Goal: Use online tool/utility: Utilize a website feature to perform a specific function

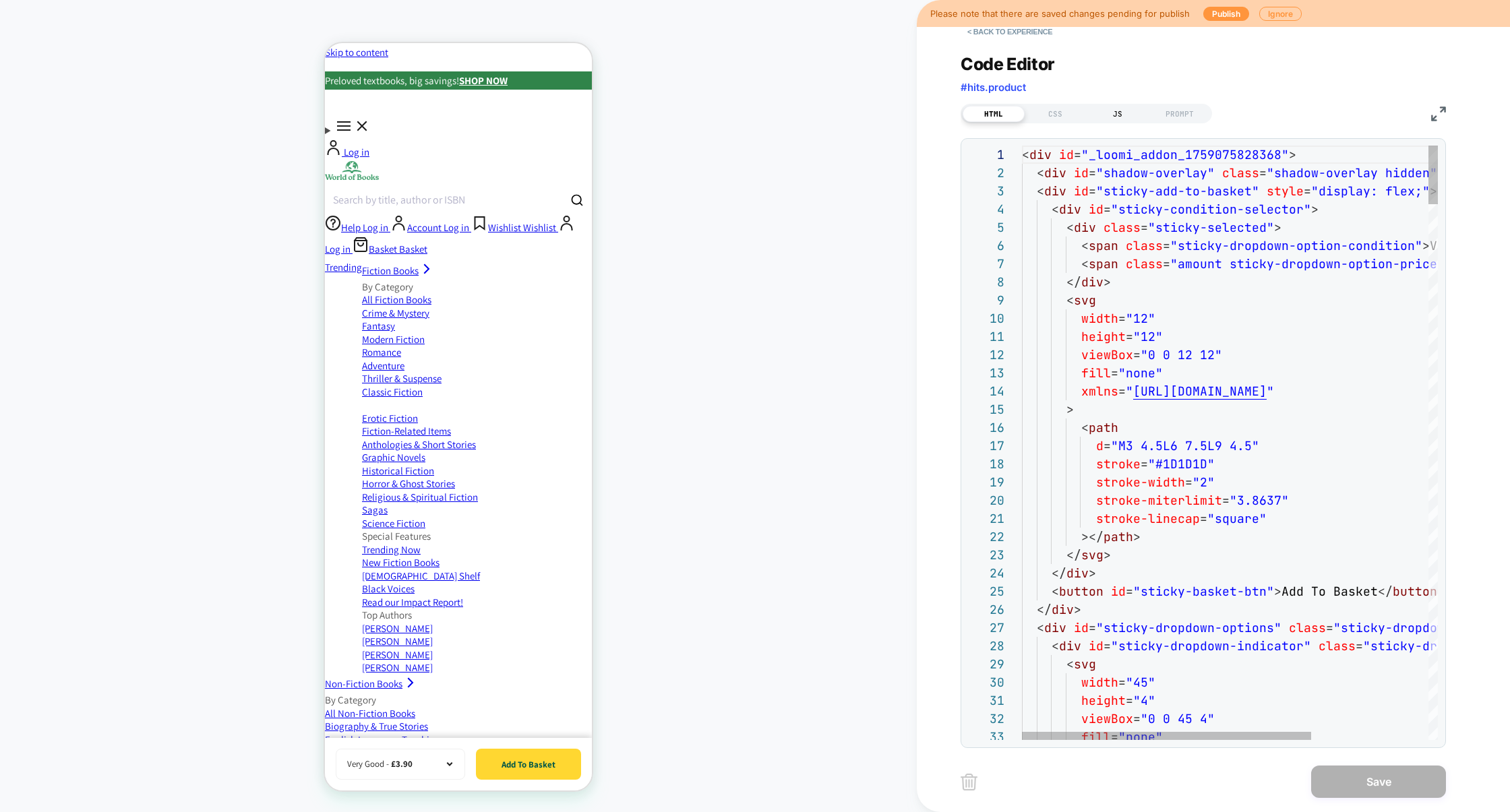
click at [1118, 114] on div "JS" at bounding box center [1117, 114] width 62 height 17
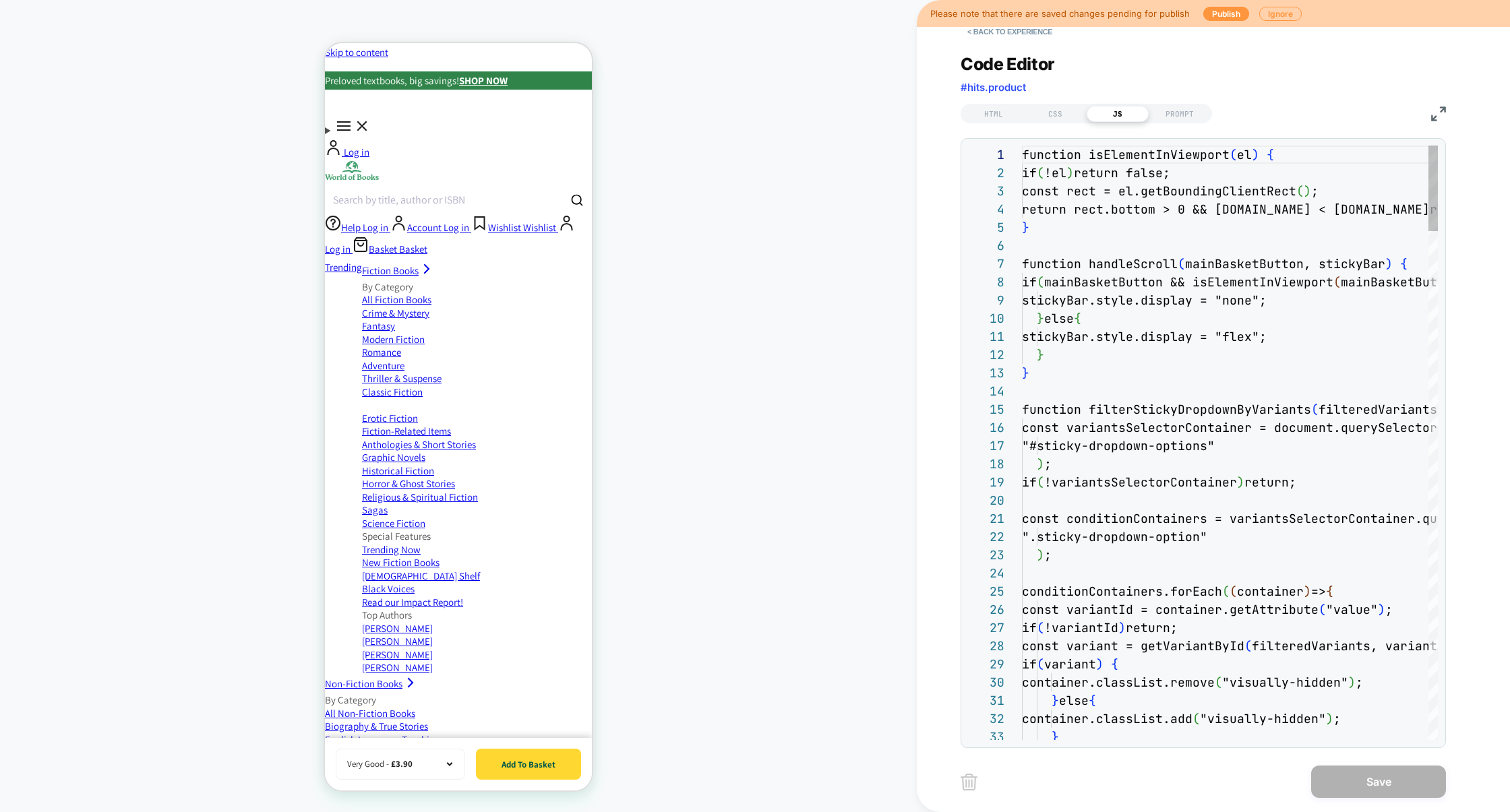
scroll to position [182, 0]
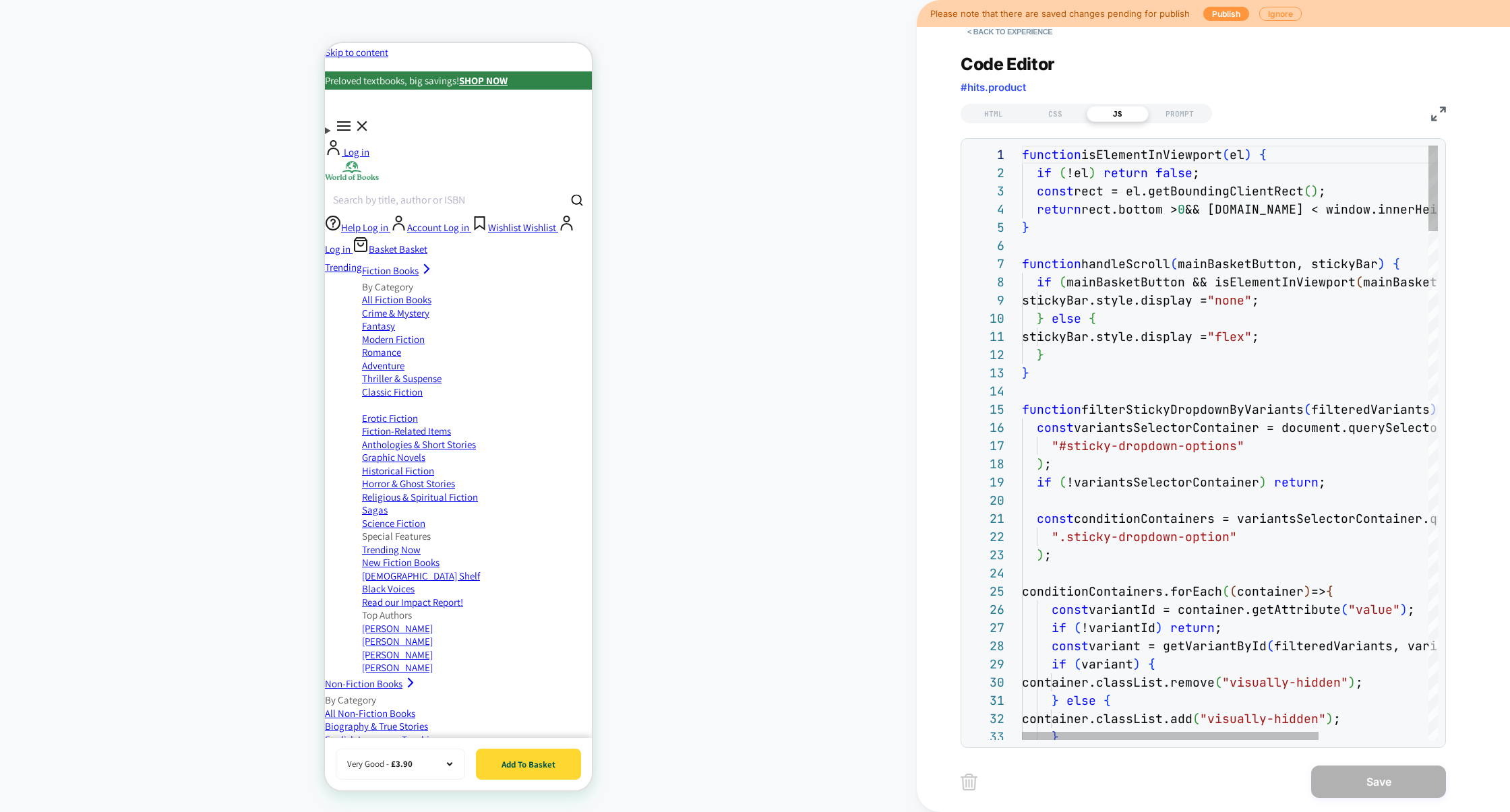
click at [1429, 107] on div "HTML CSS JS PROMPT" at bounding box center [1203, 112] width 485 height 23
click at [1432, 107] on img at bounding box center [1438, 114] width 15 height 15
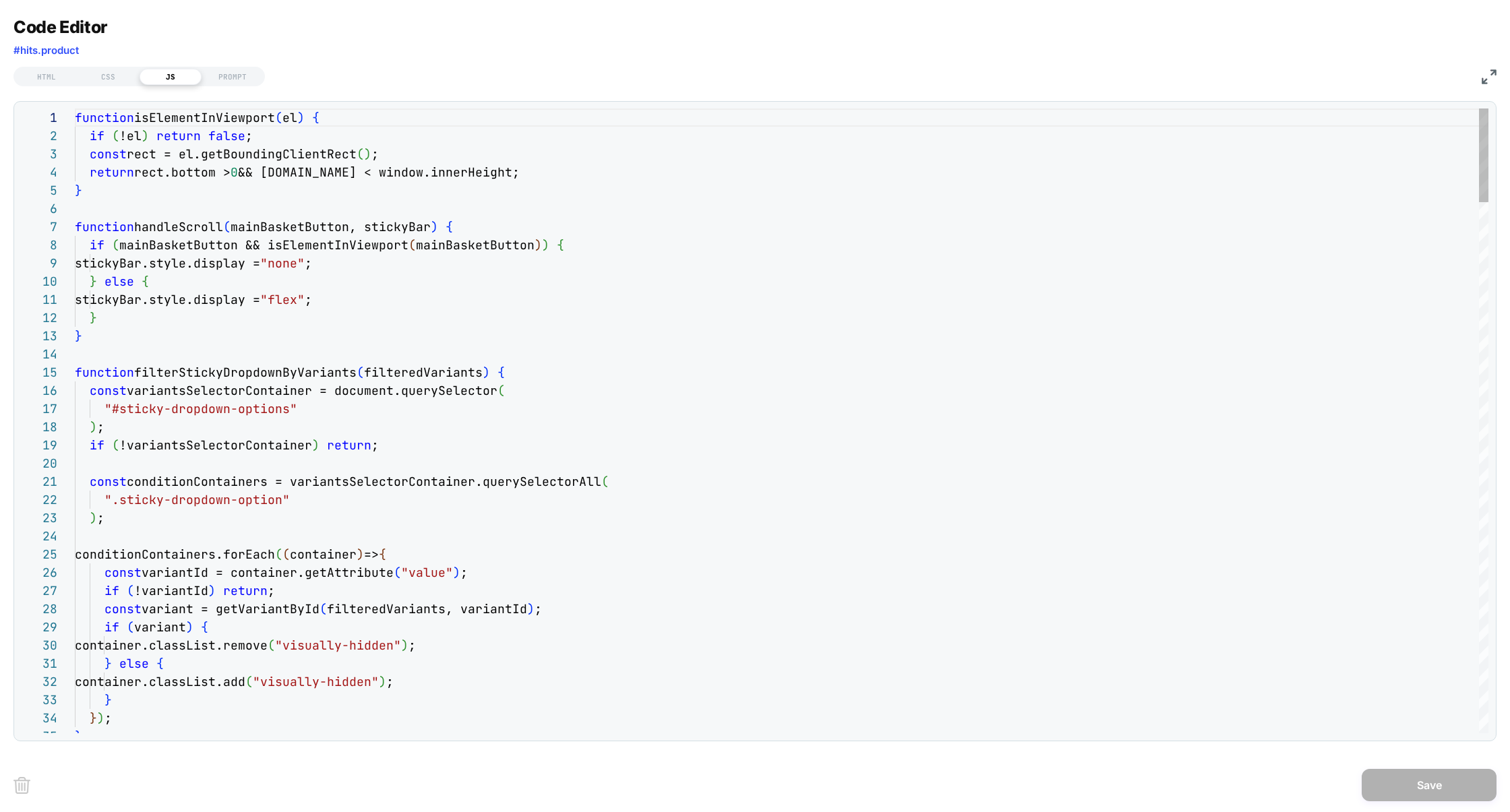
scroll to position [0, 246]
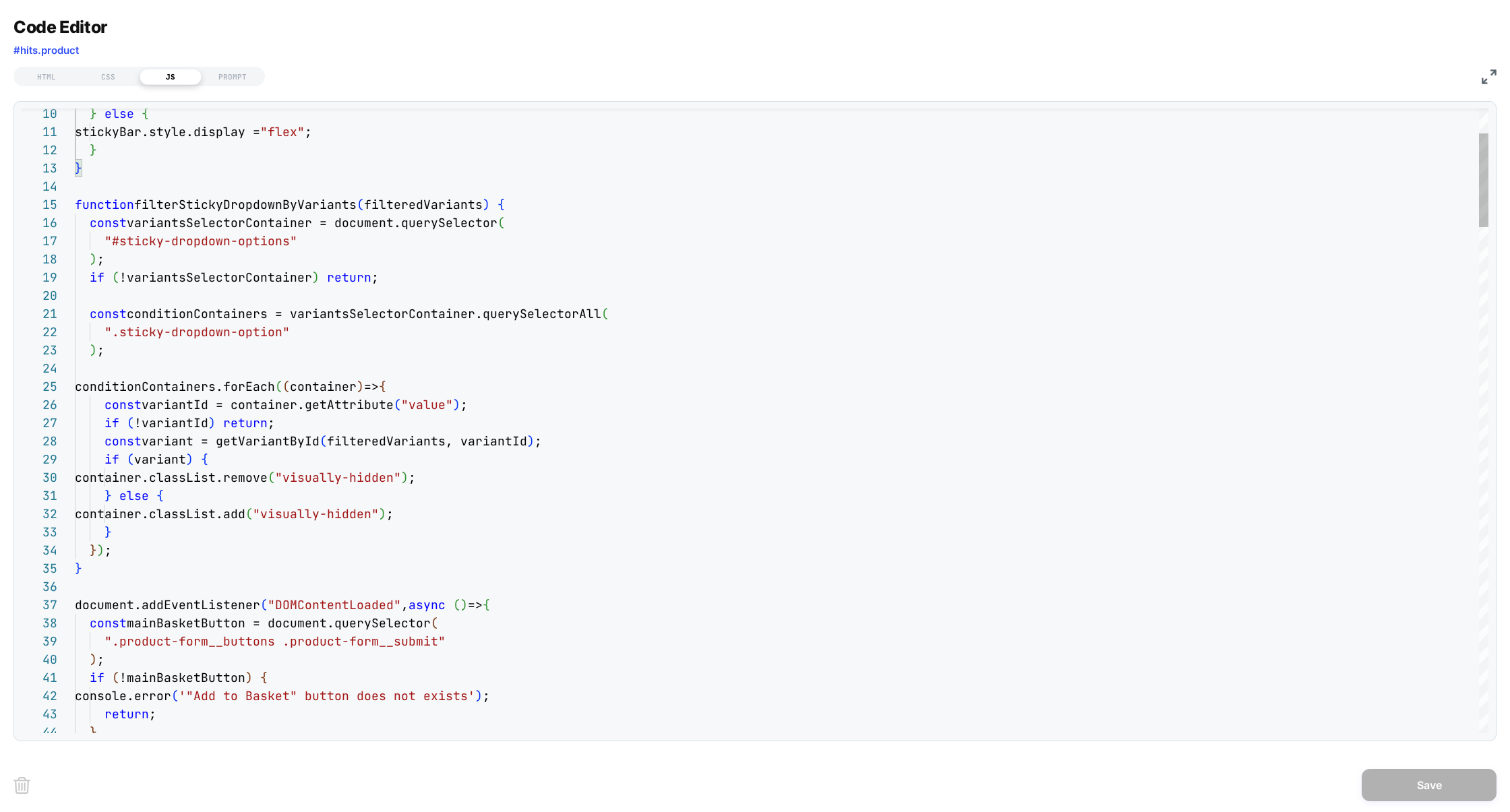
scroll to position [73, 429]
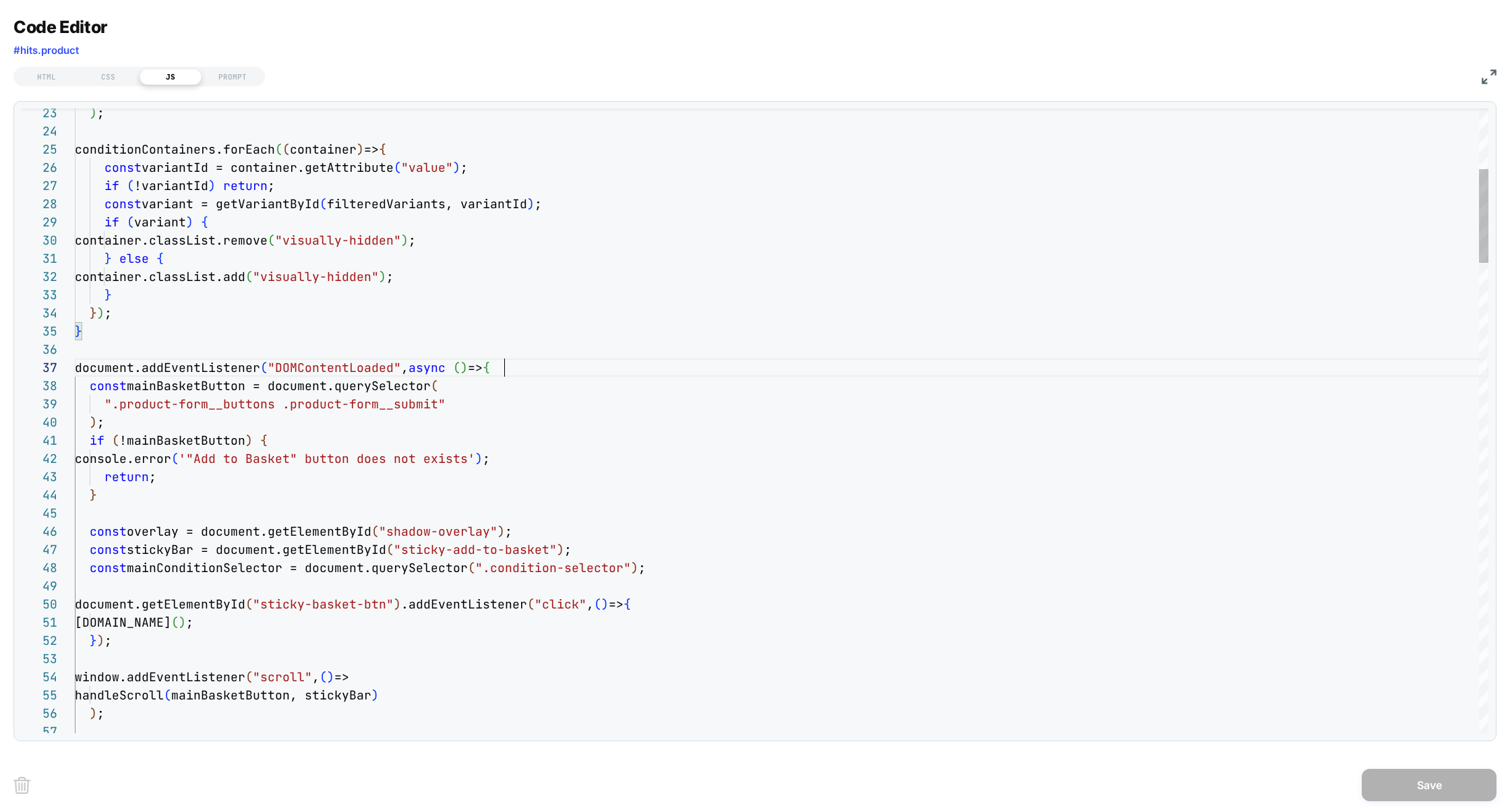
scroll to position [109, 429]
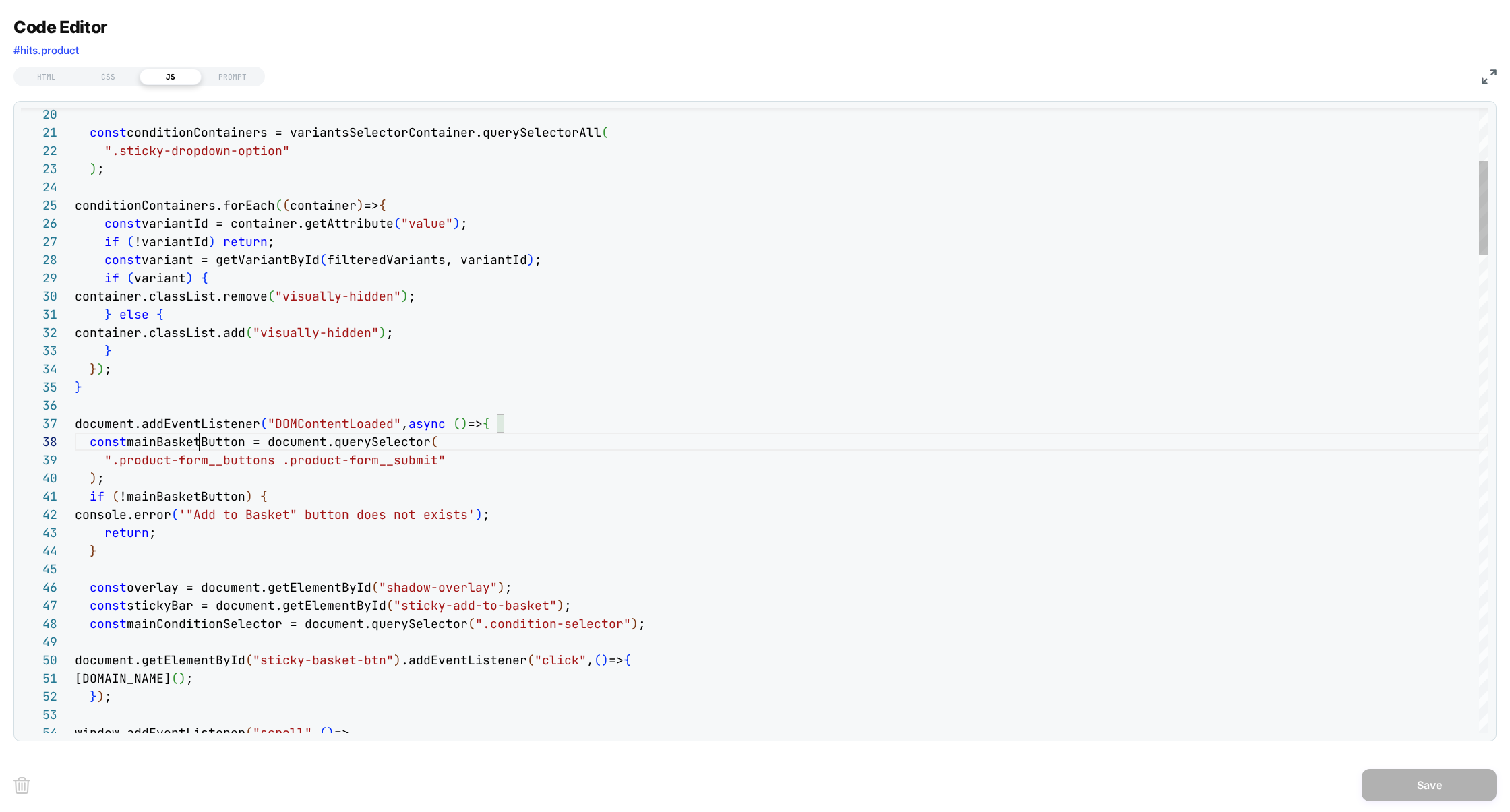
drag, startPoint x: 433, startPoint y: 462, endPoint x: 115, endPoint y: 454, distance: 318.1
click at [115, 454] on span "".product-form__buttons .product-form__submit"" at bounding box center [274, 459] width 341 height 16
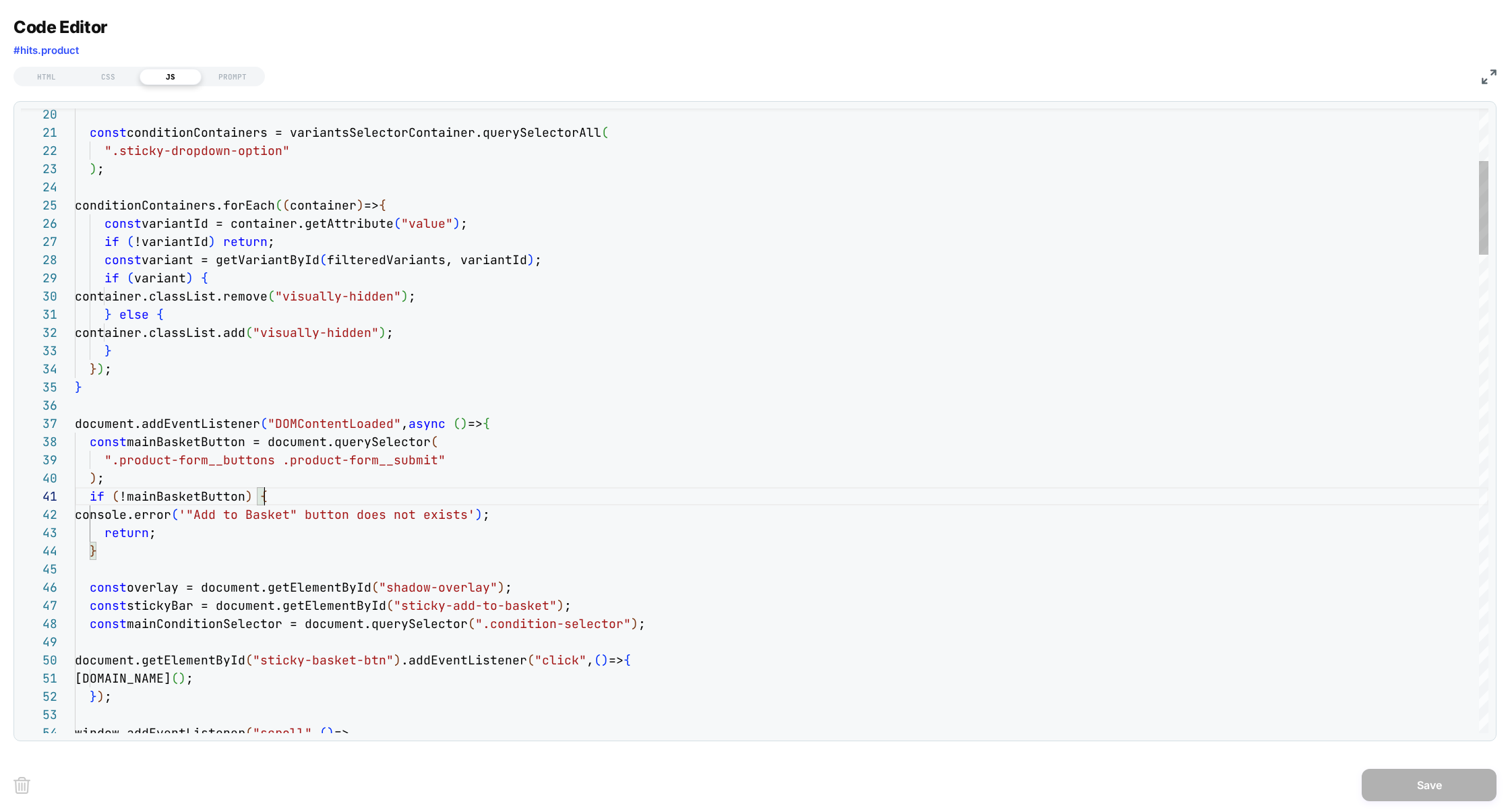
scroll to position [0, 189]
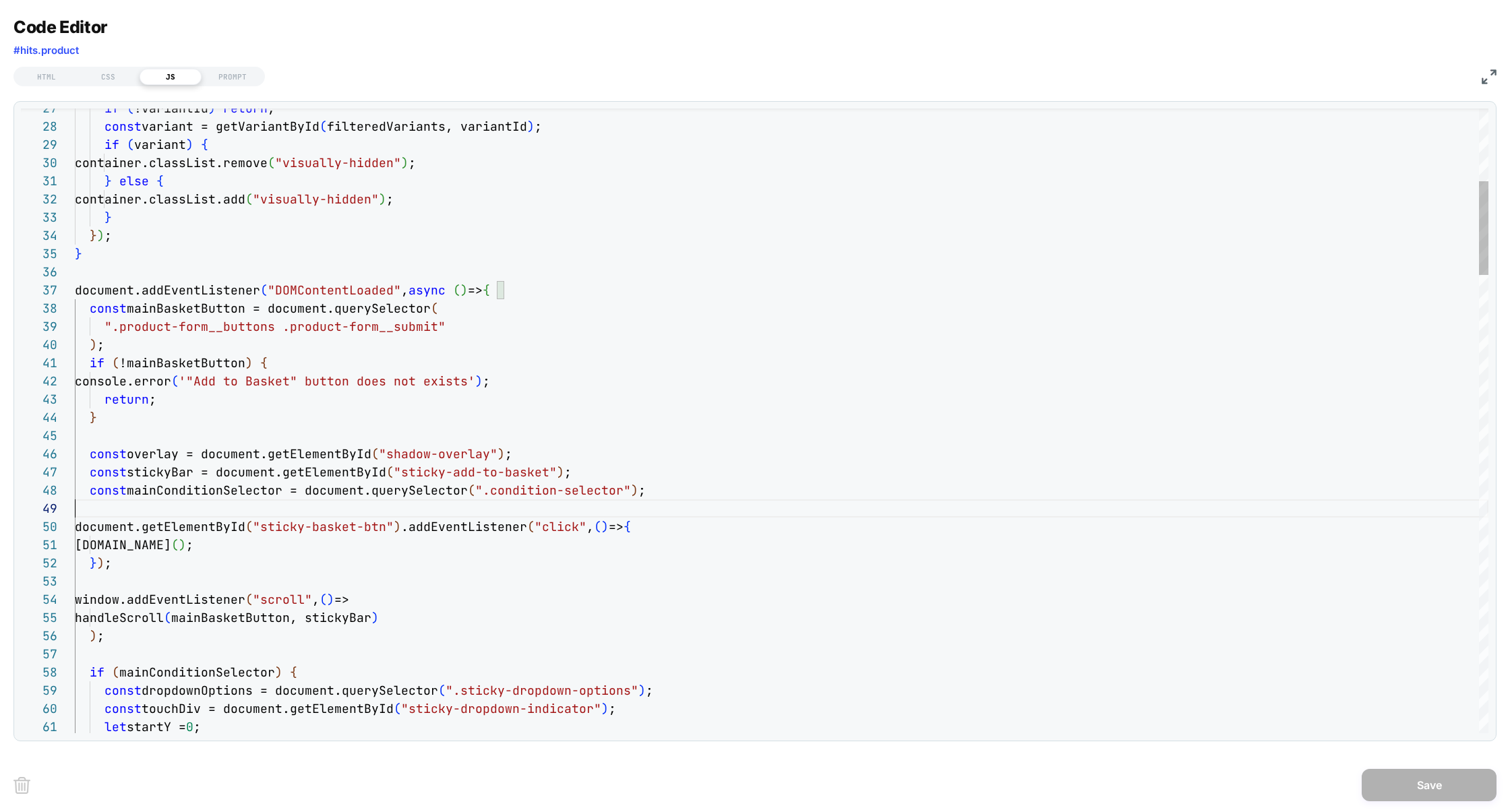
scroll to position [145, 0]
drag, startPoint x: 481, startPoint y: 492, endPoint x: 618, endPoint y: 491, distance: 137.0
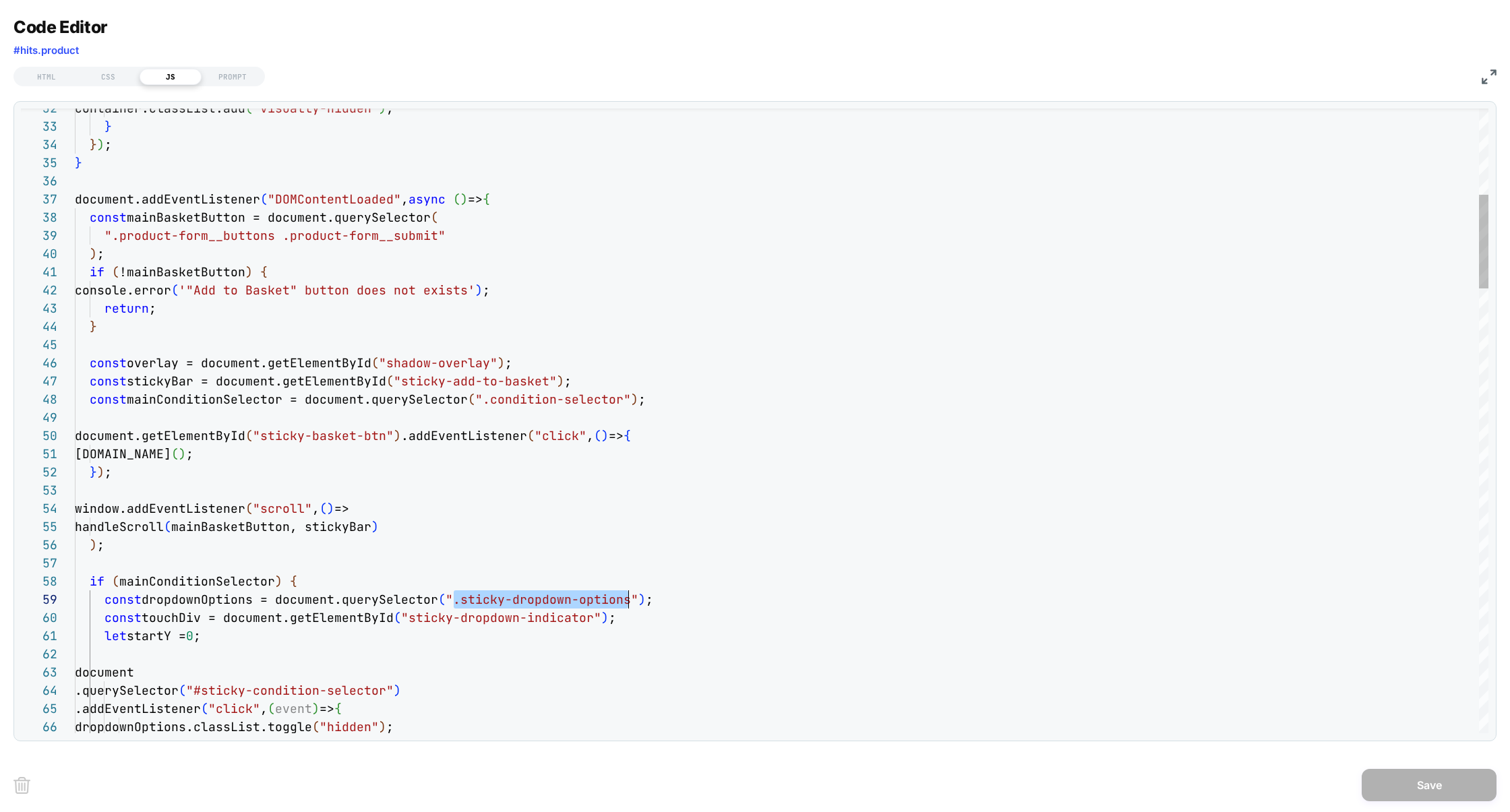
scroll to position [145, 553]
drag, startPoint x: 451, startPoint y: 599, endPoint x: 630, endPoint y: 593, distance: 179.1
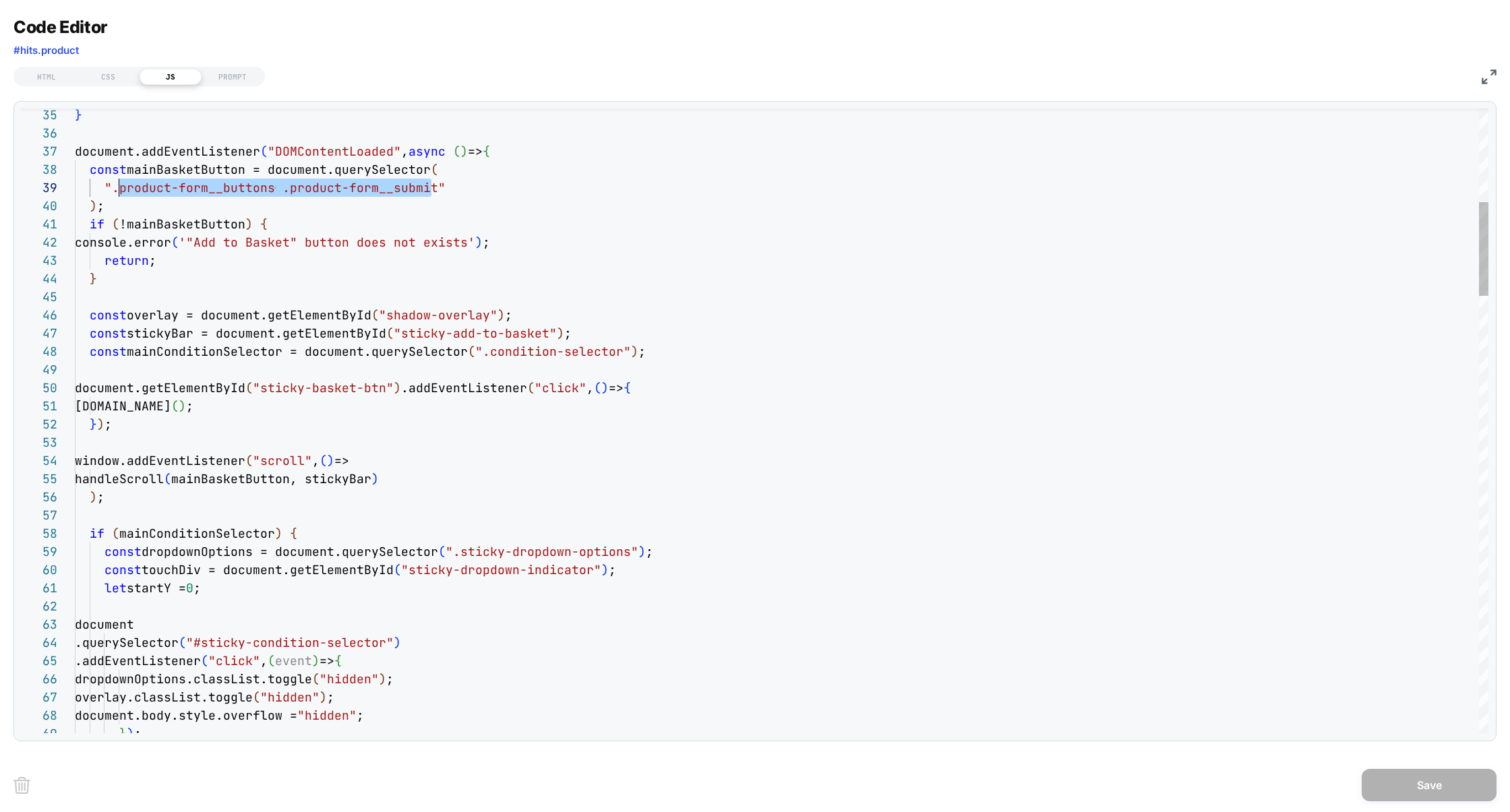
scroll to position [145, 44]
drag, startPoint x: 433, startPoint y: 188, endPoint x: 116, endPoint y: 190, distance: 317.0
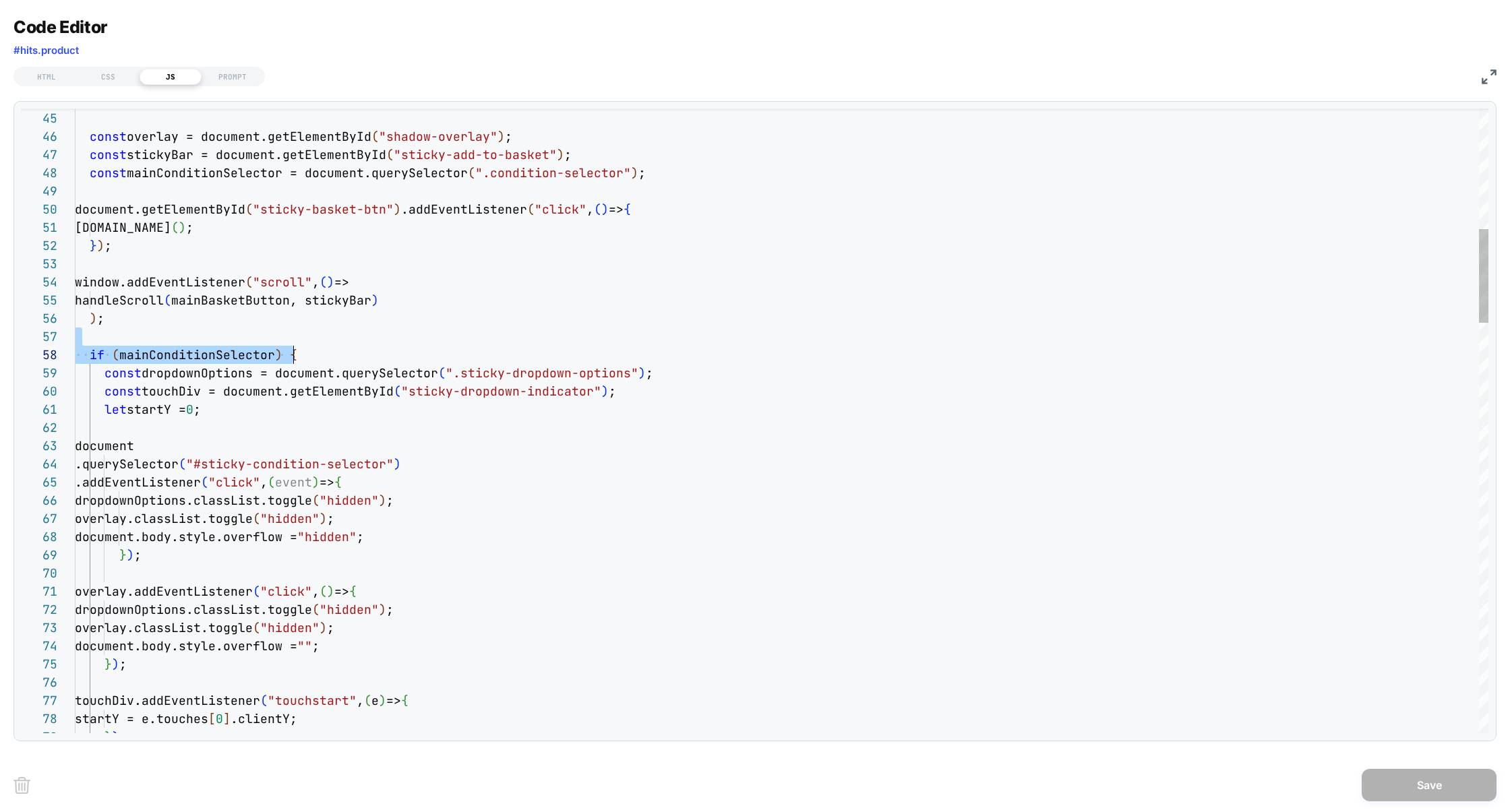
scroll to position [127, 218]
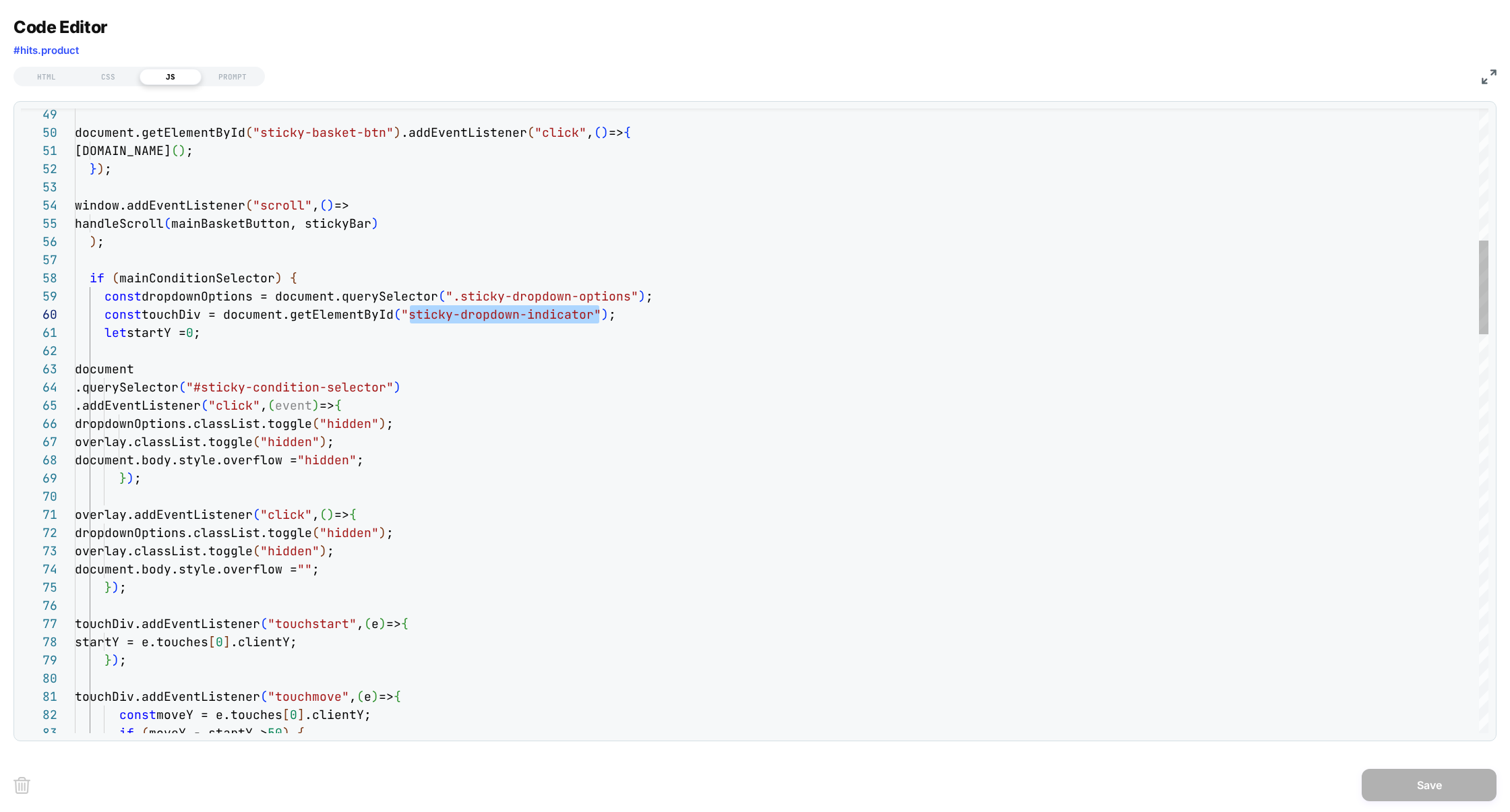
scroll to position [163, 517]
drag, startPoint x: 411, startPoint y: 319, endPoint x: 593, endPoint y: 316, distance: 182.0
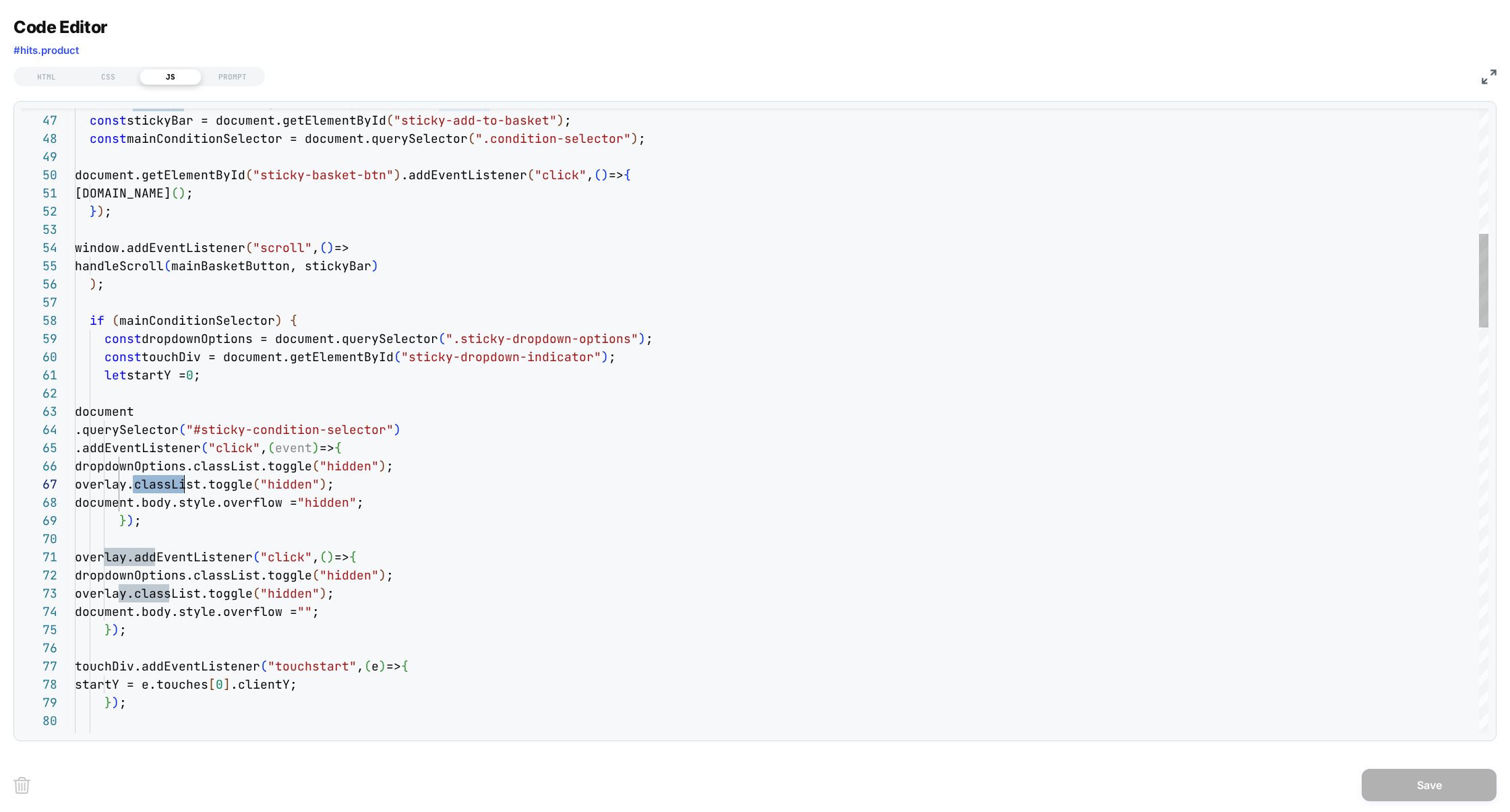
scroll to position [0, 327]
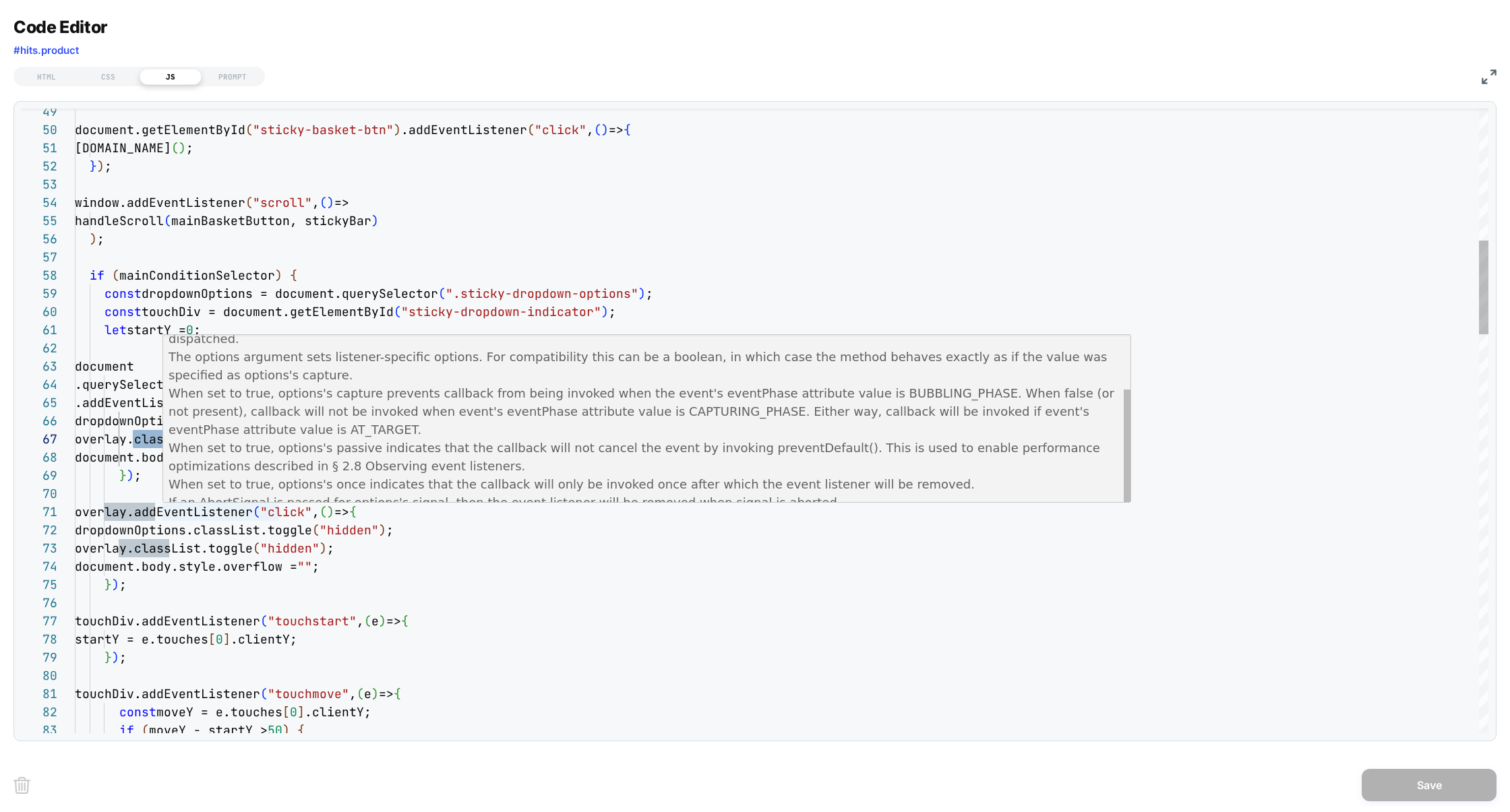
scroll to position [78, 0]
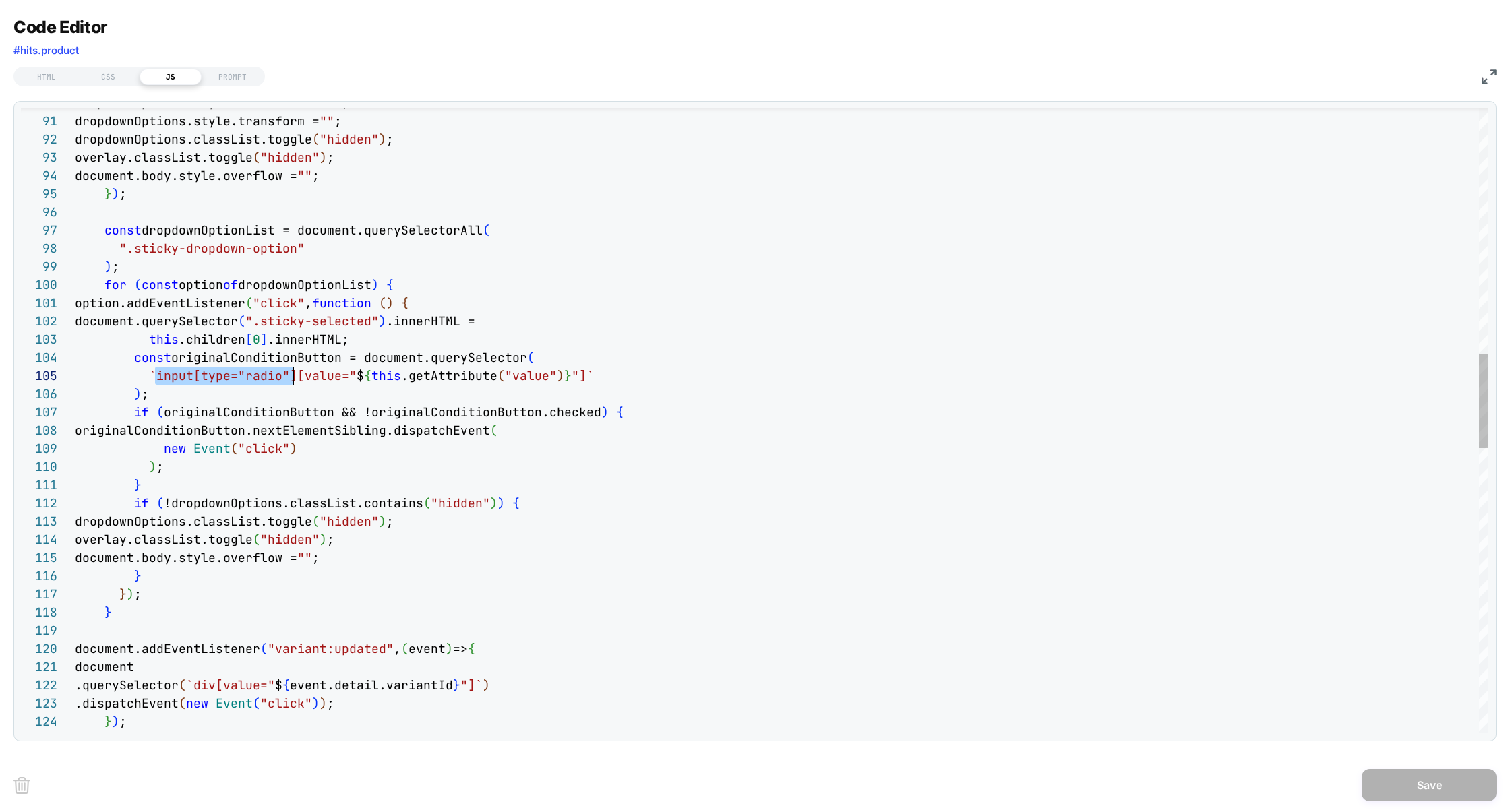
scroll to position [73, 218]
drag, startPoint x: 156, startPoint y: 375, endPoint x: 295, endPoint y: 371, distance: 139.1
click at [295, 371] on div "dropdownOptions.style.transition = "" ; dropdownOptions.style.transform = "" ; …" at bounding box center [782, 551] width 1413 height 4153
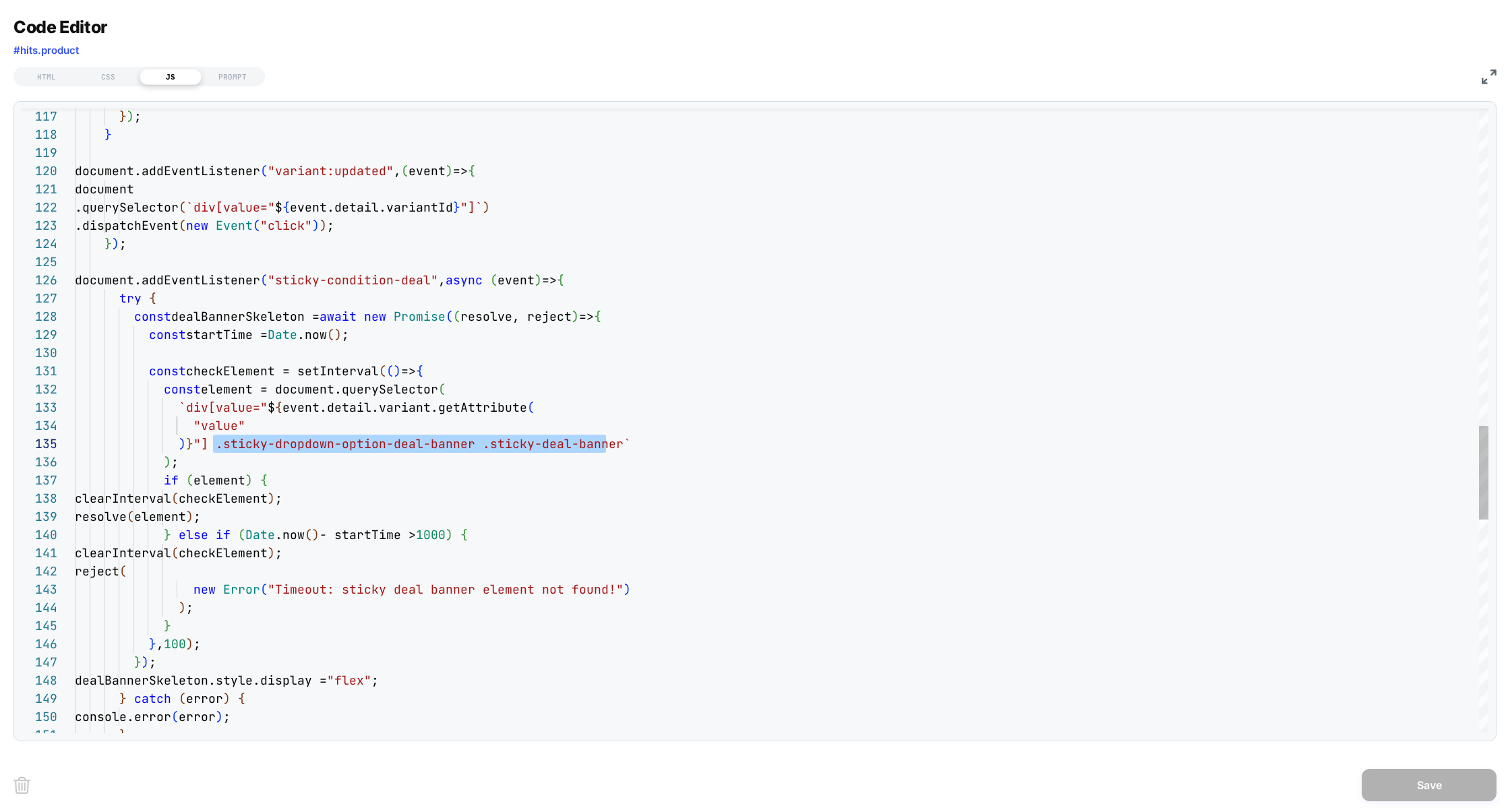
scroll to position [73, 538]
drag, startPoint x: 214, startPoint y: 447, endPoint x: 611, endPoint y: 450, distance: 397.0
click at [611, 450] on div "} ) ; } document.addEventListener ( "variant:updated" , ( event ) => { document…" at bounding box center [782, 74] width 1413 height 4153
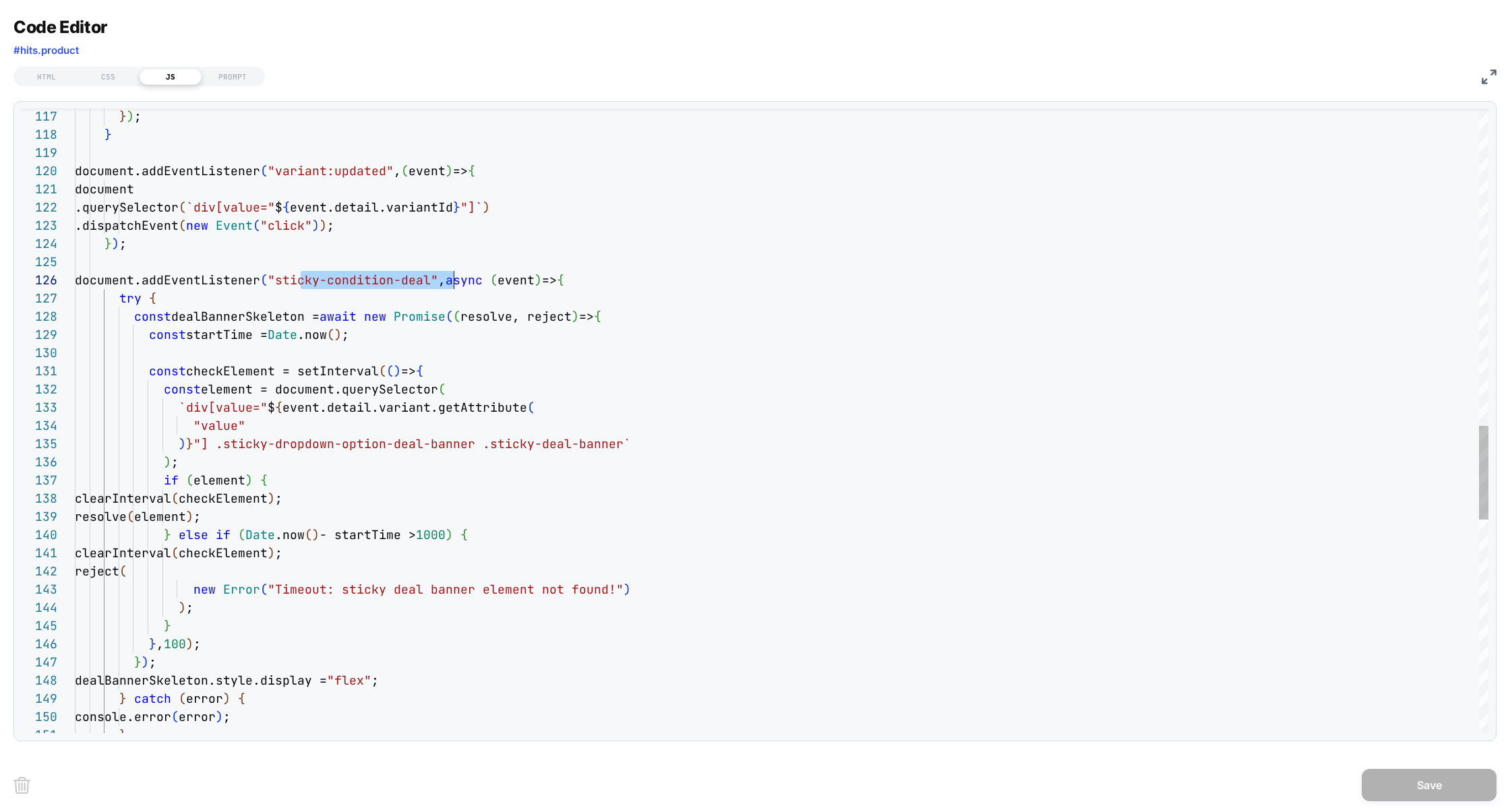
scroll to position [90, 379]
drag, startPoint x: 302, startPoint y: 278, endPoint x: 450, endPoint y: 280, distance: 148.0
click at [450, 280] on div "} ) ; } document.addEventListener ( "variant:updated" , ( event ) => { document…" at bounding box center [782, 74] width 1413 height 4153
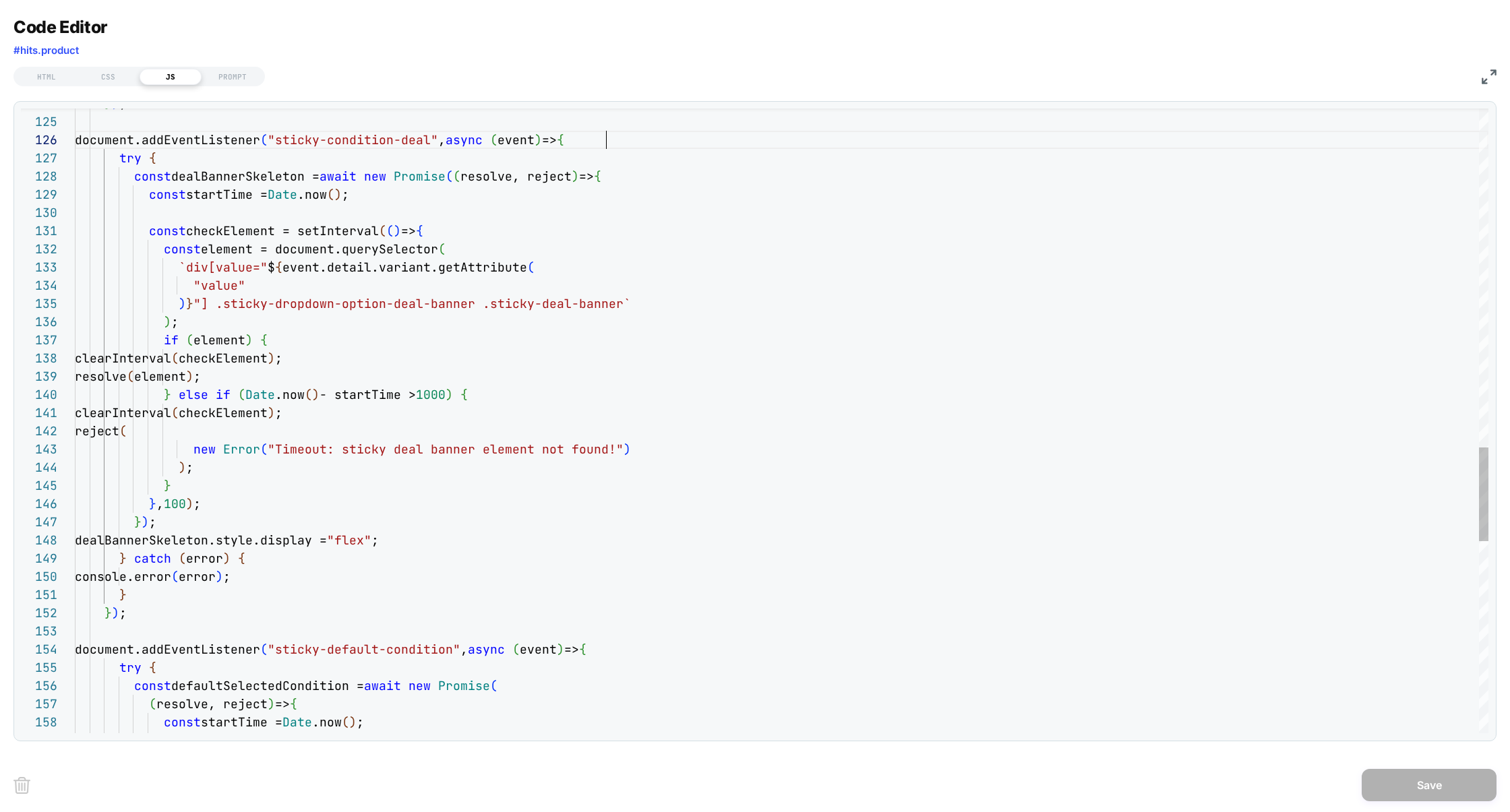
scroll to position [90, 531]
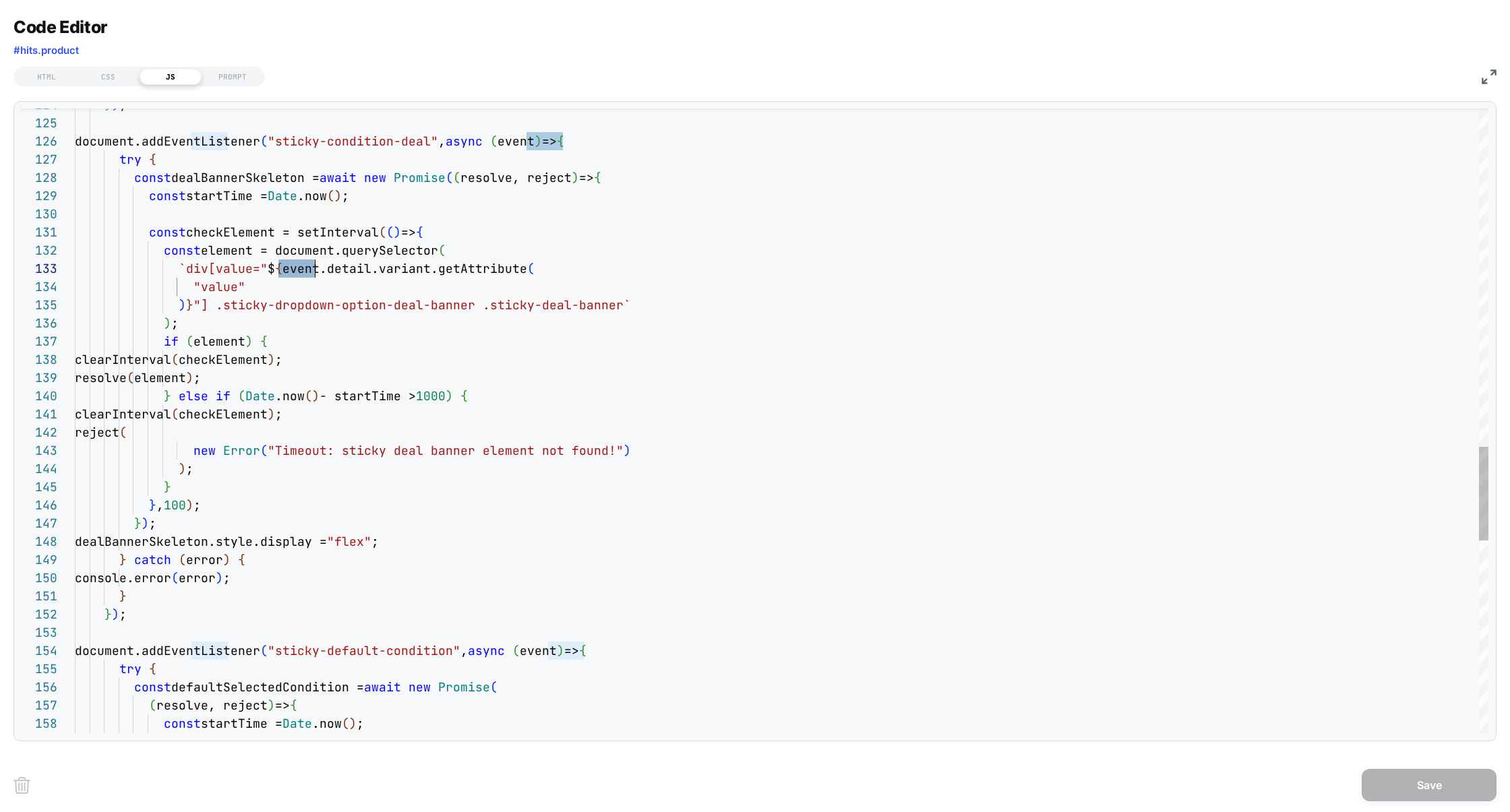
scroll to position [163, 0]
drag, startPoint x: 279, startPoint y: 269, endPoint x: 364, endPoint y: 271, distance: 85.0
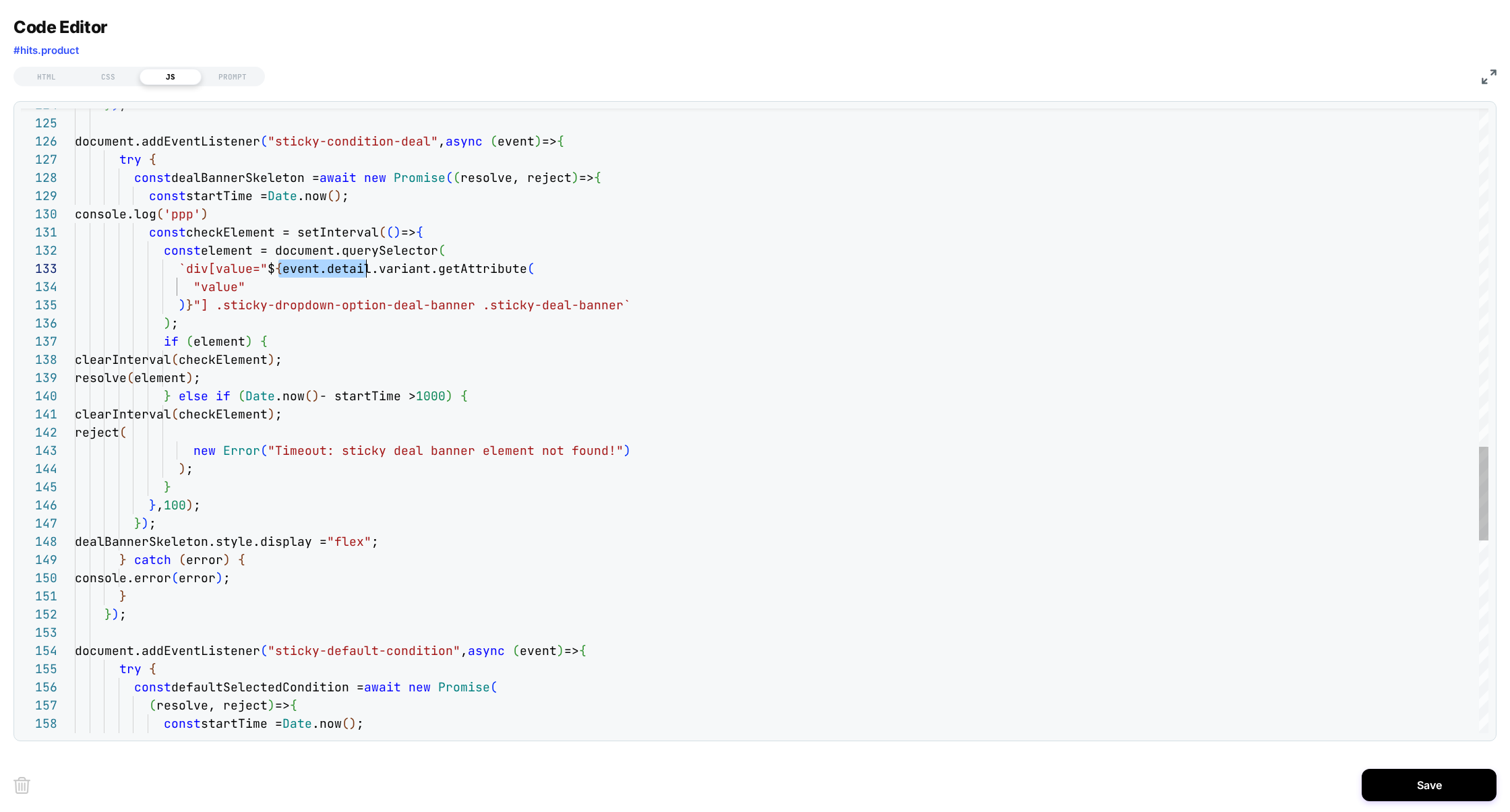
scroll to position [163, 124]
type textarea "**********"
click at [1408, 766] on div "Save" at bounding box center [755, 784] width 1483 height 54
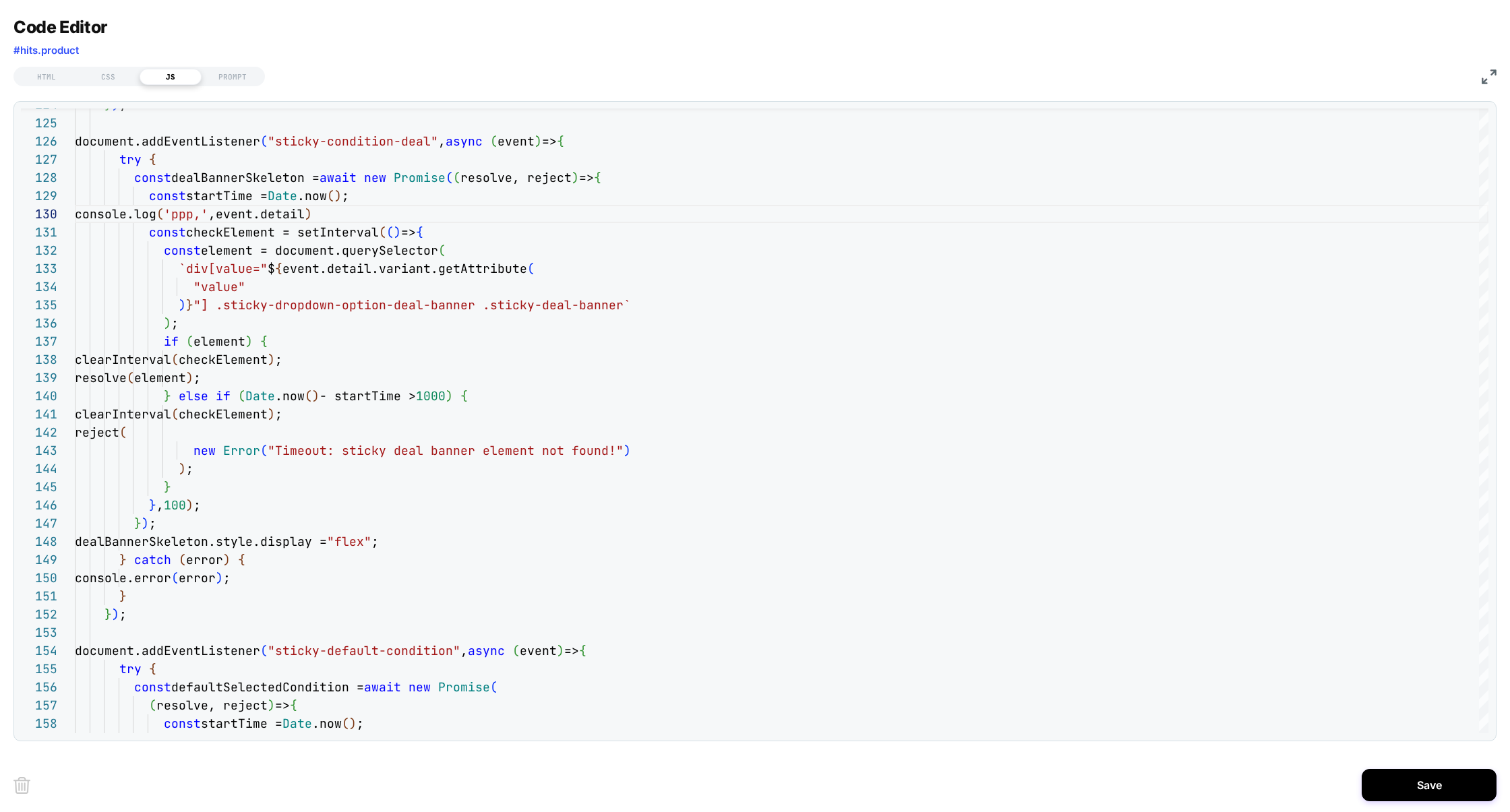
click at [1408, 767] on div "Save" at bounding box center [755, 784] width 1483 height 54
click at [1408, 769] on button "Save" at bounding box center [1428, 784] width 135 height 32
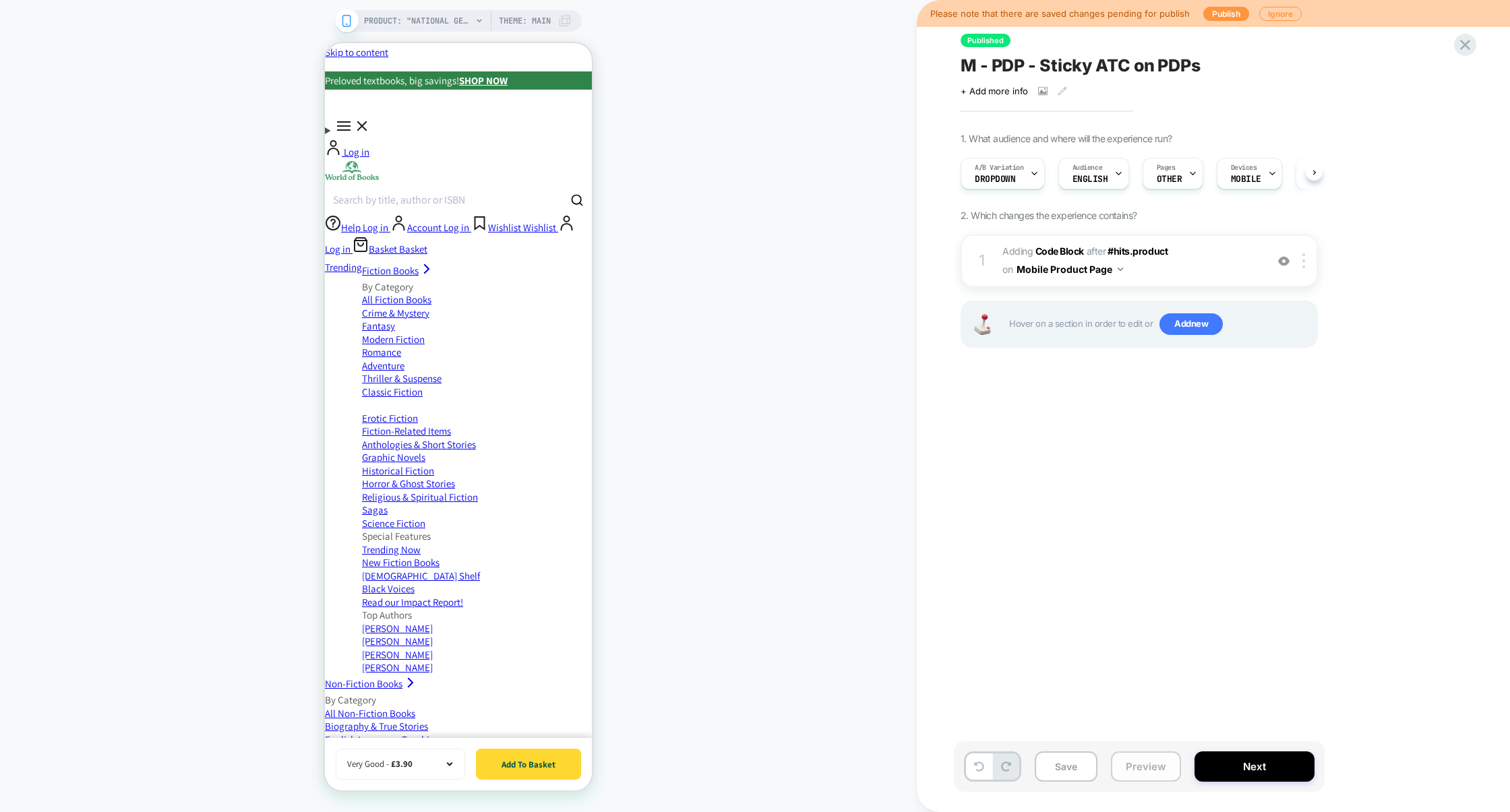
scroll to position [0, 1]
click at [1145, 768] on button "Preview" at bounding box center [1146, 766] width 70 height 31
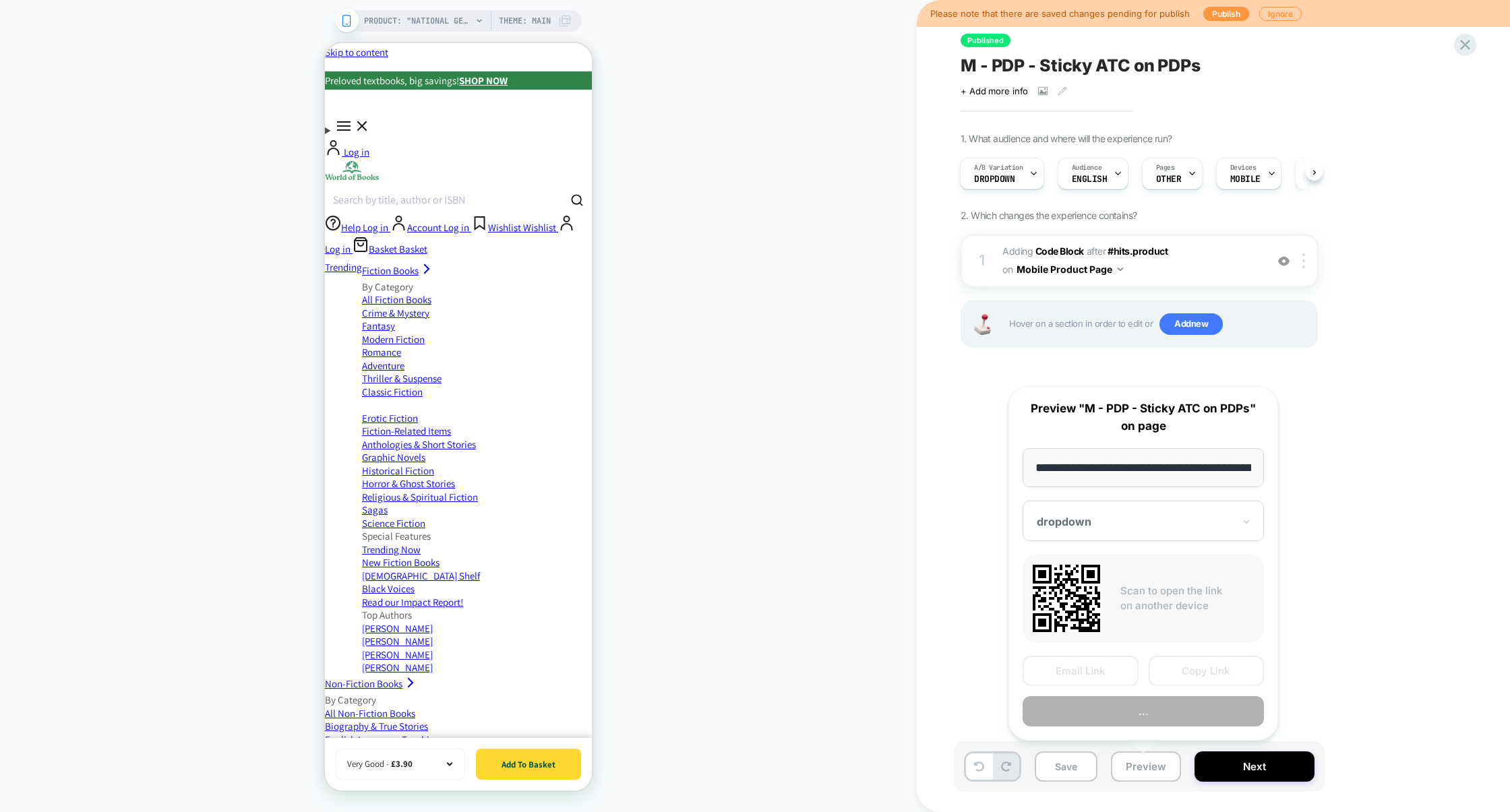
scroll to position [0, 545]
click at [1155, 717] on button "Preview" at bounding box center [1143, 711] width 241 height 31
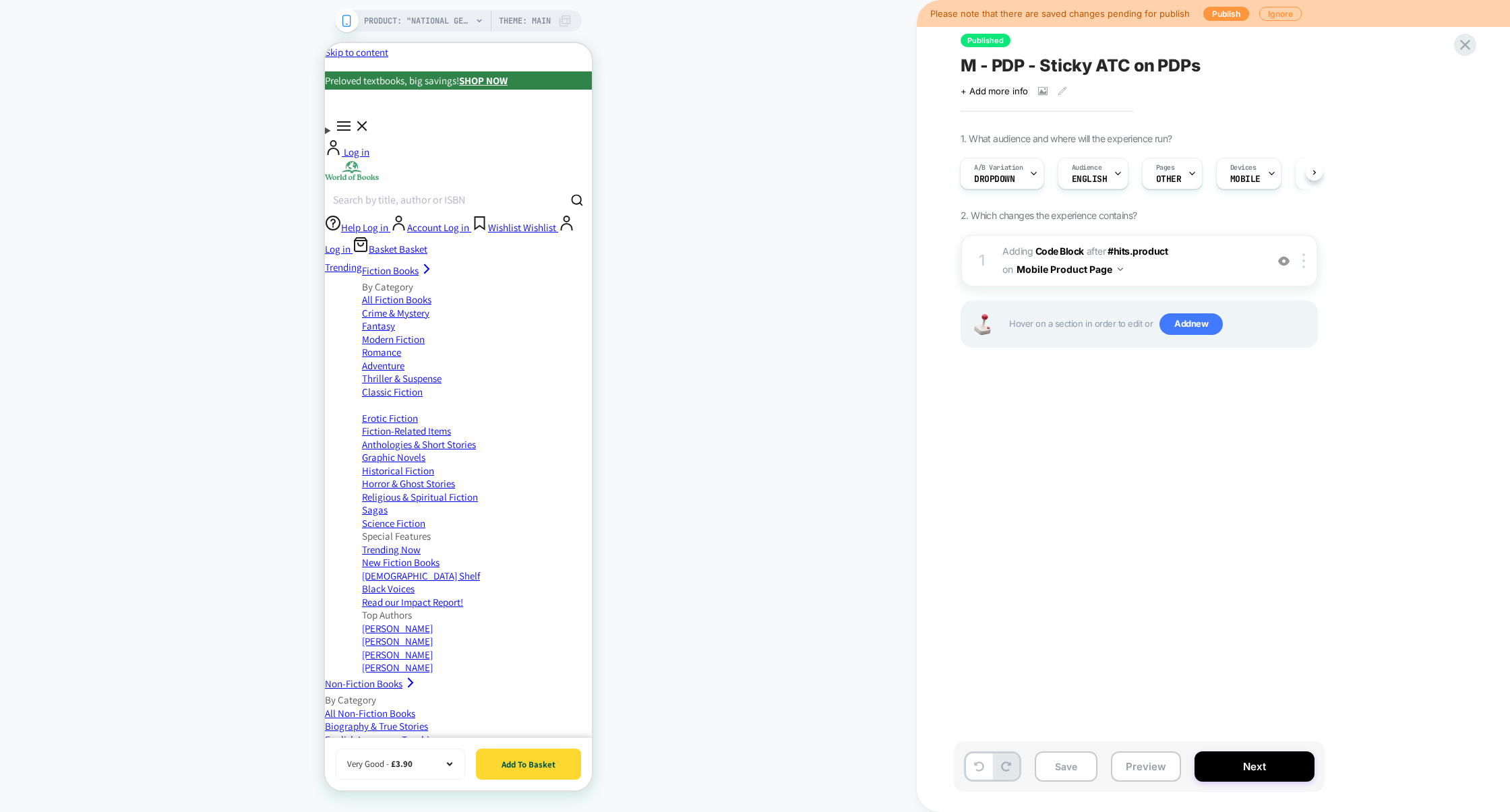
click at [1212, 273] on span "Adding Code Block AFTER #hits.product #hits.product on Mobile Product Page" at bounding box center [1131, 261] width 257 height 36
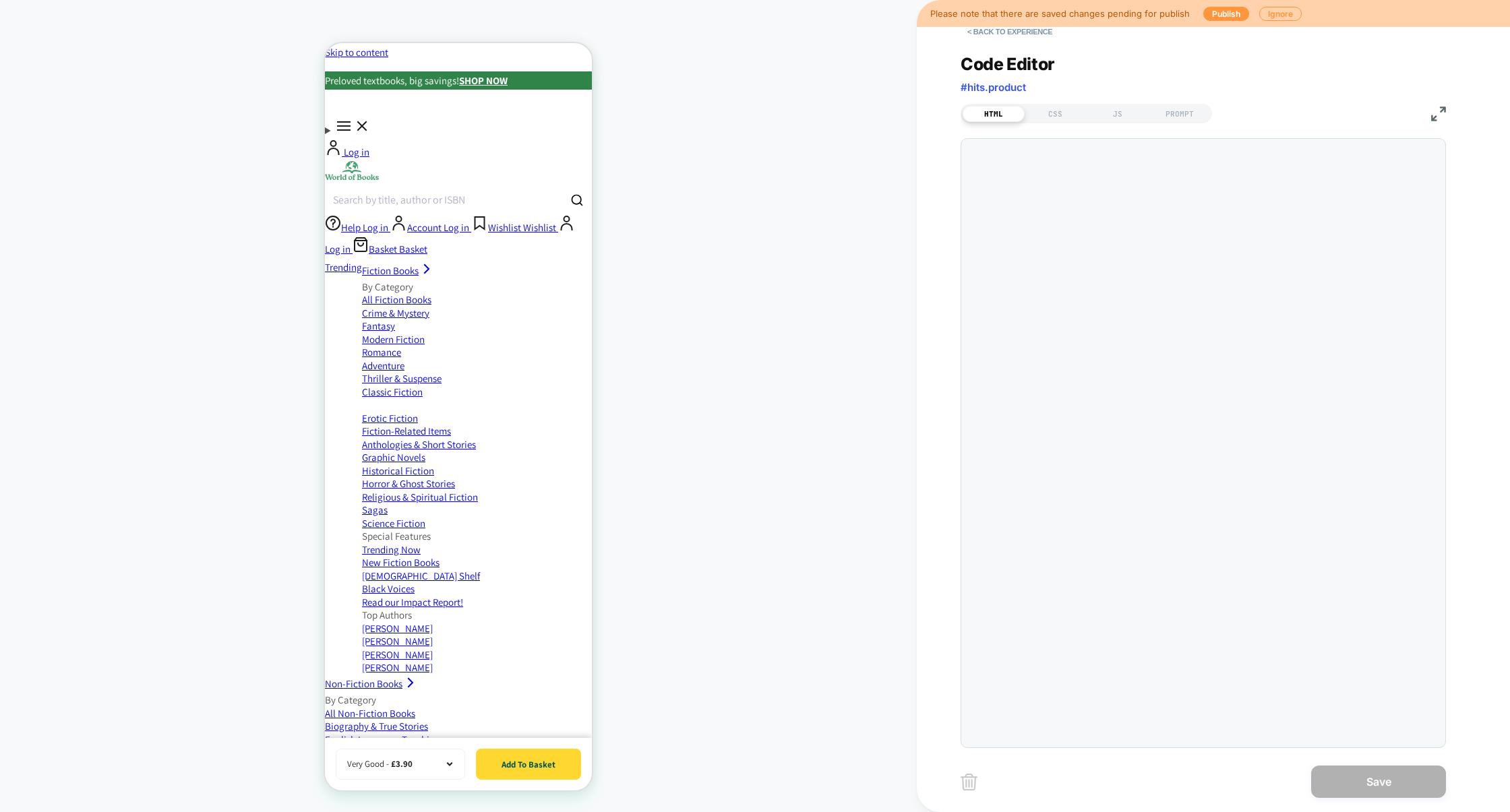
scroll to position [182, 0]
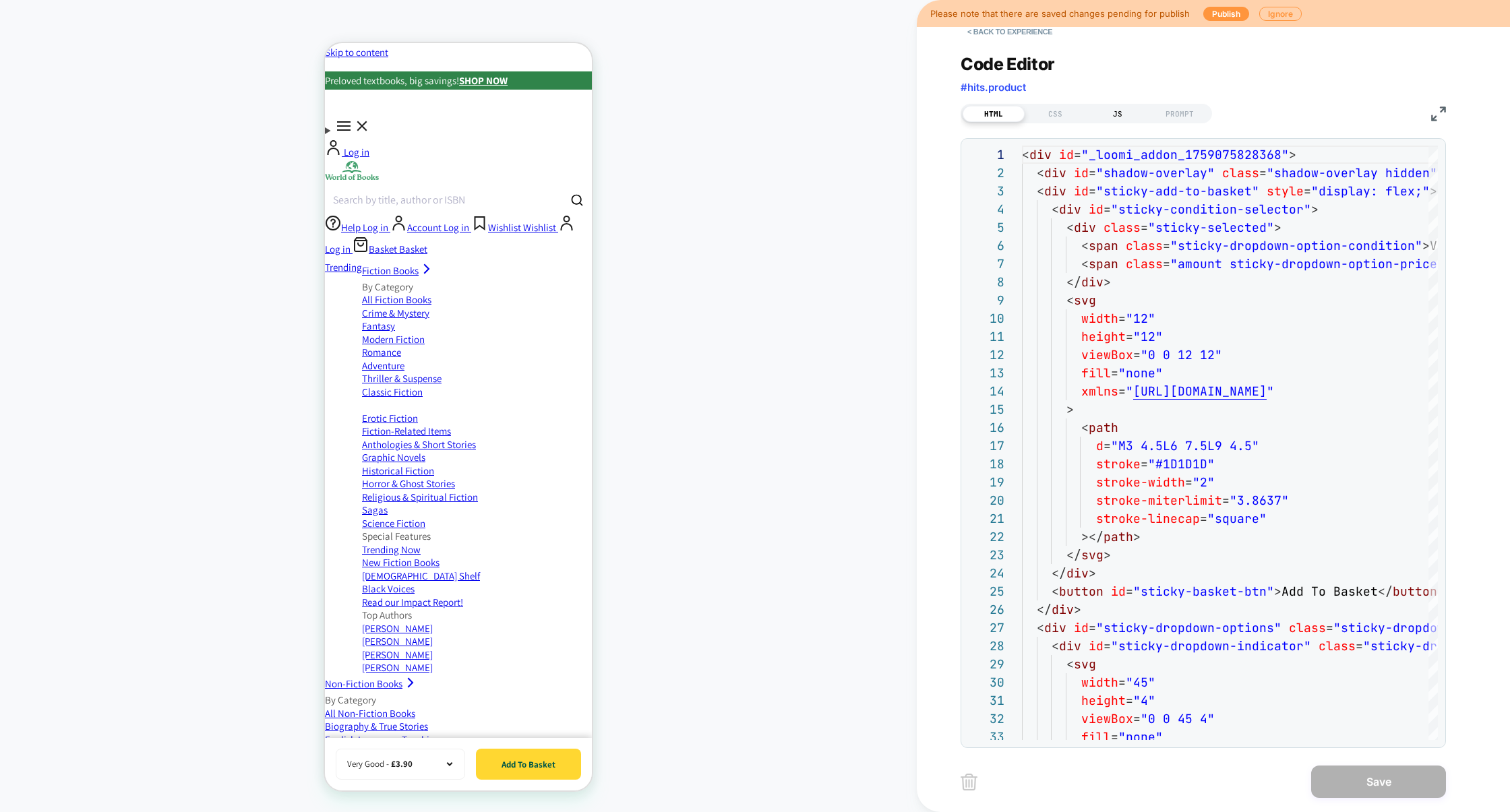
click at [1130, 115] on div "JS" at bounding box center [1117, 114] width 62 height 17
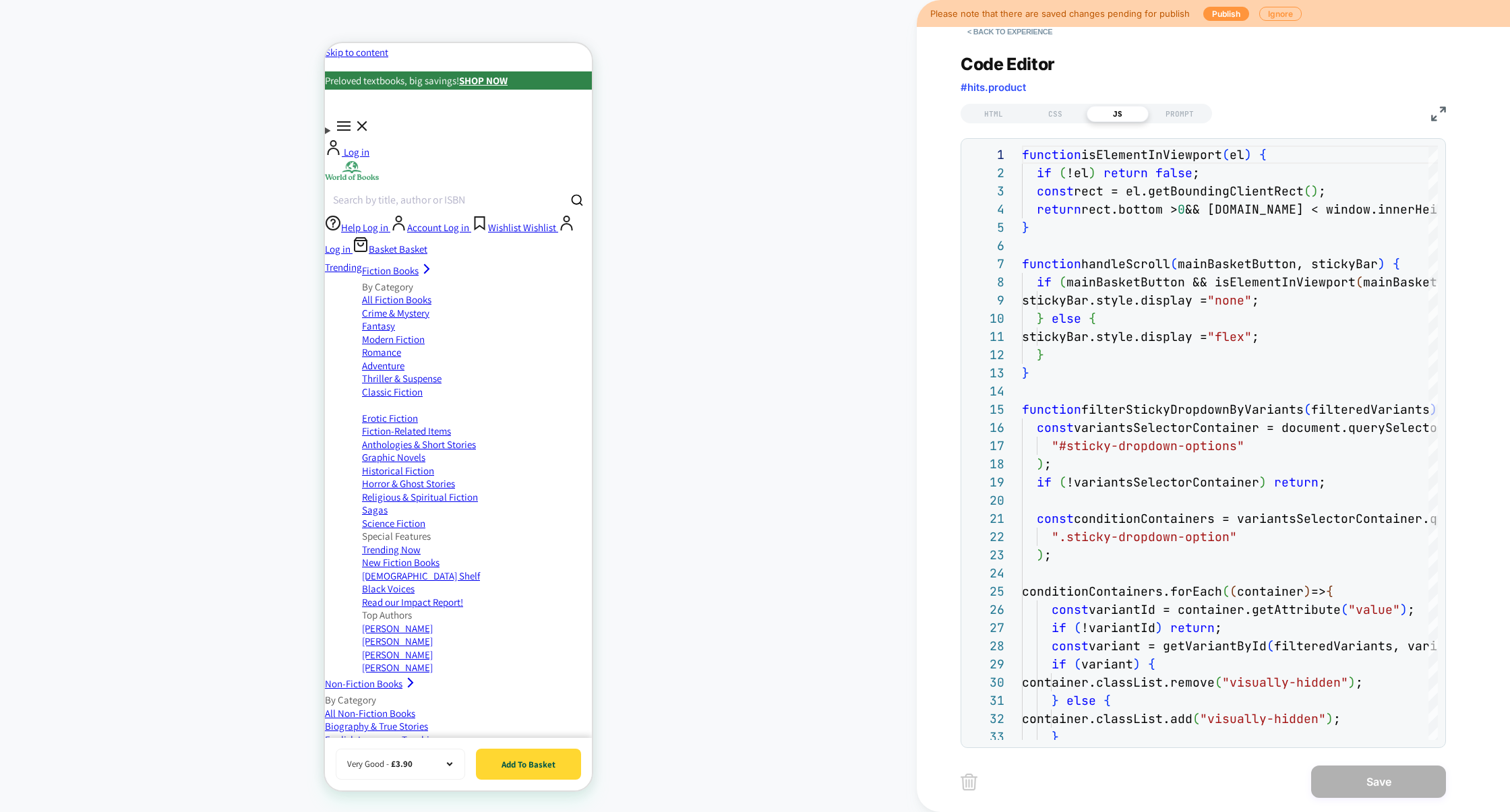
click at [1436, 112] on img at bounding box center [1438, 114] width 15 height 15
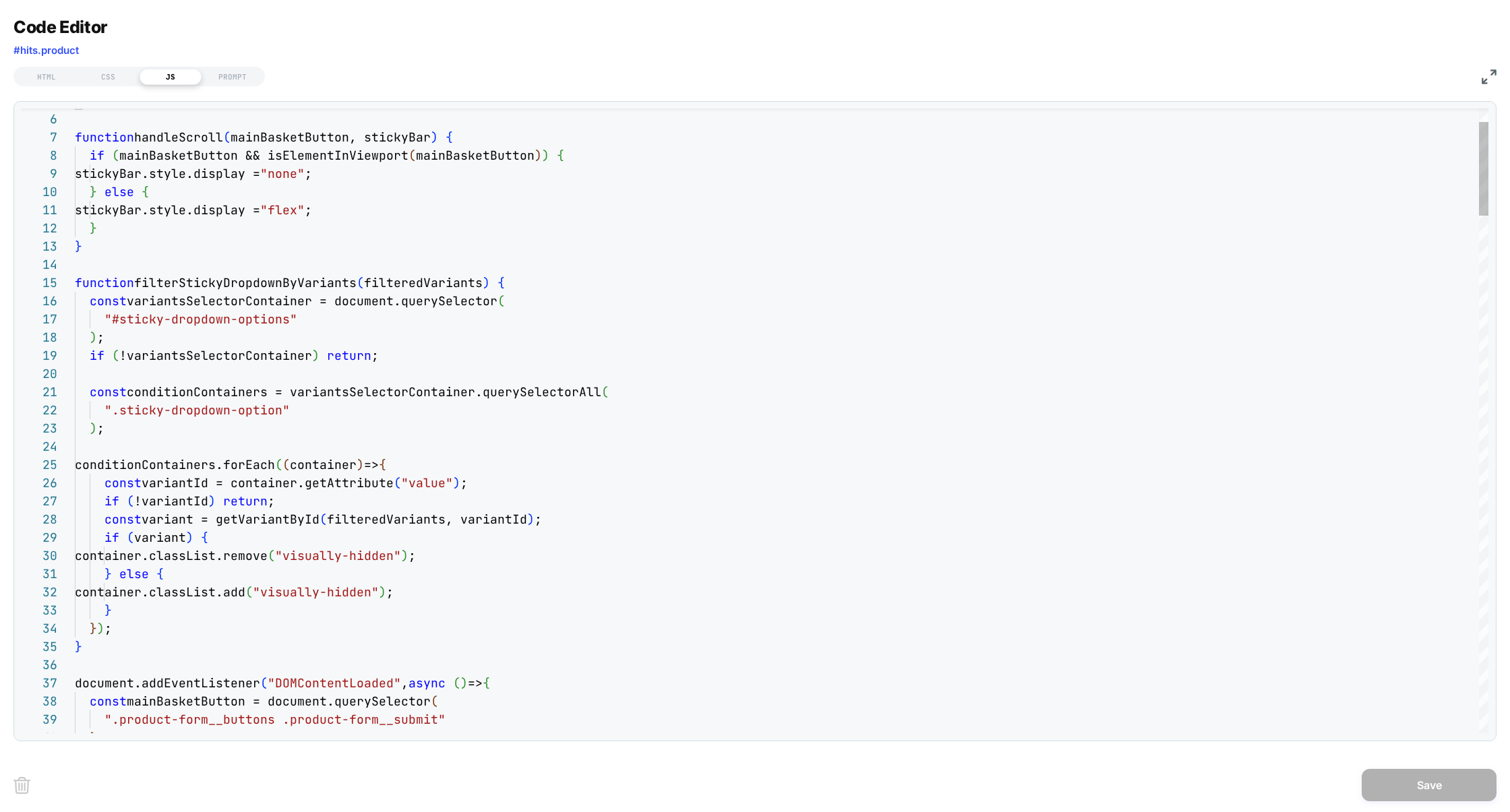
scroll to position [73, 429]
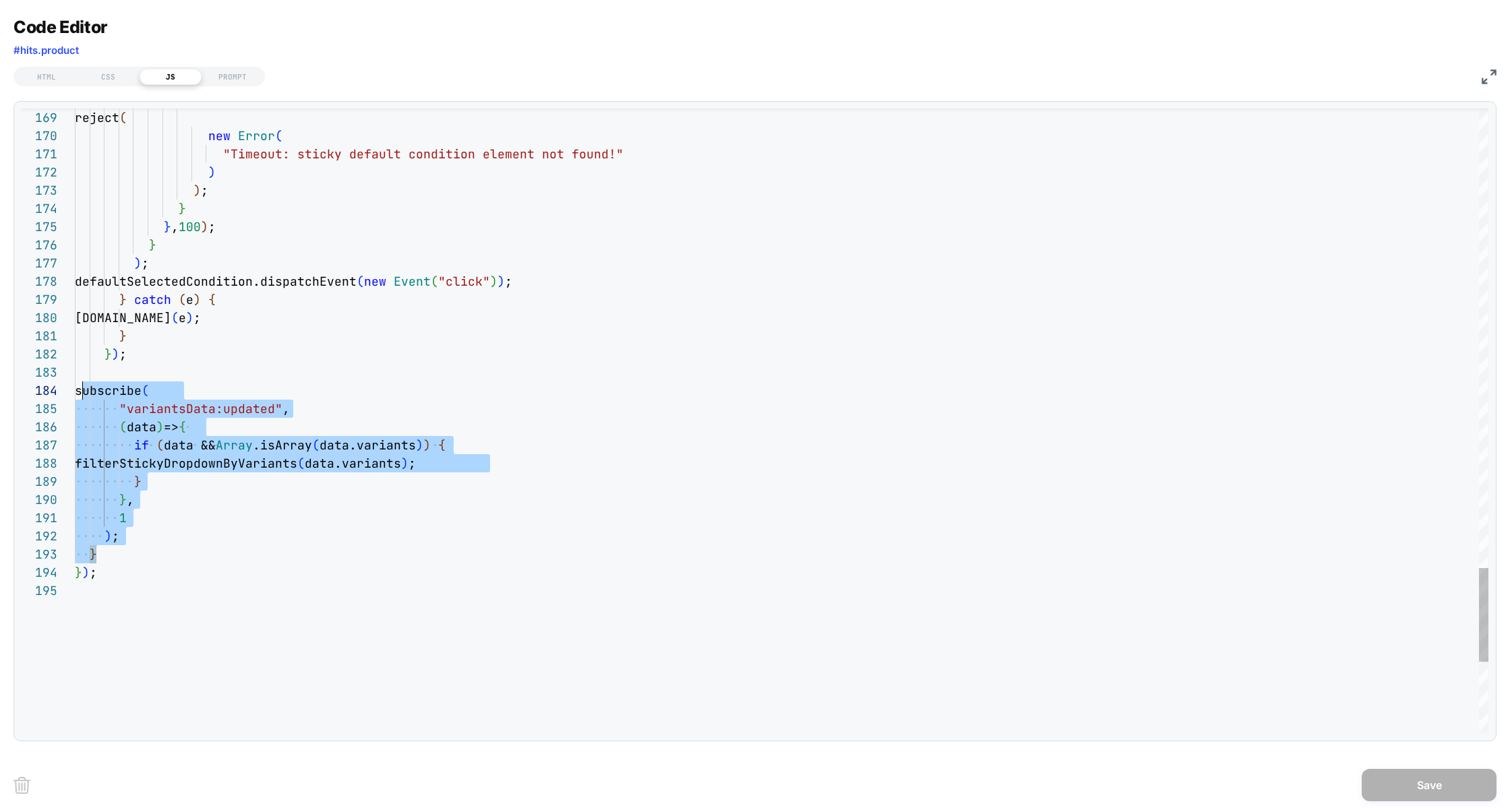
scroll to position [127, 0]
drag, startPoint x: 122, startPoint y: 553, endPoint x: 74, endPoint y: 274, distance: 283.1
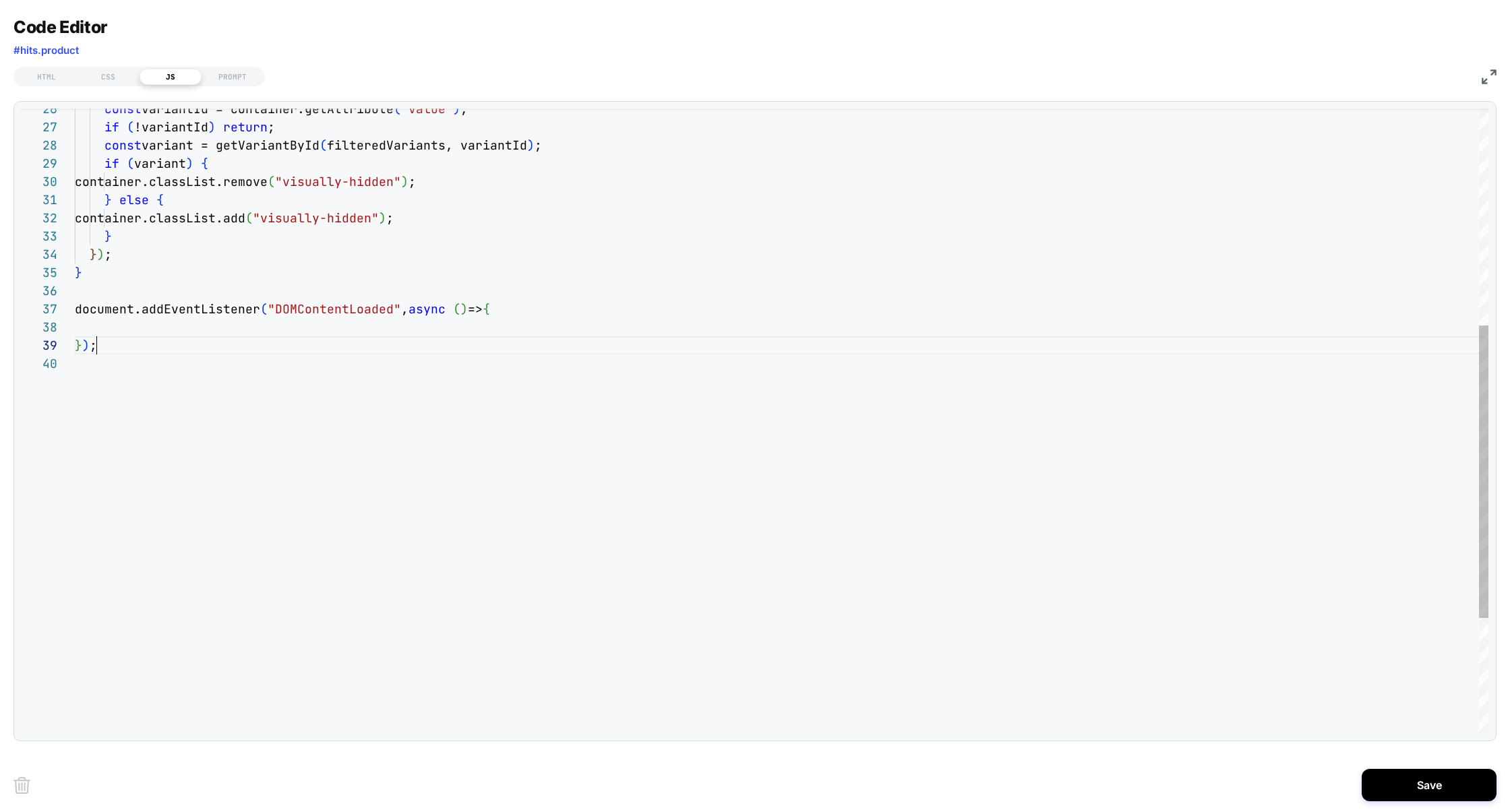
scroll to position [109, 0]
drag, startPoint x: 112, startPoint y: 354, endPoint x: 0, endPoint y: 300, distance: 124.3
click at [75, 300] on div "document.addEventListener ( "DOMContentLoaded" , async ( ) => { } } ) ; } conta…" at bounding box center [782, 311] width 1413 height 1334
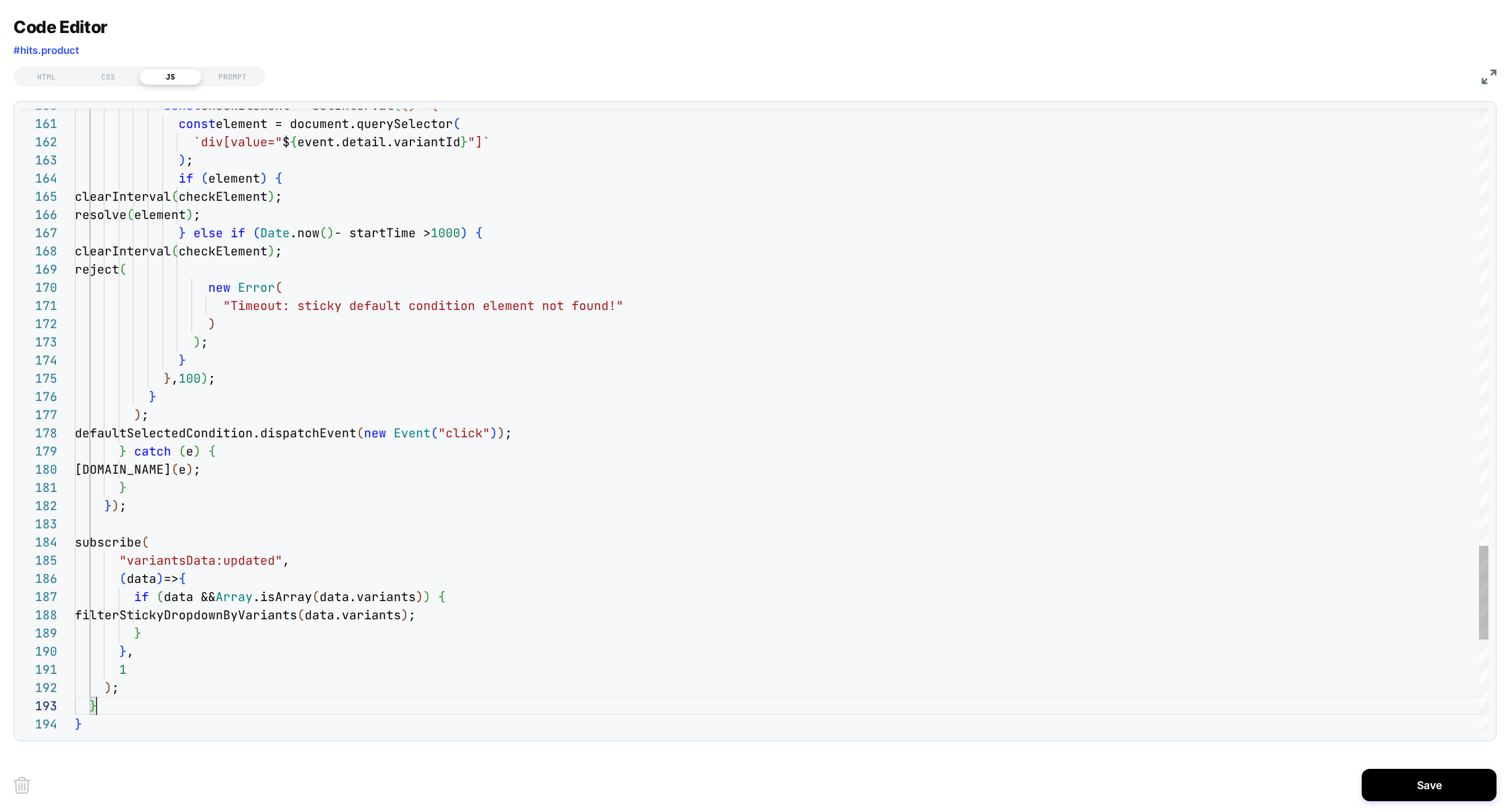
scroll to position [36, 21]
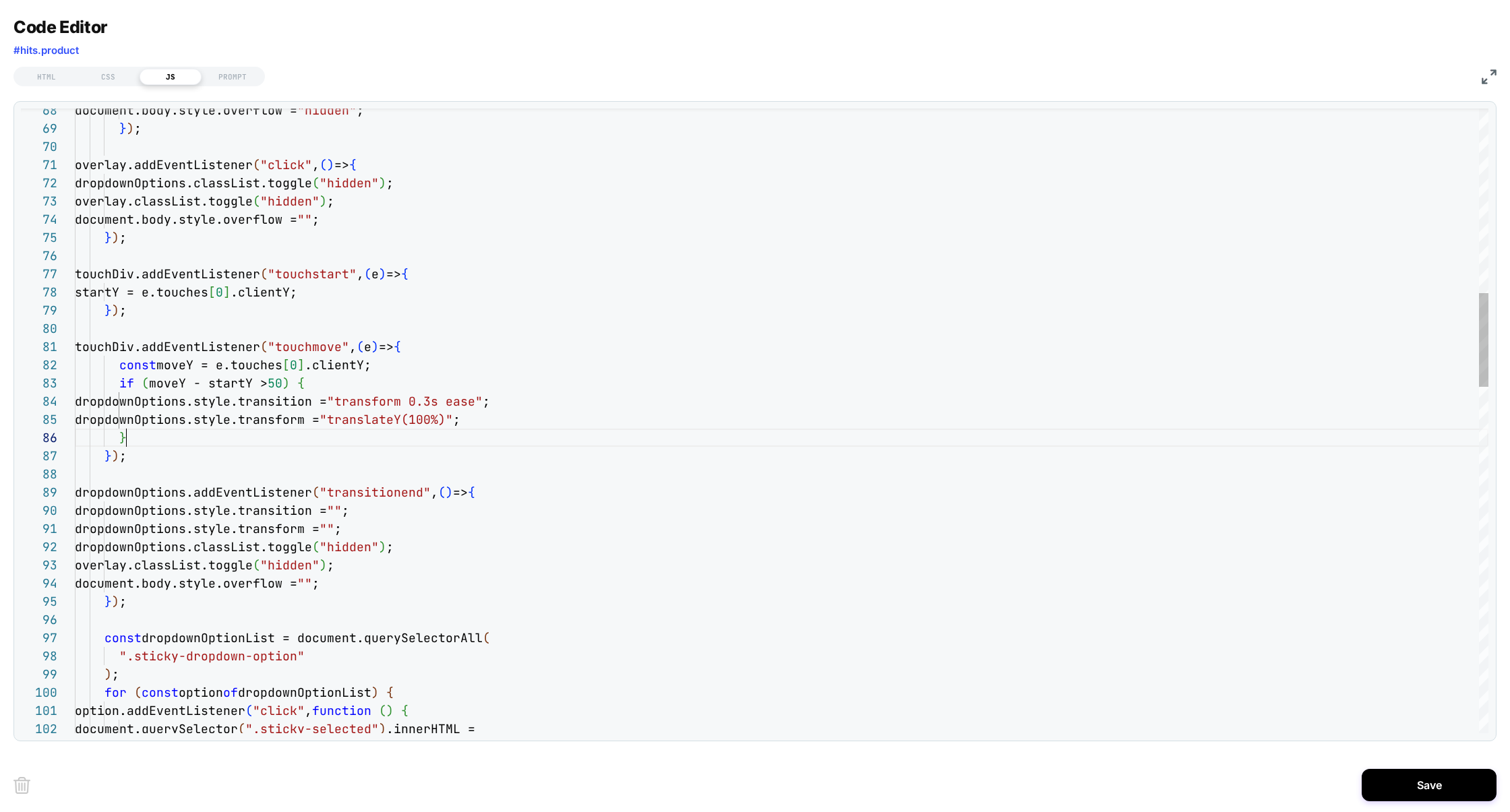
type textarea "**********"
type textarea "*"
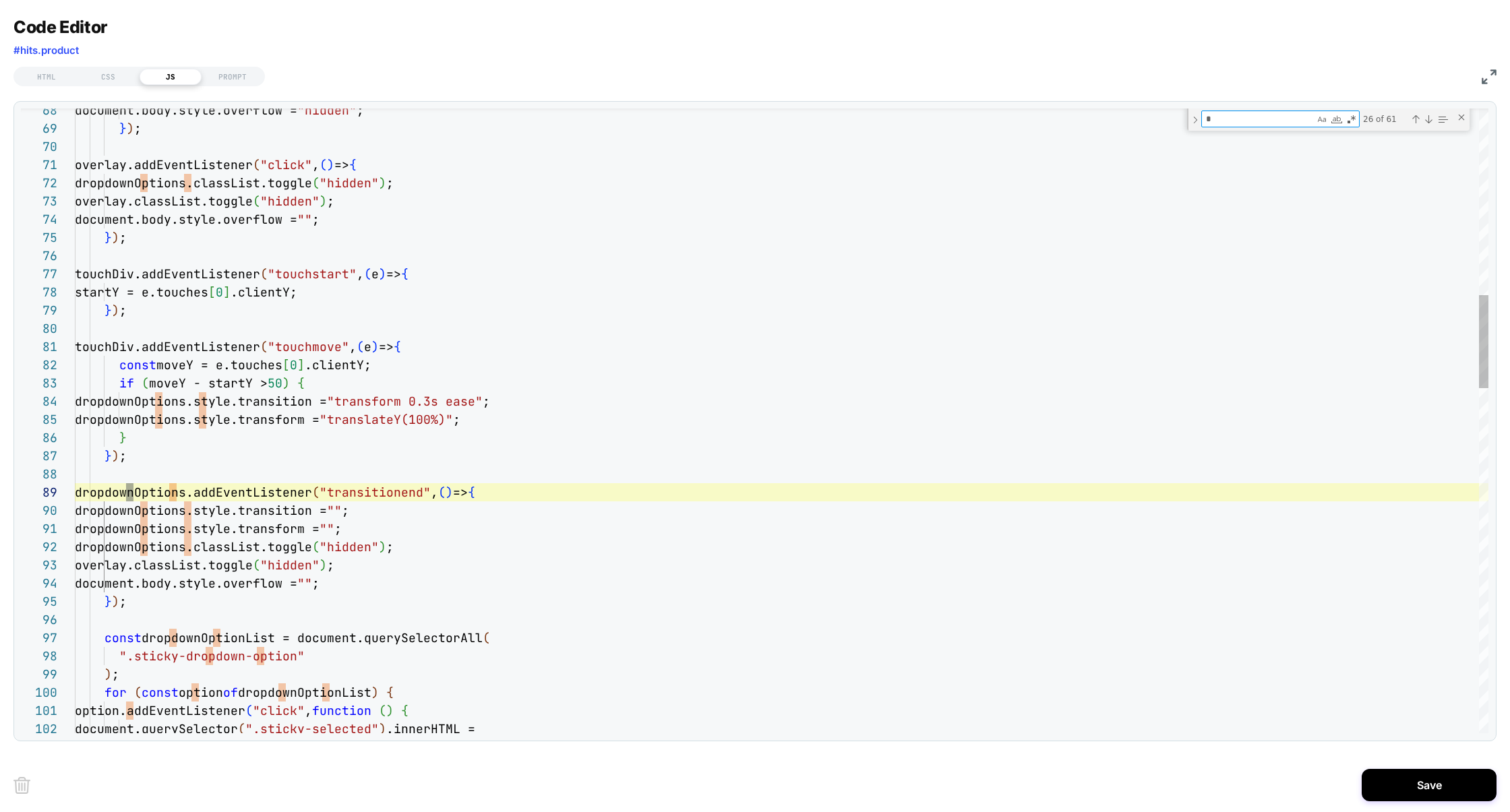
type textarea "**********"
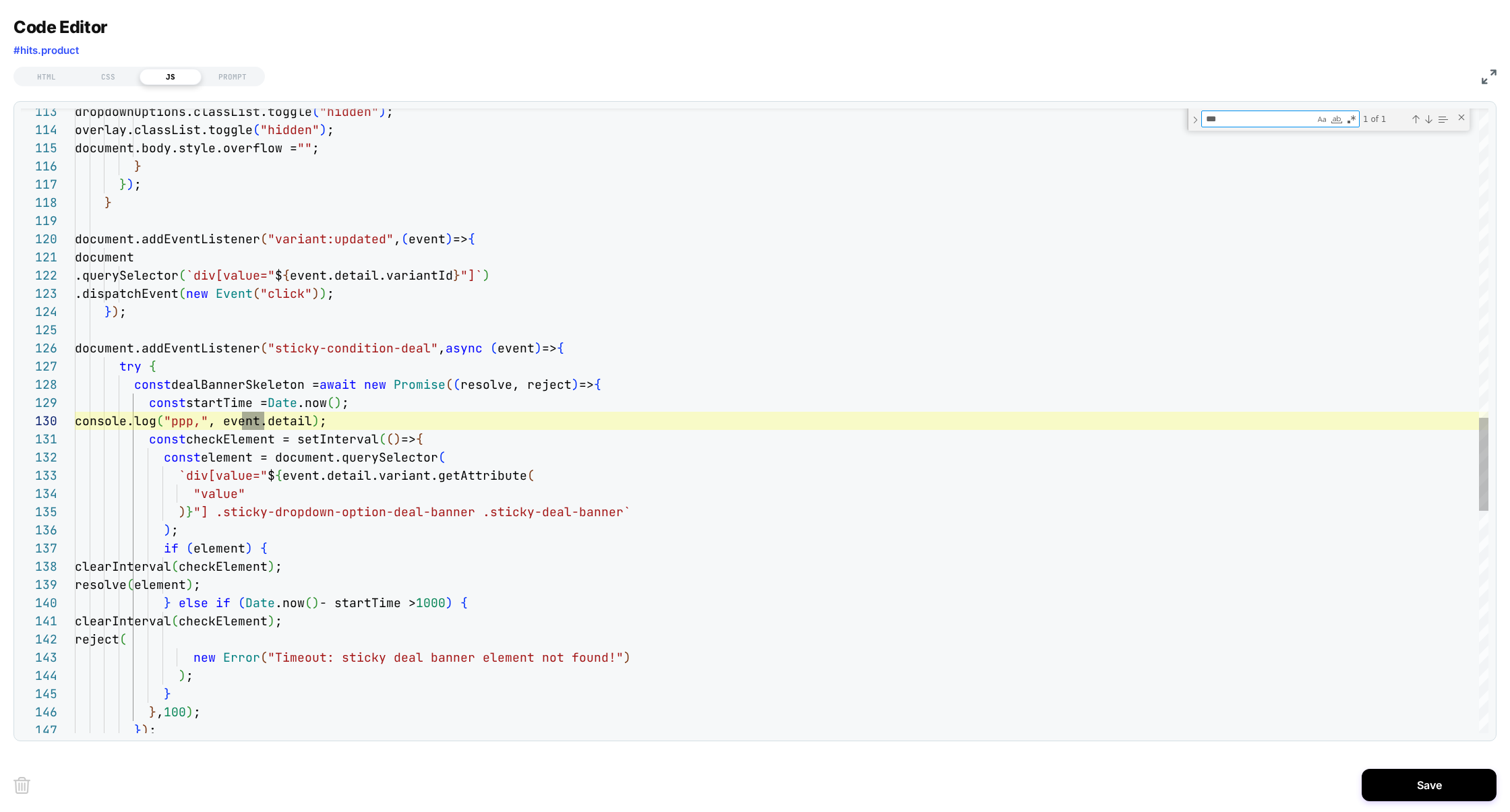
type textarea "***"
click at [420, 414] on div "dropdownOptions.classList.toggle ( "hidden" ) ; overlay.classList.toggle ( "hid…" at bounding box center [782, 131] width 1413 height 4175
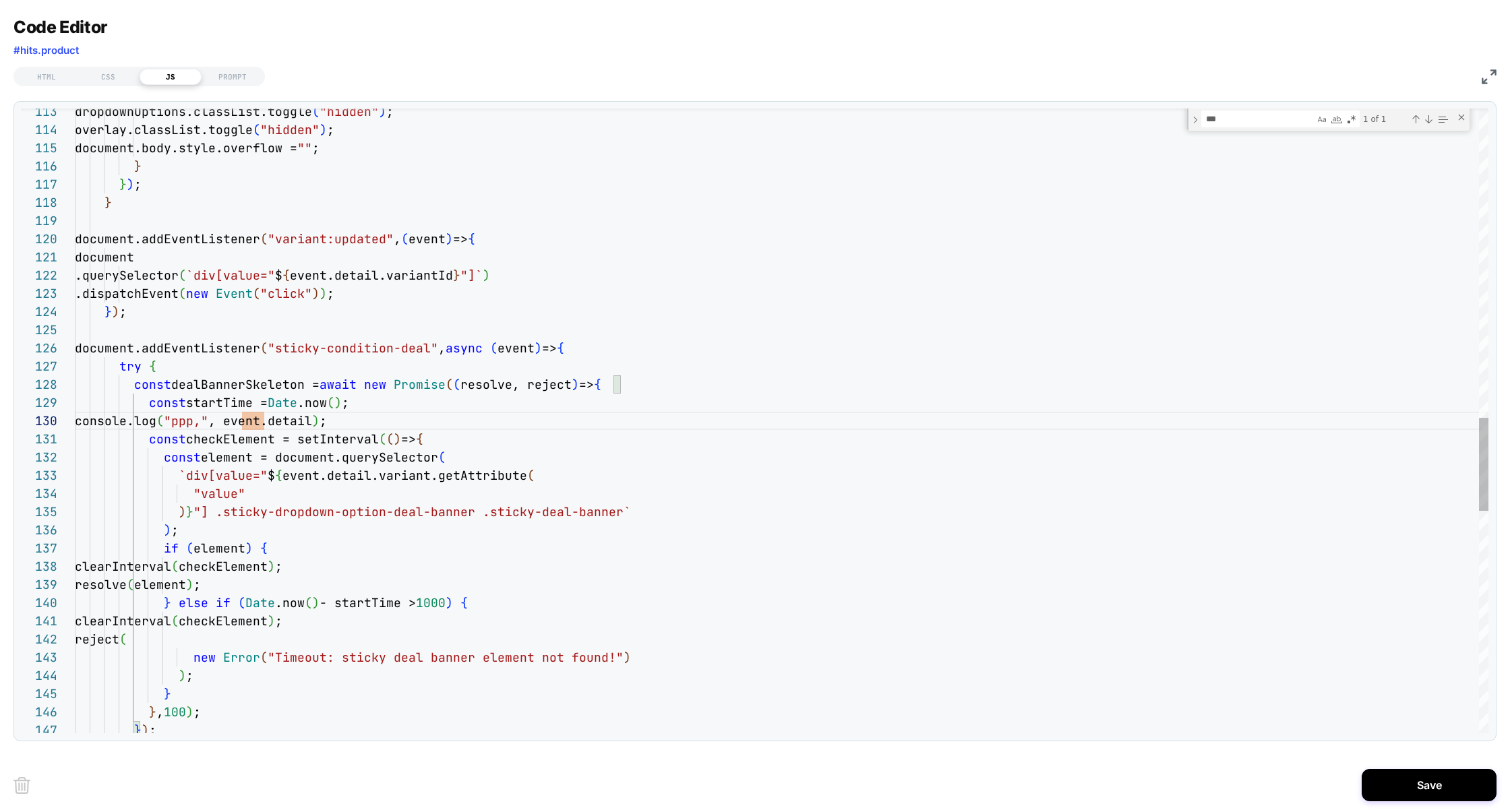
type textarea "**********"
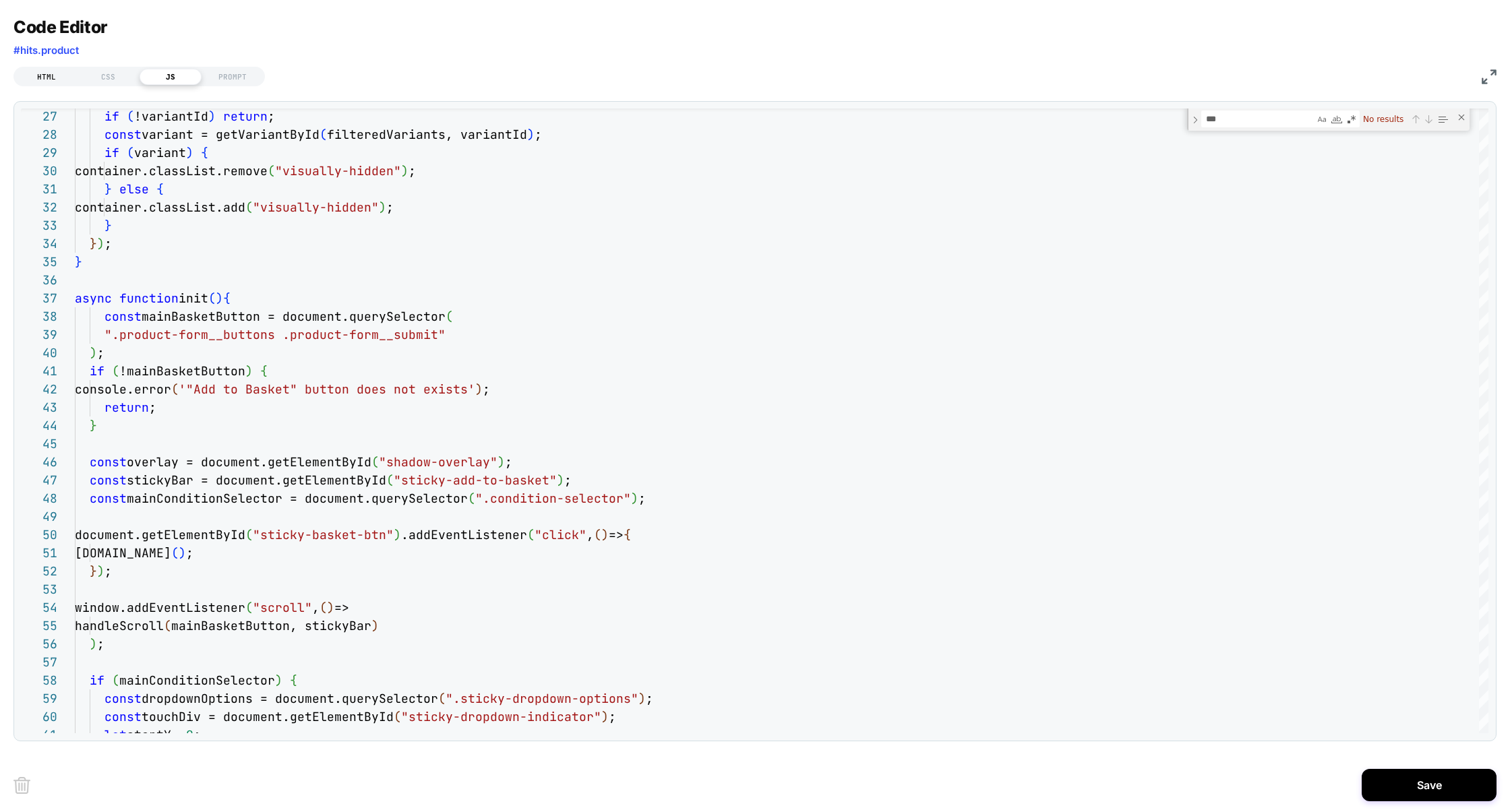
click at [55, 74] on div "HTML" at bounding box center [46, 77] width 62 height 17
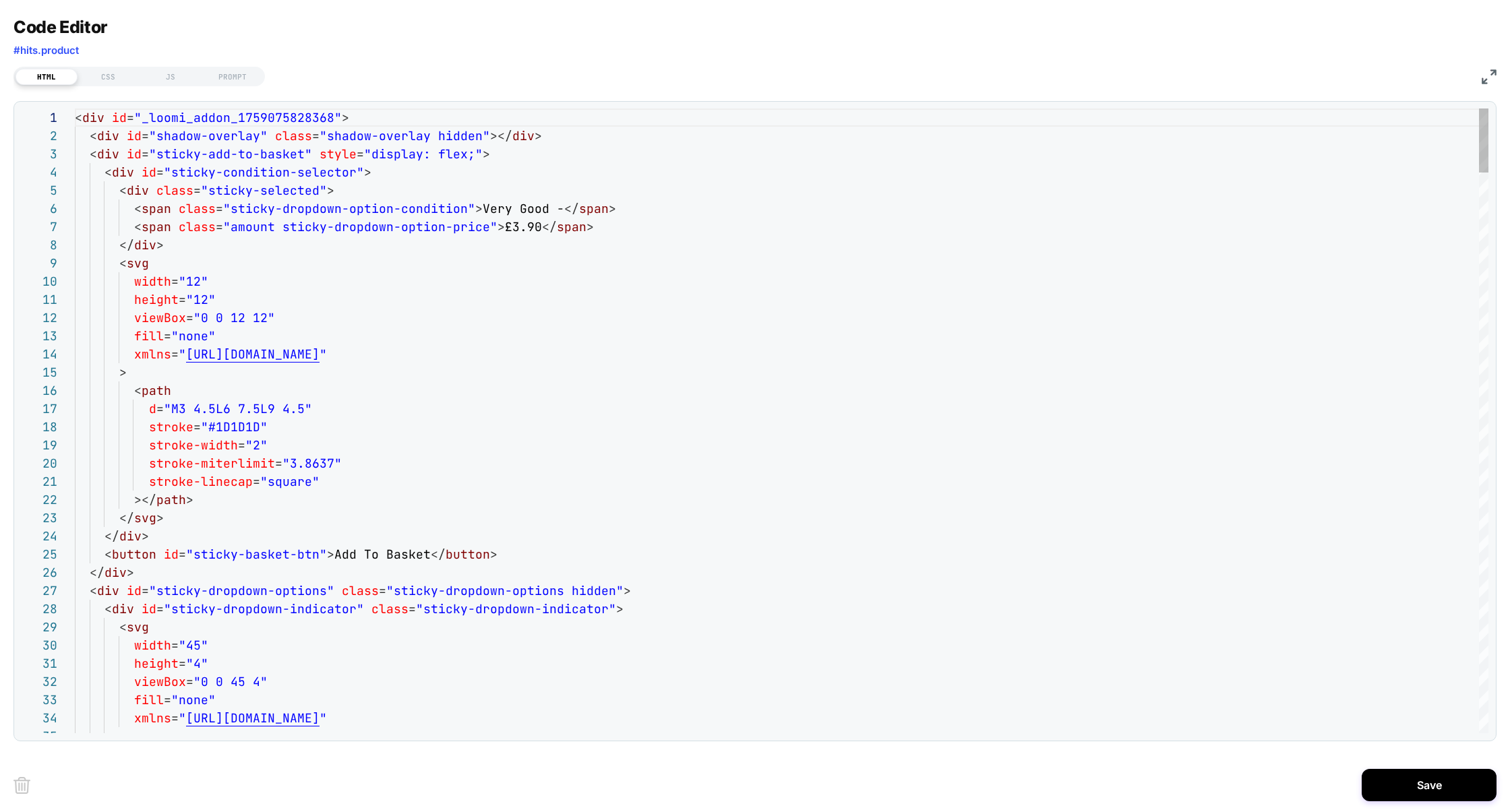
scroll to position [182, 0]
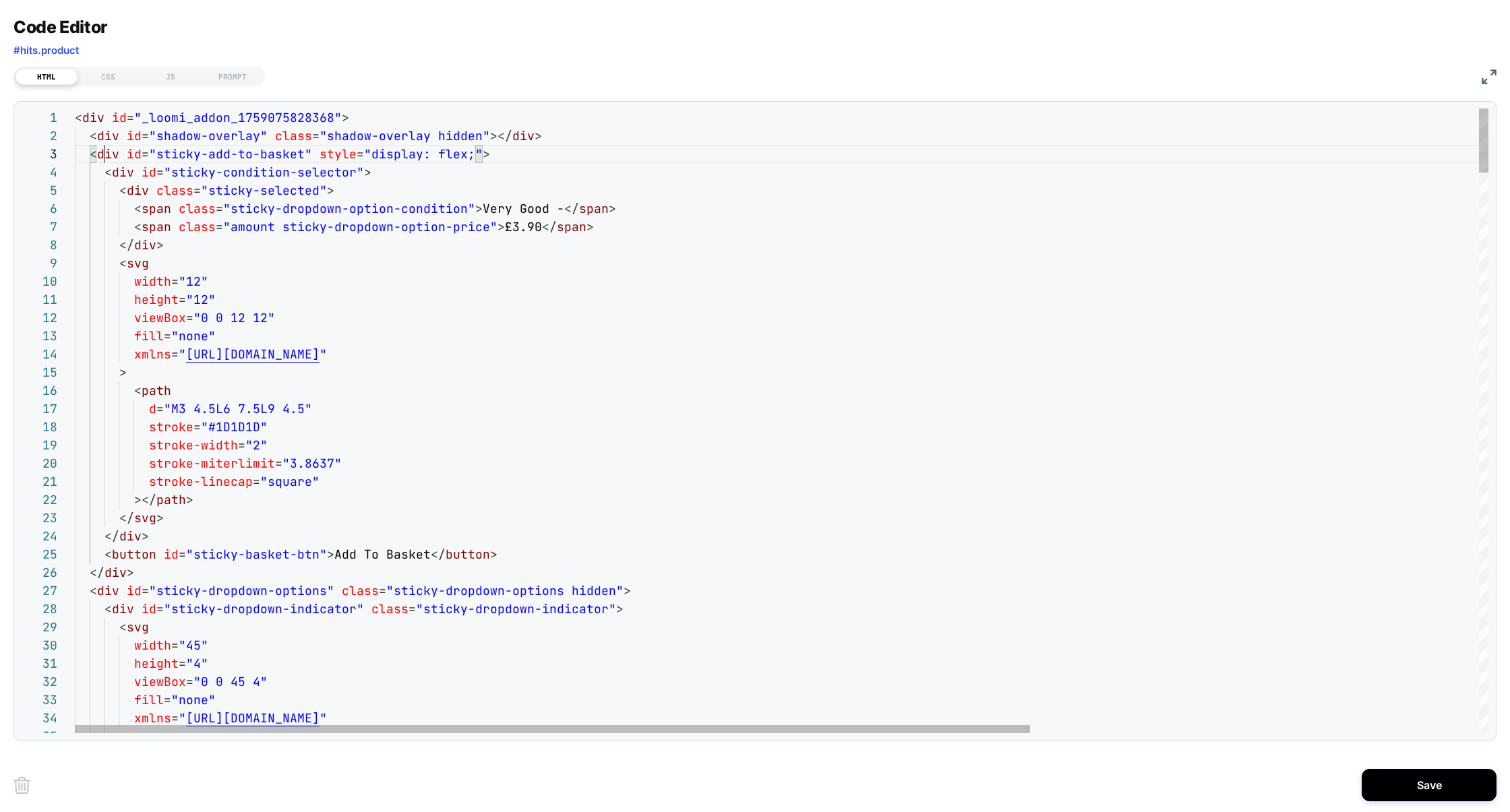
drag, startPoint x: 226, startPoint y: 213, endPoint x: 461, endPoint y: 211, distance: 235.0
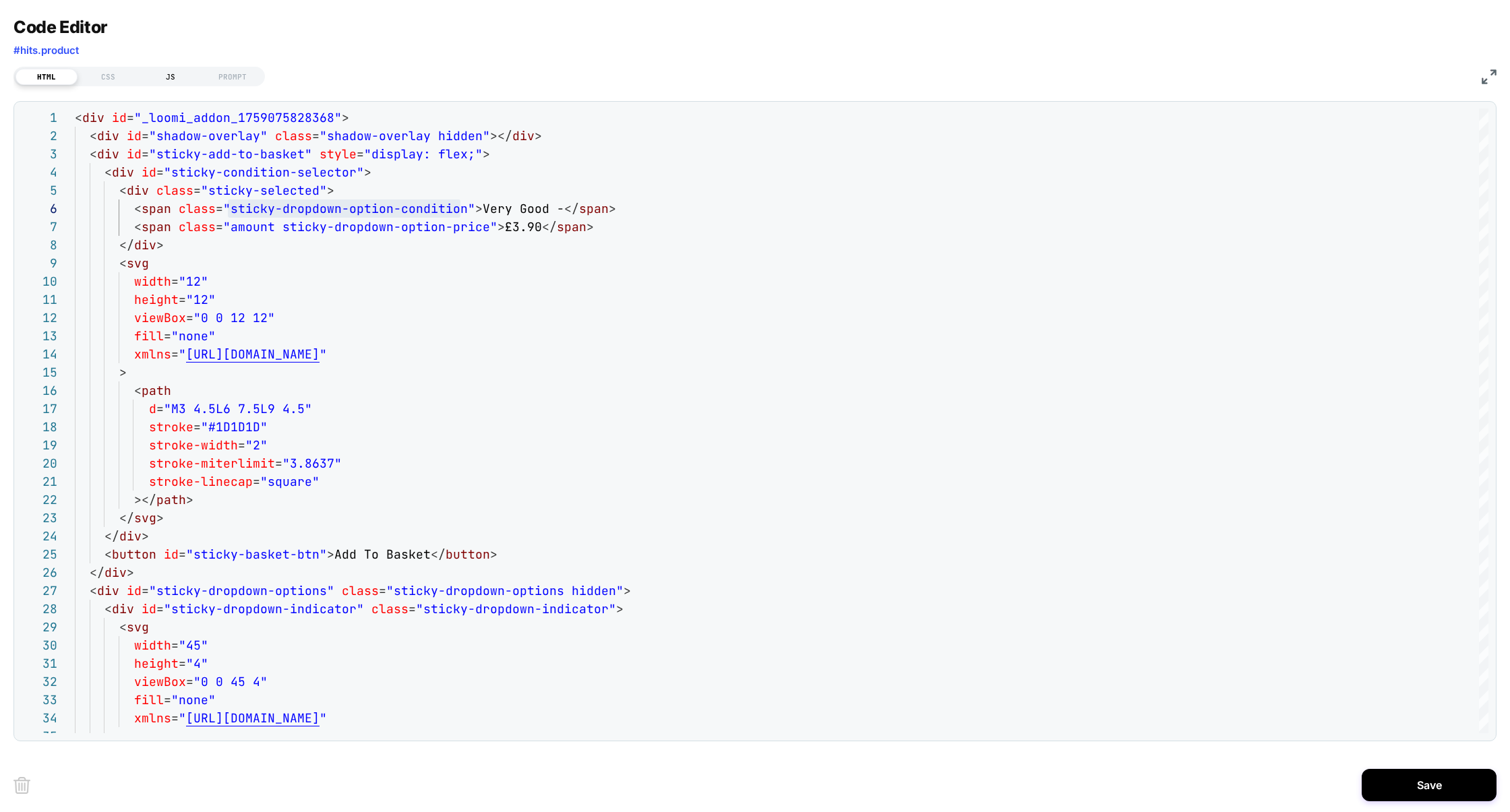
click at [176, 73] on div "JS" at bounding box center [170, 77] width 62 height 17
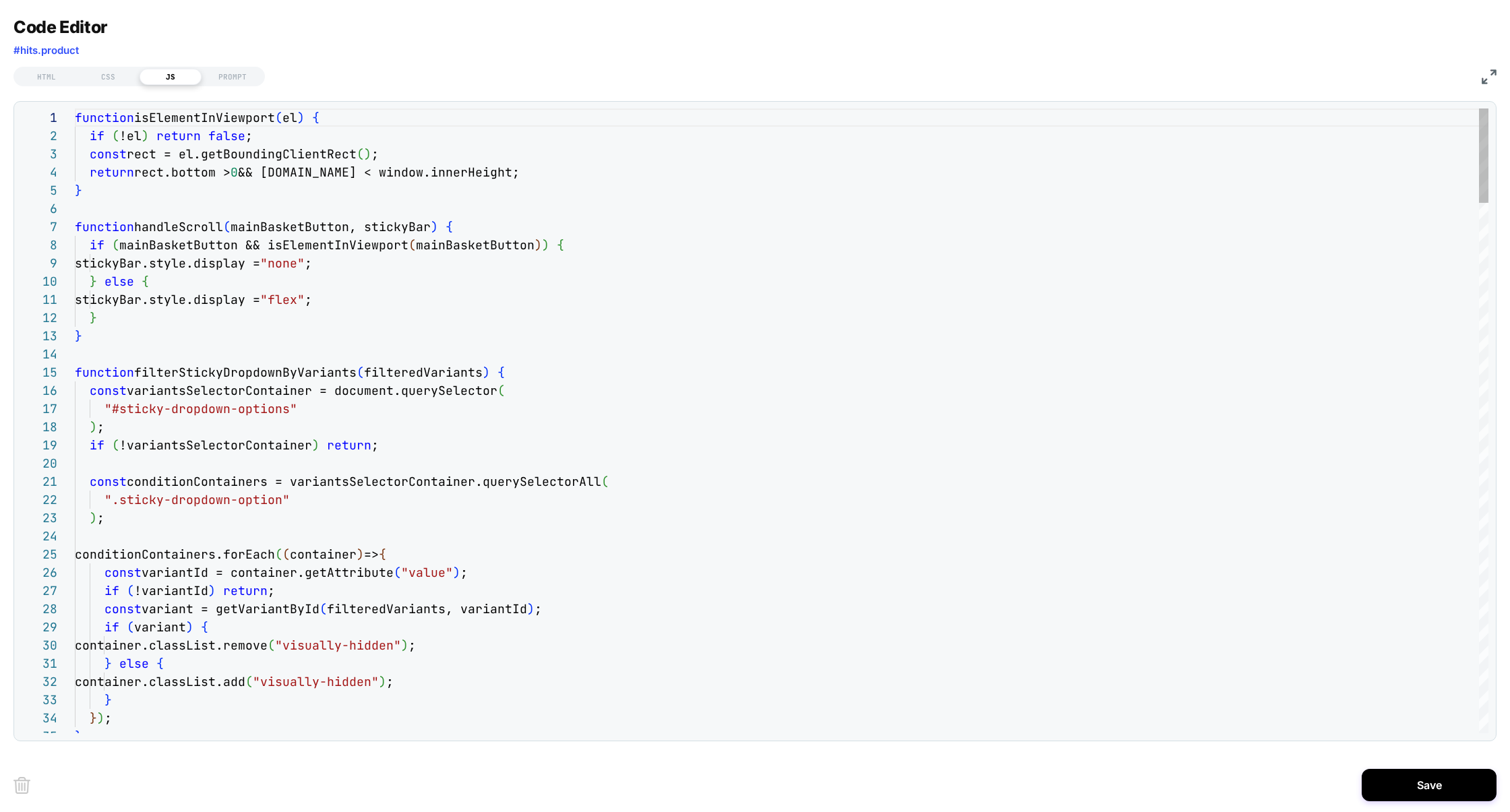
scroll to position [182, 0]
type textarea "**********"
drag, startPoint x: 1264, startPoint y: 115, endPoint x: 1403, endPoint y: 145, distance: 142.2
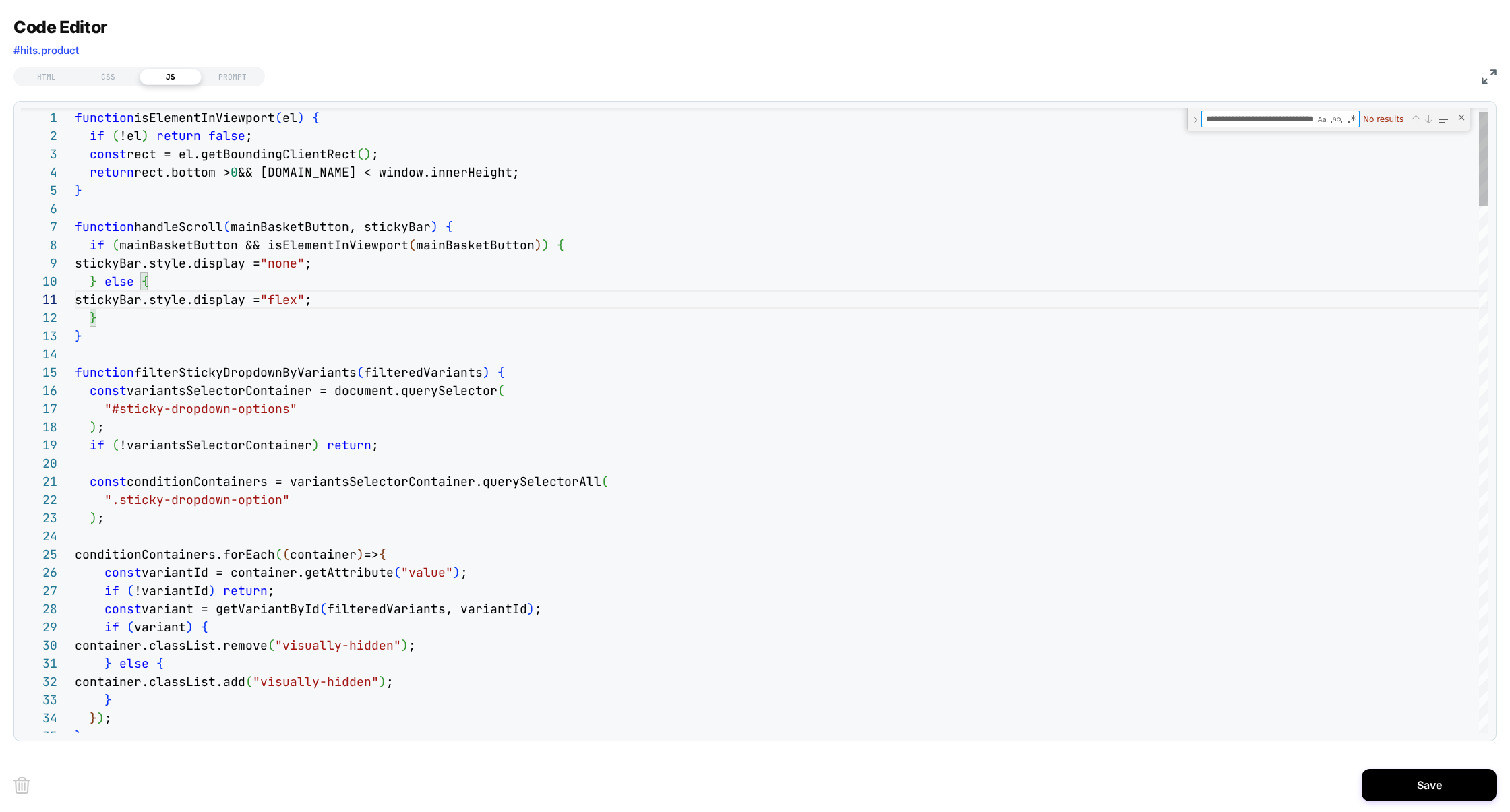
click at [1404, 145] on div "1 2 3 4 5 6 7 8 9 10 11 12 13 14 15 16 17 18 19 20 21 22 23 24 25 26 27 28 29 3…" at bounding box center [754, 420] width 1467 height 624
type textarea "**********"
click at [50, 78] on div "HTML" at bounding box center [46, 77] width 62 height 17
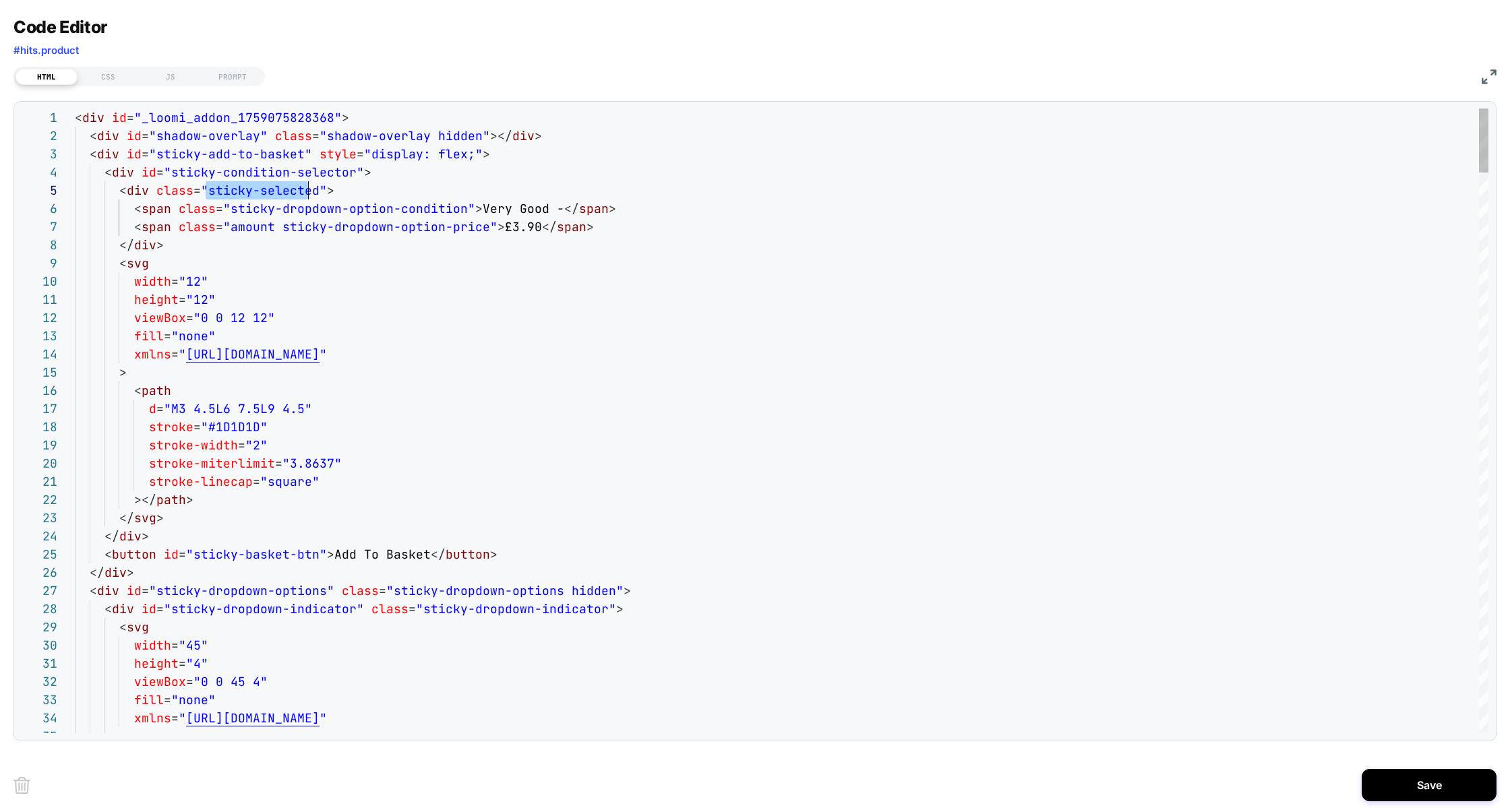
scroll to position [73, 240]
drag, startPoint x: 206, startPoint y: 191, endPoint x: 312, endPoint y: 192, distance: 106.0
click at [312, 192] on span ""sticky-selected"" at bounding box center [264, 190] width 126 height 16
click at [172, 77] on div "JS" at bounding box center [170, 77] width 62 height 17
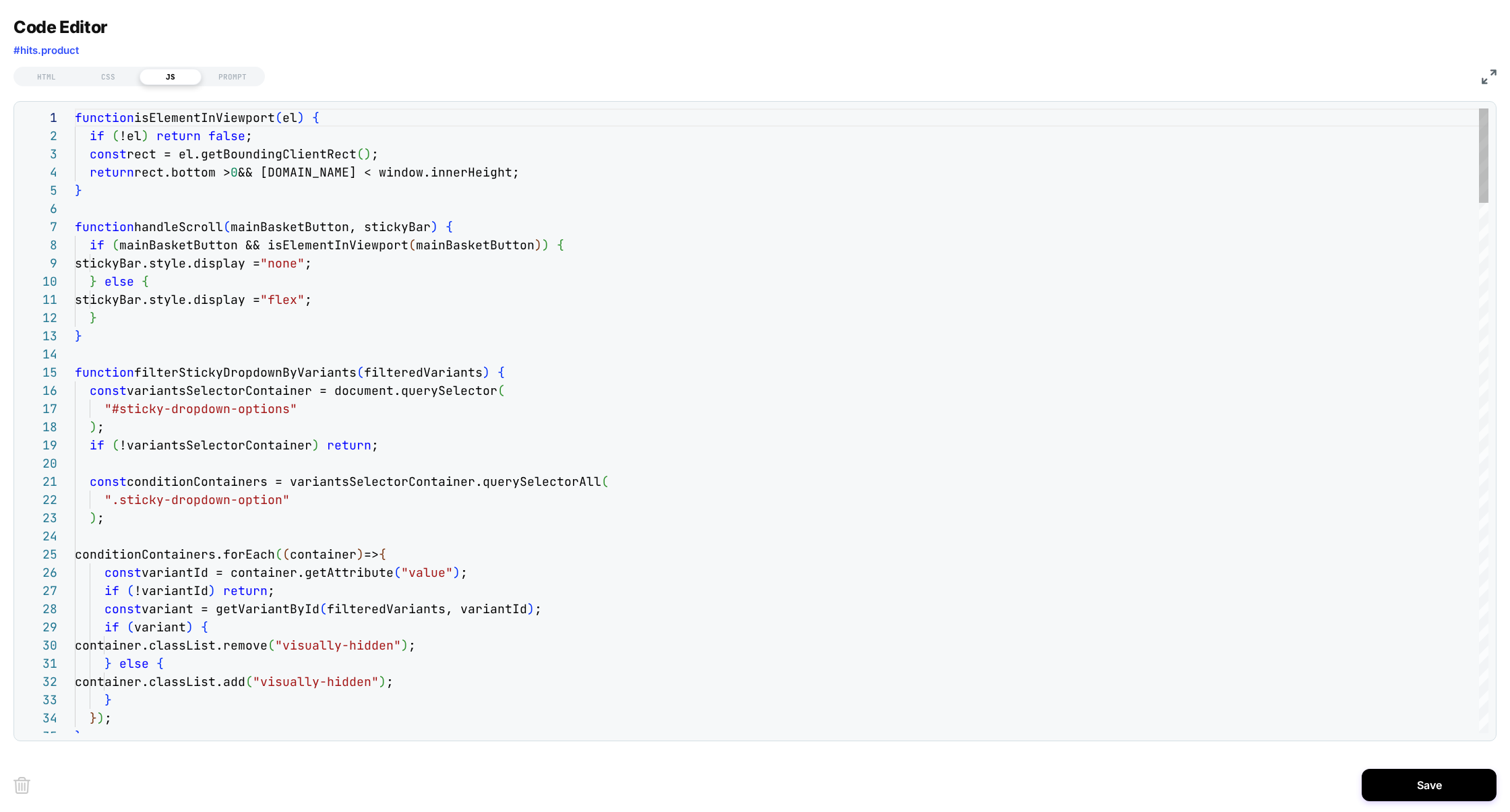
scroll to position [90, 0]
type textarea "**********"
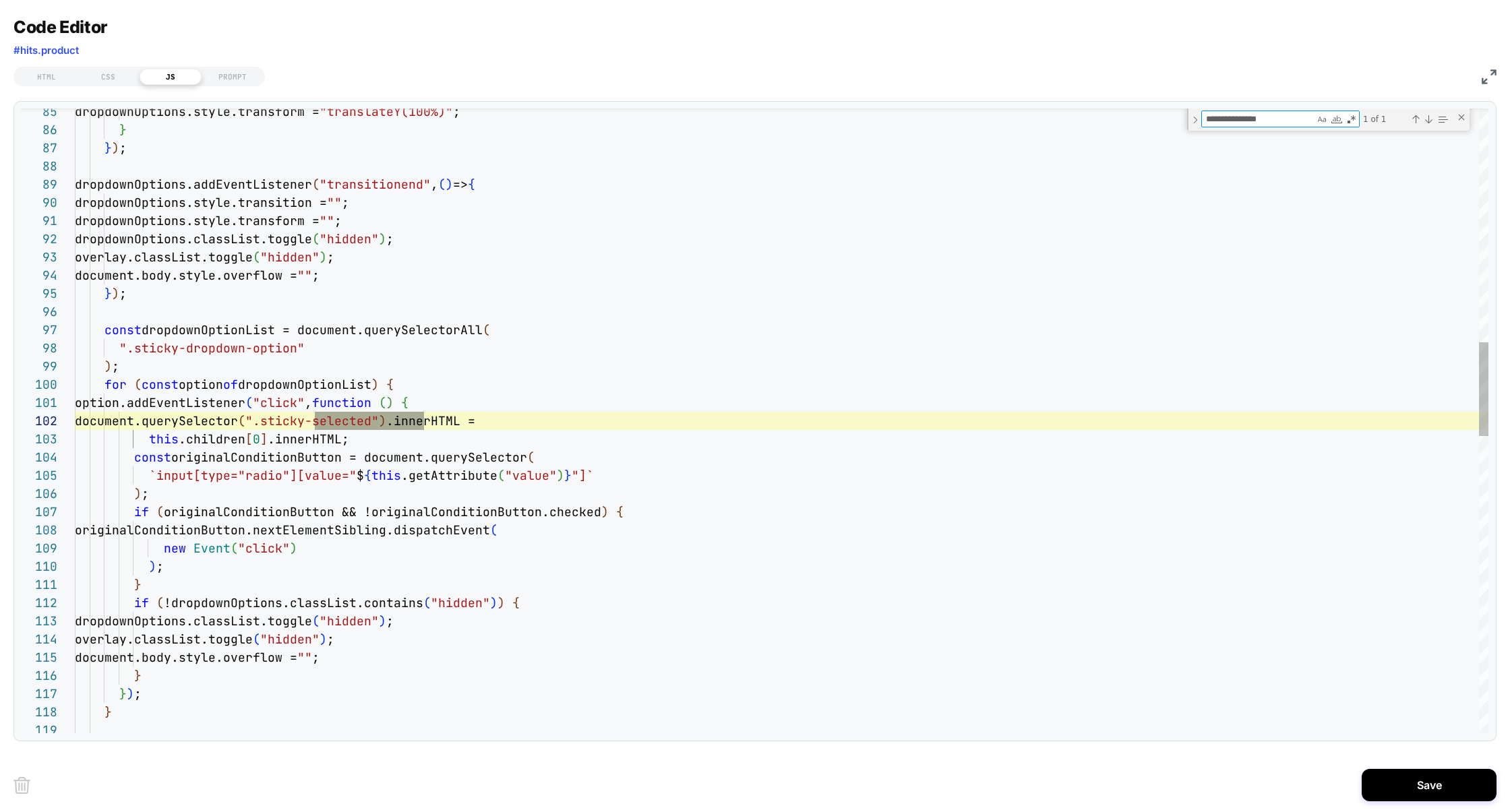
type textarea "**********"
click at [433, 385] on div "dropdownOptions.style.transform = "translateY(100%)" ; } } ) ; dropdownOptions.…" at bounding box center [782, 631] width 1413 height 4157
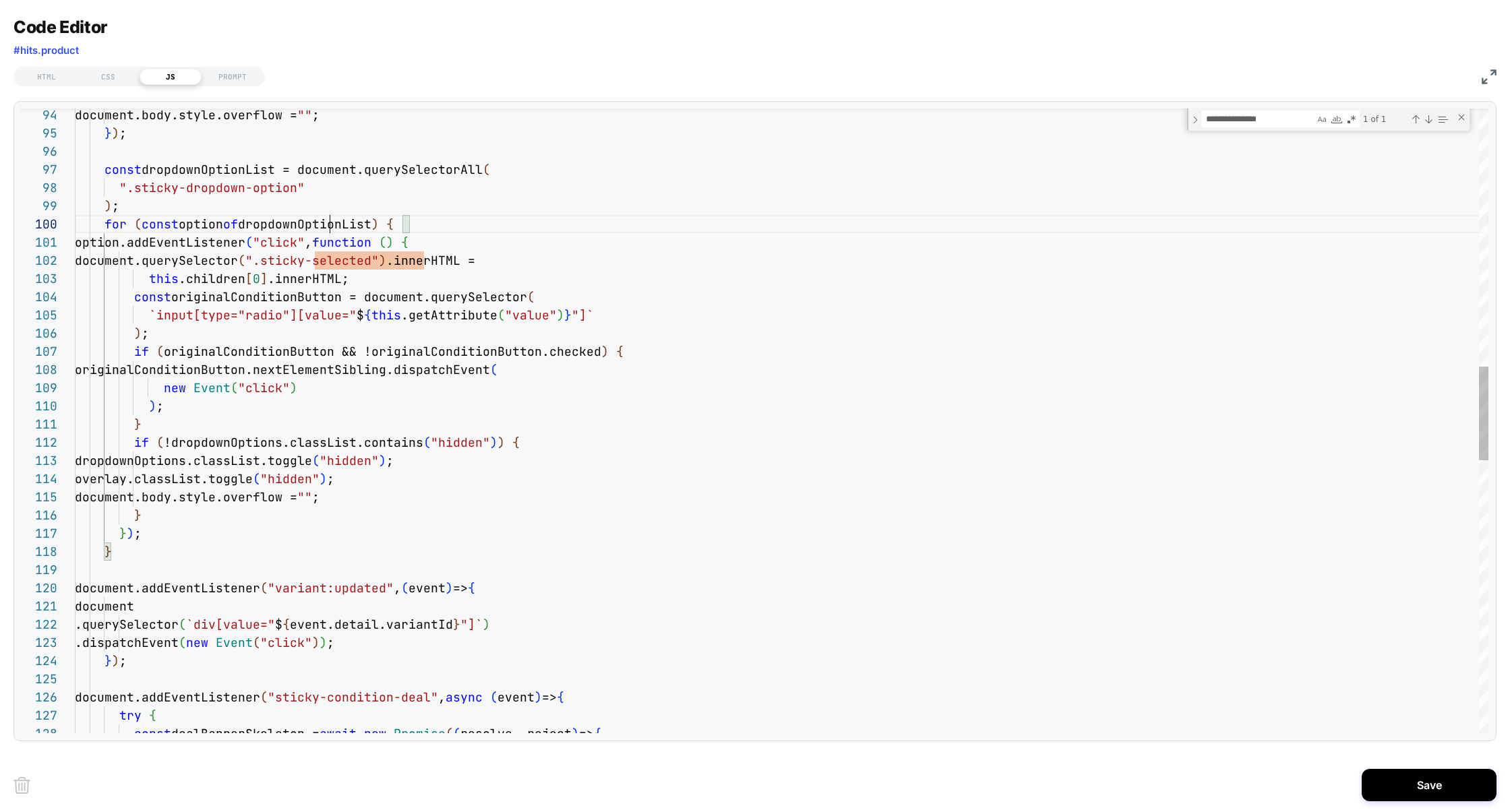
click at [331, 230] on div "const dropdownOptionList = document.querySelectorAll ( ".sticky-dropdown-option…" at bounding box center [782, 470] width 1413 height 4157
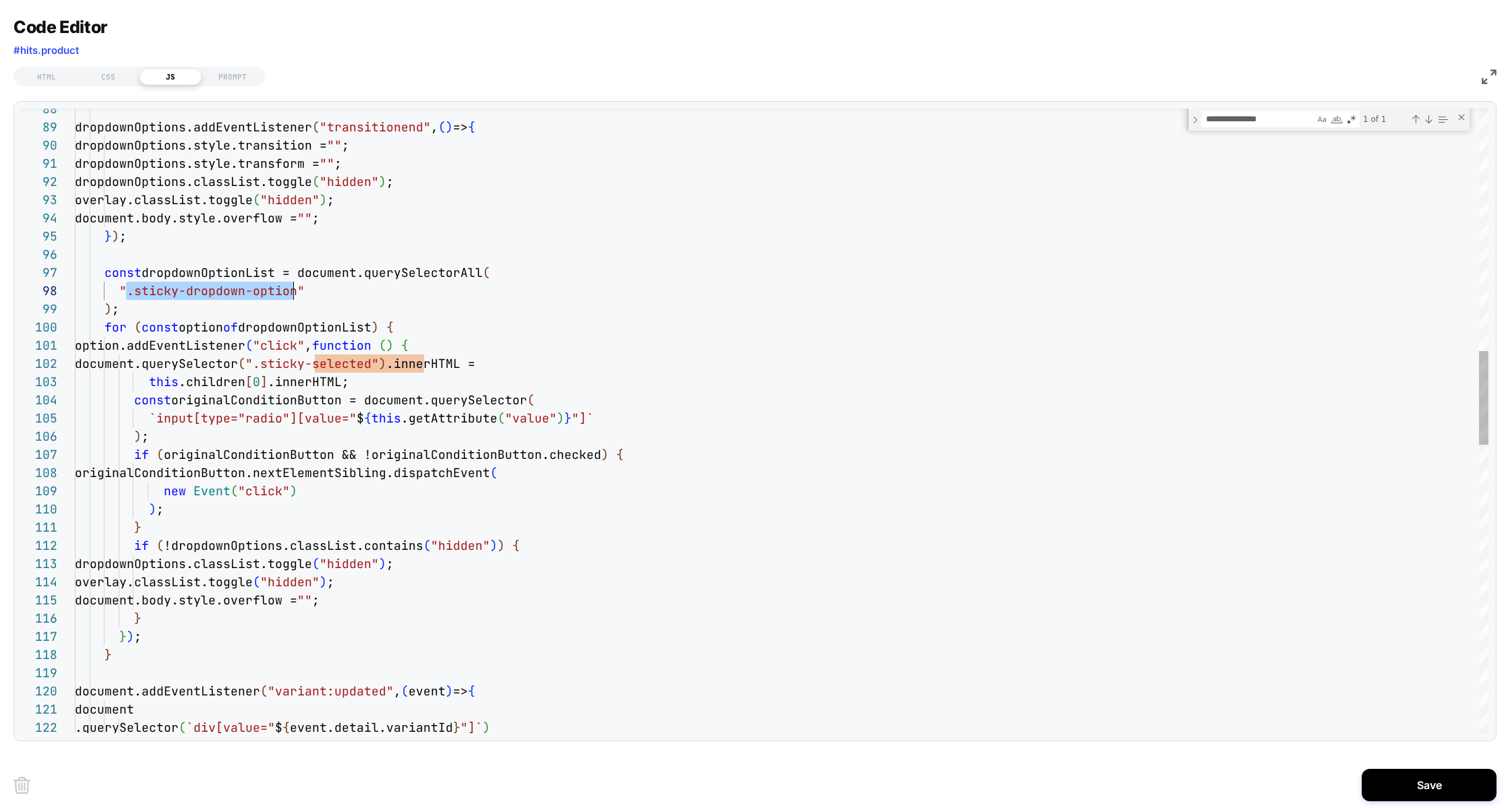
scroll to position [127, 218]
drag, startPoint x: 128, startPoint y: 294, endPoint x: 297, endPoint y: 293, distance: 169.0
click at [297, 293] on div "const dropdownOptionList = document.querySelectorAll ( ".sticky-dropdown-option…" at bounding box center [782, 573] width 1413 height 4157
click at [57, 77] on div "HTML" at bounding box center [46, 77] width 62 height 17
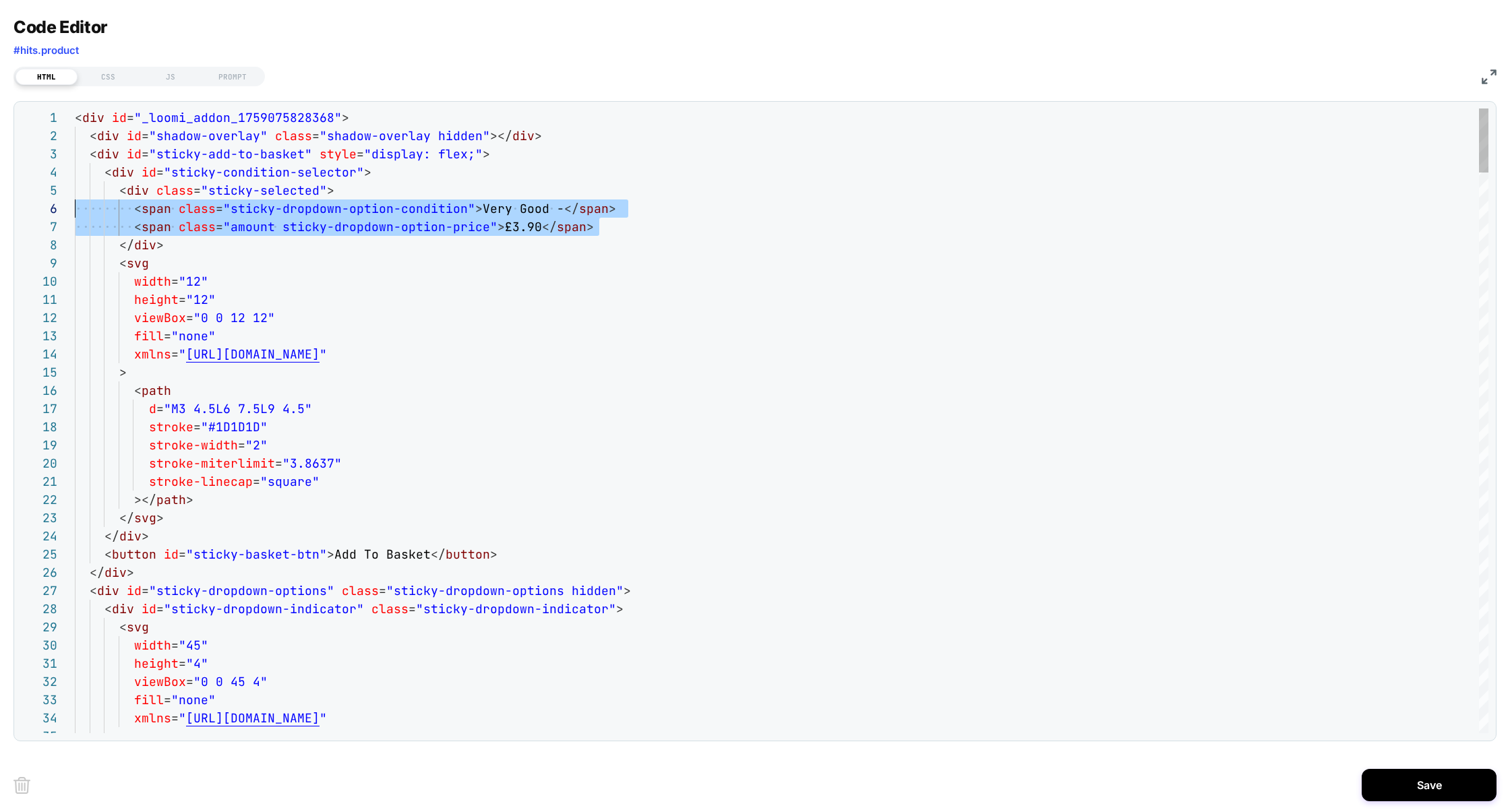
scroll to position [90, 0]
drag, startPoint x: 608, startPoint y: 227, endPoint x: 1, endPoint y: 212, distance: 607.2
click at [1, 212] on div "Code Editor #hits.product HTML CSS JS PROMPT 1 2 3 4 5 6 7 8 9 10 11 12 13 14 1…" at bounding box center [755, 406] width 1510 height 812
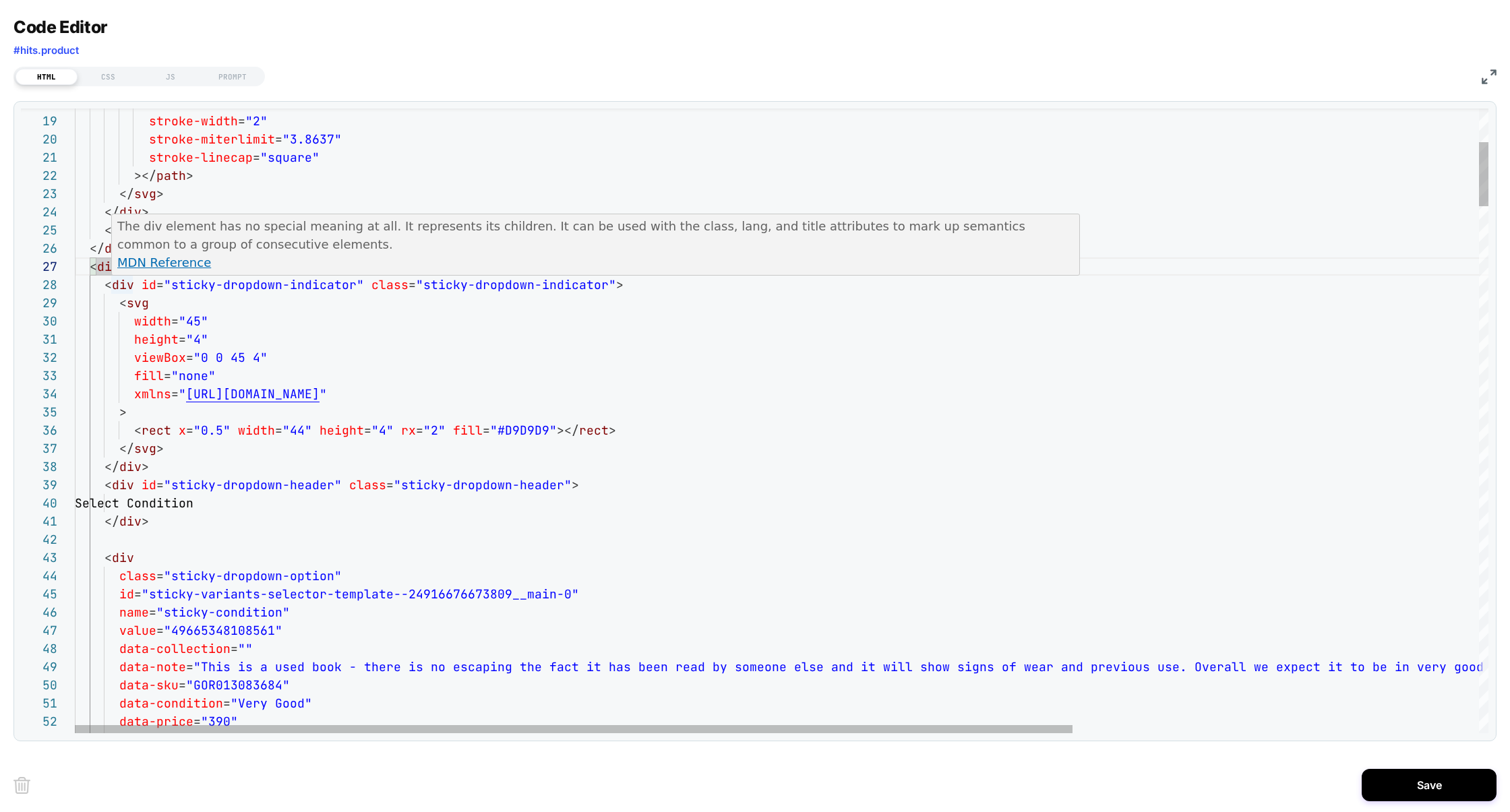
scroll to position [127, 44]
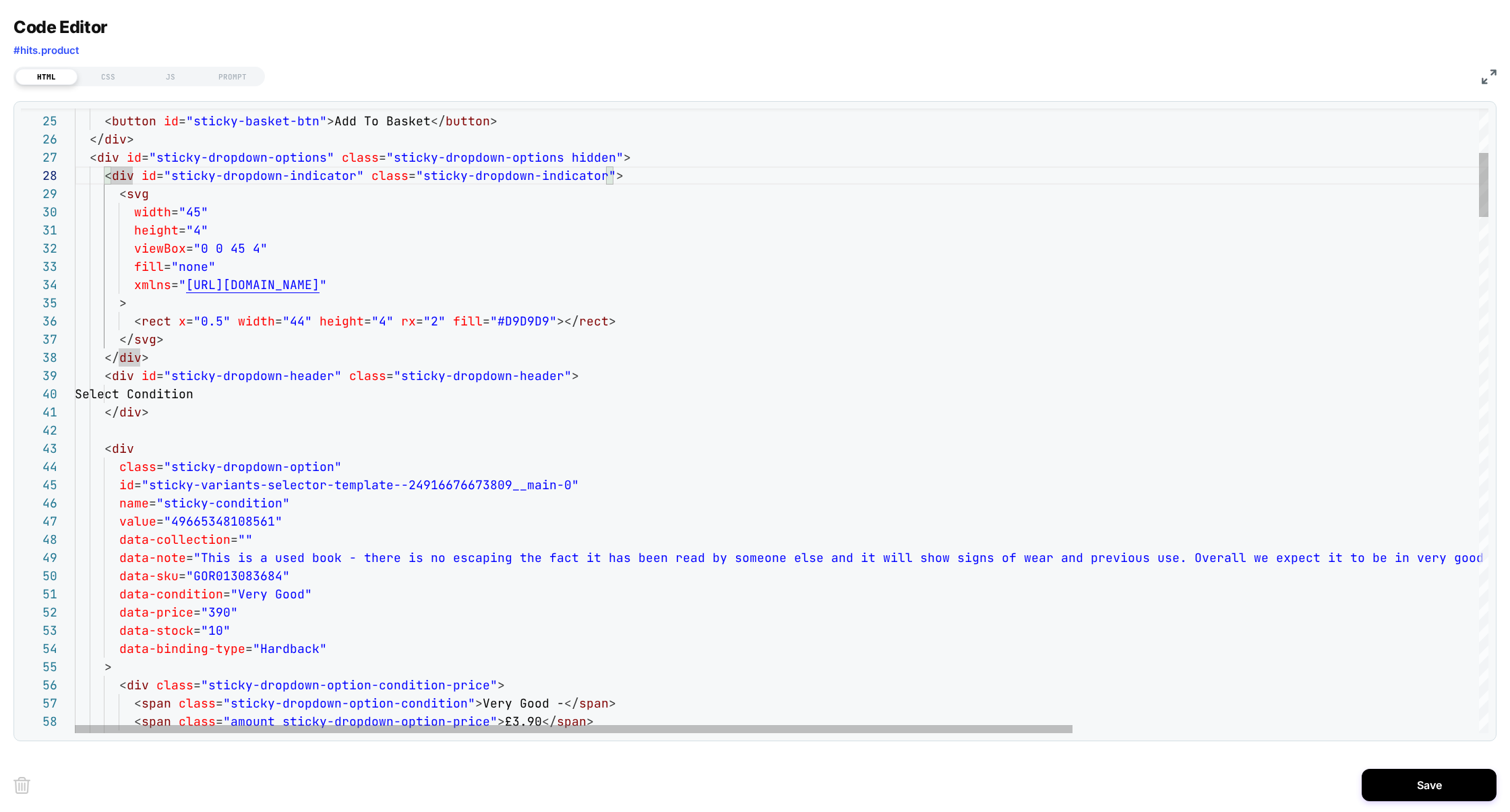
scroll to position [36, 51]
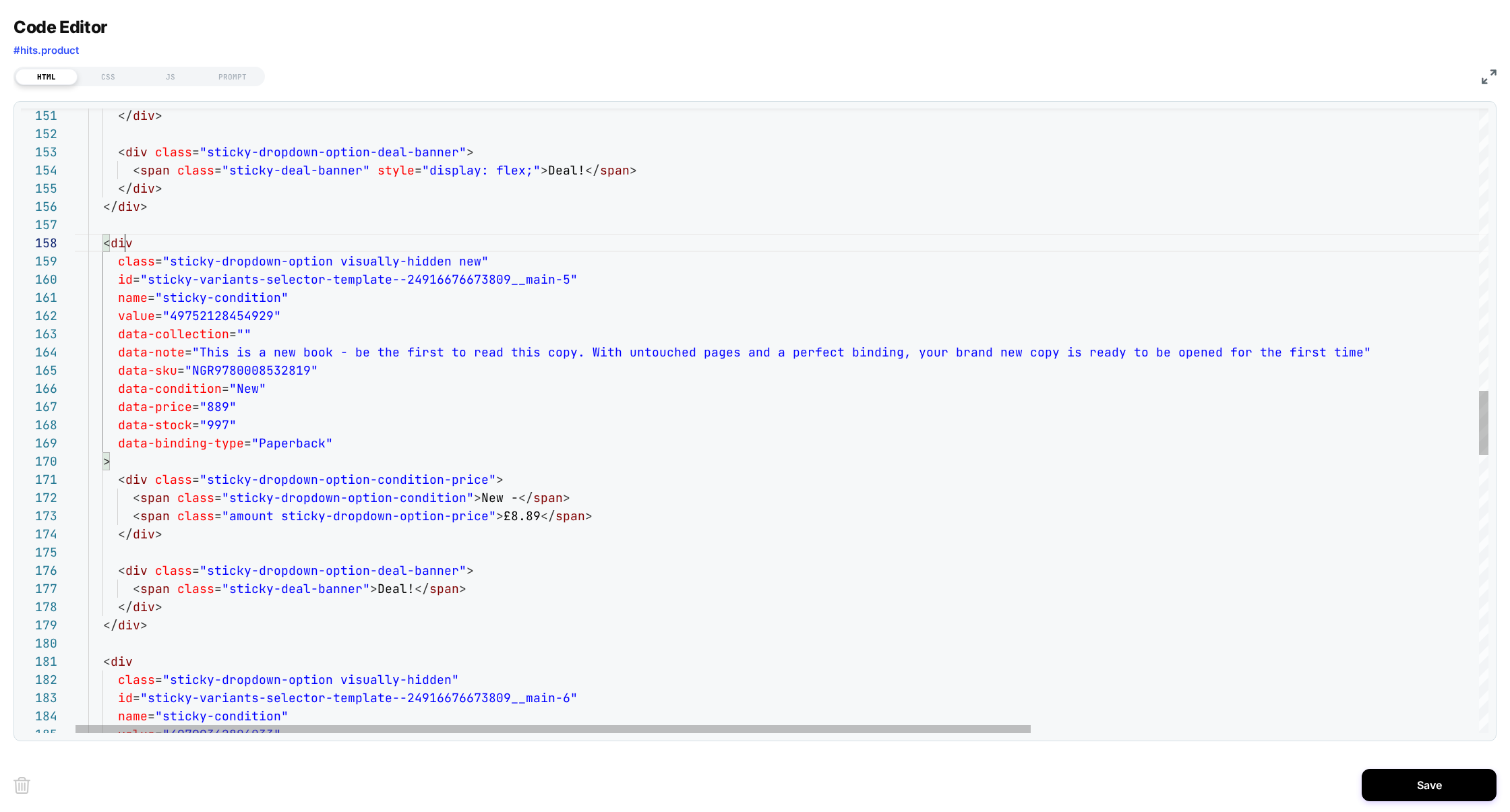
scroll to position [127, 51]
click at [125, 239] on div "</ div > < div class = "sticky-dropdown-option-deal-banner" > < span class = "s…" at bounding box center [1112, 400] width 2076 height 6044
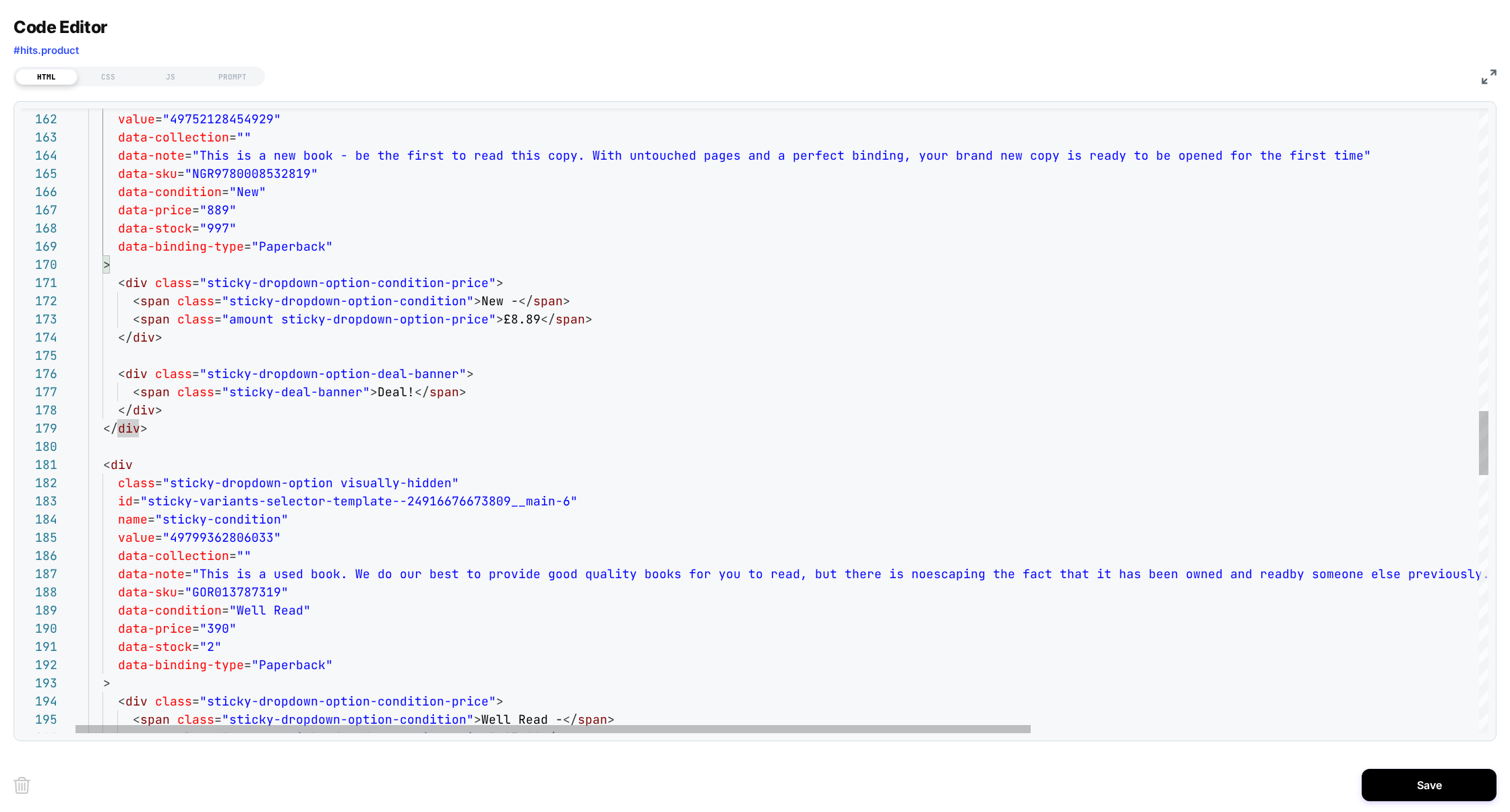
click at [131, 466] on div "value = "49752128454929" data-collection = "" data-note = "This is a new book -…" at bounding box center [1112, 203] width 2076 height 6044
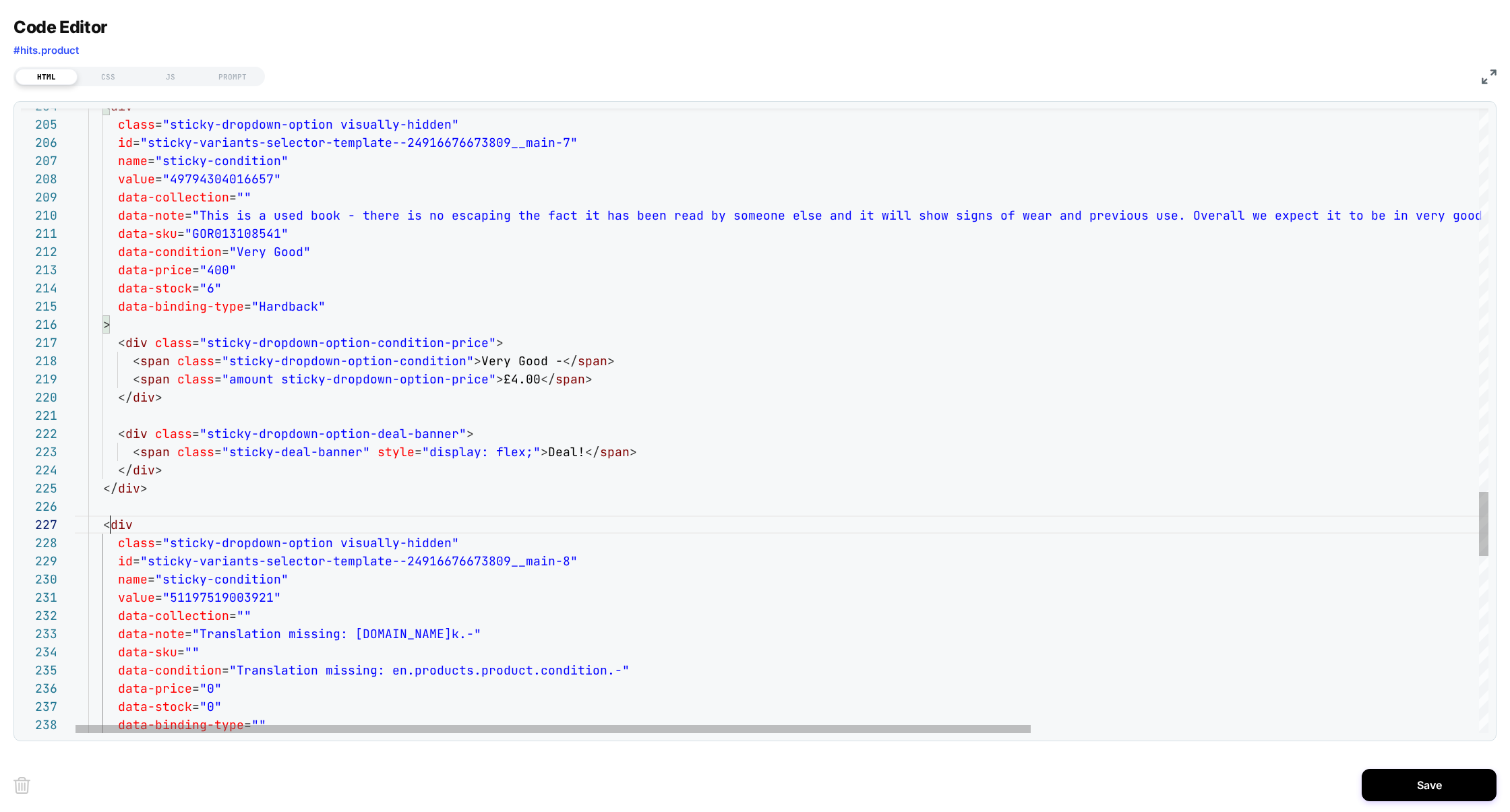
scroll to position [109, 36]
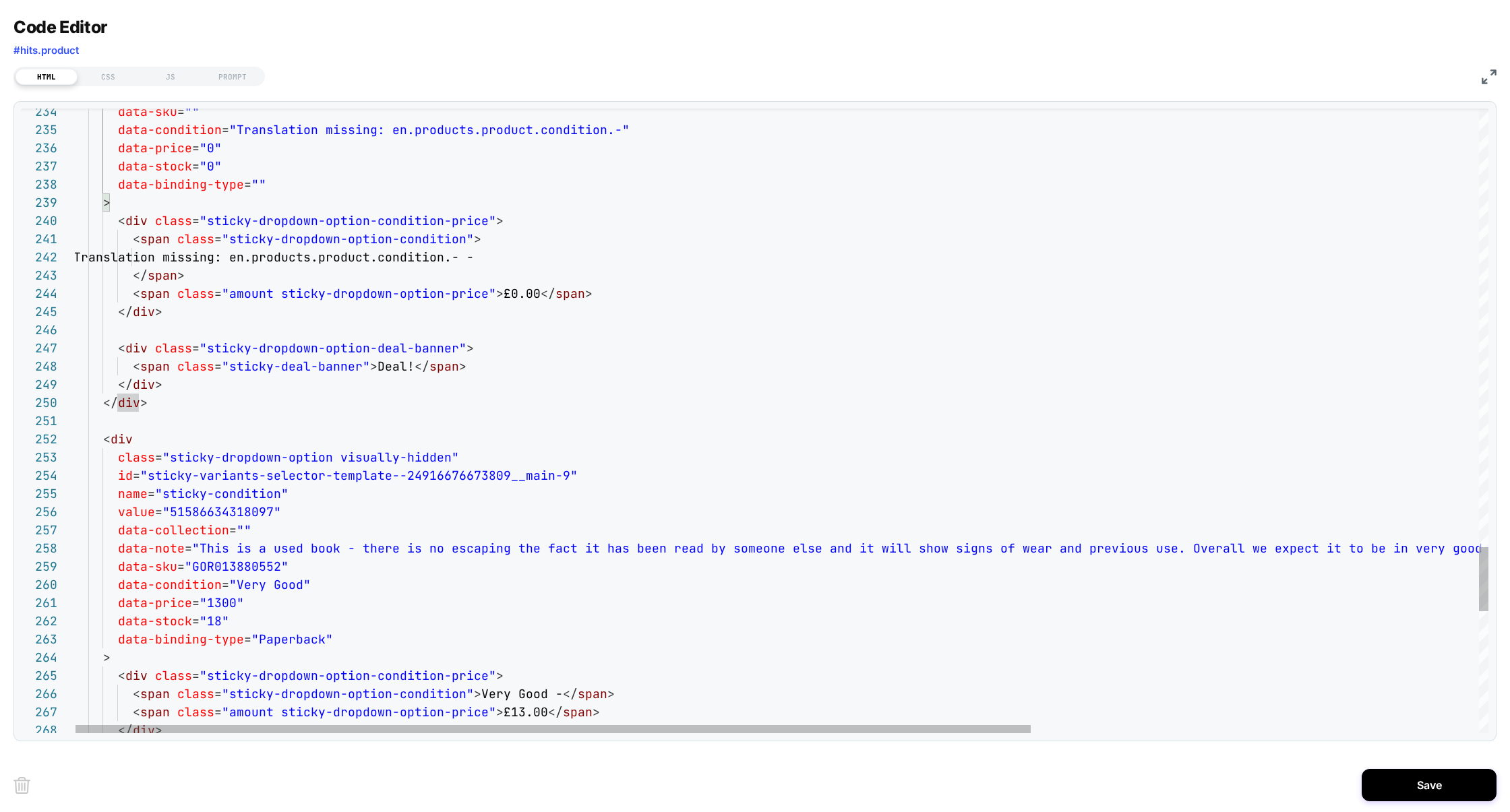
scroll to position [17, 51]
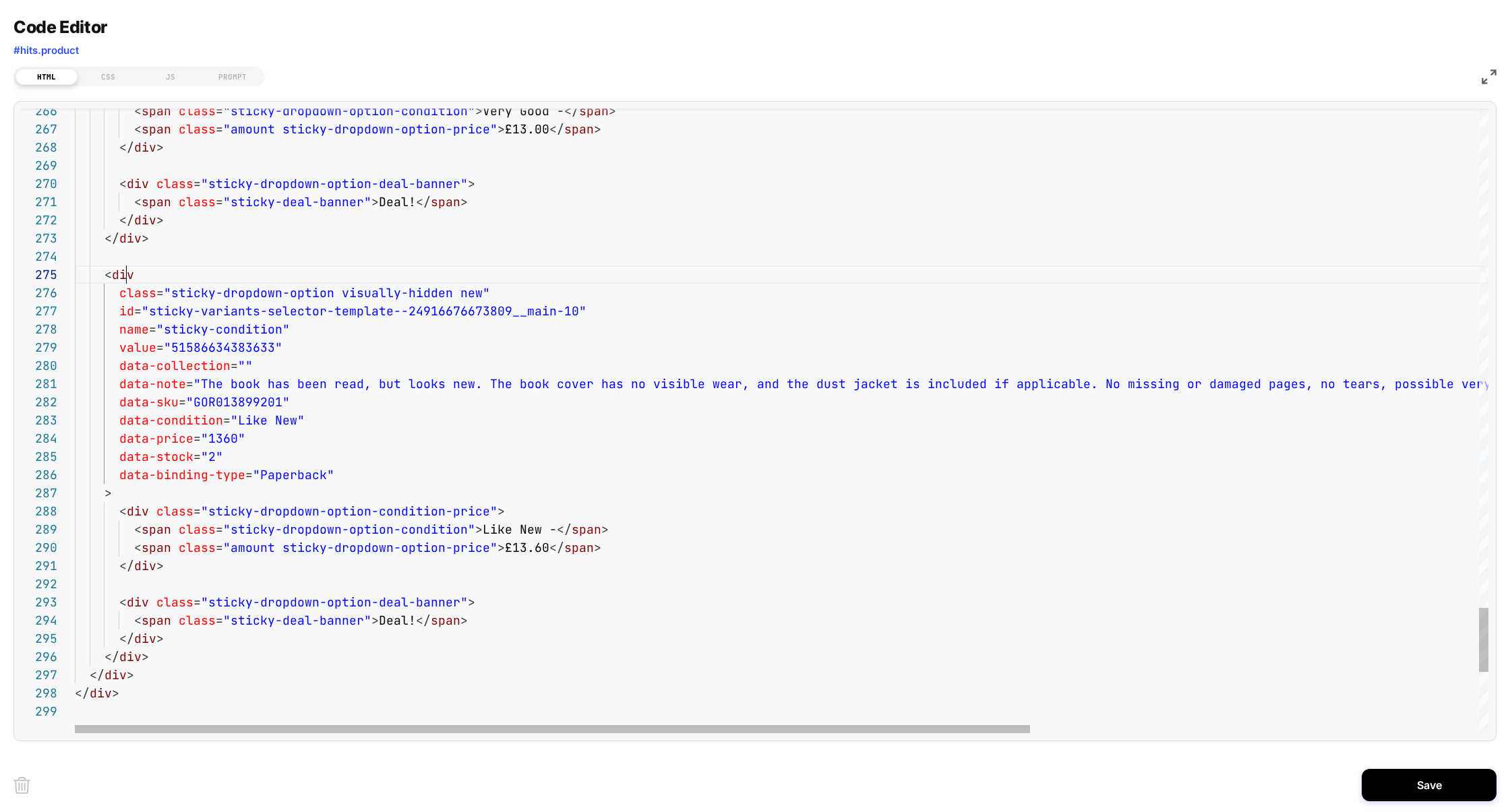
scroll to position [73, 51]
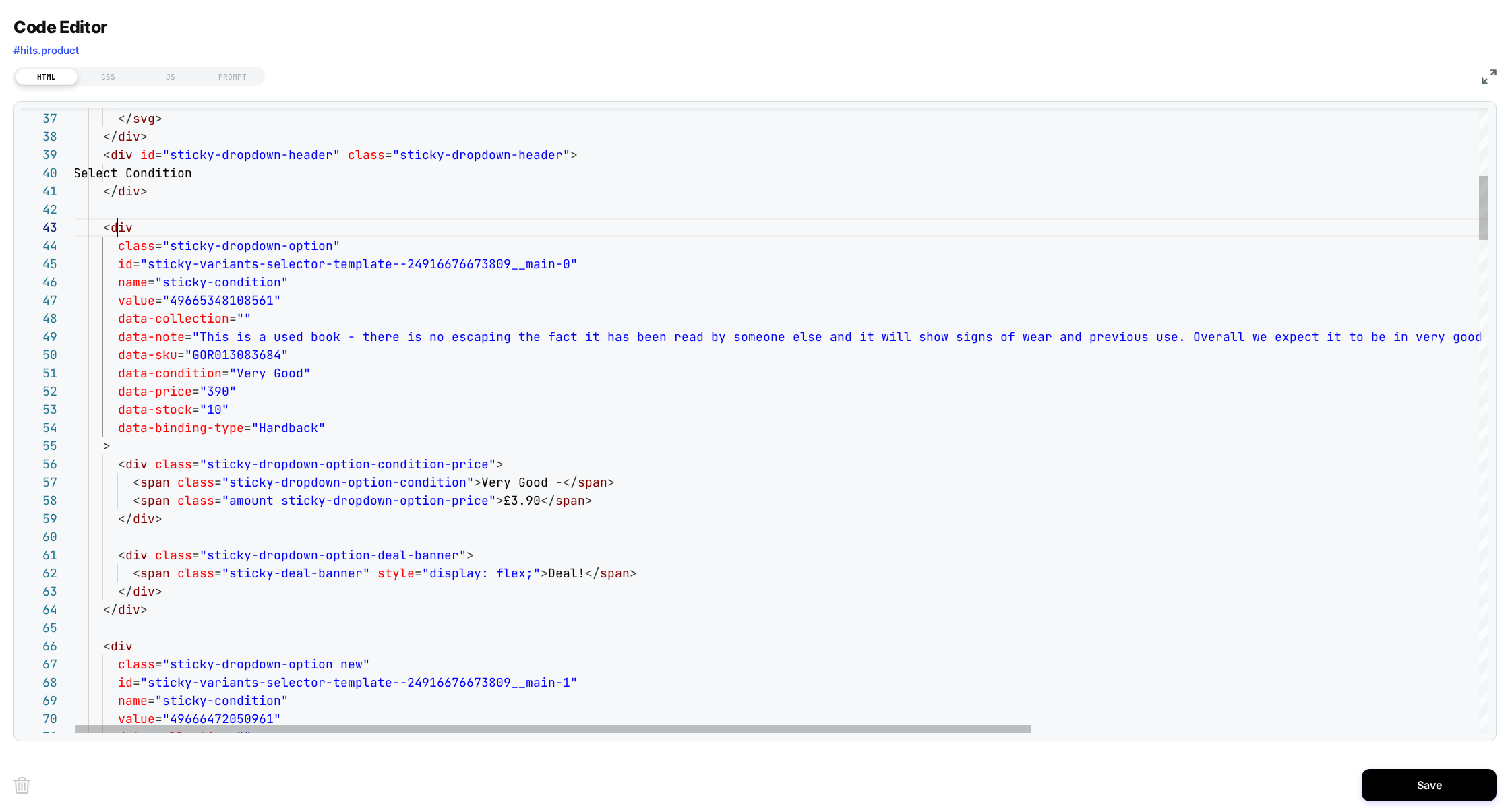
scroll to position [36, 44]
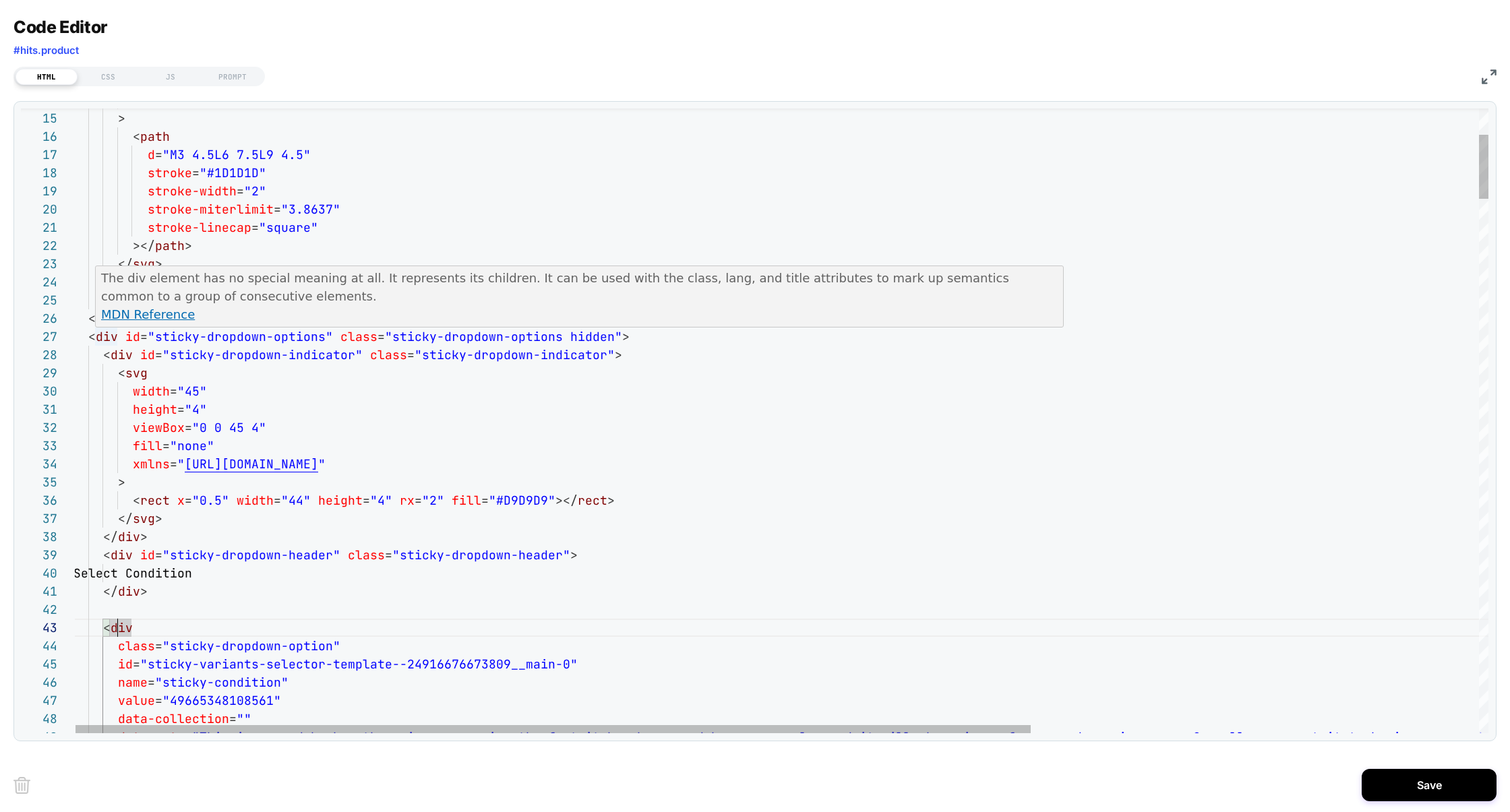
scroll to position [127, 44]
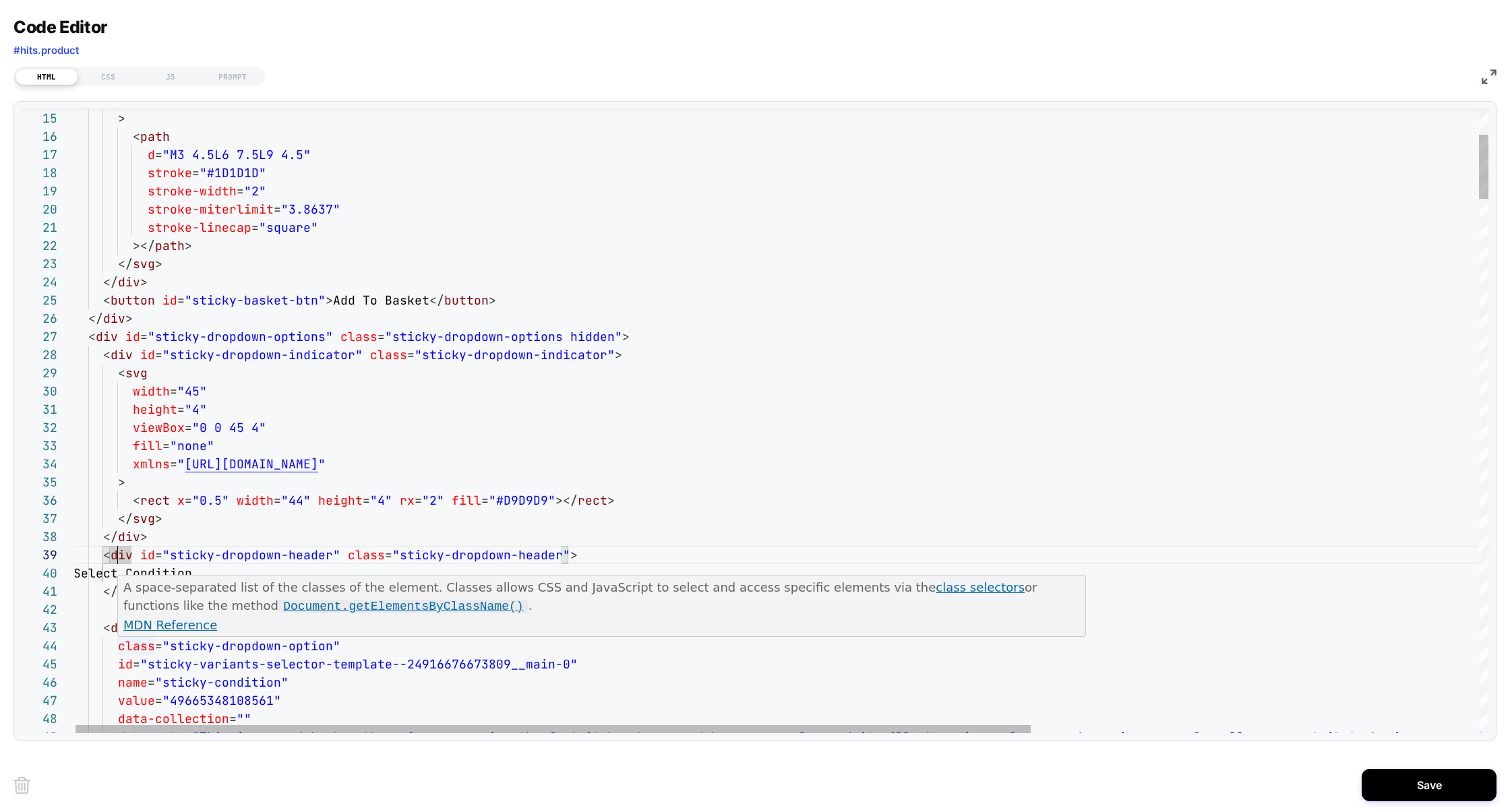
click at [122, 631] on div "A space-separated list of the classes of the element. Classes allows CSS and Ja…" at bounding box center [603, 605] width 969 height 61
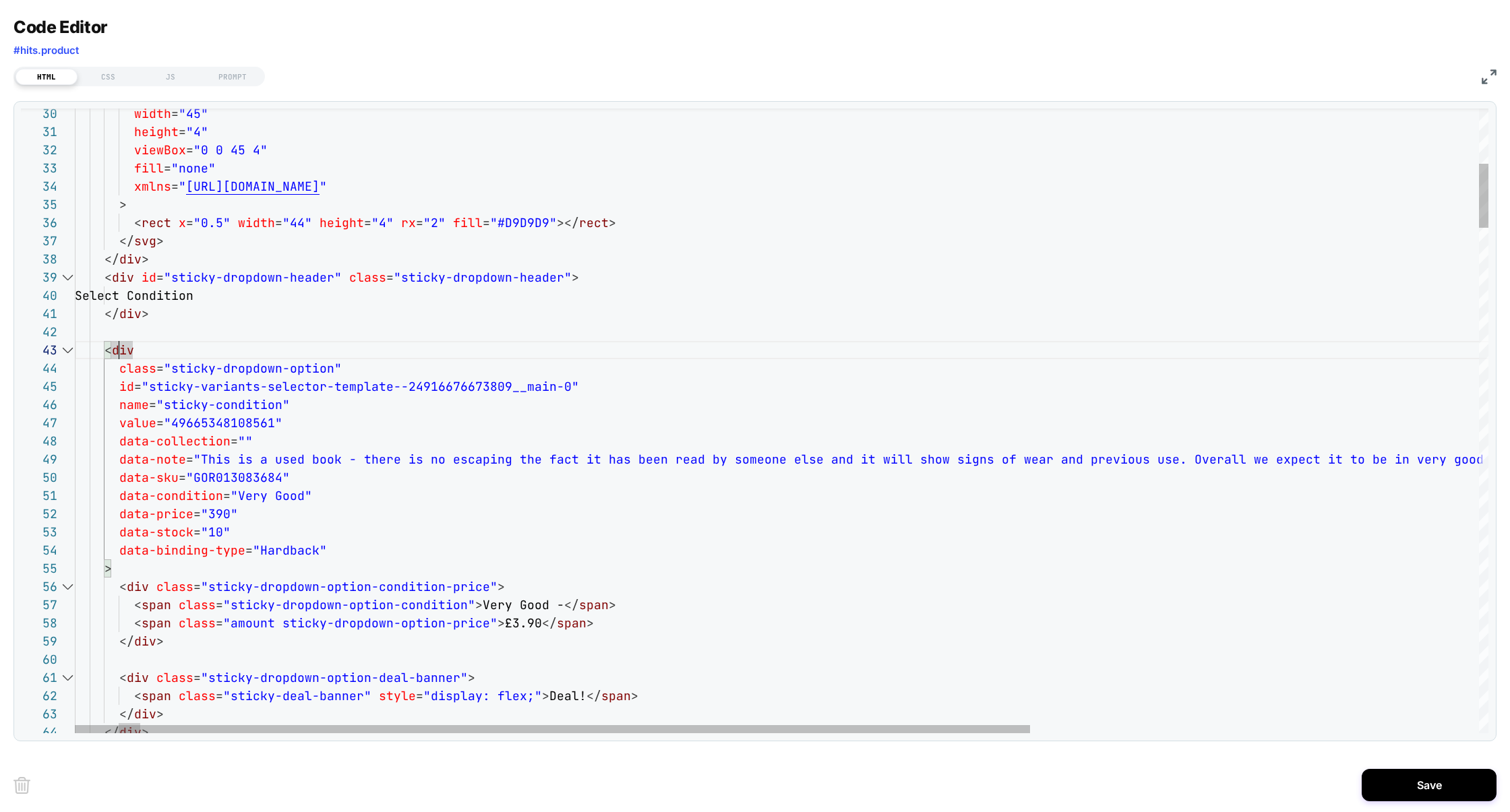
click at [68, 351] on div at bounding box center [67, 350] width 17 height 18
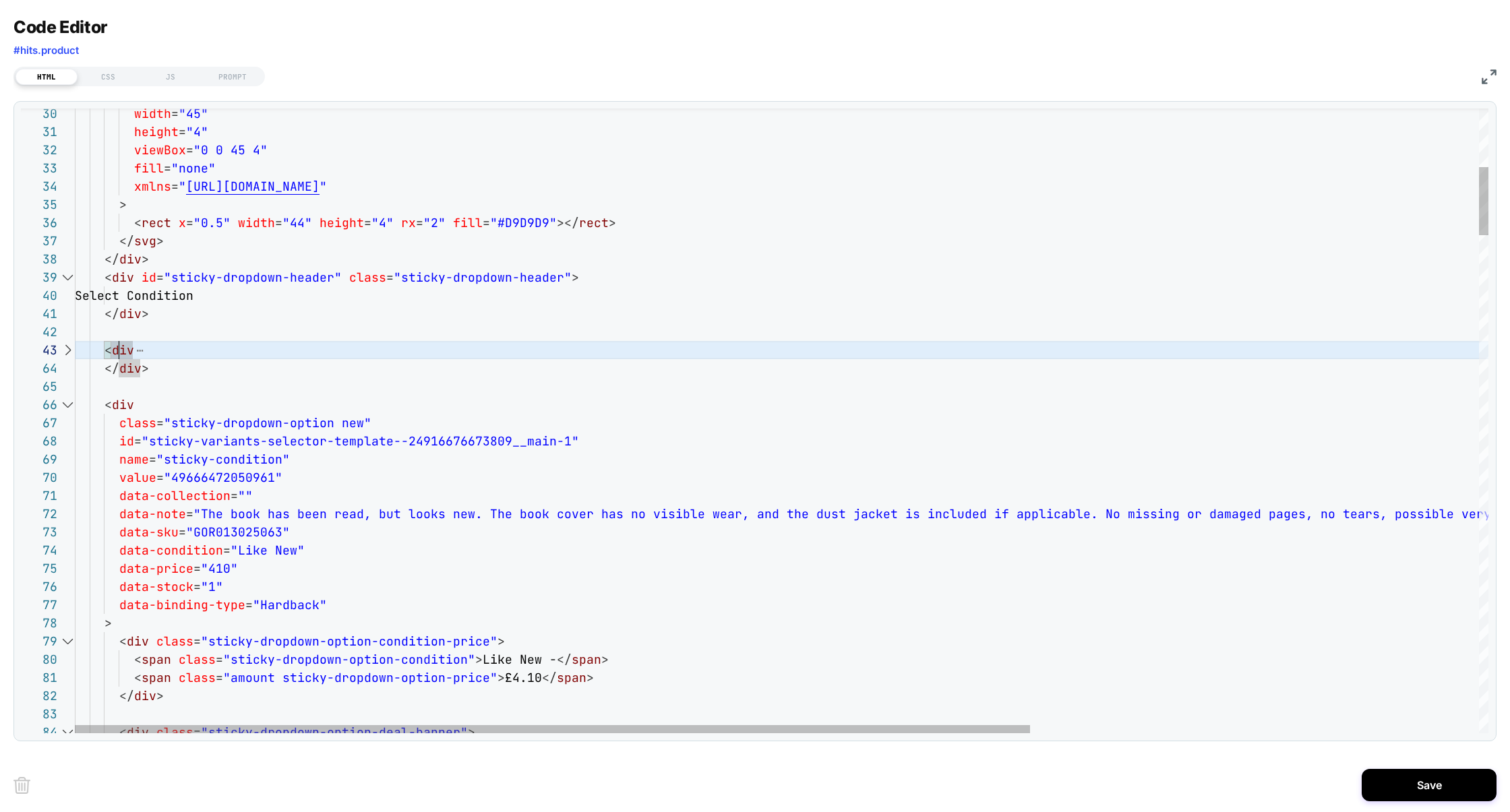
click at [68, 401] on div at bounding box center [67, 405] width 17 height 18
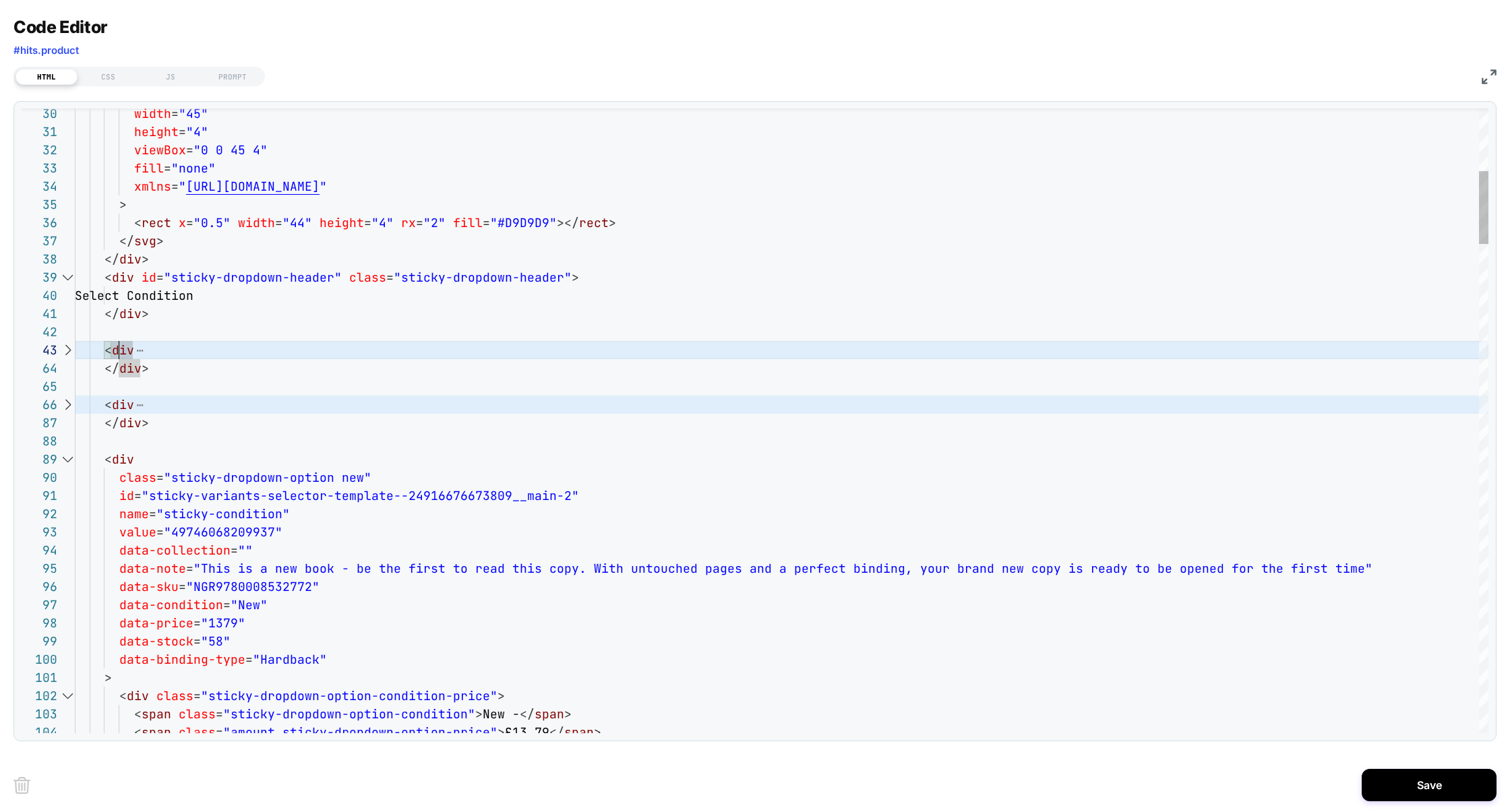
click at [68, 455] on div at bounding box center [67, 459] width 17 height 18
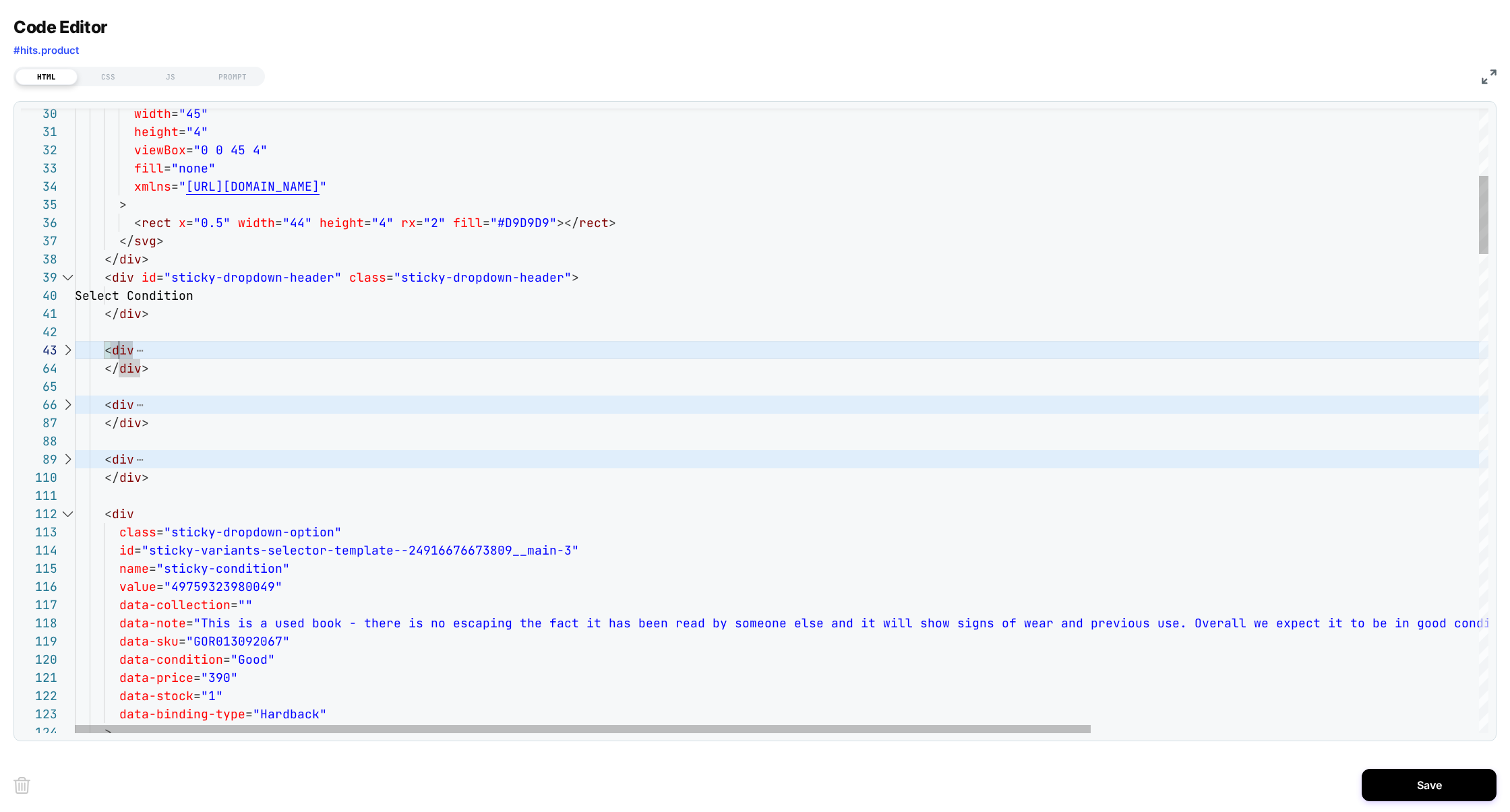
click at [67, 515] on div at bounding box center [67, 514] width 17 height 18
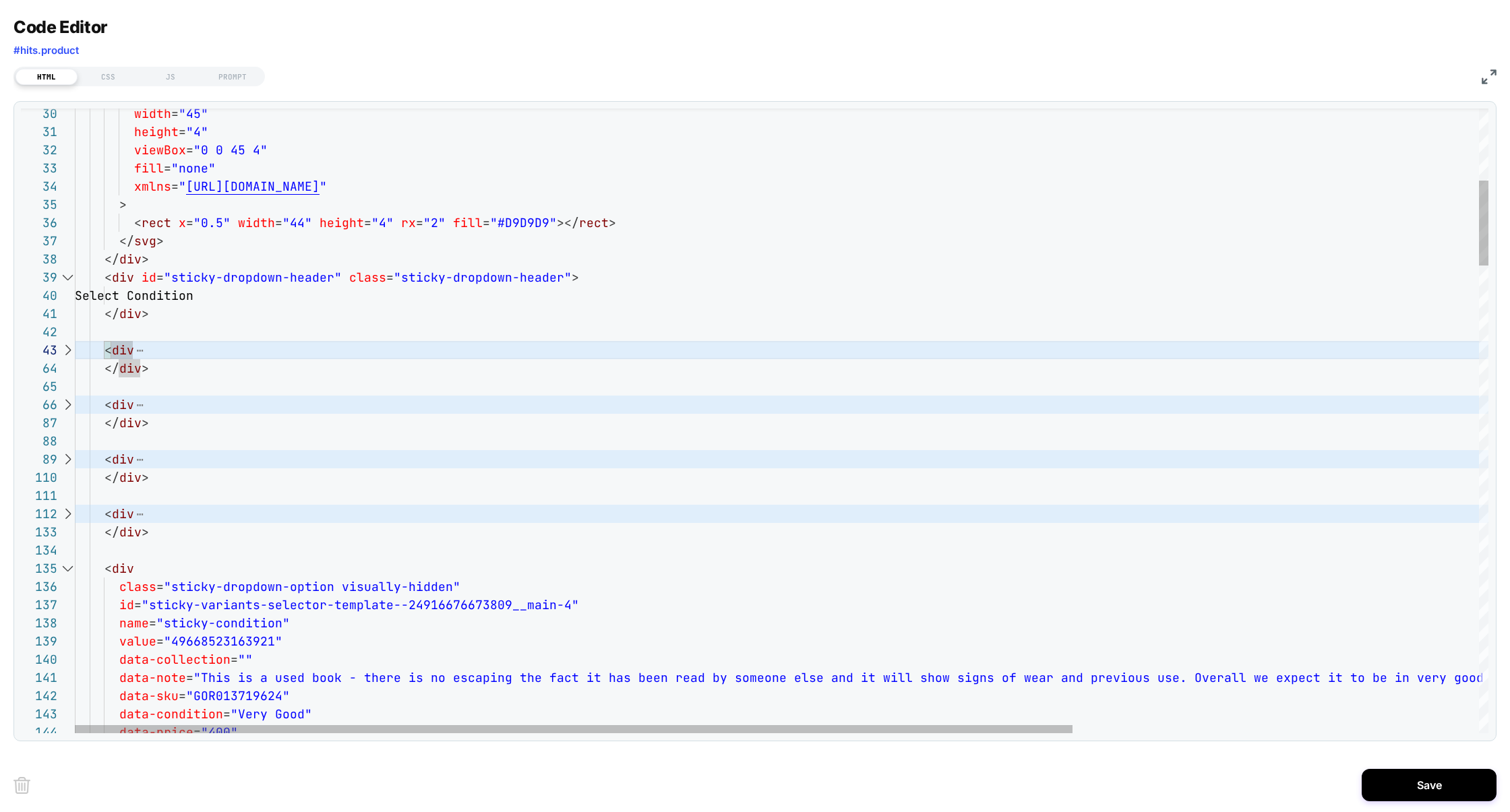
click at [68, 565] on div at bounding box center [67, 568] width 17 height 18
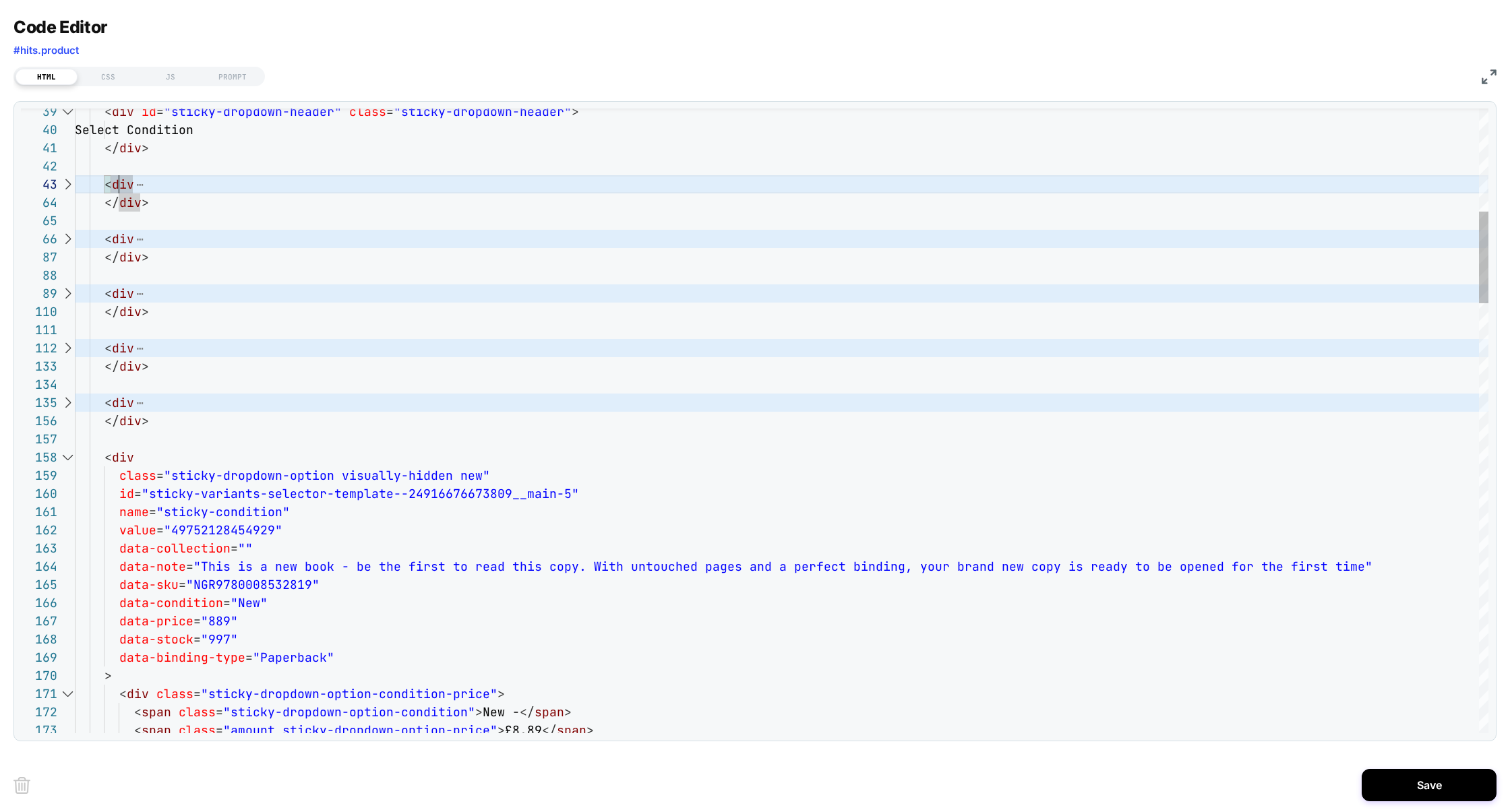
click at [65, 458] on div at bounding box center [67, 457] width 17 height 18
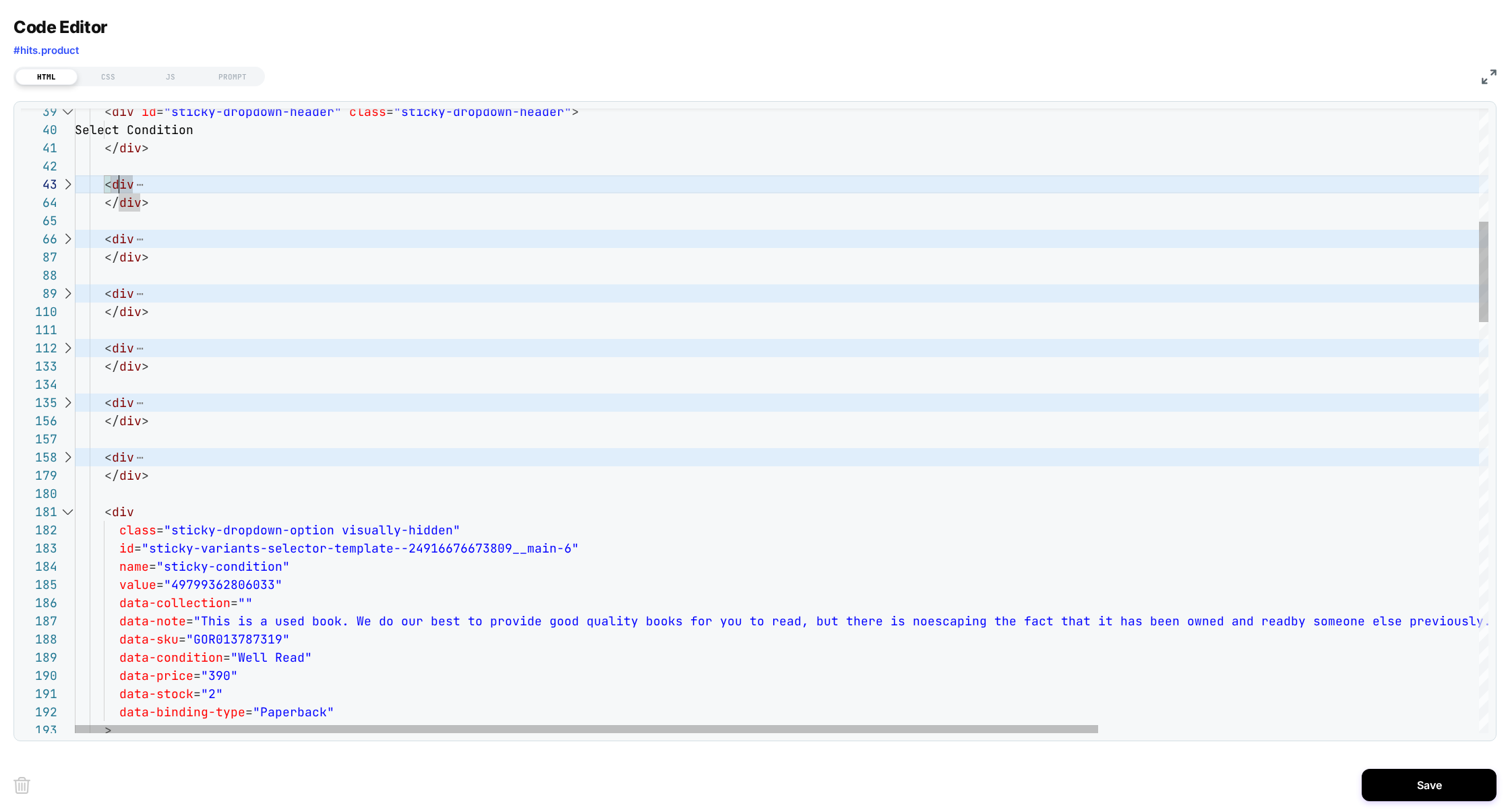
click at [66, 517] on div at bounding box center [67, 511] width 17 height 18
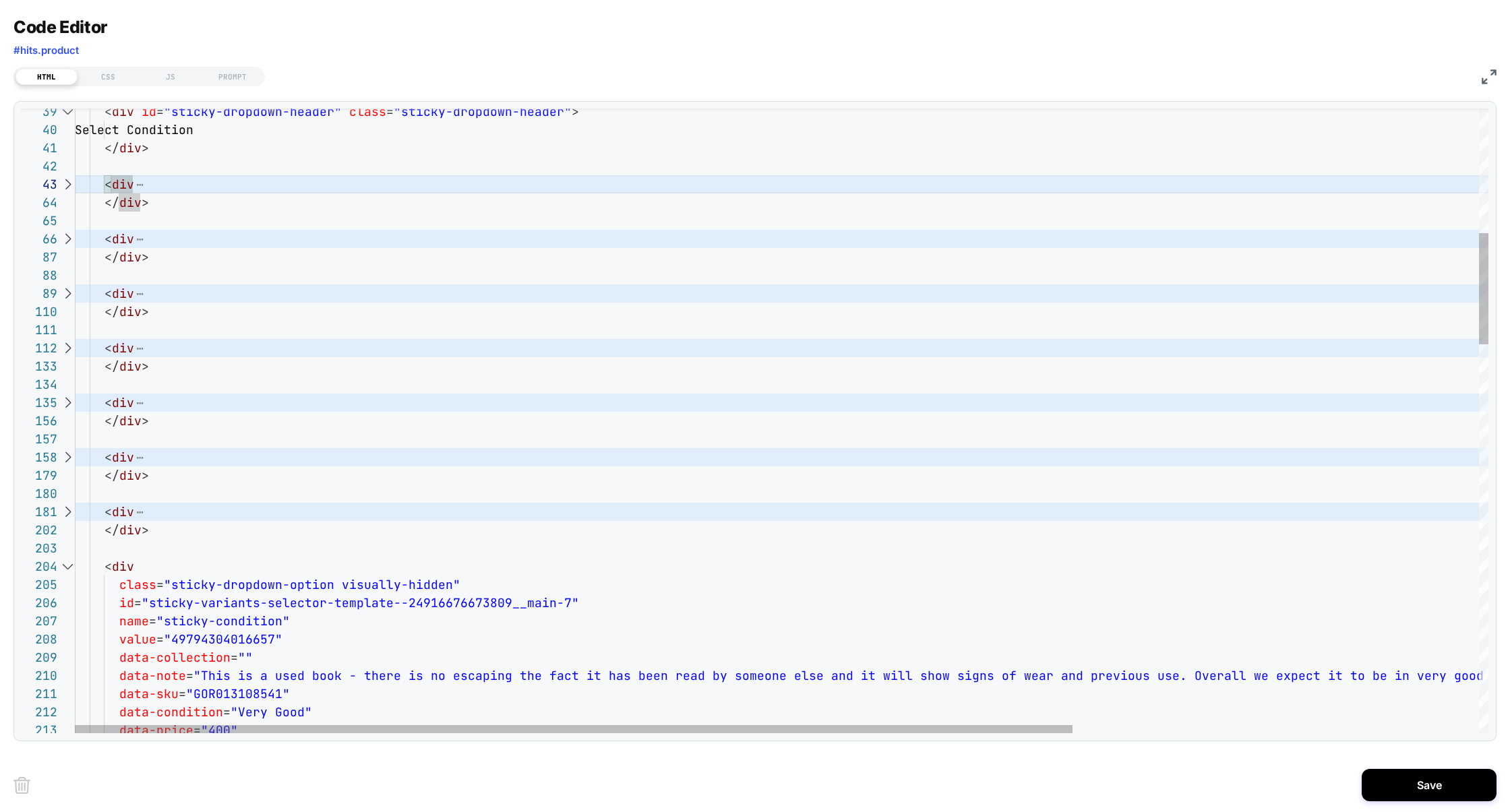
click at [71, 562] on div at bounding box center [67, 566] width 17 height 18
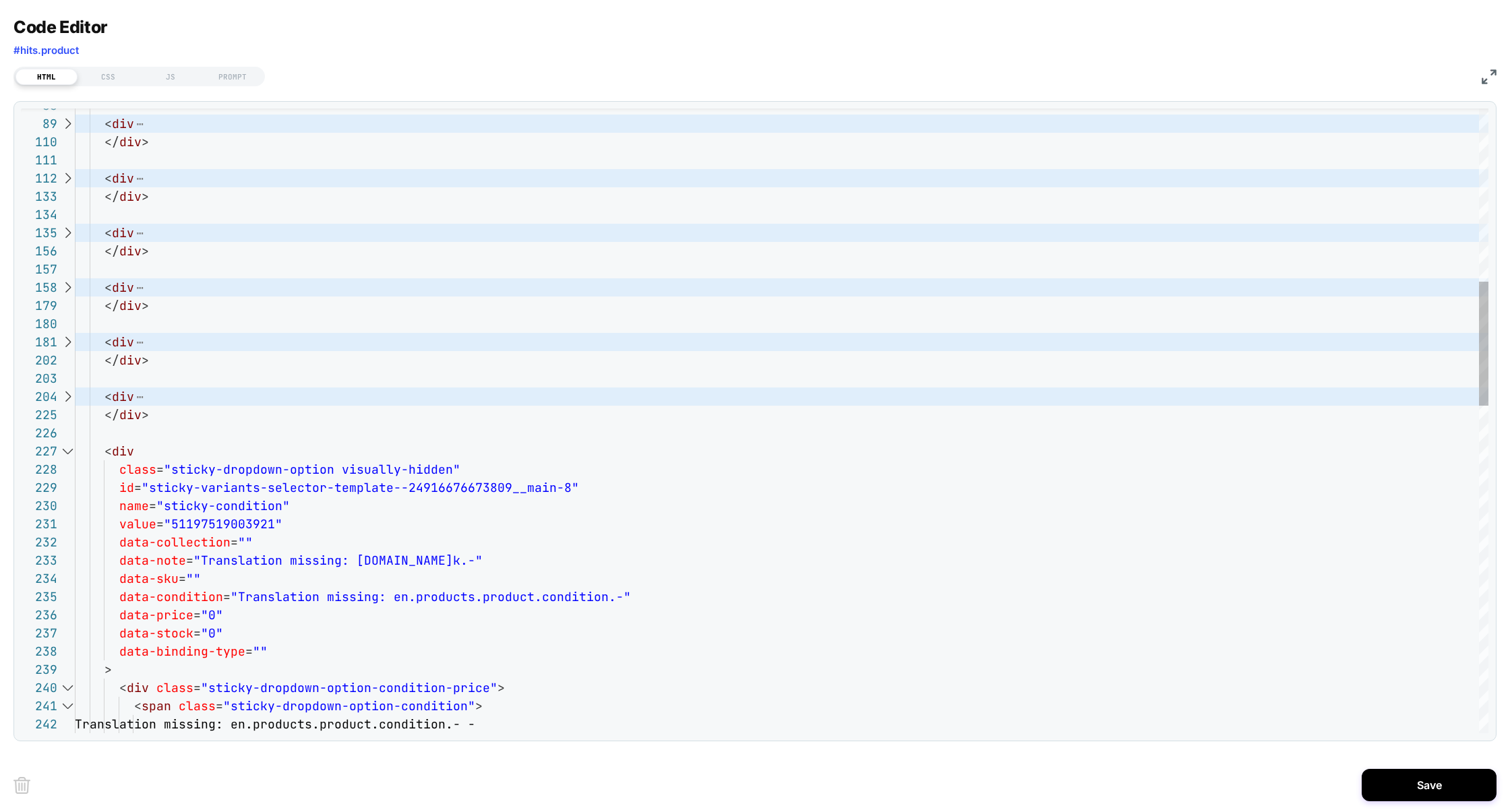
click at [69, 453] on div at bounding box center [67, 451] width 17 height 18
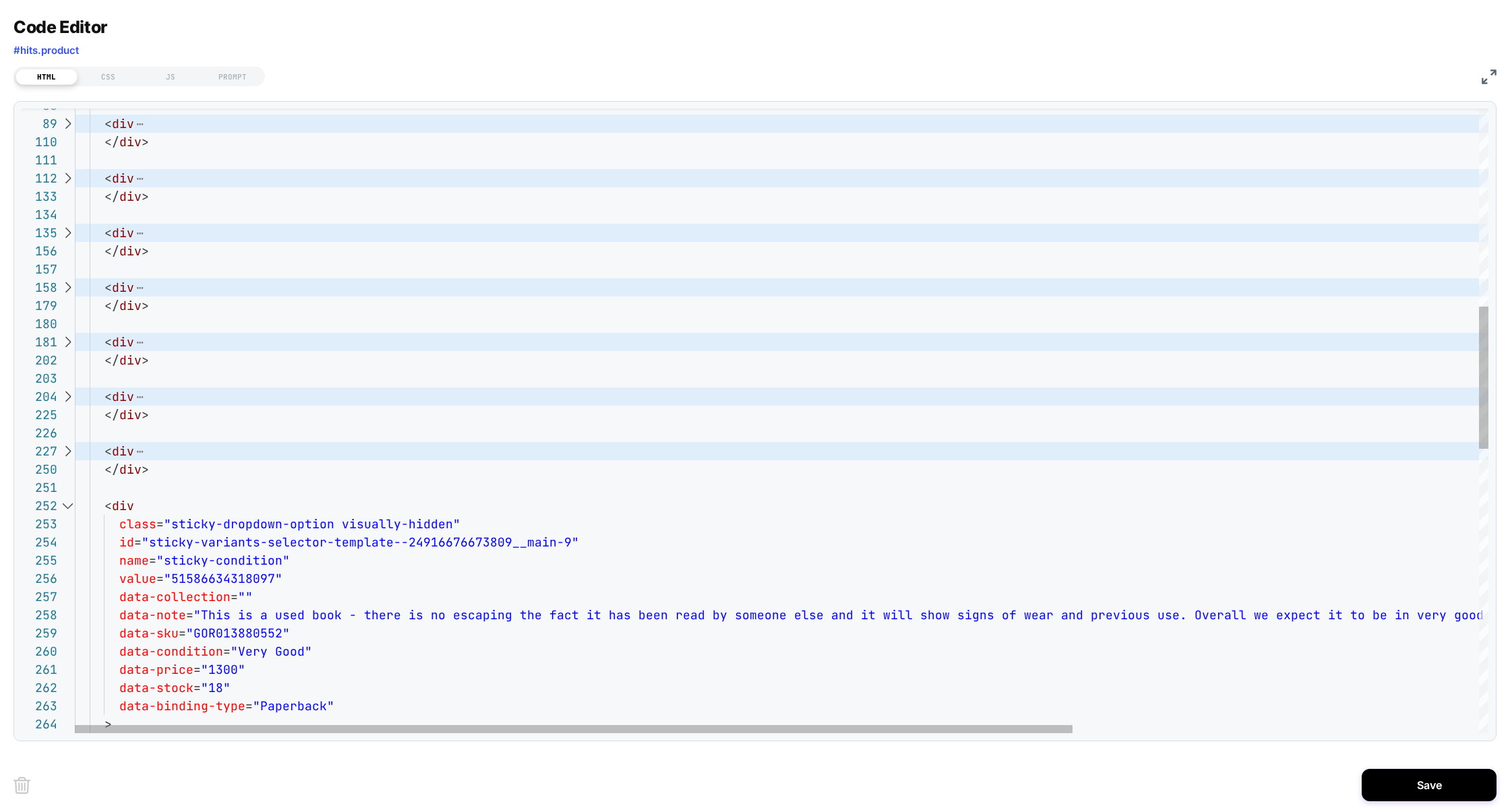
click at [69, 507] on div at bounding box center [67, 506] width 17 height 18
click at [69, 507] on div at bounding box center [67, 503] width 17 height 18
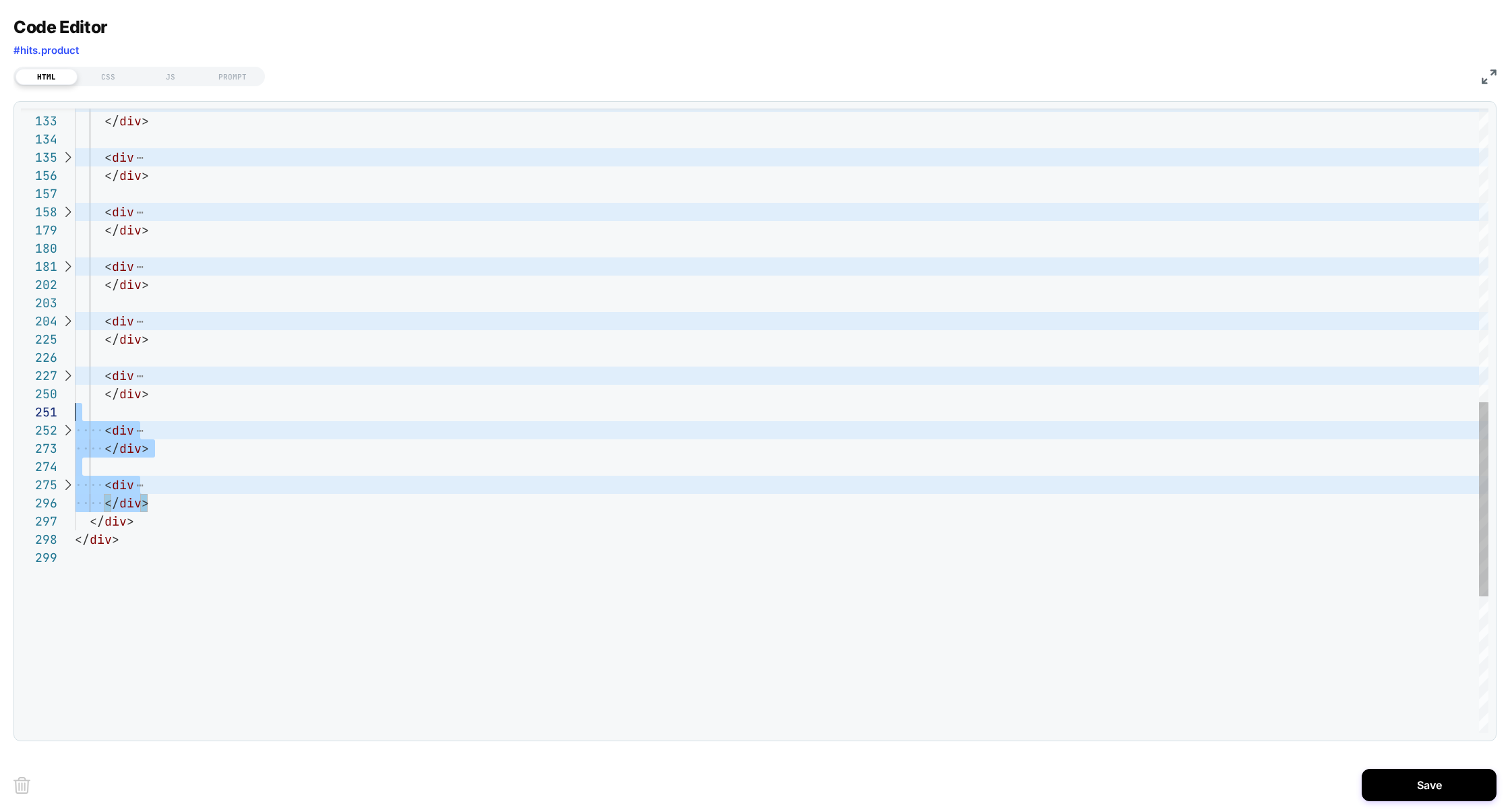
scroll to position [2201, 0]
drag, startPoint x: 175, startPoint y: 506, endPoint x: 50, endPoint y: 294, distance: 246.1
click at [75, 294] on div "</ div > < div </ div > < div </ div > < div </ div > < div </ div > < div </ d…" at bounding box center [782, 169] width 1413 height 2006
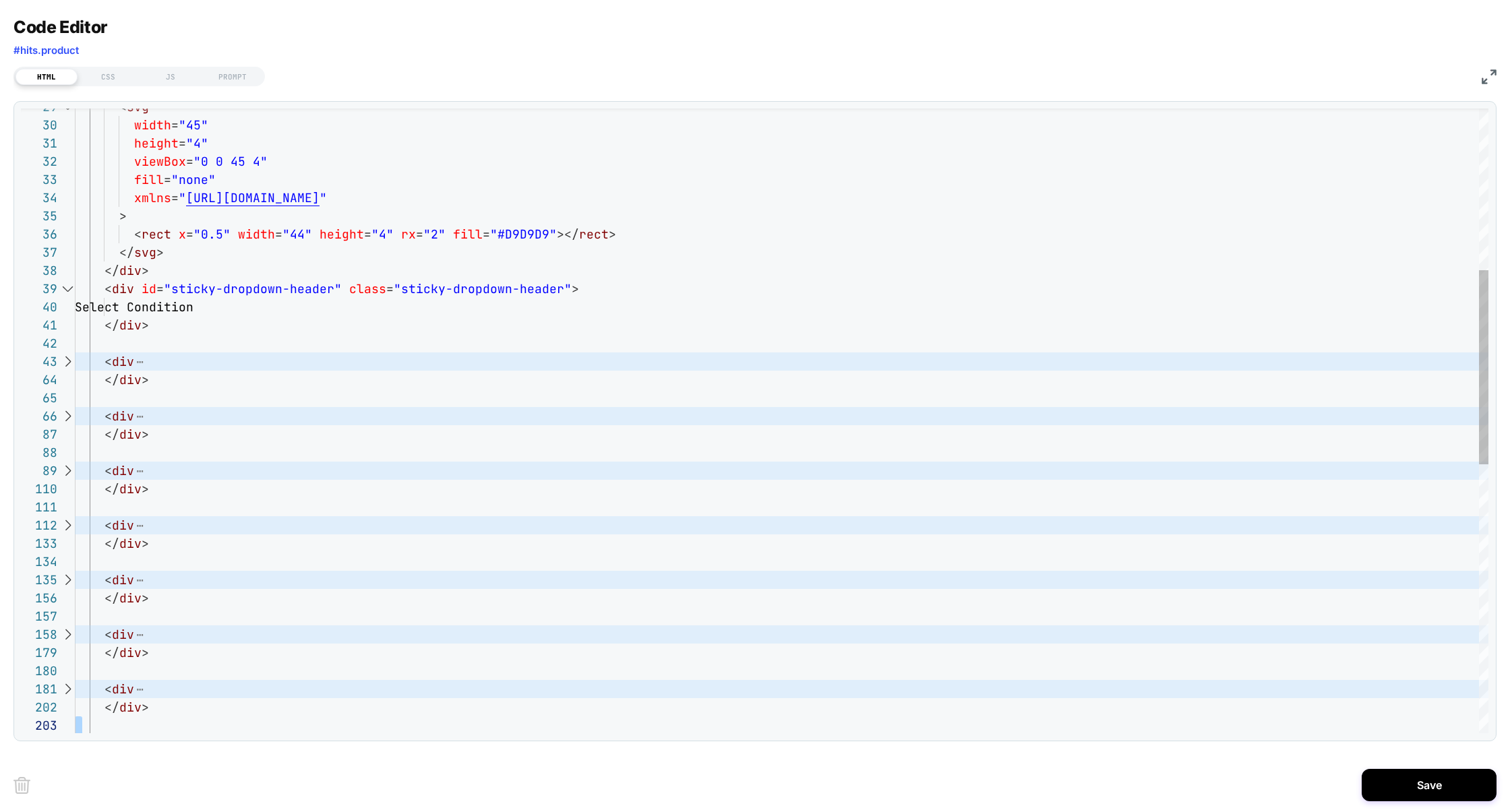
click at [81, 354] on div "</ div > < div </ div > < div </ div > < div </ div > < div </ div > < div < di…" at bounding box center [782, 591] width 1413 height 2006
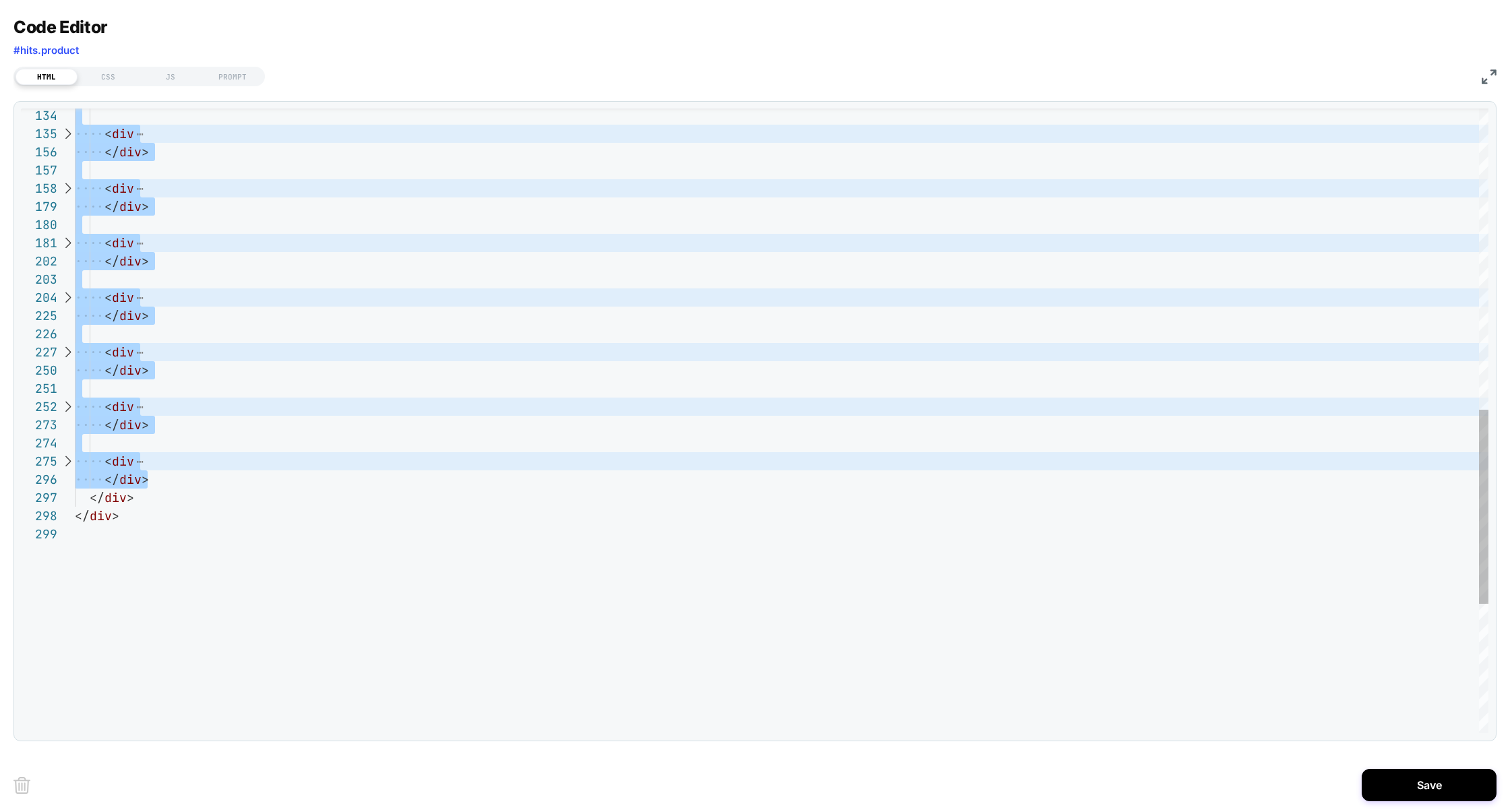
scroll to position [109, 57]
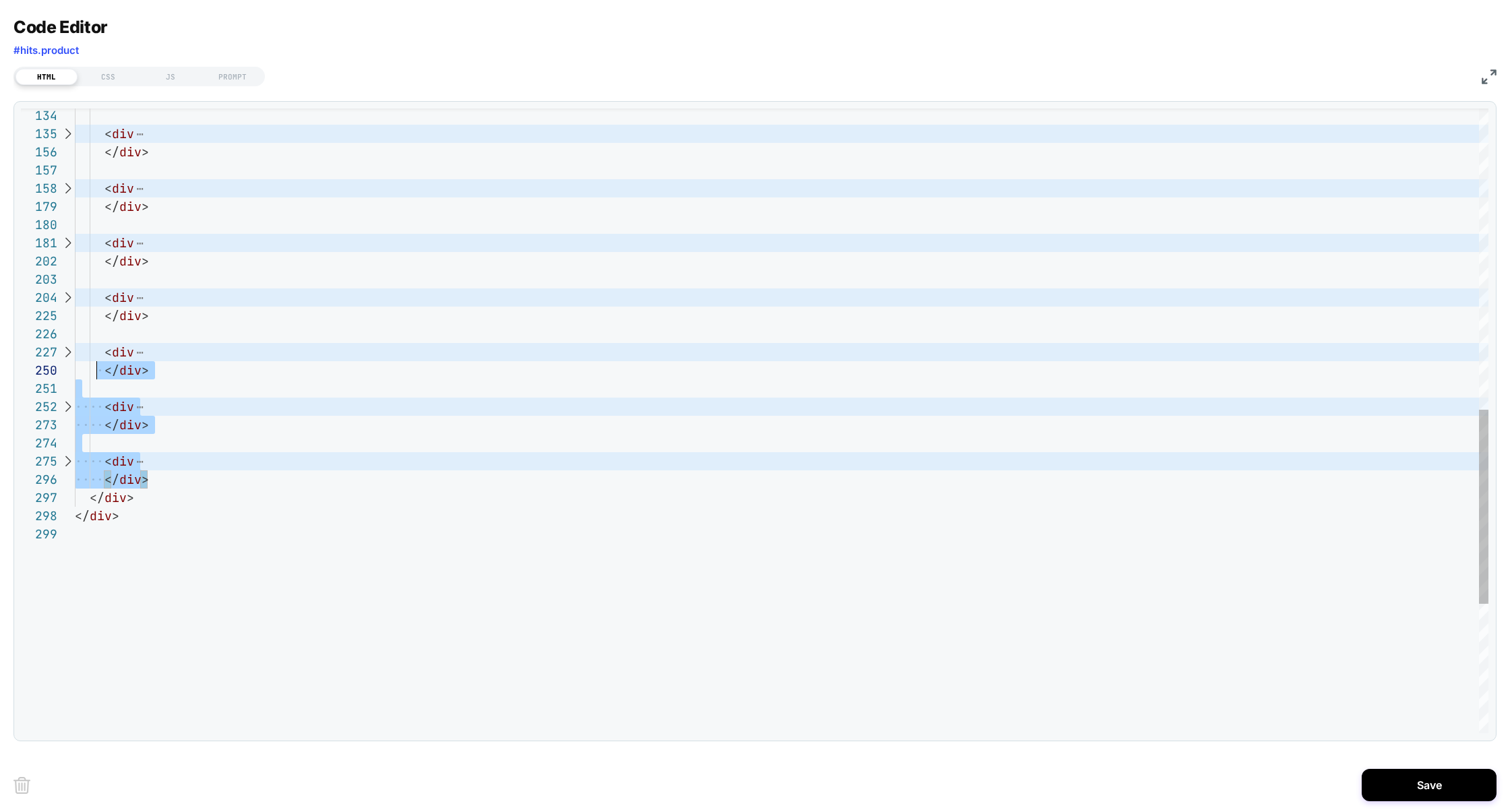
click at [68, 287] on div "134 135 156 157 158 179 180 181 202 203 204 225 226 227 250 251 252 273 274 275…" at bounding box center [754, 420] width 1467 height 624
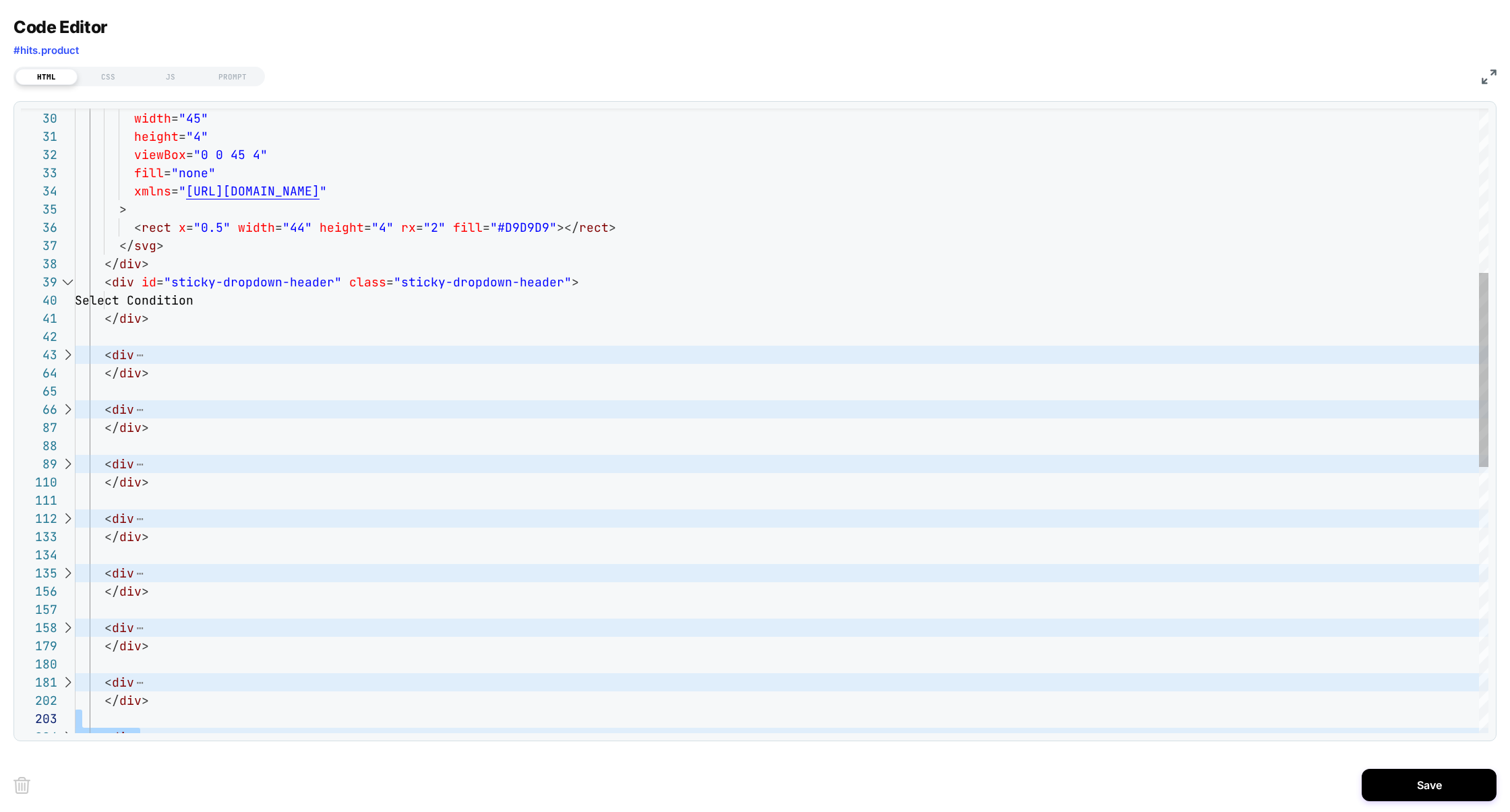
scroll to position [17, 0]
click at [87, 345] on div "< div </ div > < div </ div > < div </ div > < div </ div > < div </ div > < di…" at bounding box center [782, 585] width 1413 height 2006
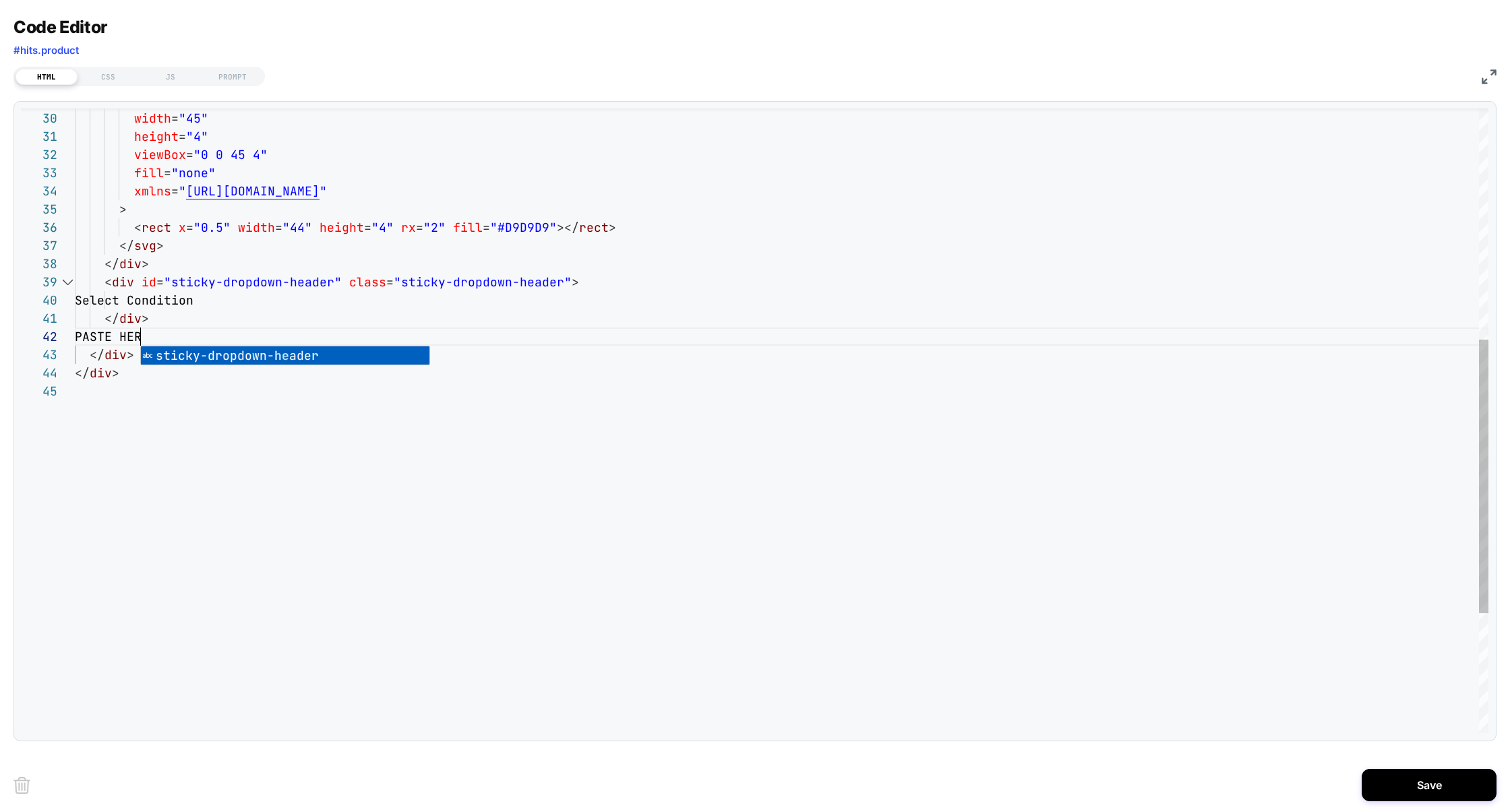
scroll to position [17, 71]
click at [112, 335] on div "< svg width = "45" height = "4" viewBox = "0 0 45 4" fill = "none" xmlns = " [U…" at bounding box center [782, 294] width 1413 height 1425
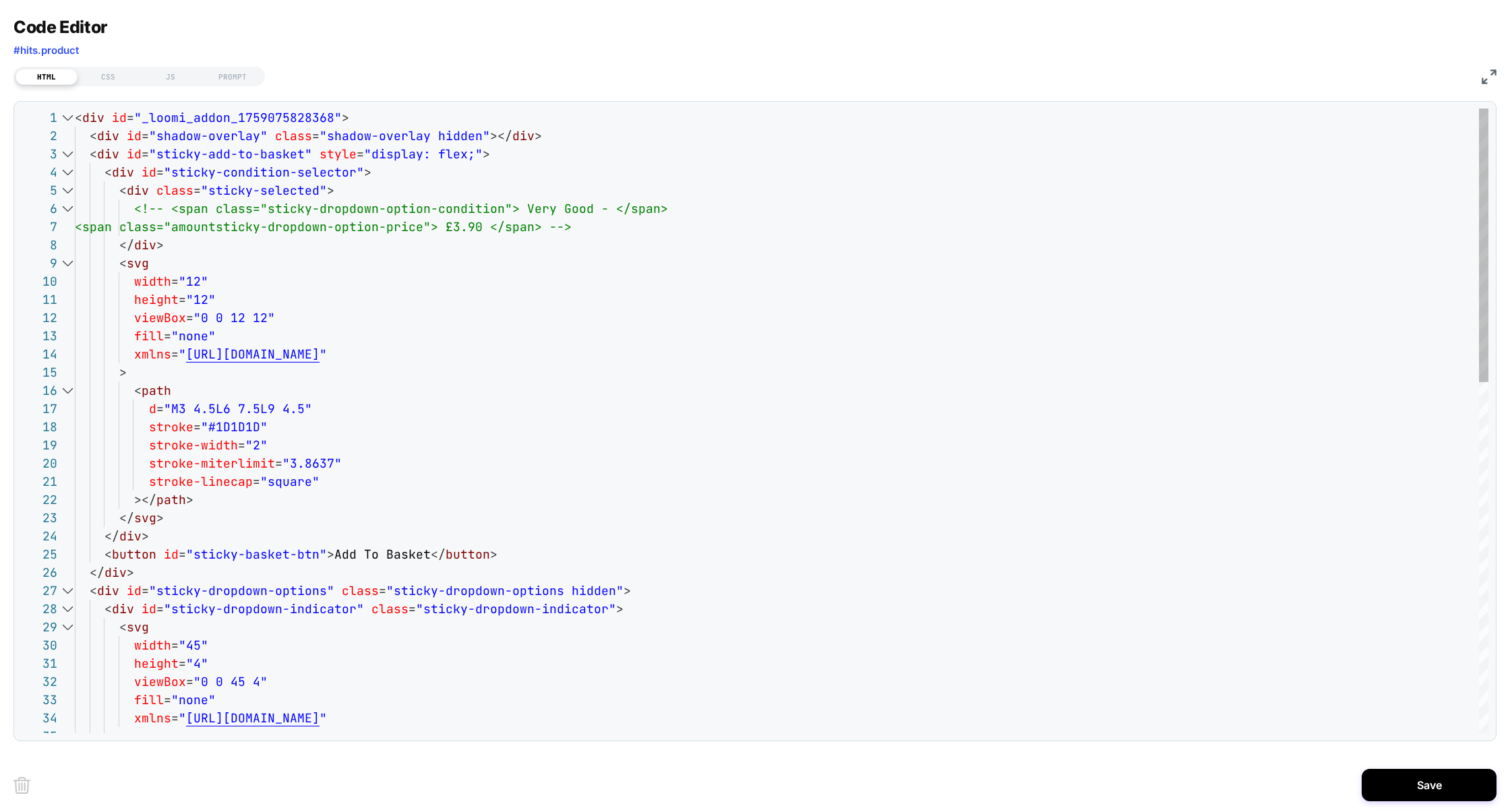
click at [367, 189] on div "< svg width = "45" height = "4" viewBox = "0 0 45 4" fill = "none" xmlns = " [U…" at bounding box center [782, 820] width 1413 height 1425
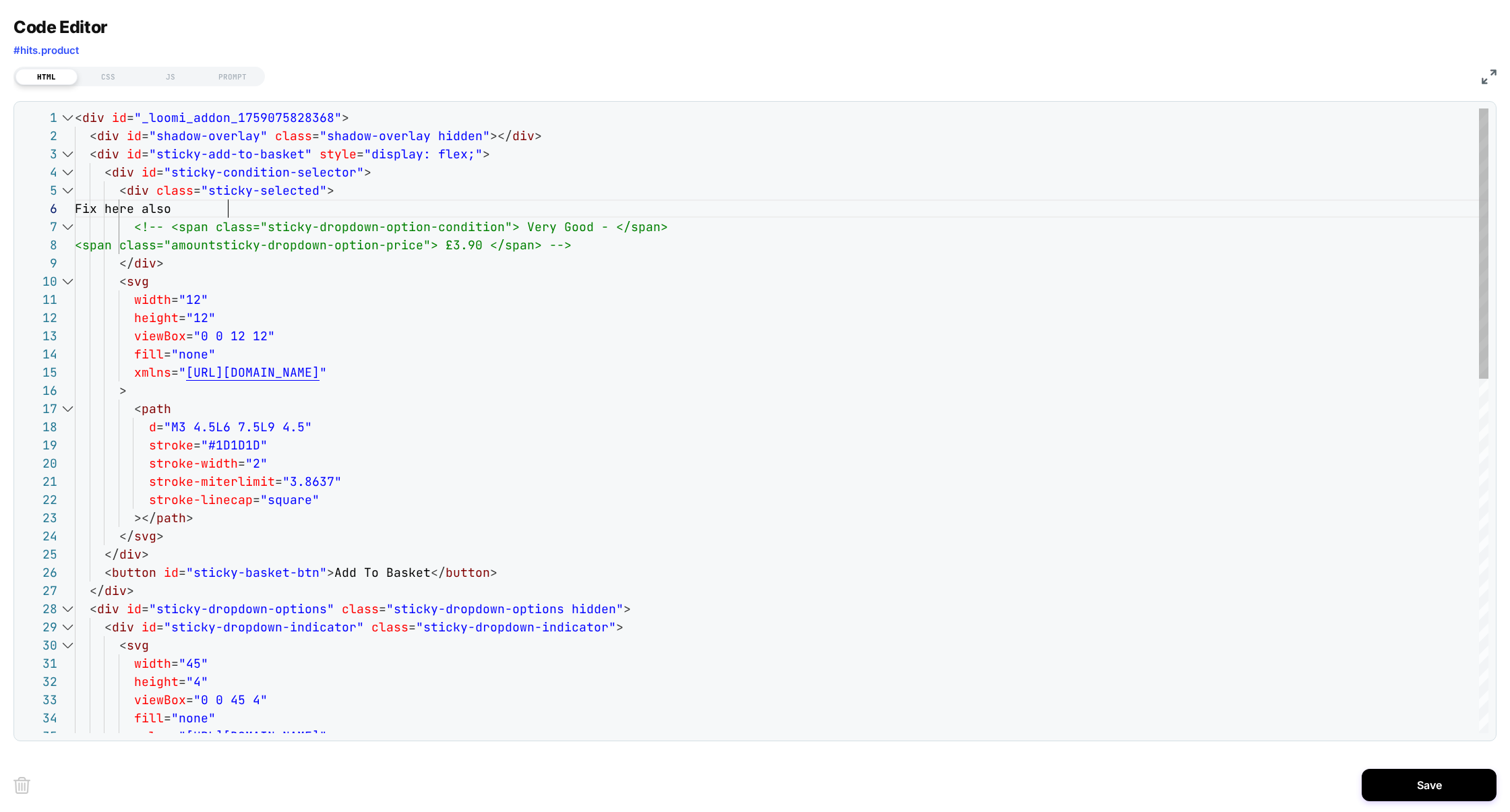
scroll to position [90, 189]
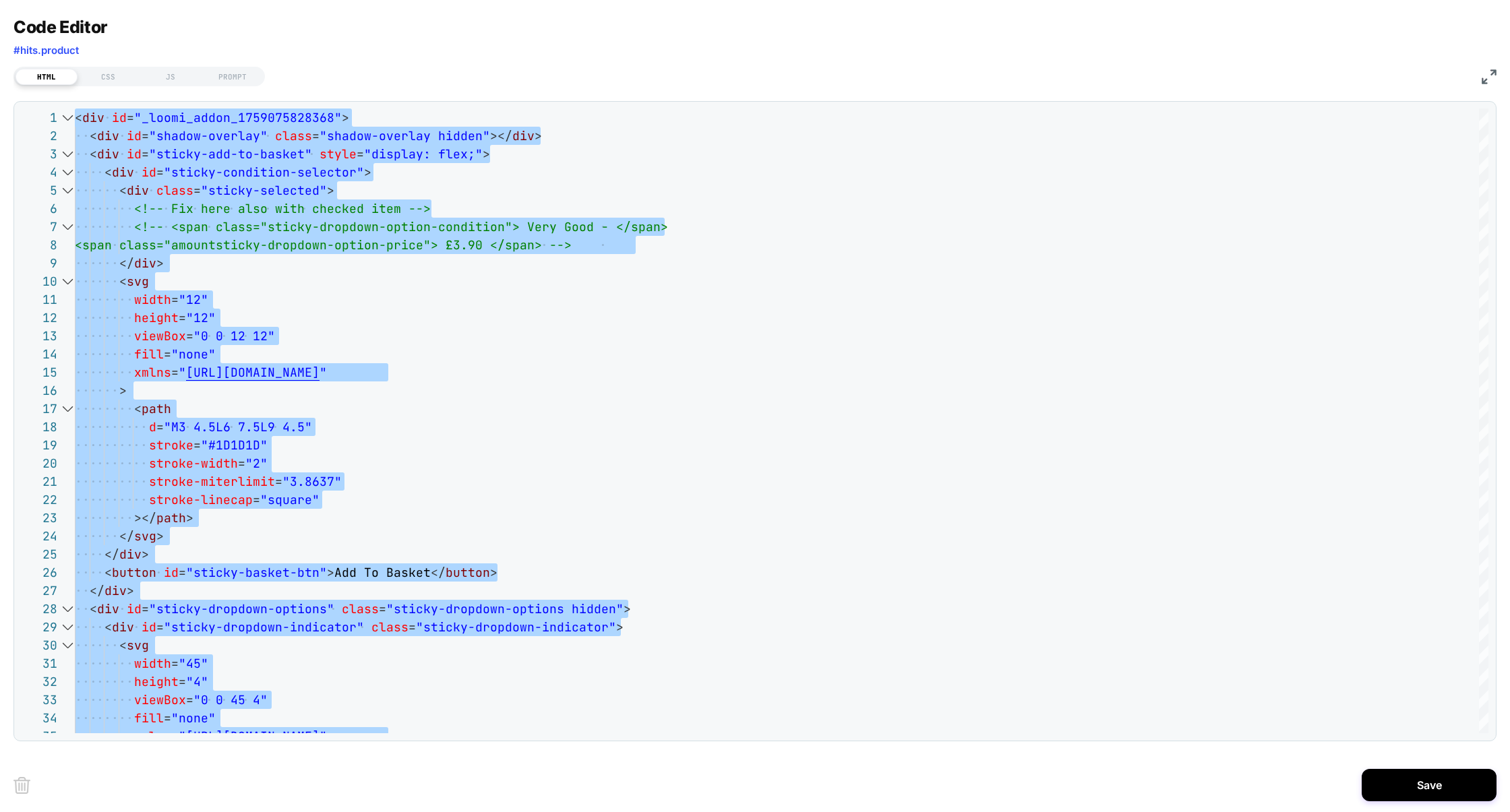
type textarea "**********"
click at [174, 78] on div "JS" at bounding box center [170, 77] width 62 height 17
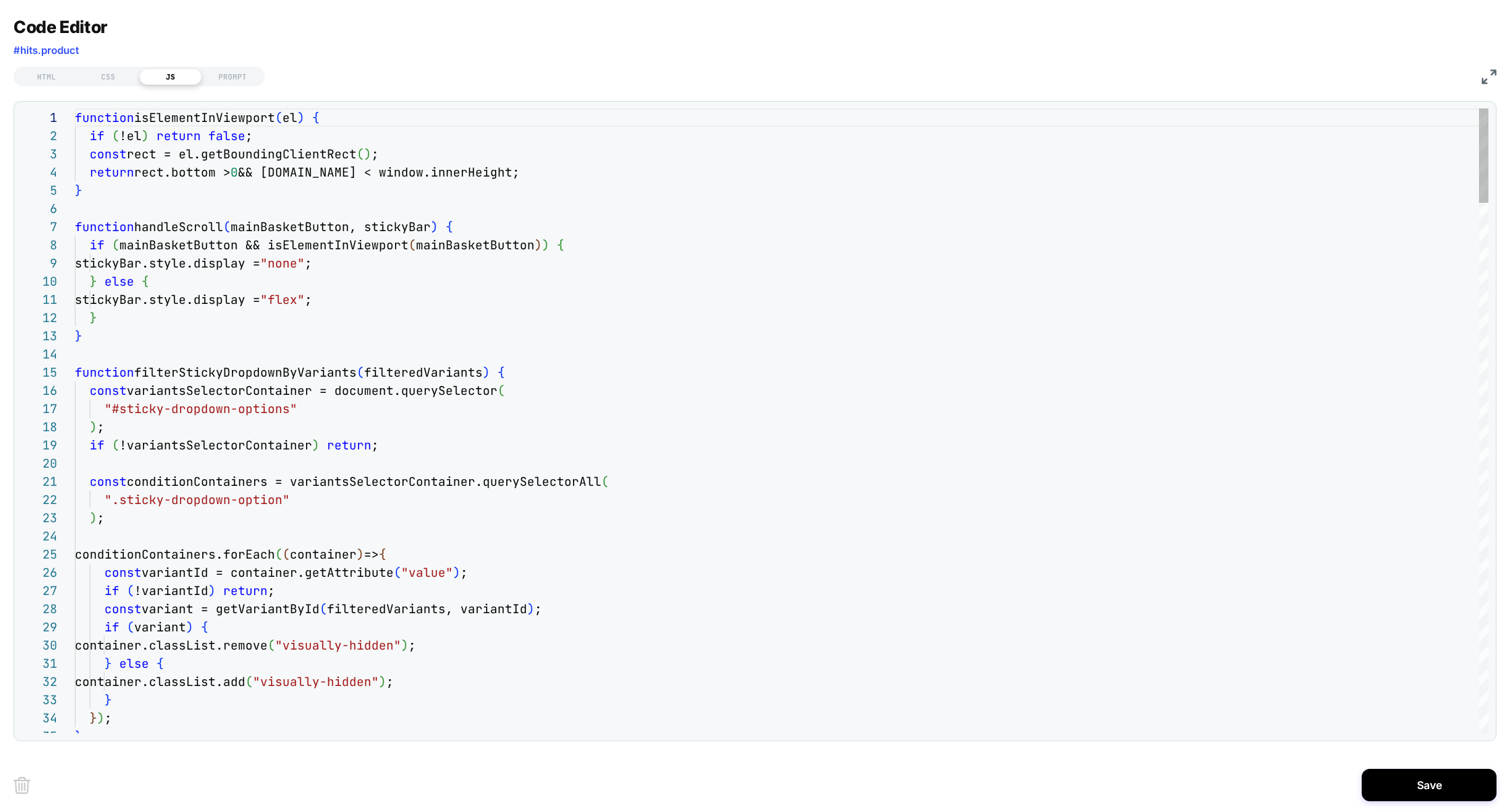
scroll to position [182, 0]
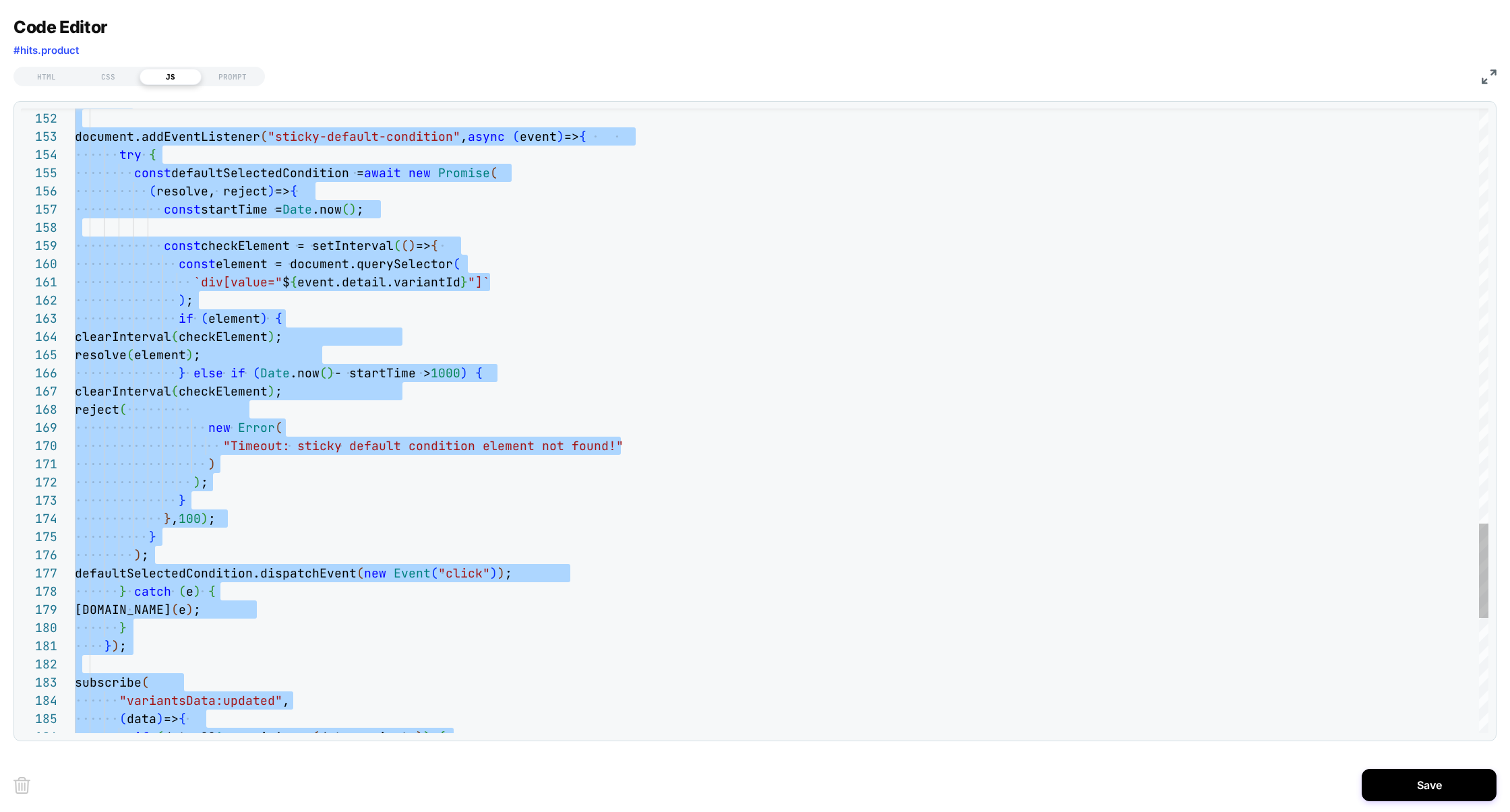
scroll to position [0, 0]
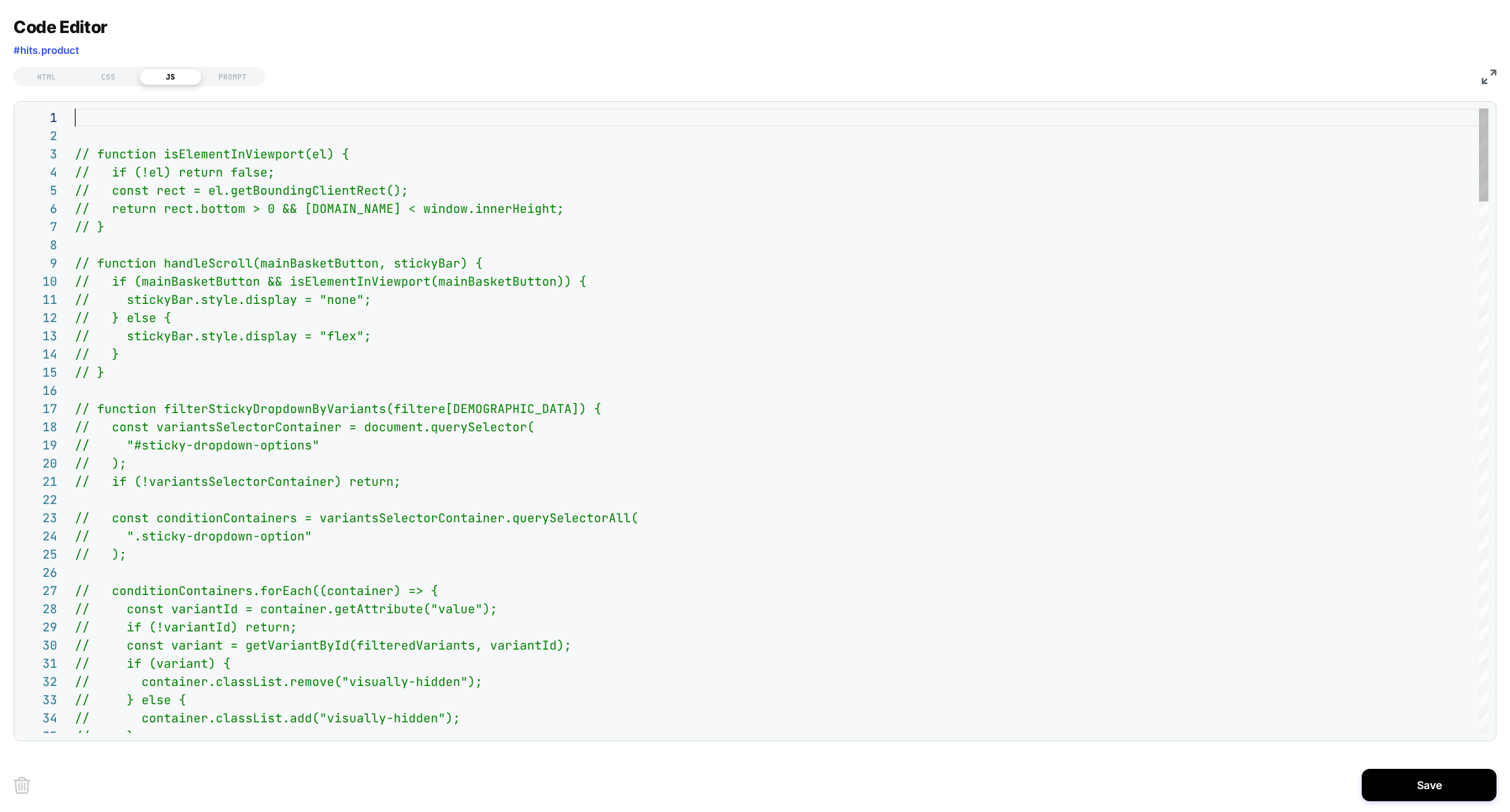
scroll to position [0, 7]
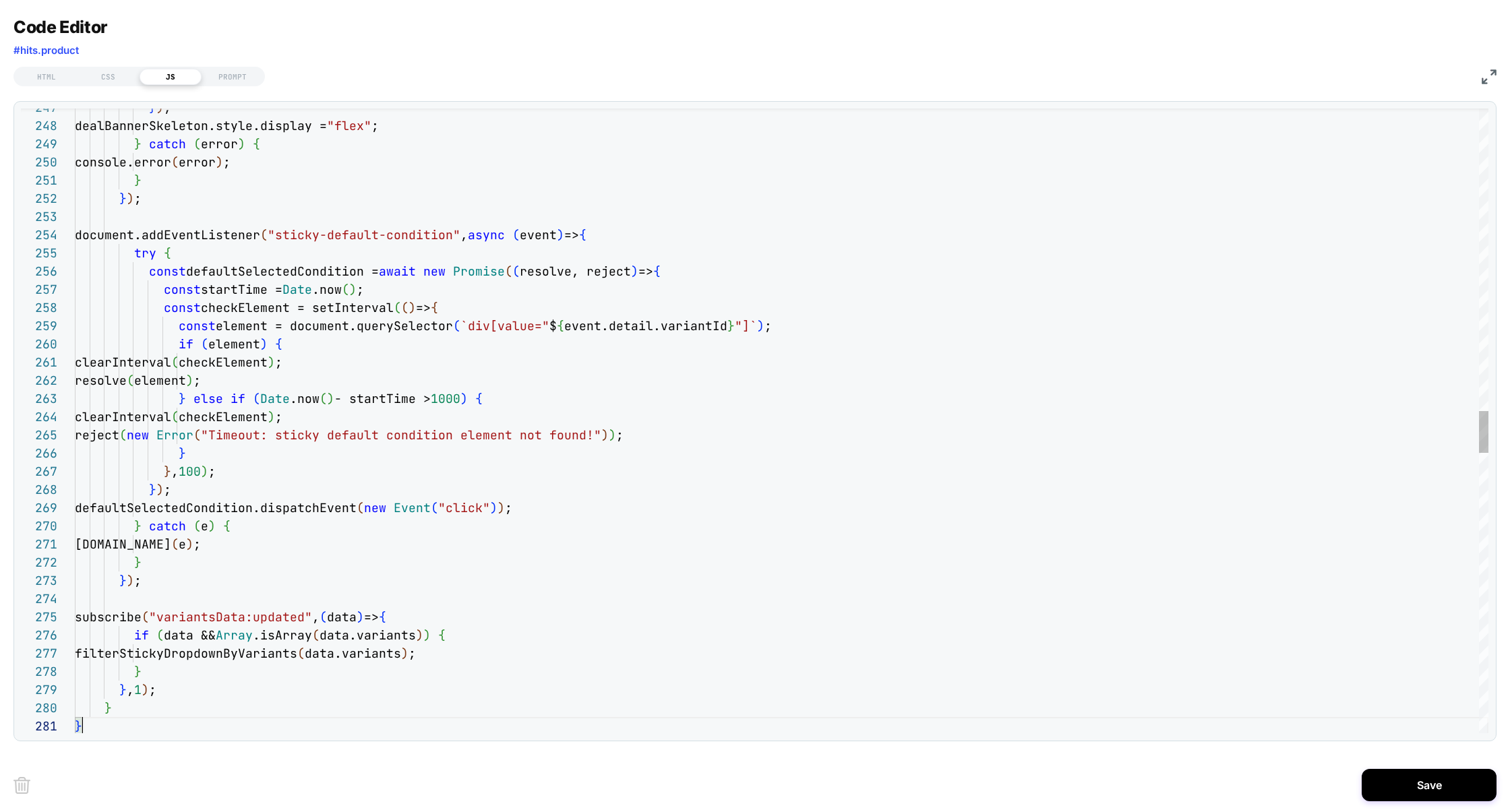
type textarea "**********"
type textarea "**"
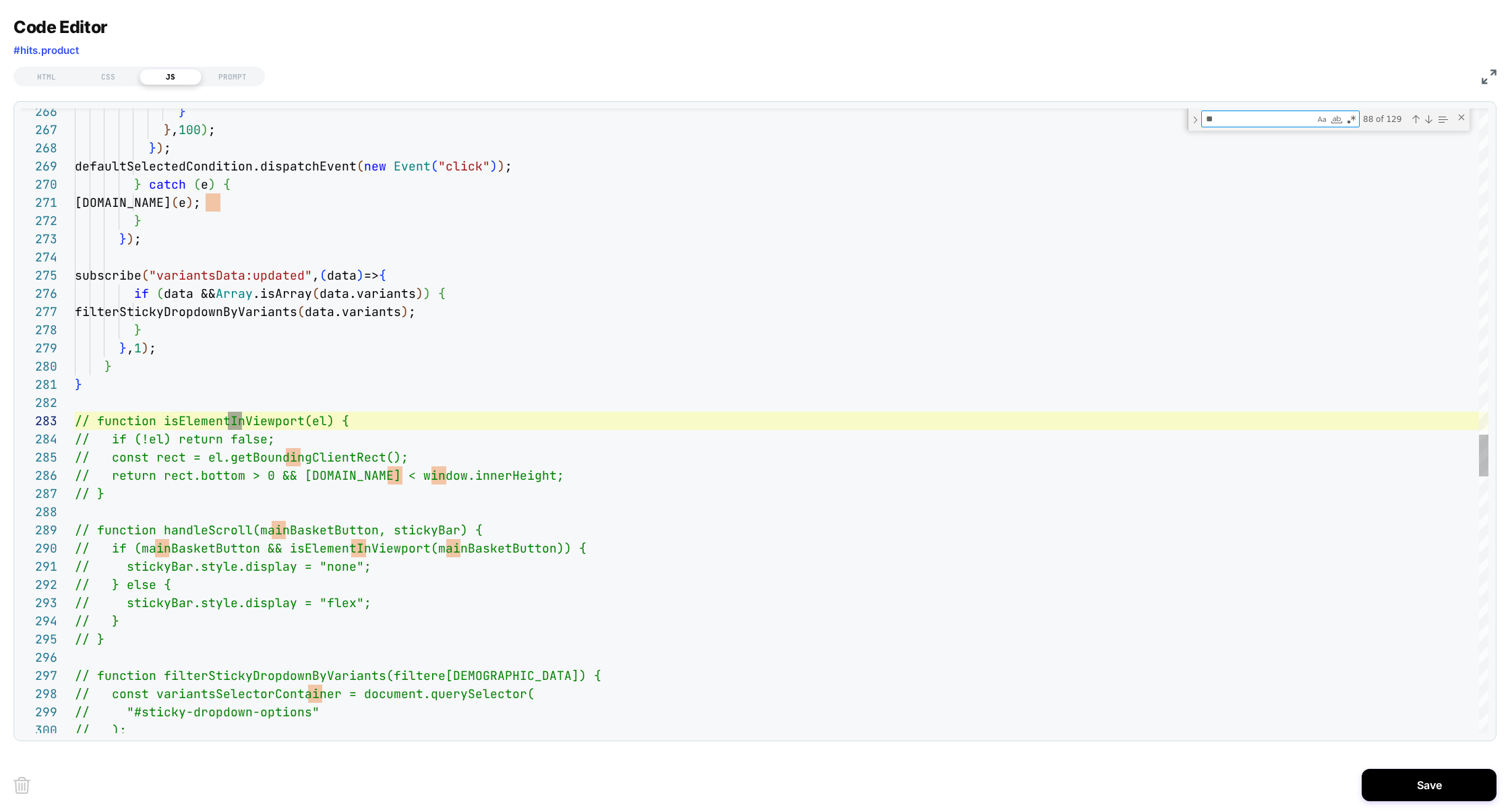
type textarea "**********"
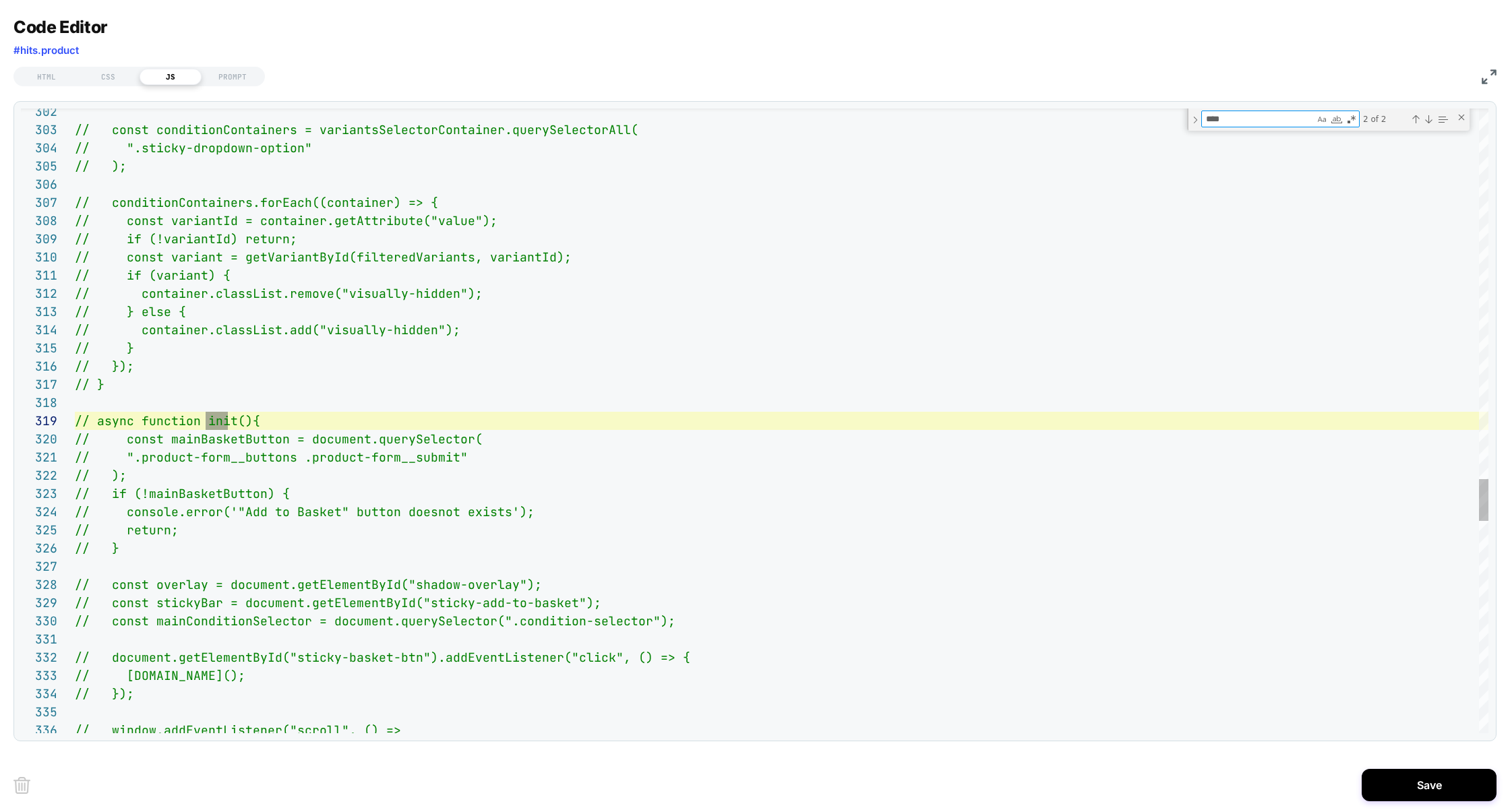
scroll to position [182, 160]
type textarea "****"
click at [1415, 122] on div "Previous Match (⇧Enter)" at bounding box center [1415, 119] width 11 height 11
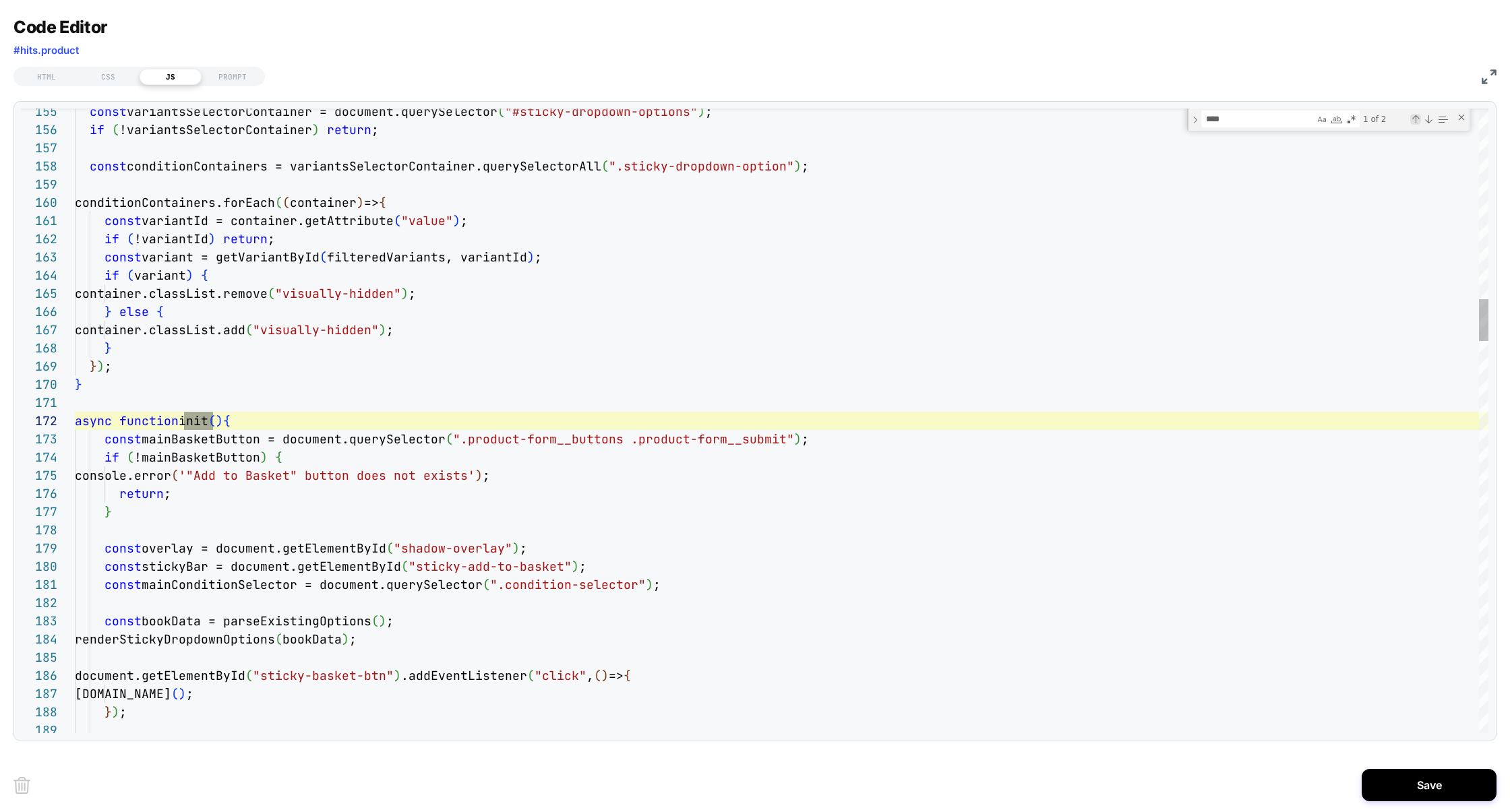
scroll to position [182, 138]
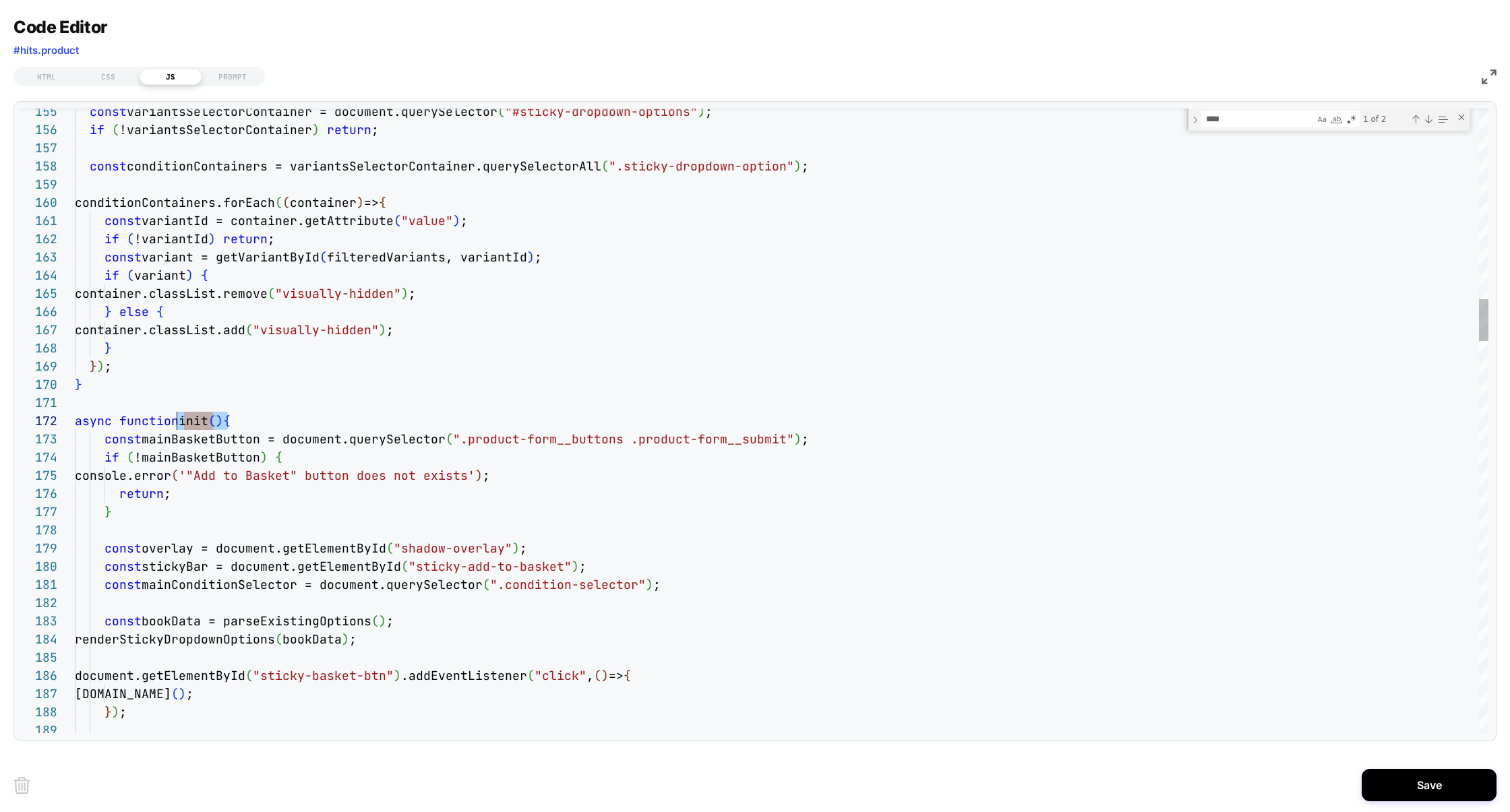
scroll to position [17, 109]
drag, startPoint x: 225, startPoint y: 420, endPoint x: 181, endPoint y: 418, distance: 44.0
click at [182, 418] on span "async function init ( ) {" at bounding box center [153, 420] width 155 height 16
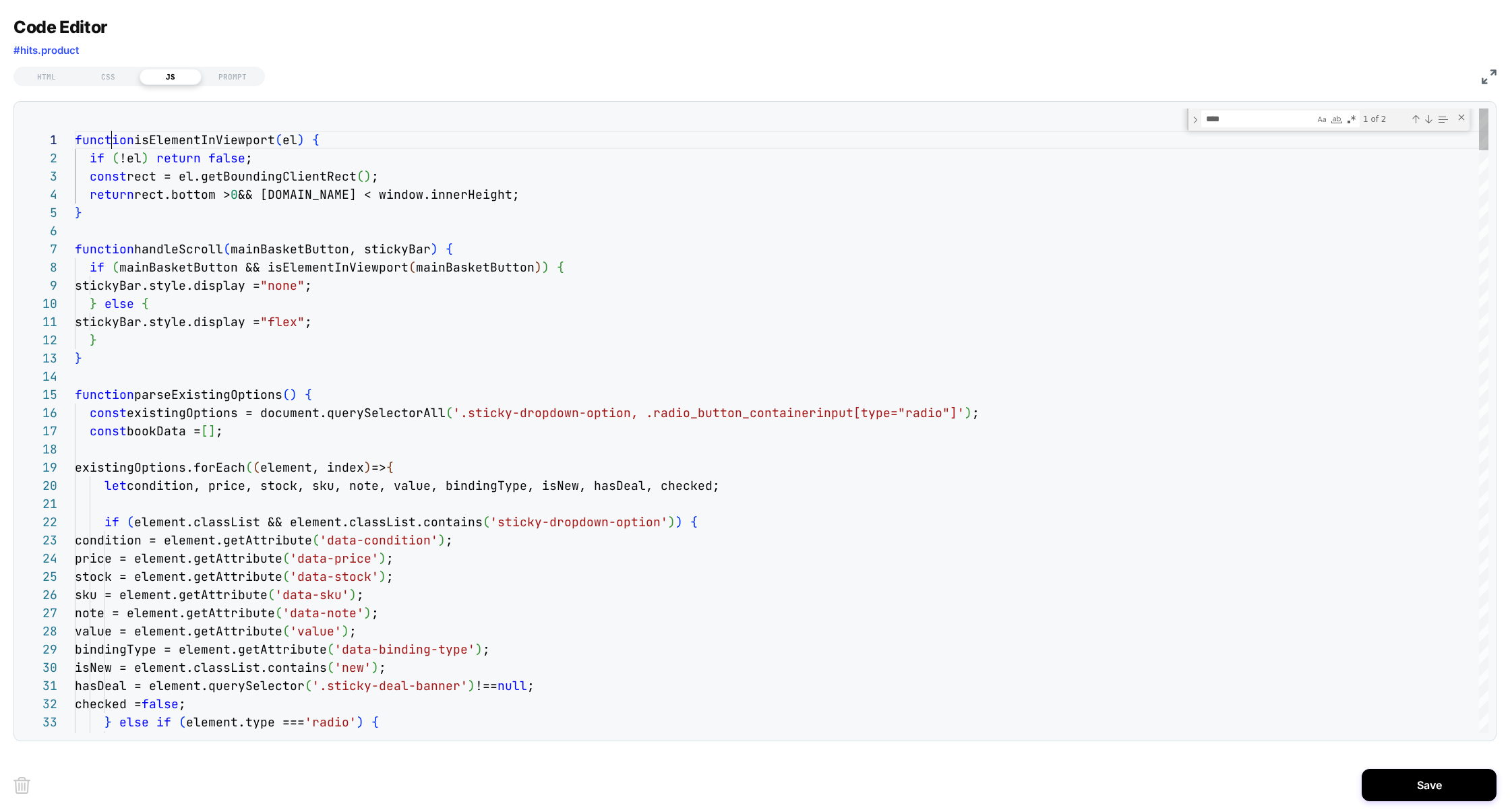
scroll to position [0, 0]
drag, startPoint x: 107, startPoint y: 140, endPoint x: 0, endPoint y: 140, distance: 107.0
click at [0, 140] on div "Code Editor #hits.product HTML CSS JS PROMPT 32 33 34 23 24 25 26 27 28 29 30 3…" at bounding box center [755, 406] width 1510 height 812
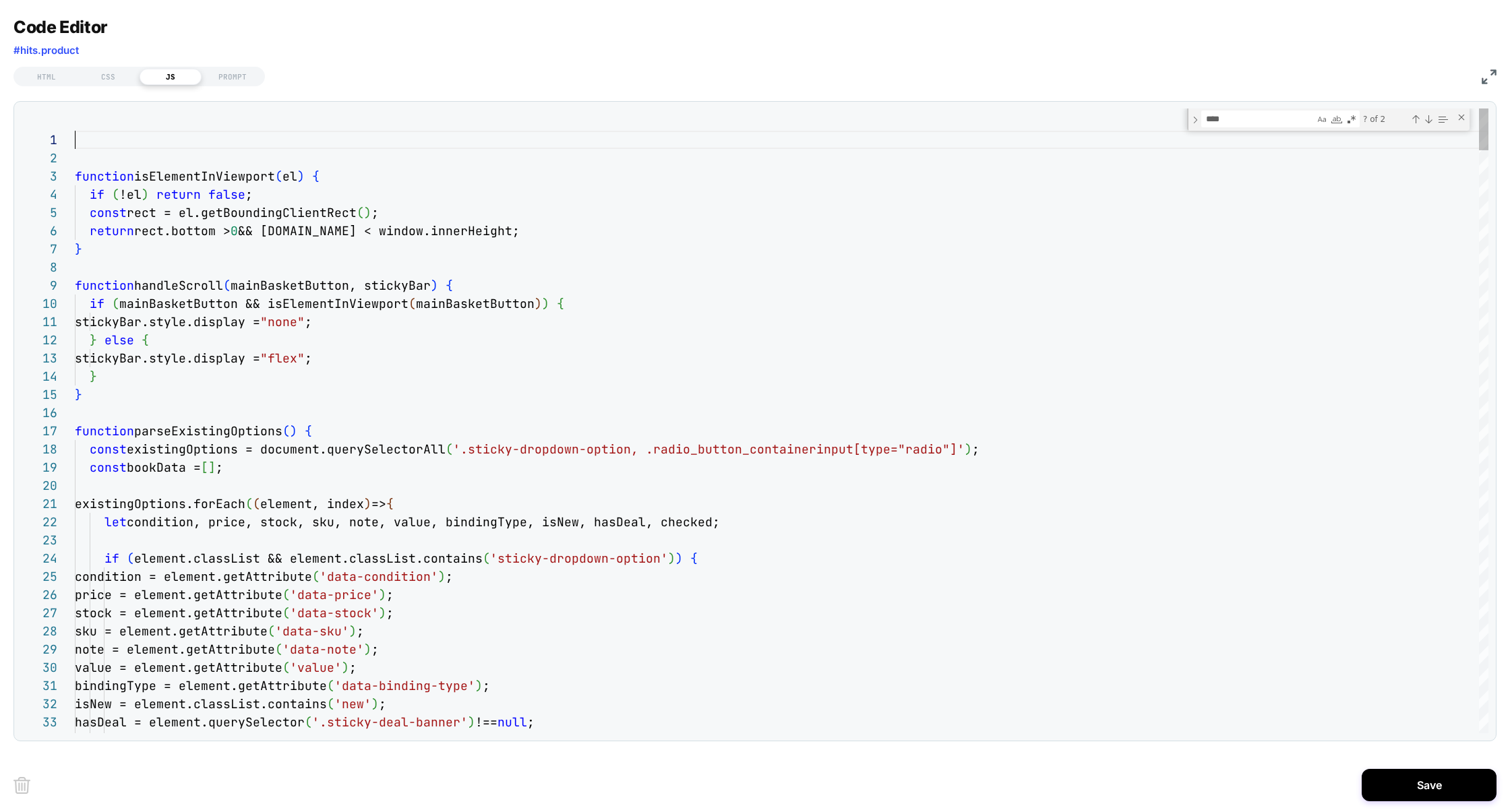
scroll to position [0, 44]
type textarea "**********"
click at [45, 78] on div "HTML" at bounding box center [46, 77] width 62 height 17
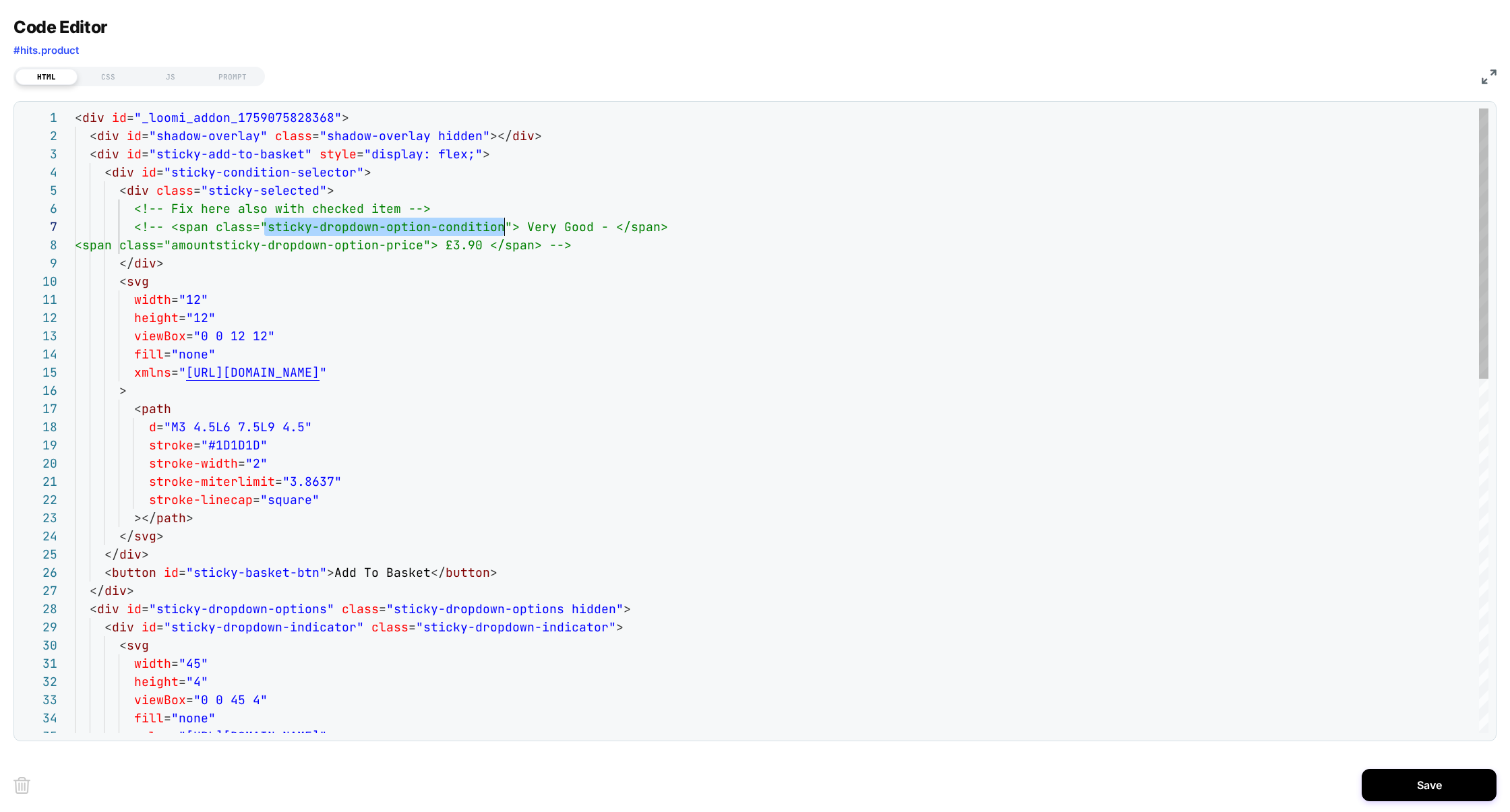
scroll to position [109, 422]
drag, startPoint x: 268, startPoint y: 228, endPoint x: 498, endPoint y: 228, distance: 230.0
click at [173, 73] on div "JS" at bounding box center [170, 77] width 62 height 17
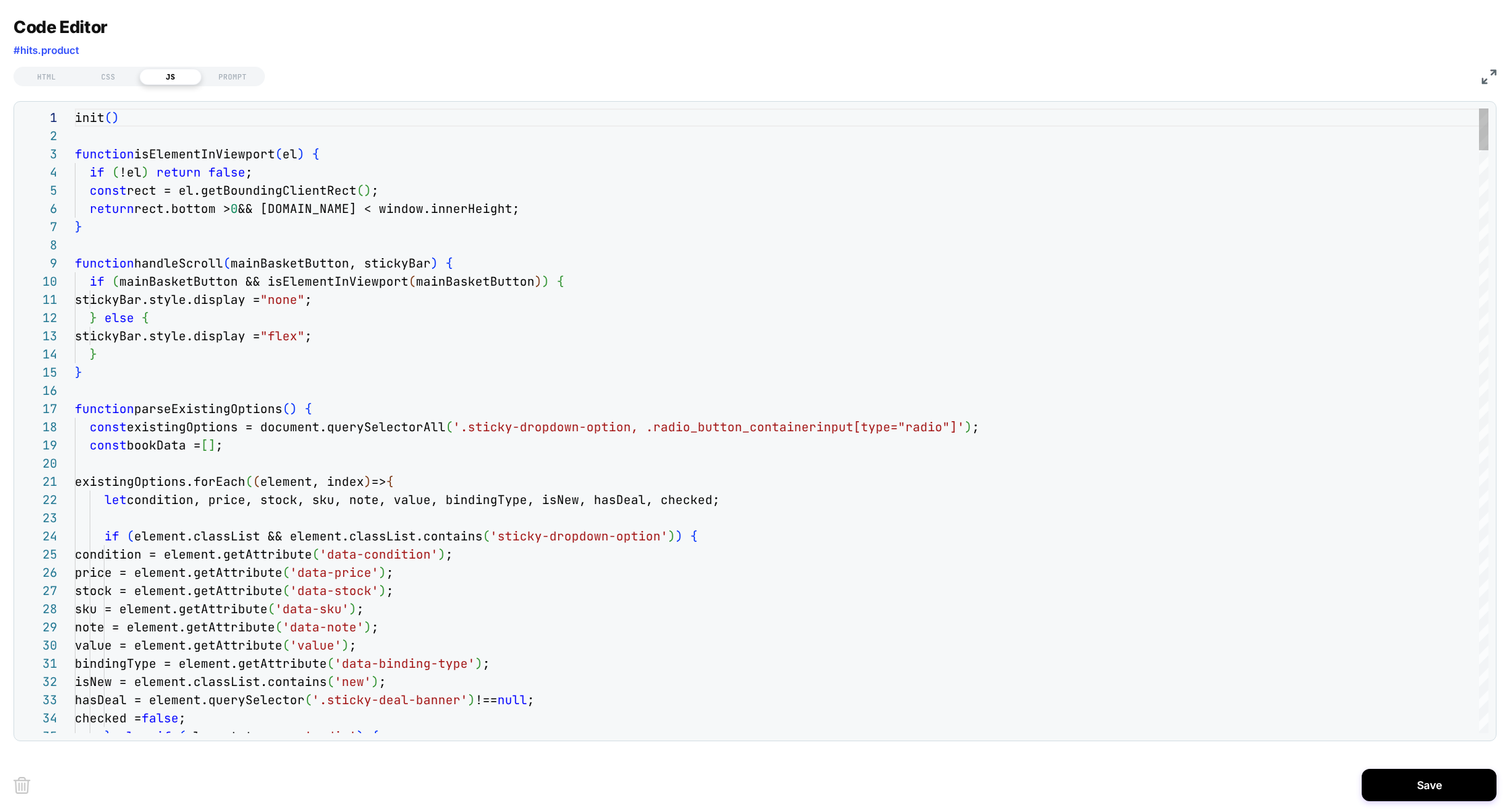
scroll to position [127, 0]
type textarea "**********"
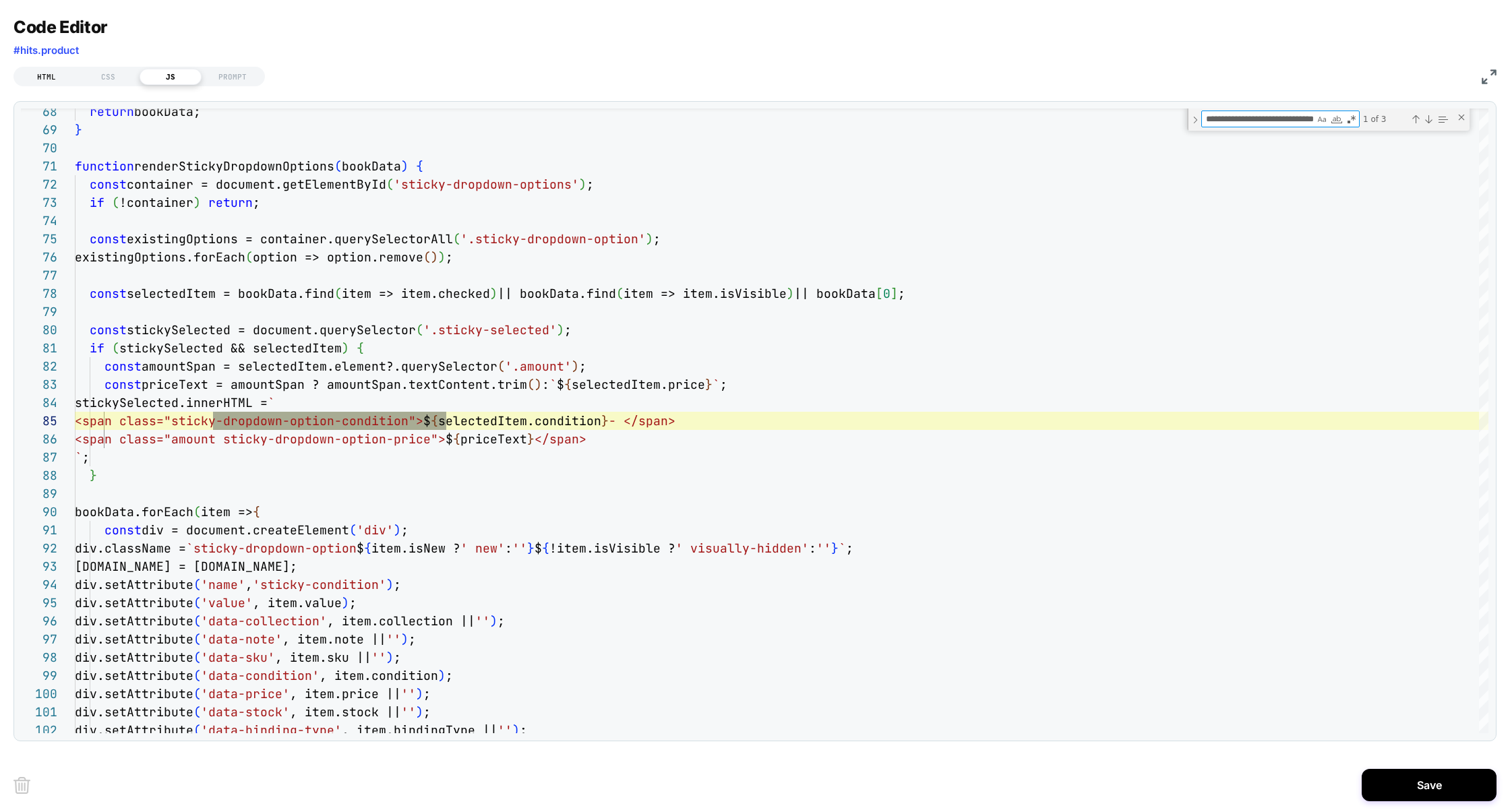
type textarea "**********"
click at [48, 73] on div "HTML" at bounding box center [46, 77] width 62 height 17
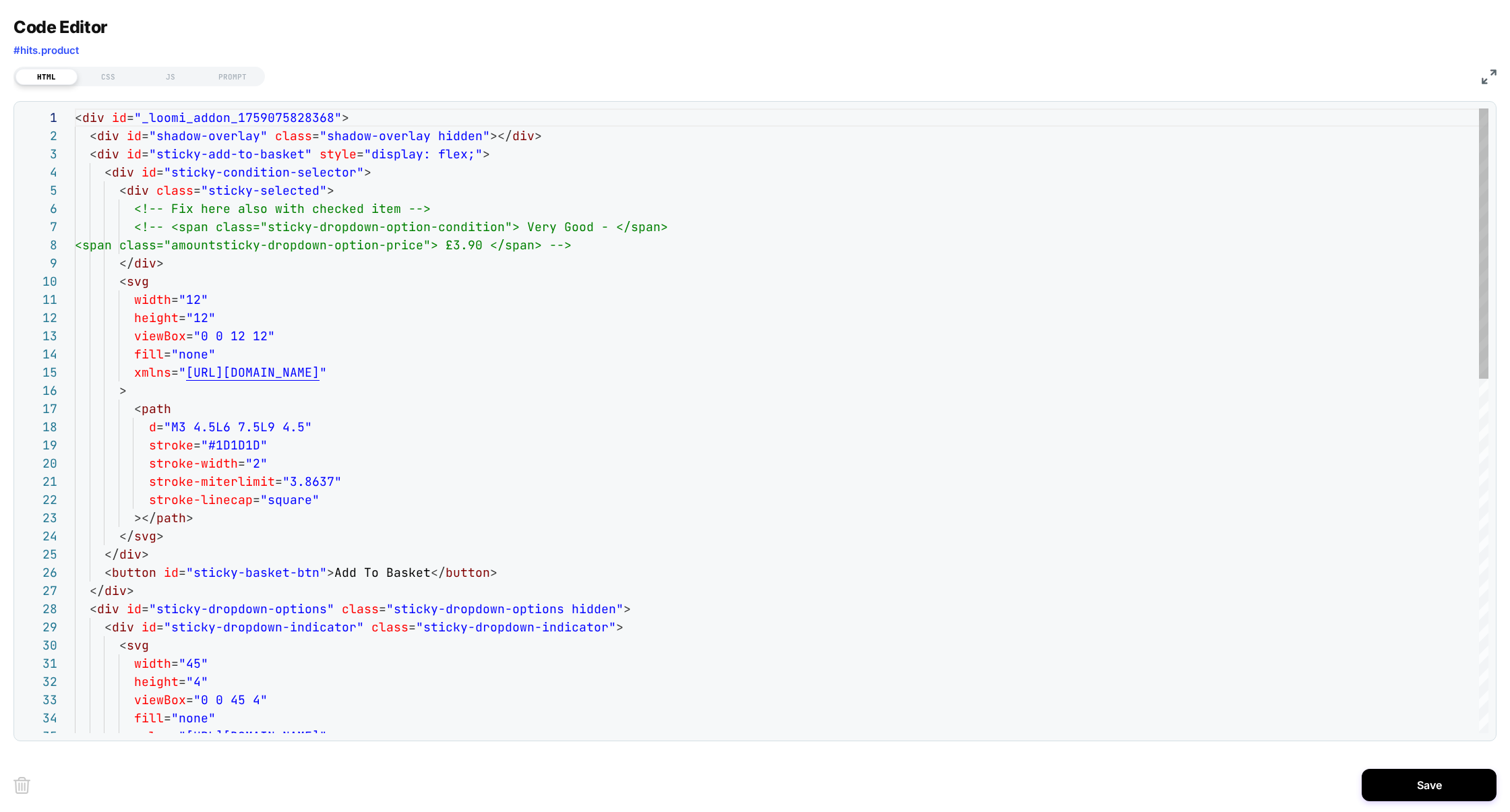
scroll to position [182, 0]
click at [168, 75] on div "JS" at bounding box center [170, 77] width 62 height 17
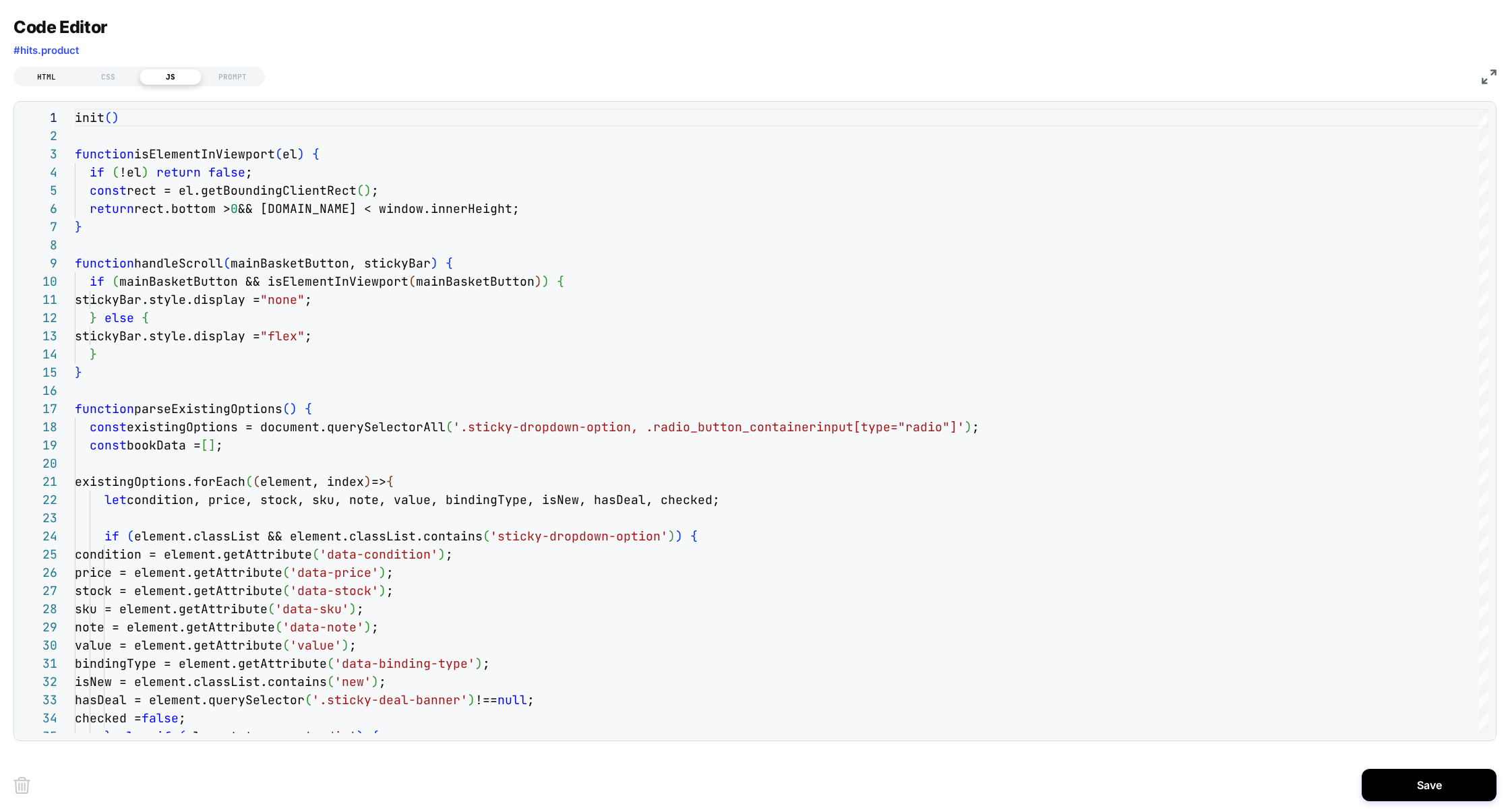
click at [58, 72] on div "HTML" at bounding box center [46, 77] width 62 height 17
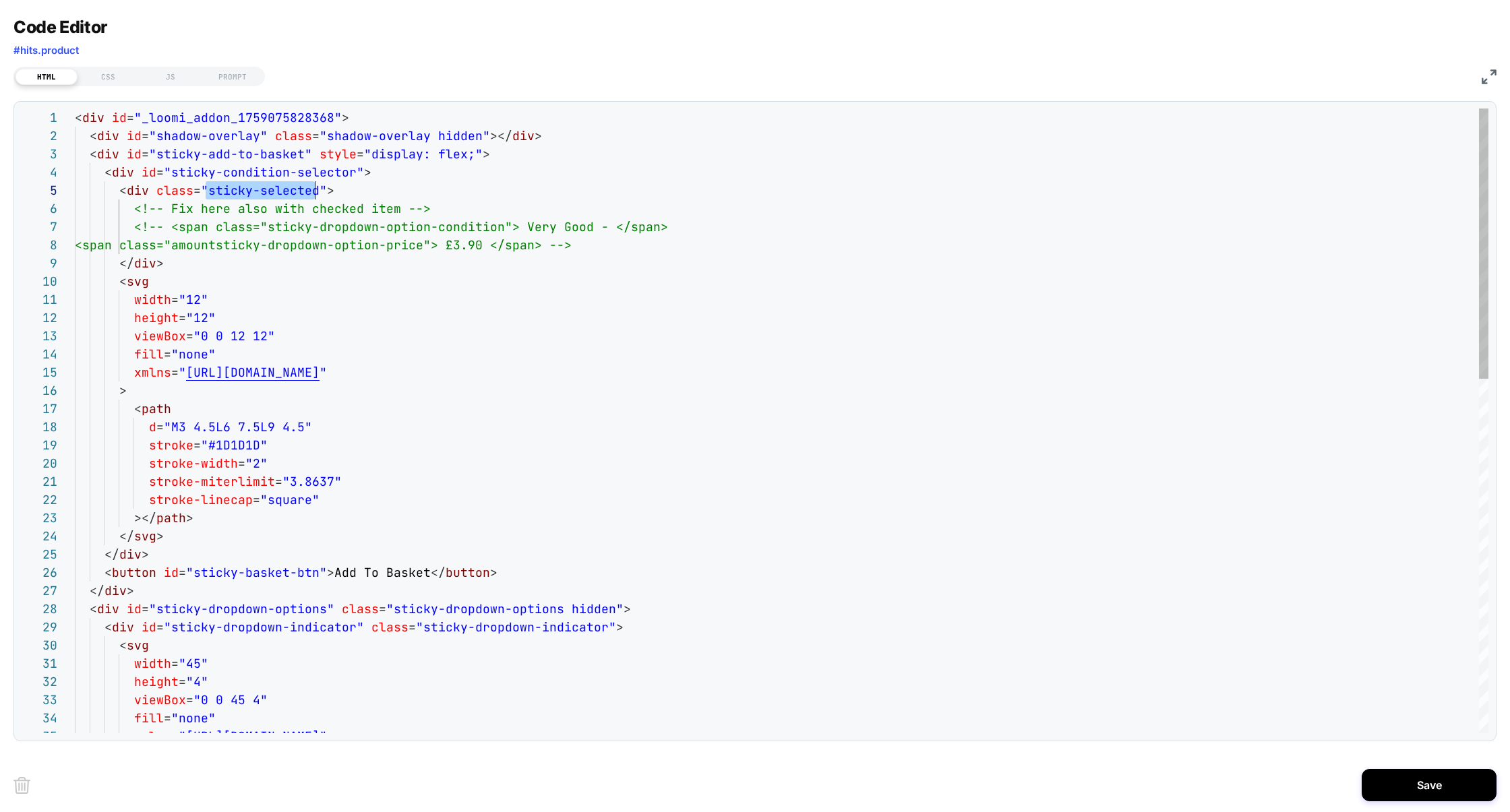
scroll to position [73, 240]
drag, startPoint x: 208, startPoint y: 190, endPoint x: 318, endPoint y: 189, distance: 110.0
click at [318, 190] on span ""sticky-selected"" at bounding box center [264, 190] width 126 height 16
click at [165, 64] on div "HTML CSS JS PROMPT" at bounding box center [755, 75] width 1483 height 23
click at [165, 69] on div "HTML CSS JS PROMPT" at bounding box center [139, 77] width 251 height 20
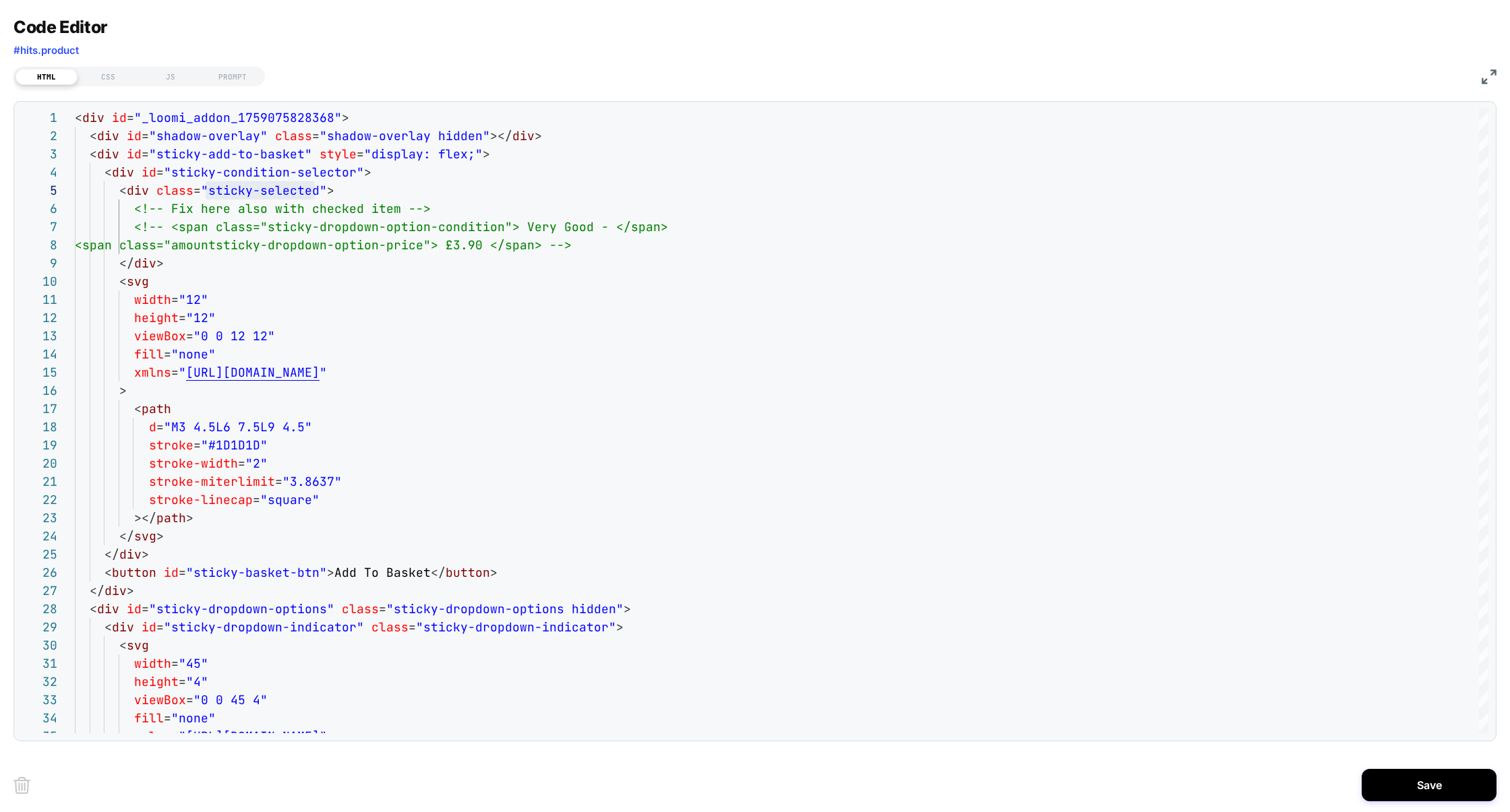
click at [160, 65] on div "HTML CSS JS PROMPT" at bounding box center [755, 75] width 1483 height 23
click at [161, 72] on div "JS" at bounding box center [170, 77] width 62 height 17
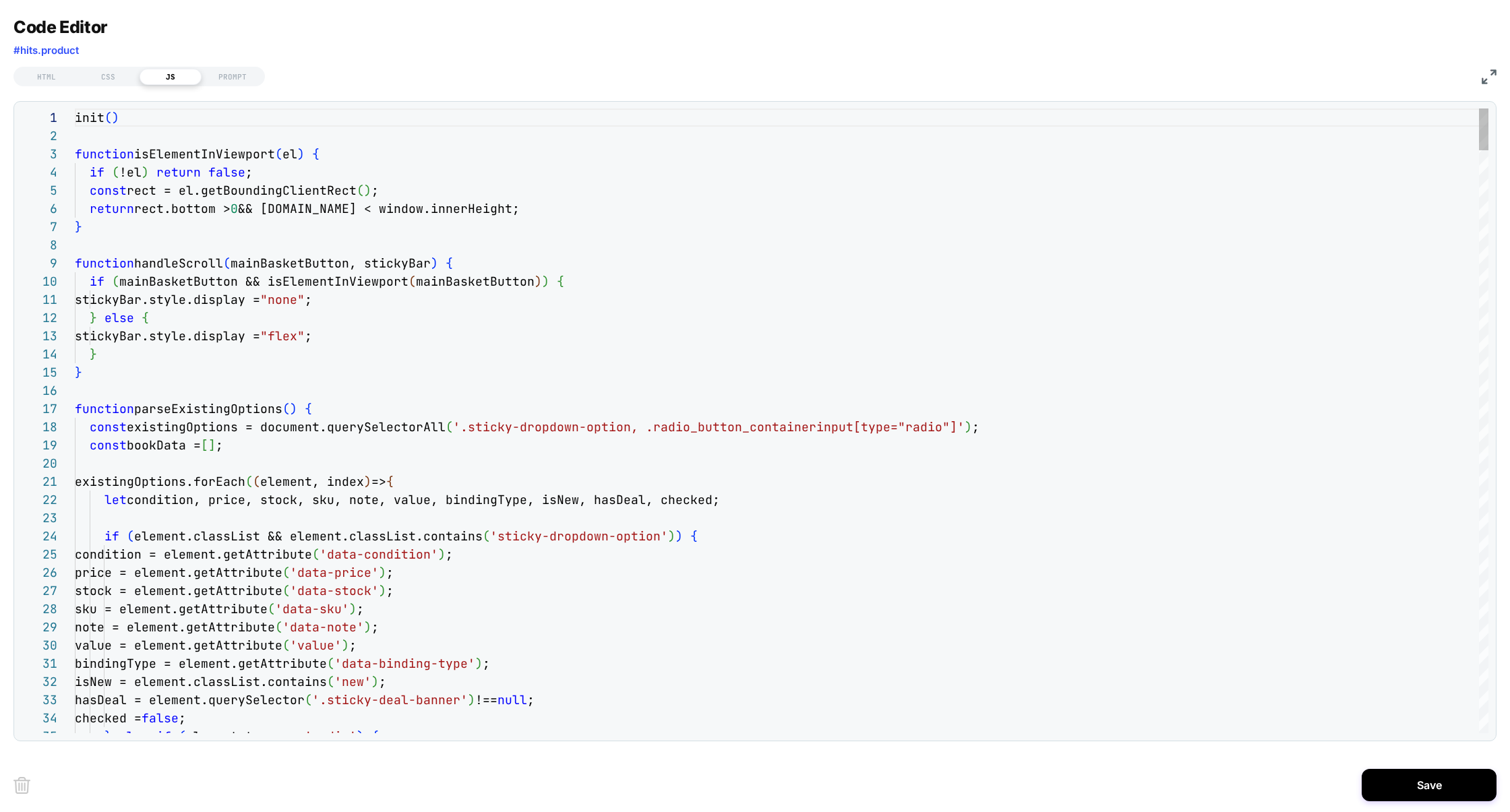
scroll to position [182, 0]
type textarea "**********"
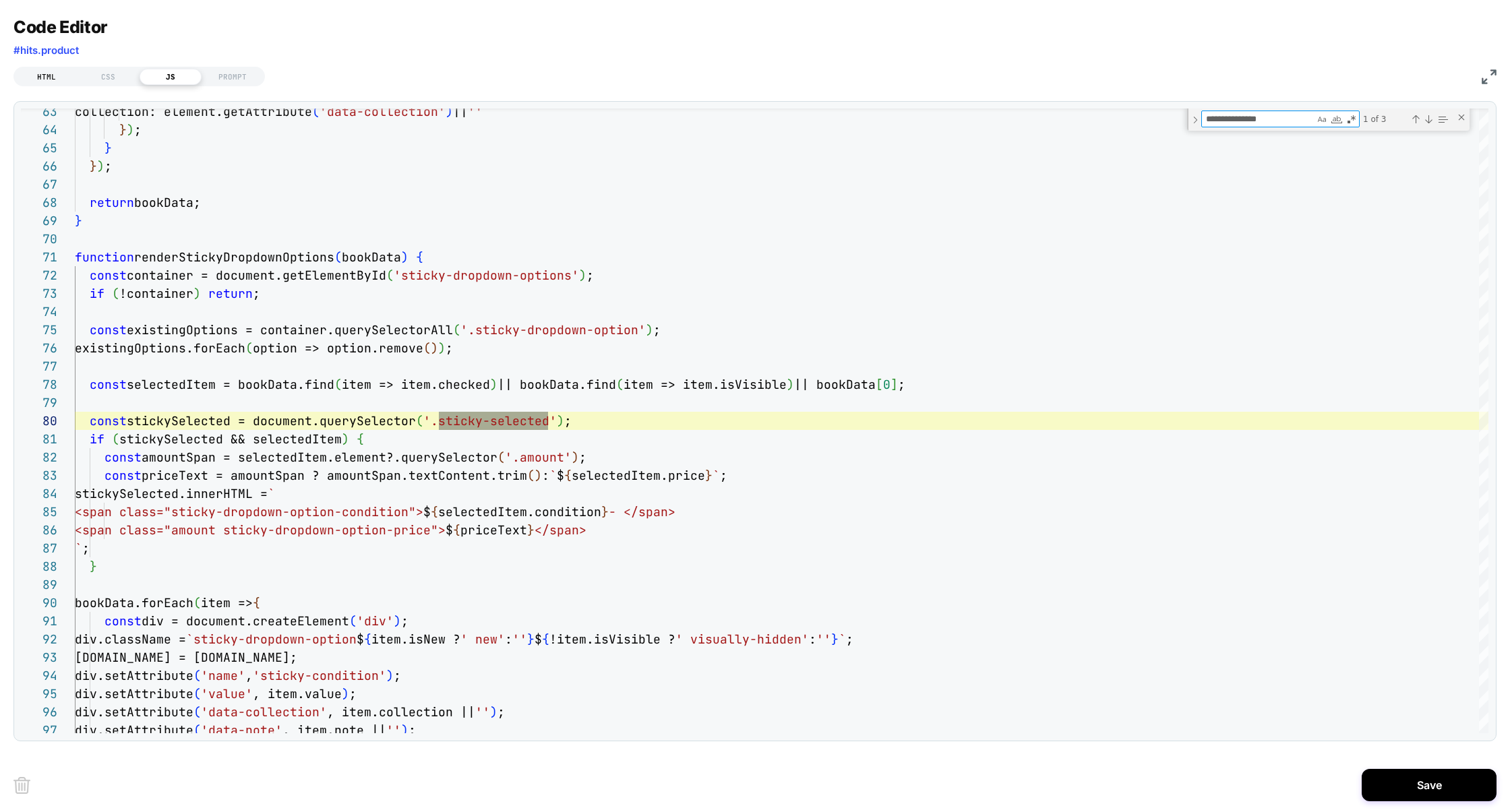
type textarea "**********"
click at [58, 71] on div "HTML" at bounding box center [46, 77] width 62 height 17
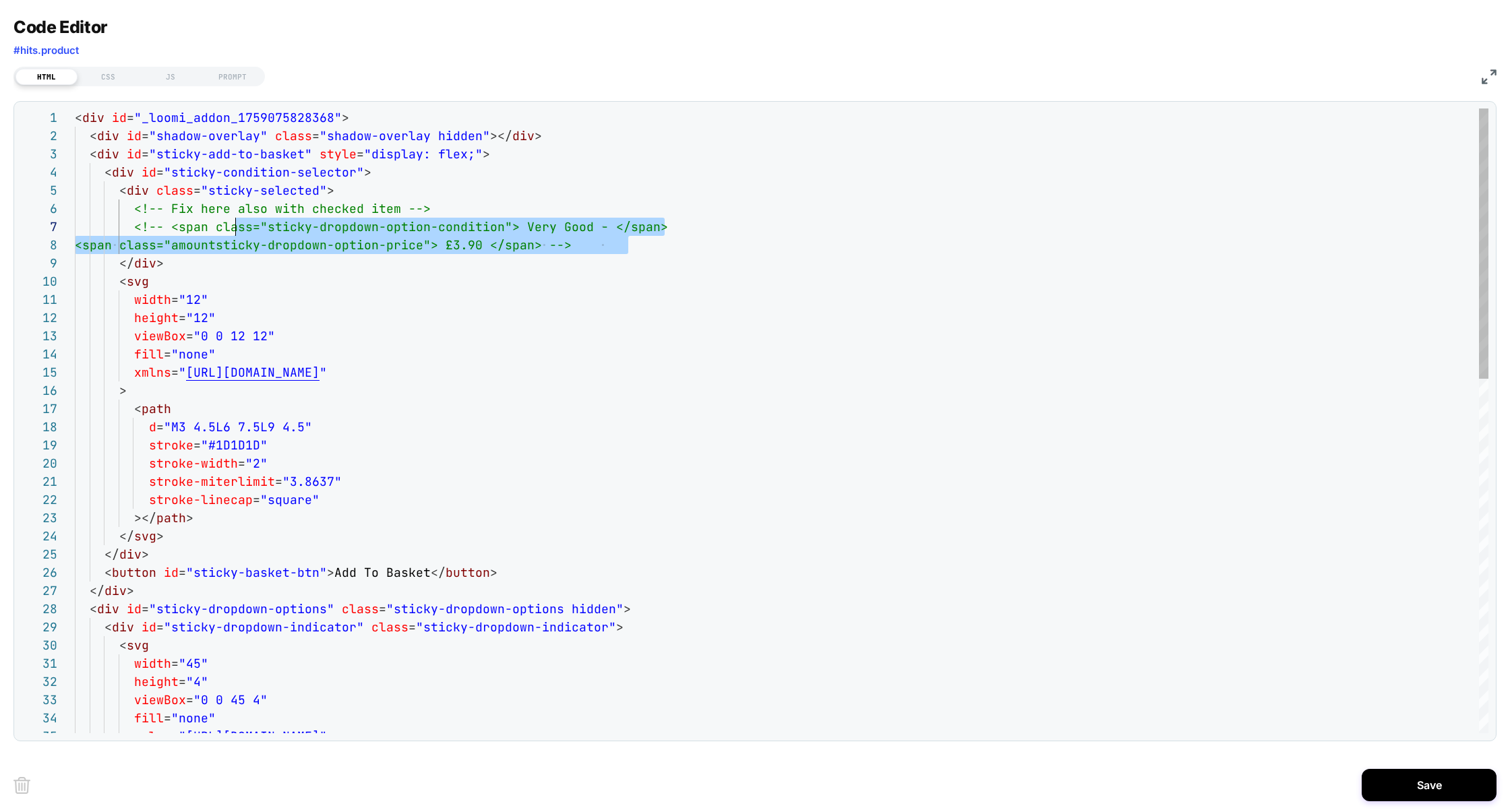
scroll to position [90, 0]
drag, startPoint x: 649, startPoint y: 246, endPoint x: 56, endPoint y: 202, distance: 594.6
click at [56, 202] on div "1 2 3 4 5 6 7 8 9 10 11 12 13 14 15 16 17 18 19 20 21 22 23 24 25 26 27 28 29 3…" at bounding box center [754, 420] width 1467 height 624
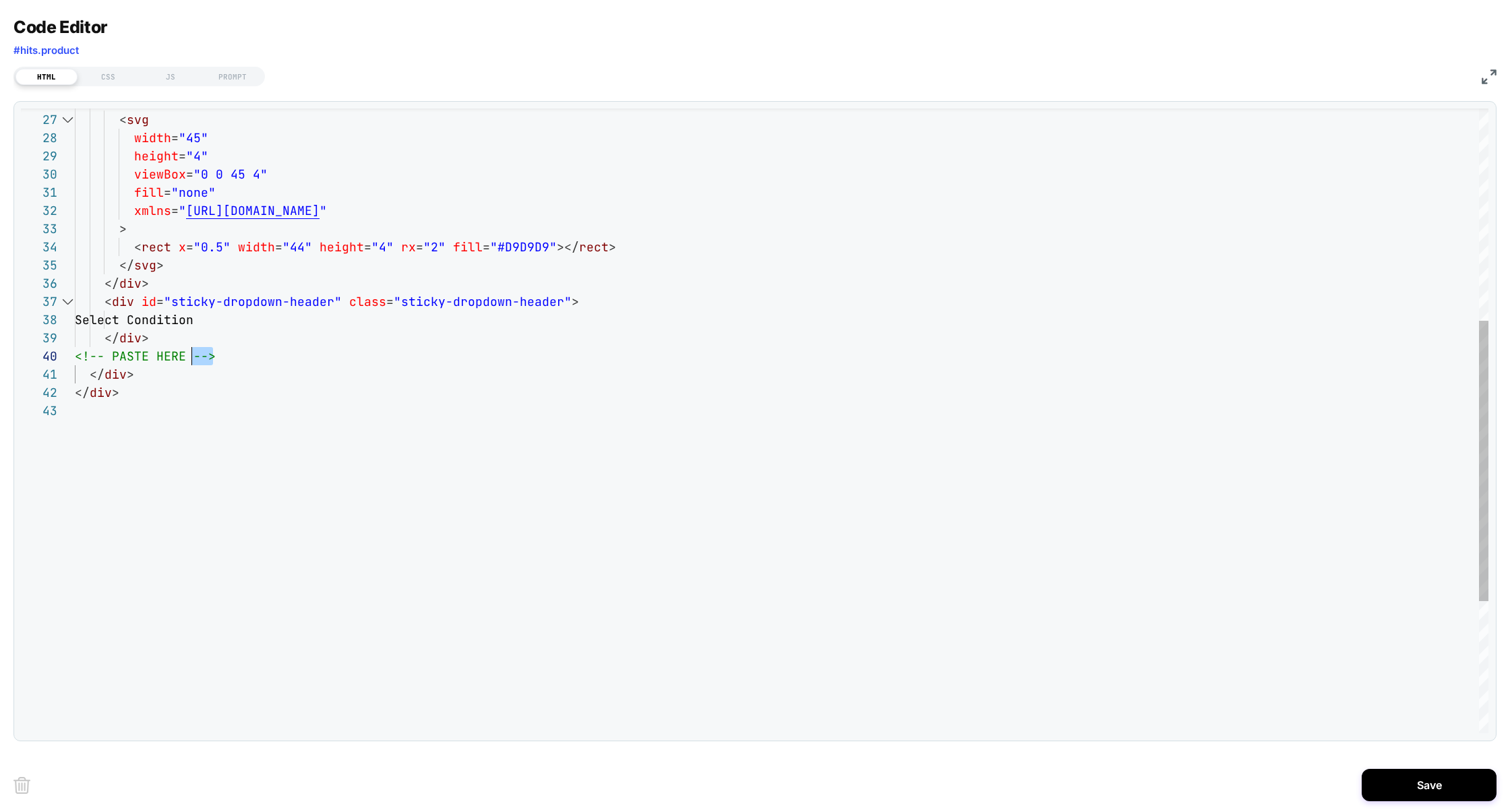
scroll to position [0, 0]
drag, startPoint x: 260, startPoint y: 354, endPoint x: 0, endPoint y: 360, distance: 260.1
click at [0, 360] on div "Code Editor #hits.product HTML CSS JS PROMPT 27 28 29 30 31 32 33 34 35 36 37 3…" at bounding box center [755, 406] width 1510 height 812
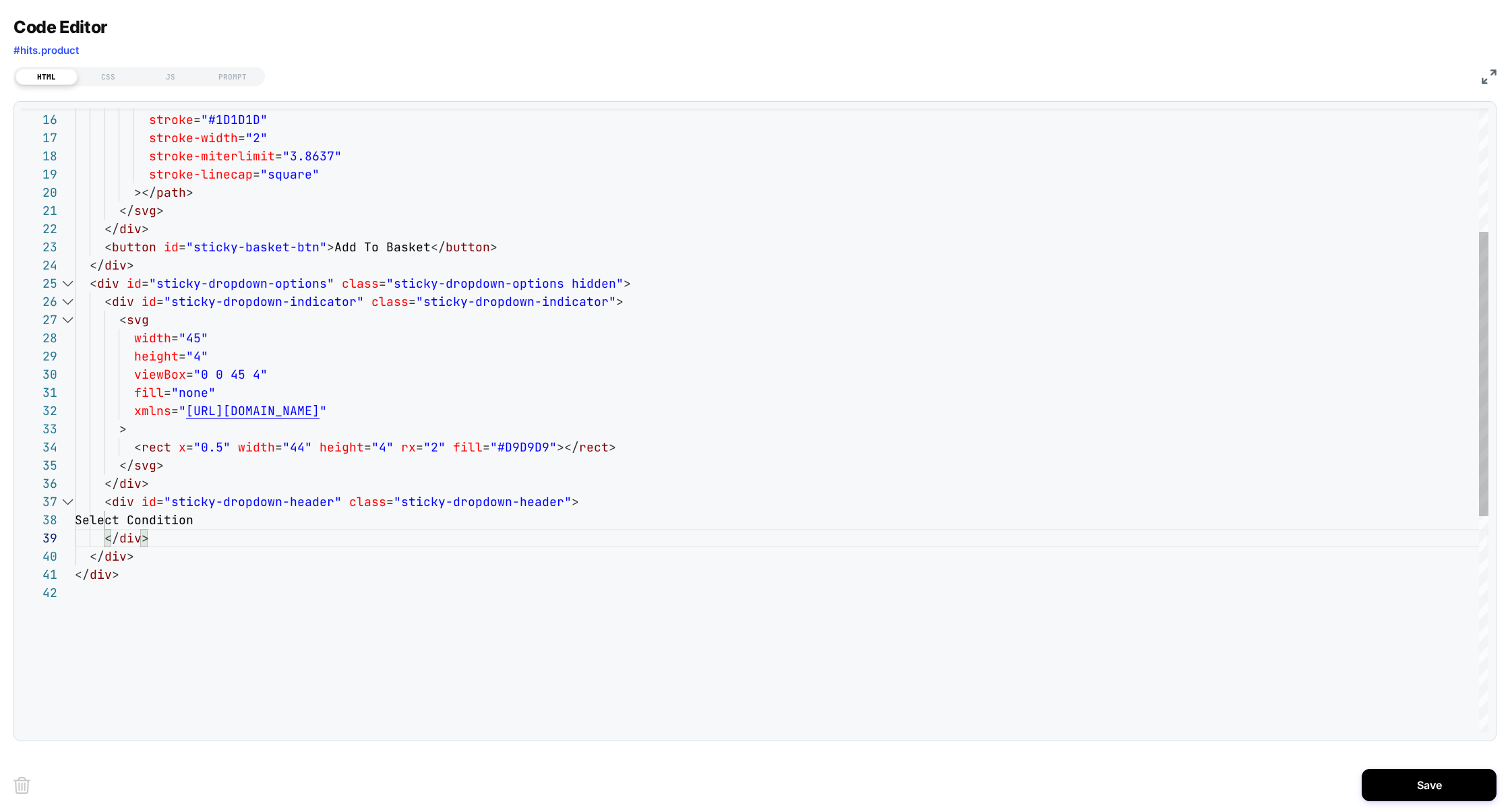
type textarea "**********"
click at [133, 301] on div "< svg width = "45" height = "4" viewBox = "0 0 45 4" fill = "none" xmlns = " [U…" at bounding box center [782, 522] width 1413 height 1370
click at [102, 284] on div "< svg width = "45" height = "4" viewBox = "0 0 45 4" fill = "none" xmlns = " [U…" at bounding box center [782, 522] width 1413 height 1370
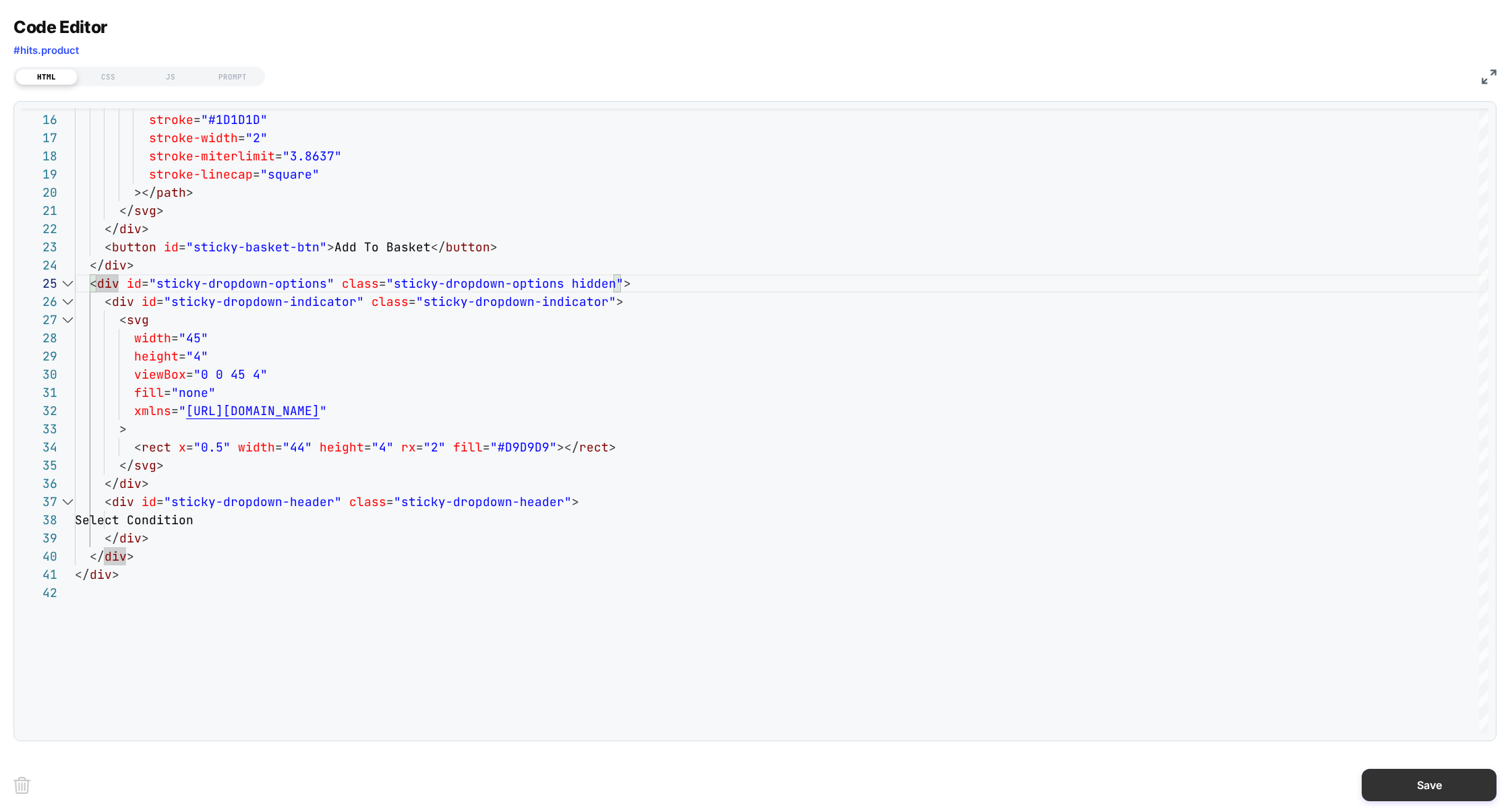
click at [1383, 792] on button "Save" at bounding box center [1428, 784] width 135 height 32
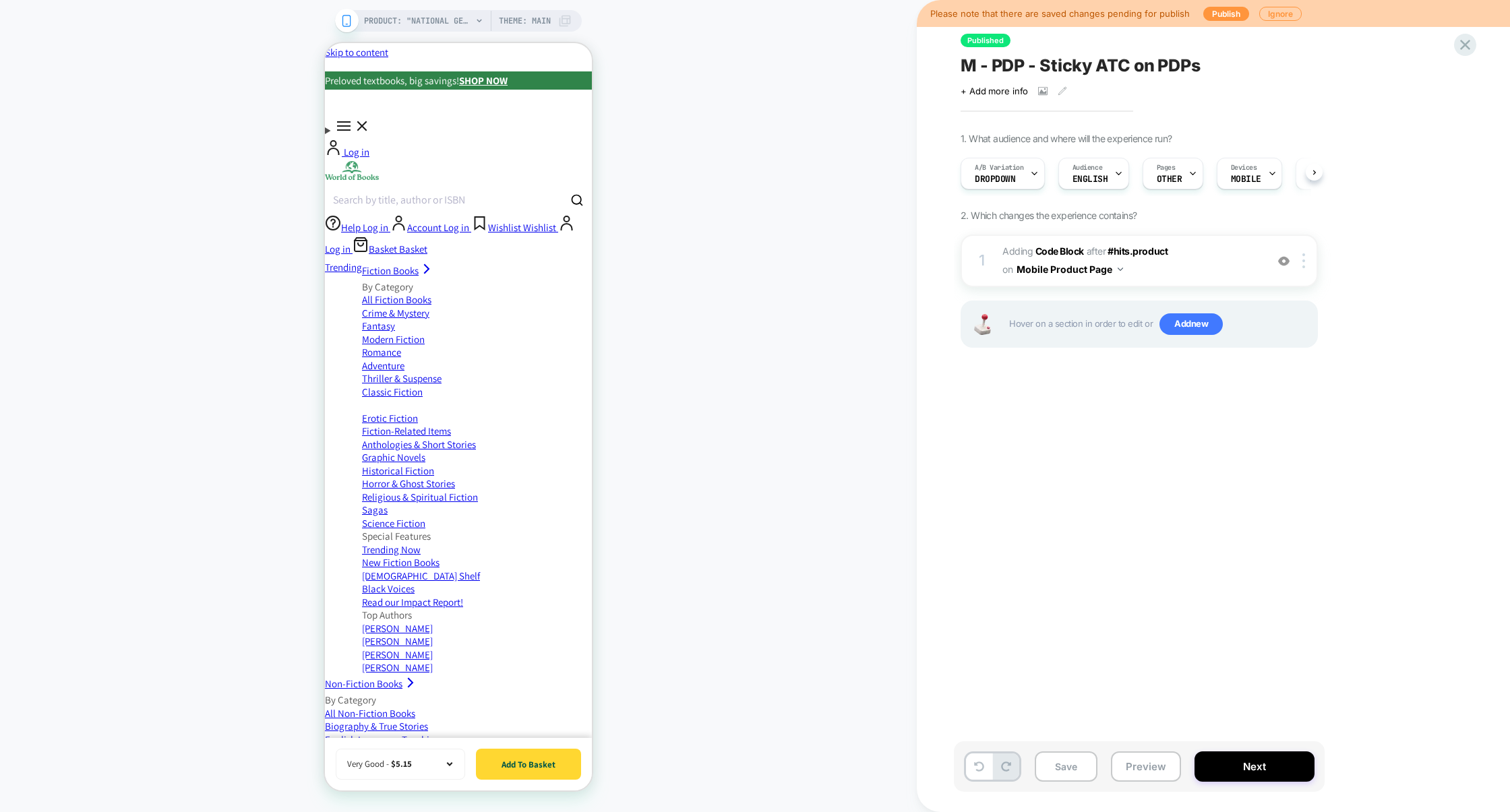
scroll to position [0, 1]
click at [1163, 765] on button "Preview" at bounding box center [1146, 766] width 70 height 31
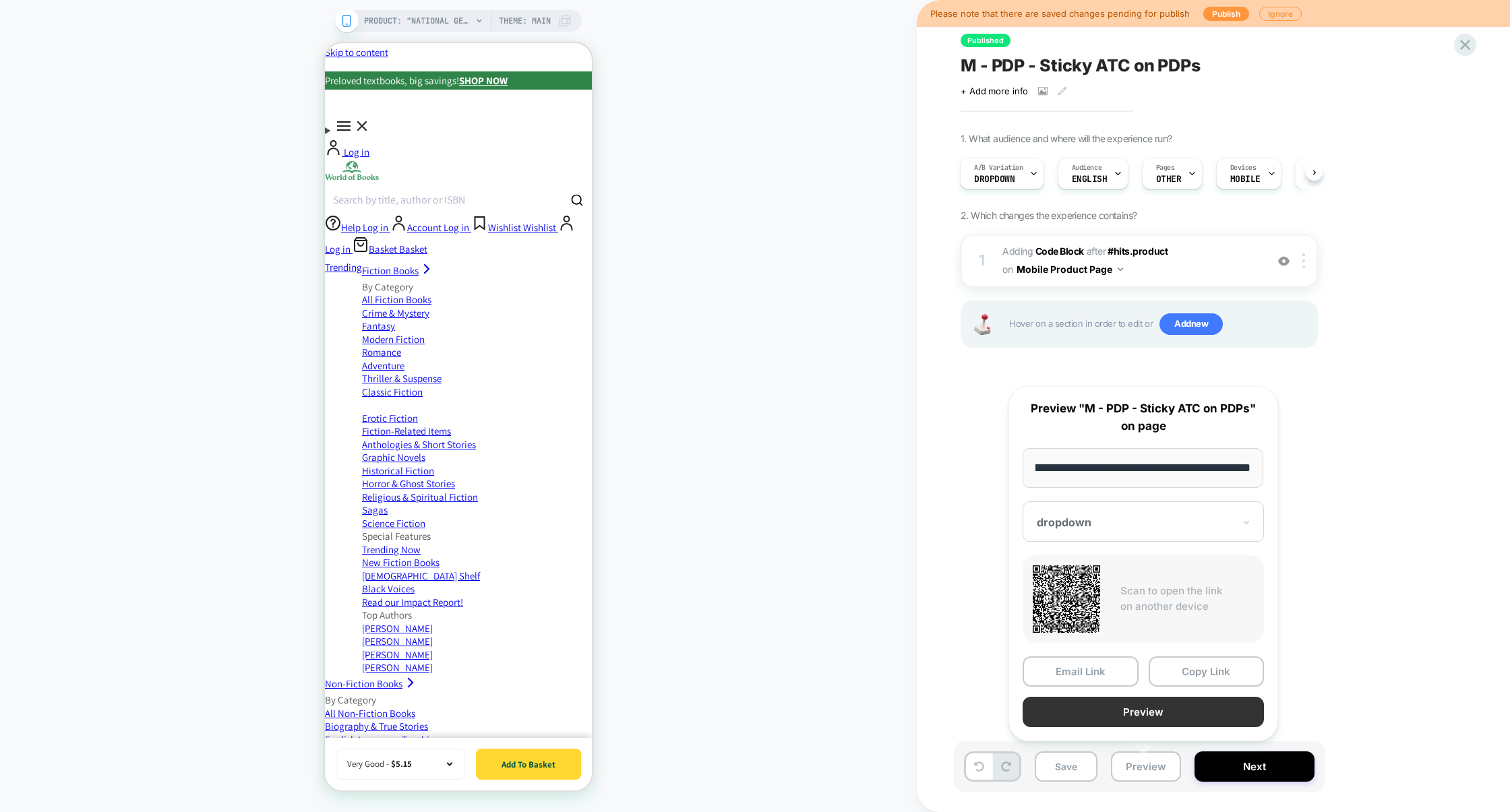
scroll to position [0, 0]
click at [1137, 711] on button "Preview" at bounding box center [1143, 711] width 241 height 31
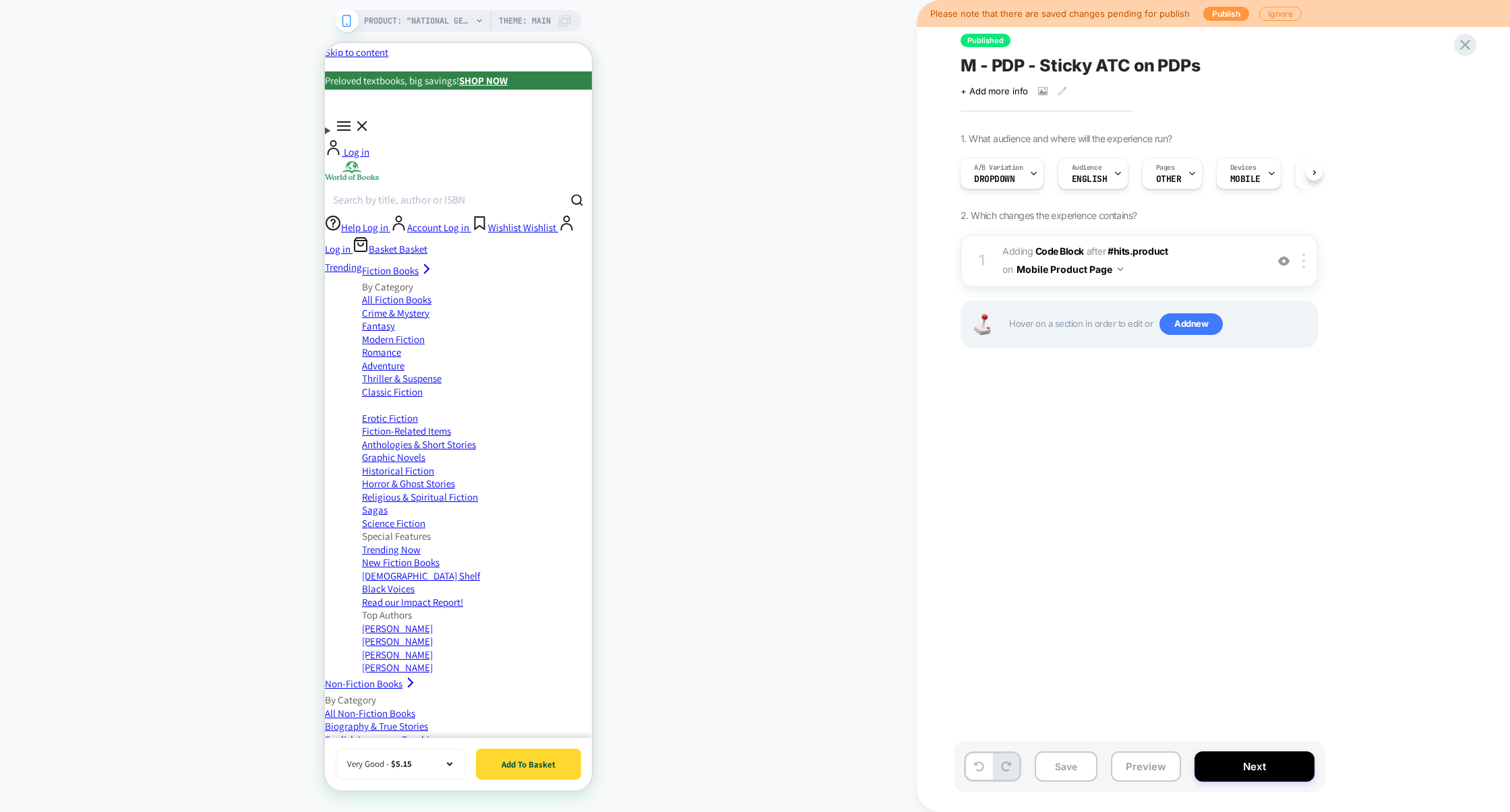
click at [1222, 290] on div "1 Adding Code Block AFTER #hits.product #hits.product on Mobile Product Page Ad…" at bounding box center [1139, 308] width 357 height 147
click at [1219, 284] on div "1 Adding Code Block AFTER #hits.product #hits.product on Mobile Product Page Ad…" at bounding box center [1139, 261] width 357 height 53
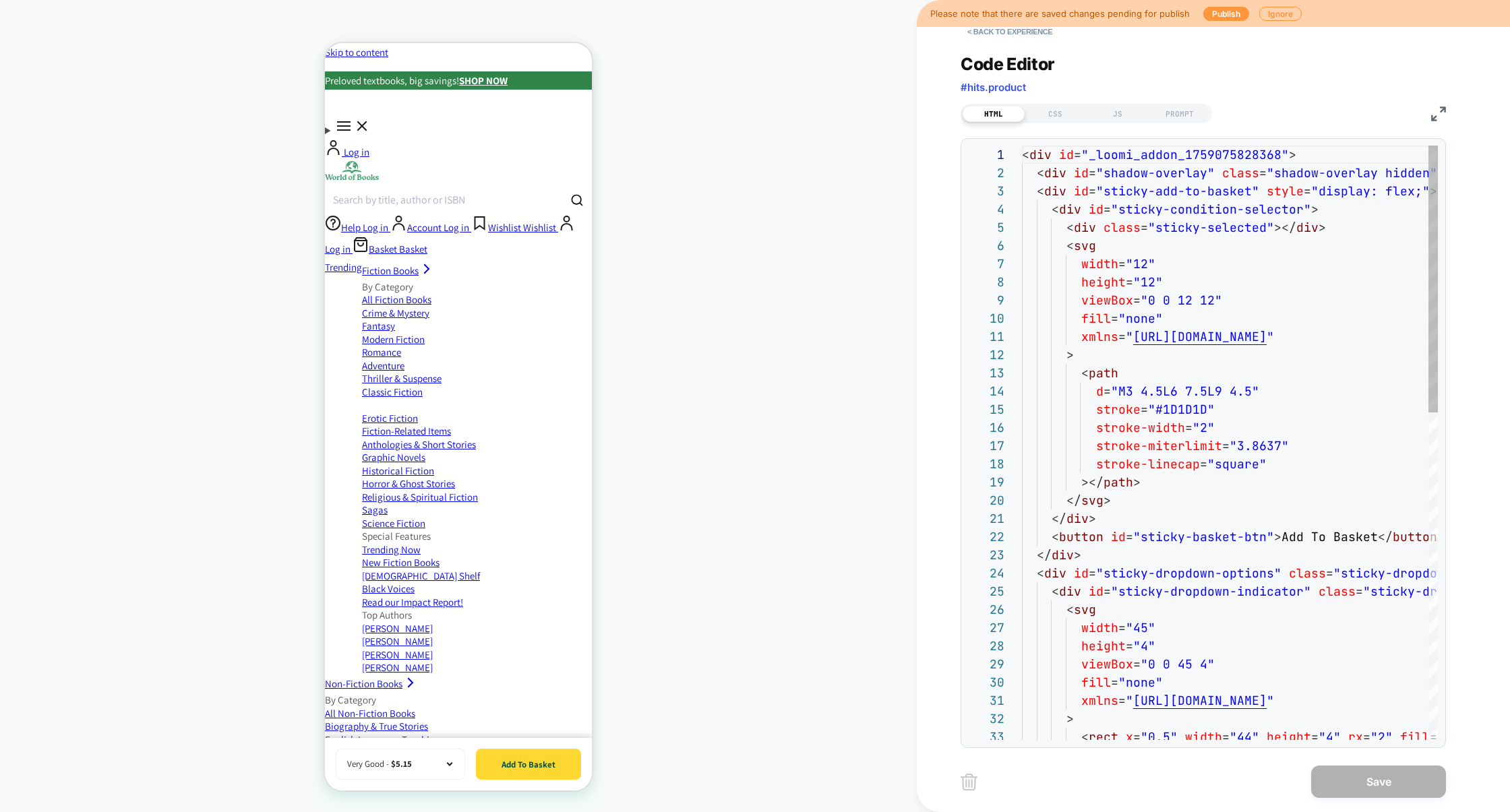
scroll to position [182, 0]
click at [1116, 119] on div "JS" at bounding box center [1117, 114] width 62 height 17
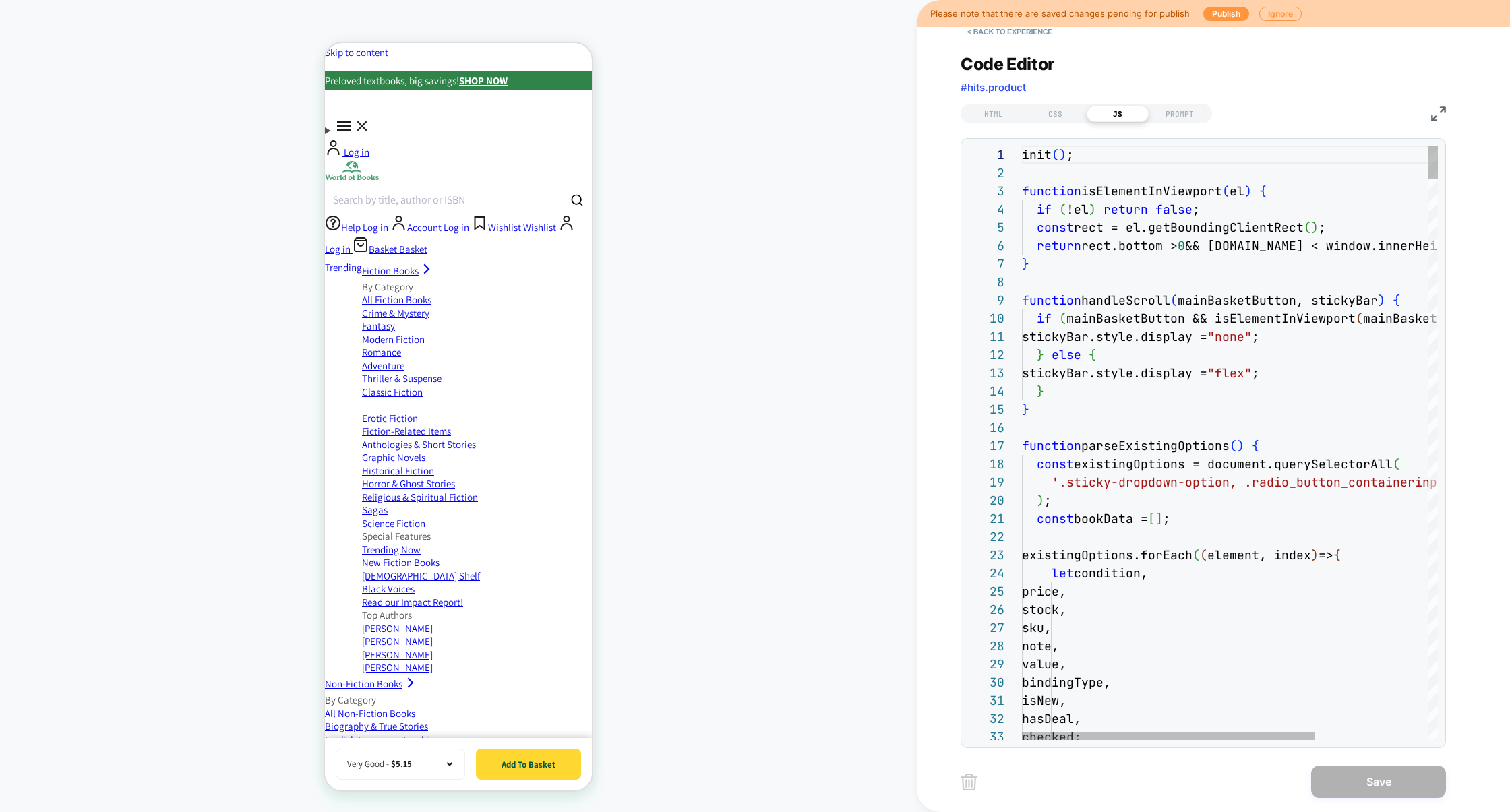
click at [1438, 116] on img at bounding box center [1438, 114] width 15 height 15
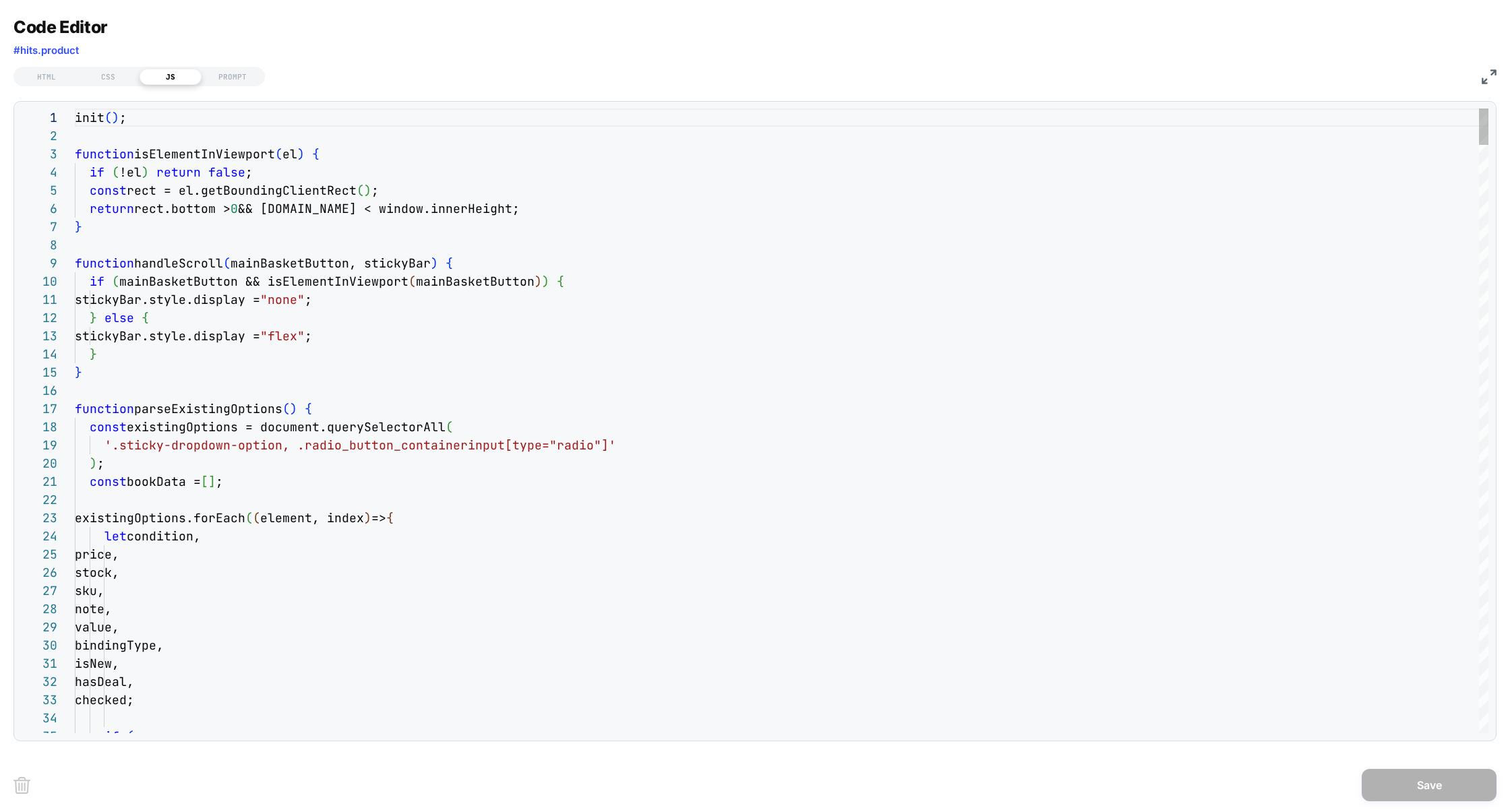
type textarea "*"
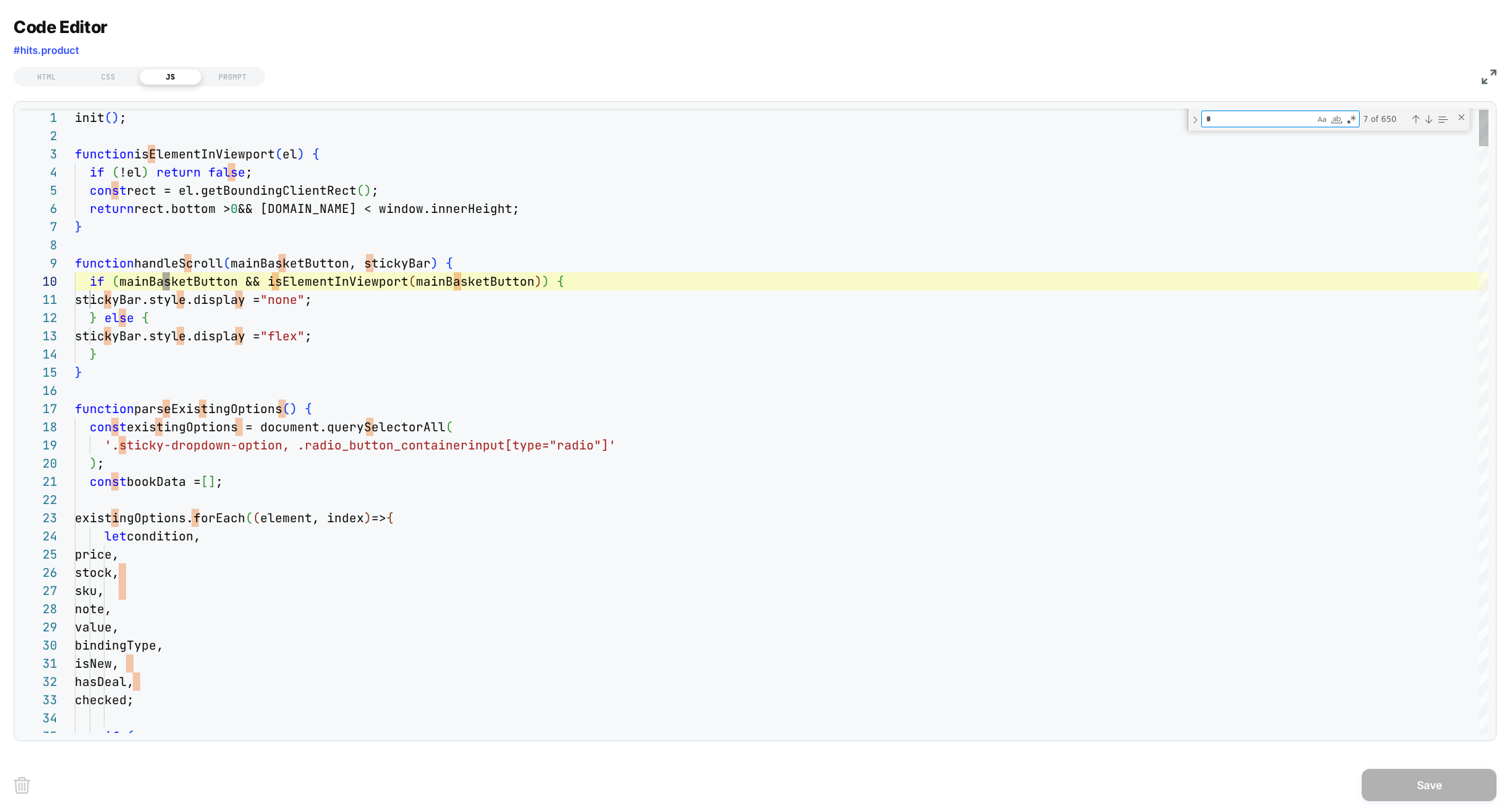
type textarea "**********"
type textarea "**"
type textarea "**********"
type textarea "***"
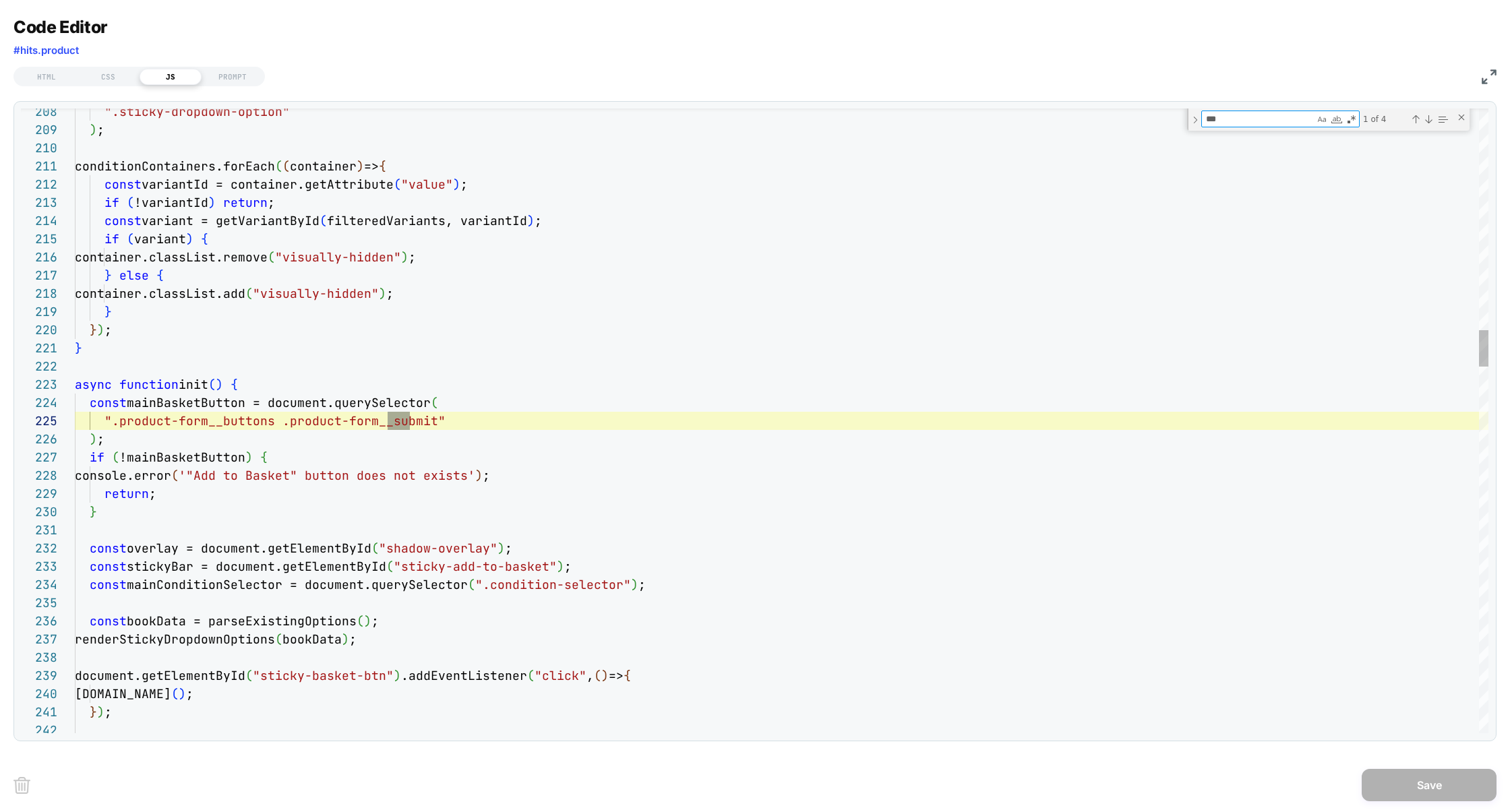
type textarea "**********"
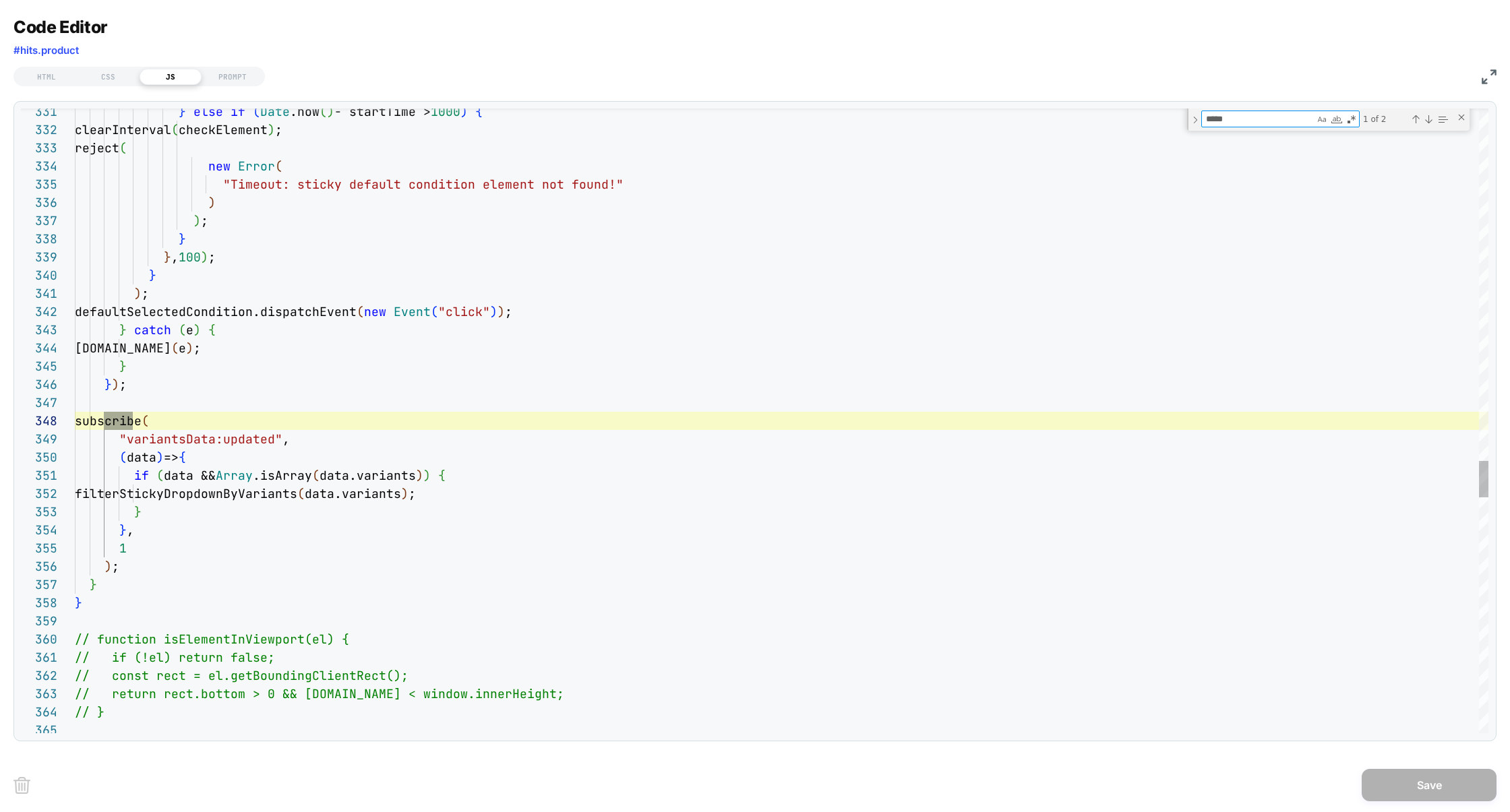
scroll to position [182, 65]
type textarea "*****"
click at [1430, 122] on div "Next Match (Enter)" at bounding box center [1427, 119] width 11 height 11
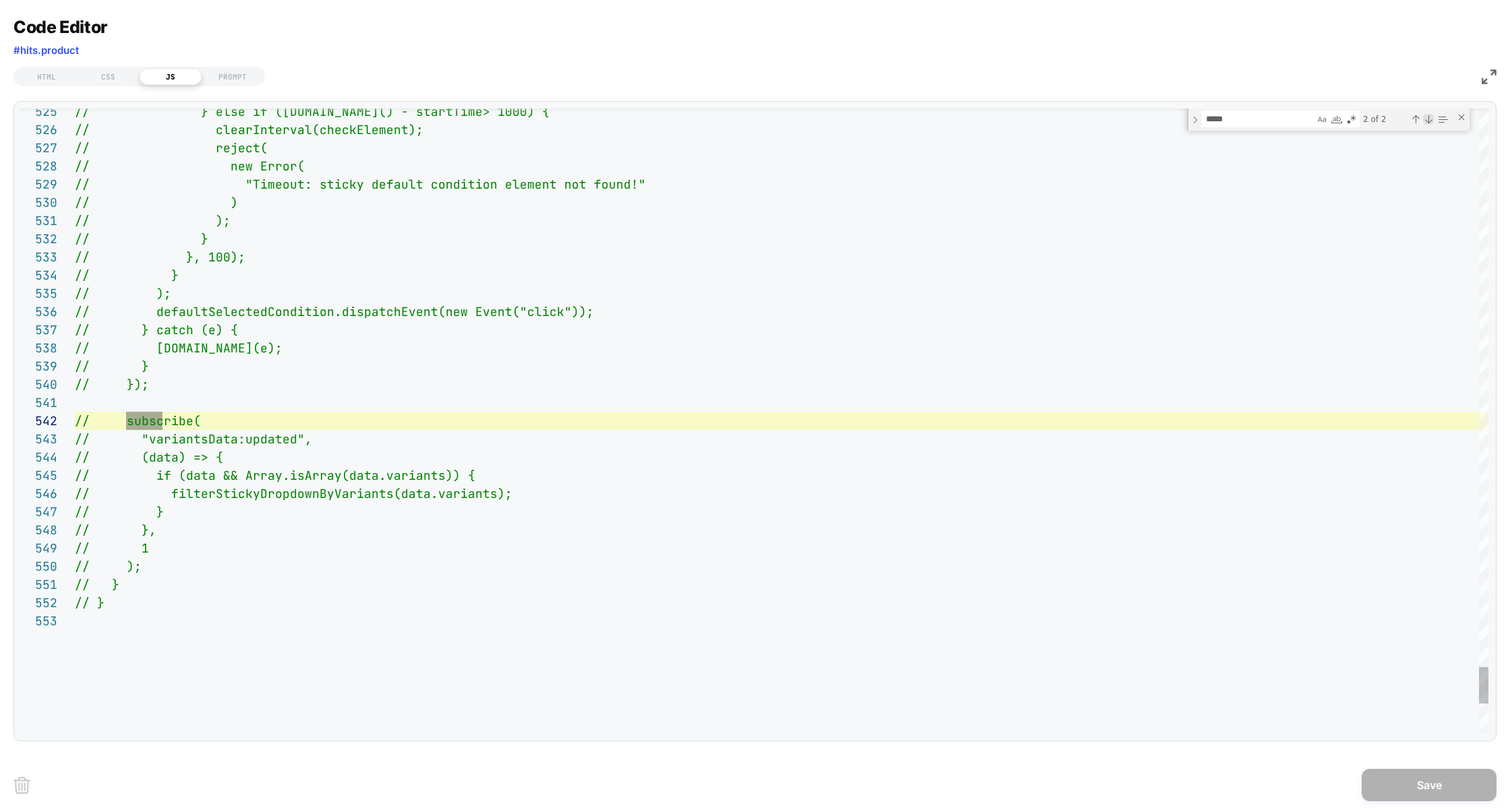
scroll to position [182, 88]
click at [1413, 121] on div "Previous Match (⇧Enter)" at bounding box center [1415, 119] width 11 height 11
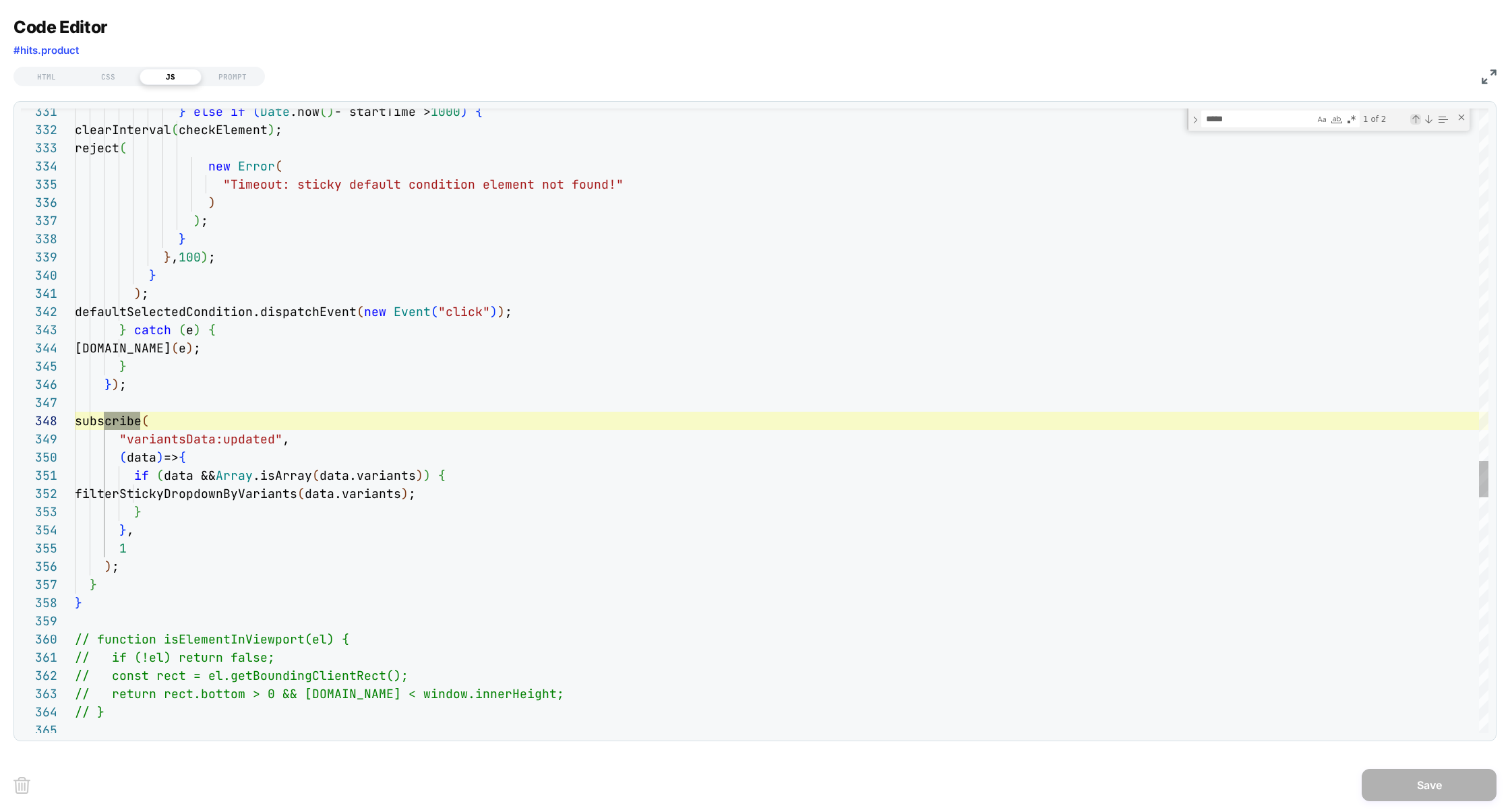
scroll to position [182, 65]
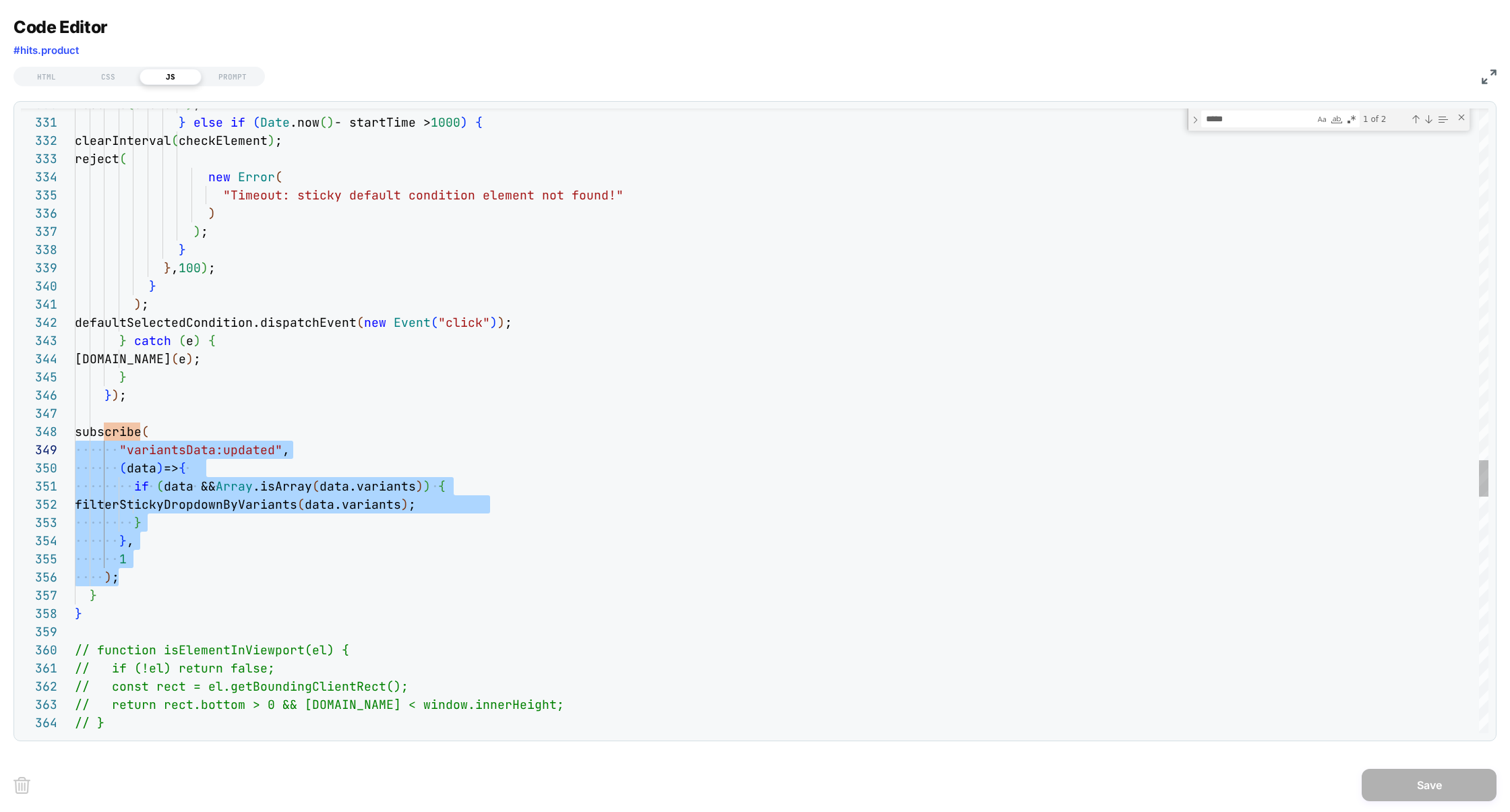
scroll to position [127, 0]
drag, startPoint x: 130, startPoint y: 575, endPoint x: 9, endPoint y: 434, distance: 185.8
click at [9, 434] on div "Code Editor #hits.product HTML CSS JS PROMPT 331 332 333 334 335 336 337 338 33…" at bounding box center [755, 406] width 1510 height 812
type textarea "**********"
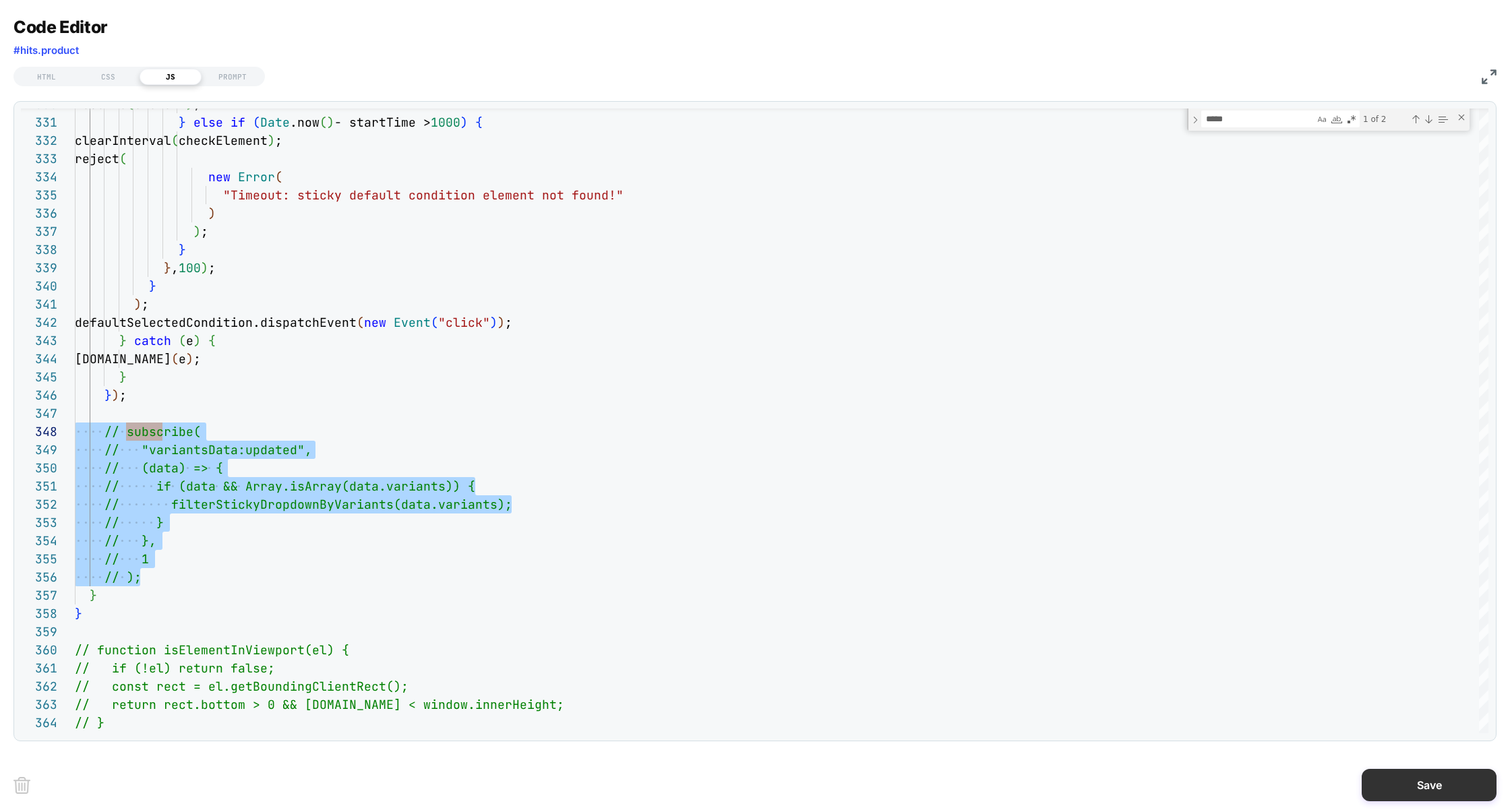
click at [1422, 788] on button "Save" at bounding box center [1428, 784] width 135 height 32
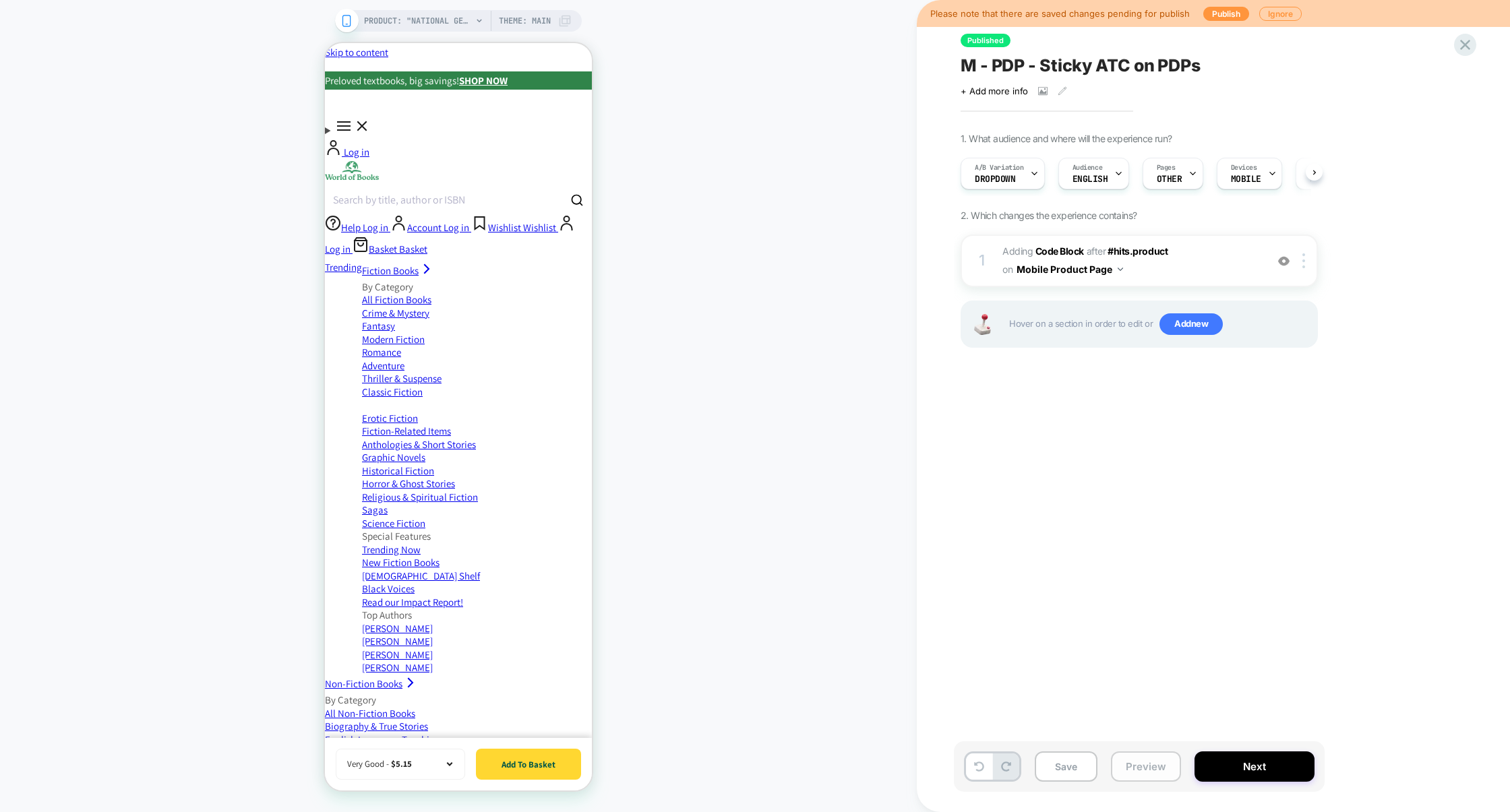
scroll to position [0, 1]
click at [1136, 768] on button "Preview" at bounding box center [1146, 766] width 70 height 31
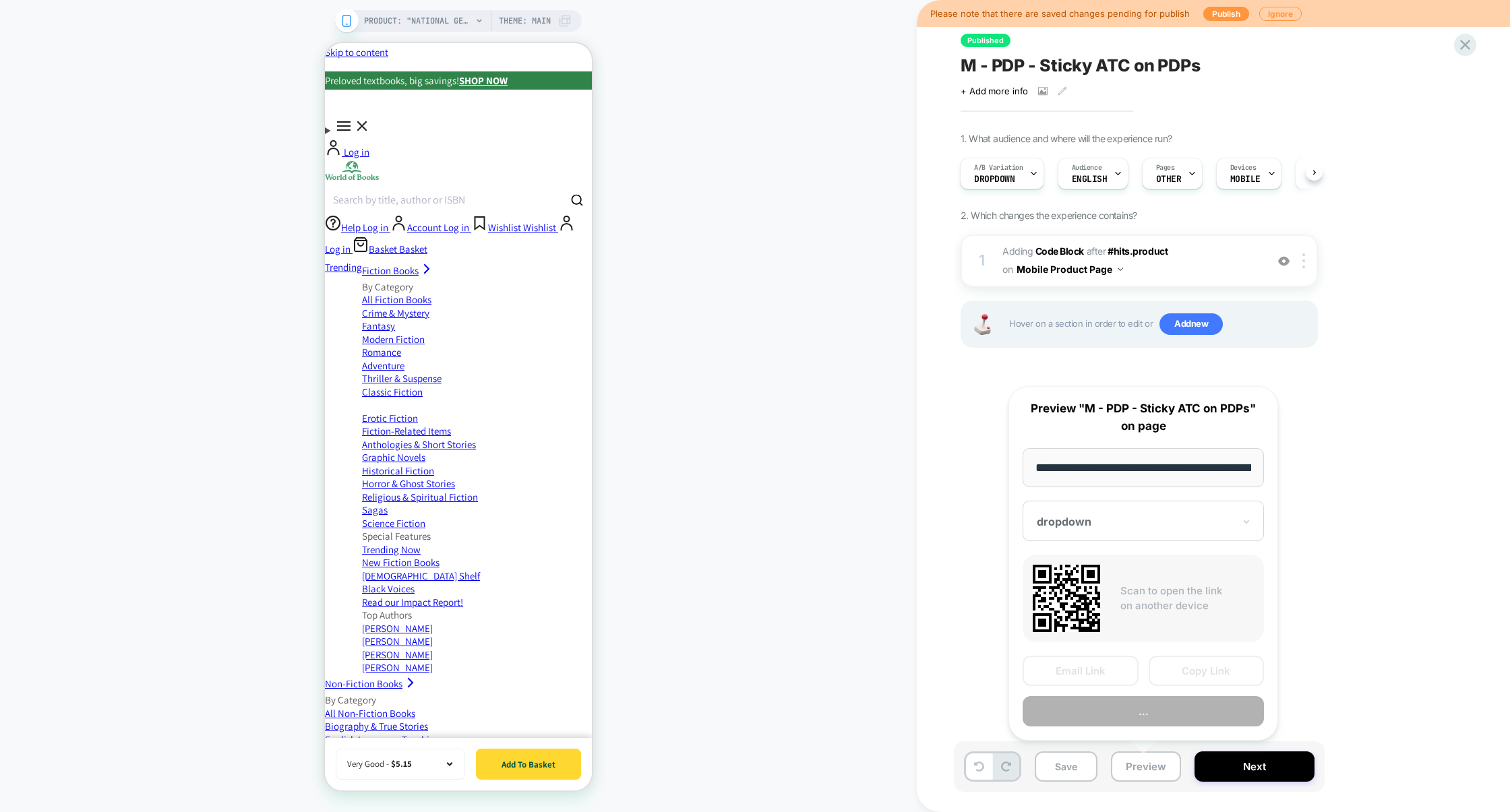
scroll to position [0, 545]
click at [1153, 706] on button "Preview" at bounding box center [1143, 711] width 241 height 31
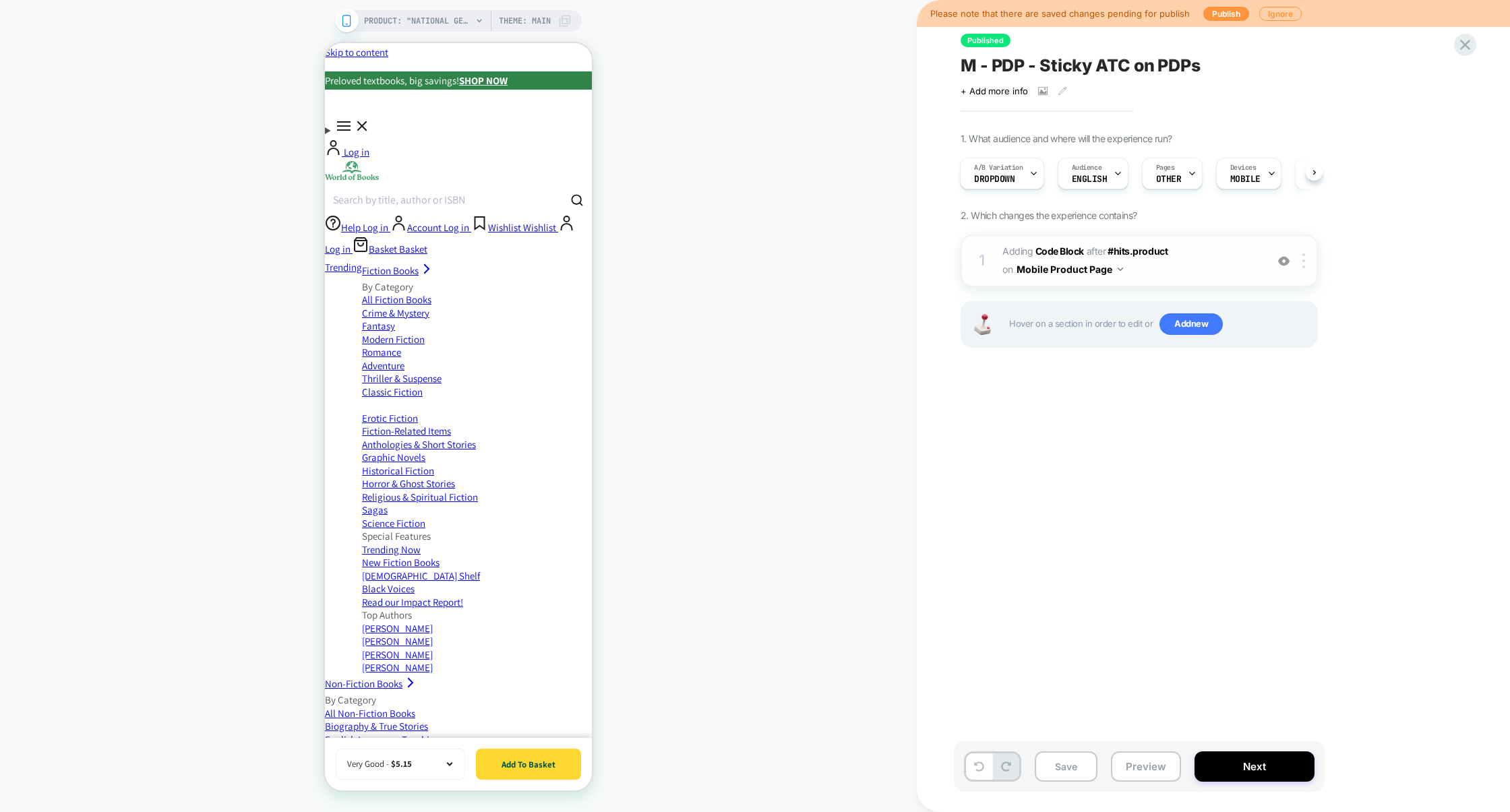
click at [1205, 264] on span "Adding Code Block AFTER #hits.product #hits.product on Mobile Product Page" at bounding box center [1131, 261] width 257 height 36
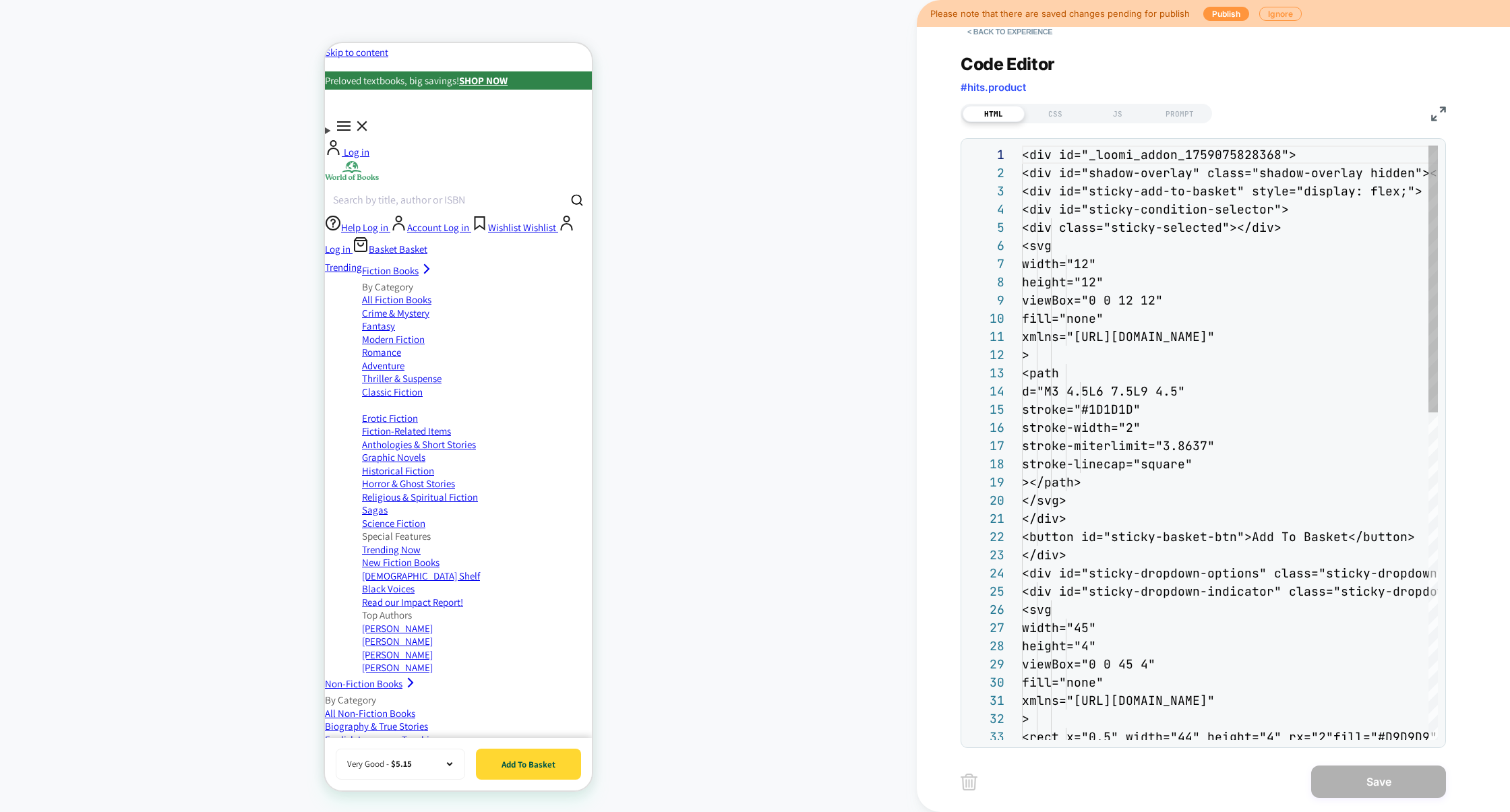
scroll to position [182, 0]
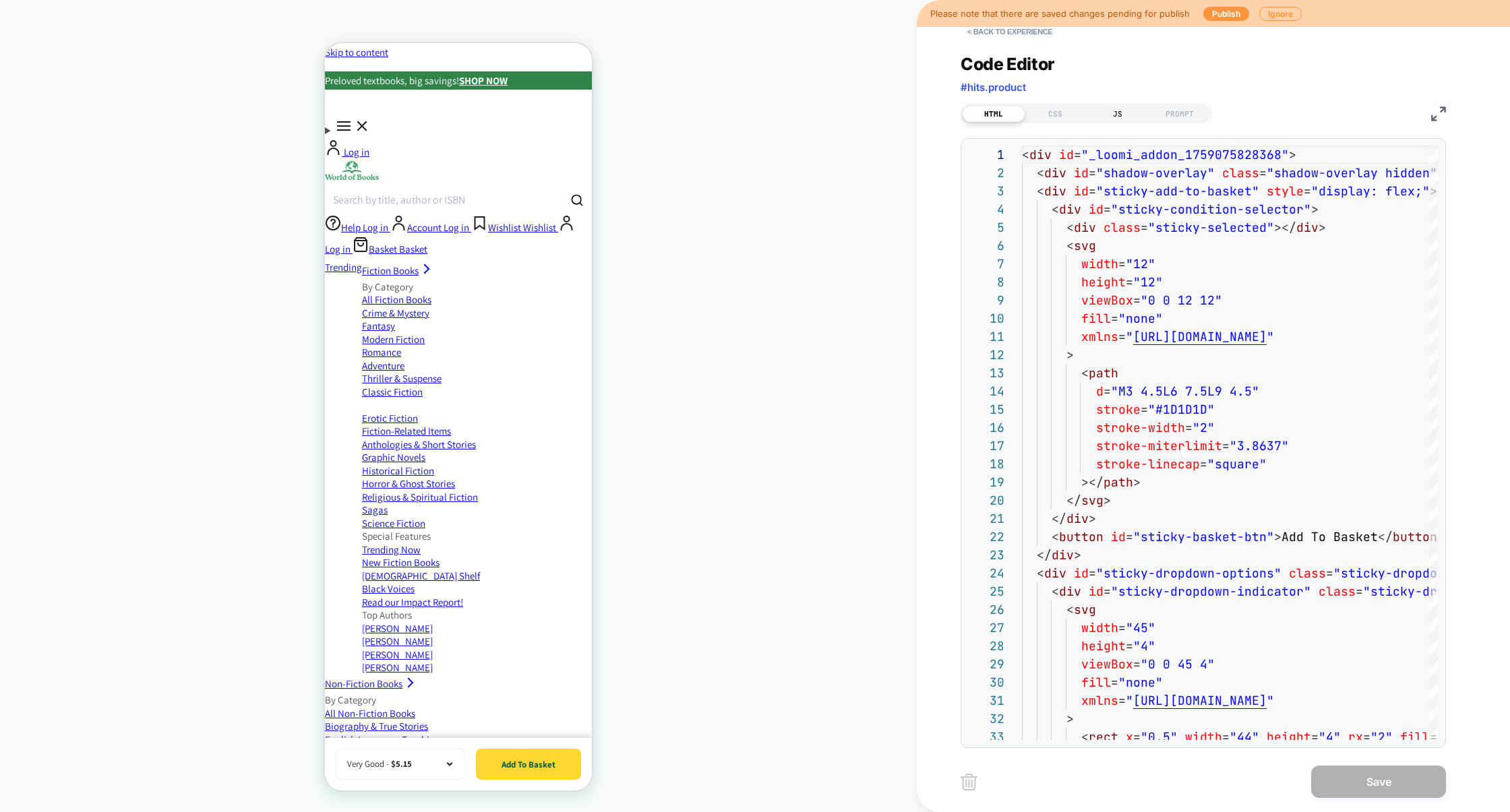
click at [1109, 115] on div "JS" at bounding box center [1117, 114] width 62 height 17
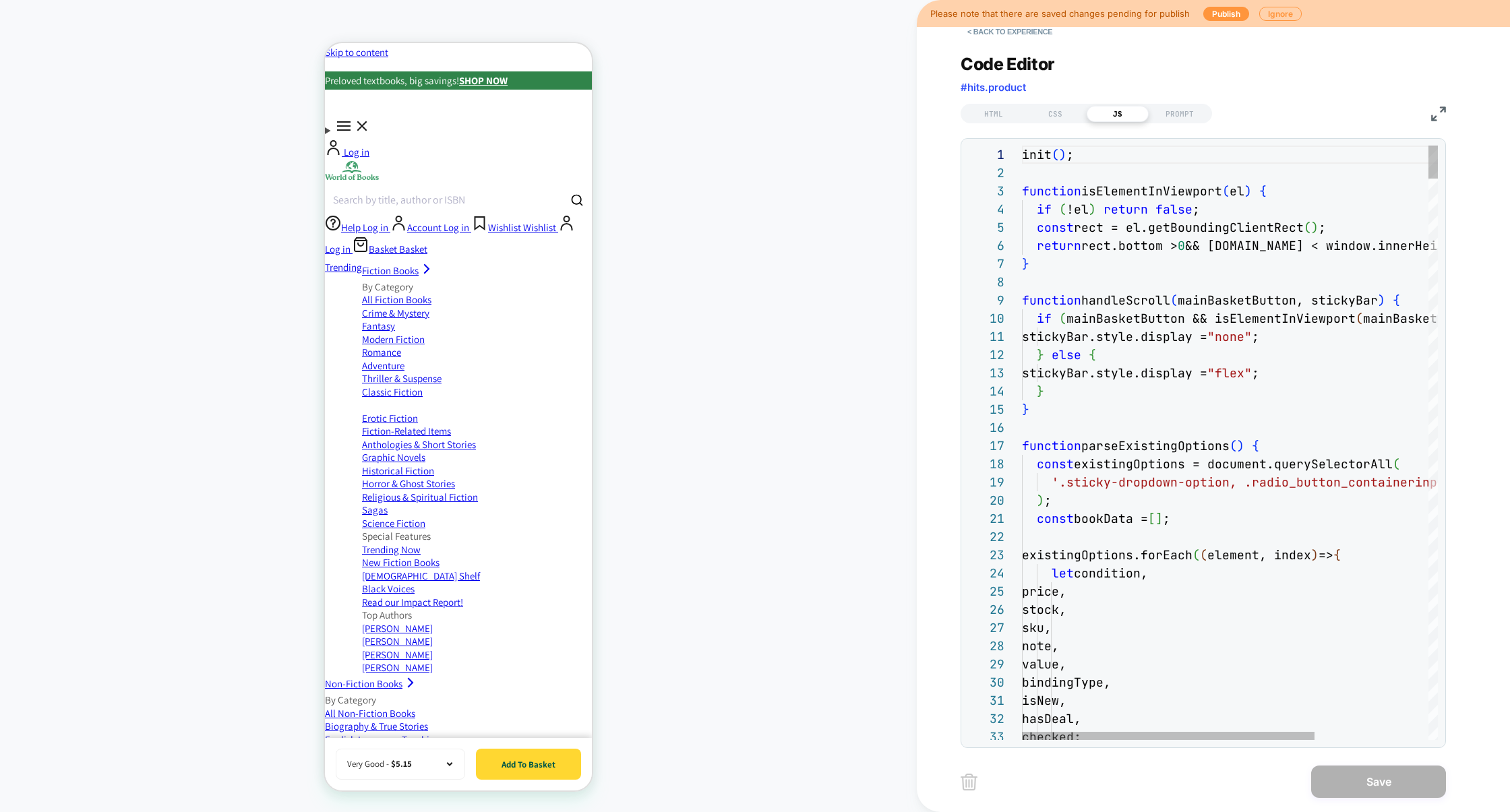
click at [1437, 118] on img at bounding box center [1438, 114] width 15 height 15
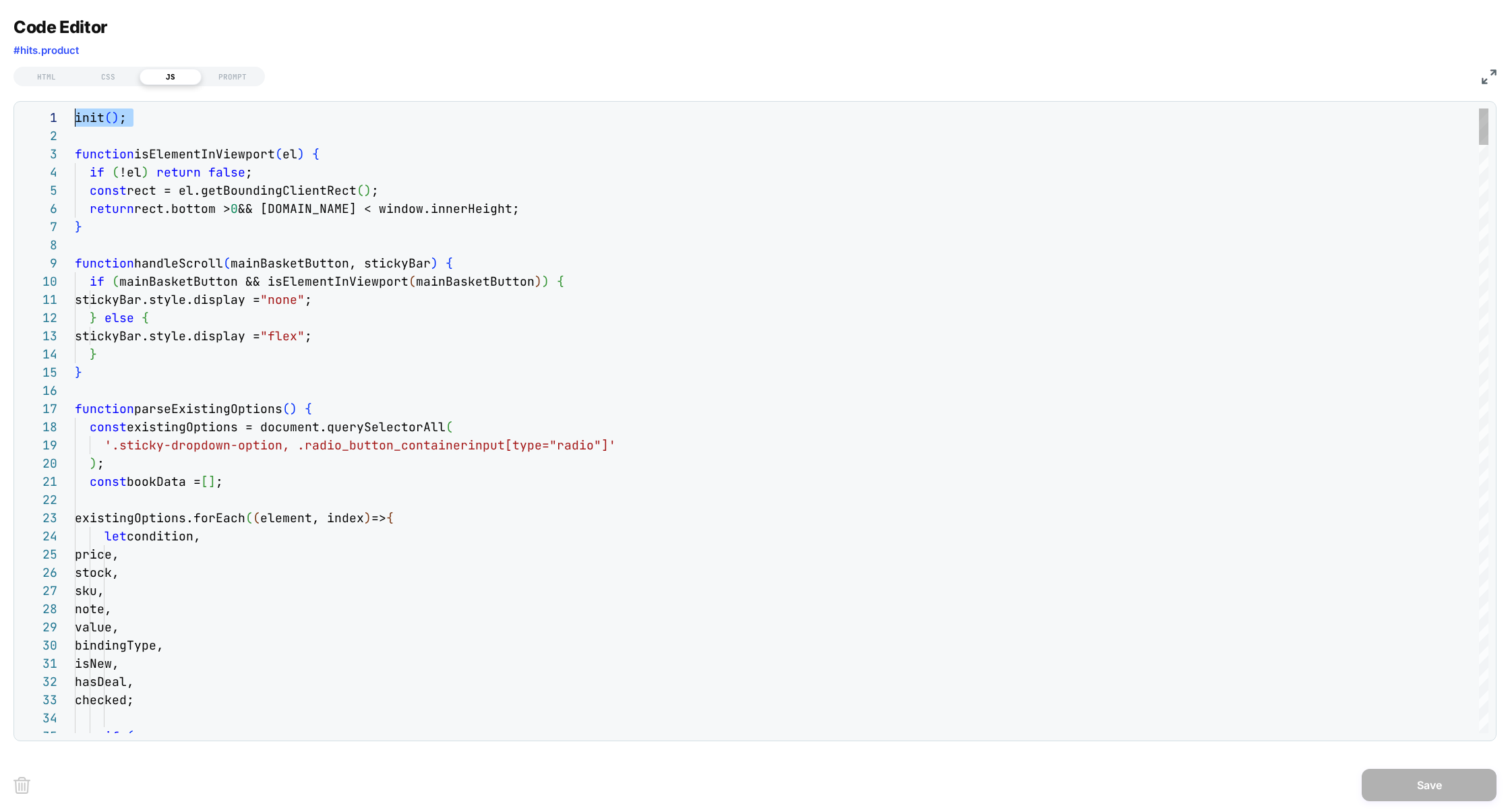
scroll to position [0, 0]
drag, startPoint x: 136, startPoint y: 135, endPoint x: 19, endPoint y: 120, distance: 118.0
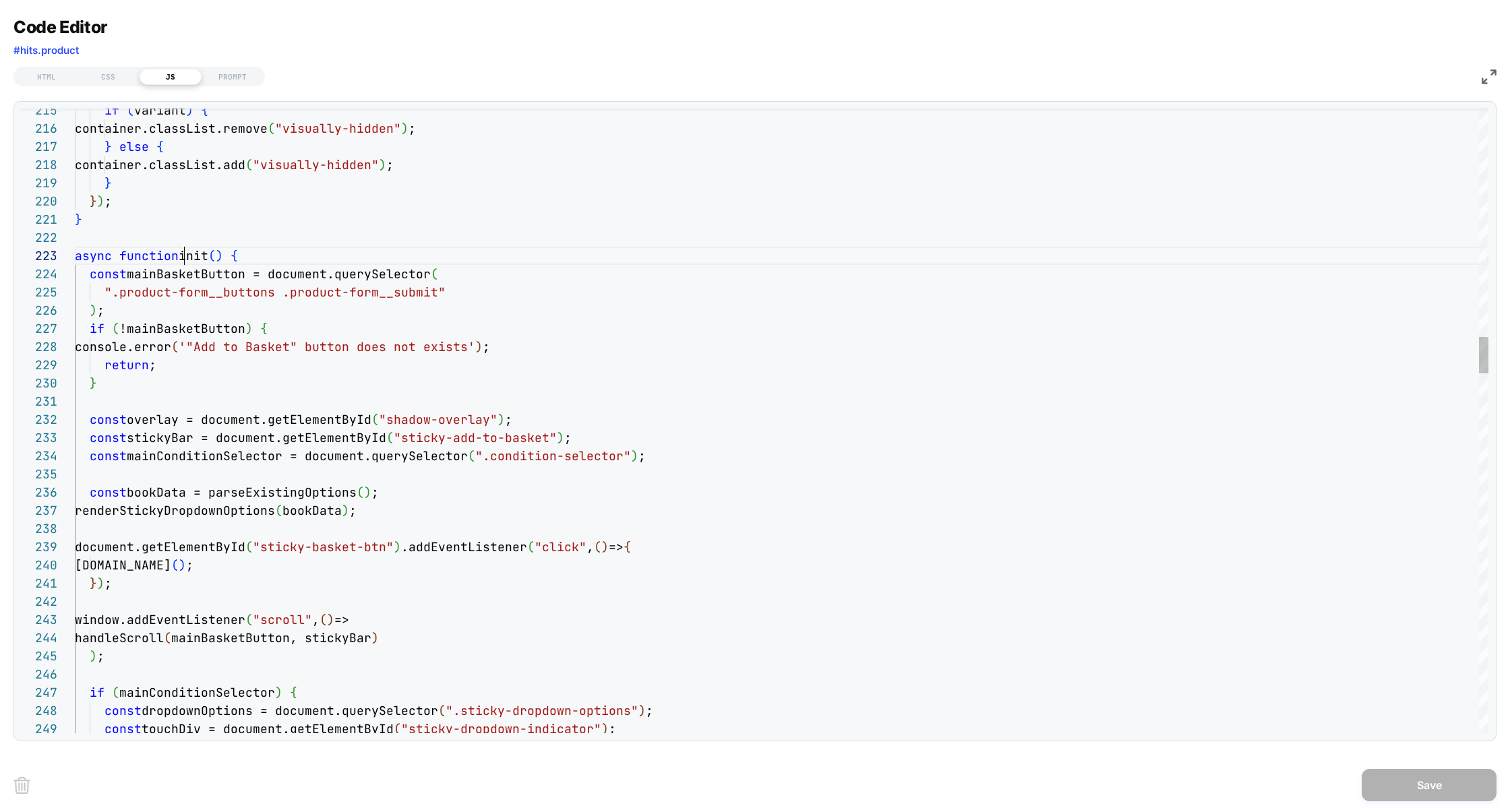
scroll to position [127, 0]
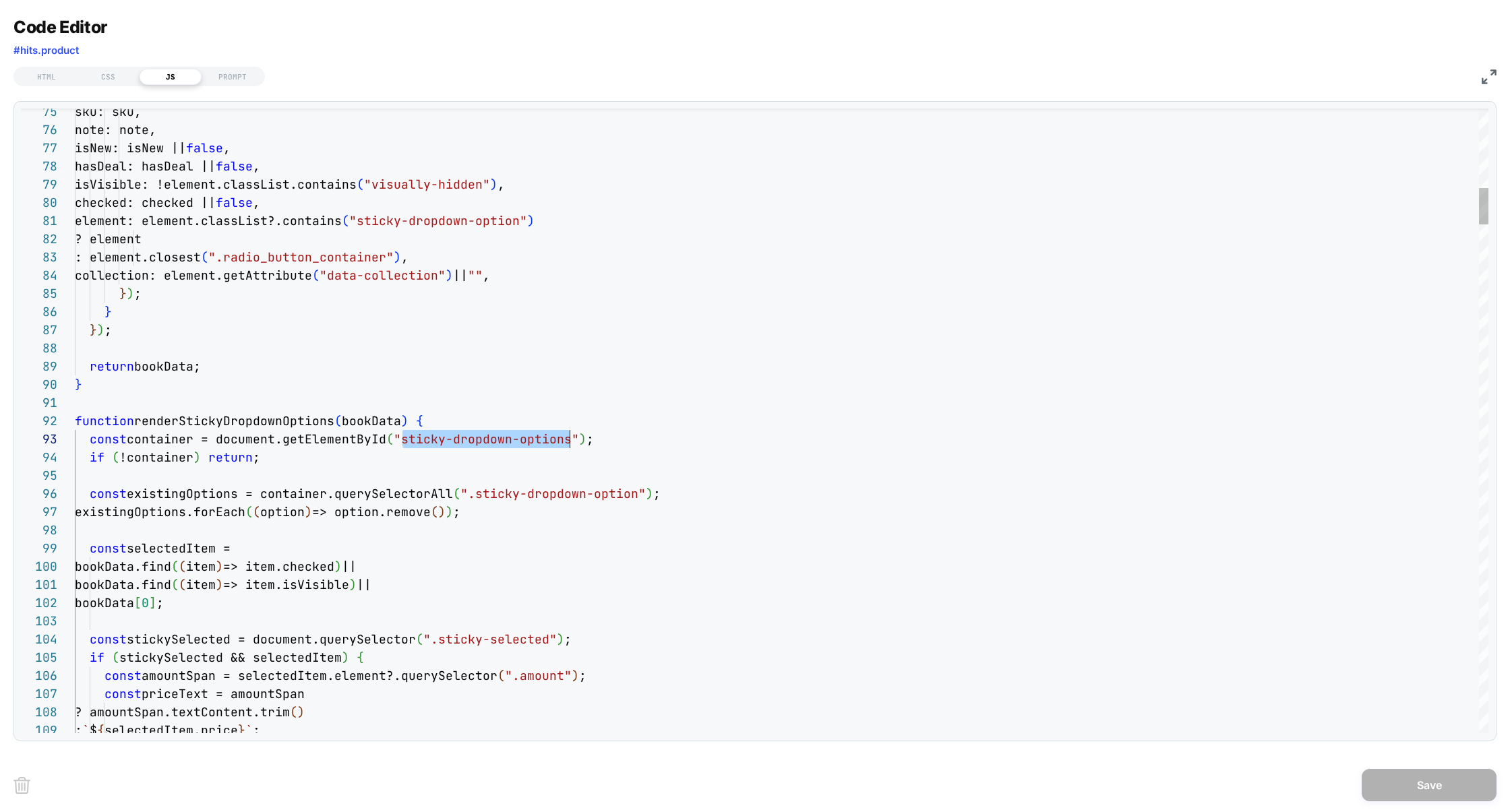
scroll to position [36, 495]
drag, startPoint x: 401, startPoint y: 439, endPoint x: 573, endPoint y: 444, distance: 172.1
drag, startPoint x: 467, startPoint y: 498, endPoint x: 632, endPoint y: 501, distance: 165.0
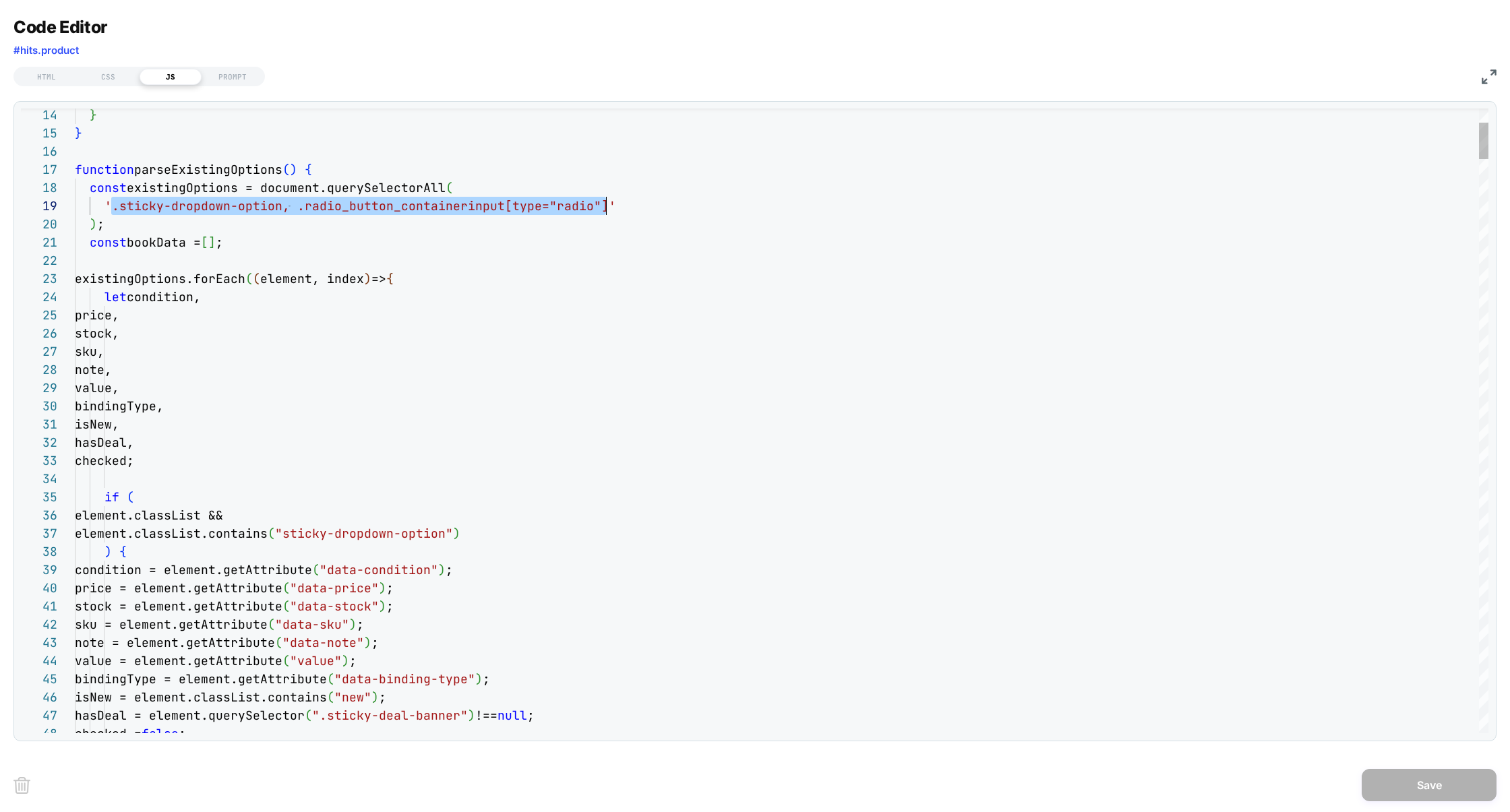
scroll to position [145, 531]
drag, startPoint x: 112, startPoint y: 210, endPoint x: 605, endPoint y: 202, distance: 493.1
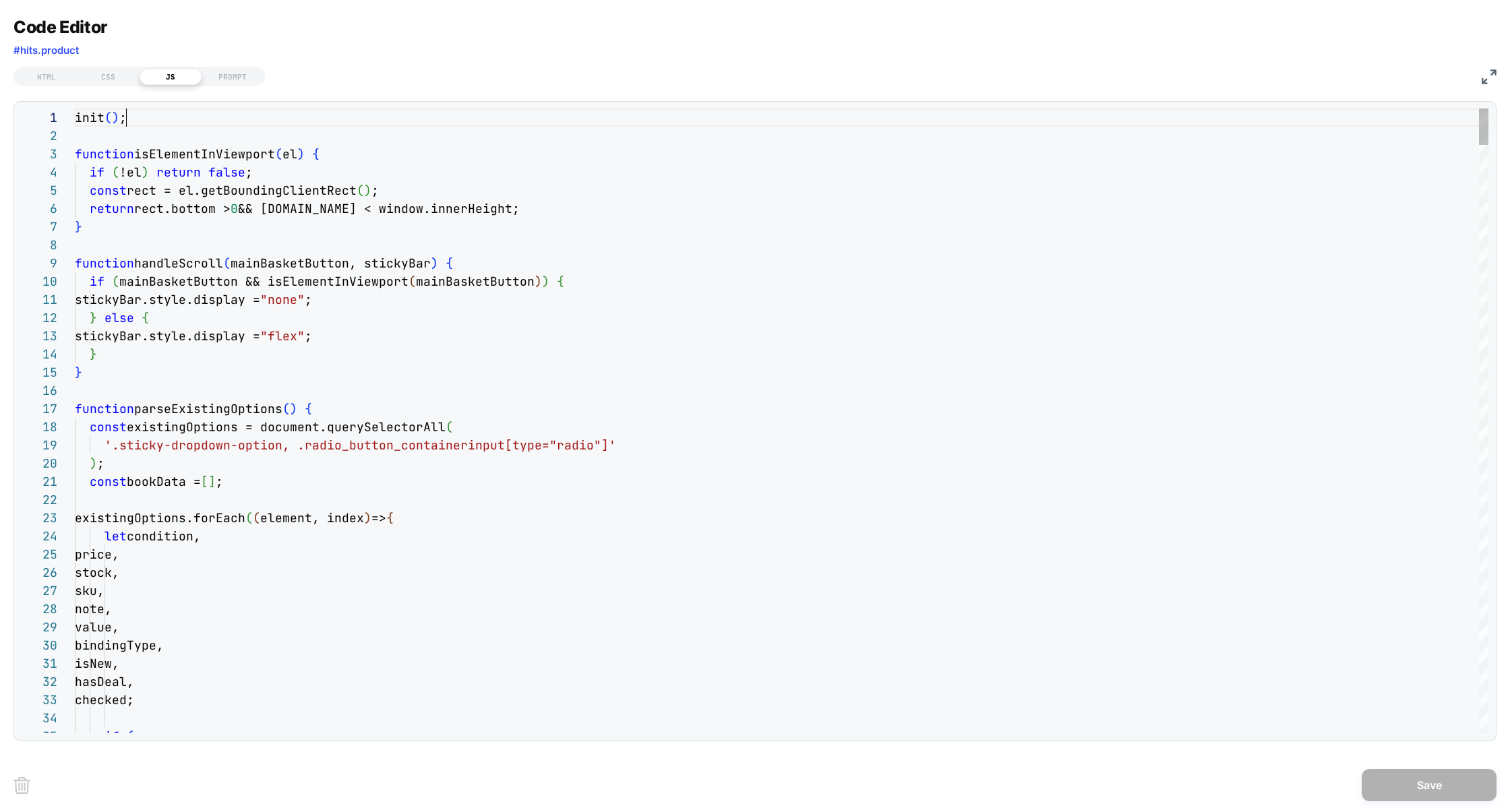
scroll to position [0, 0]
drag, startPoint x: 153, startPoint y: 126, endPoint x: 0, endPoint y: 83, distance: 158.9
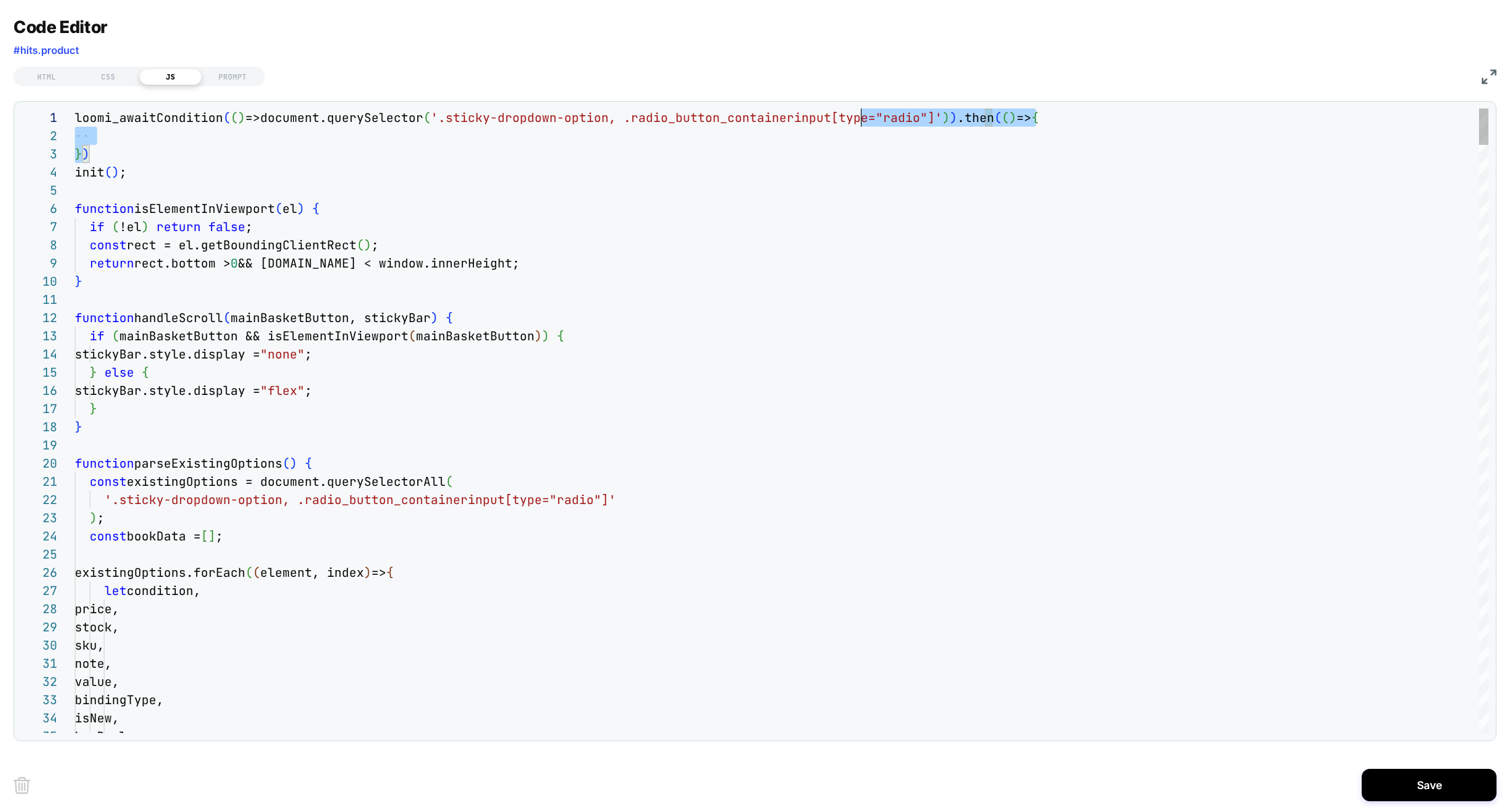
scroll to position [17, 15]
drag, startPoint x: 83, startPoint y: 157, endPoint x: 1005, endPoint y: 112, distance: 923.1
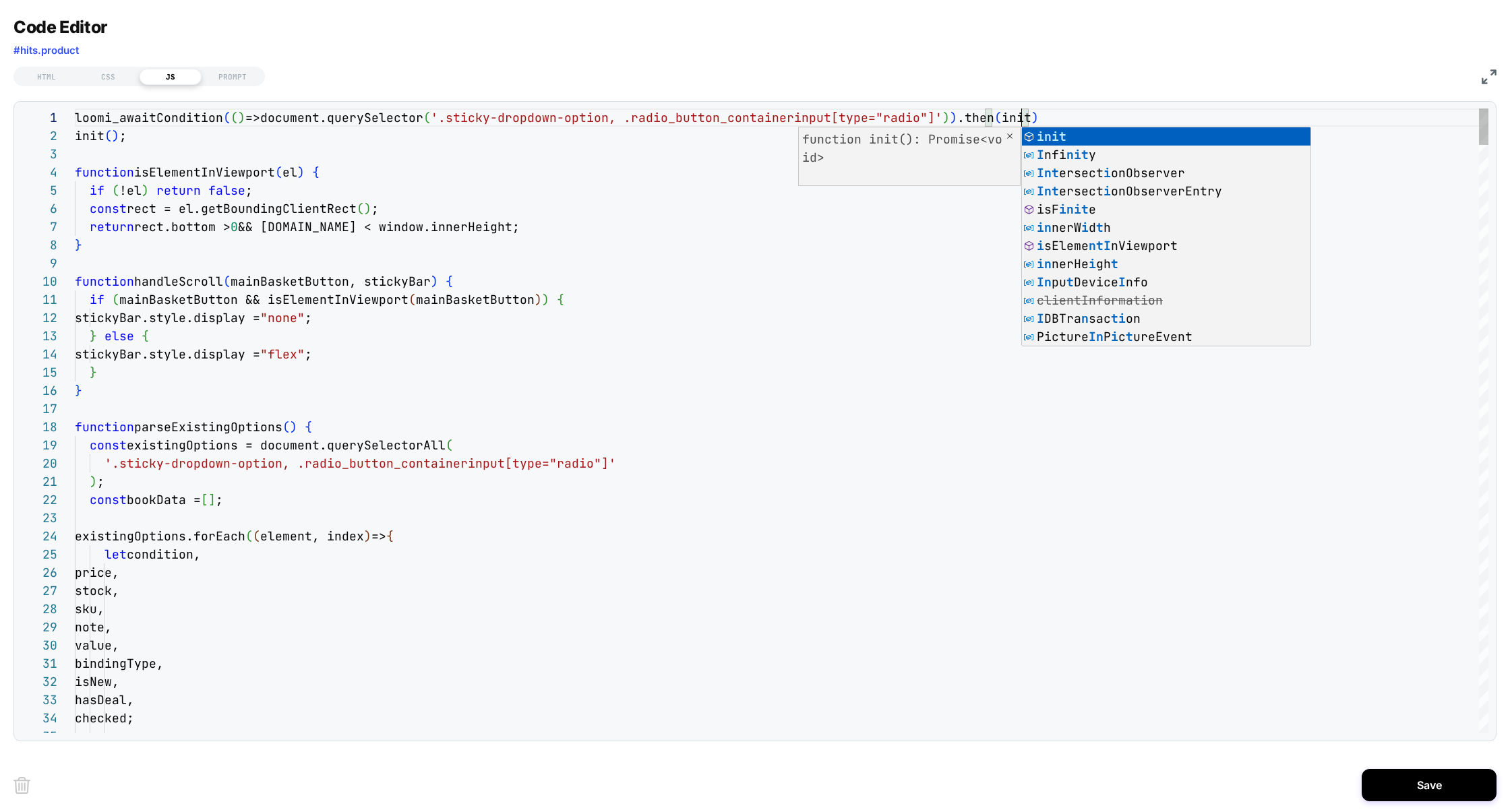
scroll to position [17, 51]
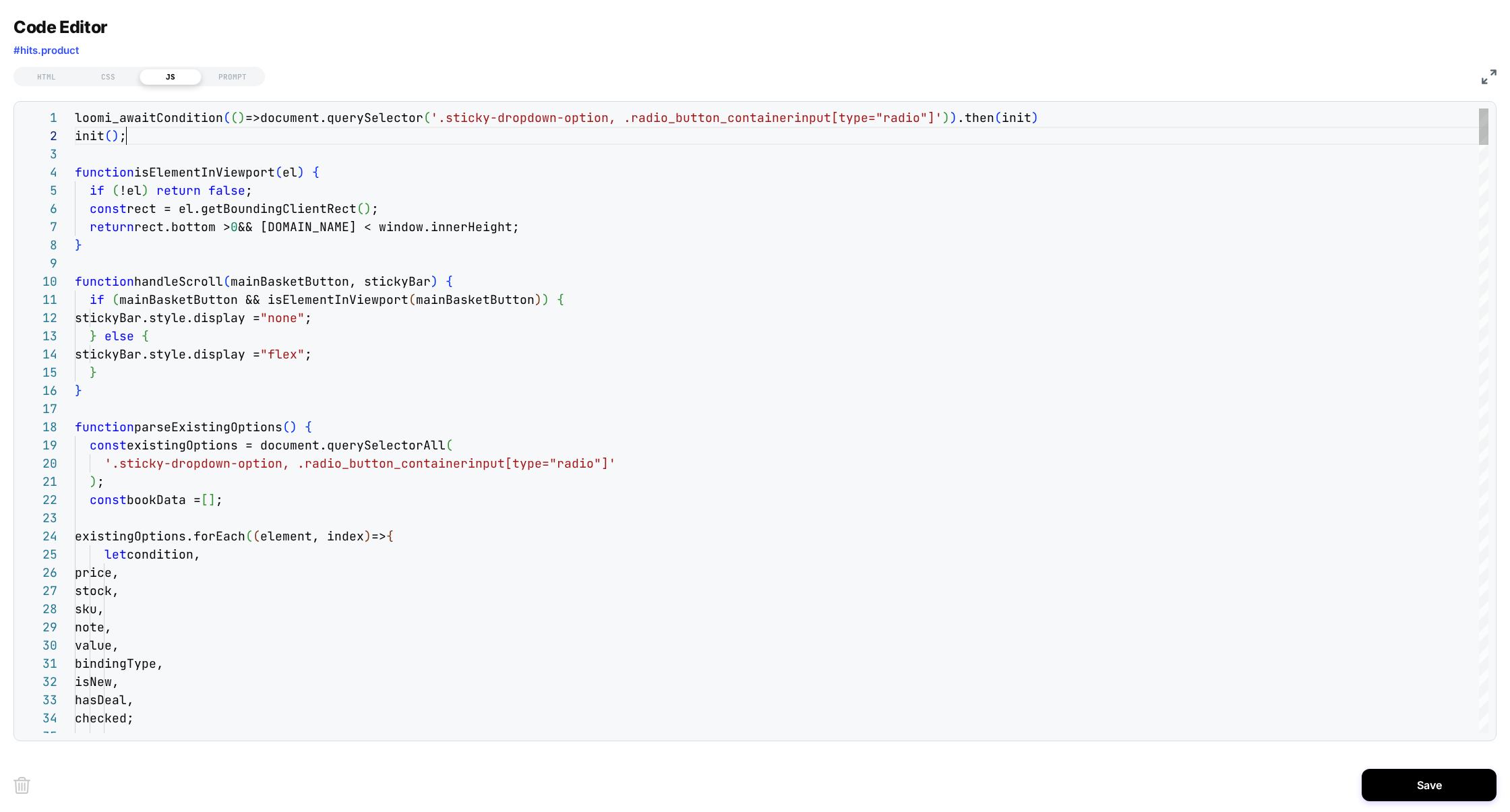
scroll to position [17, 0]
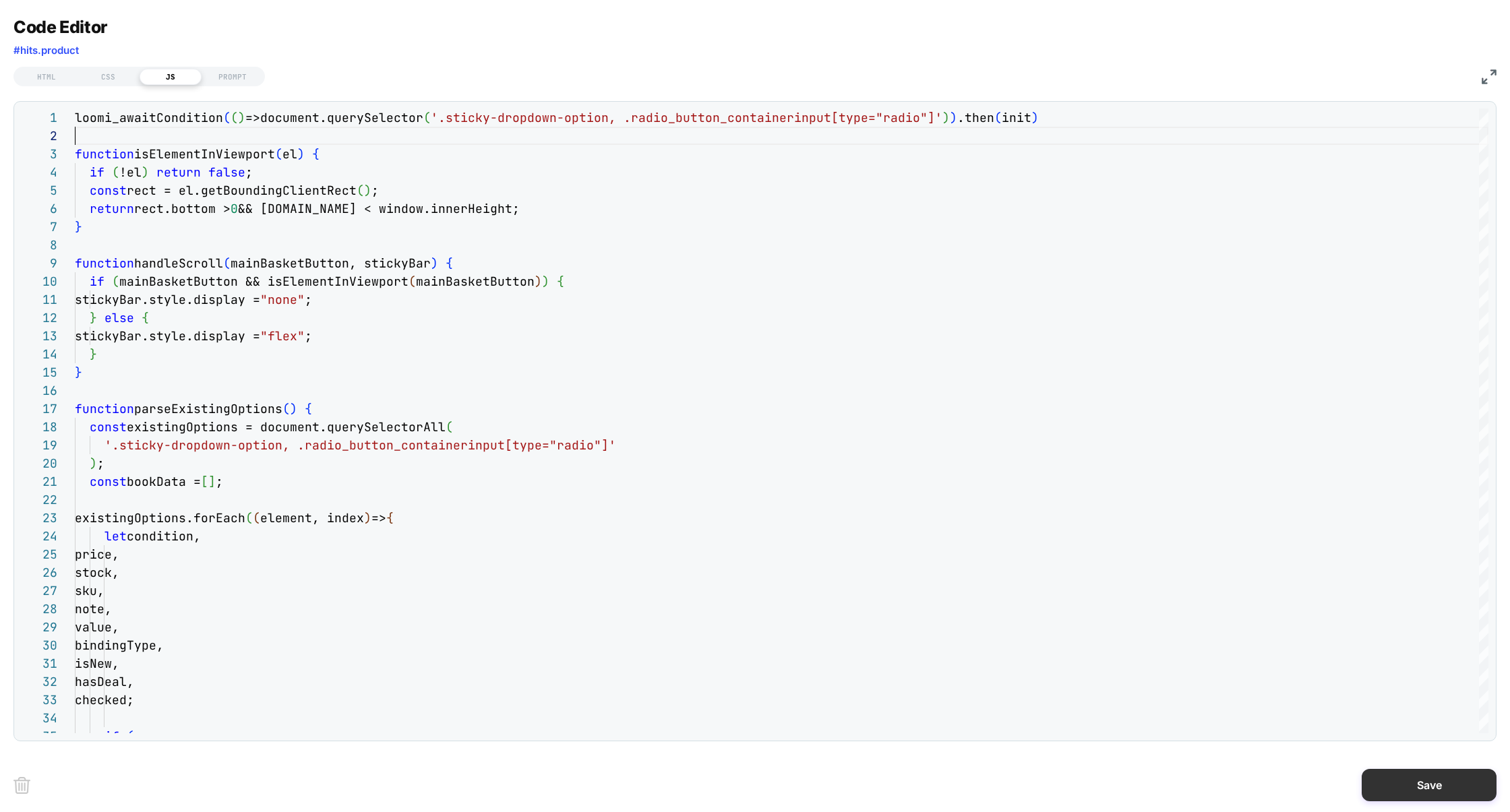
type textarea "**********"
click at [1428, 781] on button "Save" at bounding box center [1428, 784] width 135 height 32
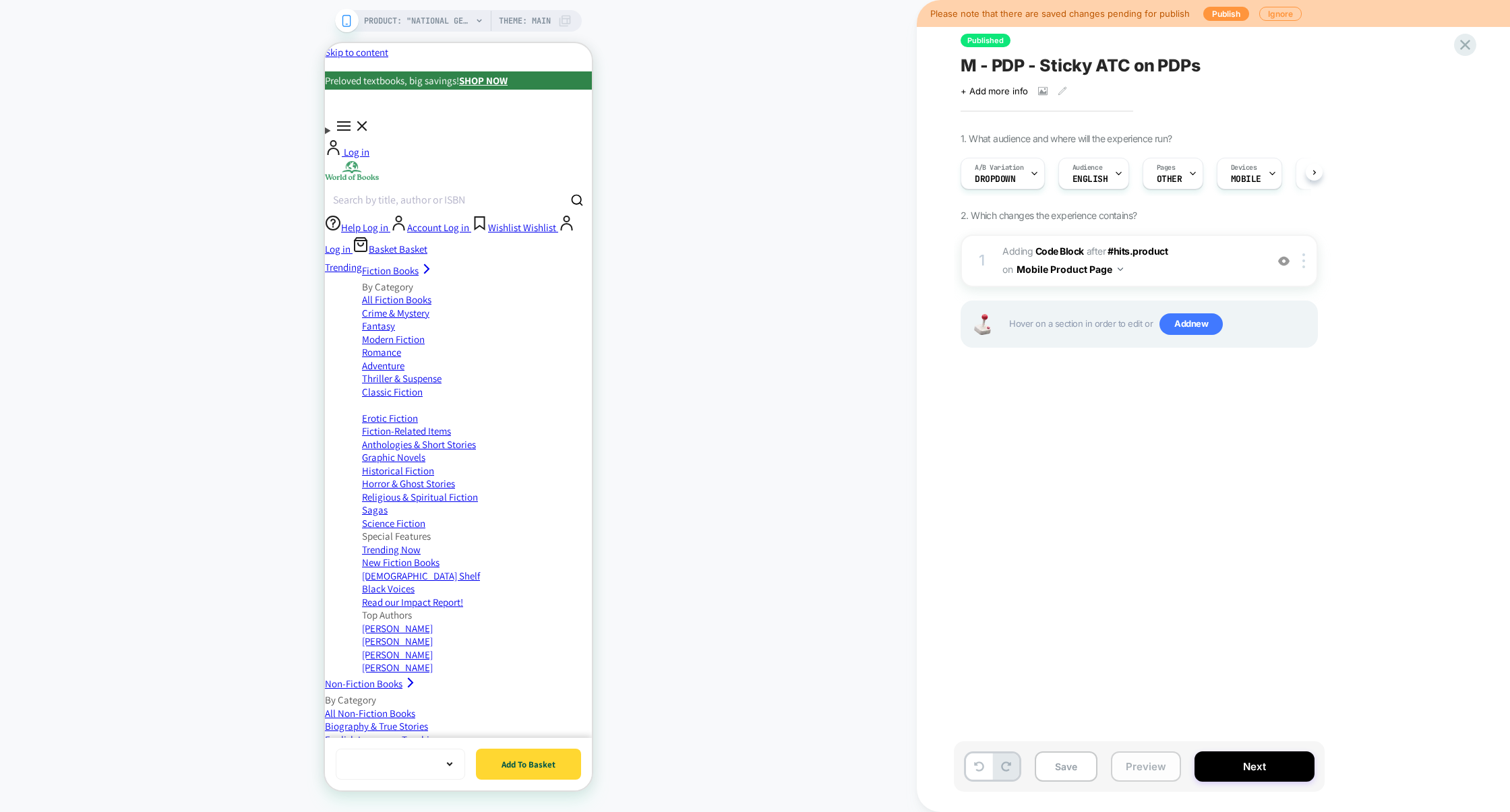
scroll to position [0, 1]
click at [1156, 758] on button "Preview" at bounding box center [1146, 766] width 70 height 31
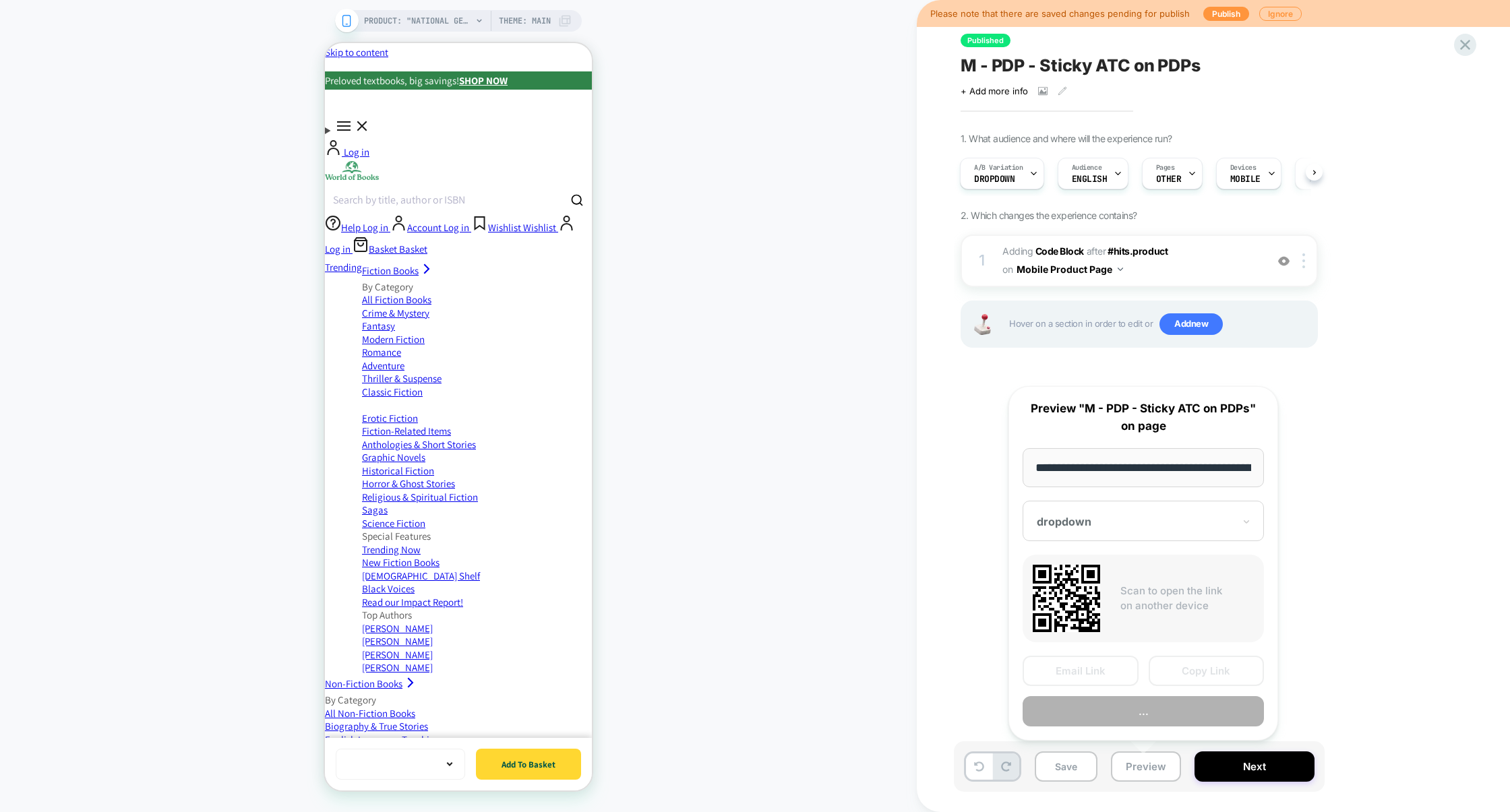
scroll to position [0, 545]
click at [1166, 715] on button "Preview" at bounding box center [1143, 711] width 241 height 31
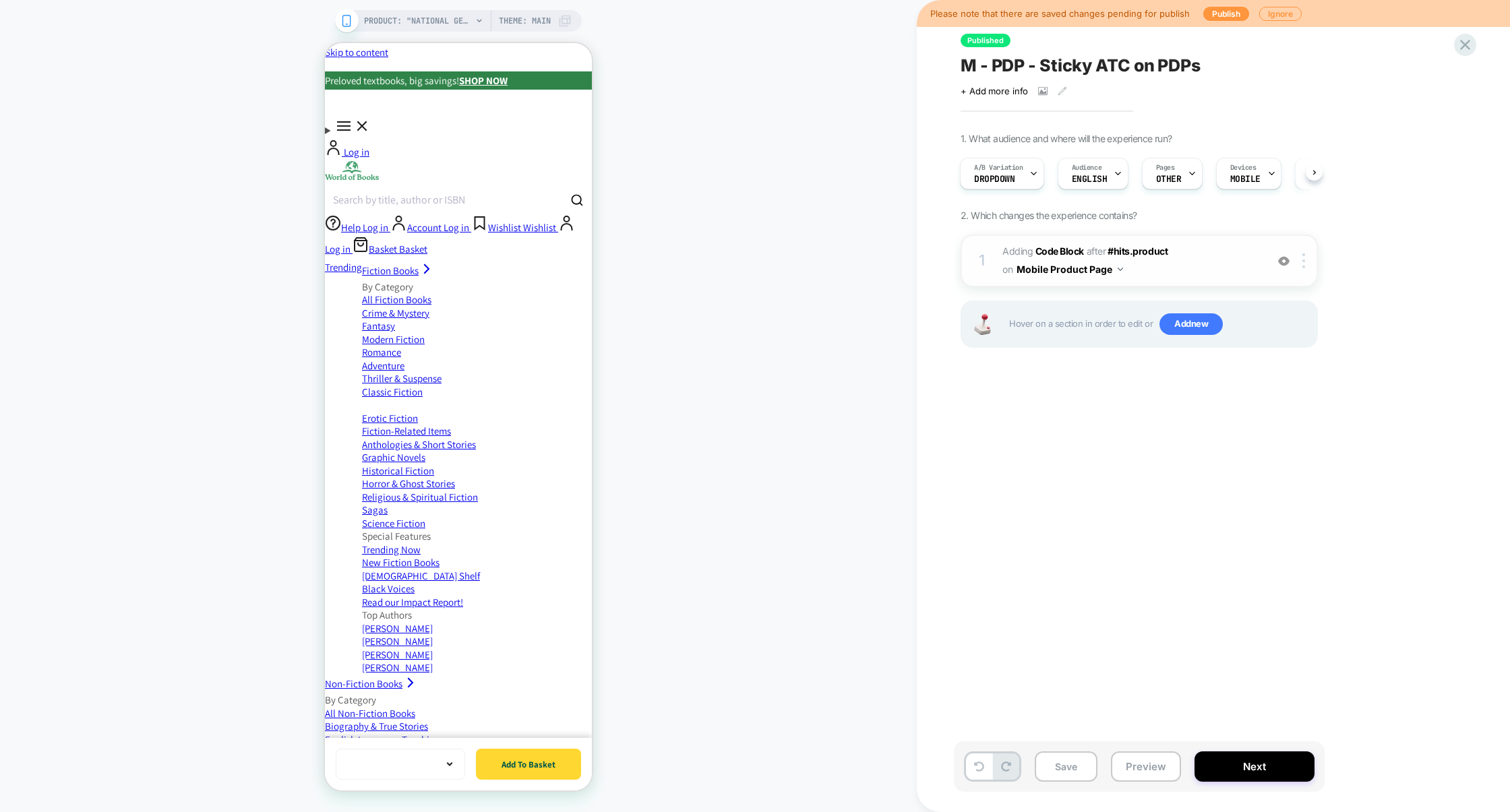
click at [1203, 266] on span "Adding Code Block AFTER #hits.product #hits.product on Mobile Product Page" at bounding box center [1131, 261] width 257 height 36
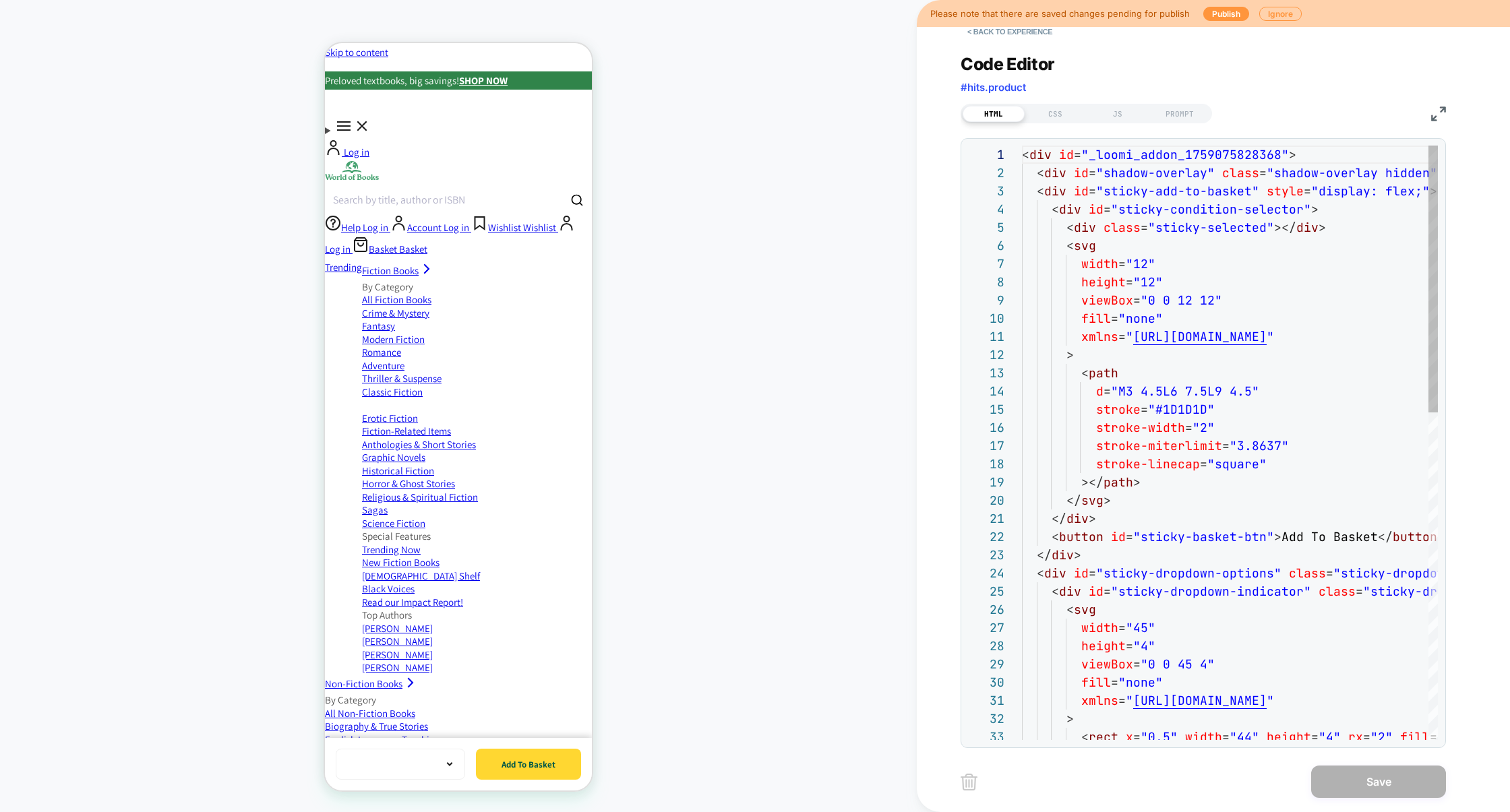
scroll to position [182, 0]
click at [1111, 119] on div "JS" at bounding box center [1117, 114] width 62 height 17
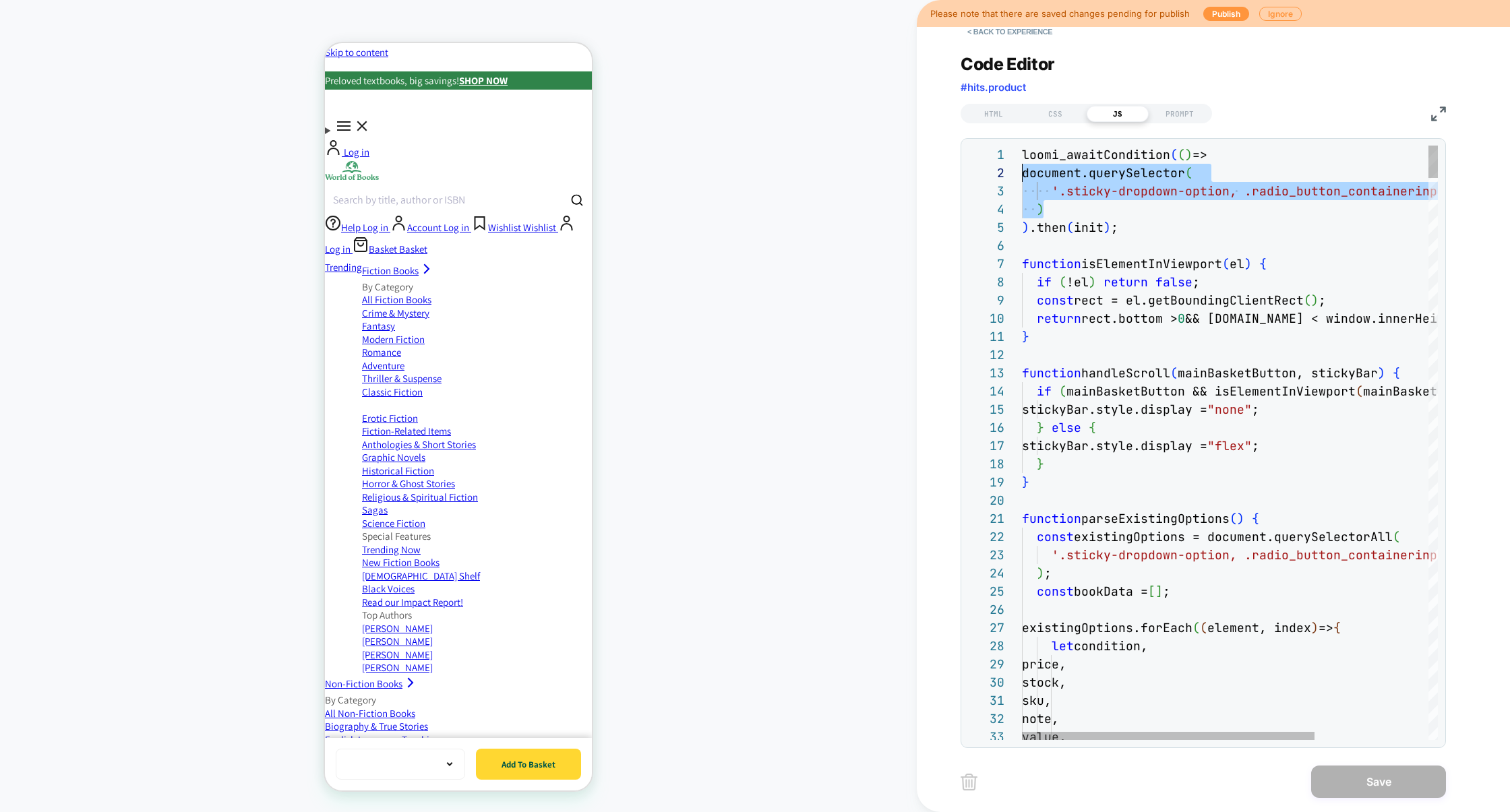
scroll to position [17, 0]
drag, startPoint x: 1067, startPoint y: 204, endPoint x: 927, endPoint y: 164, distance: 145.6
click at [927, 165] on div "< Back to experience Code Editor #hits.product HTML CSS JS PROMPT 1 2 3 4 5 6 7…" at bounding box center [1213, 406] width 593 height 812
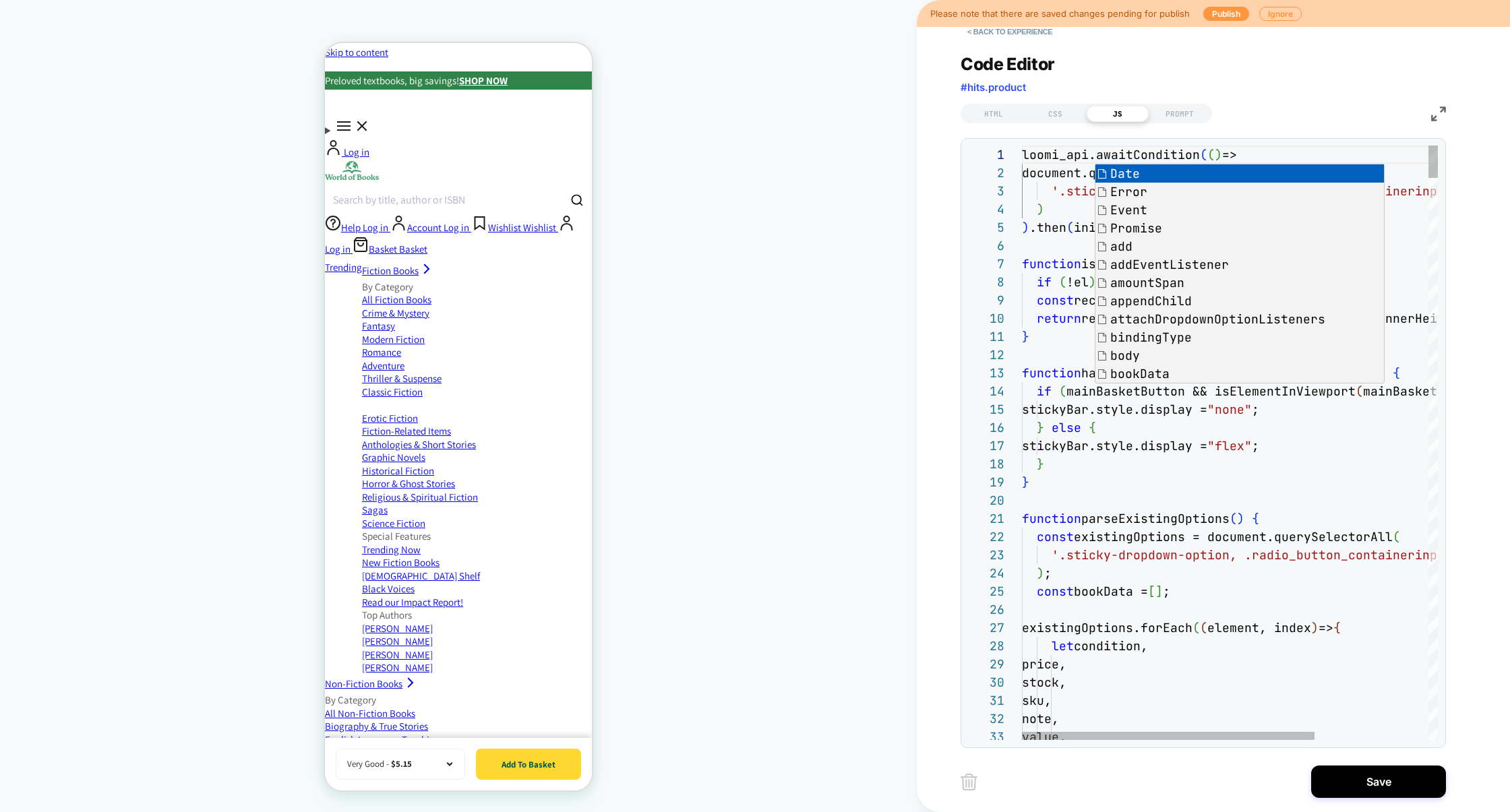
scroll to position [55, 21]
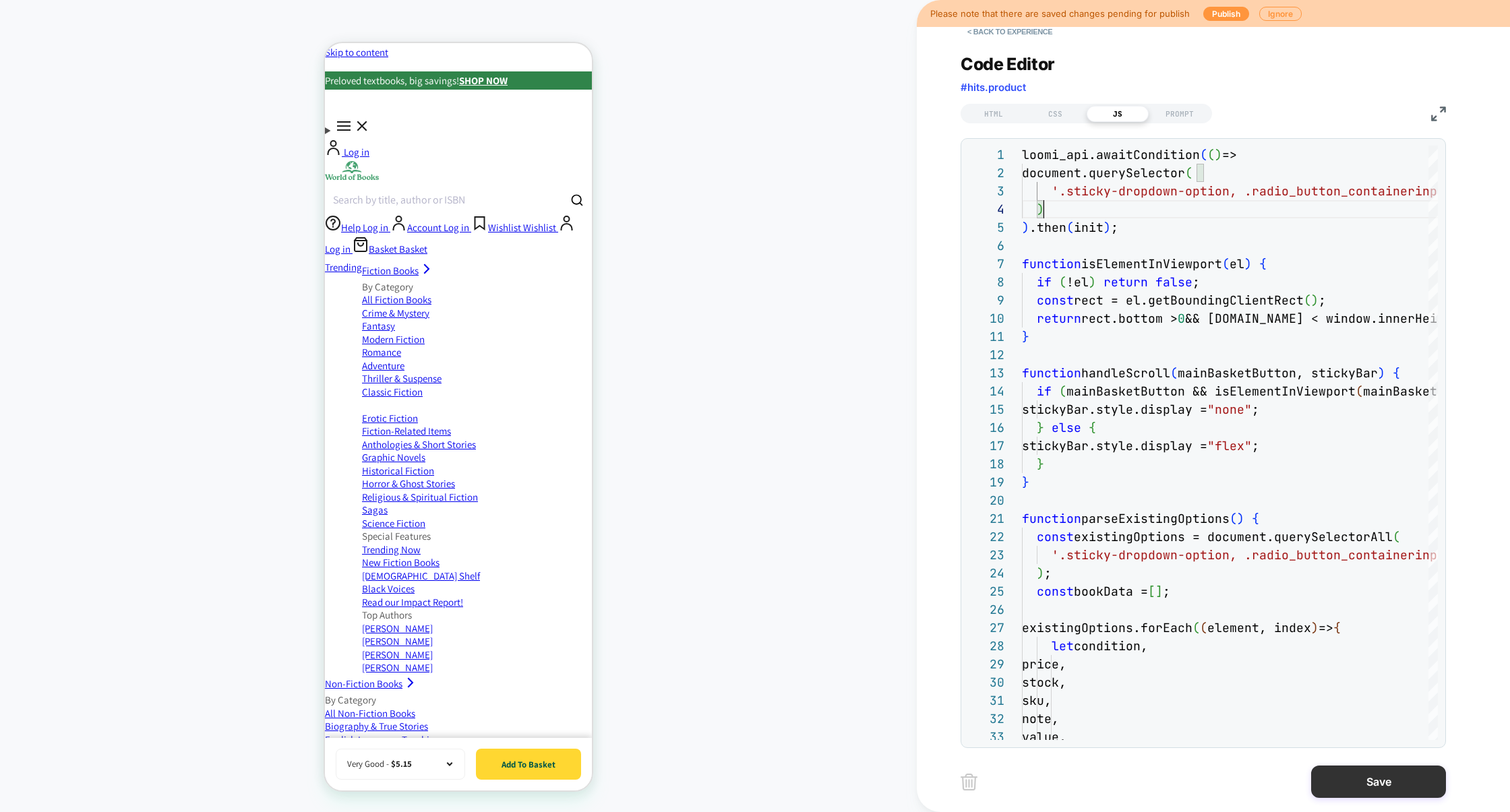
type textarea "**********"
click at [1366, 772] on button "Save" at bounding box center [1378, 781] width 135 height 32
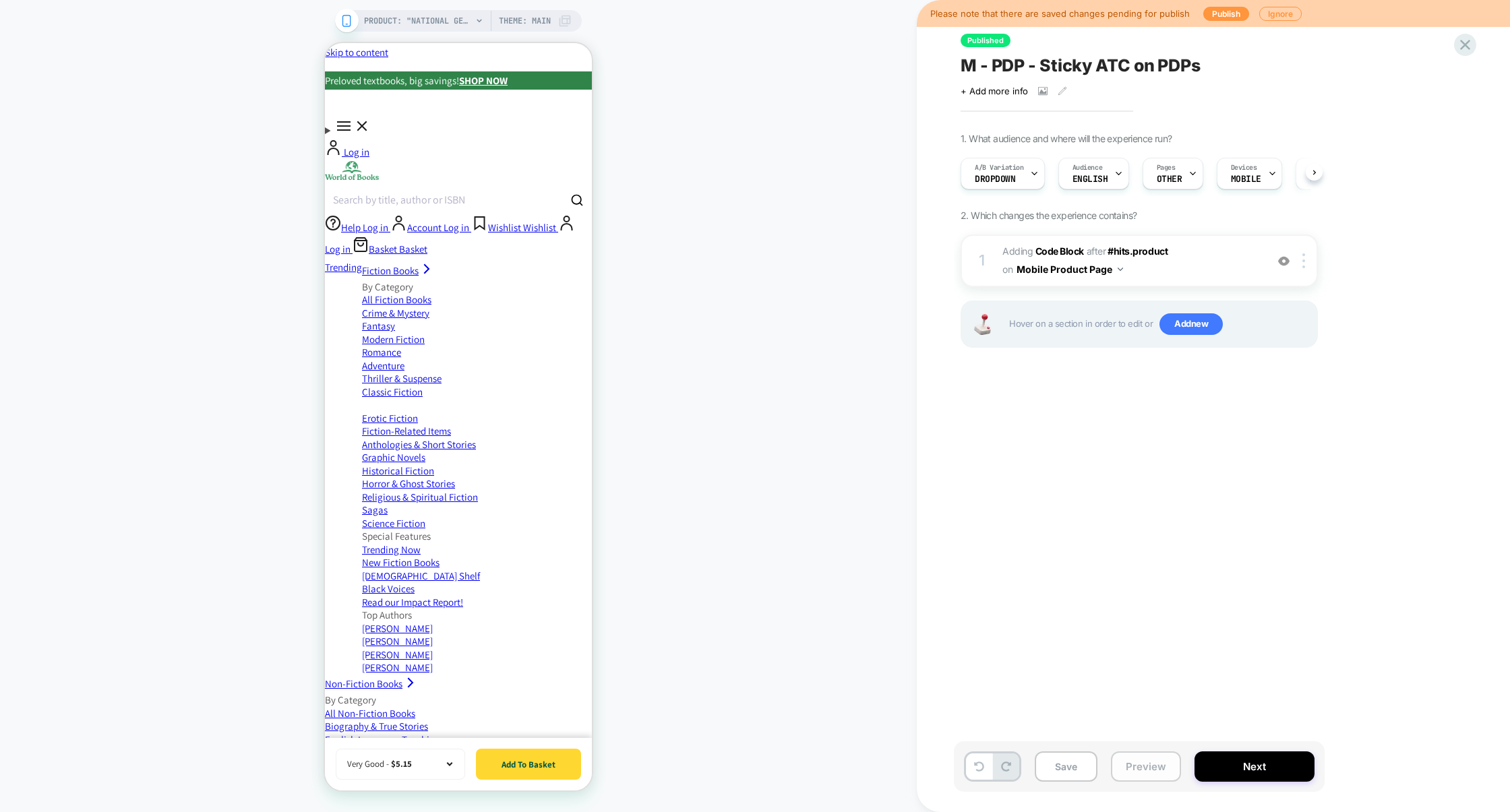
scroll to position [0, 1]
click at [1122, 760] on button "Preview" at bounding box center [1146, 766] width 70 height 31
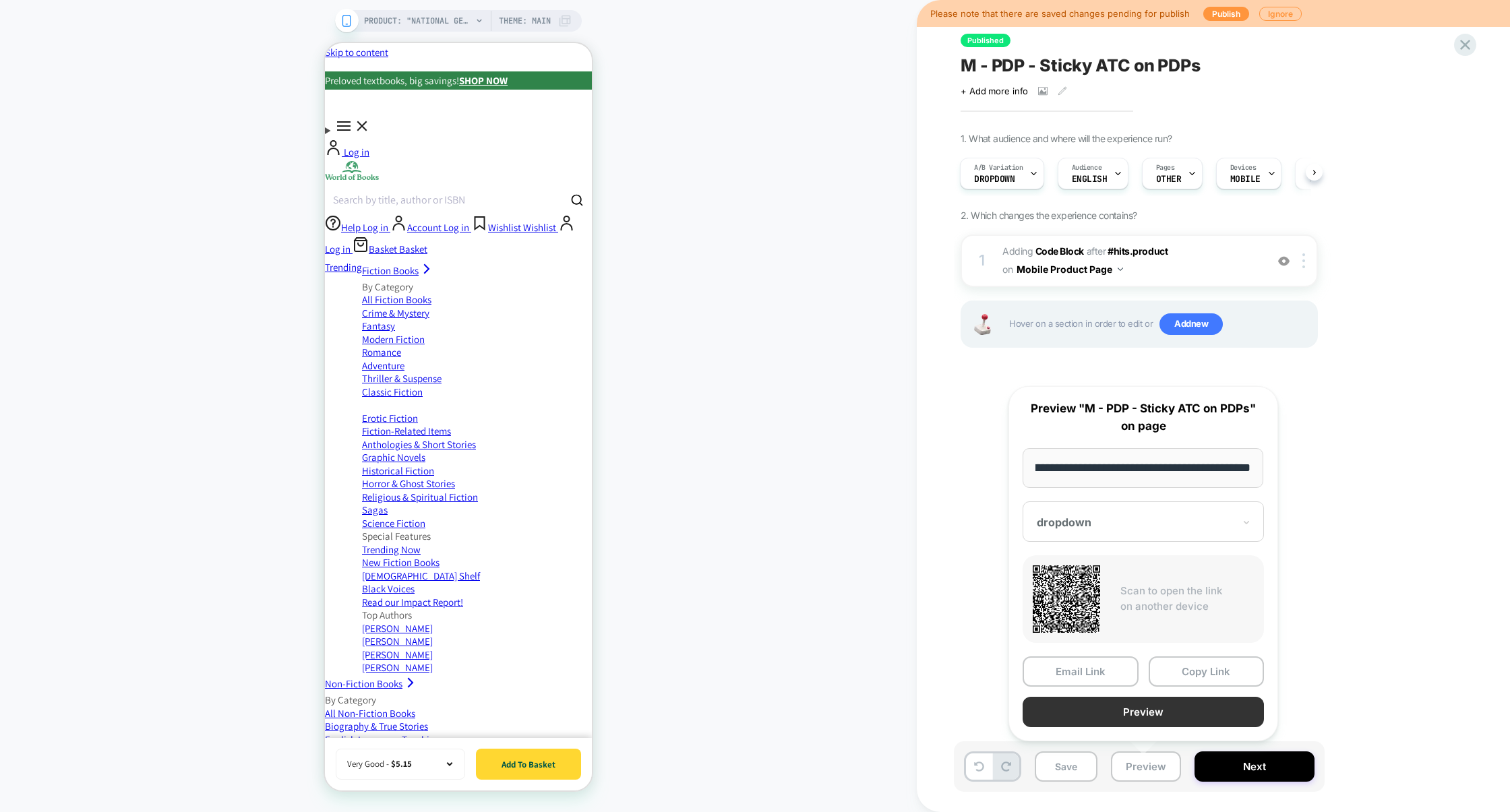
scroll to position [0, 0]
click at [1160, 716] on button "Preview" at bounding box center [1143, 711] width 241 height 31
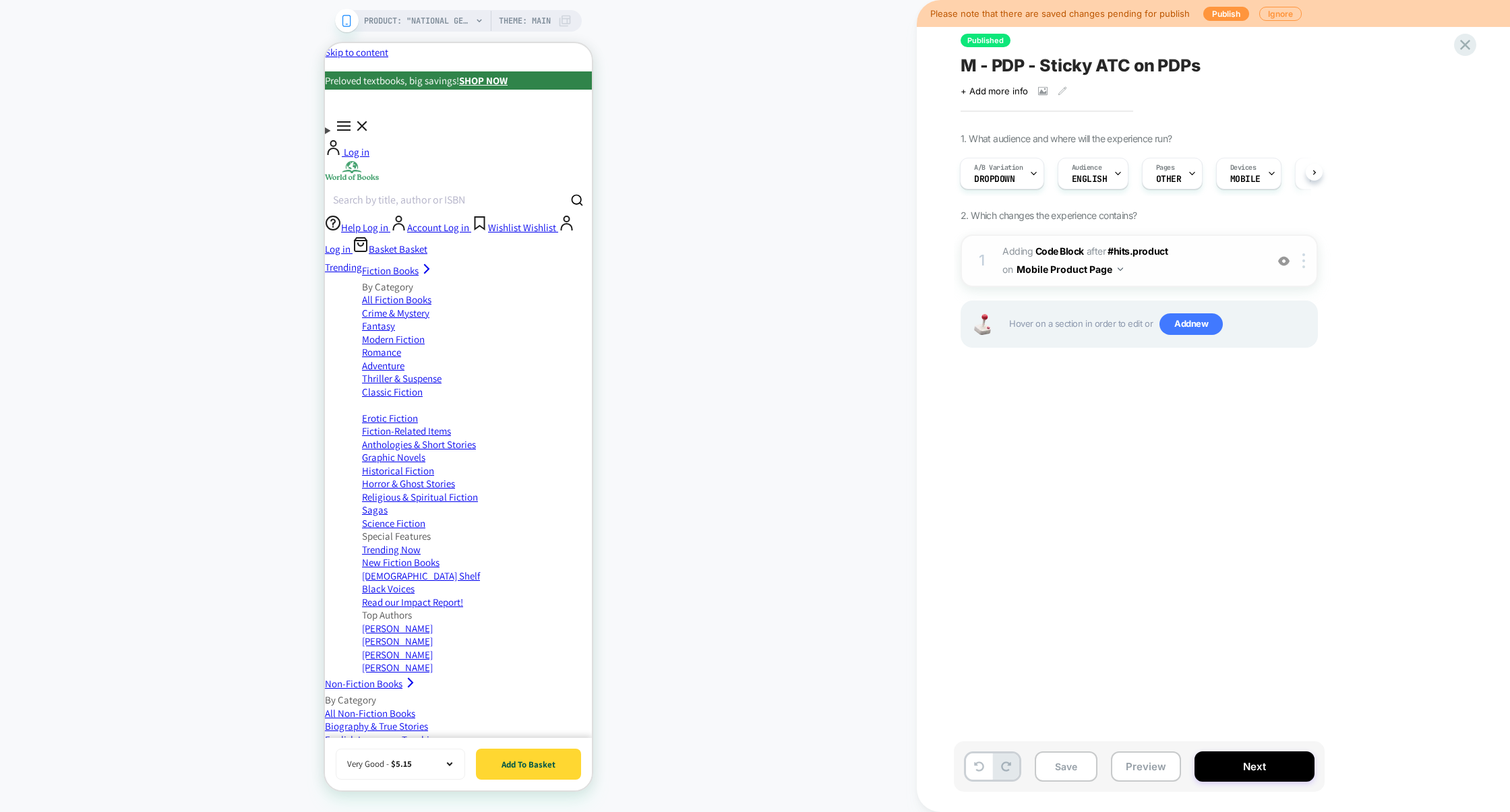
click at [1183, 279] on div "1 Adding Code Block AFTER #hits.product #hits.product on Mobile Product Page Ad…" at bounding box center [1139, 261] width 357 height 53
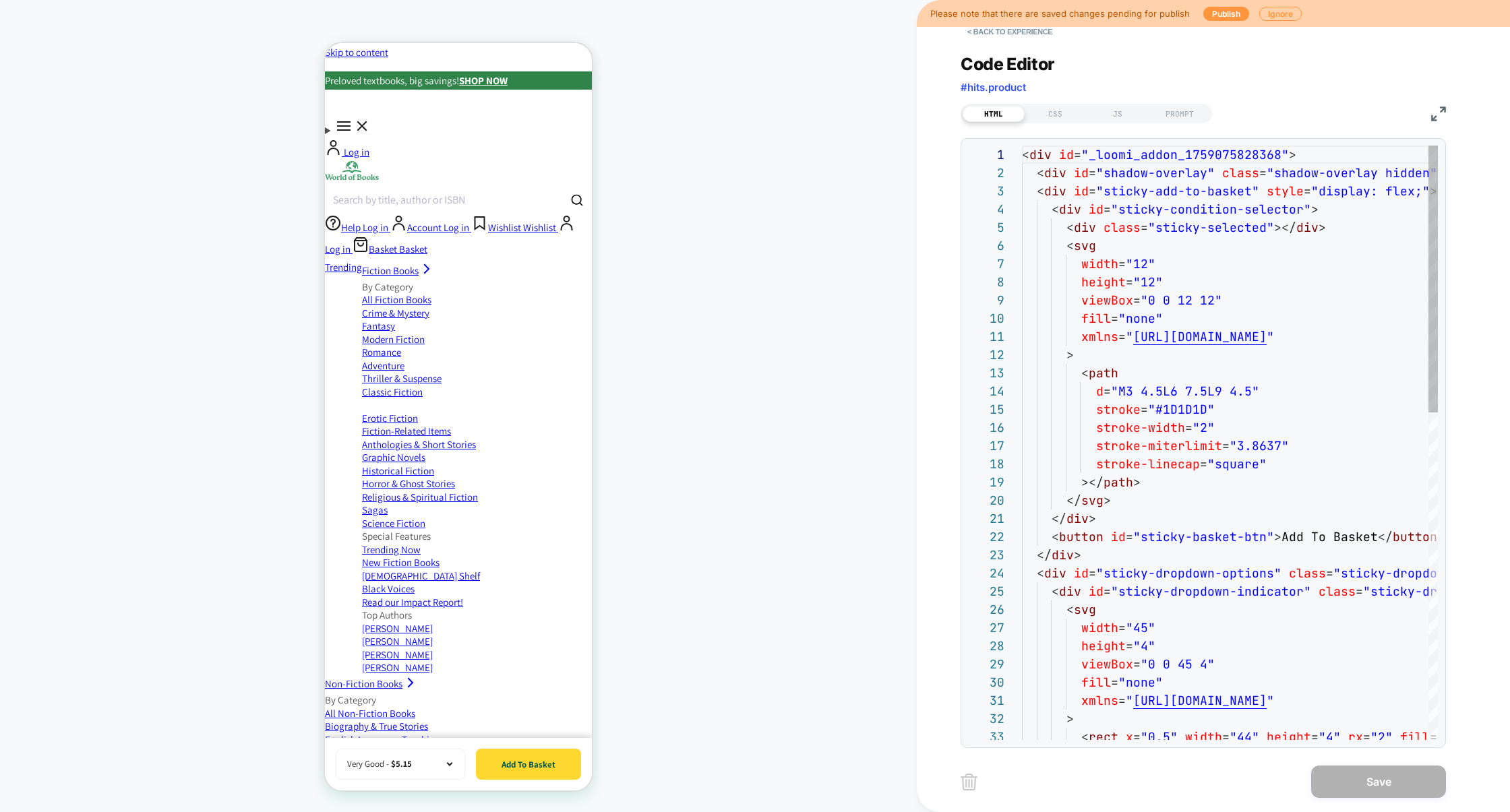
scroll to position [182, 0]
click at [1069, 115] on div "CSS" at bounding box center [1055, 114] width 62 height 17
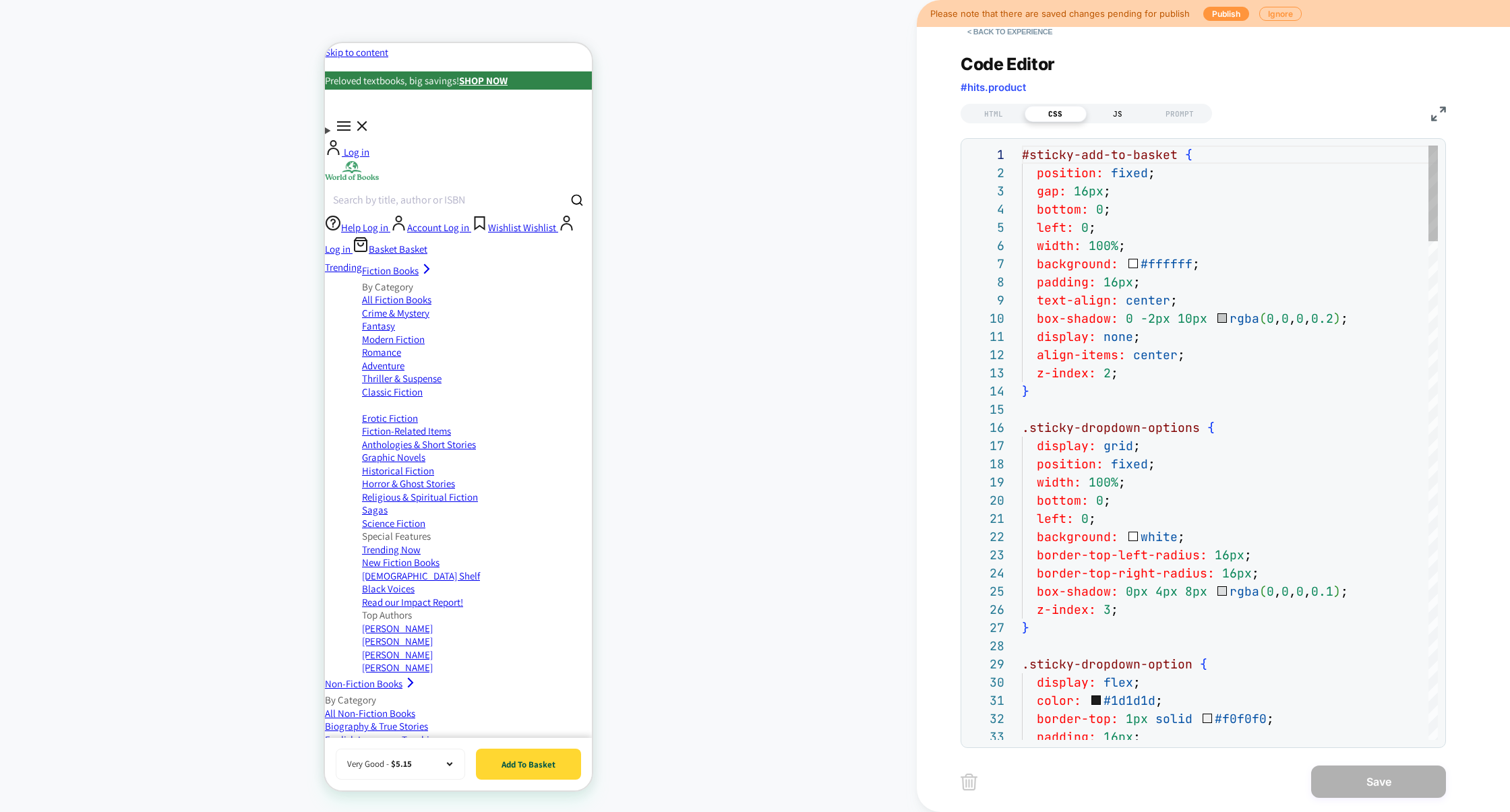
click at [1121, 115] on div "JS" at bounding box center [1117, 114] width 62 height 17
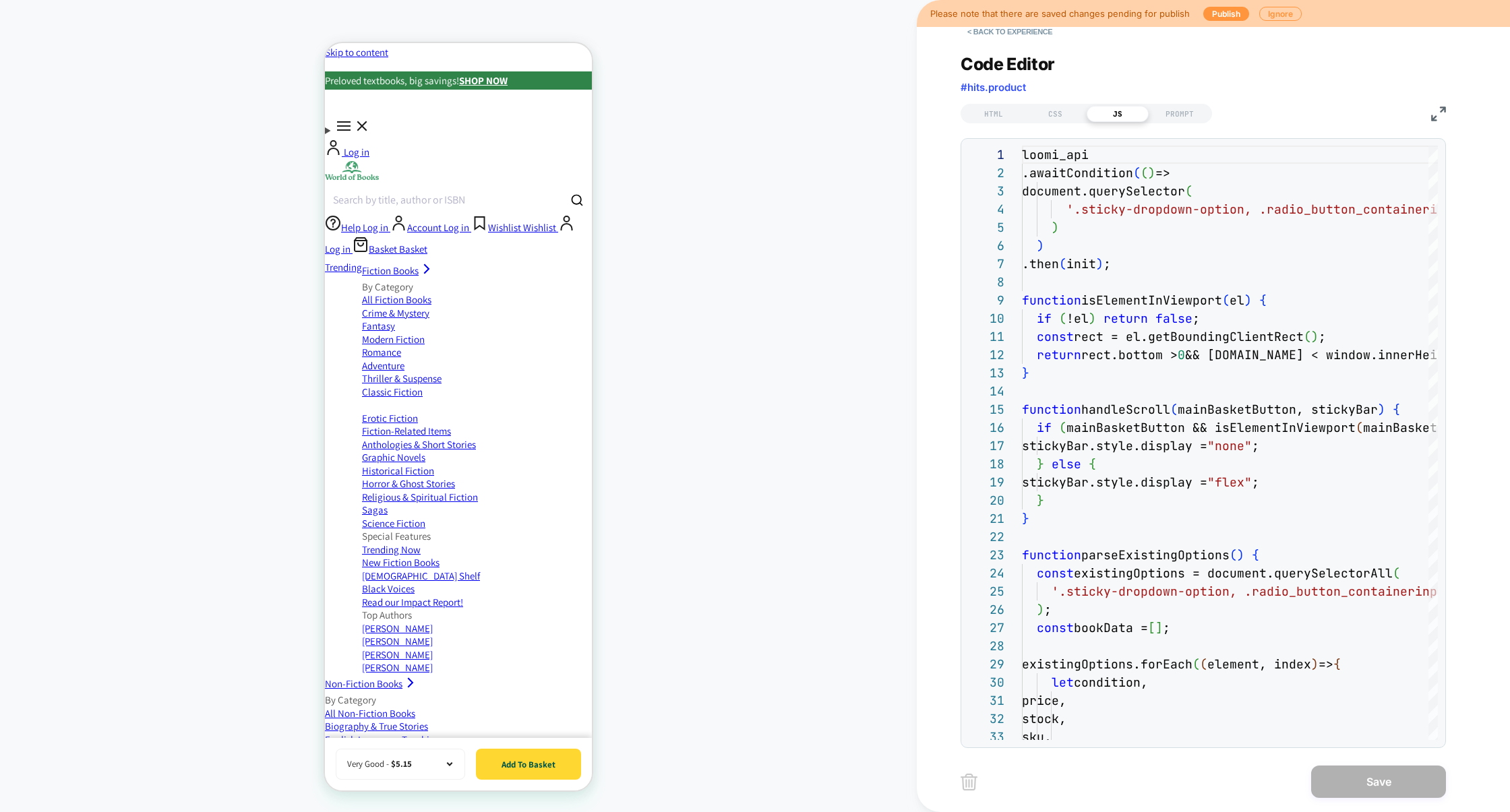
click at [1431, 111] on img at bounding box center [1438, 114] width 15 height 15
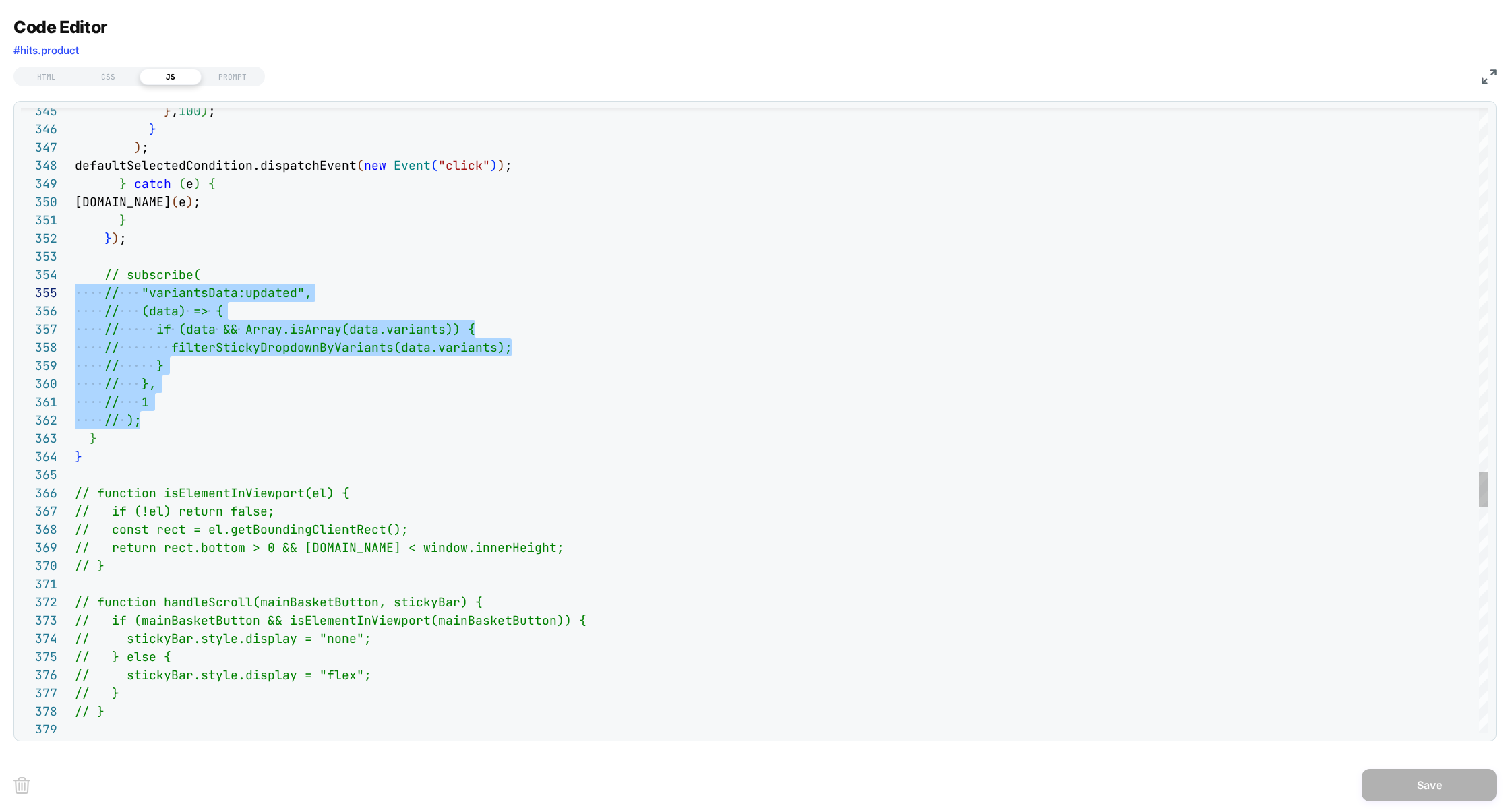
scroll to position [55, 0]
drag, startPoint x: 155, startPoint y: 422, endPoint x: 0, endPoint y: 283, distance: 208.2
click at [0, 283] on div "Code Editor #hits.product HTML CSS JS PROMPT 348 349 350 351 352 353 354 355 35…" at bounding box center [755, 406] width 1510 height 812
type textarea "**********"
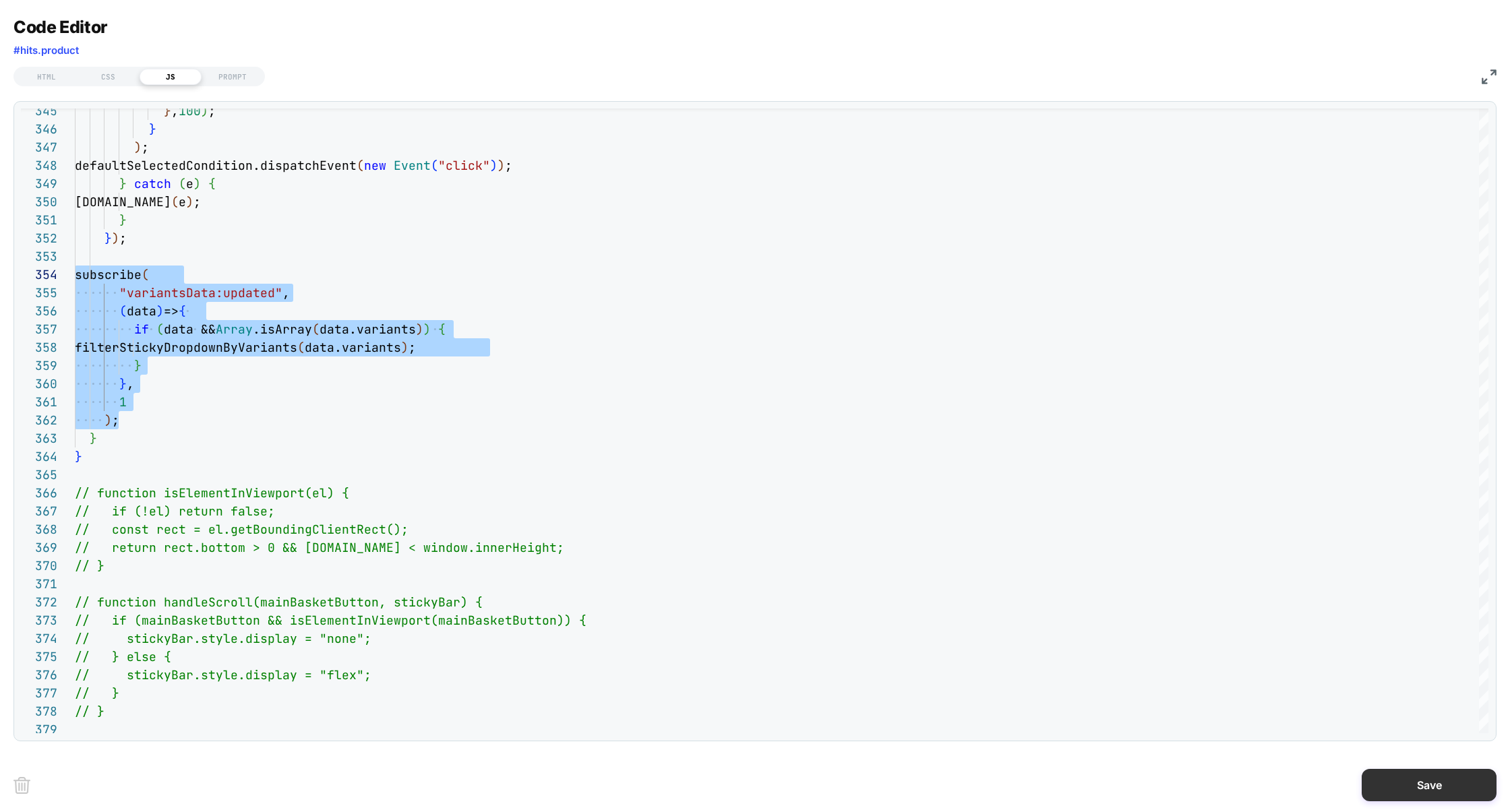
click at [1438, 791] on button "Save" at bounding box center [1428, 784] width 135 height 32
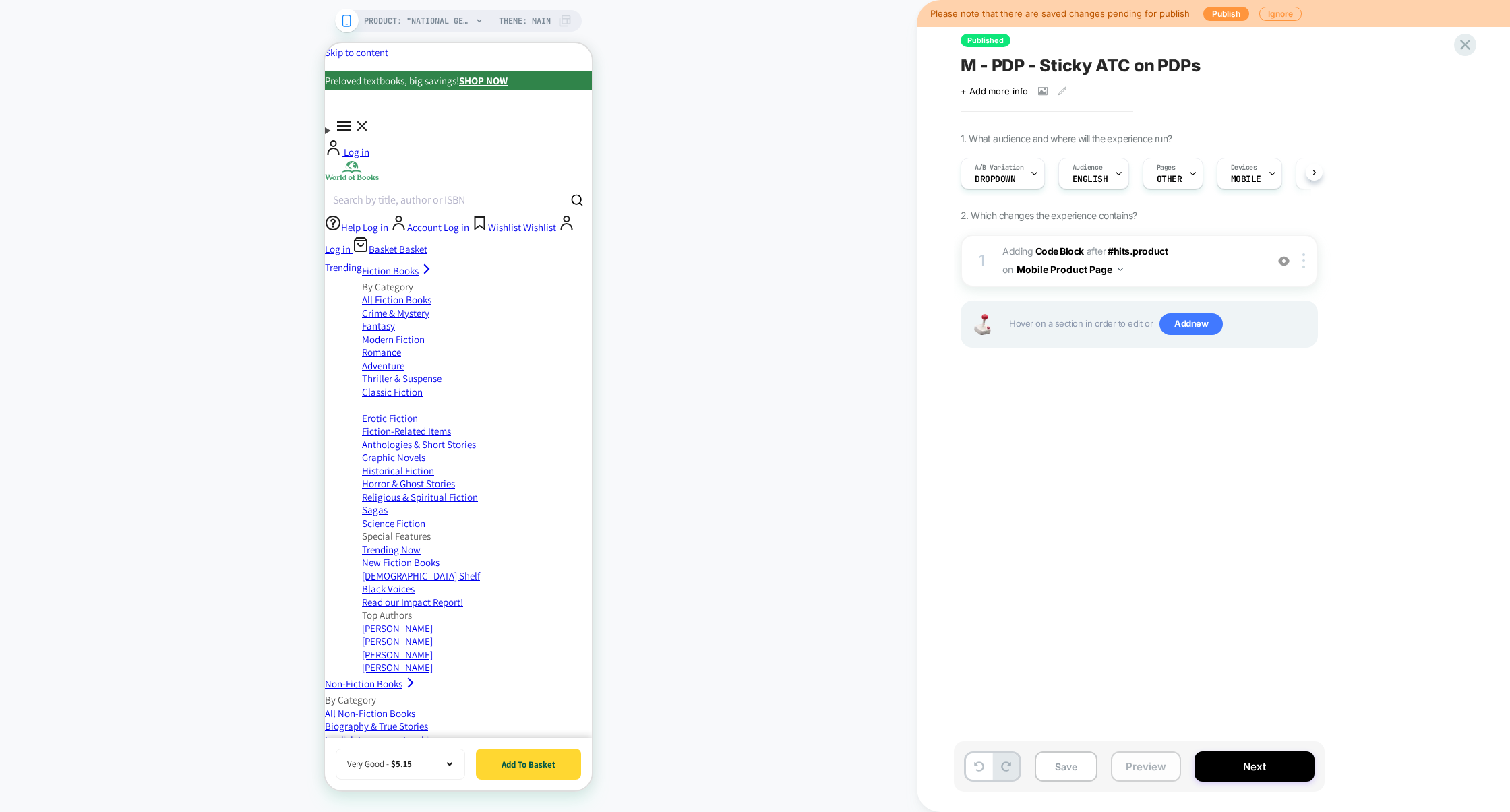
click at [1122, 768] on button "Preview" at bounding box center [1146, 766] width 70 height 31
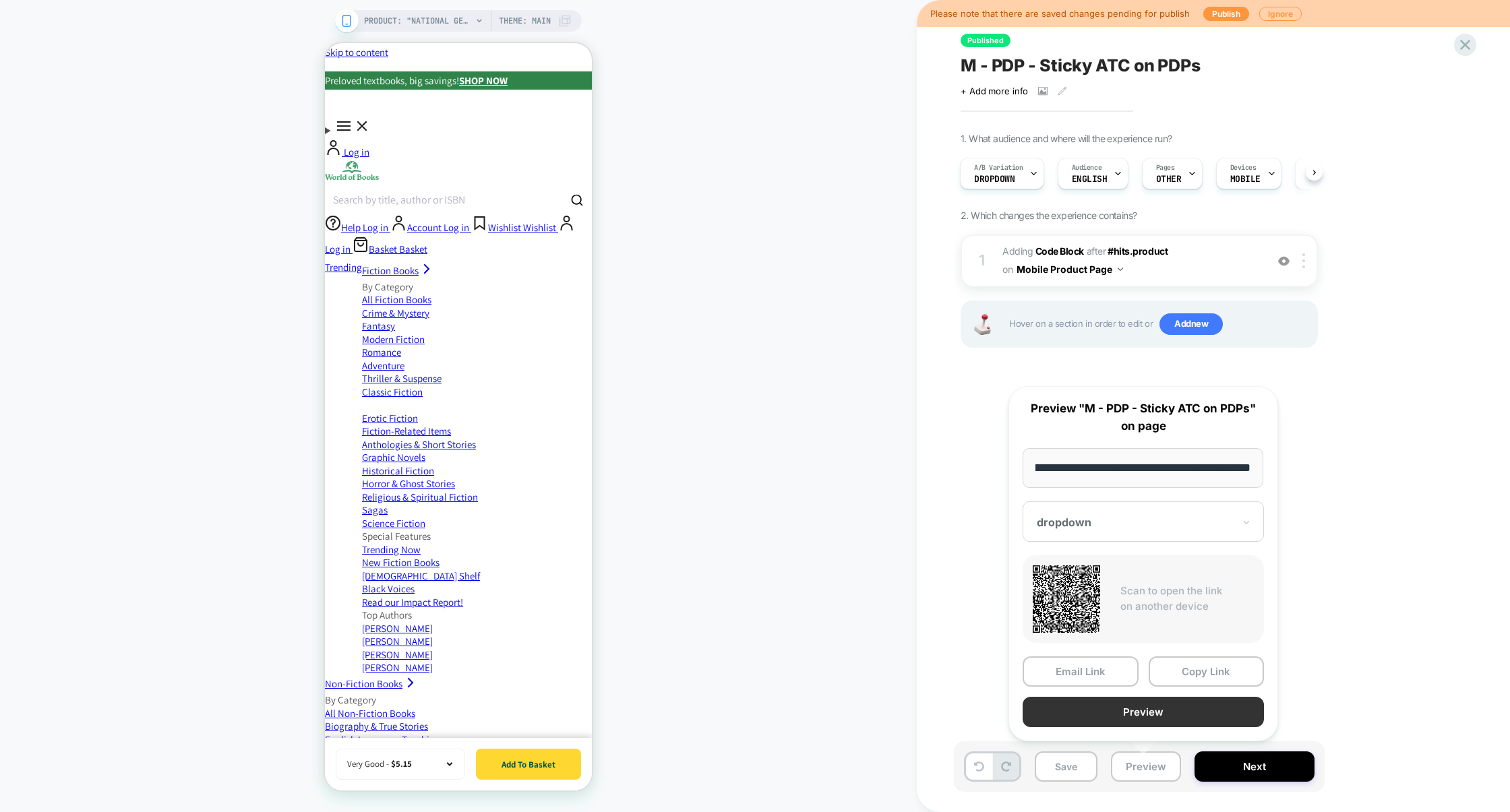
scroll to position [0, 0]
click at [1154, 713] on button "Preview" at bounding box center [1143, 711] width 241 height 31
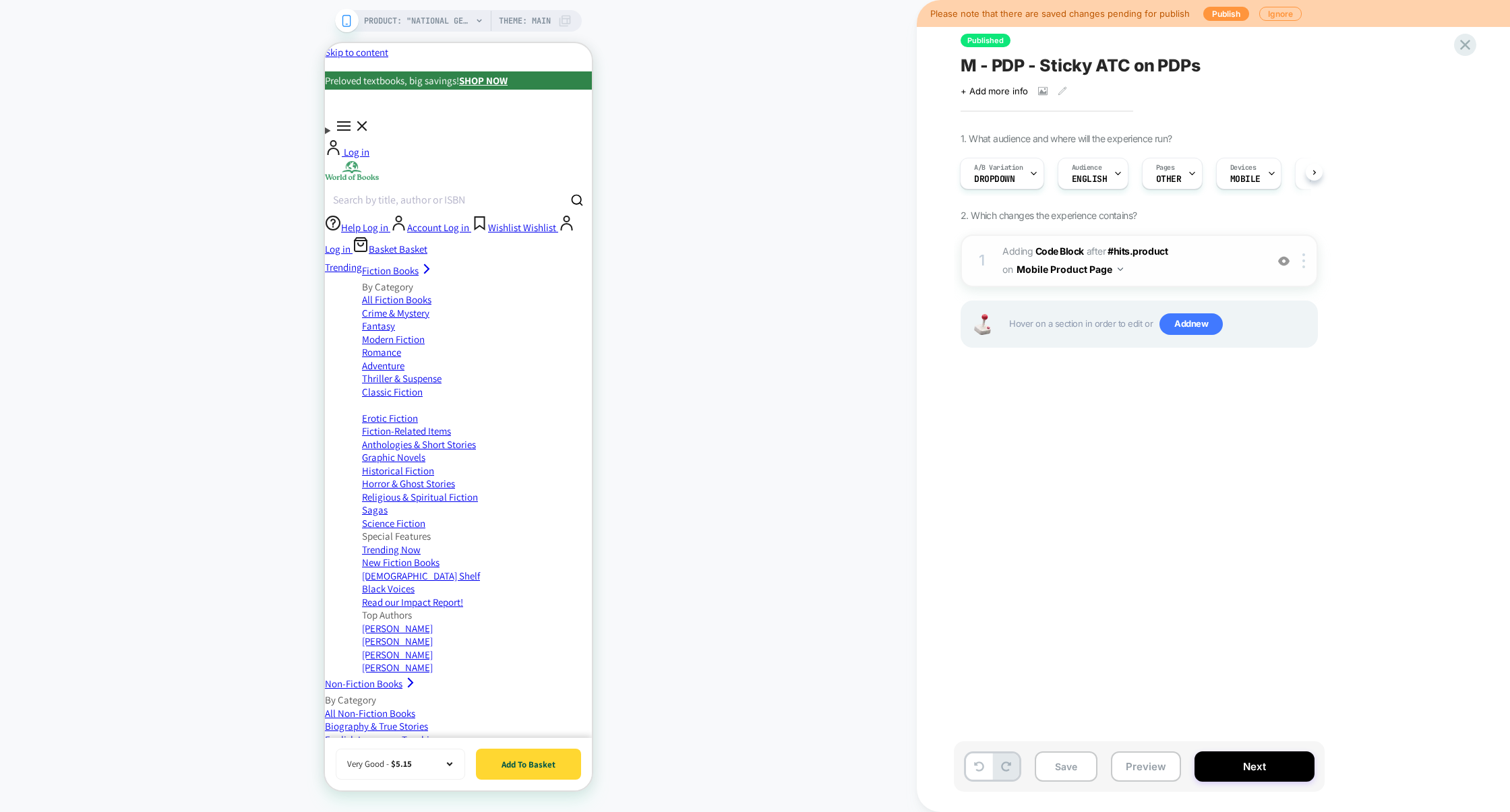
click at [1193, 264] on span "Adding Code Block AFTER #hits.product #hits.product on Mobile Product Page" at bounding box center [1131, 261] width 257 height 36
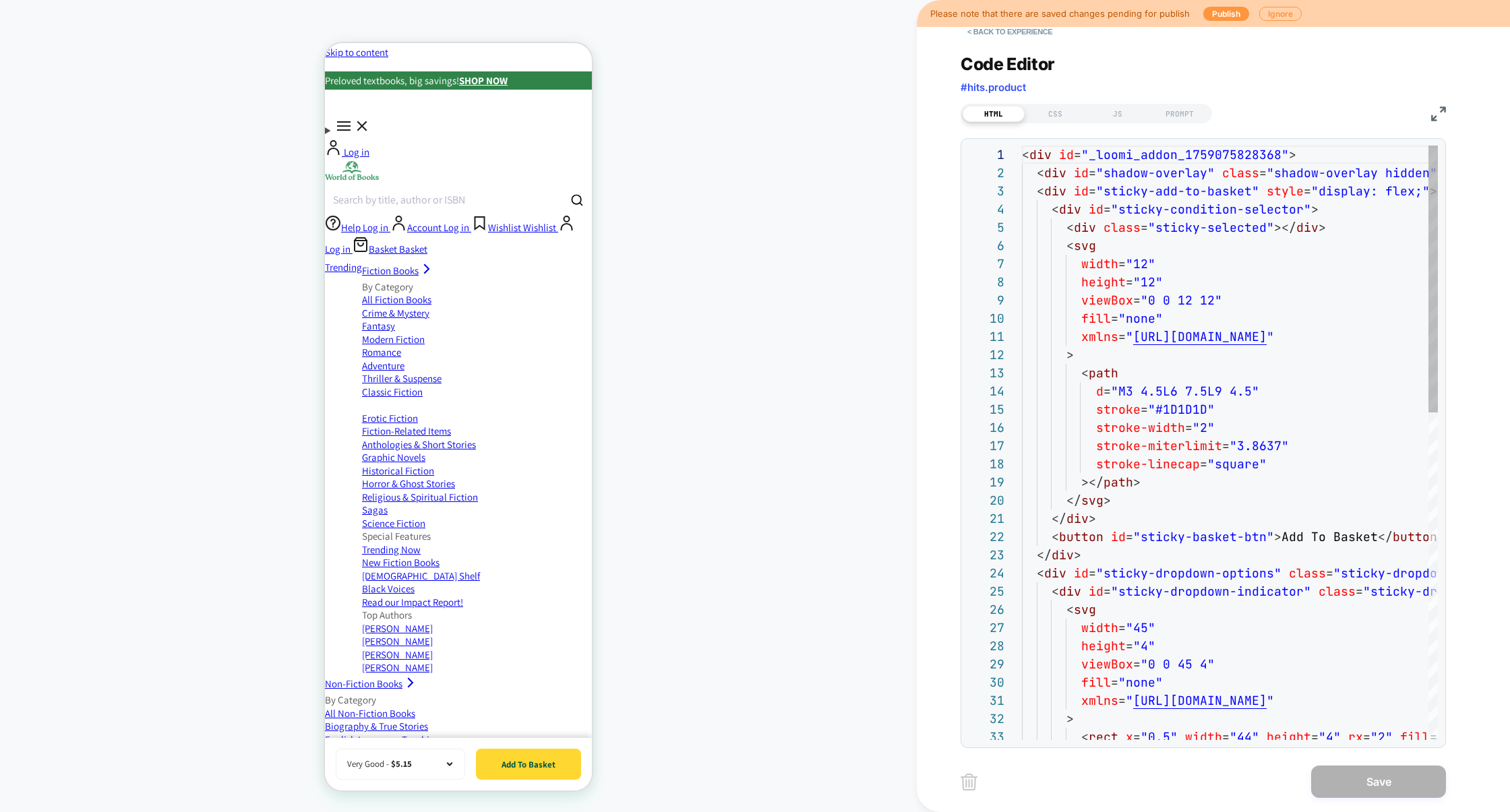
scroll to position [182, 0]
click at [1050, 121] on div "CSS" at bounding box center [1055, 114] width 62 height 17
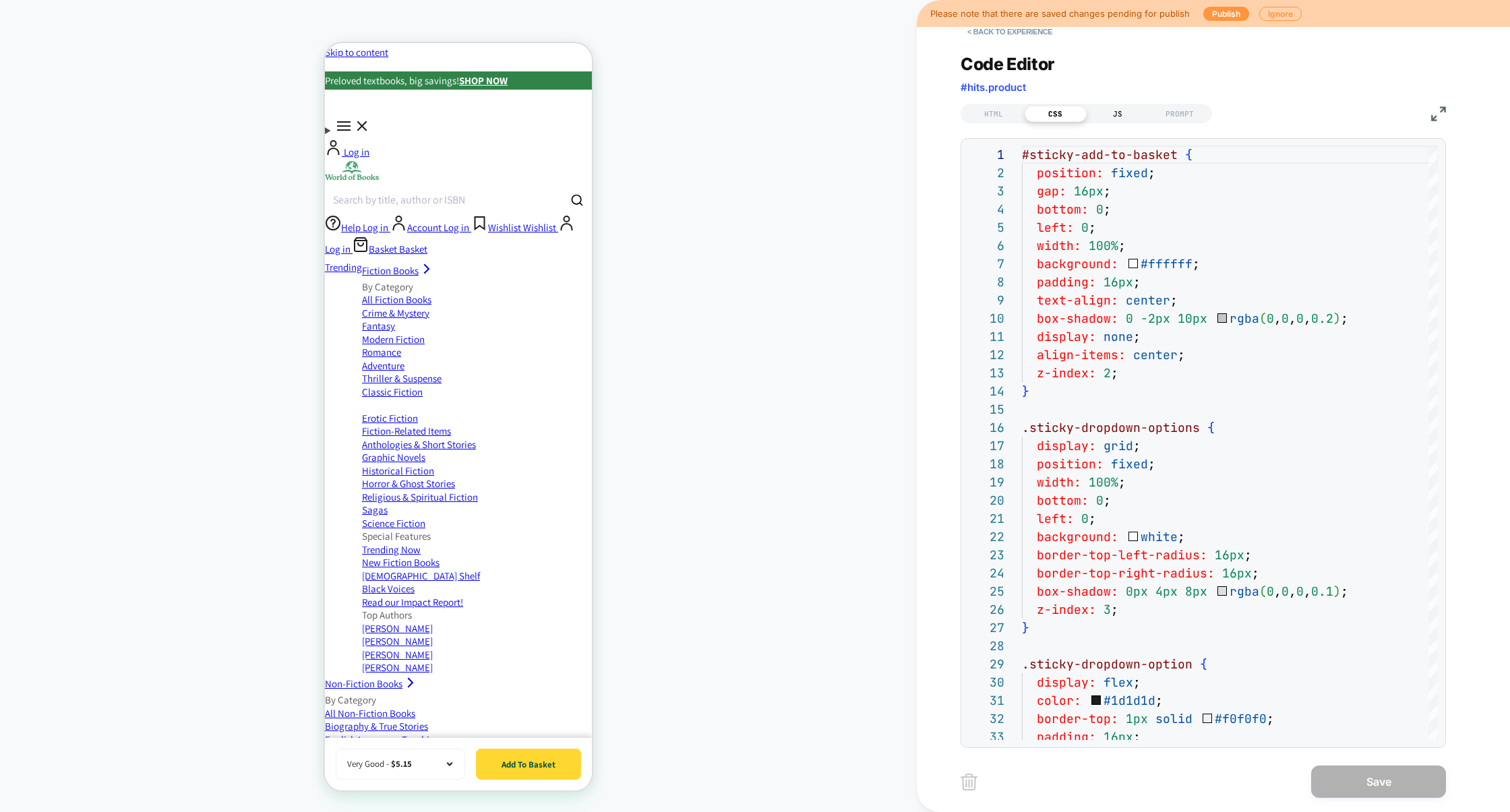
click at [1099, 119] on div "JS" at bounding box center [1117, 114] width 62 height 17
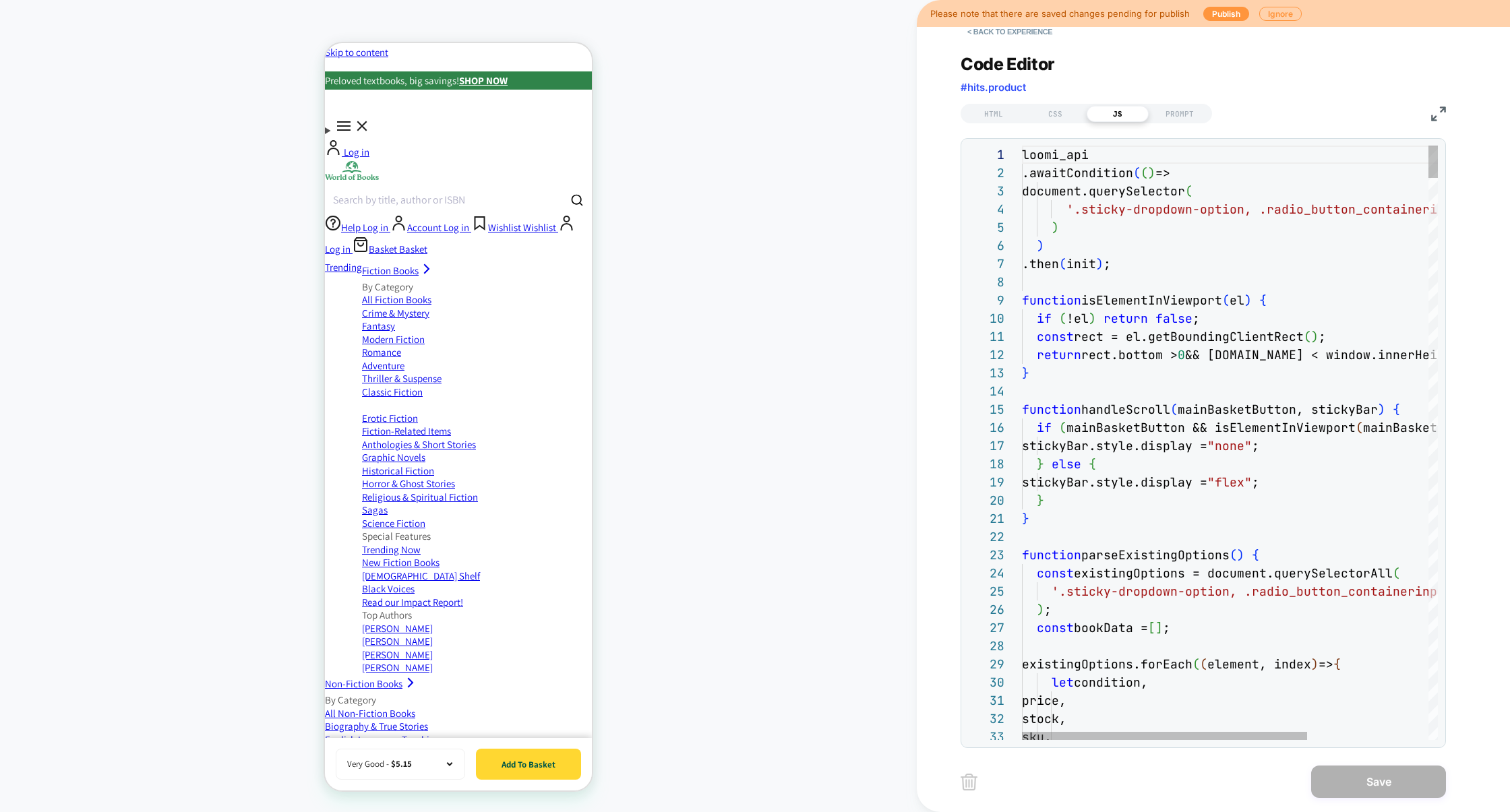
click at [1437, 119] on img at bounding box center [1438, 114] width 15 height 15
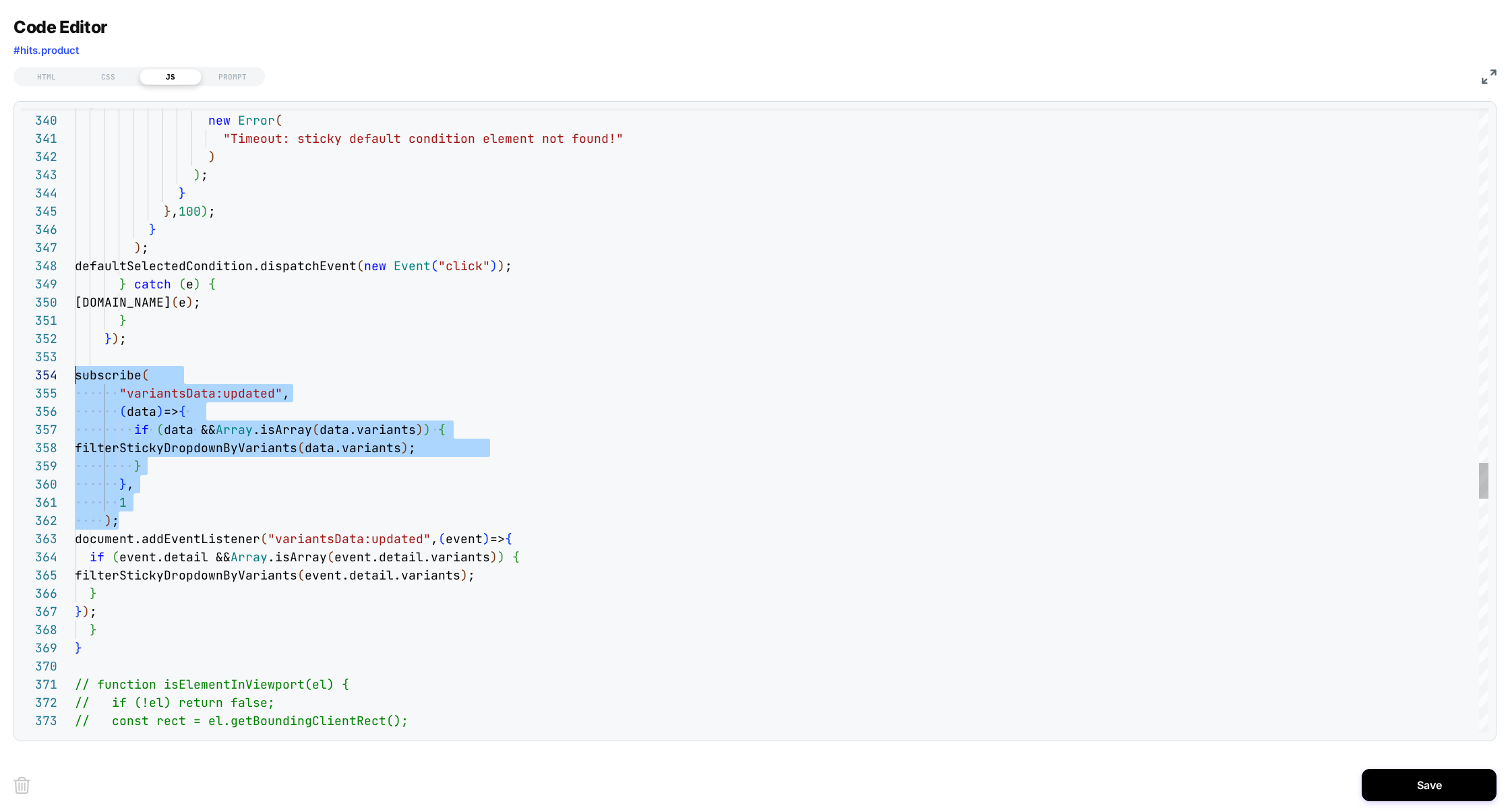
scroll to position [55, 0]
drag, startPoint x: 141, startPoint y: 524, endPoint x: 3, endPoint y: 374, distance: 203.8
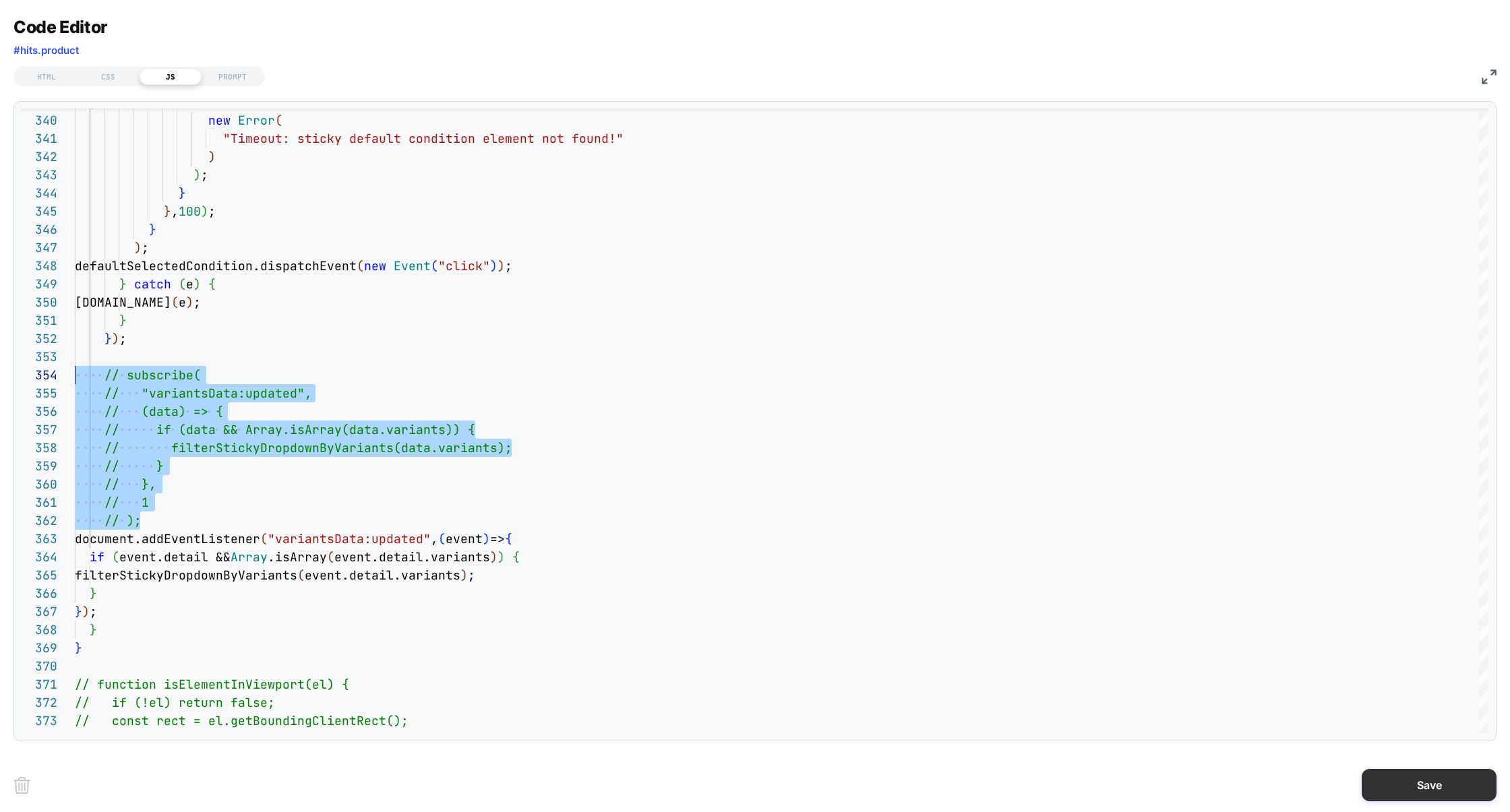
type textarea "**********"
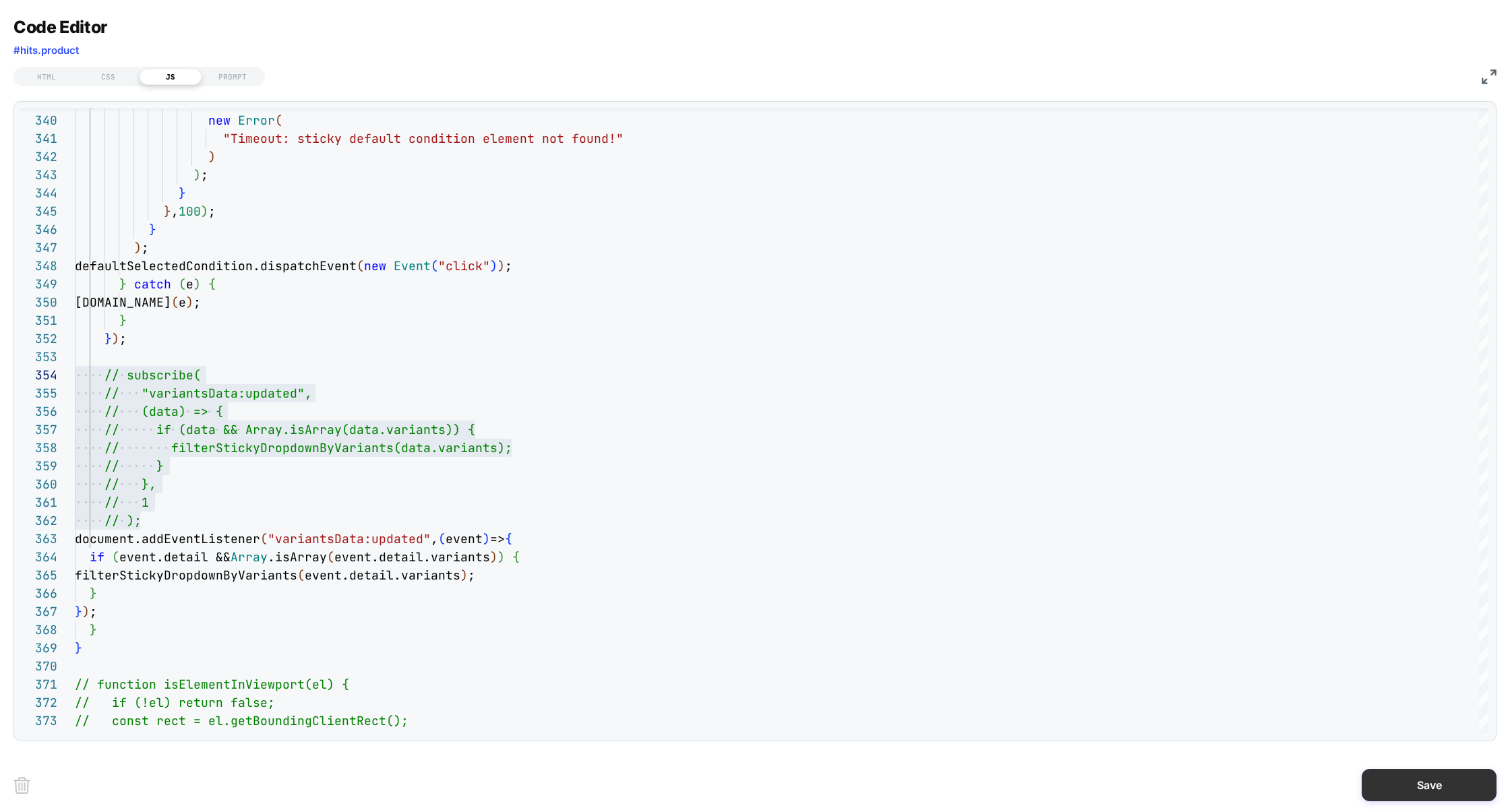
click at [1455, 780] on button "Save" at bounding box center [1428, 784] width 135 height 32
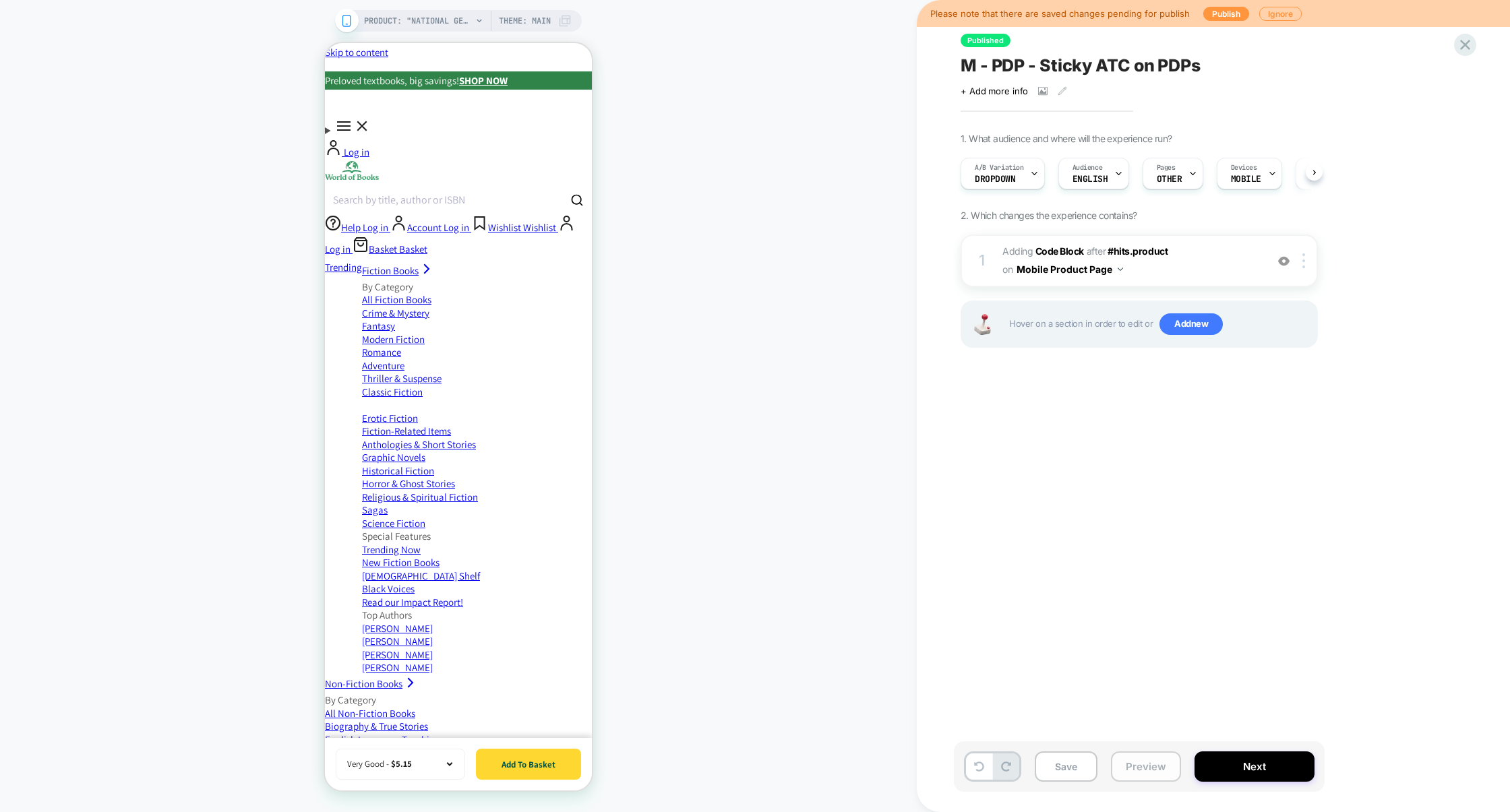
scroll to position [0, 1]
click at [1136, 775] on button "Preview" at bounding box center [1146, 766] width 70 height 31
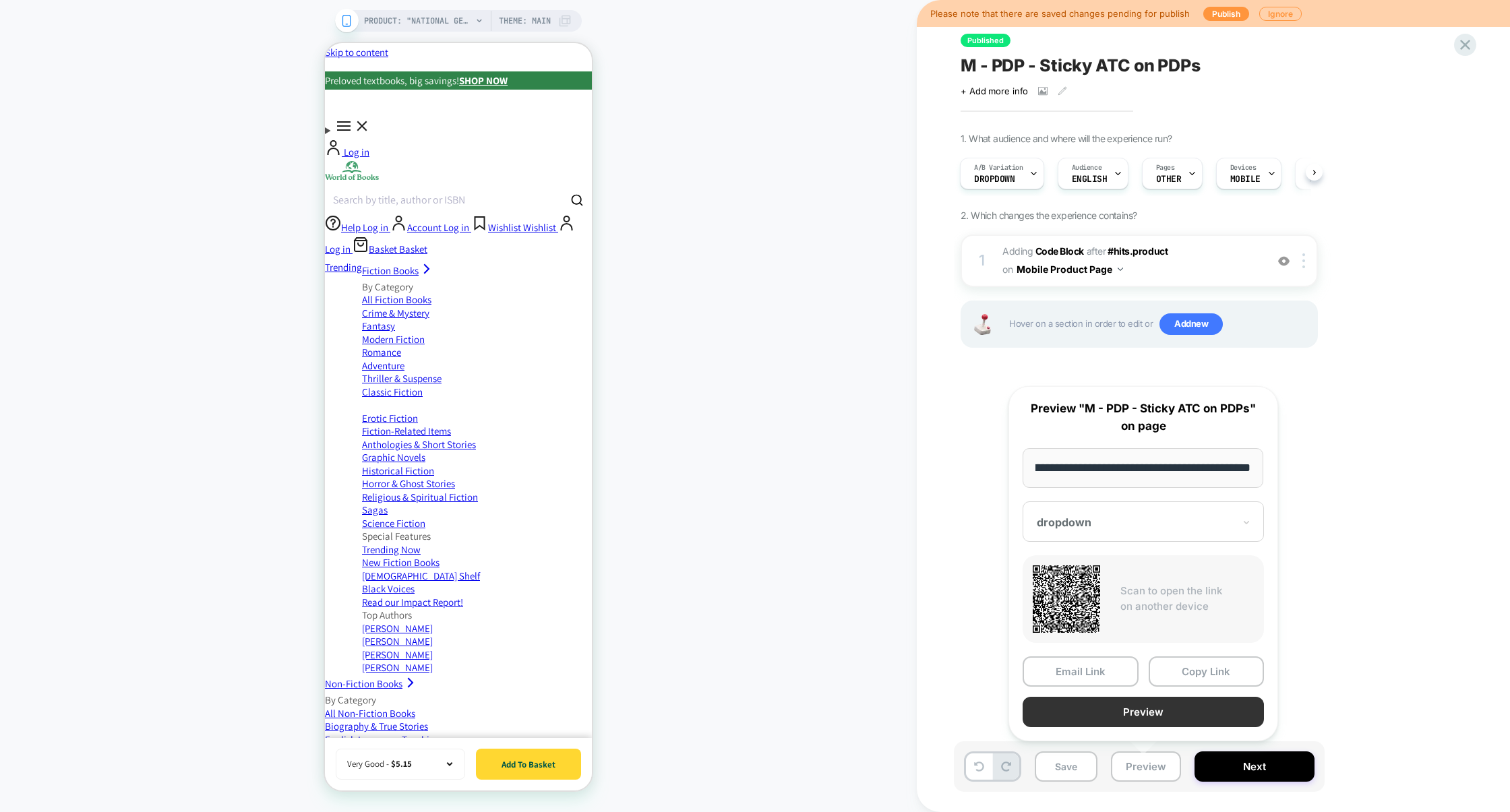
scroll to position [0, 0]
click at [1167, 715] on button "Preview" at bounding box center [1143, 711] width 241 height 31
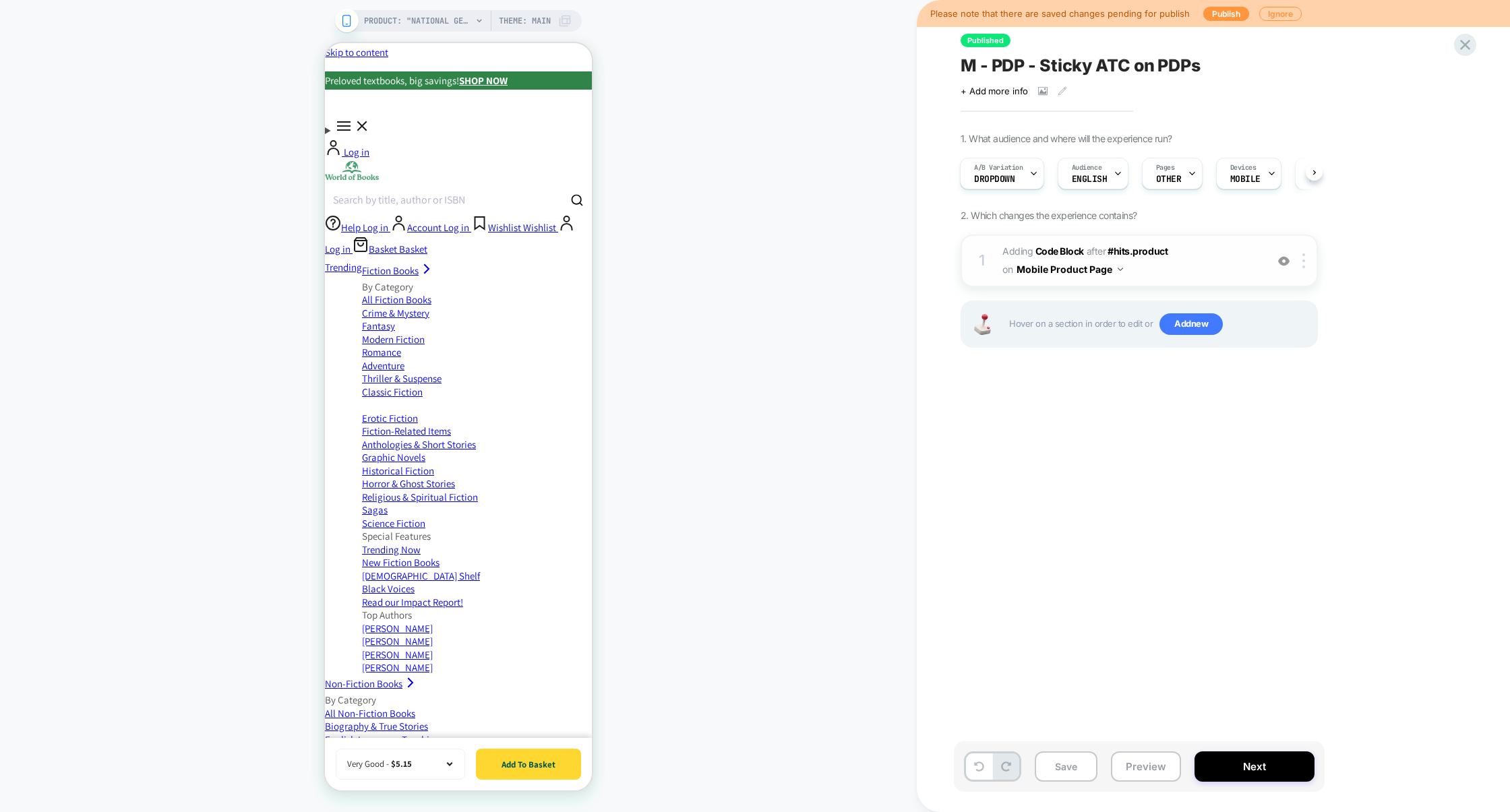
click at [1206, 265] on span "Adding Code Block AFTER #hits.product #hits.product on Mobile Product Page" at bounding box center [1131, 261] width 257 height 36
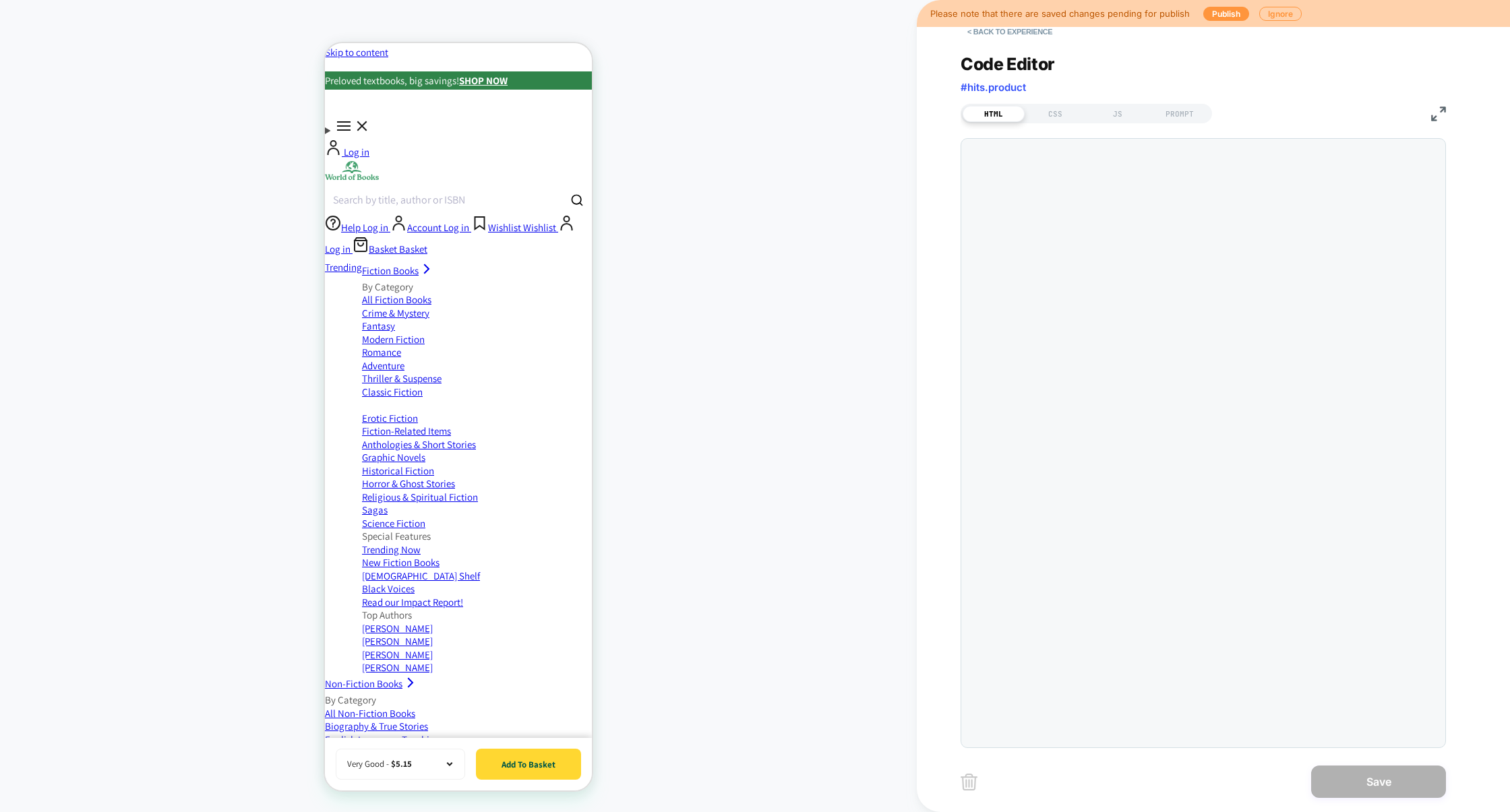
scroll to position [182, 0]
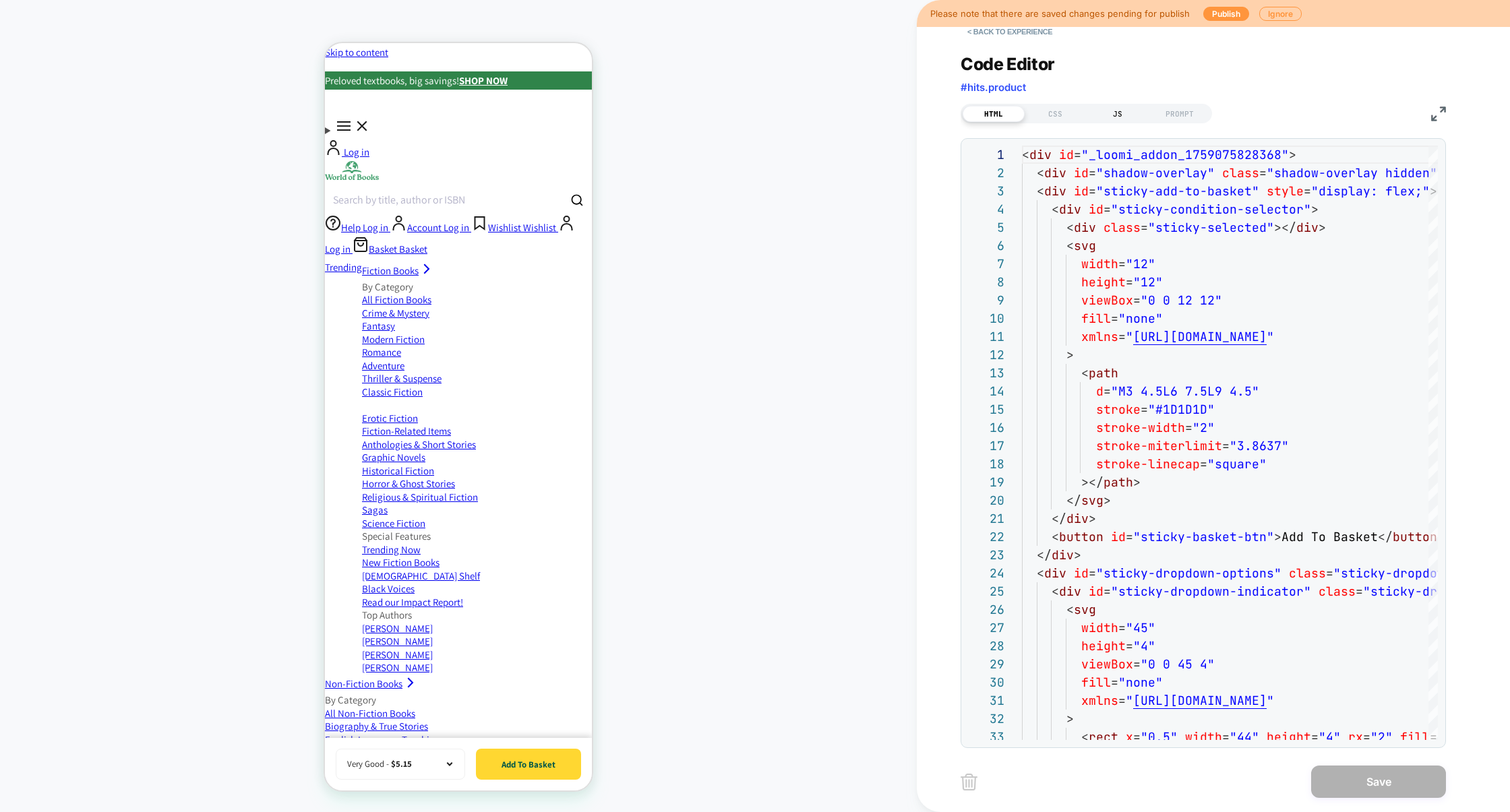
click at [1107, 114] on div "JS" at bounding box center [1117, 114] width 62 height 17
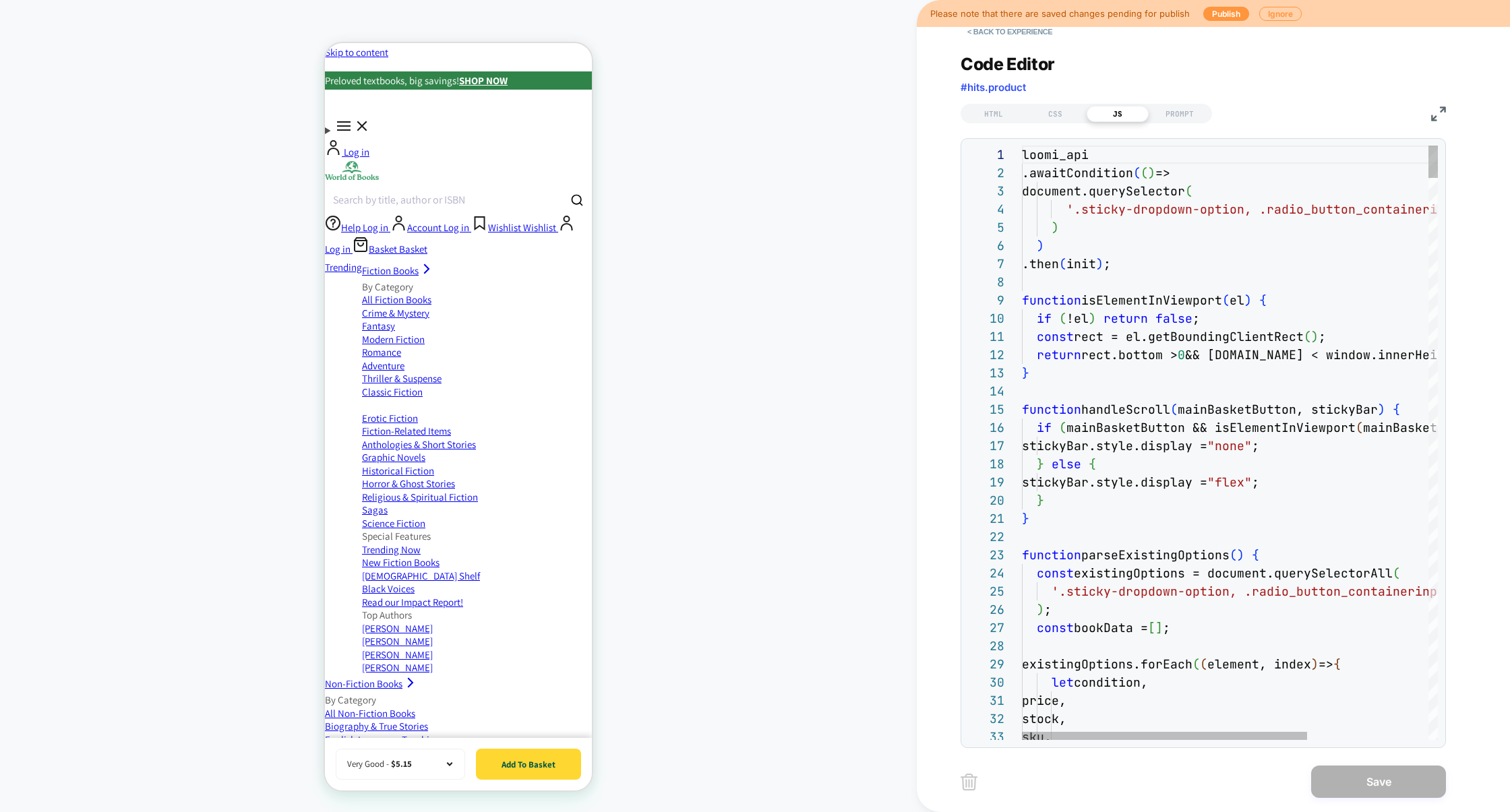
click at [1438, 115] on img at bounding box center [1438, 114] width 15 height 15
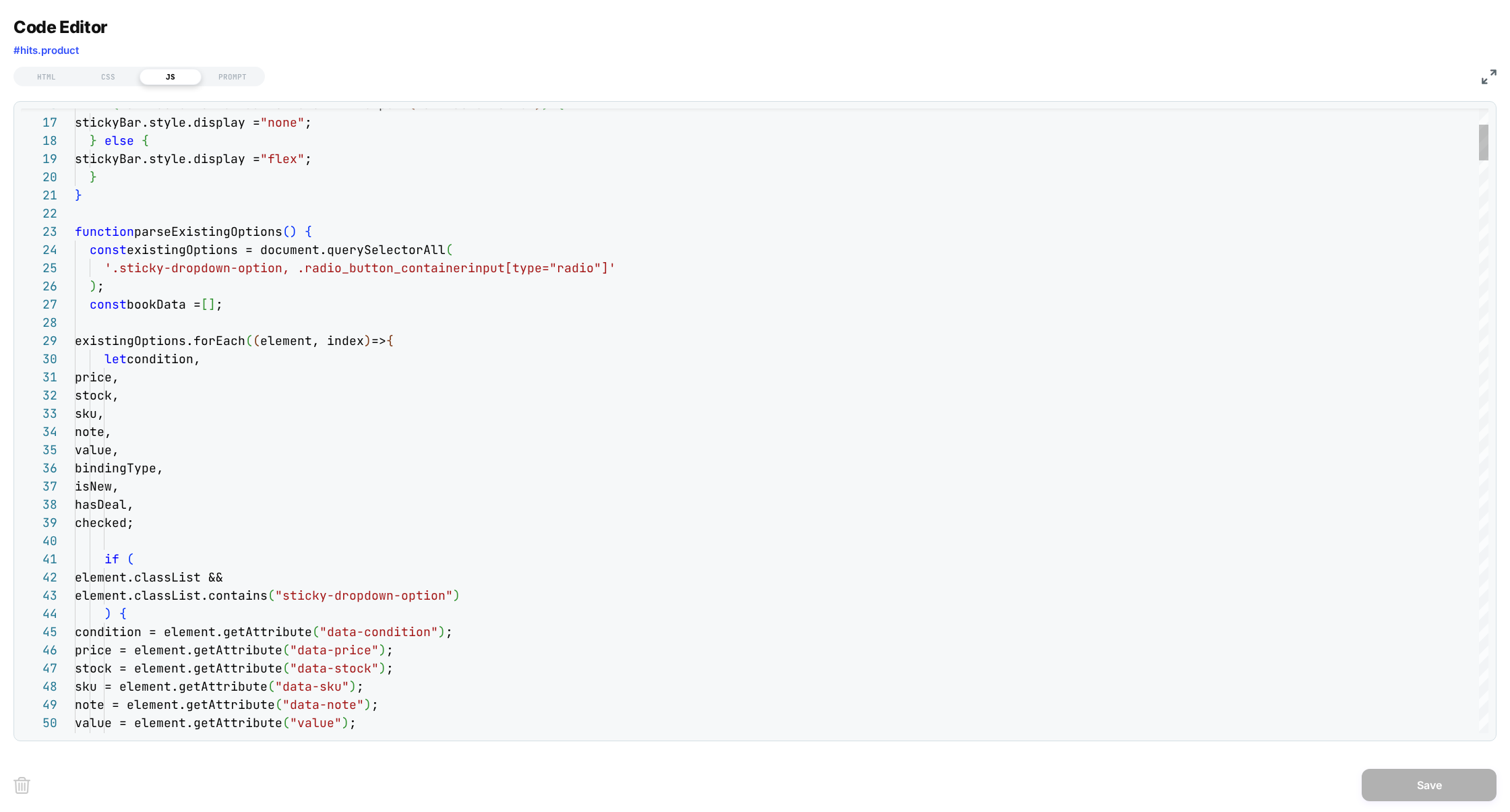
type textarea "**********"
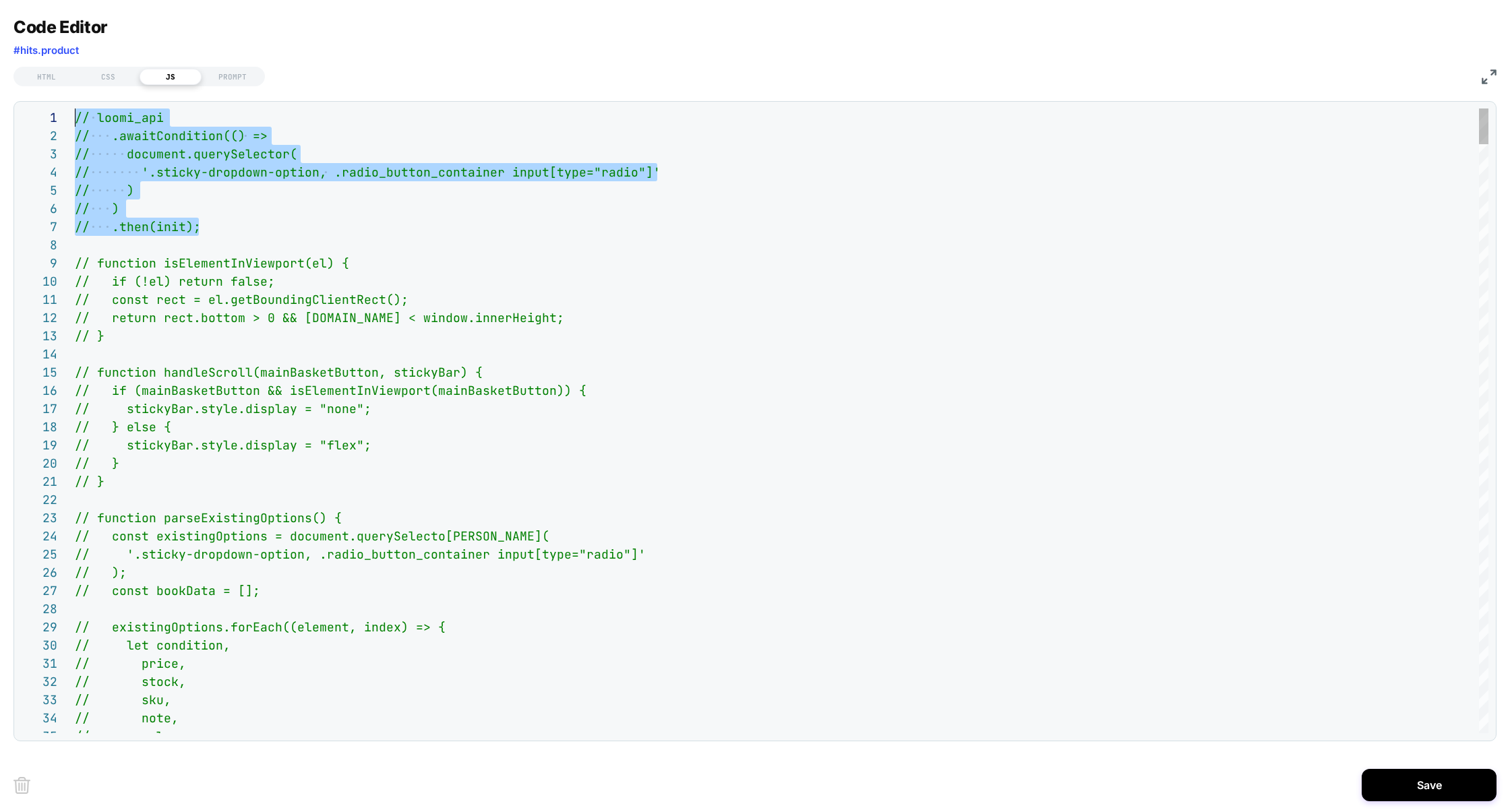
drag, startPoint x: 226, startPoint y: 230, endPoint x: 2, endPoint y: 93, distance: 262.6
click at [2, 93] on div "Code Editor #hits.product HTML CSS JS PROMPT 29 30 31 32 33 34 35 17 18 19 20 2…" at bounding box center [755, 406] width 1510 height 812
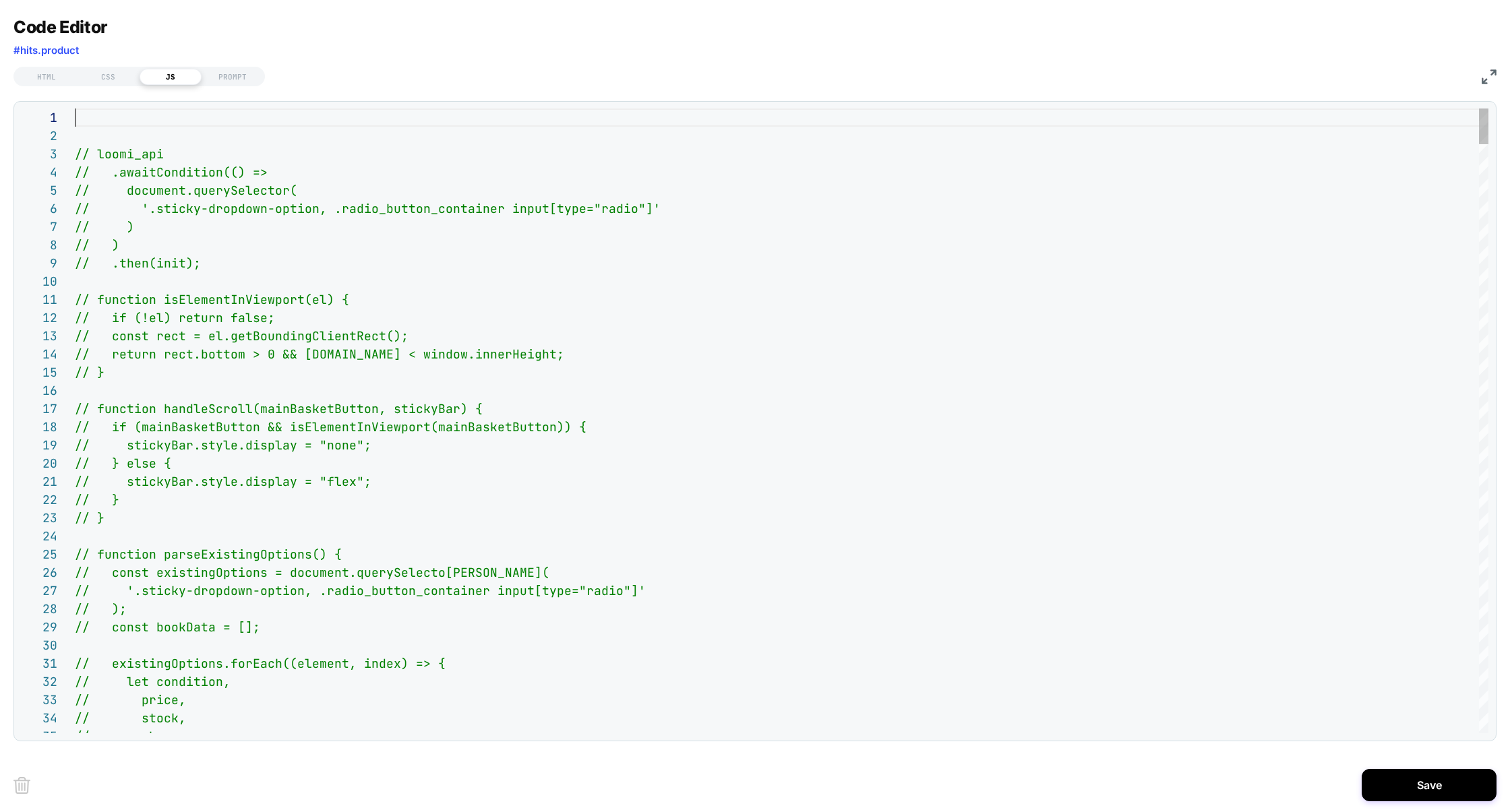
scroll to position [109, 124]
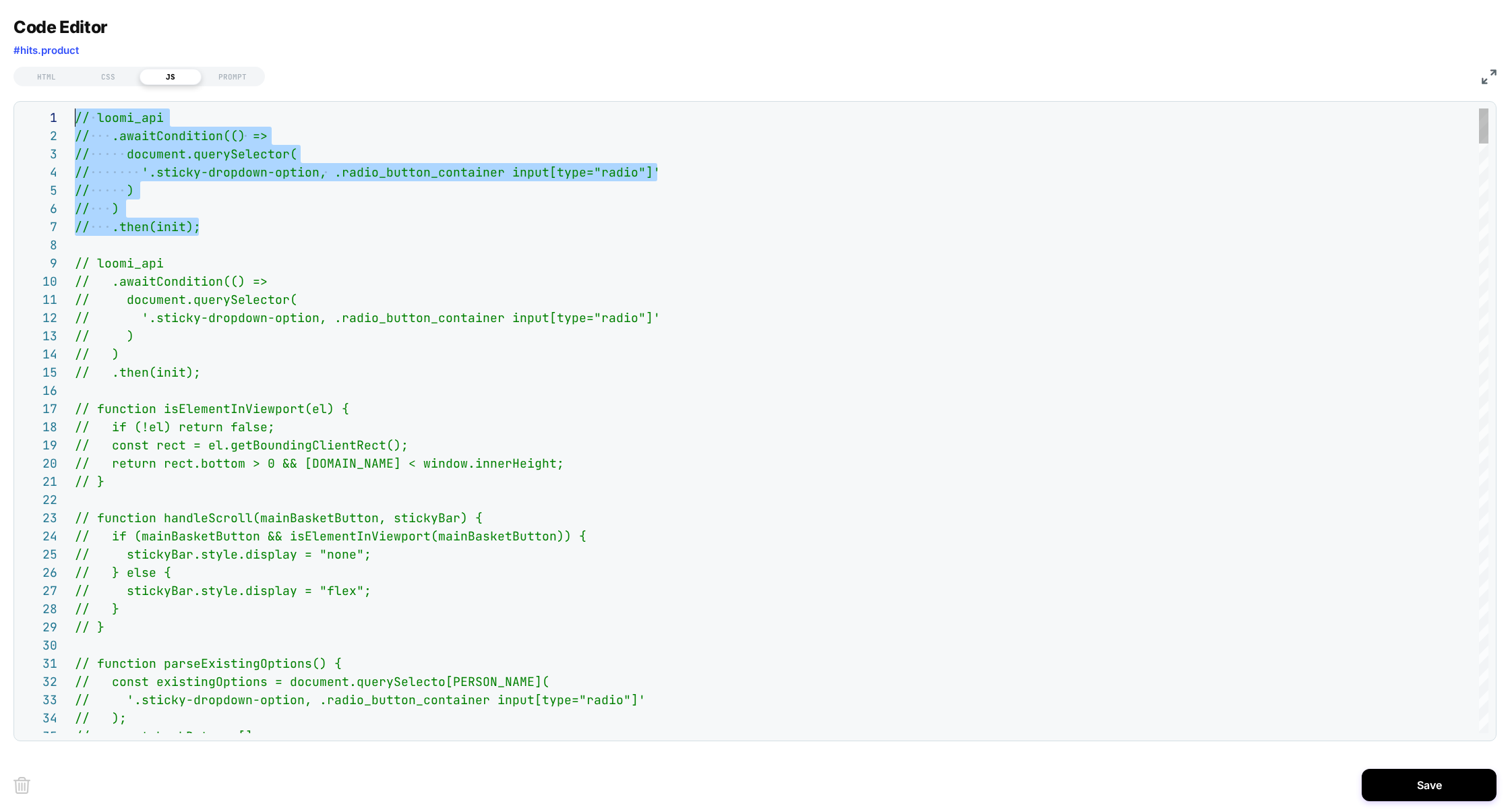
drag, startPoint x: 211, startPoint y: 232, endPoint x: 2, endPoint y: 105, distance: 244.6
click at [2, 105] on div "Code Editor #hits.product HTML CSS JS PROMPT 25 26 27 28 29 30 31 32 33 34 35 1…" at bounding box center [755, 406] width 1510 height 812
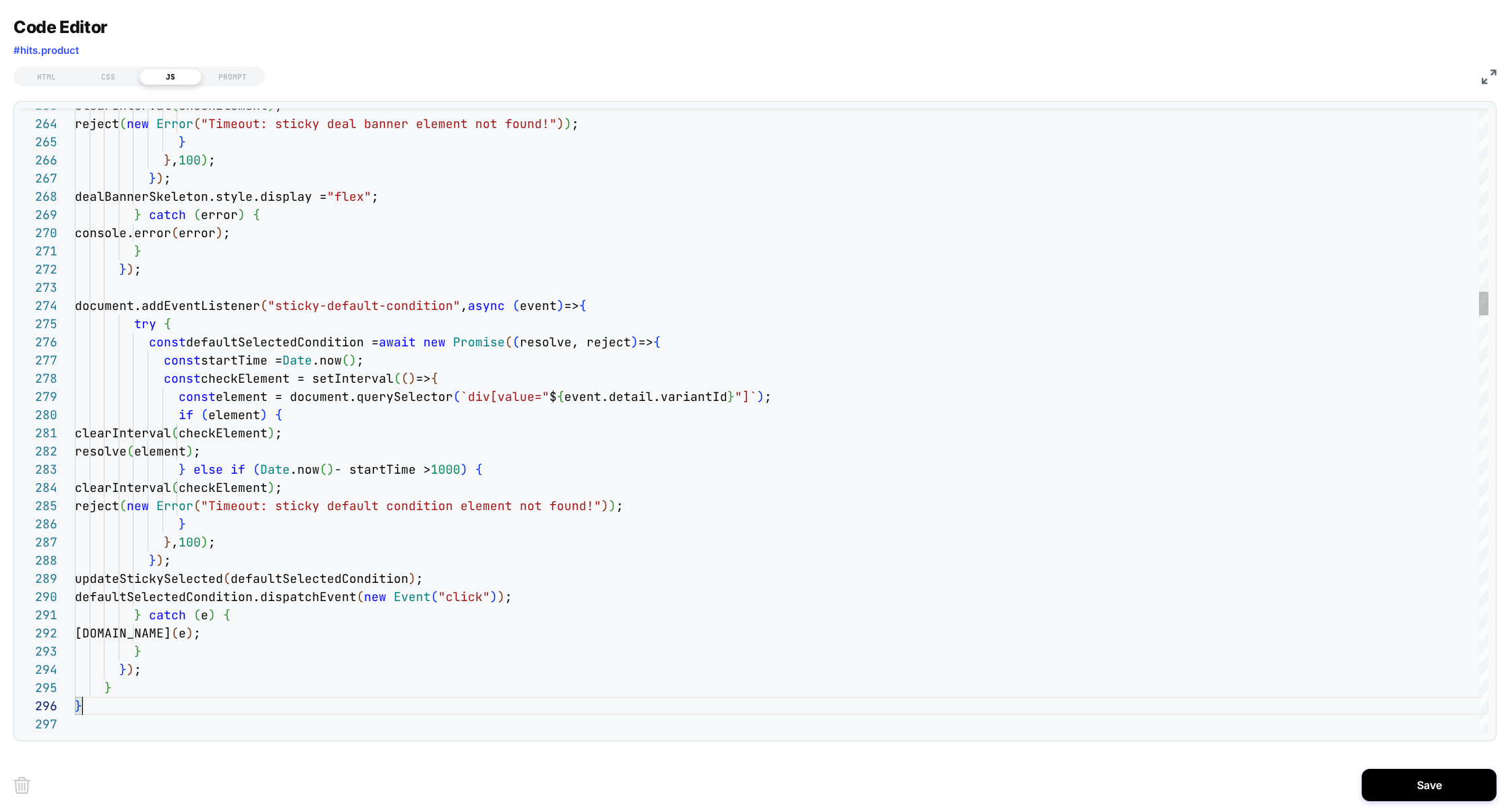
scroll to position [90, 7]
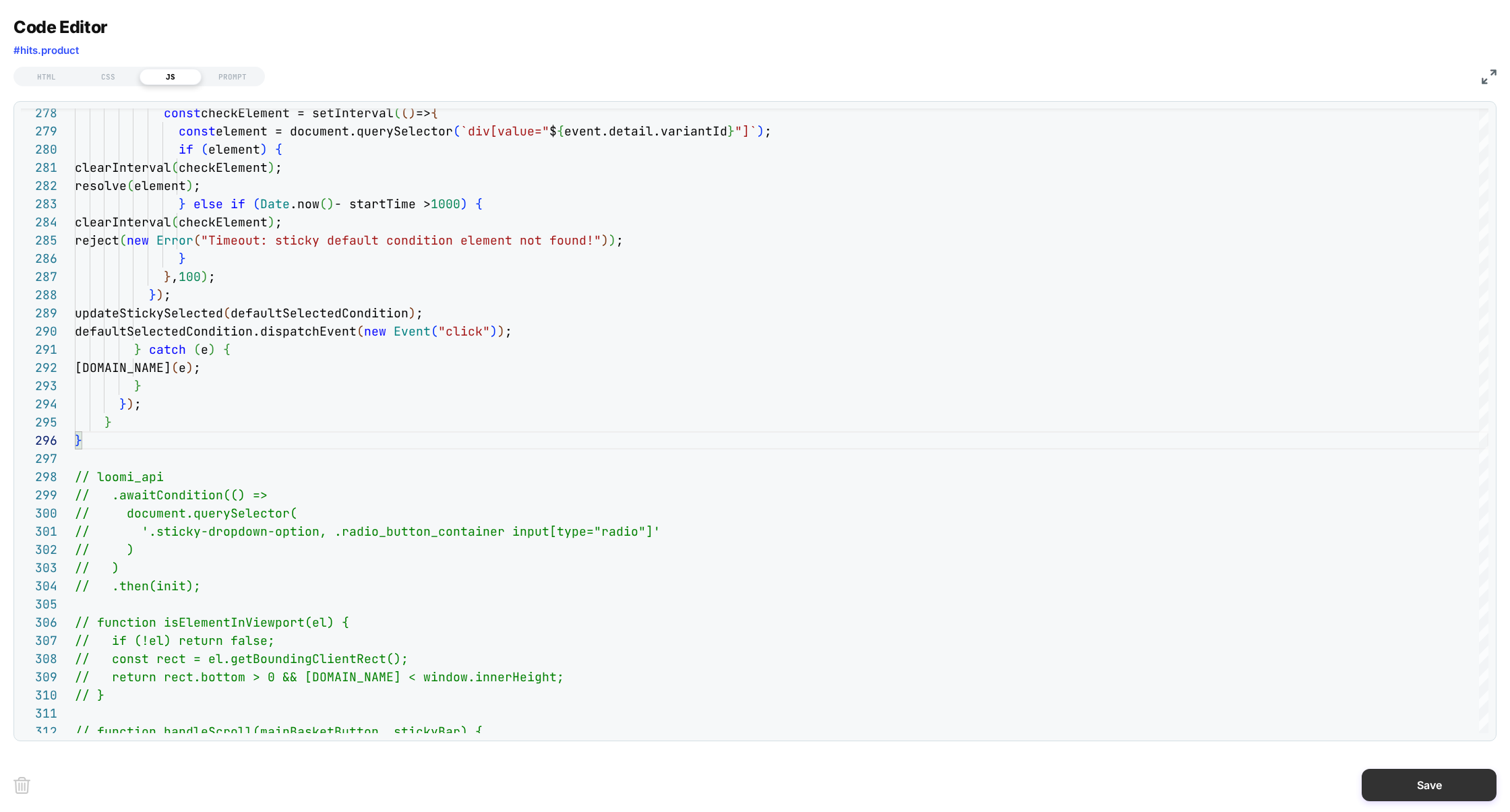
type textarea "**********"
click at [1447, 784] on button "Save" at bounding box center [1428, 784] width 135 height 32
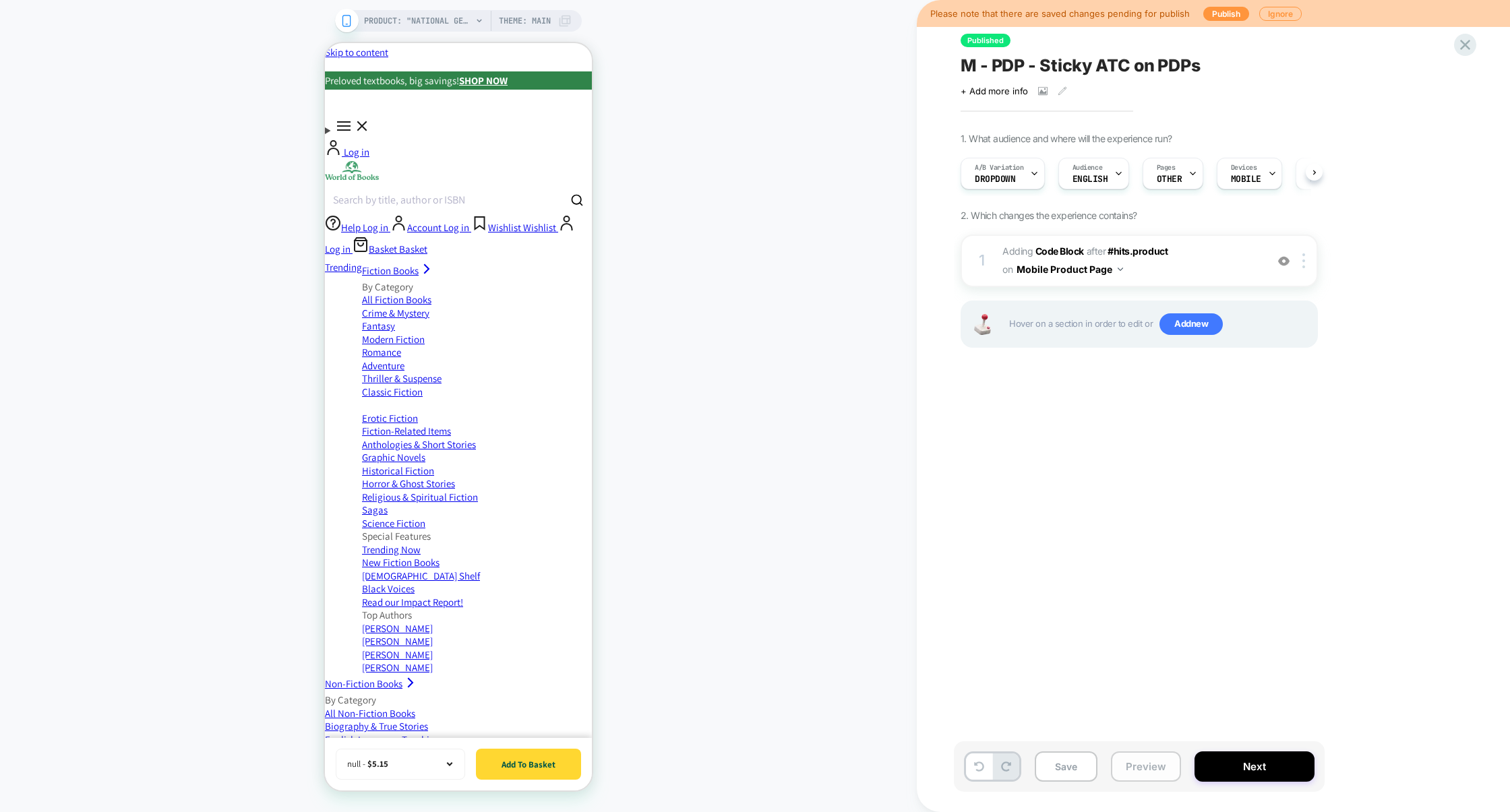
scroll to position [0, 1]
click at [1136, 768] on button "Preview" at bounding box center [1146, 766] width 70 height 31
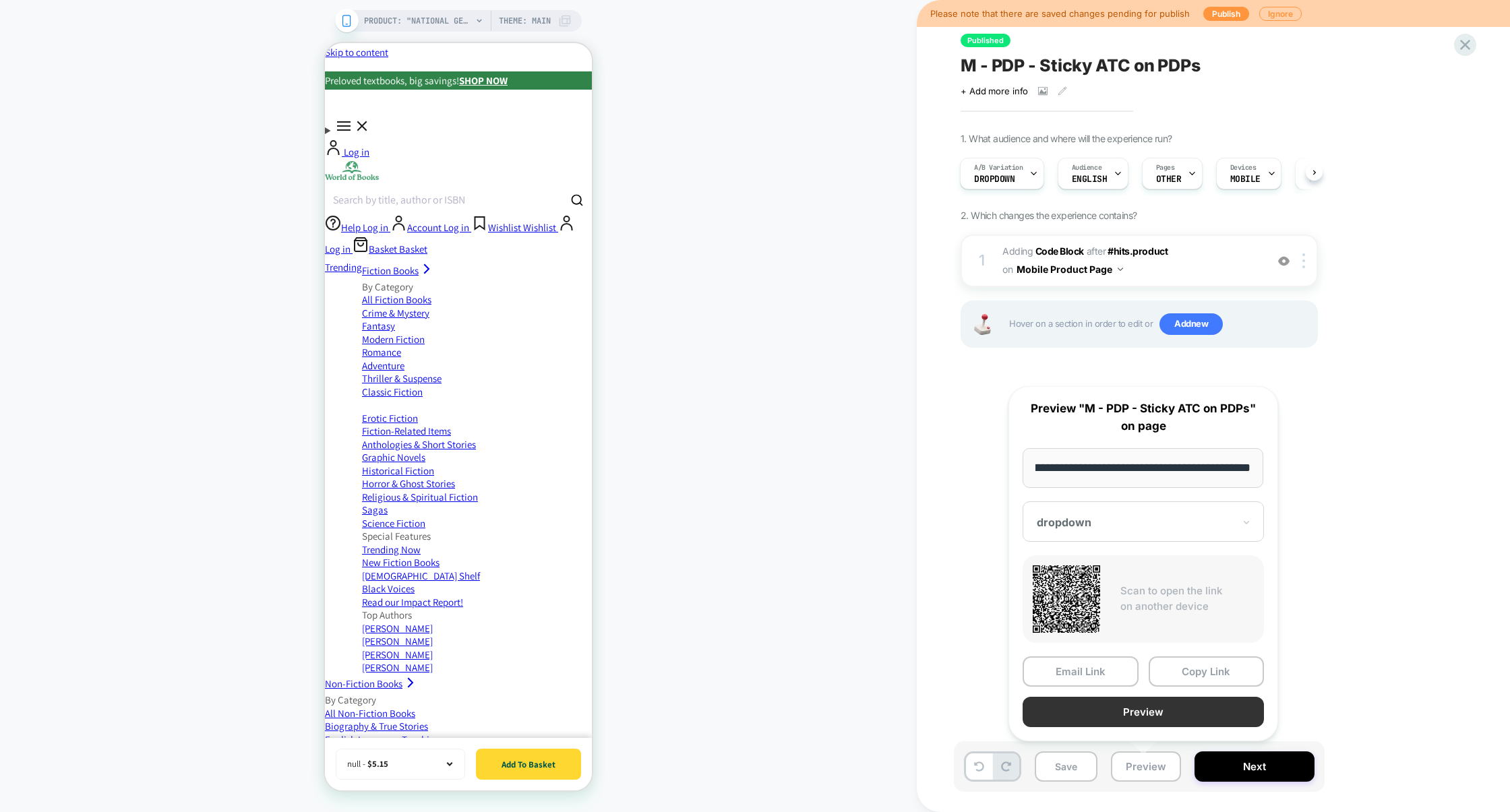
scroll to position [0, 0]
click at [1138, 717] on button "Preview" at bounding box center [1143, 711] width 241 height 31
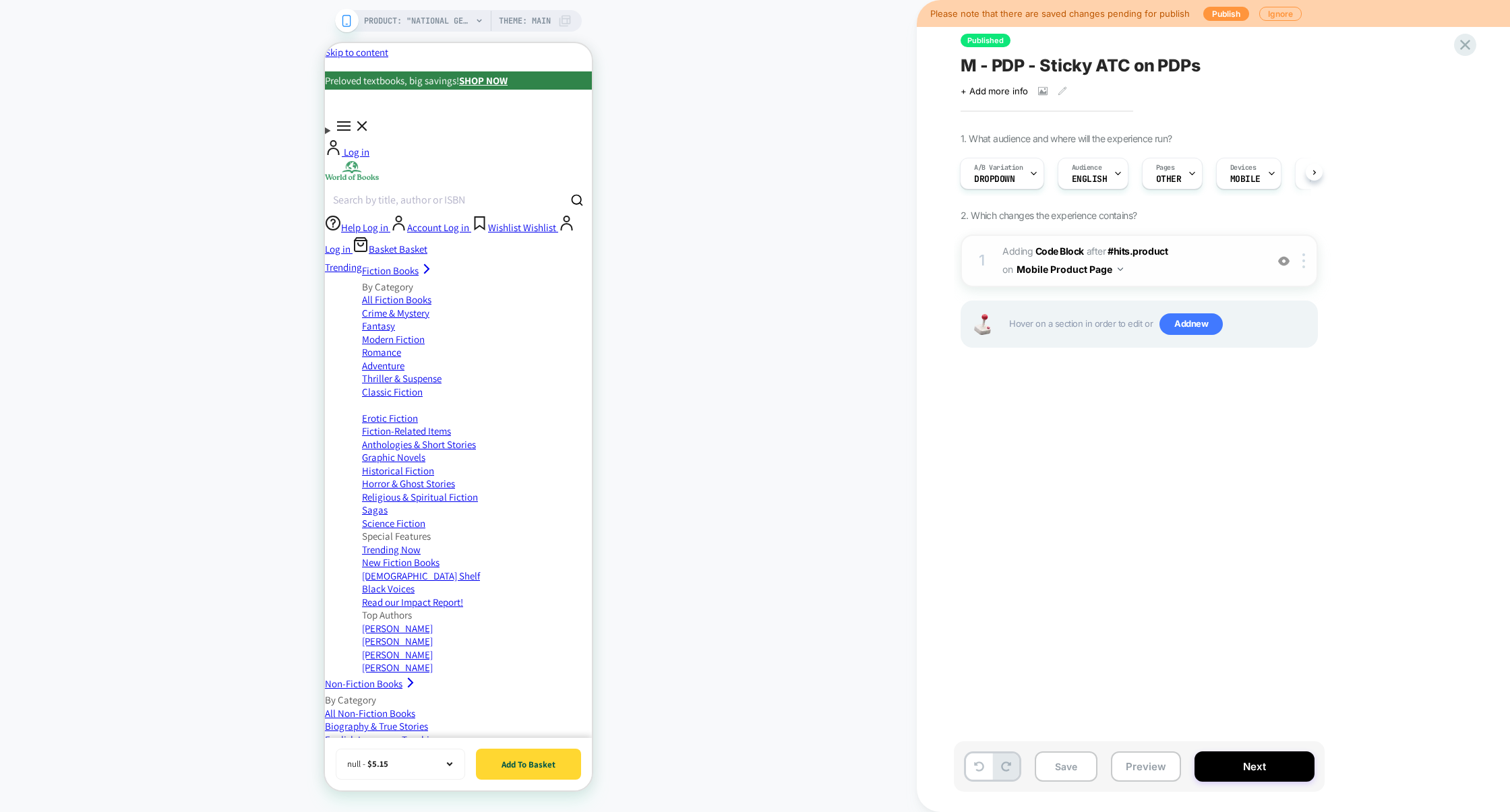
click at [1188, 261] on span "Adding Code Block AFTER #hits.product #hits.product on Mobile Product Page" at bounding box center [1131, 261] width 257 height 36
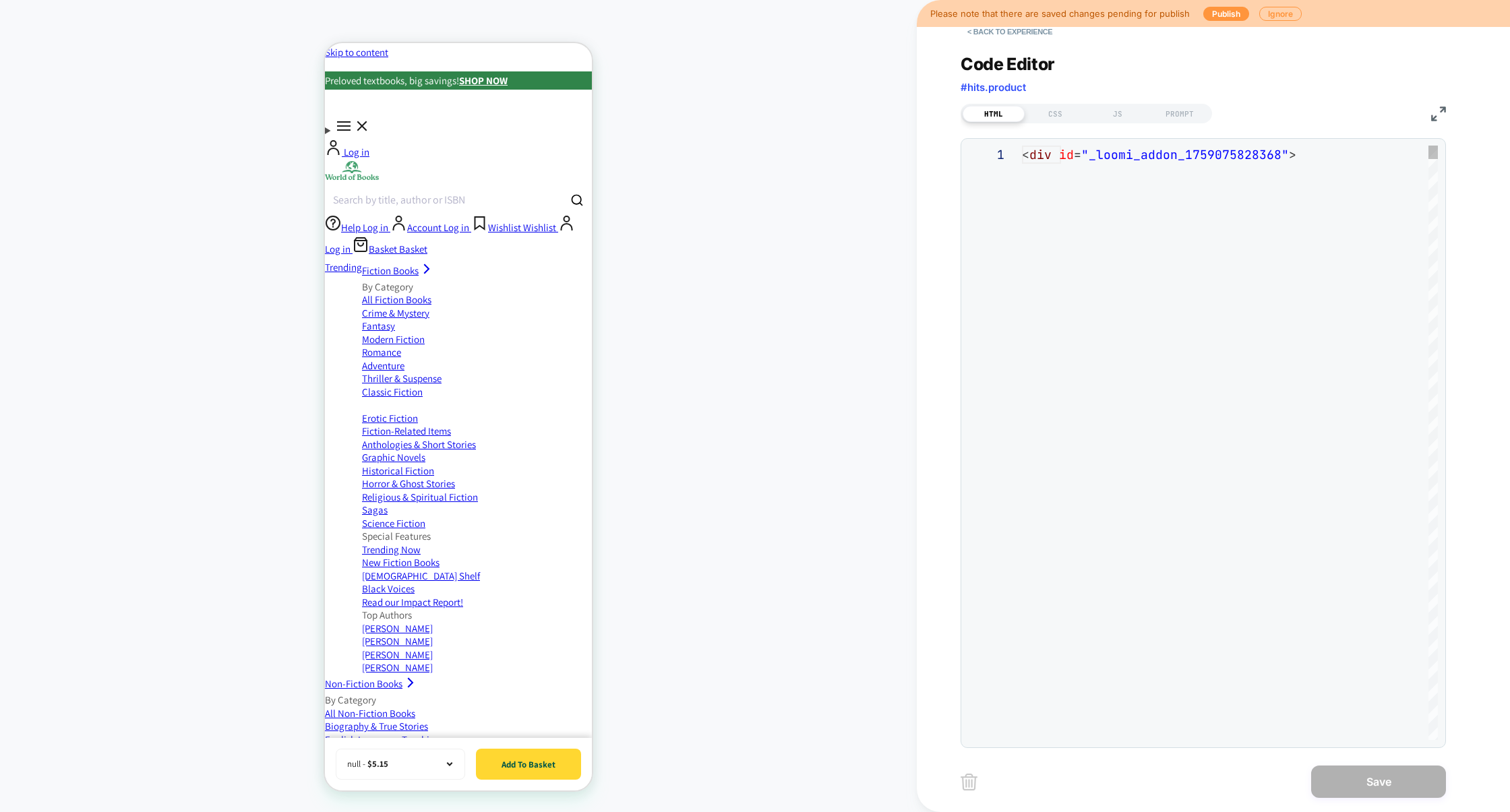
scroll to position [182, 0]
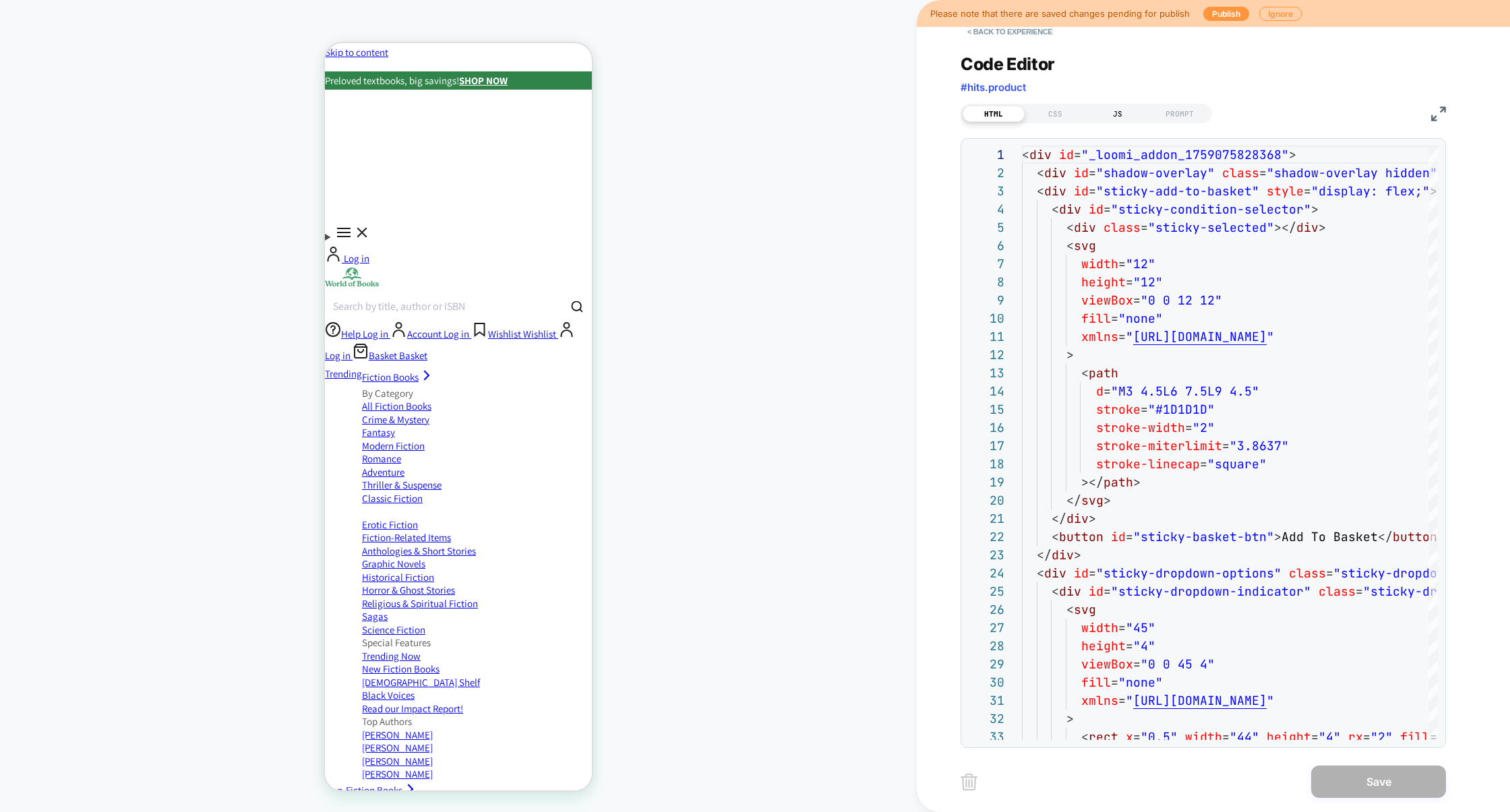
click at [1126, 112] on div "JS" at bounding box center [1117, 114] width 62 height 17
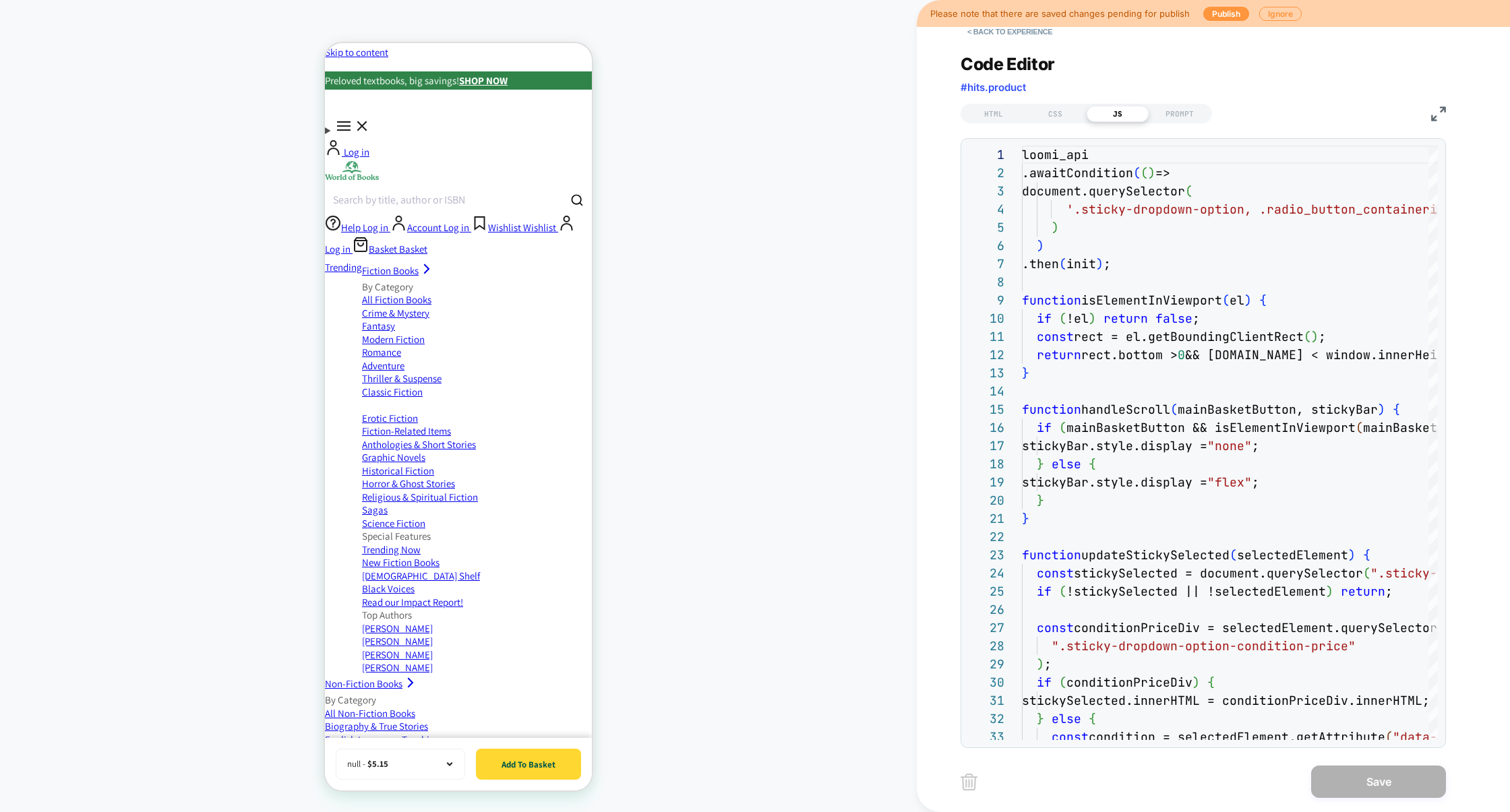
click at [1437, 112] on img at bounding box center [1438, 114] width 15 height 15
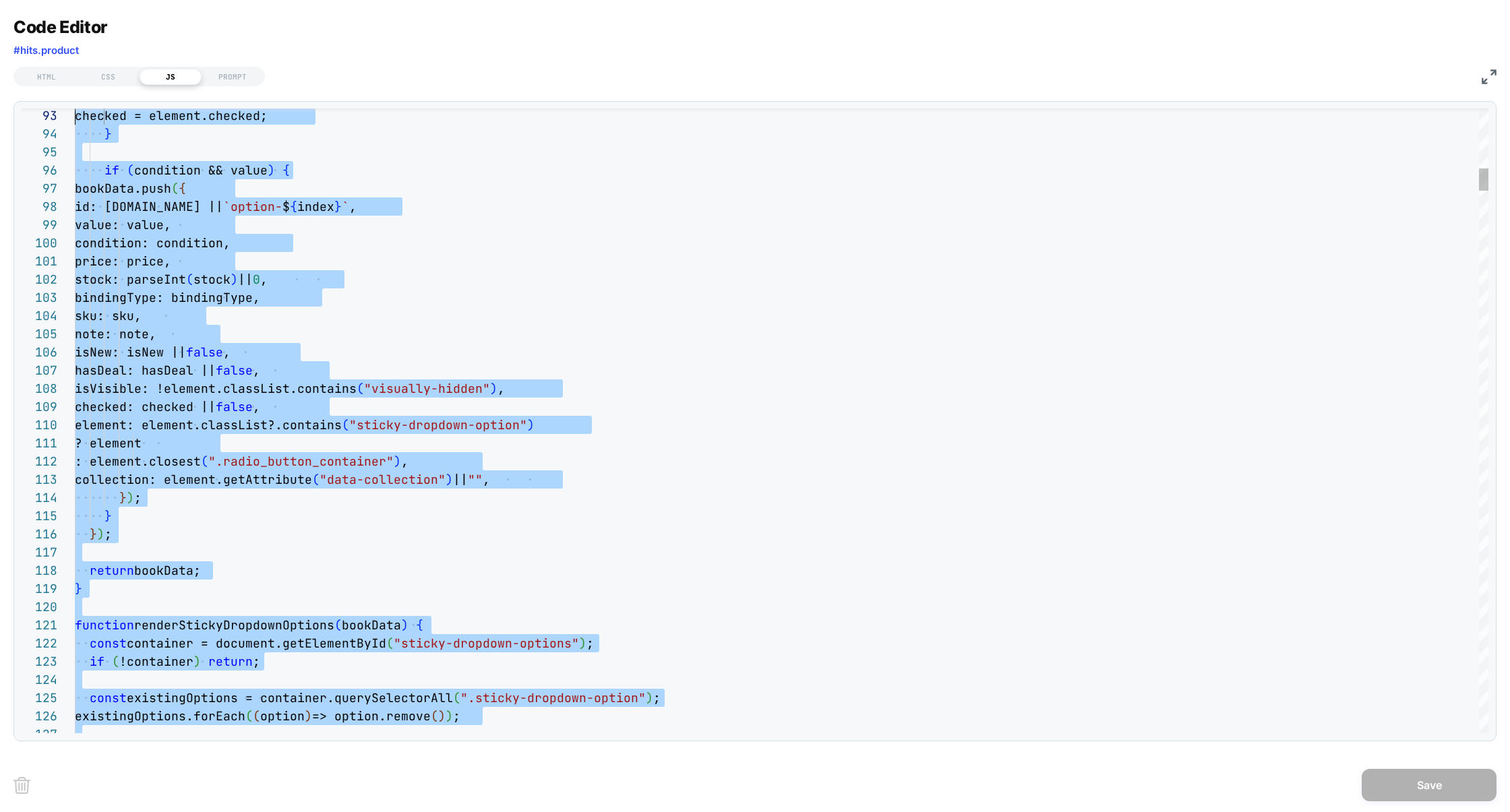
scroll to position [0, 0]
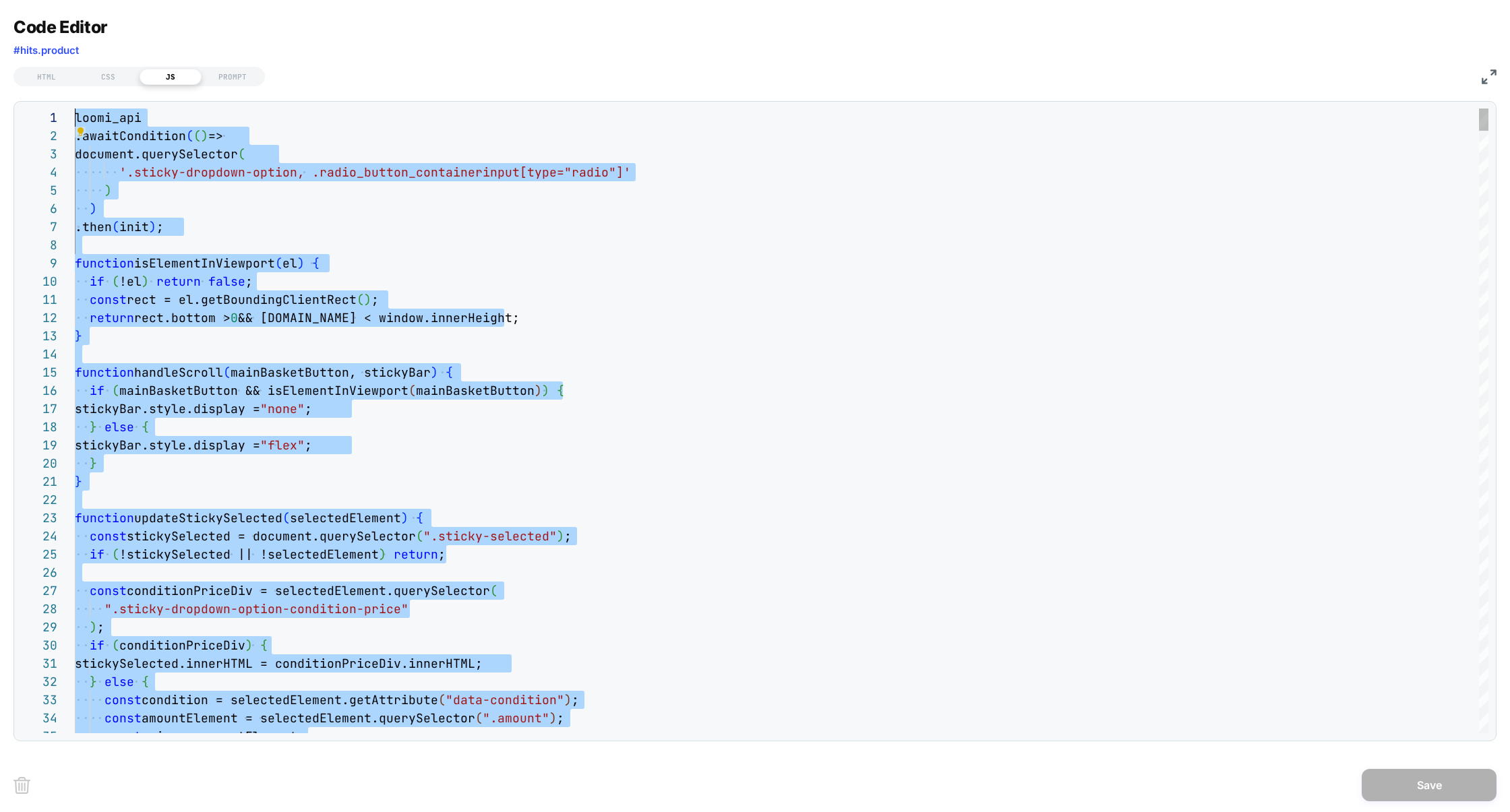
drag, startPoint x: 119, startPoint y: 263, endPoint x: 30, endPoint y: -130, distance: 403.0
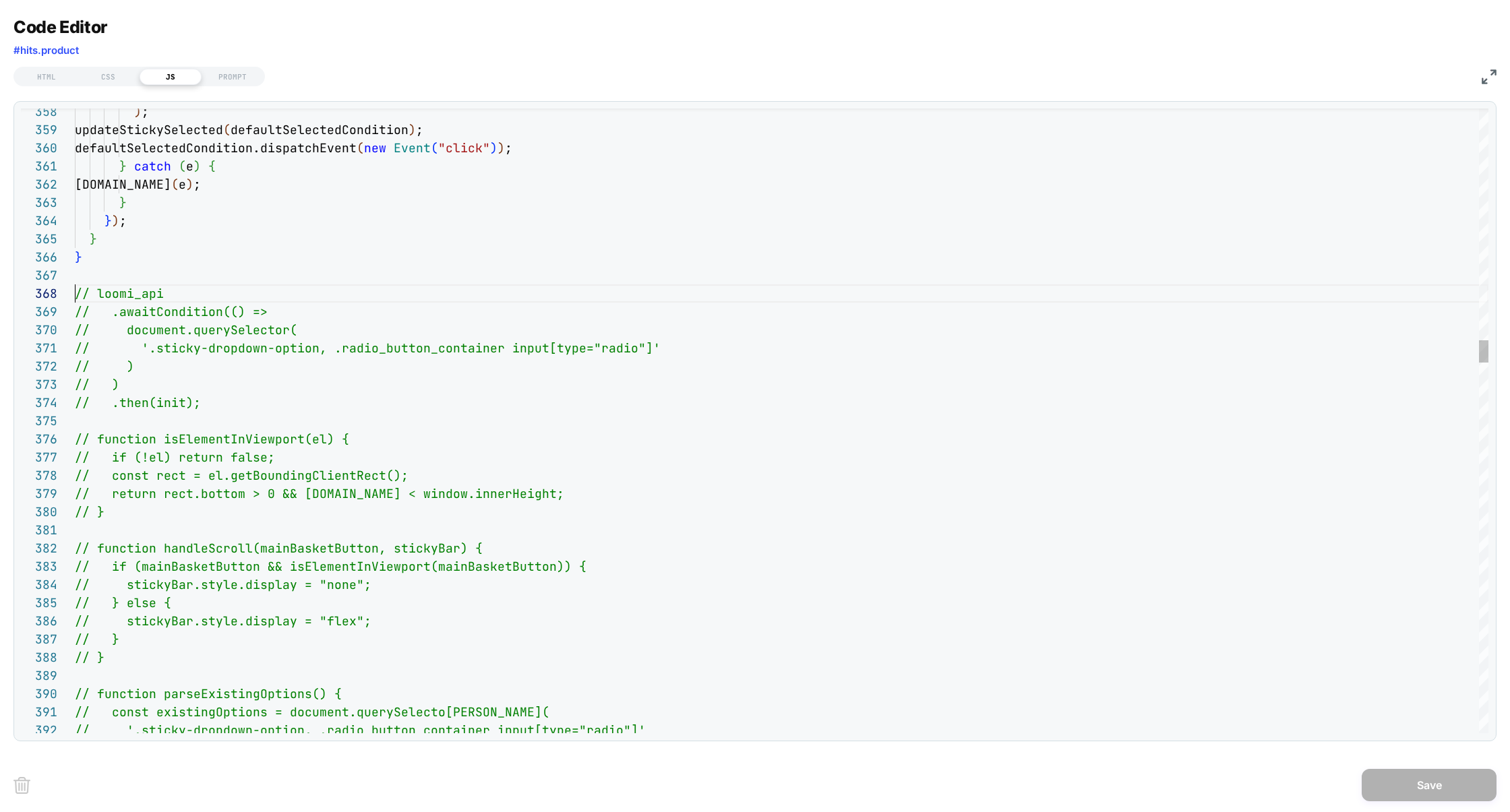
scroll to position [127, 145]
drag, startPoint x: 77, startPoint y: 294, endPoint x: 217, endPoint y: 485, distance: 236.8
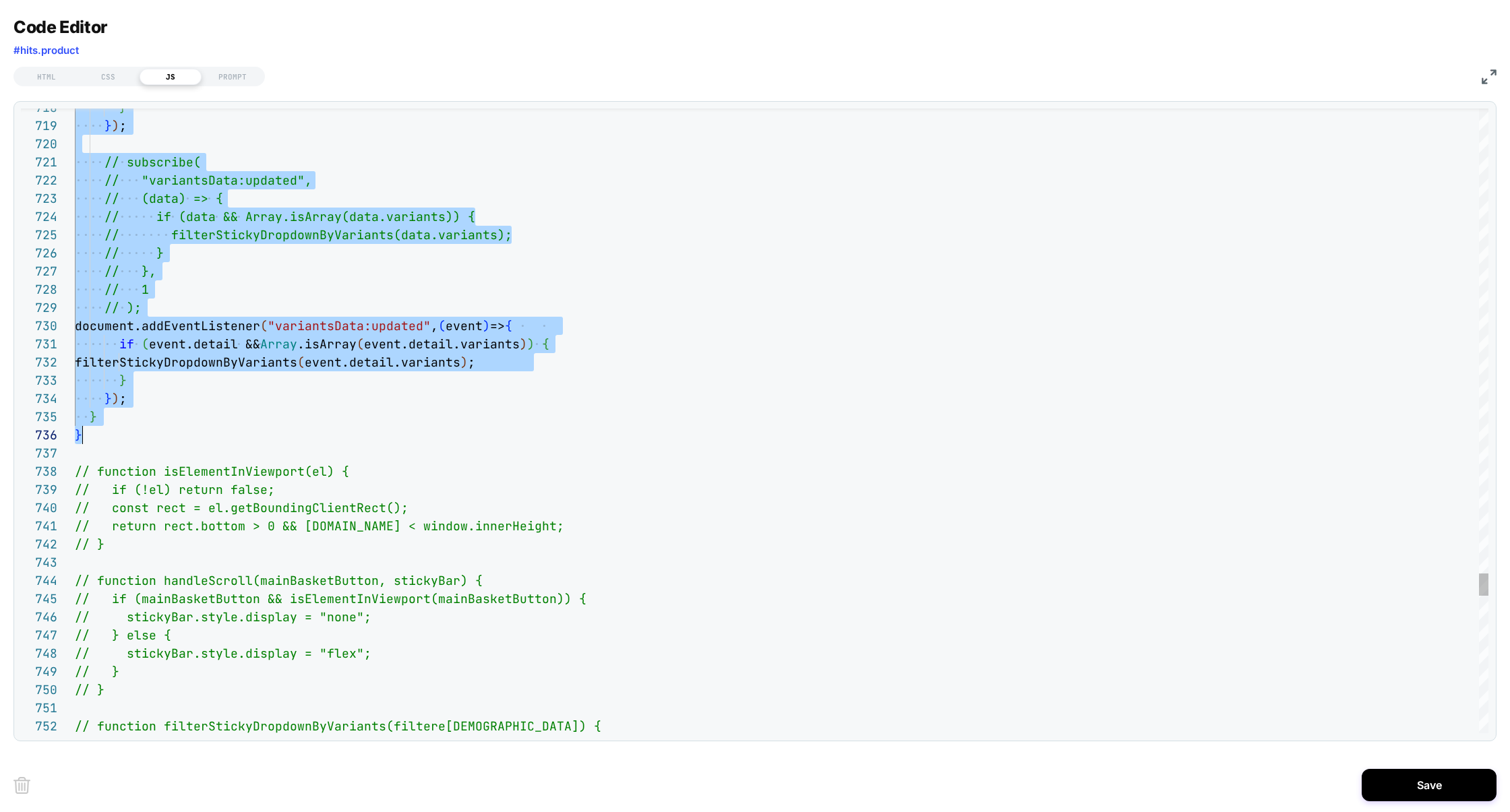
scroll to position [127, 28]
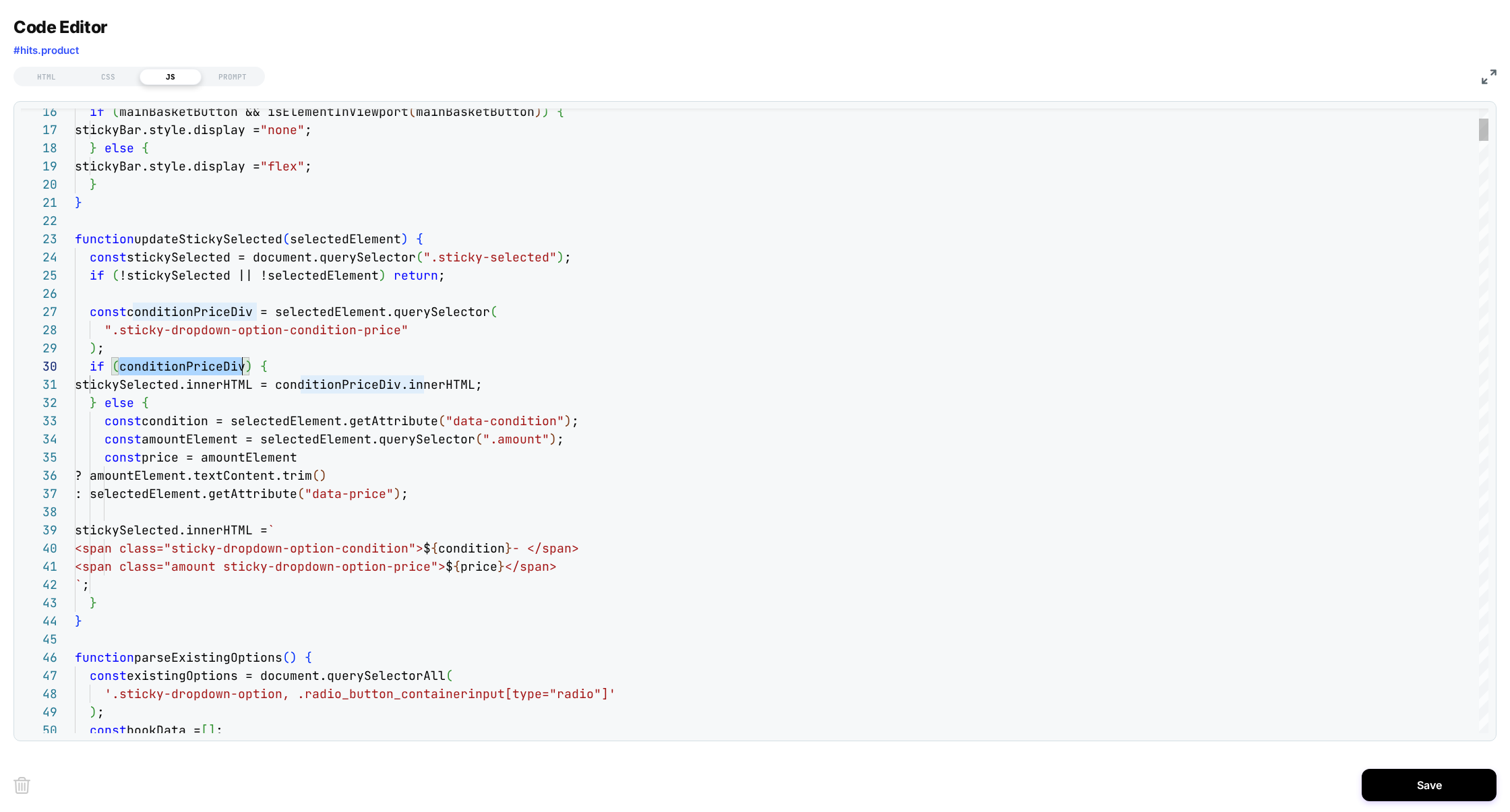
scroll to position [163, 167]
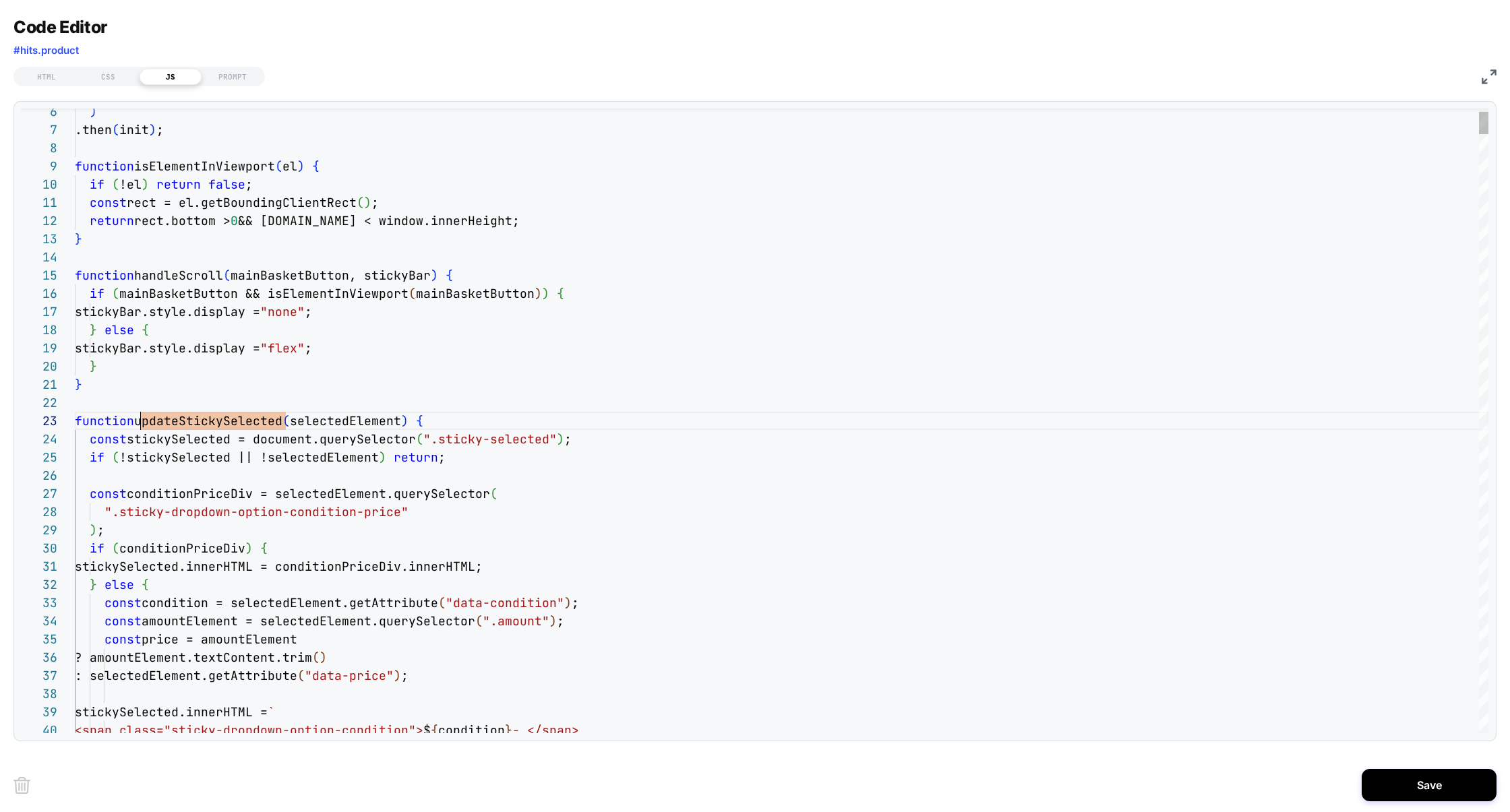
scroll to position [36, 65]
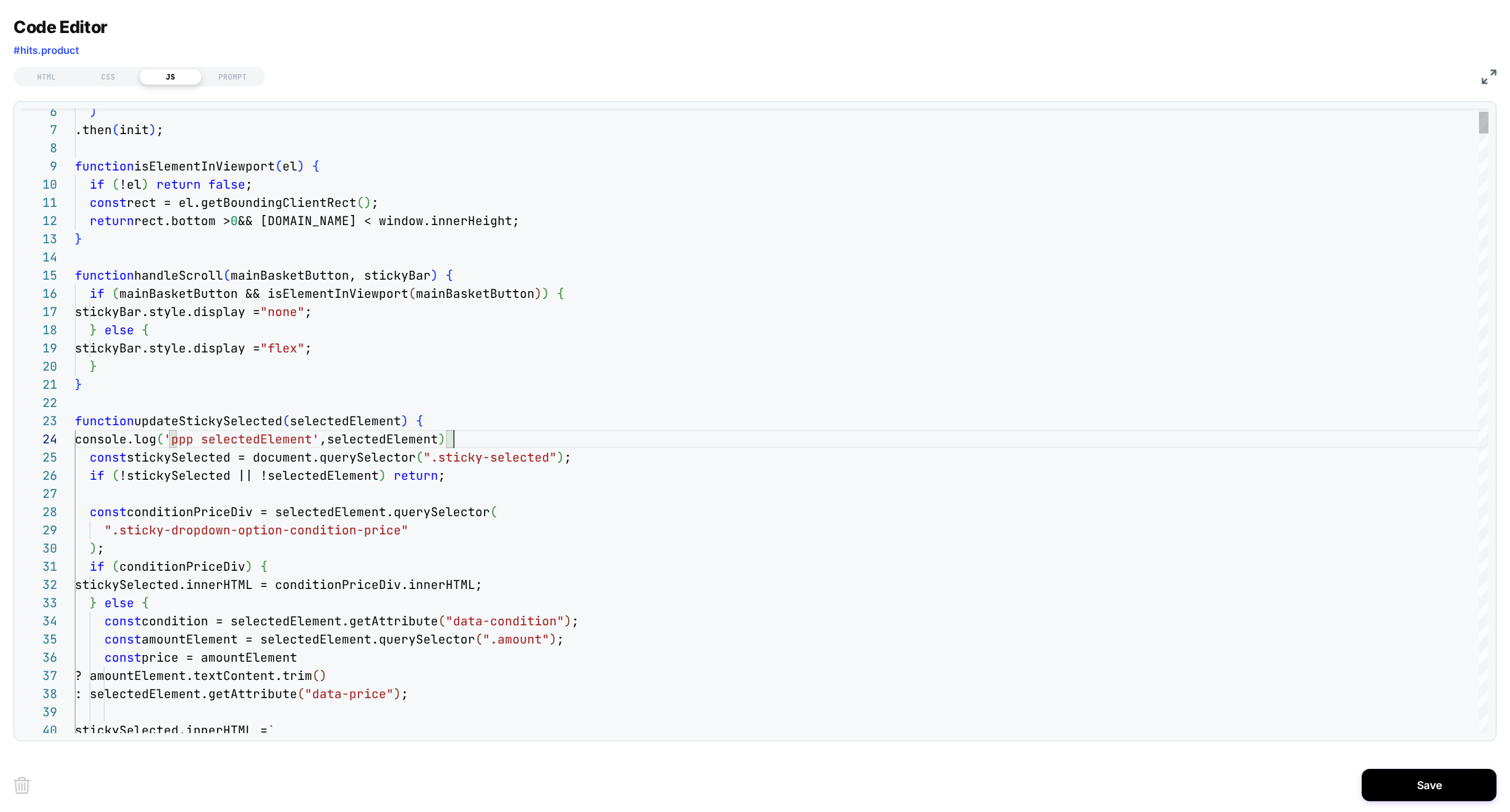
scroll to position [55, 0]
drag, startPoint x: 486, startPoint y: 444, endPoint x: 1, endPoint y: 443, distance: 485.0
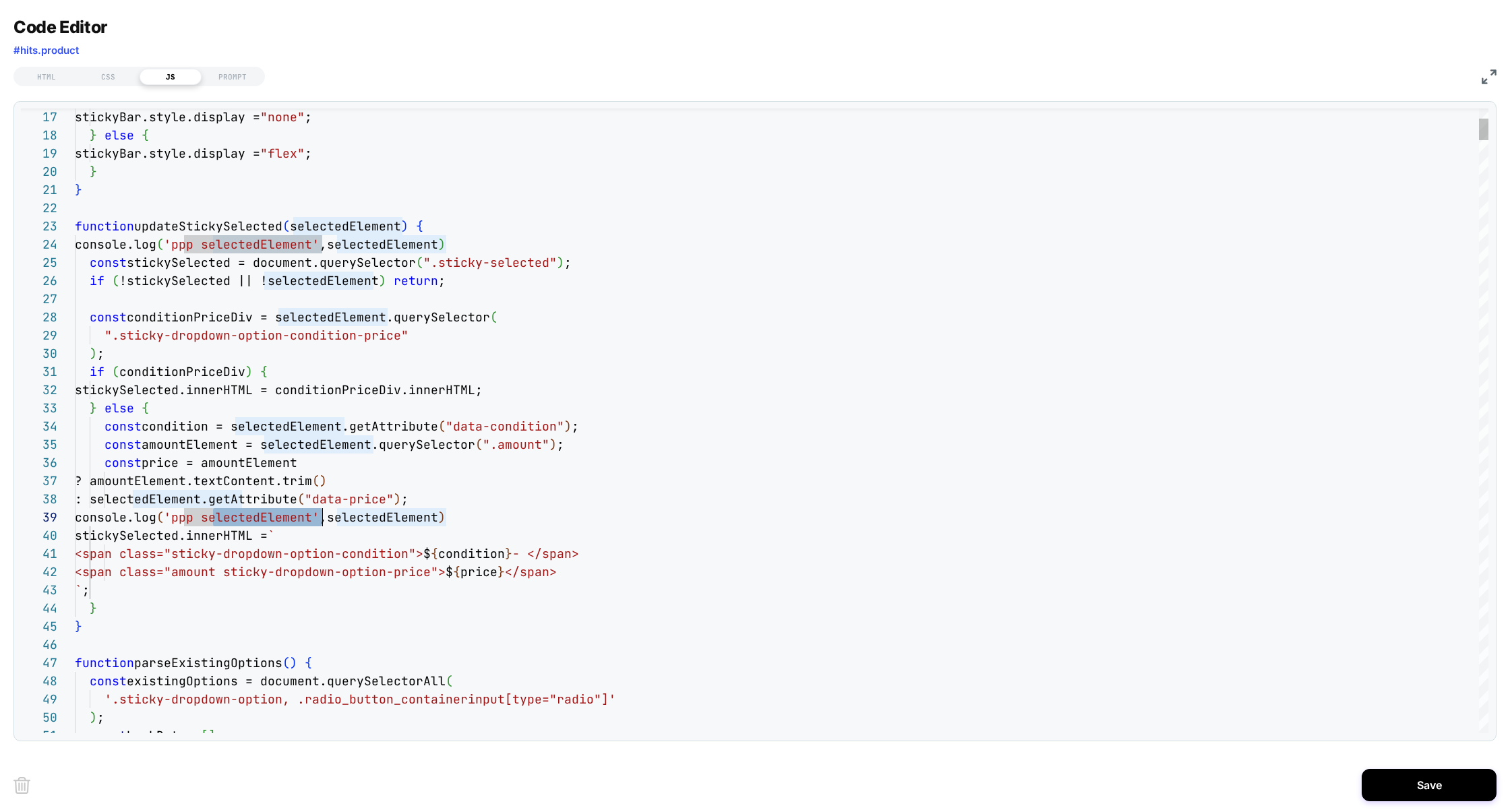
scroll to position [145, 138]
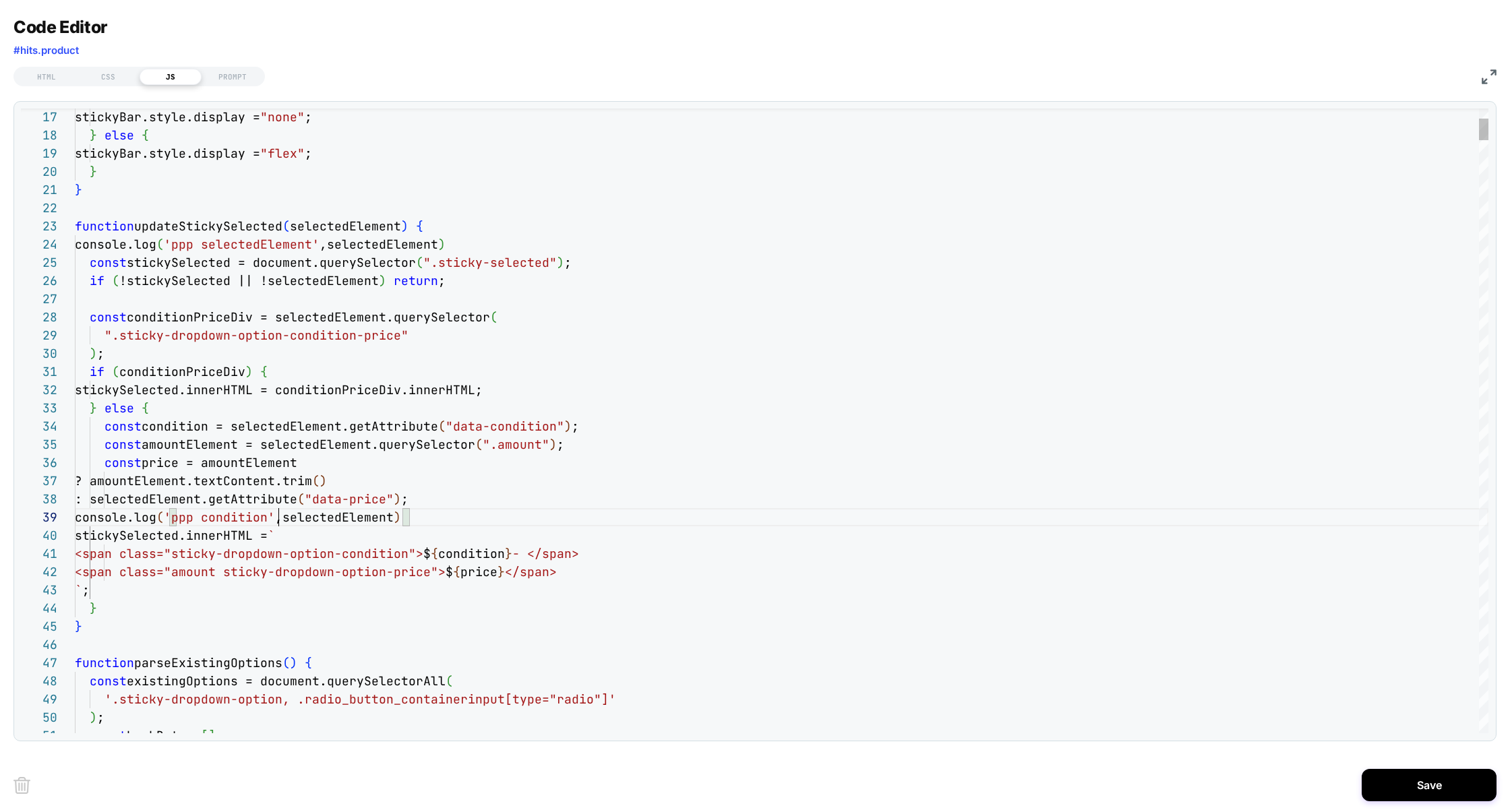
scroll to position [145, 203]
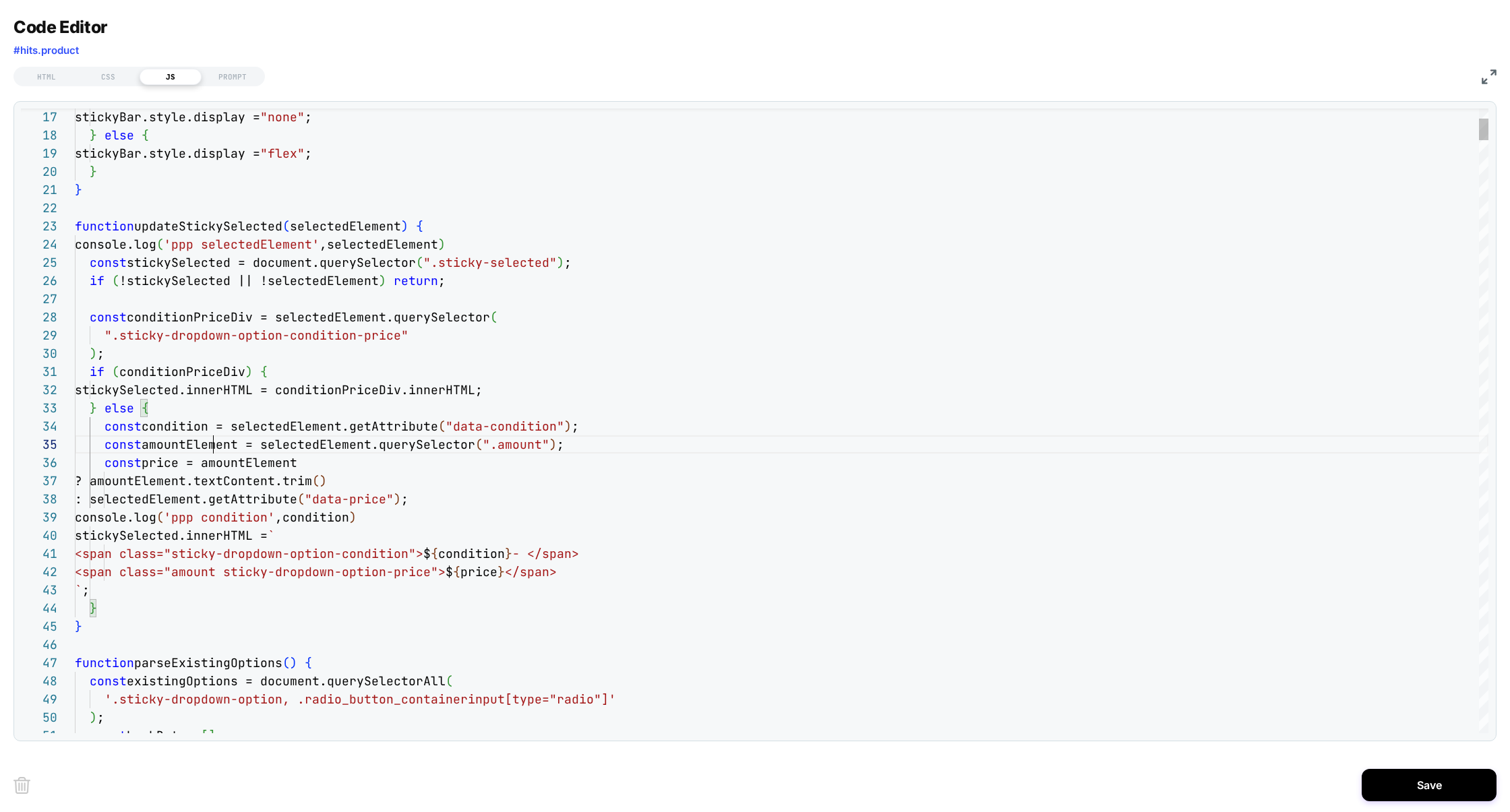
scroll to position [73, 167]
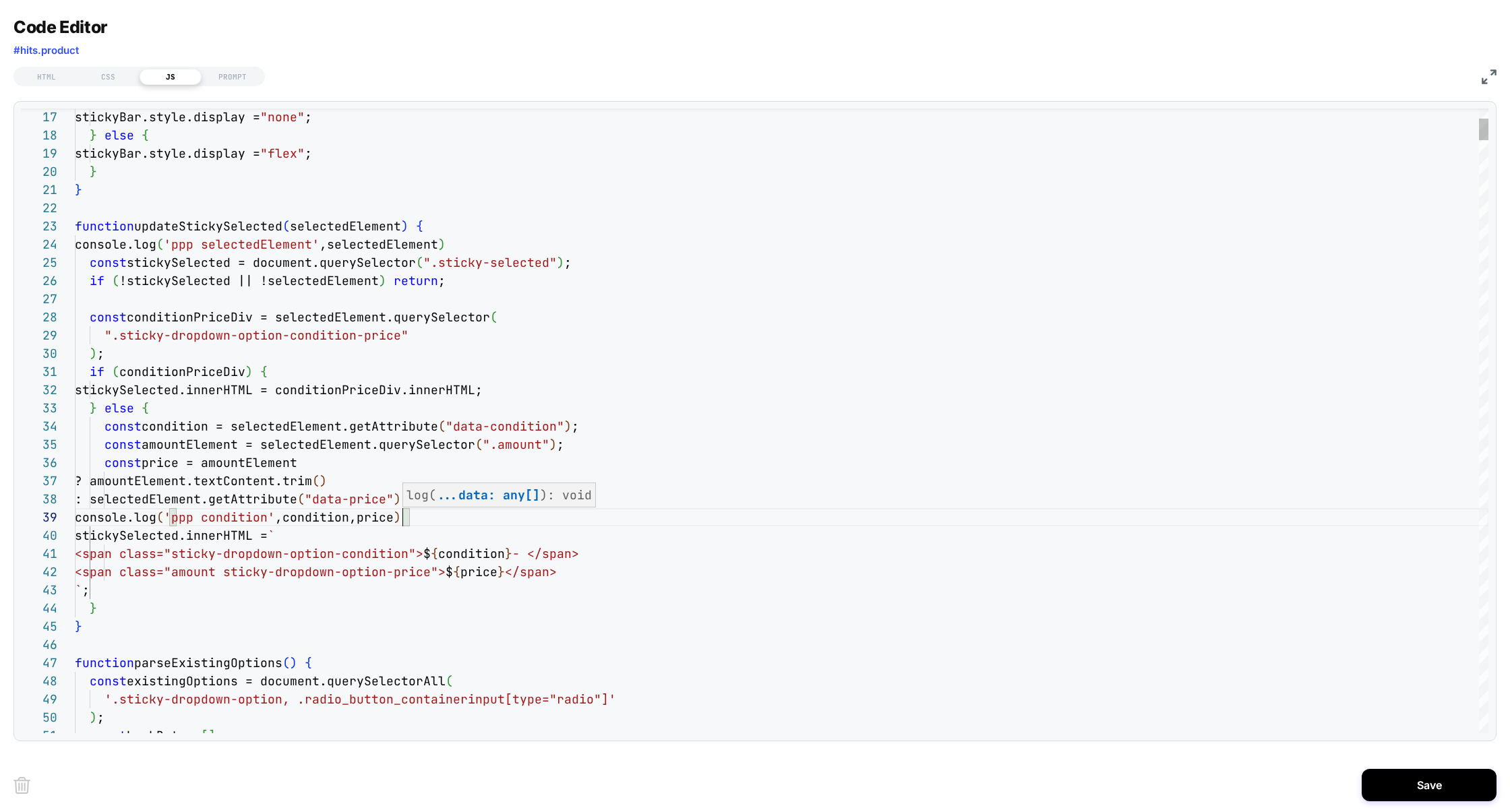
scroll to position [145, 327]
type textarea "**********"
click at [1439, 787] on button "Save" at bounding box center [1428, 784] width 135 height 32
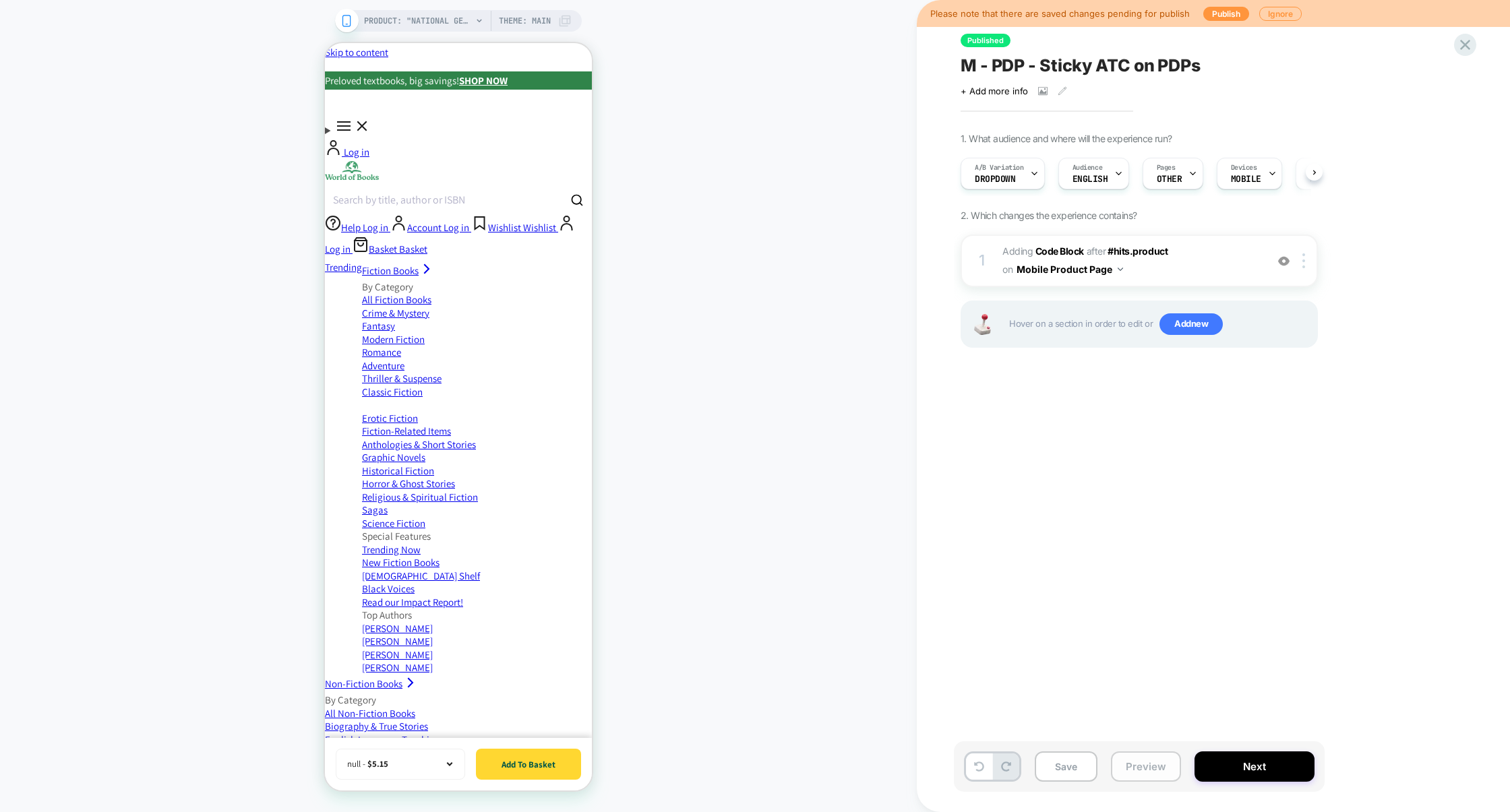
scroll to position [0, 1]
click at [1147, 762] on button "Preview" at bounding box center [1146, 766] width 70 height 31
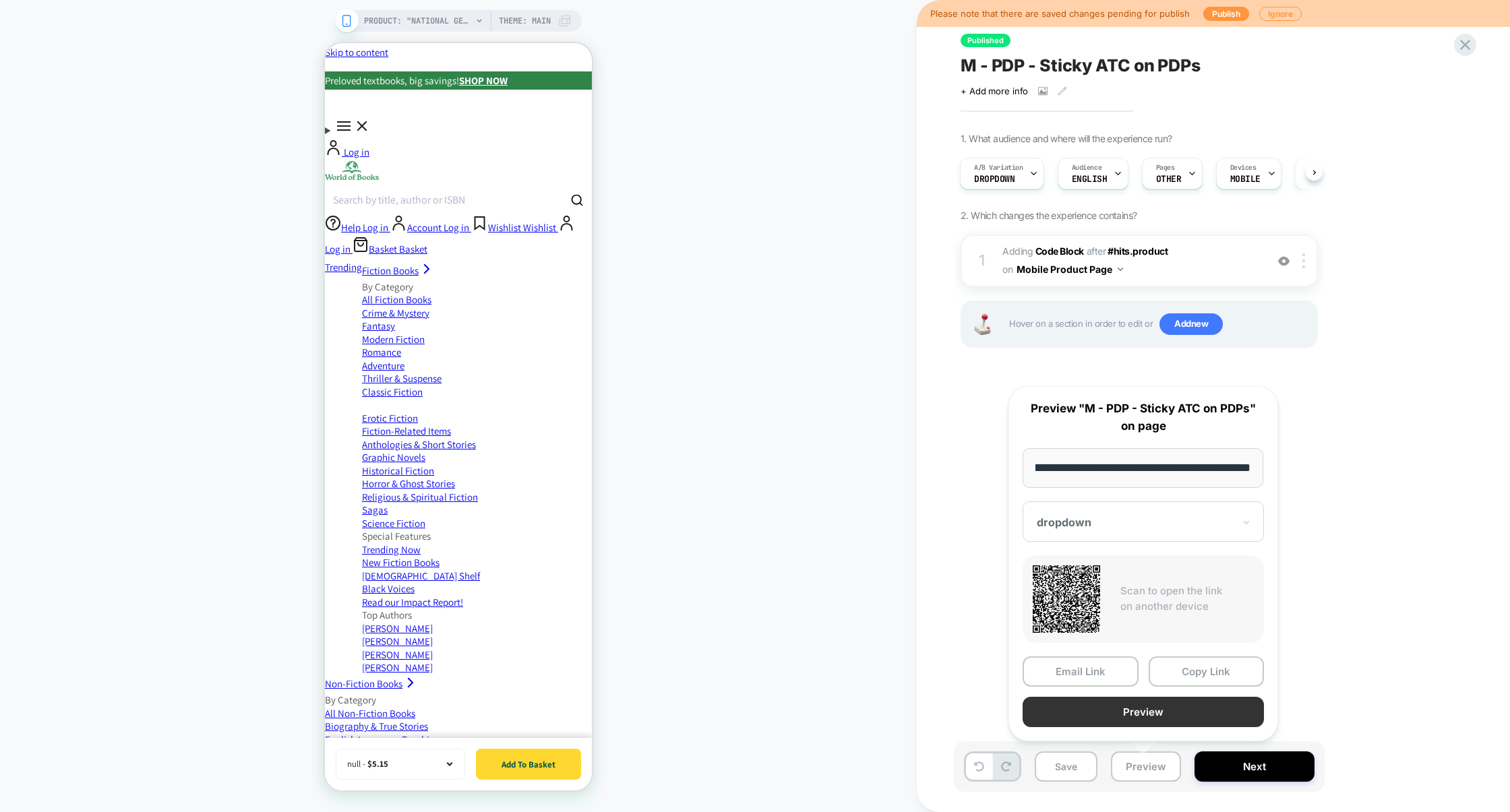
scroll to position [0, 0]
click at [1156, 708] on button "Preview" at bounding box center [1143, 711] width 241 height 31
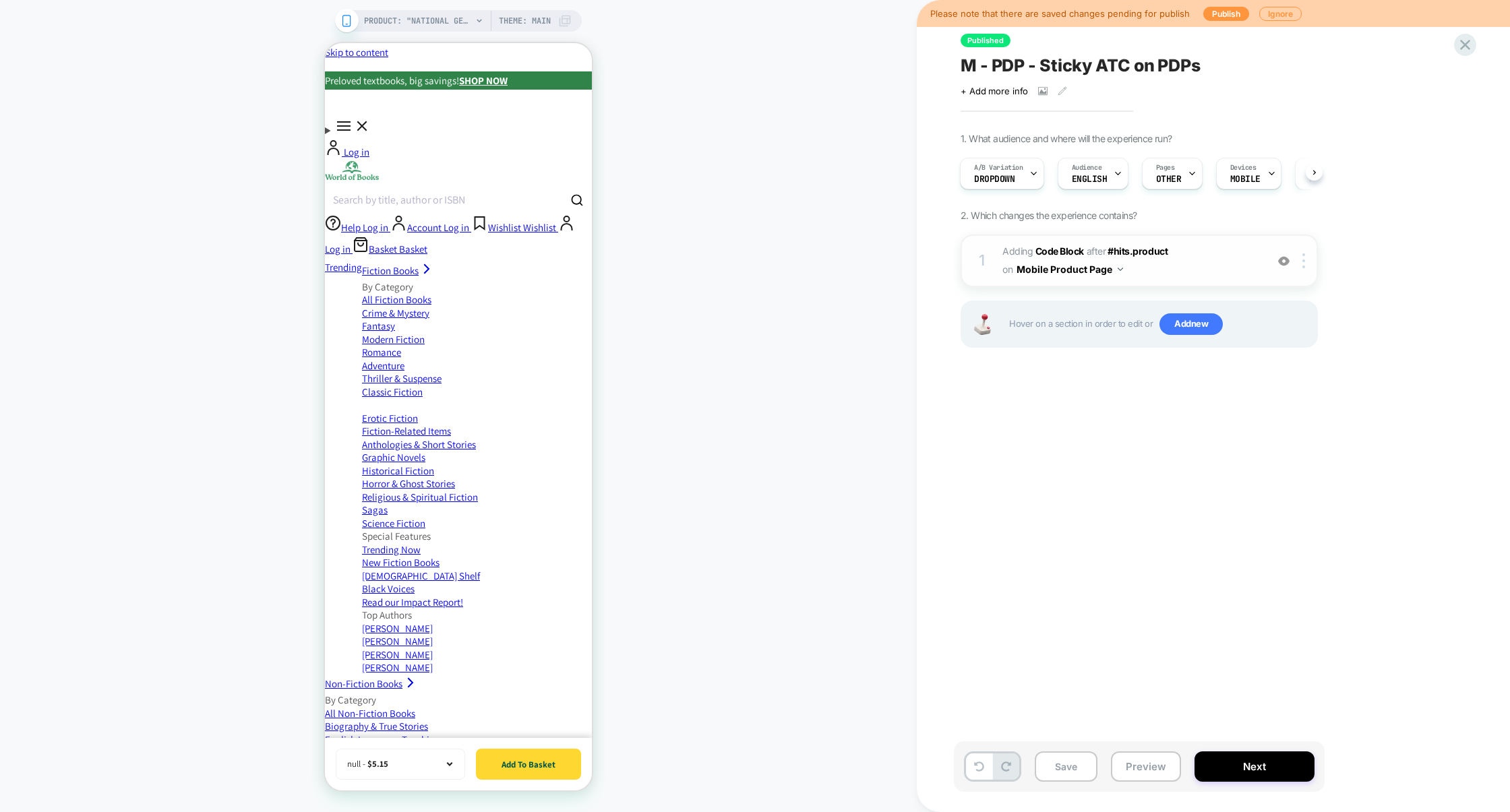
click at [1195, 259] on span "Adding Code Block AFTER #hits.product #hits.product on Mobile Product Page" at bounding box center [1131, 261] width 257 height 36
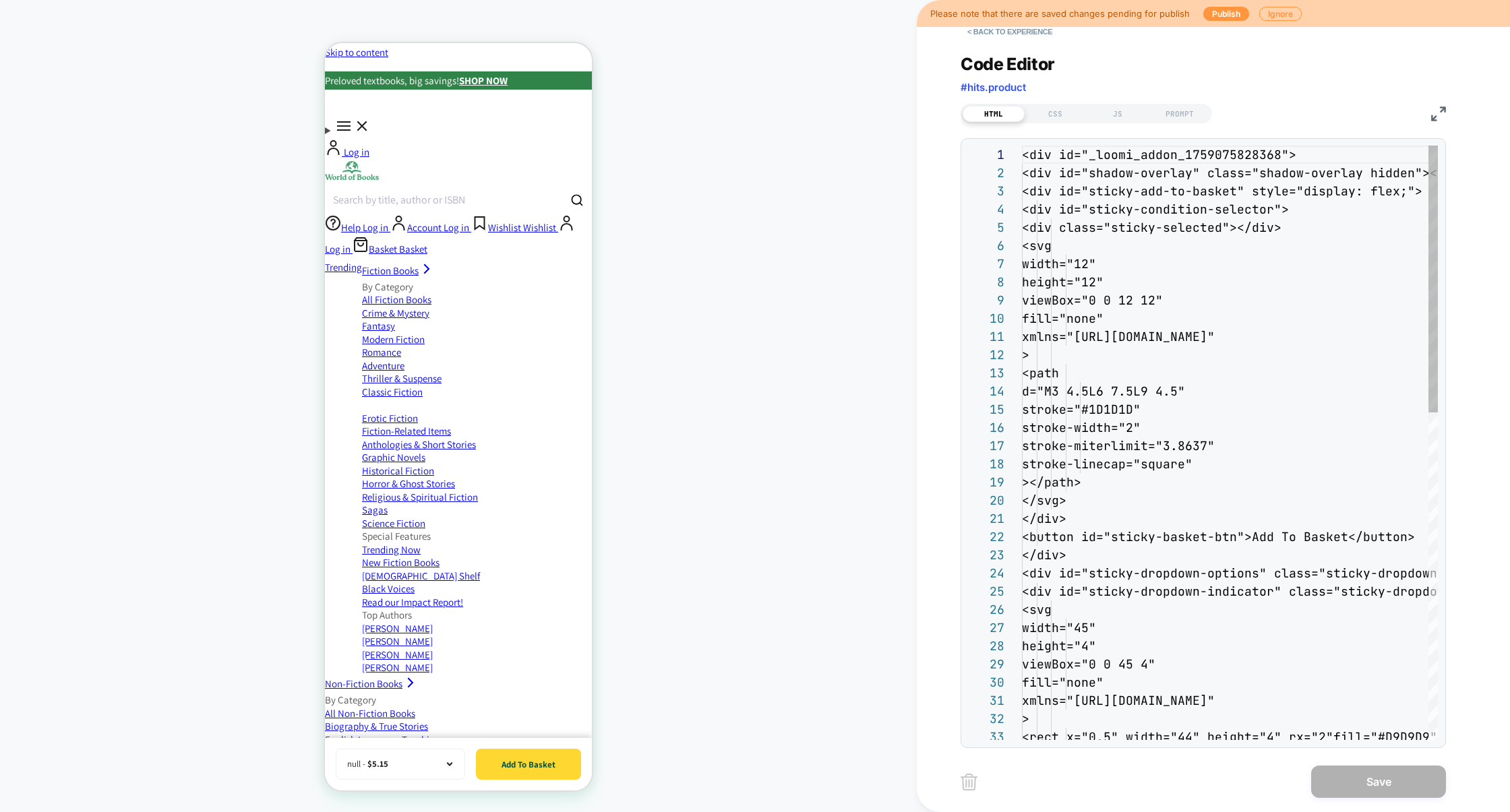
scroll to position [182, 0]
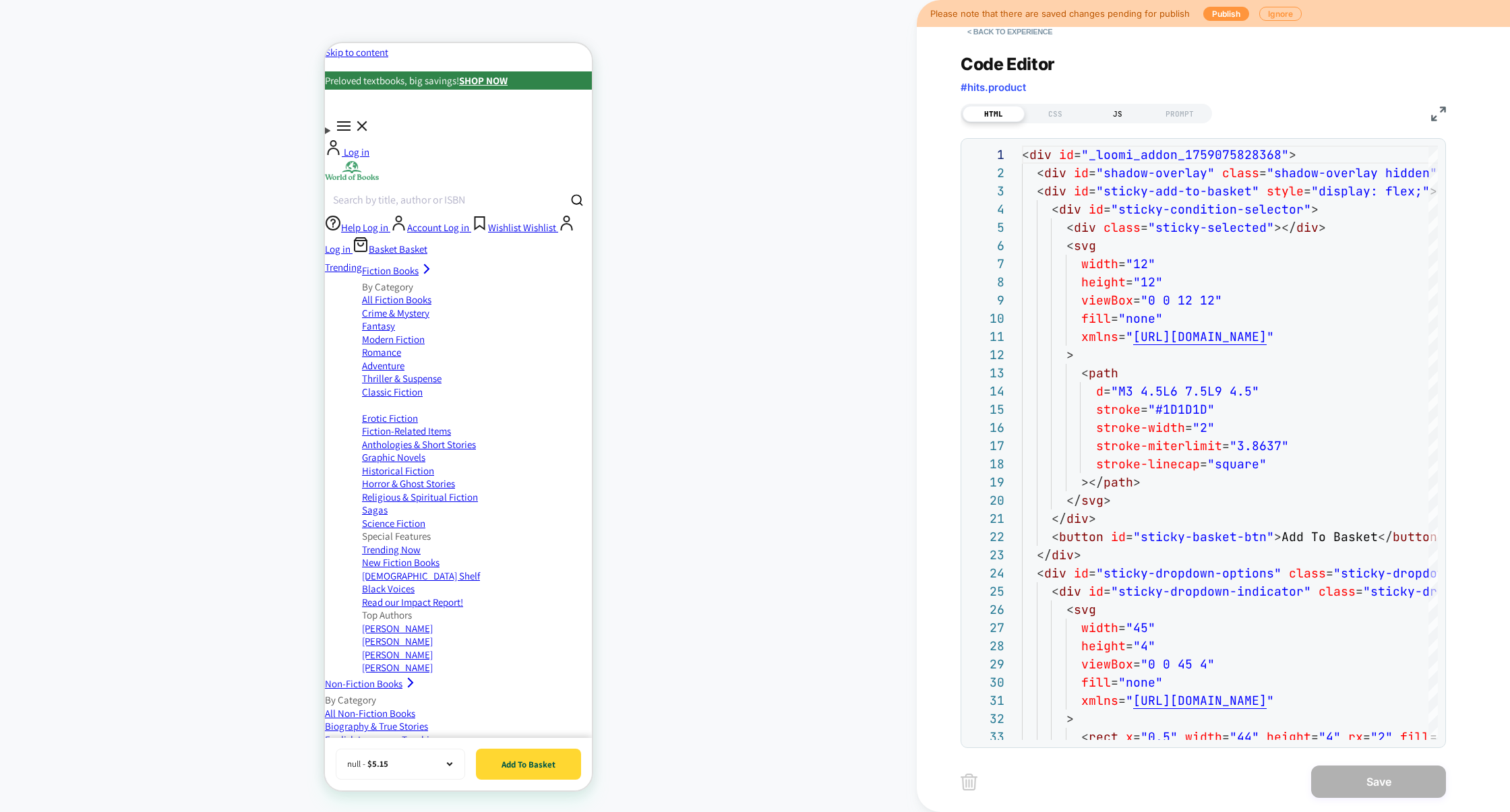
click at [1117, 114] on div "JS" at bounding box center [1117, 114] width 62 height 17
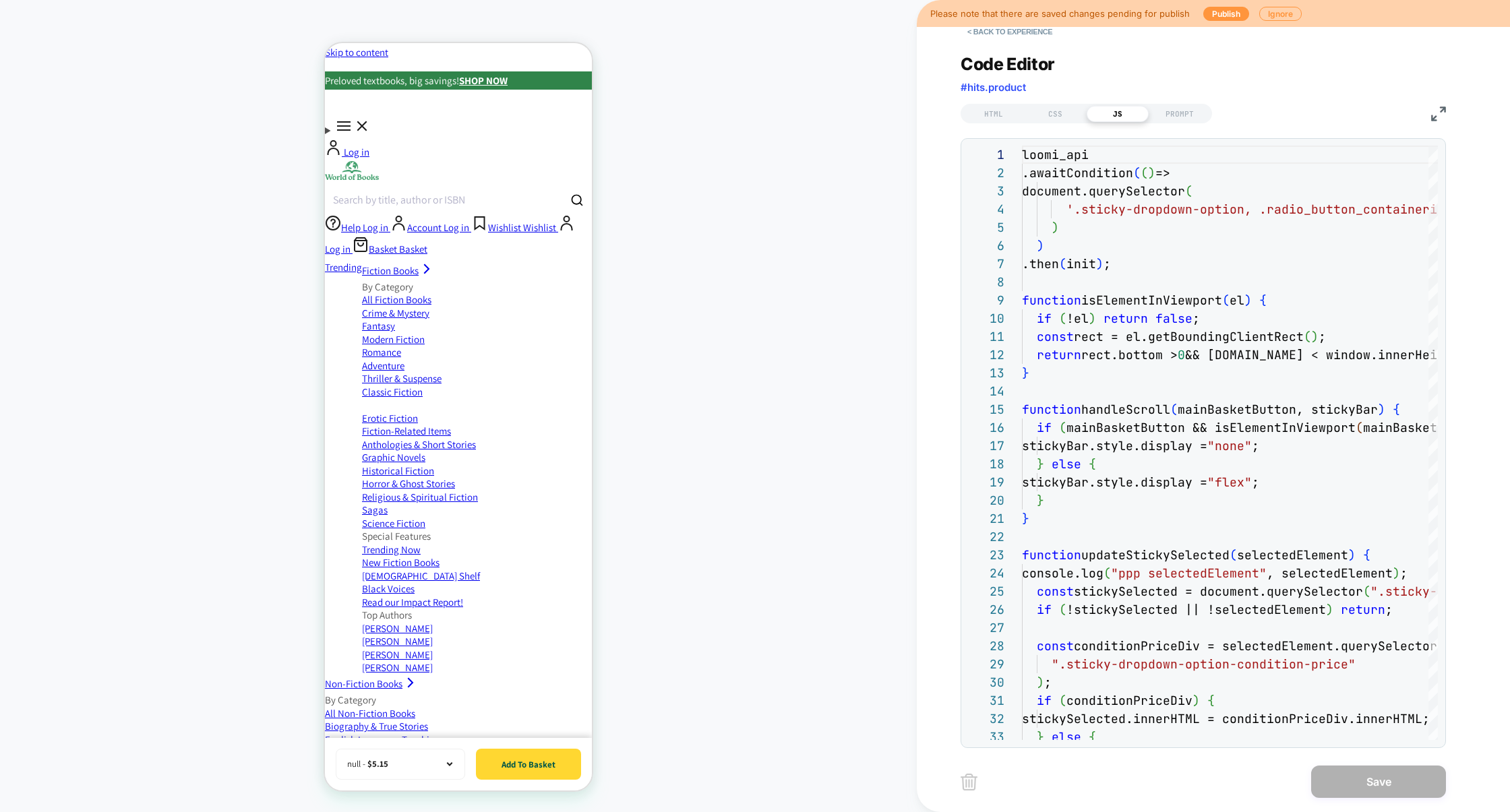
click at [1439, 115] on img at bounding box center [1438, 114] width 15 height 15
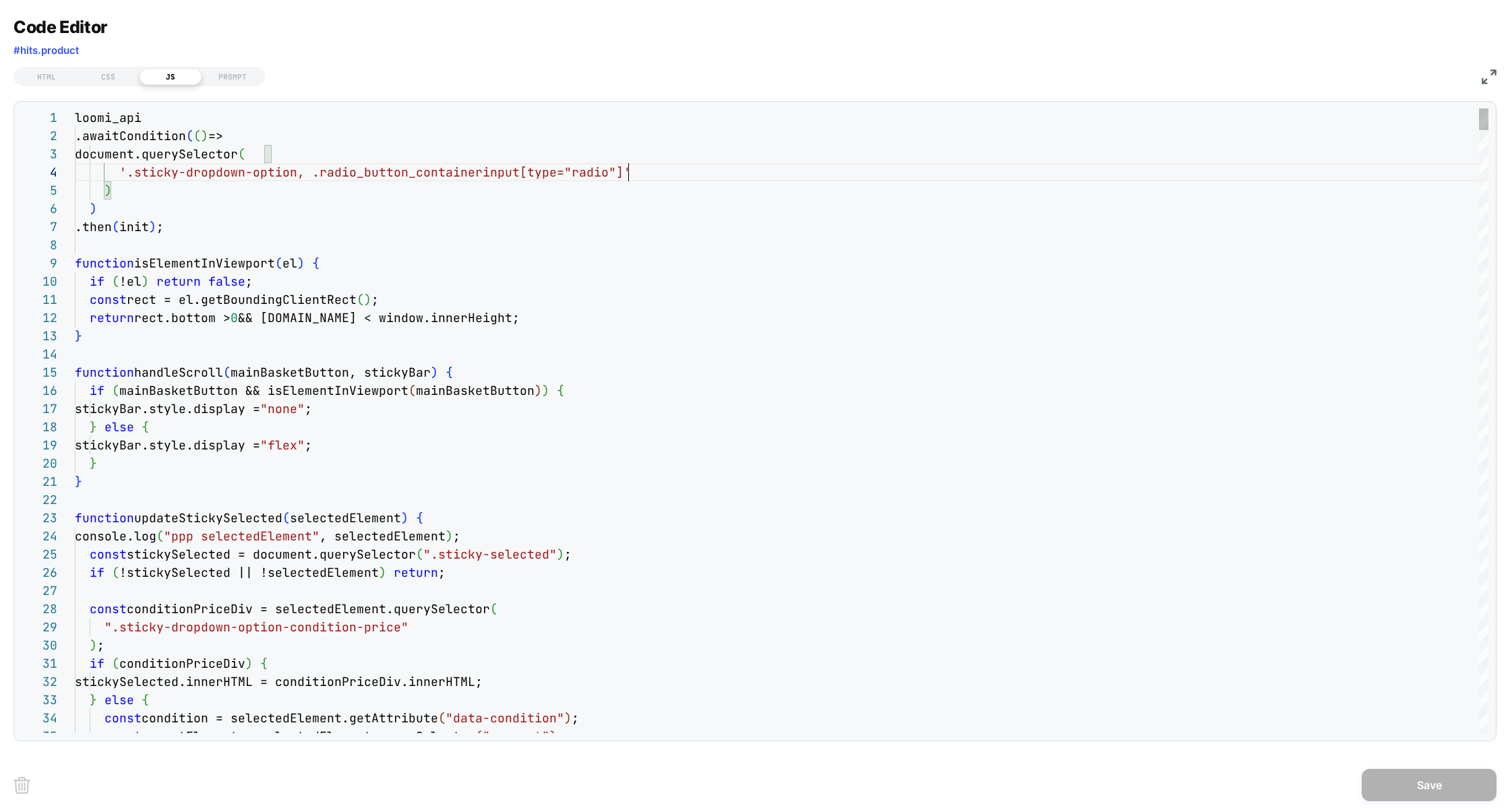
type textarea "**********"
click at [1397, 781] on button "Save" at bounding box center [1428, 784] width 135 height 32
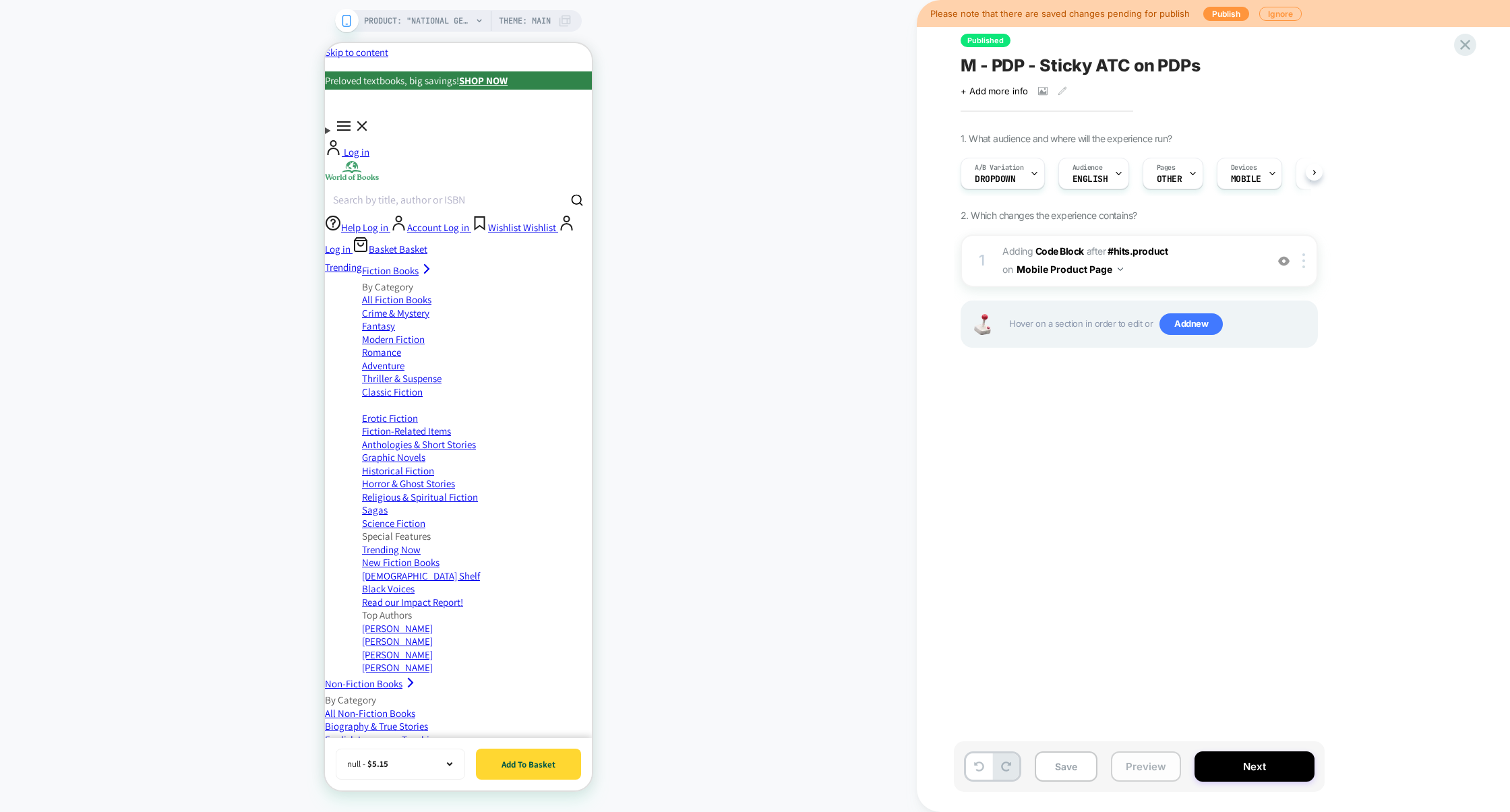
click at [1135, 772] on button "Preview" at bounding box center [1146, 766] width 70 height 31
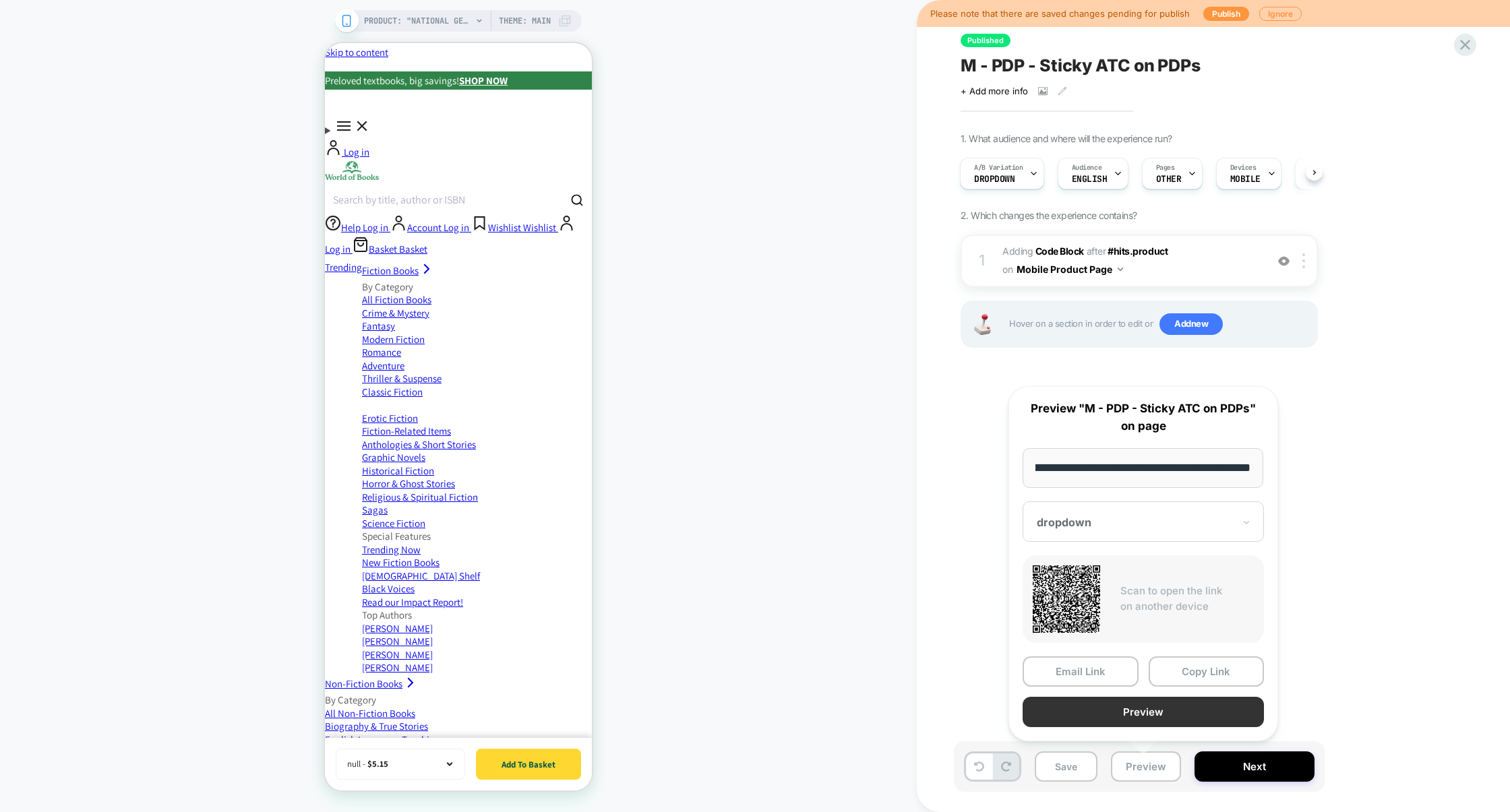
scroll to position [0, 0]
click at [1180, 714] on button "Preview" at bounding box center [1143, 711] width 241 height 31
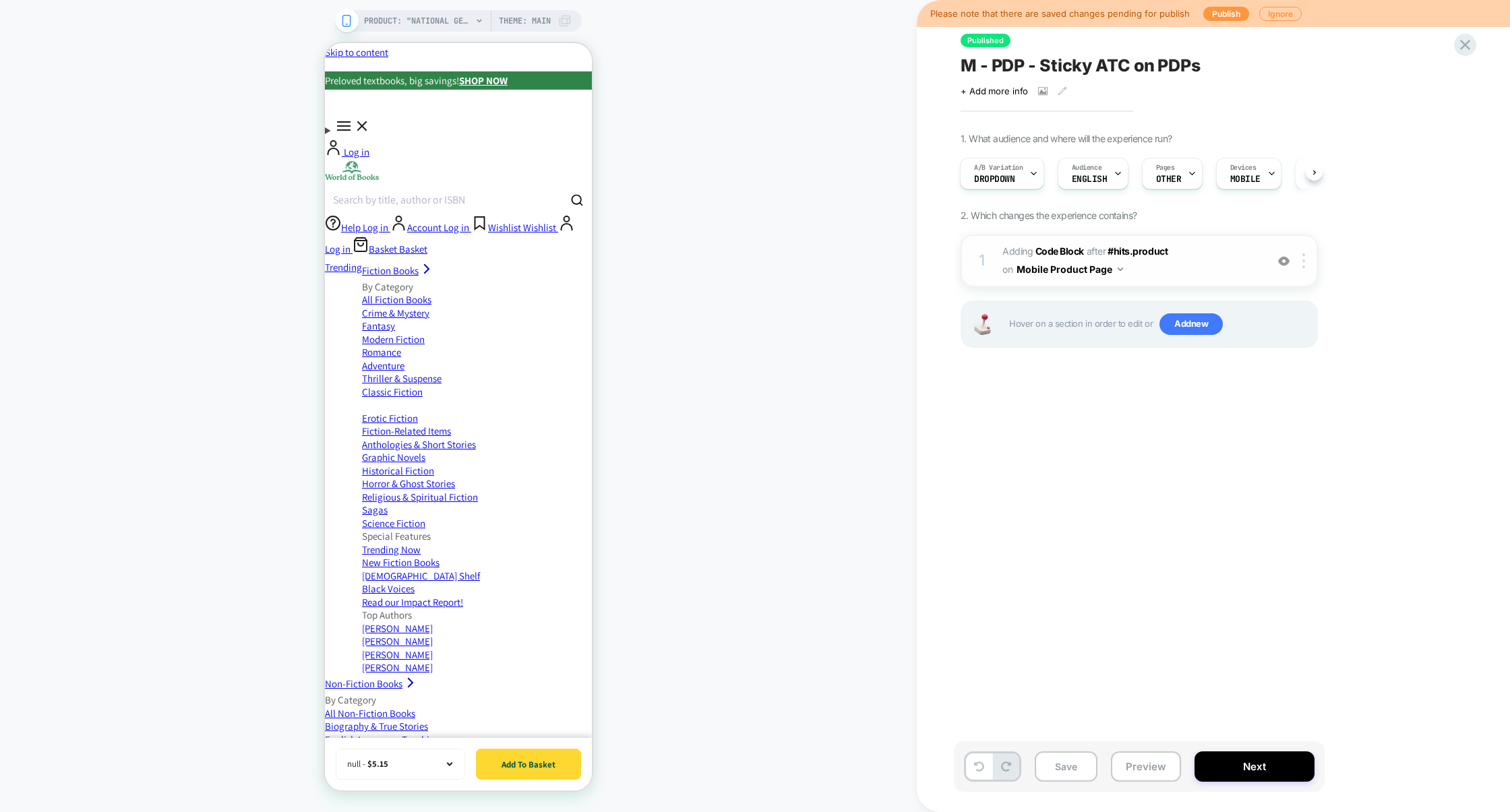
click at [1203, 274] on span "Adding Code Block AFTER #hits.product #hits.product on Mobile Product Page" at bounding box center [1131, 261] width 257 height 36
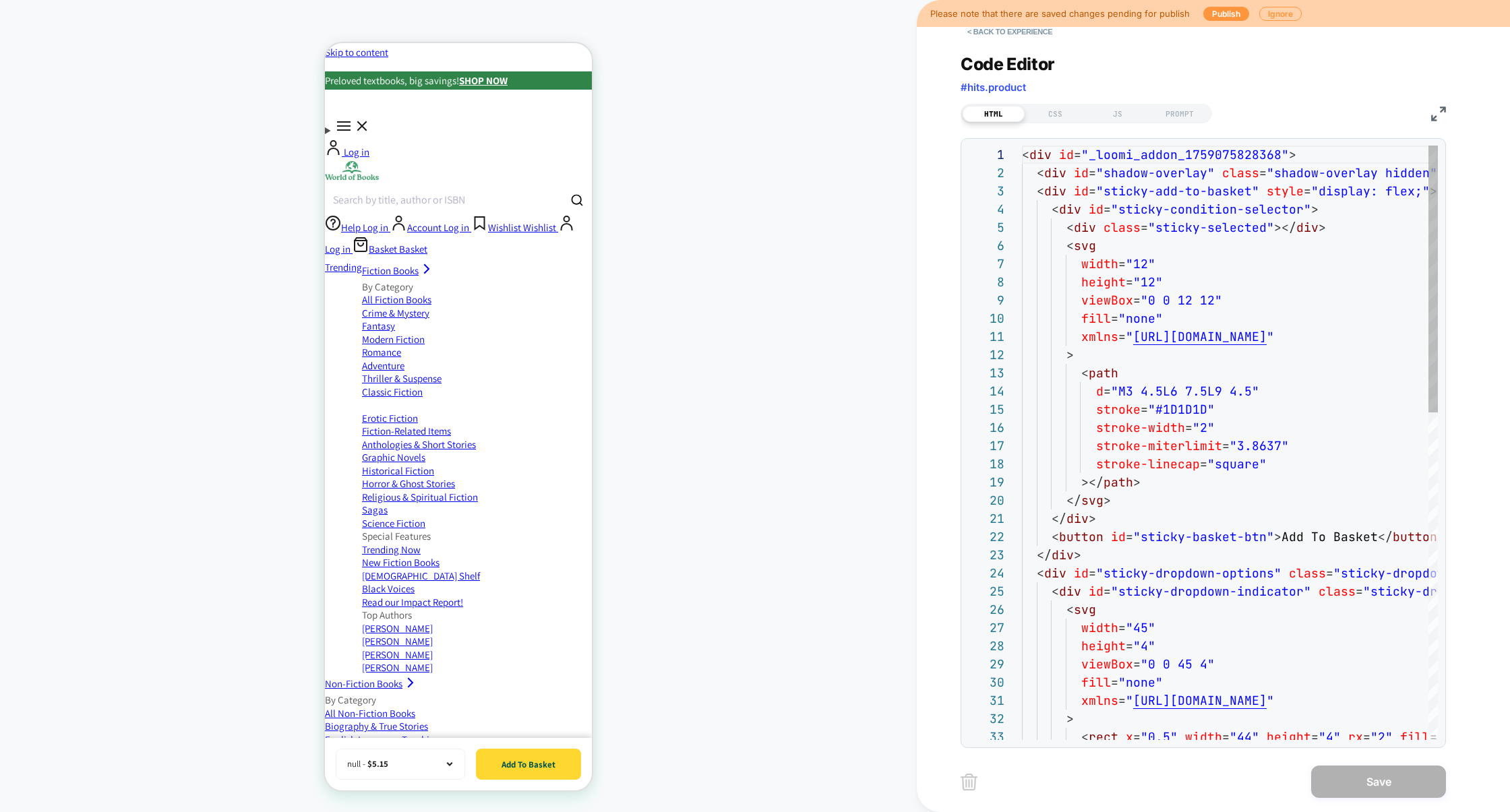
scroll to position [182, 0]
click at [1121, 115] on div "JS" at bounding box center [1117, 114] width 62 height 17
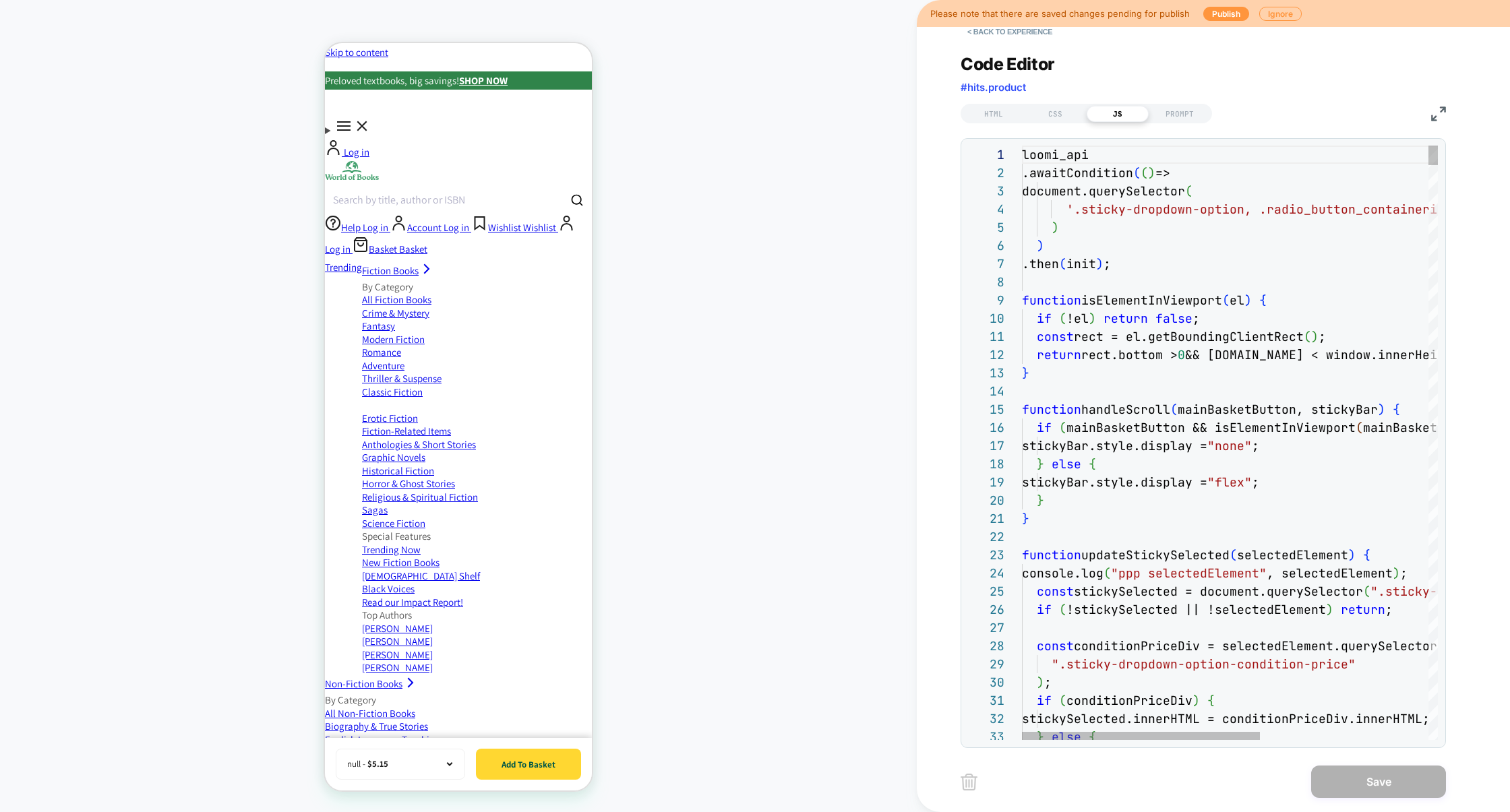
click at [1432, 119] on img at bounding box center [1438, 114] width 15 height 15
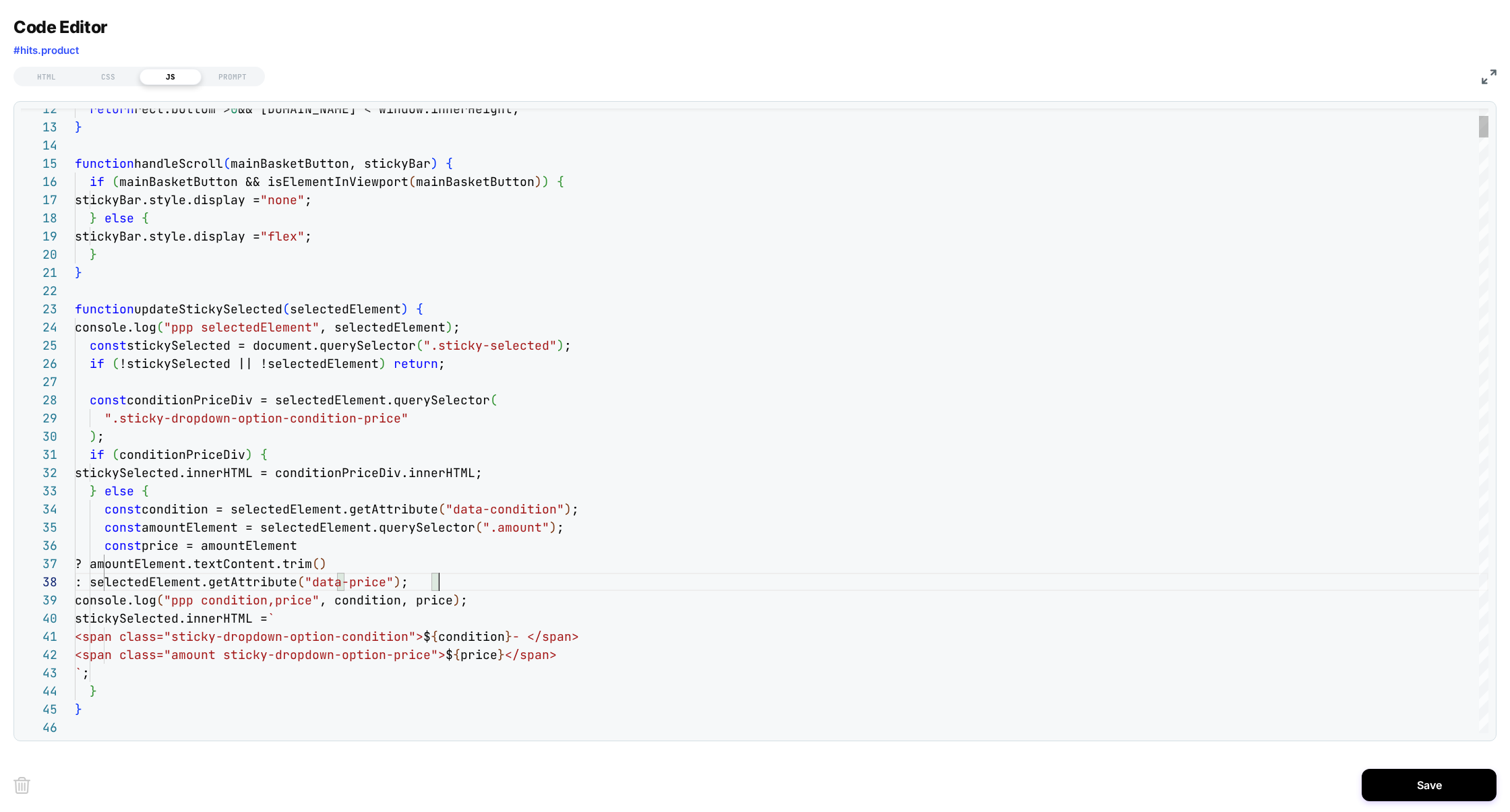
scroll to position [127, 364]
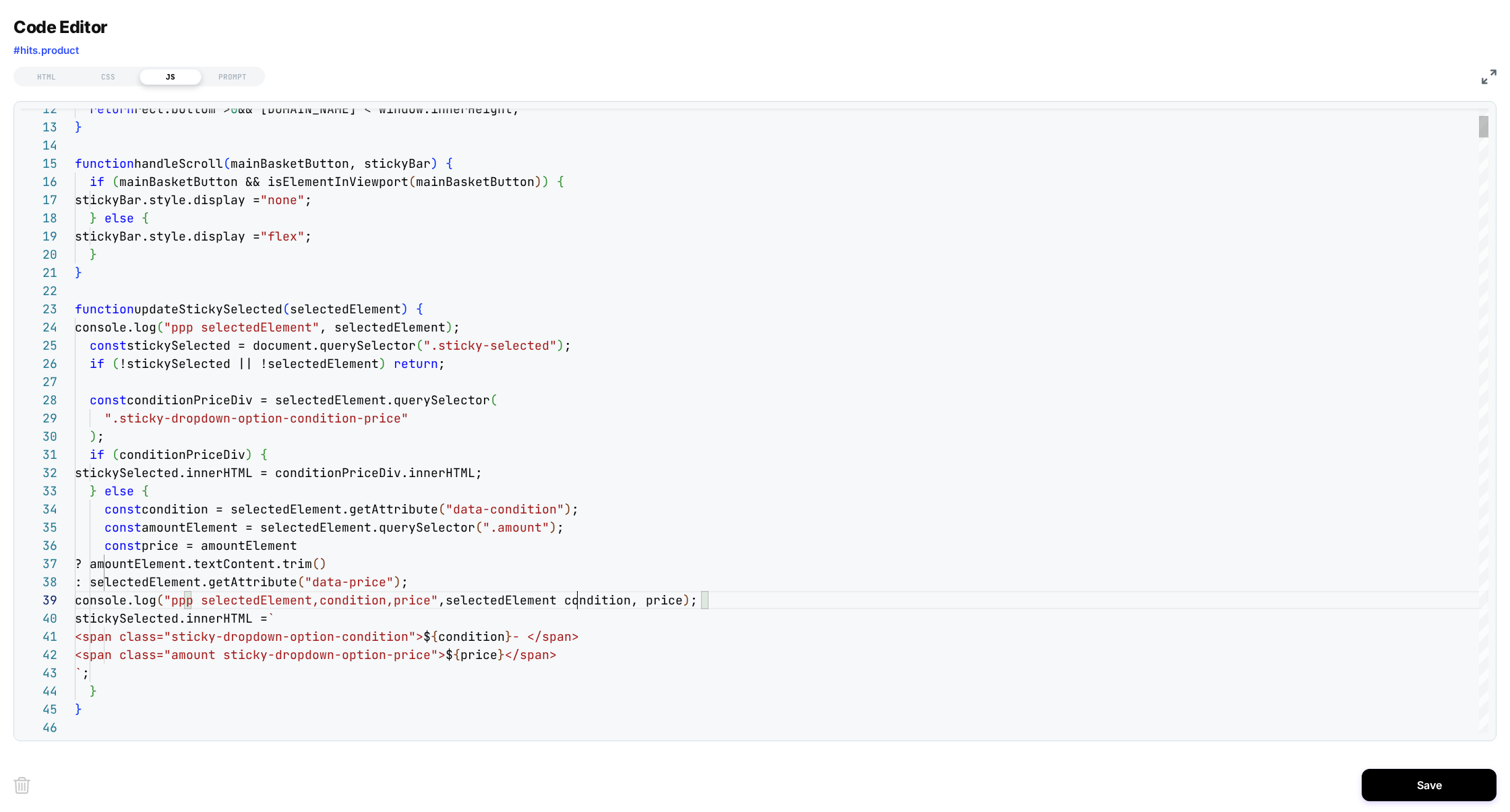
scroll to position [145, 503]
click at [1425, 121] on div "Next Match (Enter)" at bounding box center [1427, 119] width 11 height 11
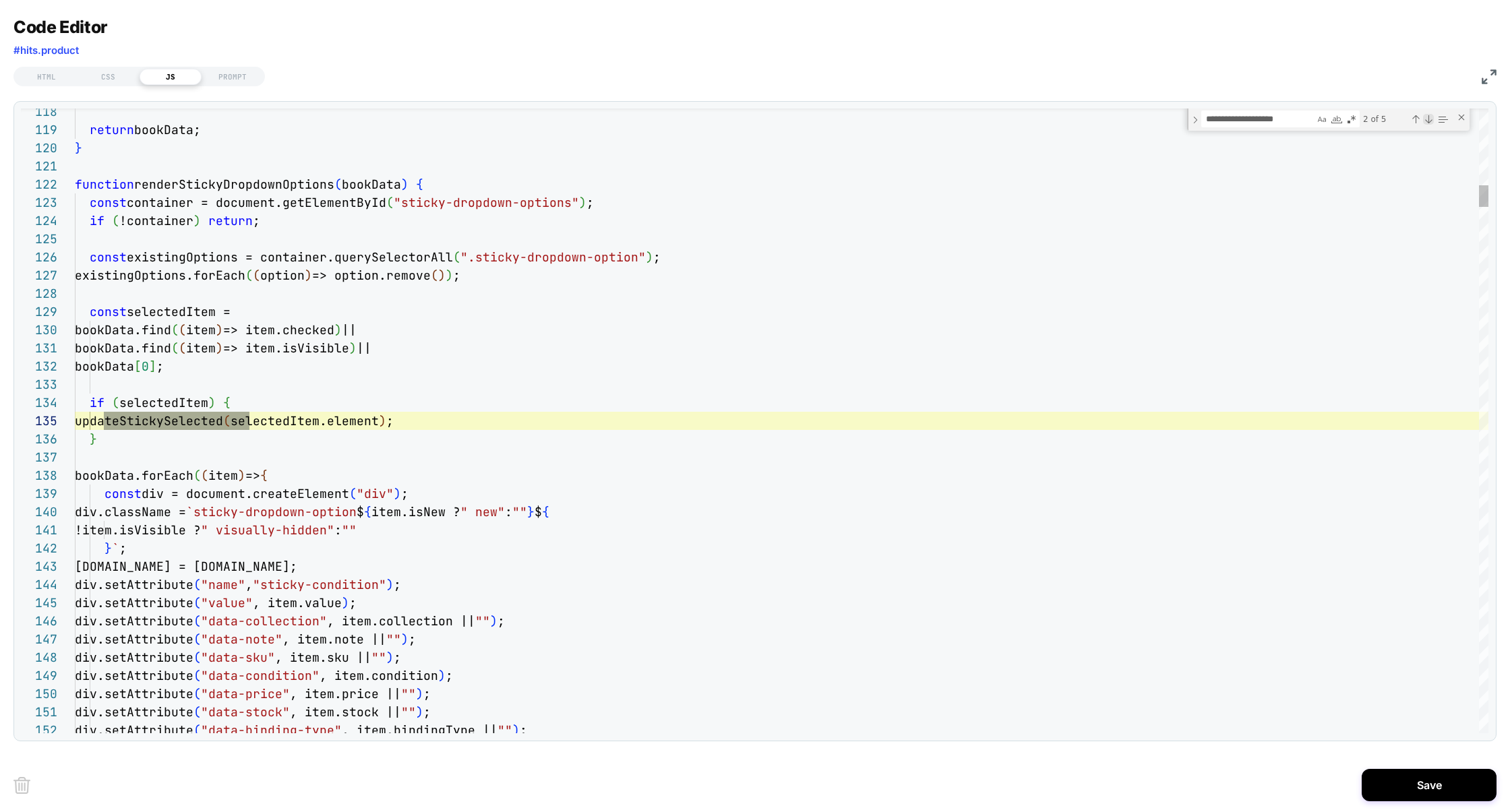
scroll to position [182, 174]
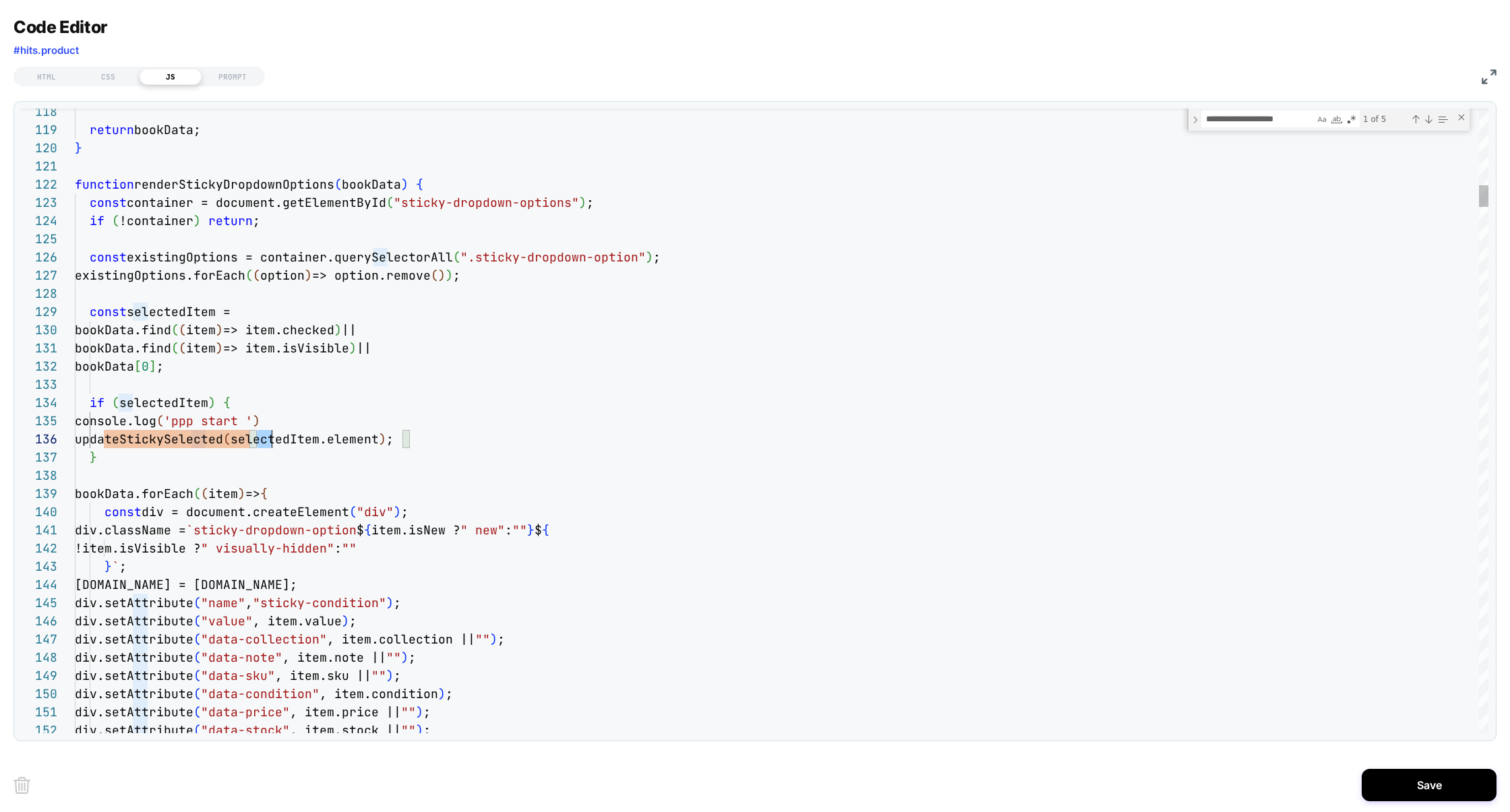
scroll to position [90, 327]
drag, startPoint x: 258, startPoint y: 438, endPoint x: 403, endPoint y: 435, distance: 145.0
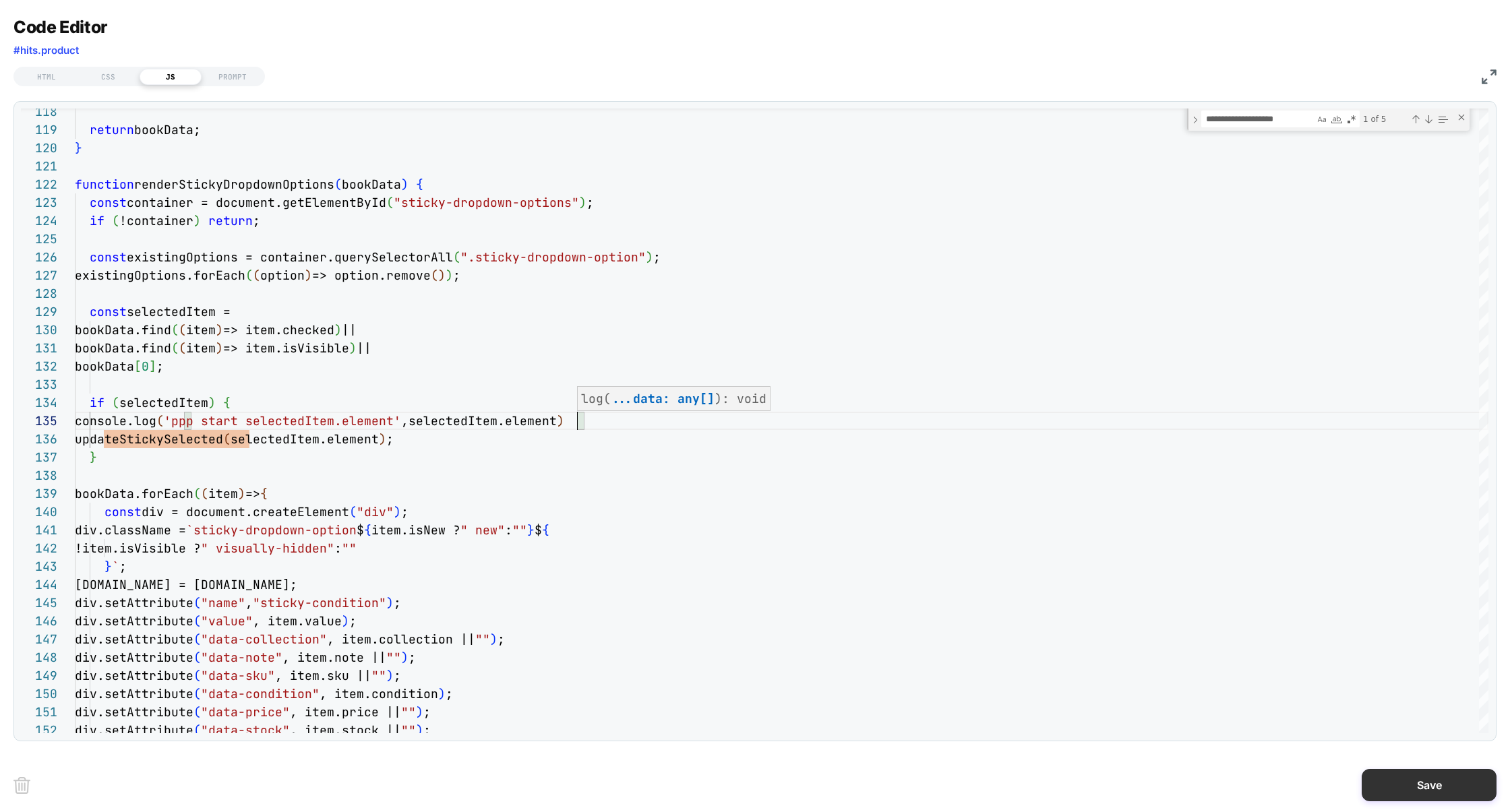
type textarea "**********"
click at [1418, 776] on button "Save" at bounding box center [1428, 784] width 135 height 32
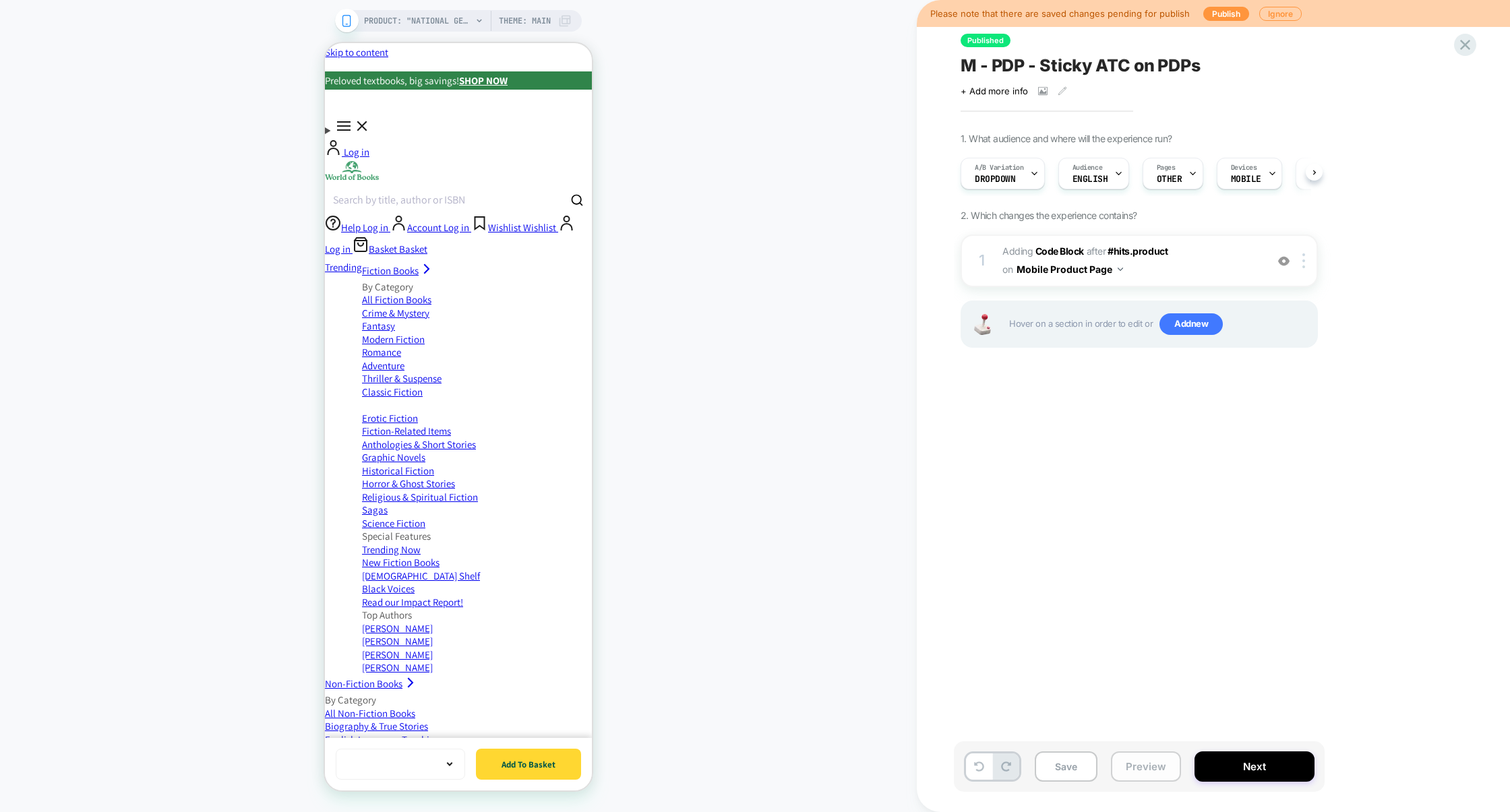
scroll to position [0, 1]
click at [1157, 765] on button "Preview" at bounding box center [1146, 766] width 70 height 31
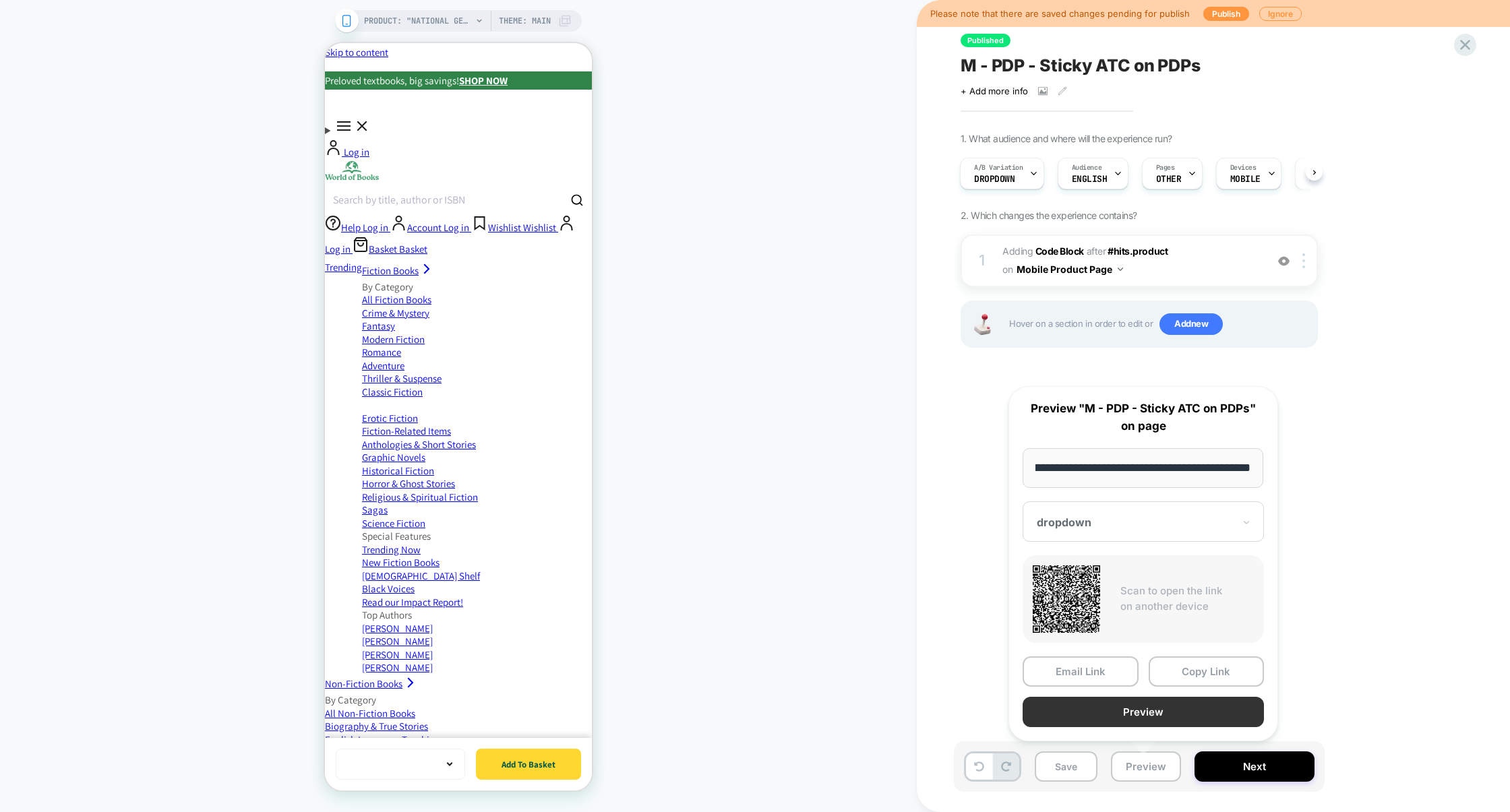
scroll to position [0, 0]
click at [1165, 714] on button "Preview" at bounding box center [1143, 711] width 241 height 31
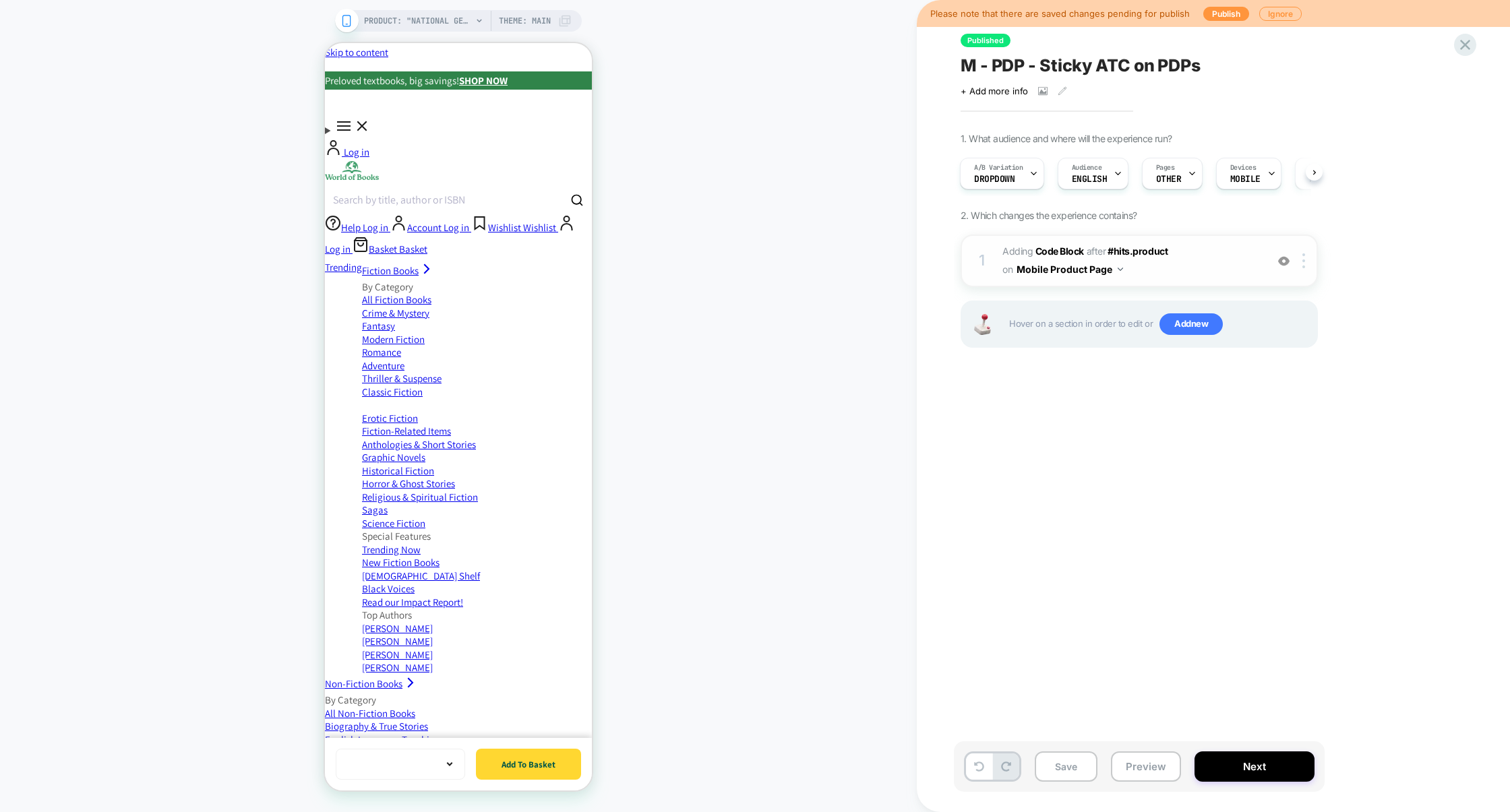
click at [1198, 268] on span "Adding Code Block AFTER #hits.product #hits.product on Mobile Product Page" at bounding box center [1131, 261] width 257 height 36
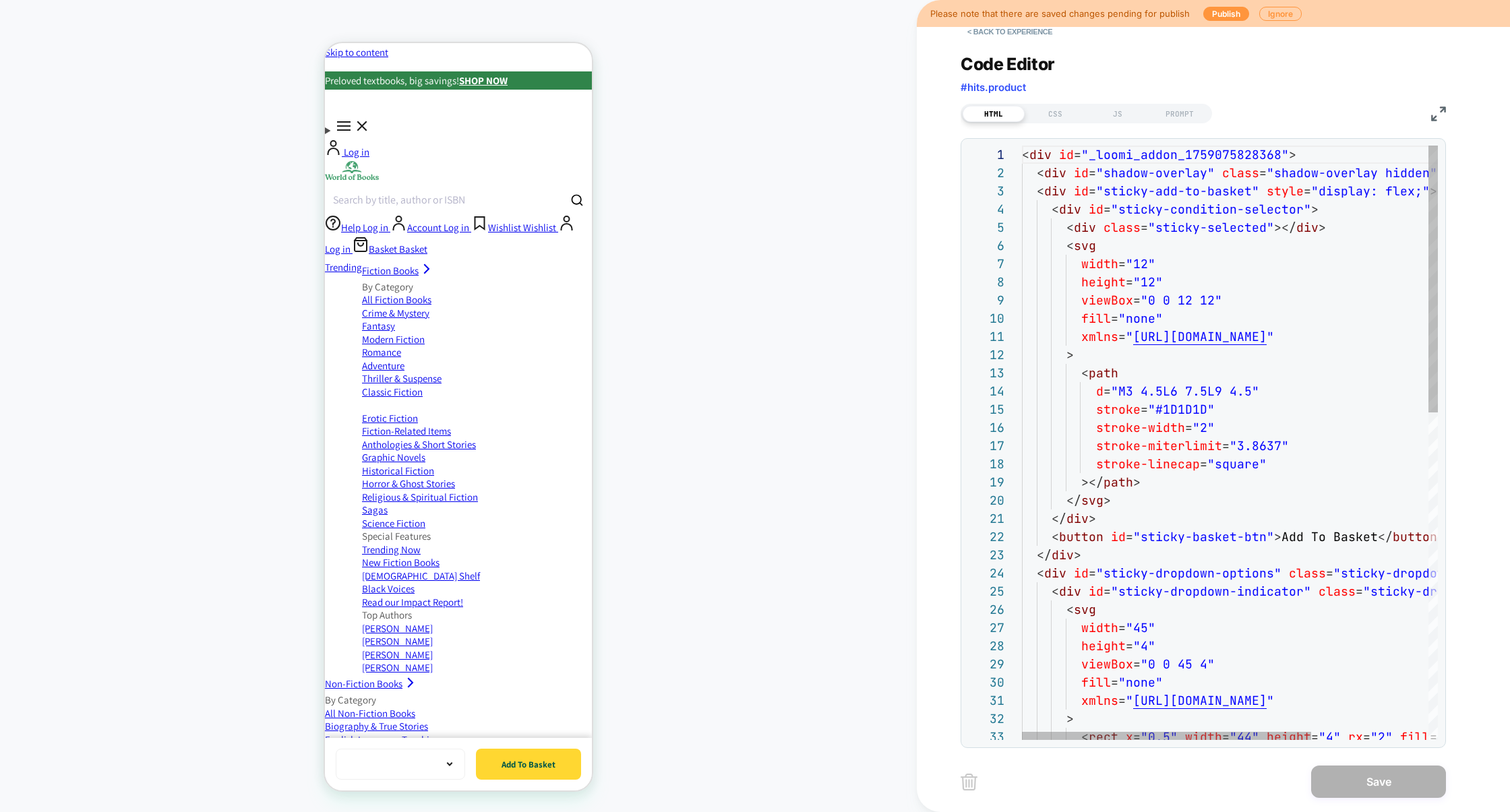
scroll to position [182, 0]
click at [1122, 111] on div "JS" at bounding box center [1117, 114] width 62 height 17
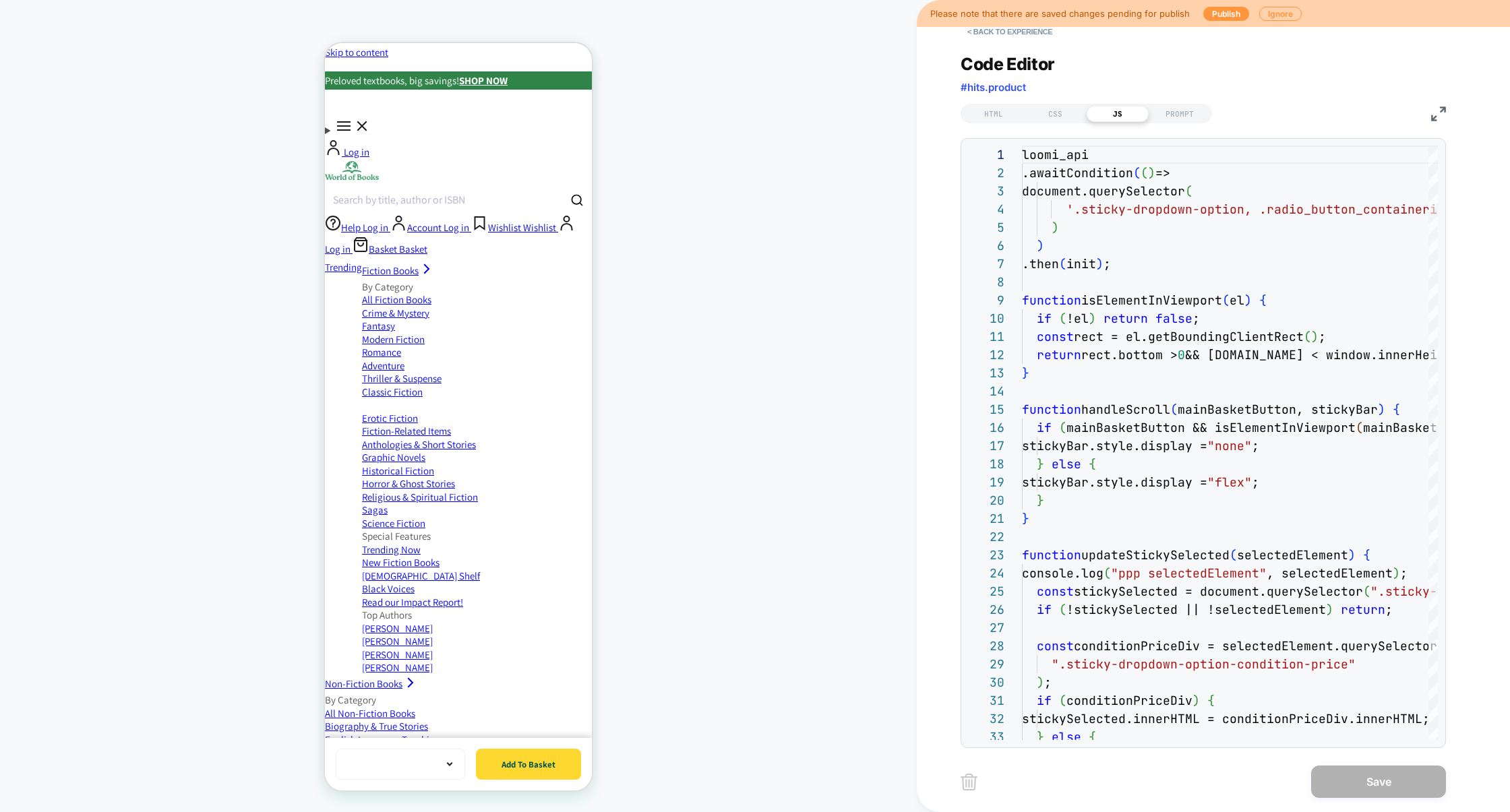
click at [1441, 112] on img at bounding box center [1438, 114] width 15 height 15
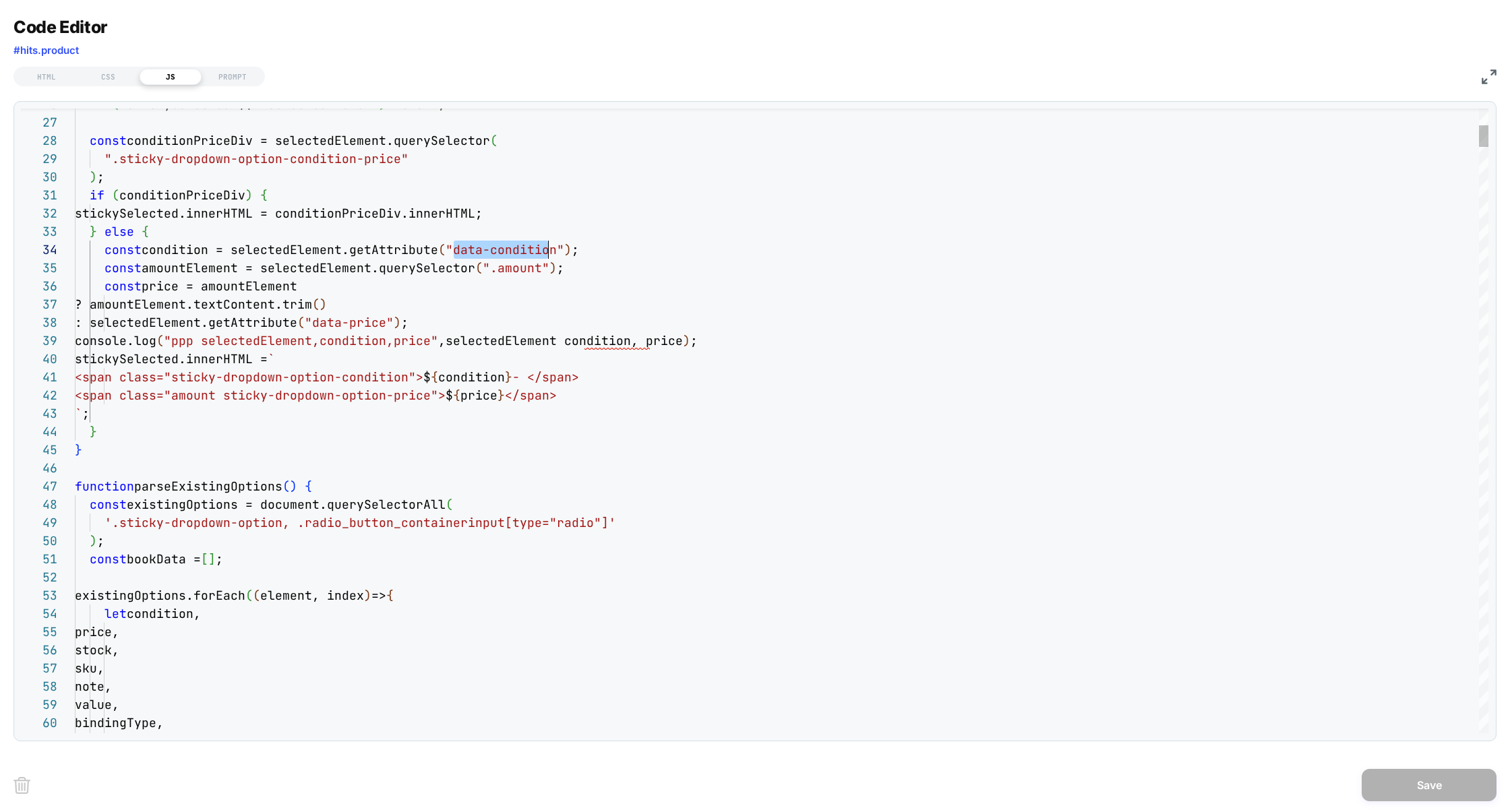
scroll to position [55, 480]
drag, startPoint x: 453, startPoint y: 254, endPoint x: 552, endPoint y: 249, distance: 99.1
click at [553, 249] on span ""data-condition"" at bounding box center [505, 249] width 119 height 16
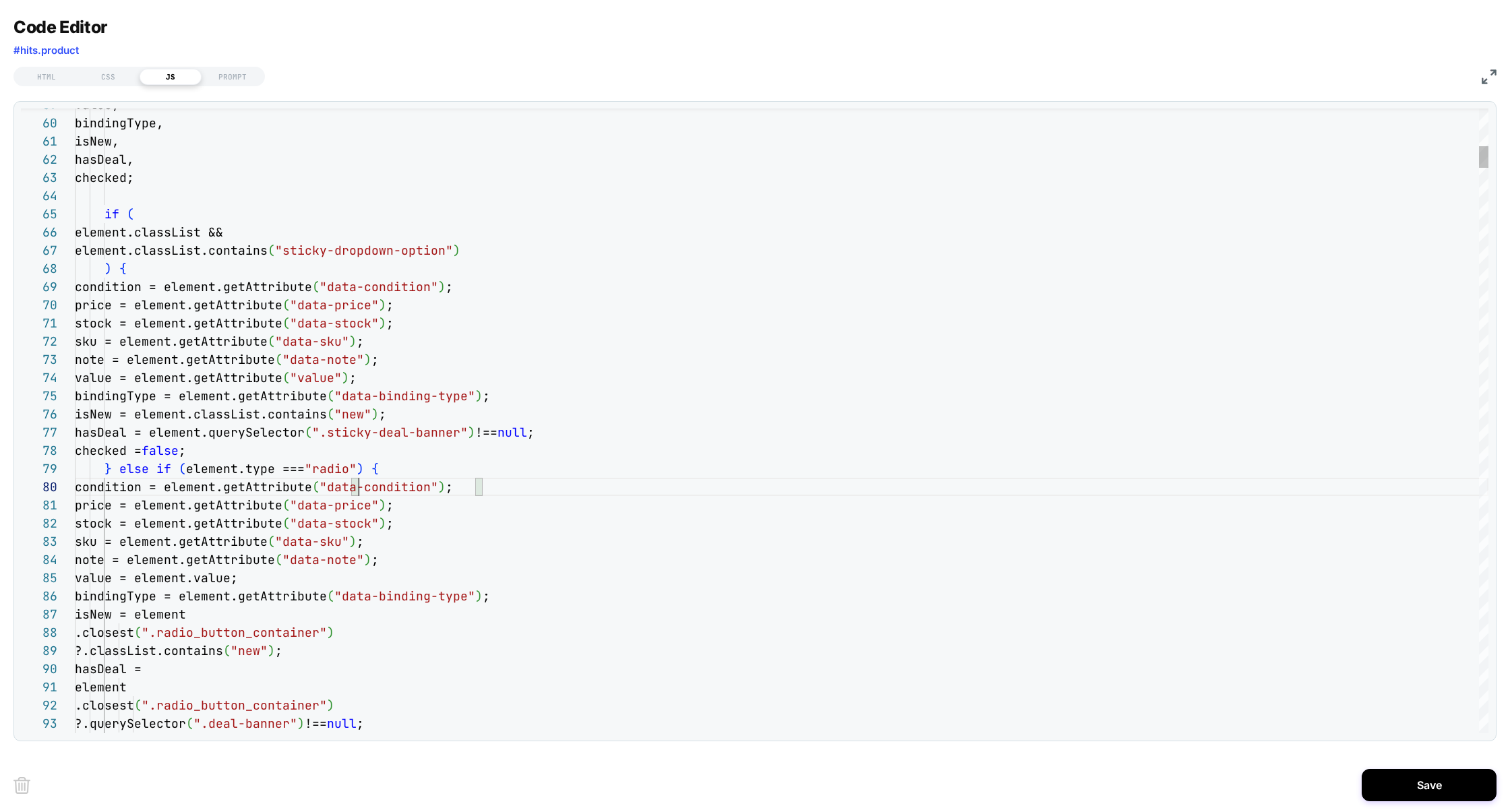
type textarea "**********"
type textarea "*"
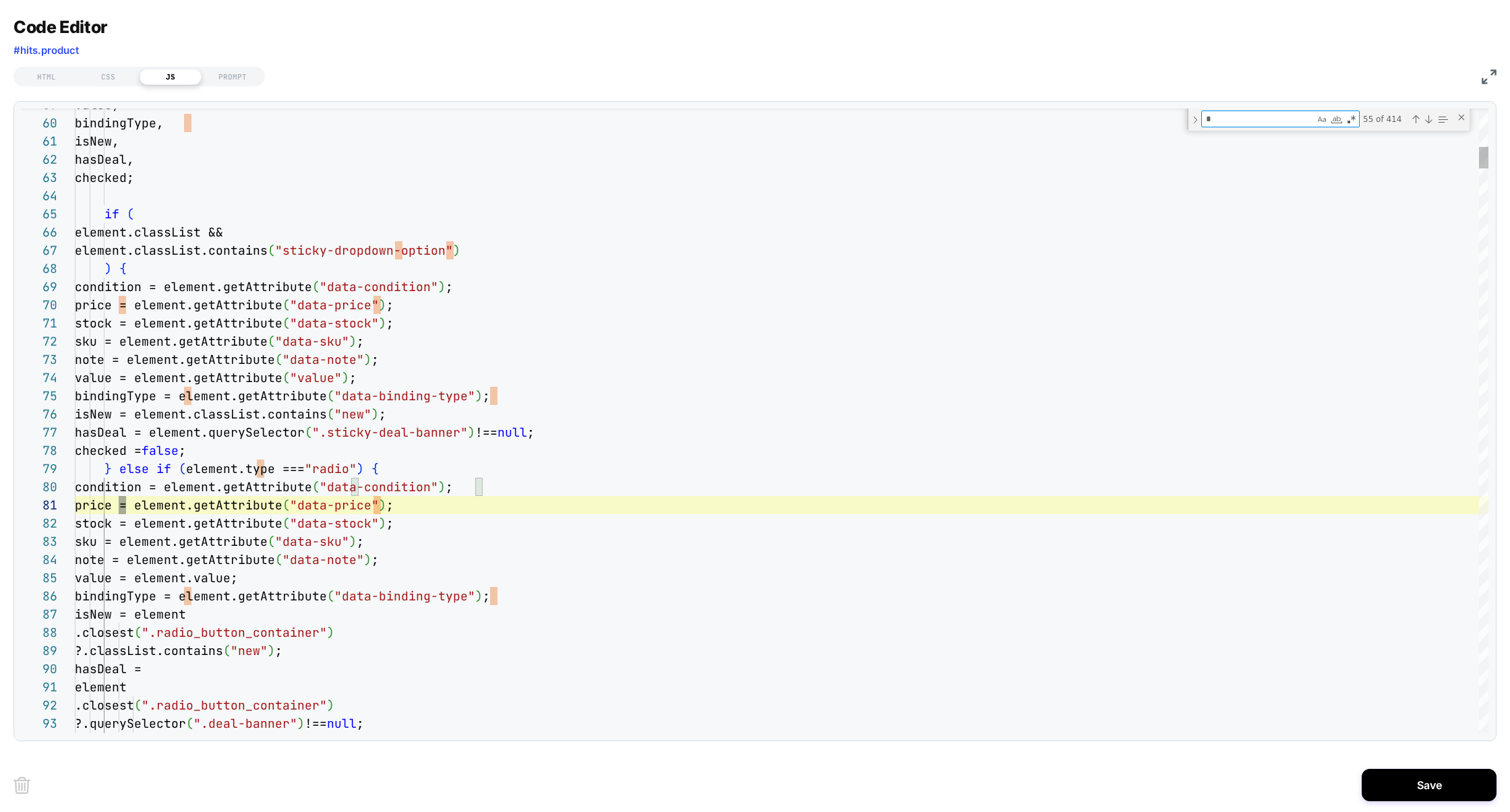
type textarea "**********"
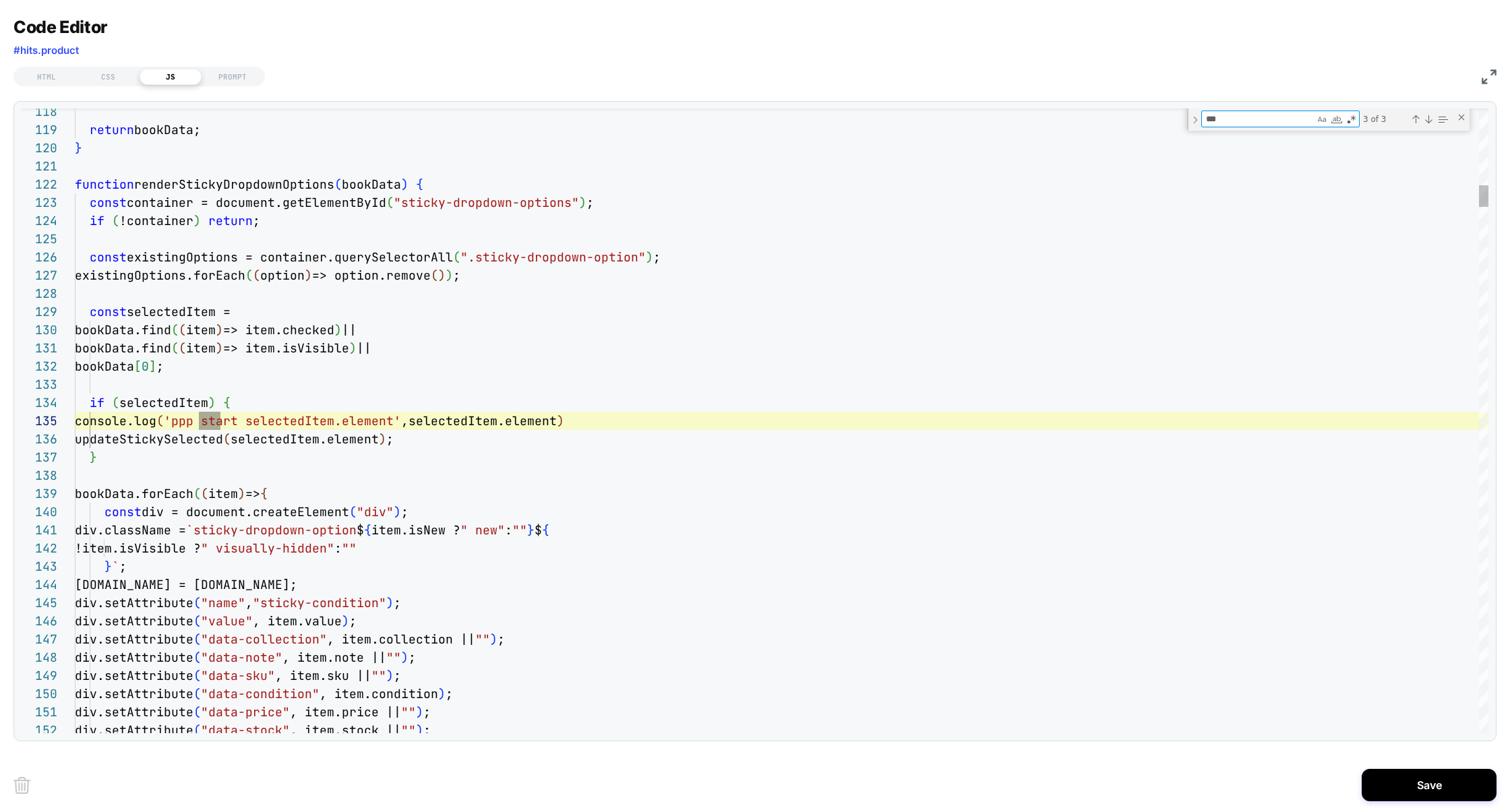
scroll to position [182, 145]
type textarea "***"
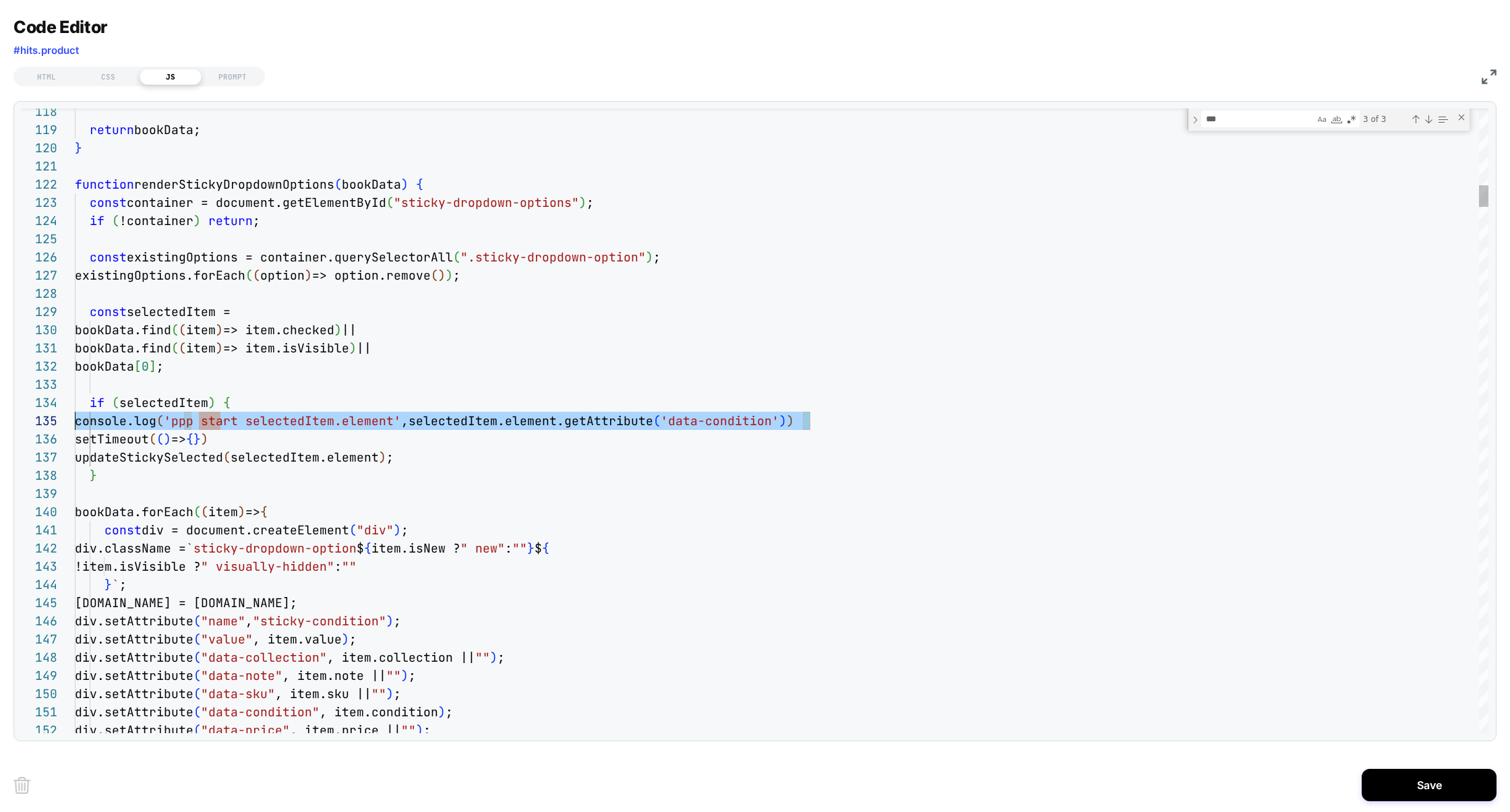
scroll to position [73, 0]
drag, startPoint x: 841, startPoint y: 417, endPoint x: 1, endPoint y: 417, distance: 840.0
click at [1, 417] on div "Code Editor #hits.product HTML CSS JS PROMPT 118 119 120 121 122 123 124 125 12…" at bounding box center [755, 406] width 1510 height 812
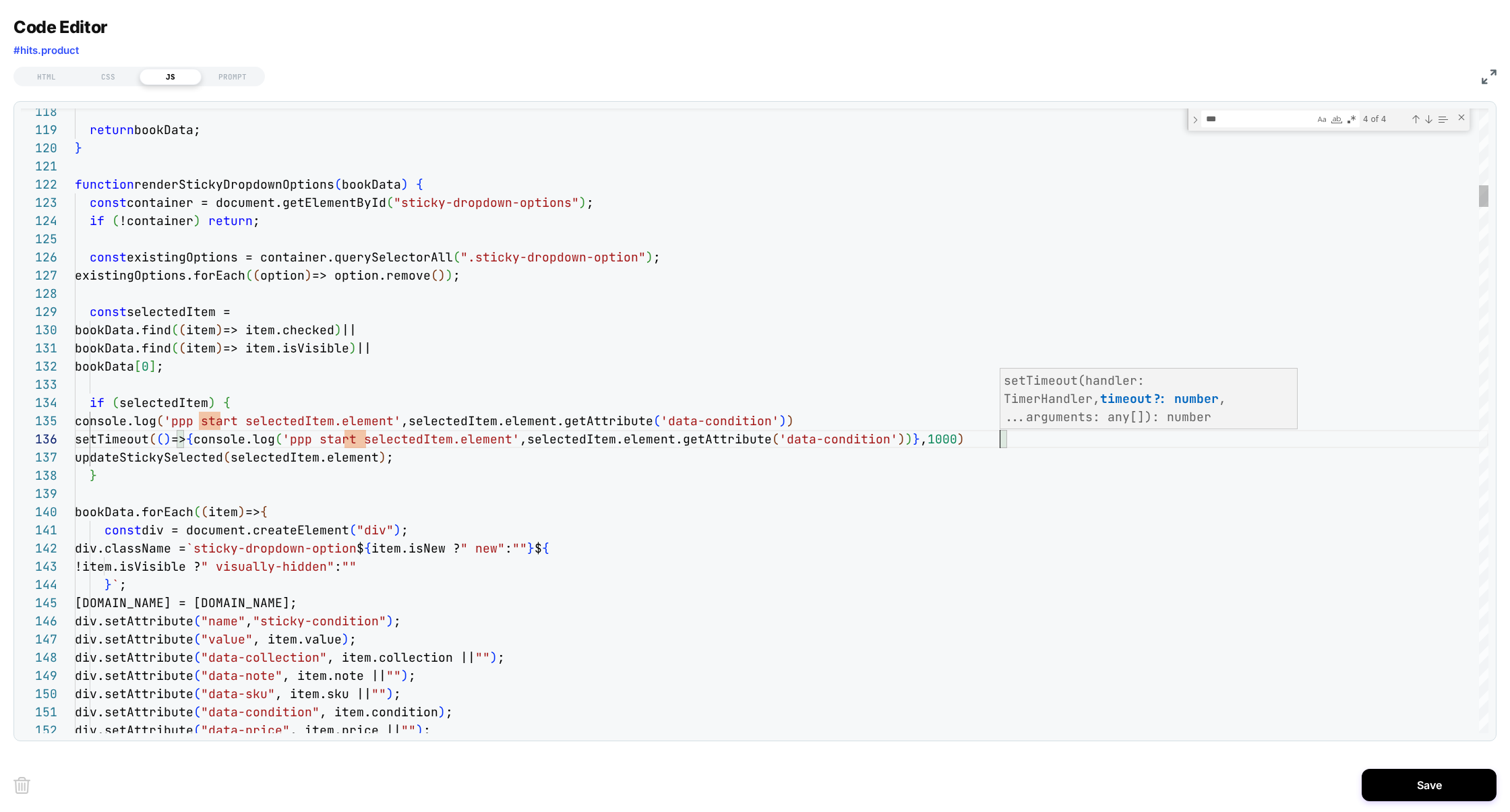
scroll to position [90, 925]
type textarea "**********"
click at [1400, 780] on button "Save" at bounding box center [1428, 784] width 135 height 32
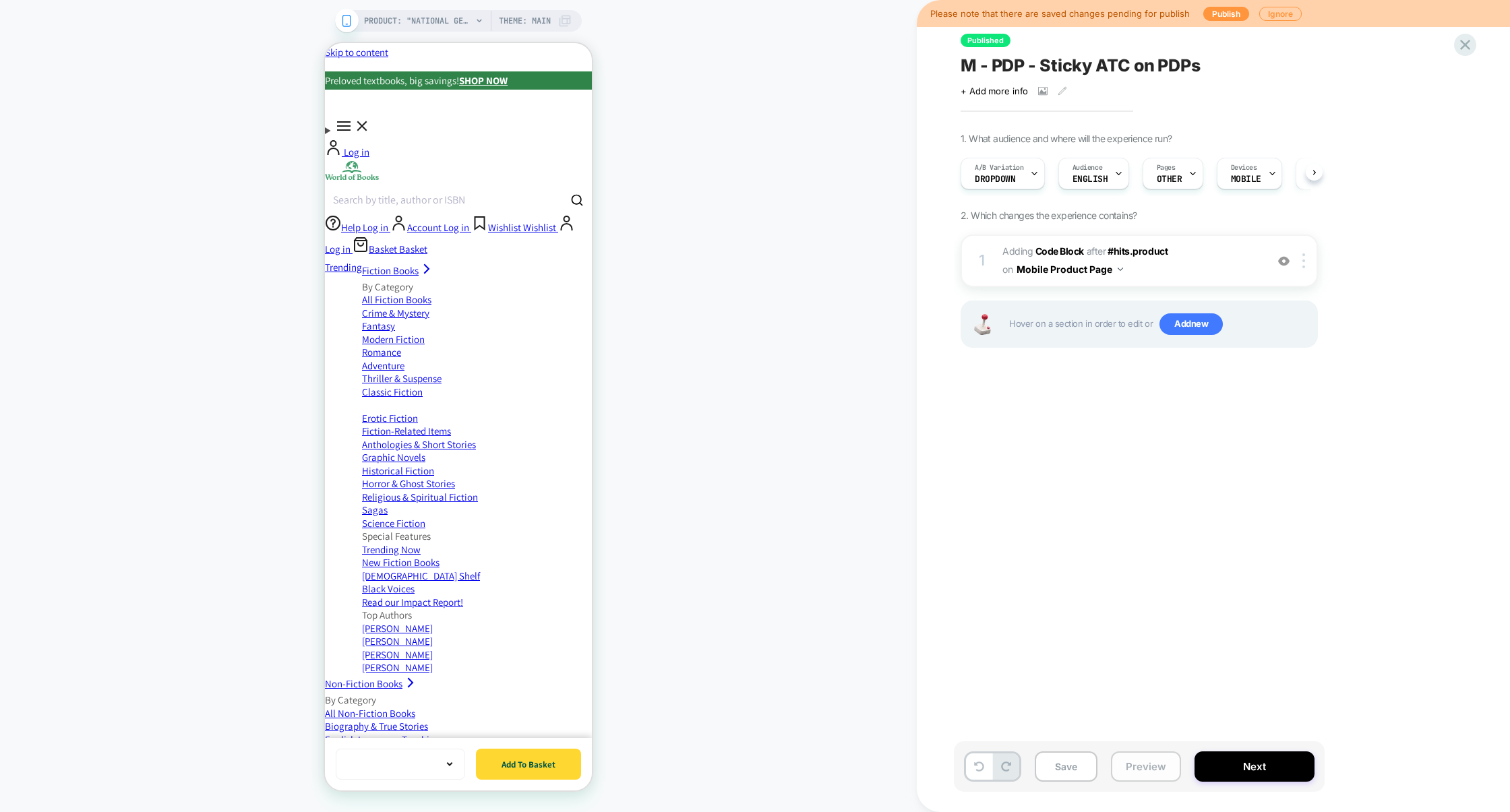
click at [1141, 765] on button "Preview" at bounding box center [1146, 766] width 70 height 31
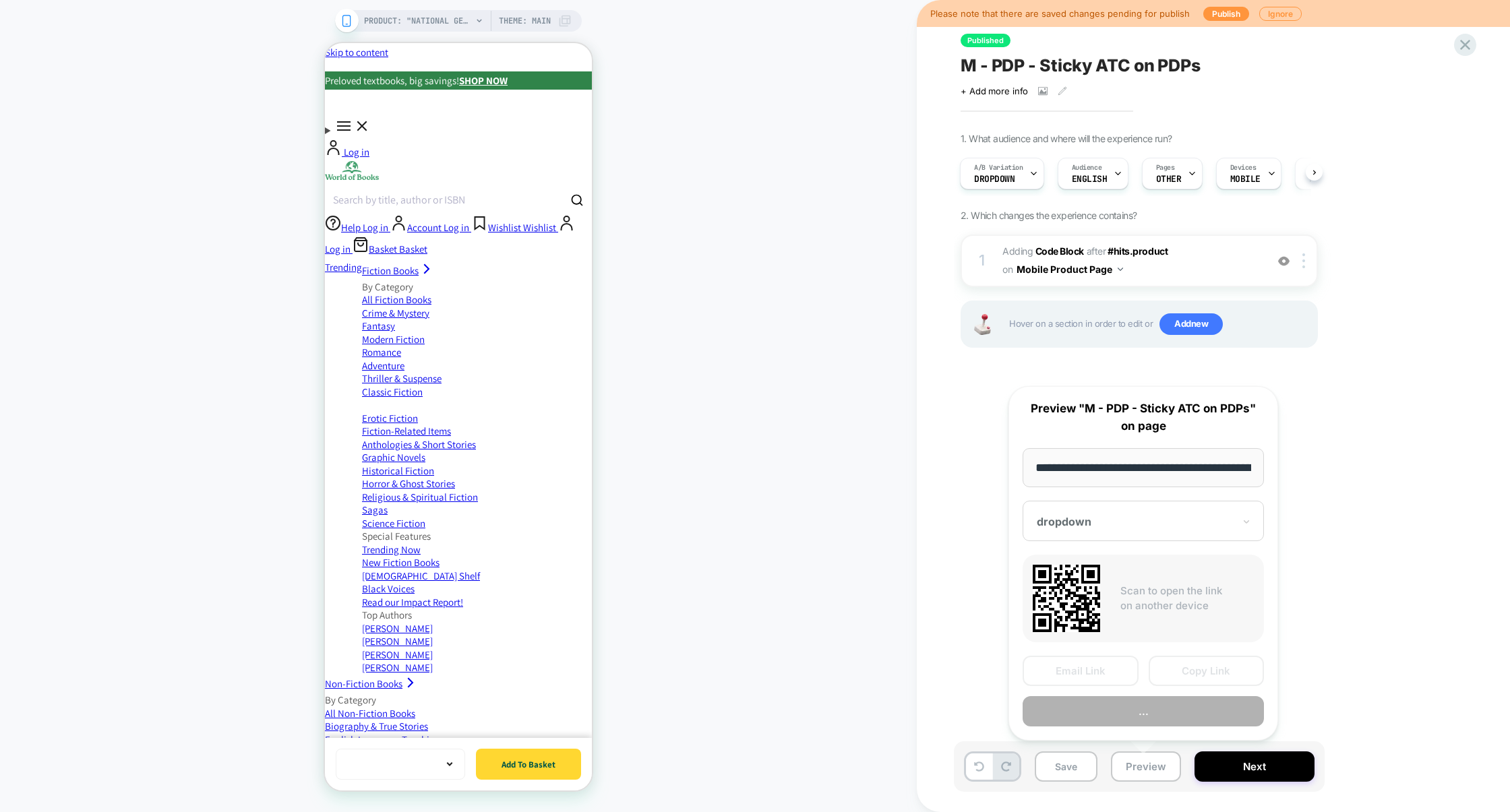
scroll to position [0, 545]
click at [1157, 719] on button "Preview" at bounding box center [1143, 711] width 241 height 31
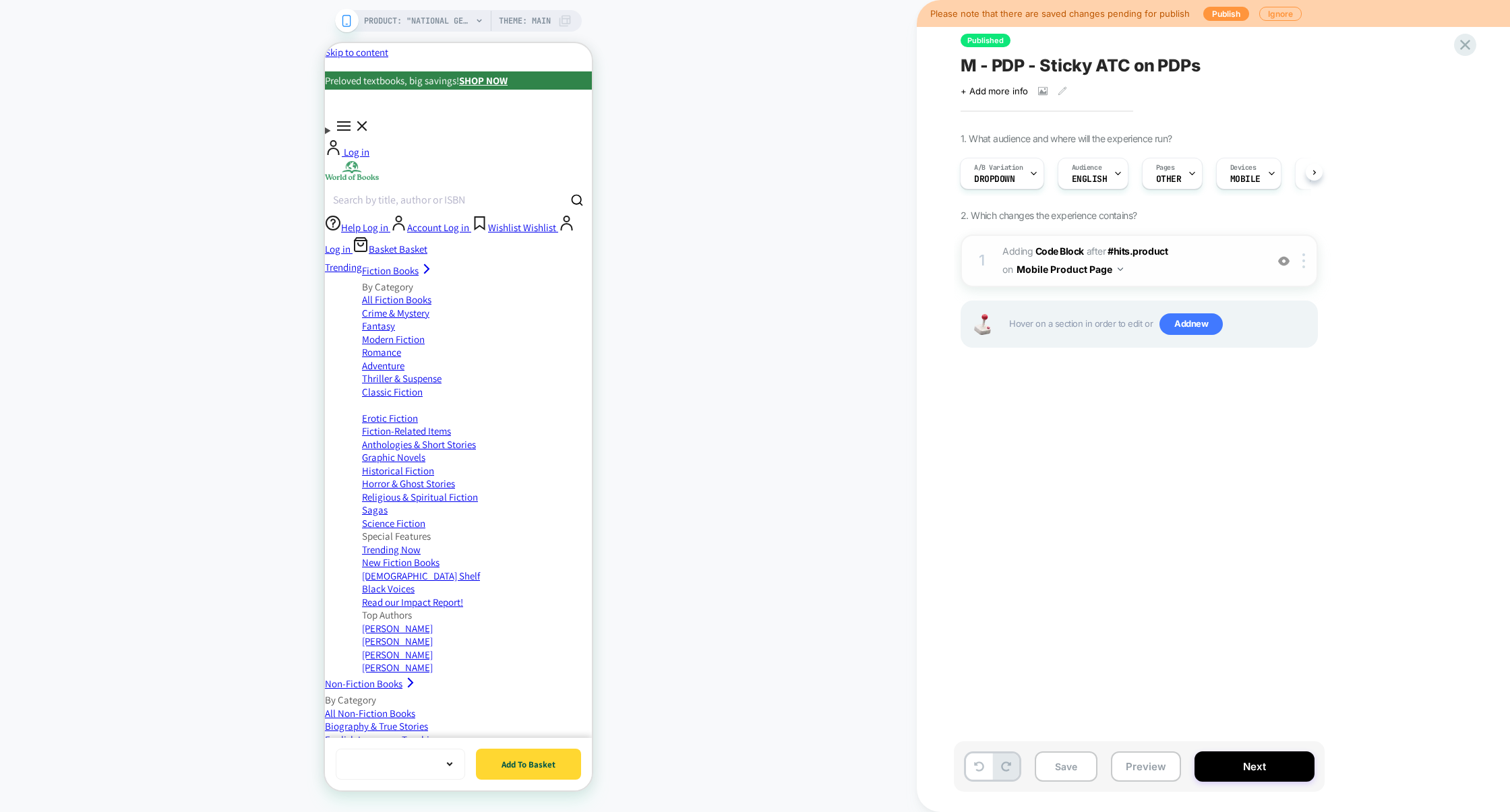
click at [1218, 281] on div "1 Adding Code Block AFTER #hits.product #hits.product on Mobile Product Page Ad…" at bounding box center [1139, 261] width 357 height 53
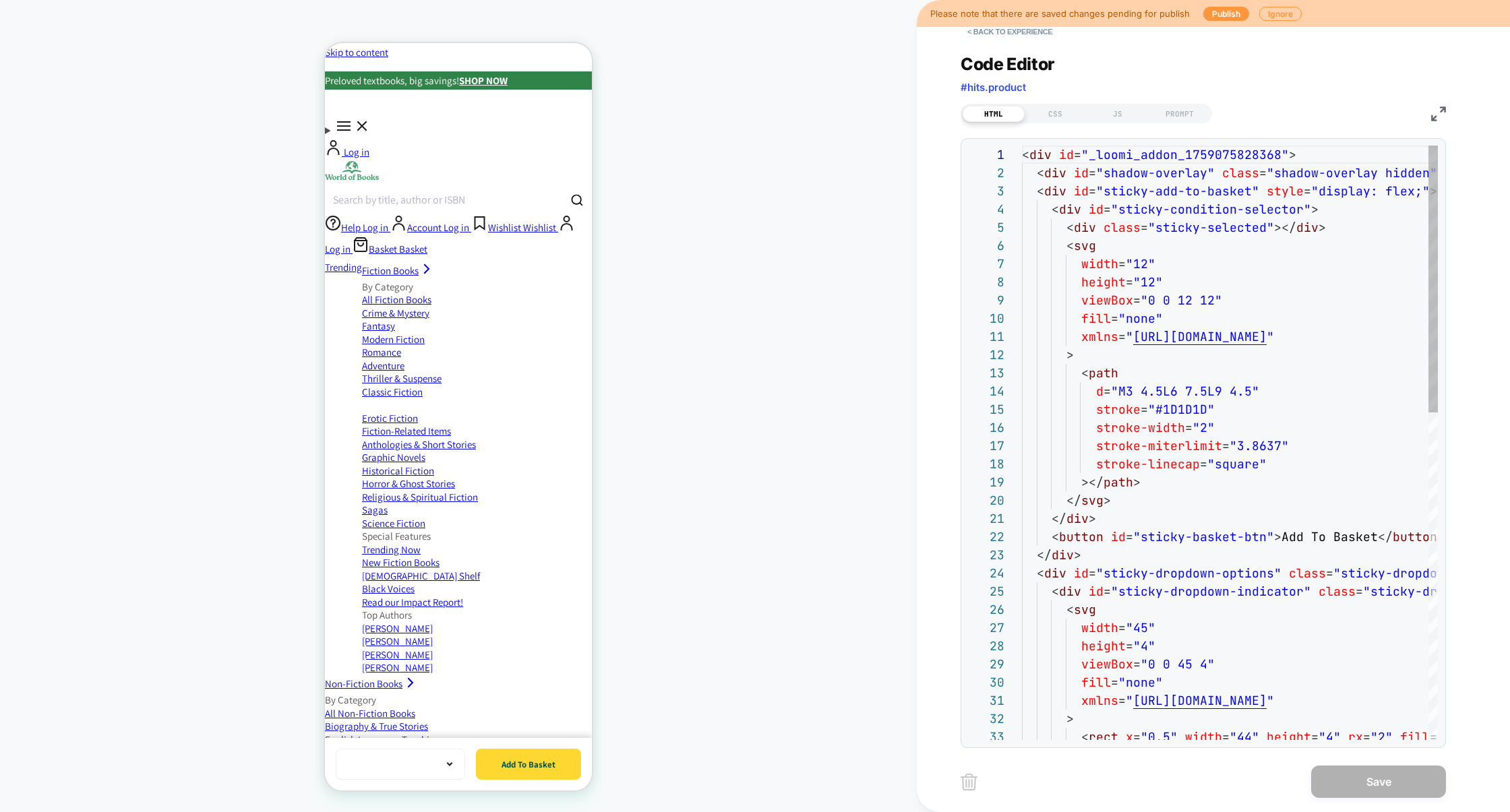
scroll to position [182, 0]
click at [1437, 112] on img at bounding box center [1438, 114] width 15 height 15
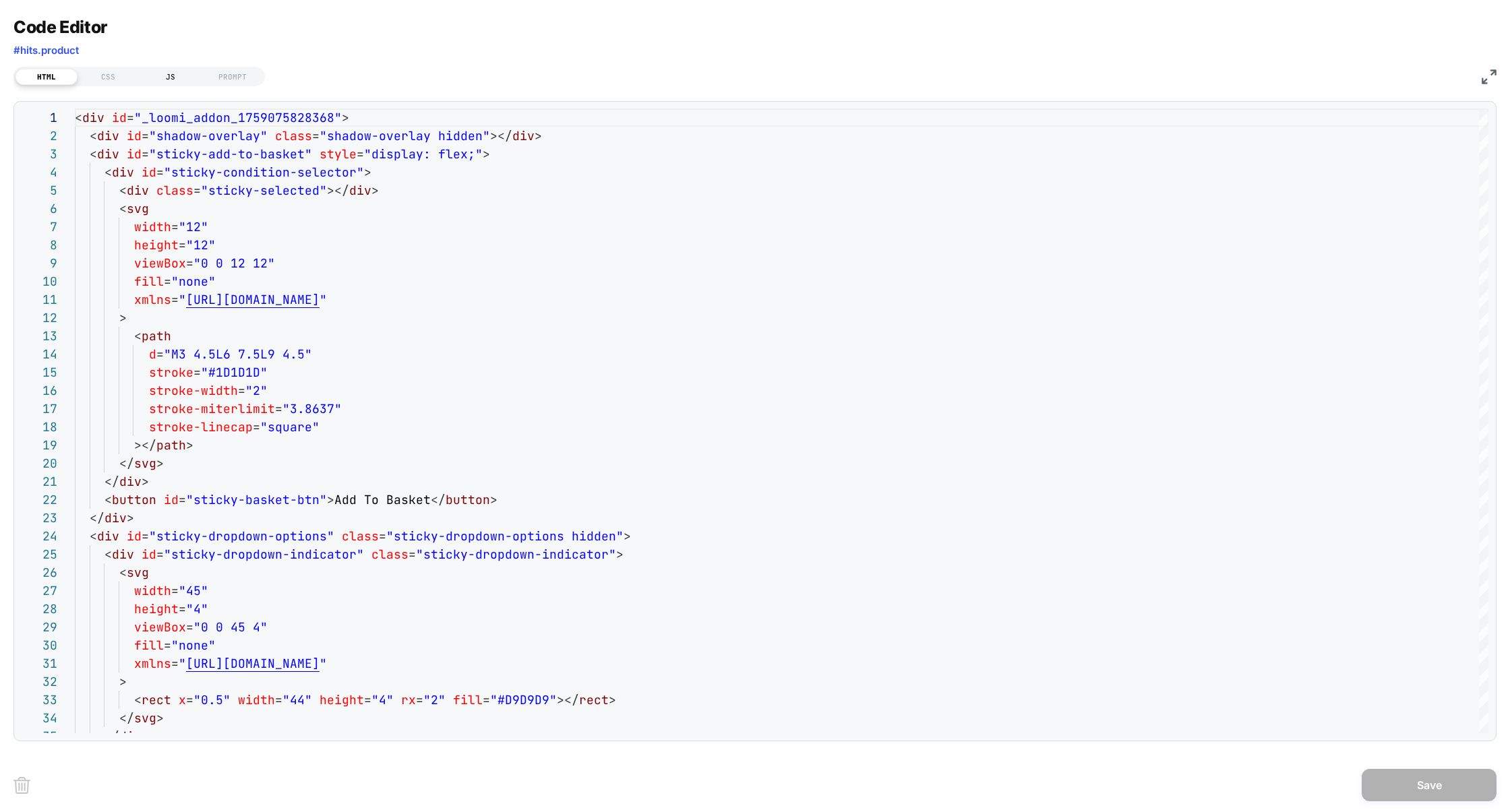
click at [155, 76] on div "JS" at bounding box center [170, 77] width 62 height 17
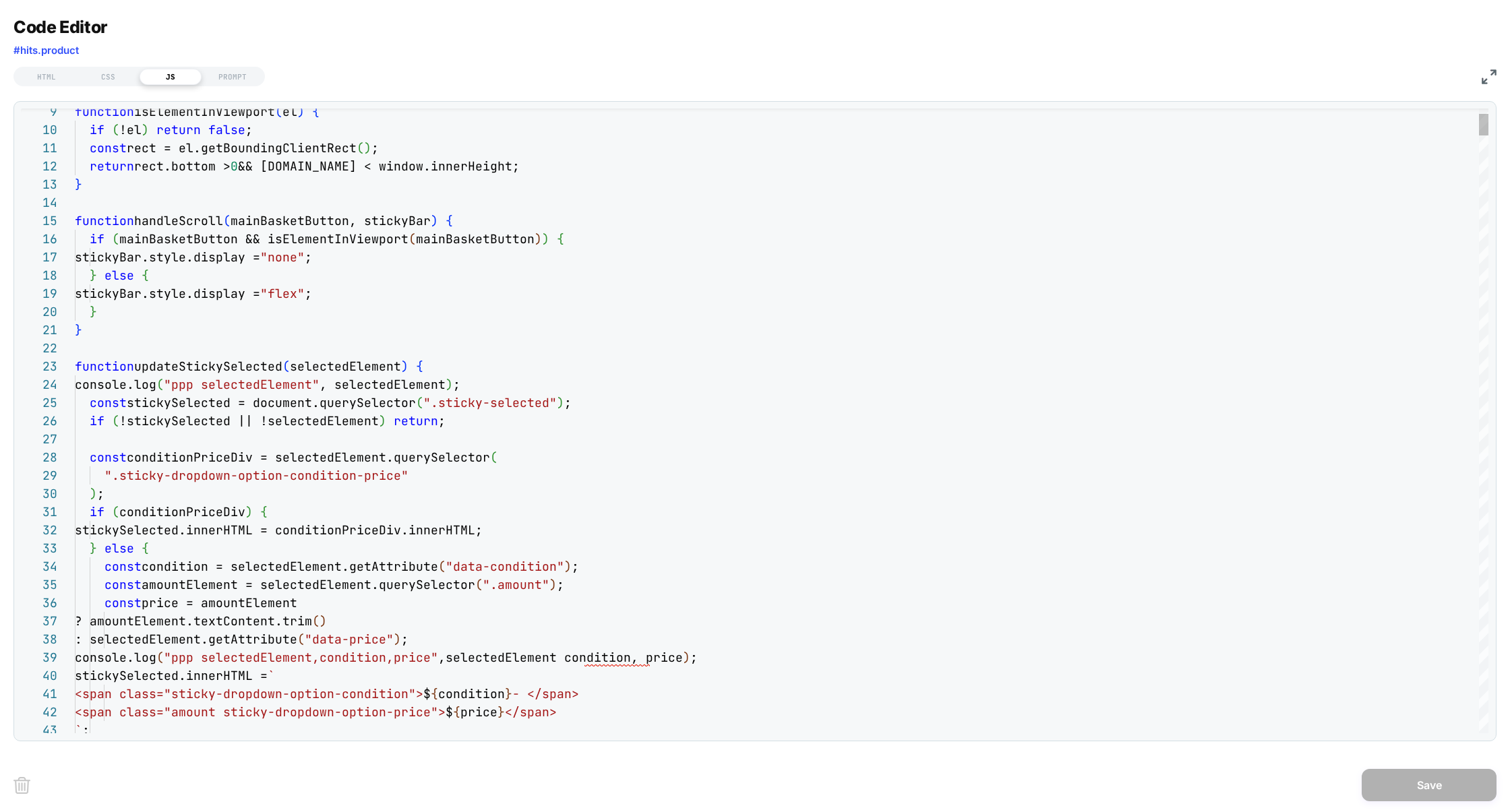
type textarea "**********"
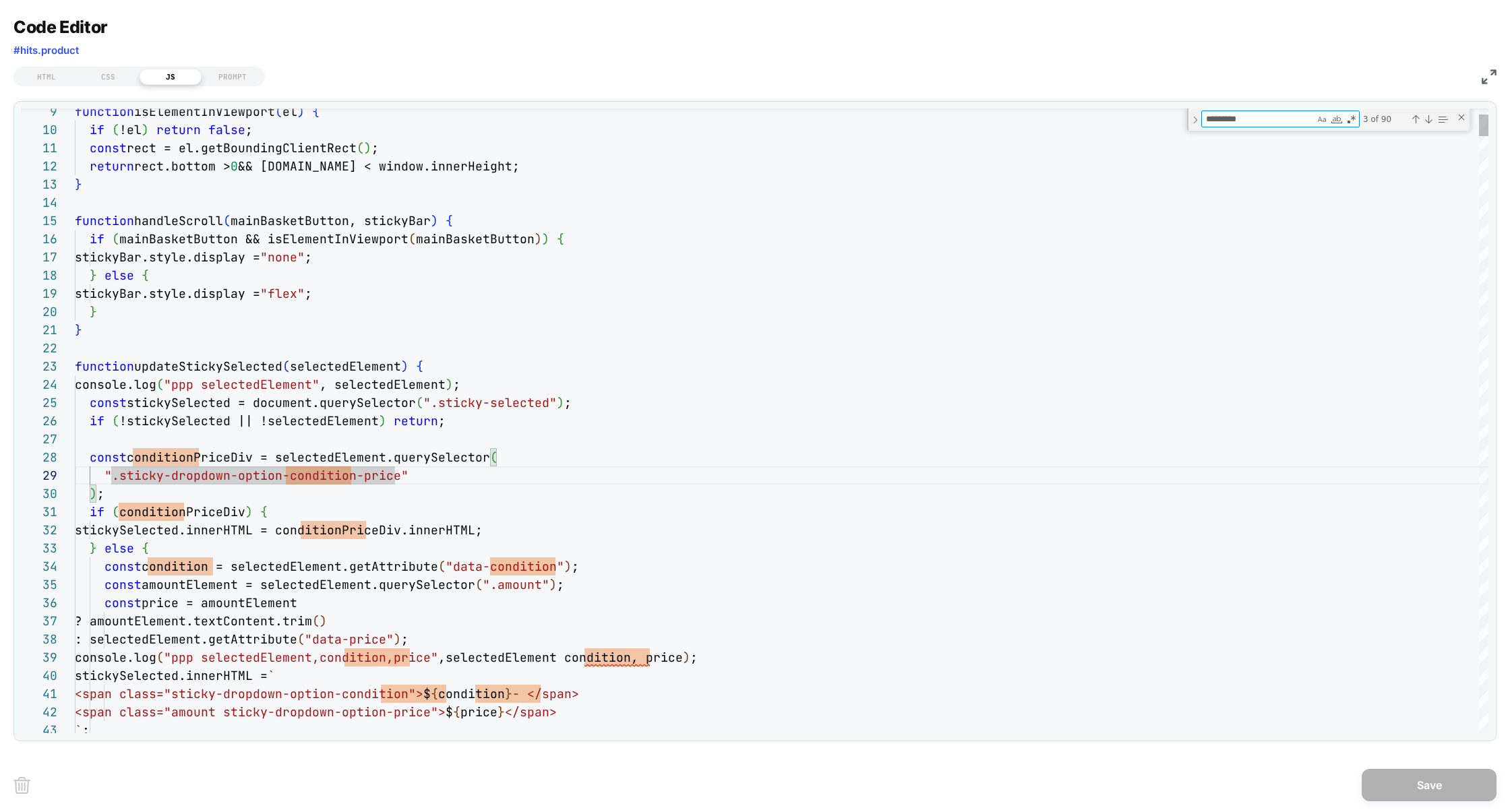
type textarea "*"
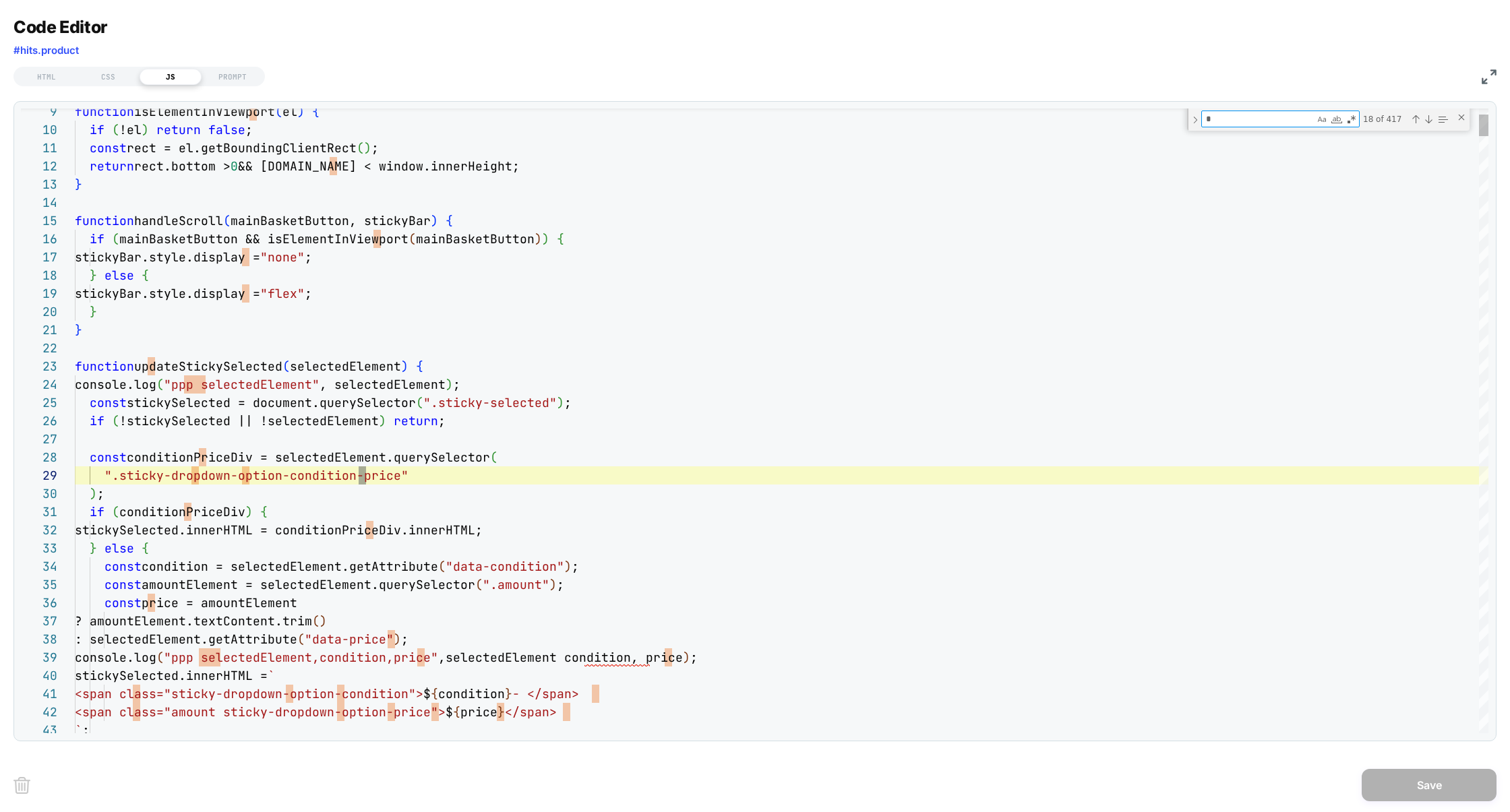
type textarea "**********"
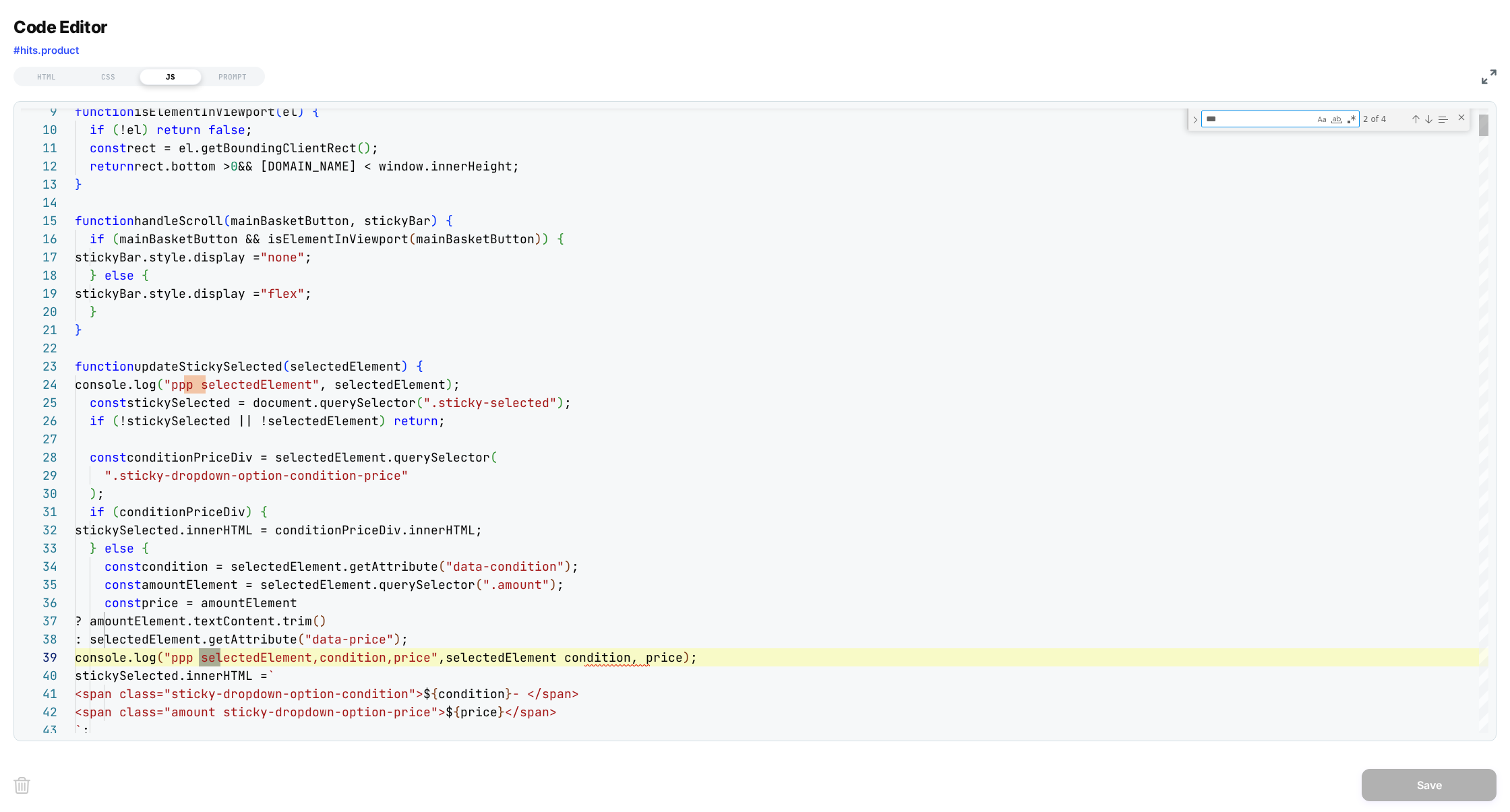
scroll to position [182, 145]
type textarea "***"
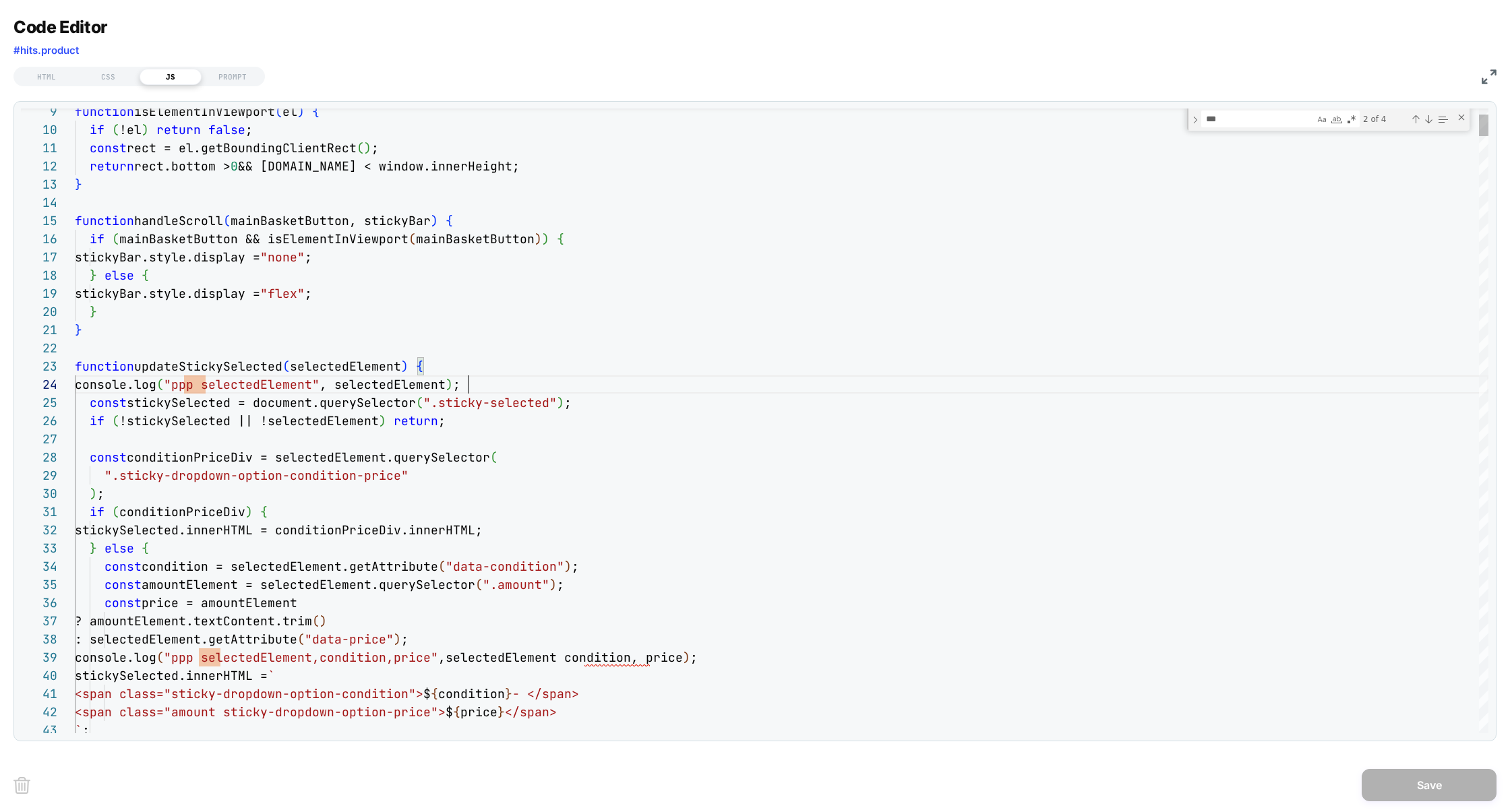
scroll to position [55, 0]
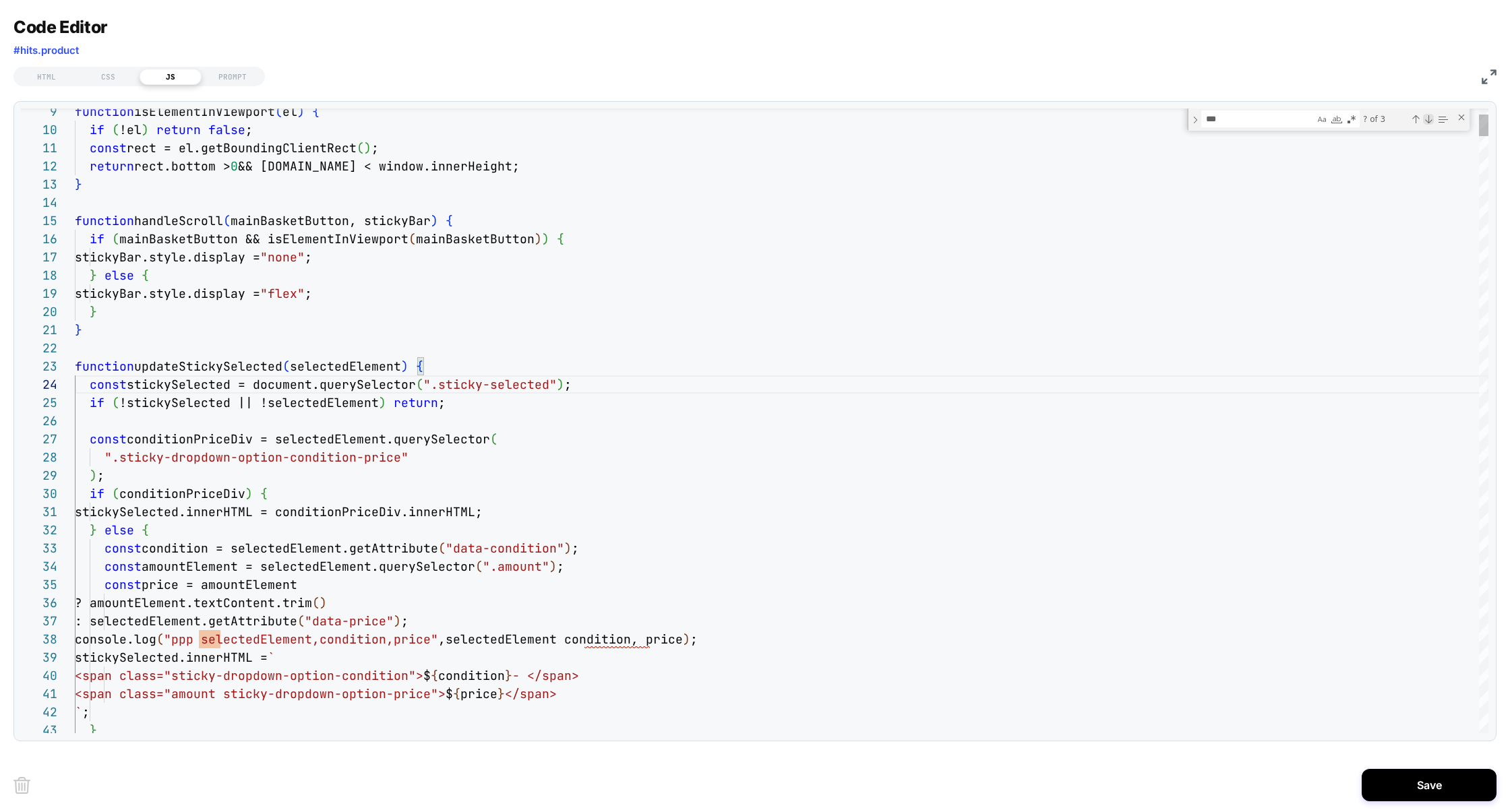
click at [1428, 118] on div "Next Match (Enter)" at bounding box center [1427, 119] width 11 height 11
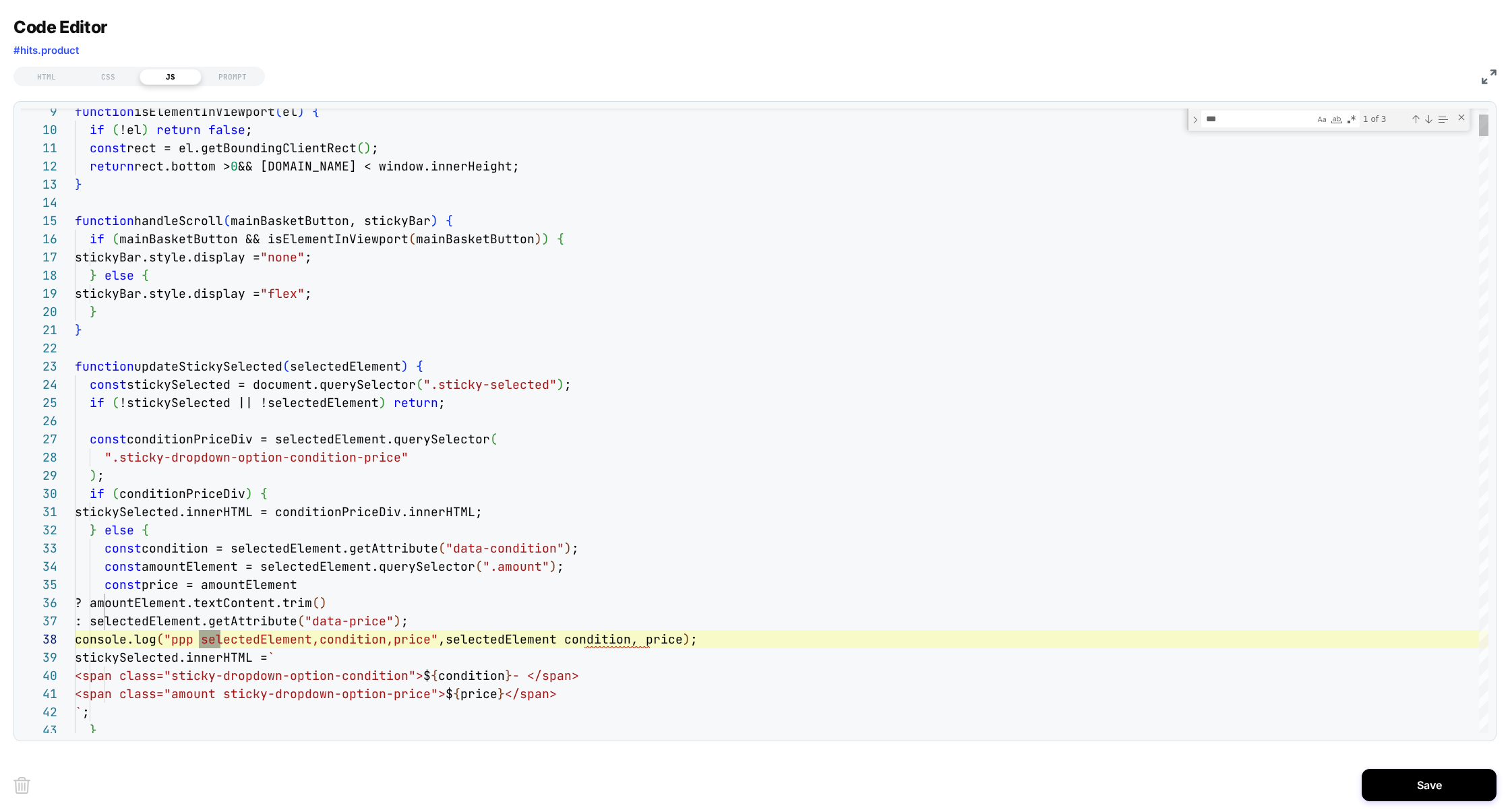
scroll to position [127, 436]
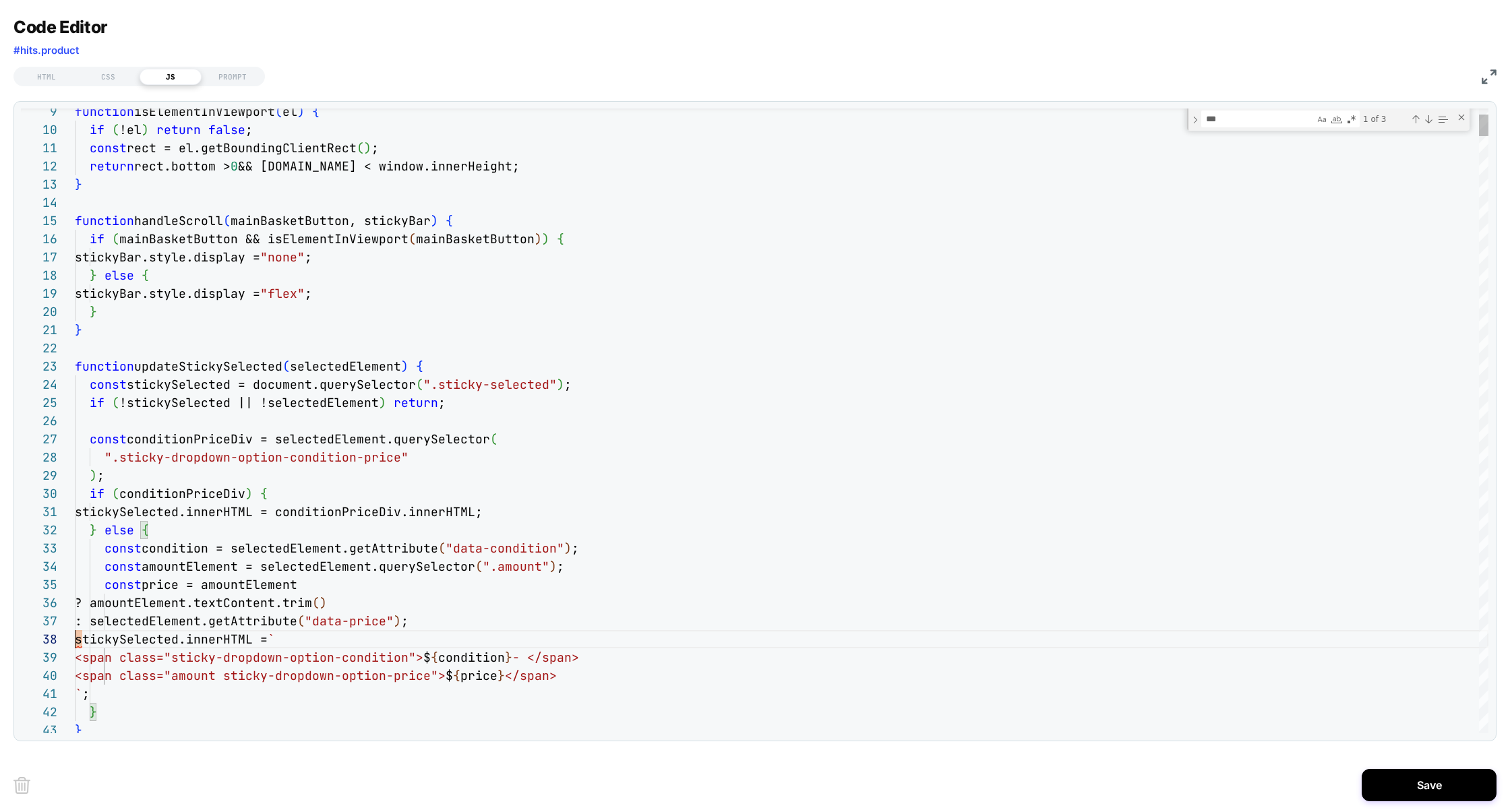
scroll to position [127, 0]
click at [1427, 117] on div "Next Match (Enter)" at bounding box center [1427, 119] width 11 height 11
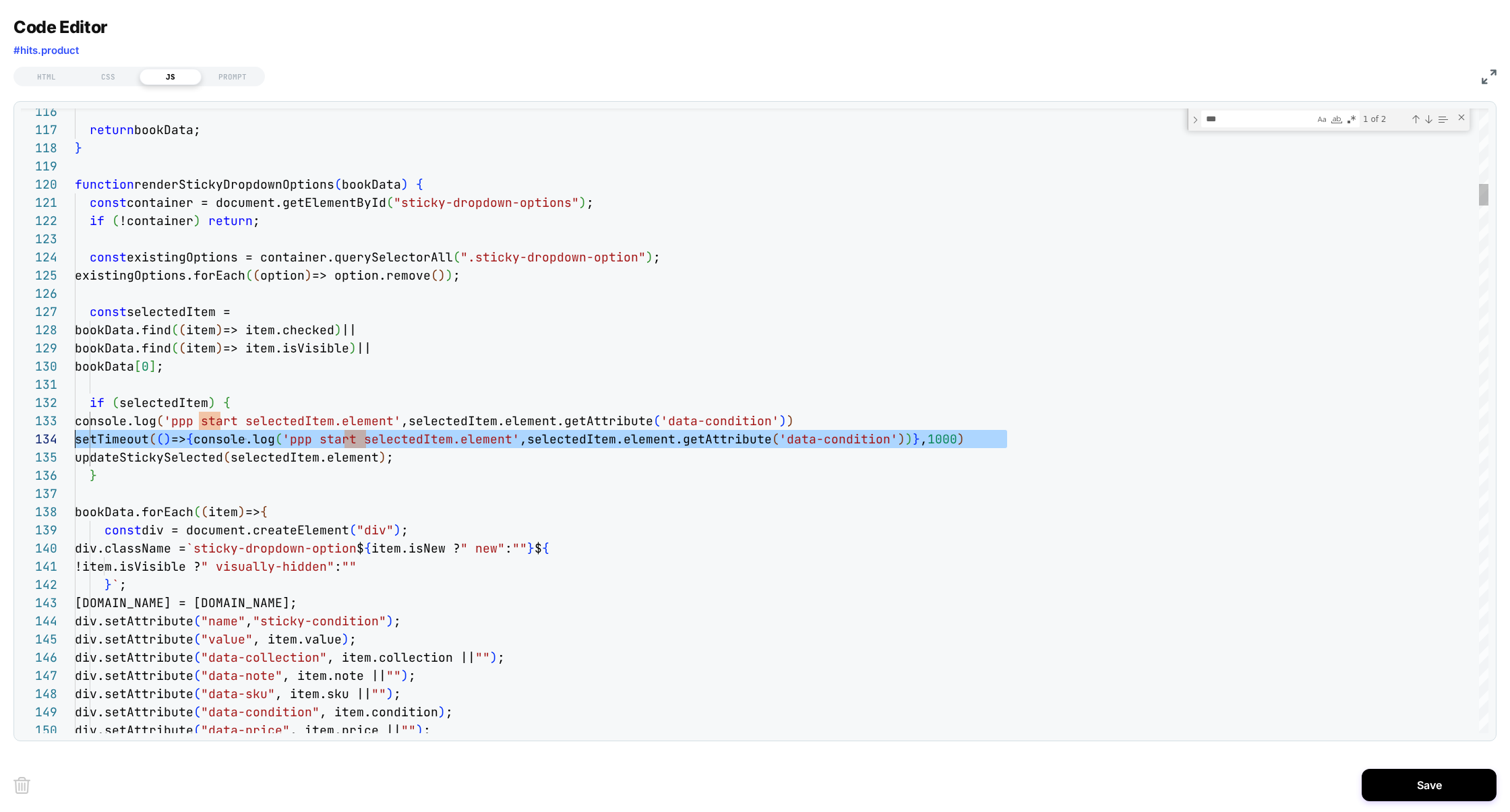
scroll to position [36, 0]
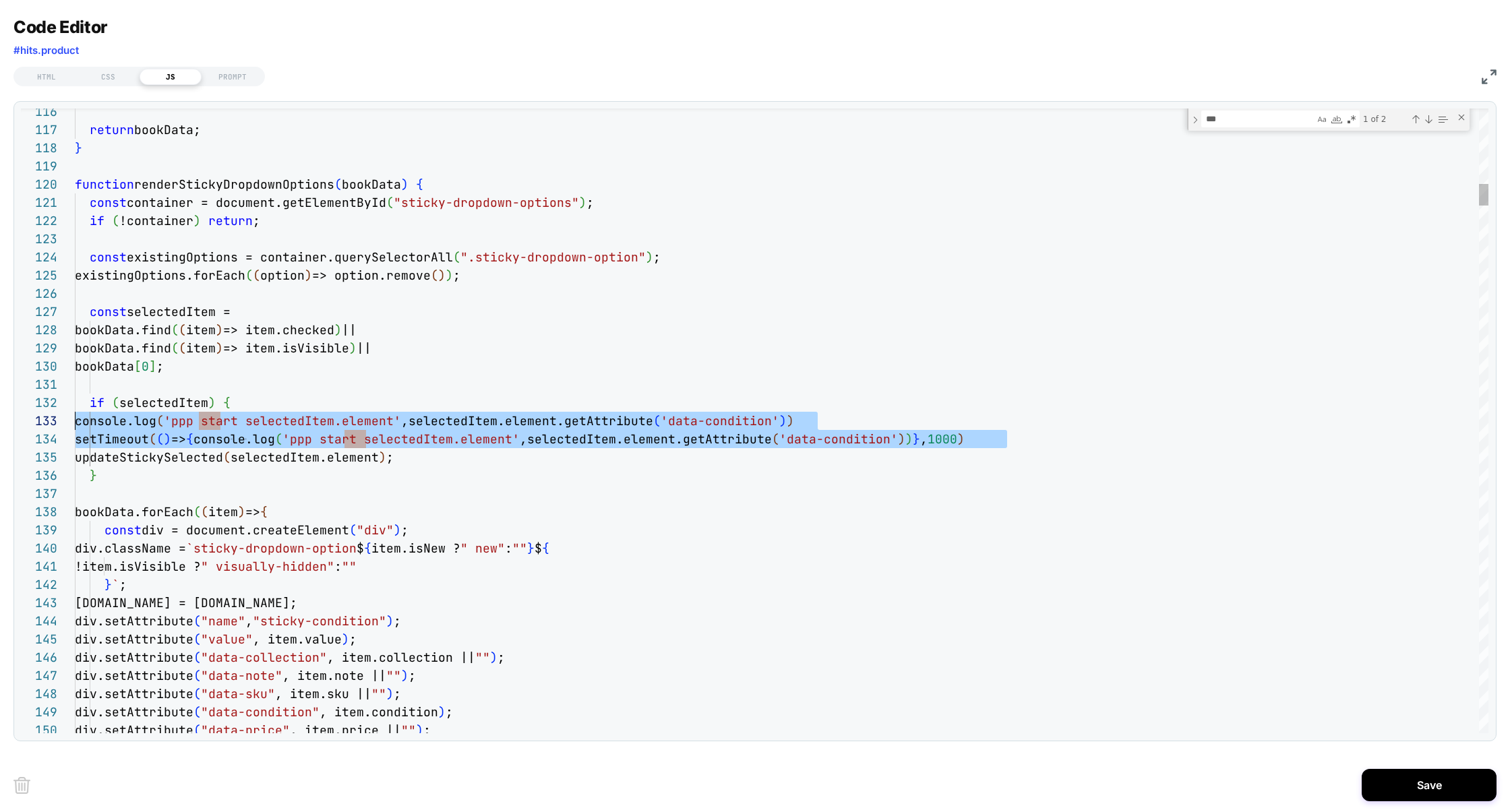
drag, startPoint x: 1017, startPoint y: 442, endPoint x: 0, endPoint y: 425, distance: 1017.1
click at [0, 425] on div "Code Editor #hits.product HTML CSS JS PROMPT 116 117 118 119 120 121 122 123 12…" at bounding box center [755, 406] width 1510 height 812
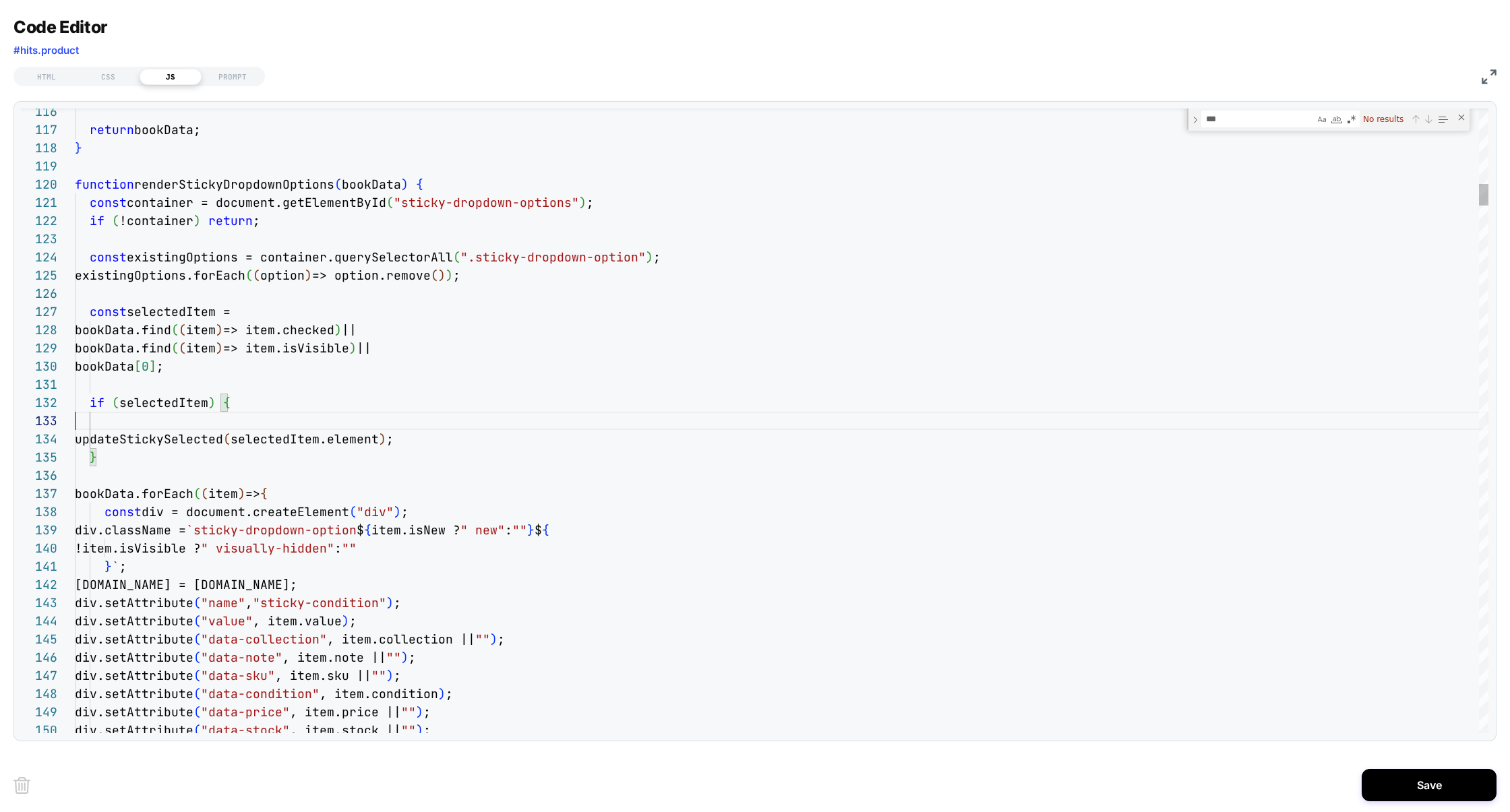
scroll to position [17, 152]
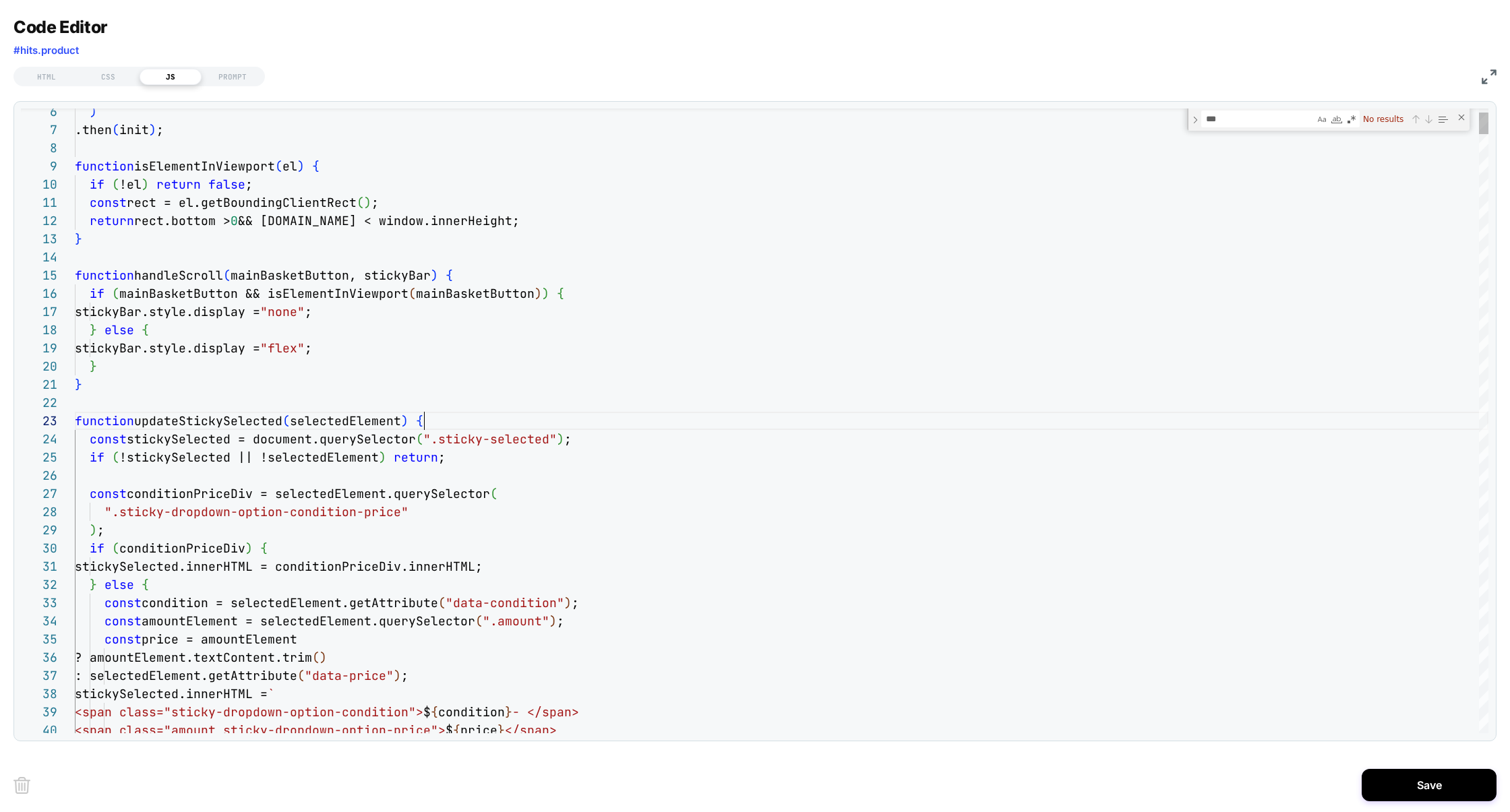
scroll to position [36, 349]
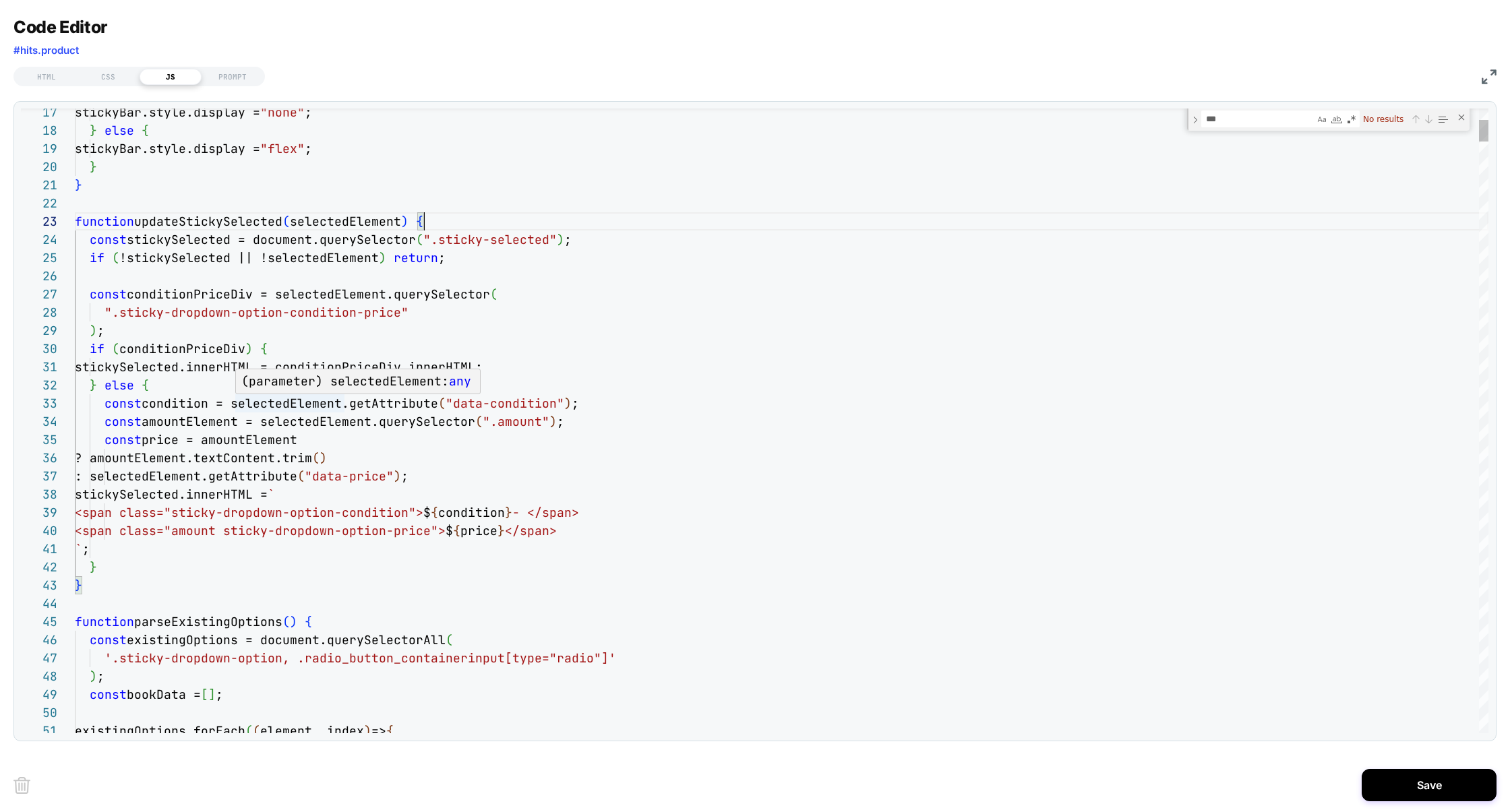
scroll to position [36, 269]
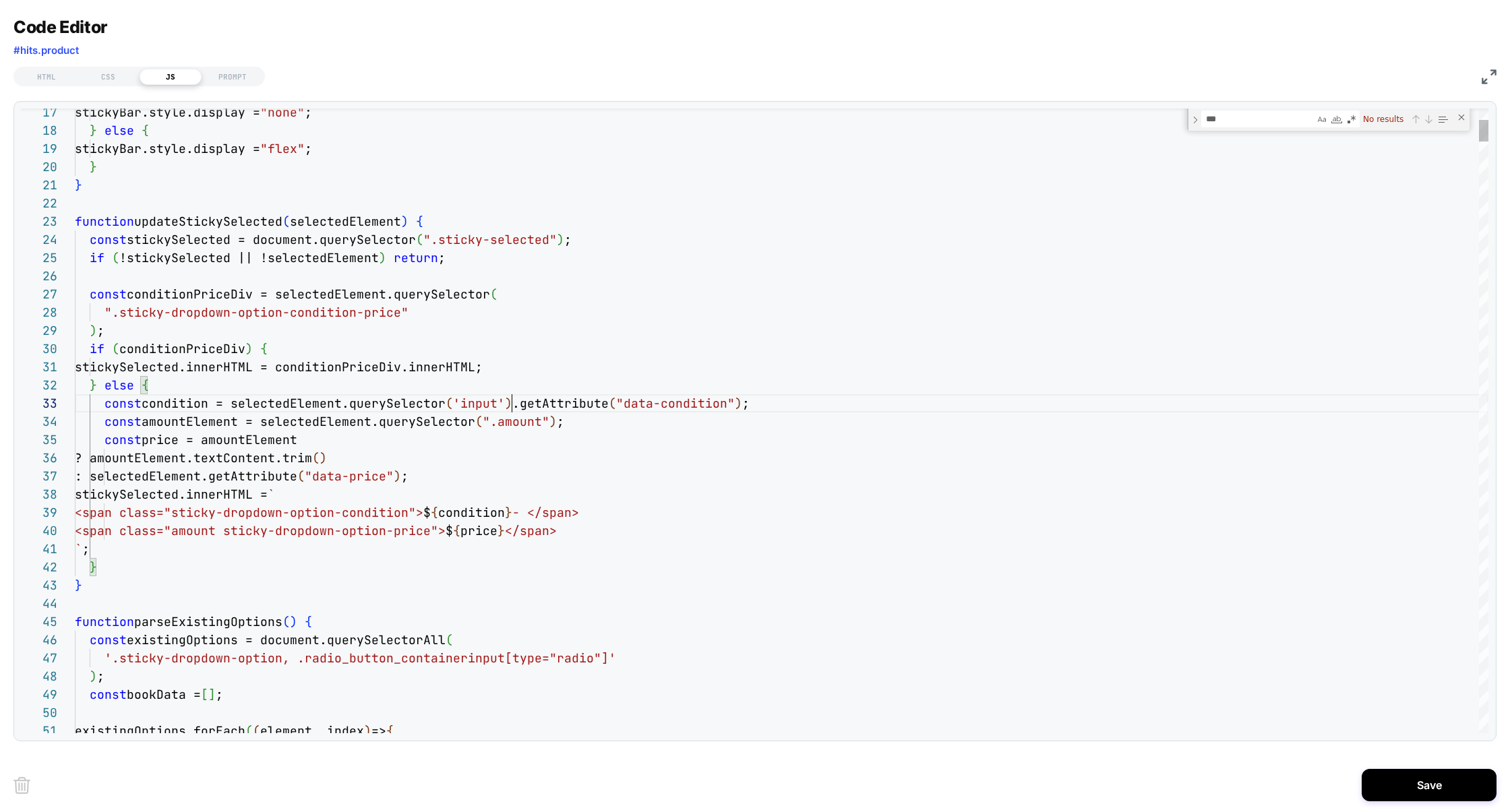
type textarea "**********"
click at [1407, 784] on button "Save" at bounding box center [1428, 784] width 135 height 32
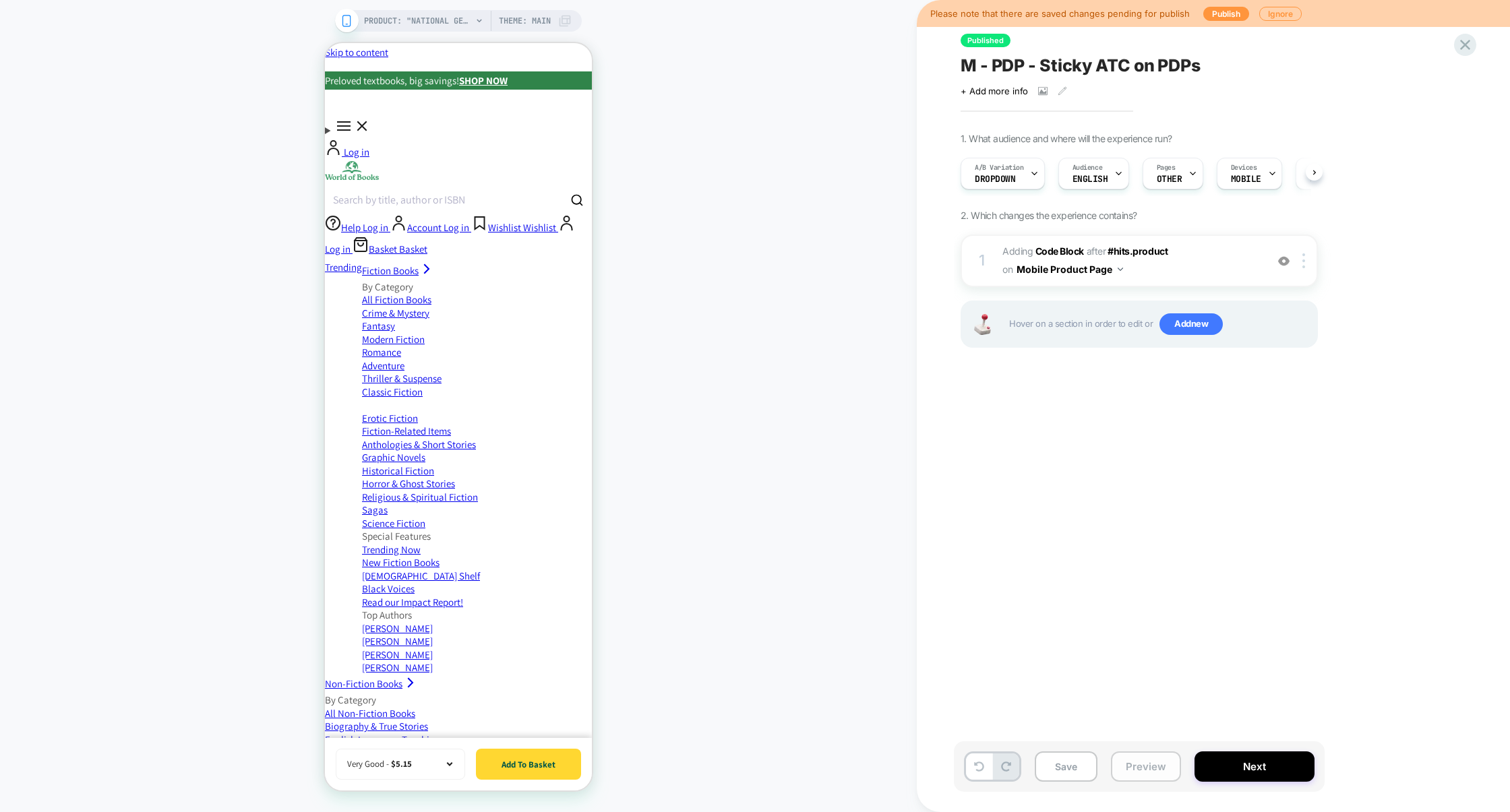
click at [1142, 766] on button "Preview" at bounding box center [1146, 766] width 70 height 31
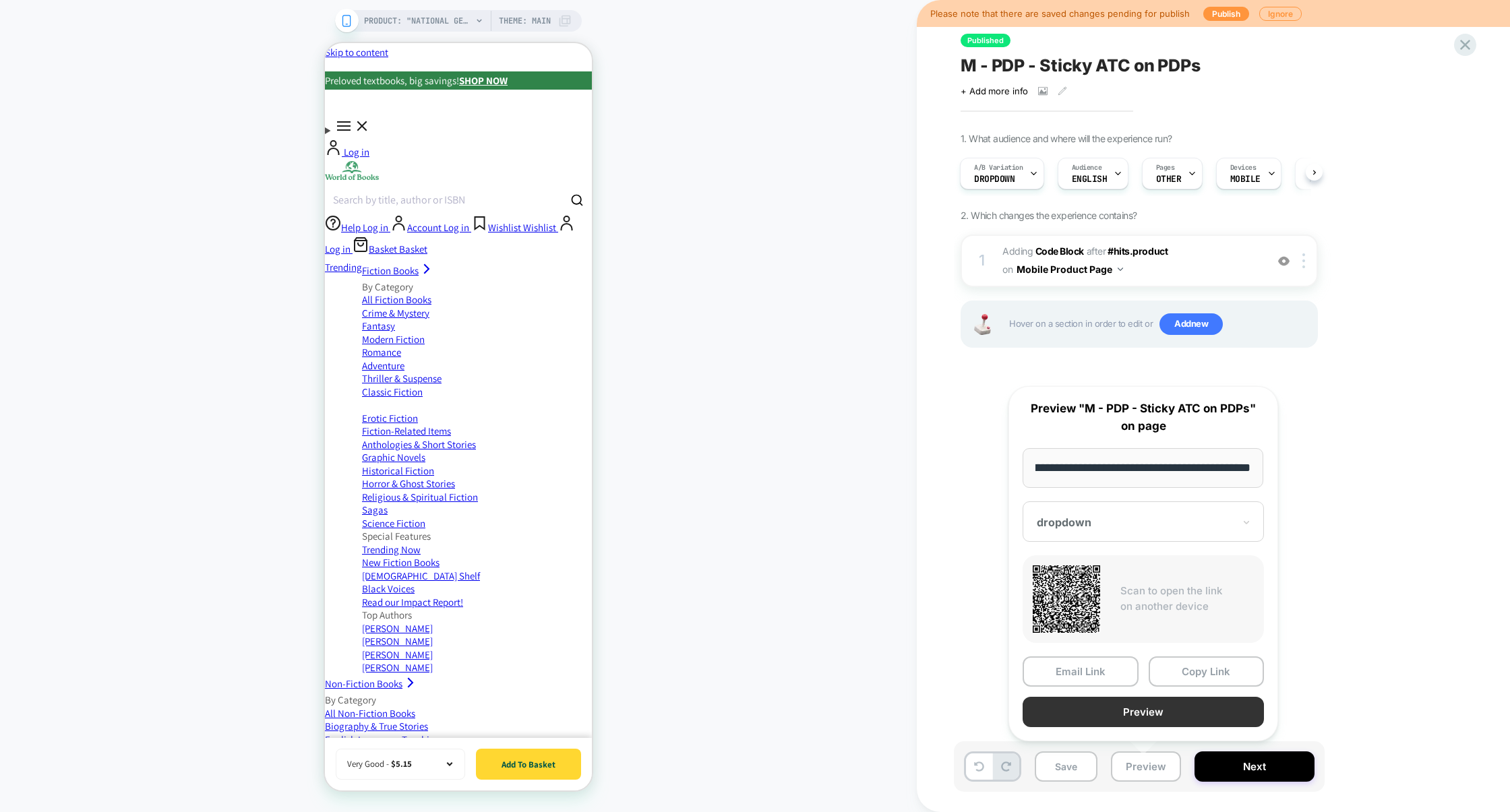
scroll to position [0, 0]
click at [1156, 709] on button "Preview" at bounding box center [1143, 711] width 241 height 31
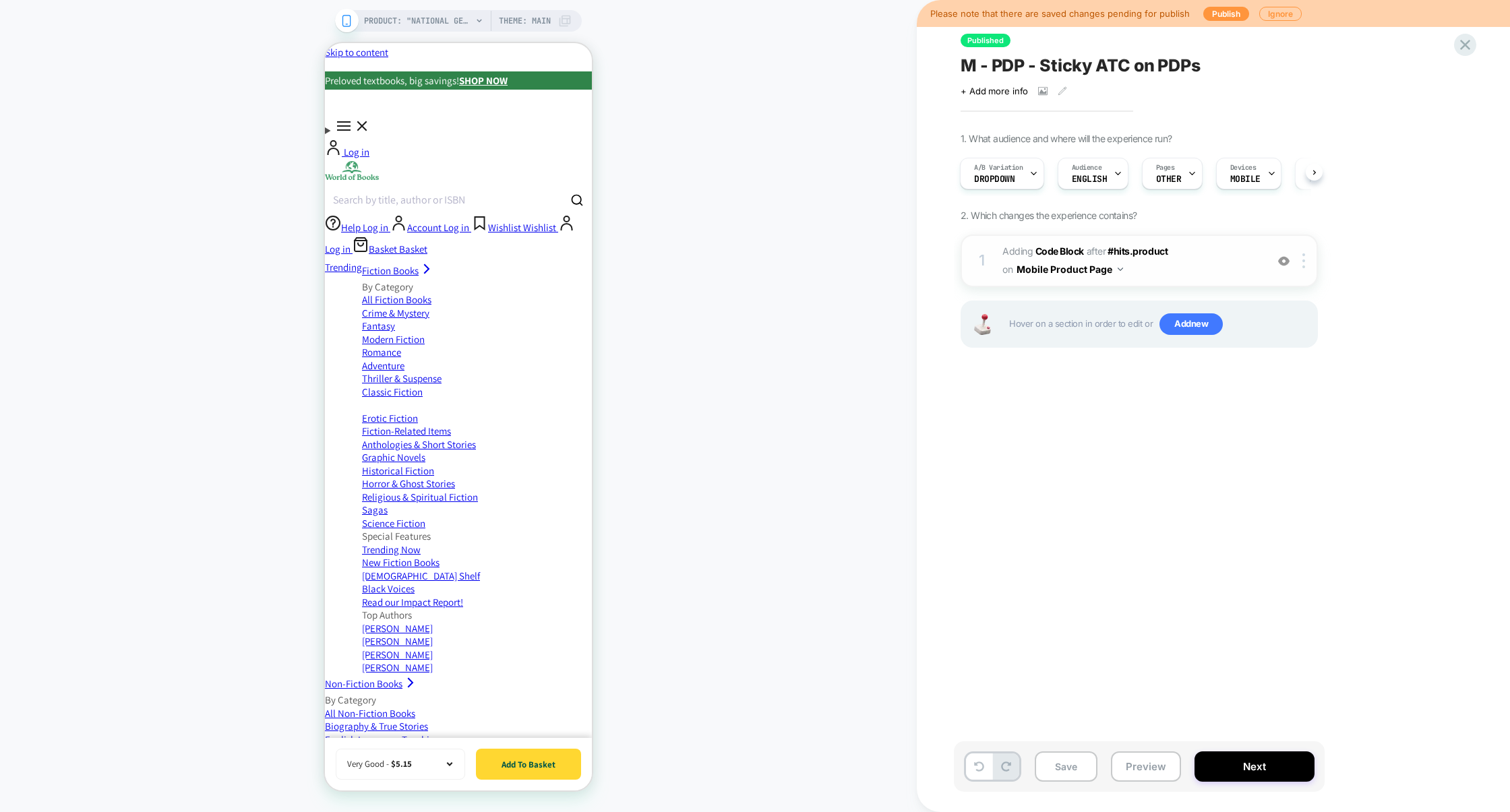
click at [1226, 254] on span "Adding Code Block AFTER #hits.product #hits.product on Mobile Product Page" at bounding box center [1131, 261] width 257 height 36
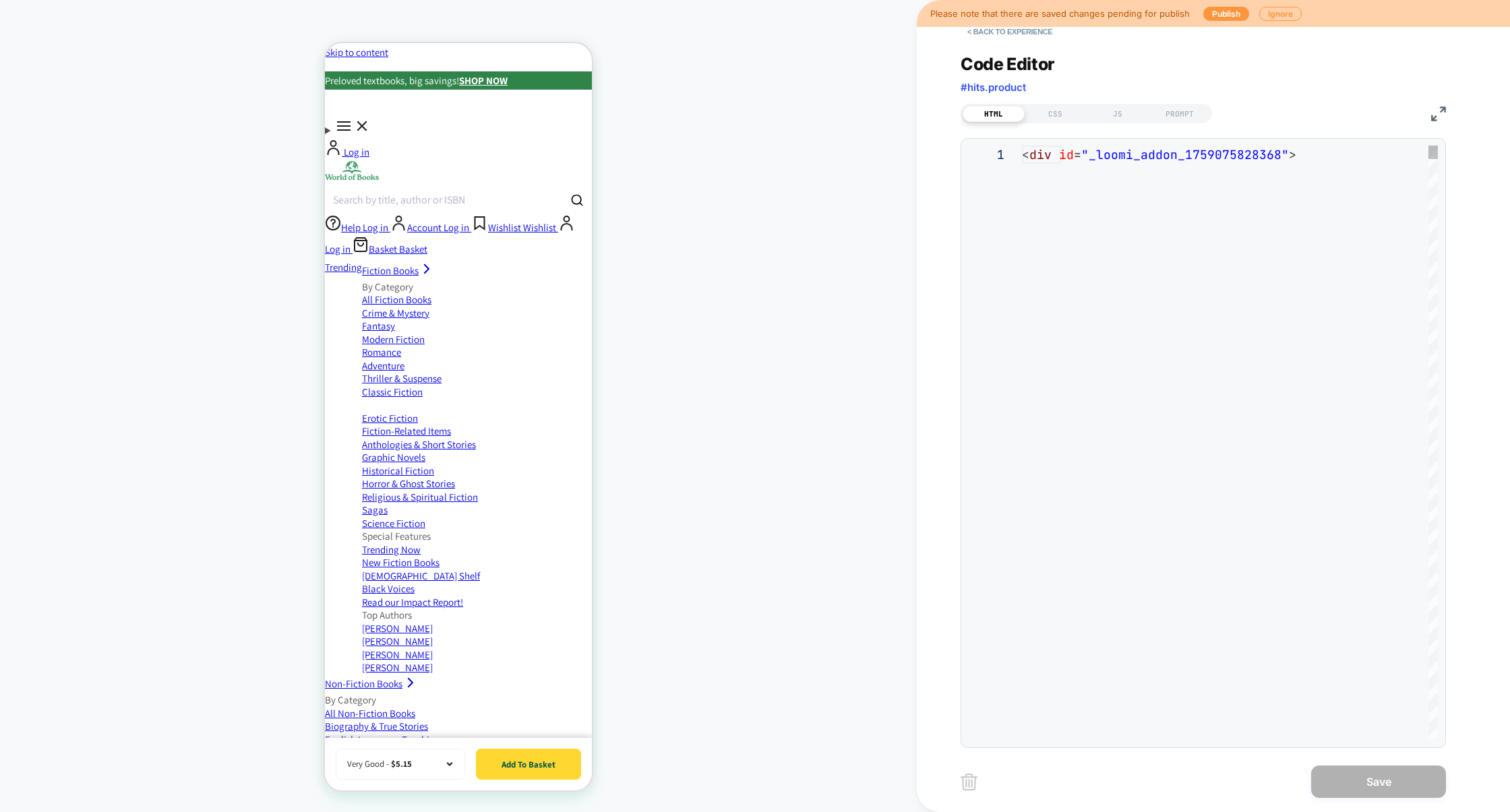
scroll to position [182, 0]
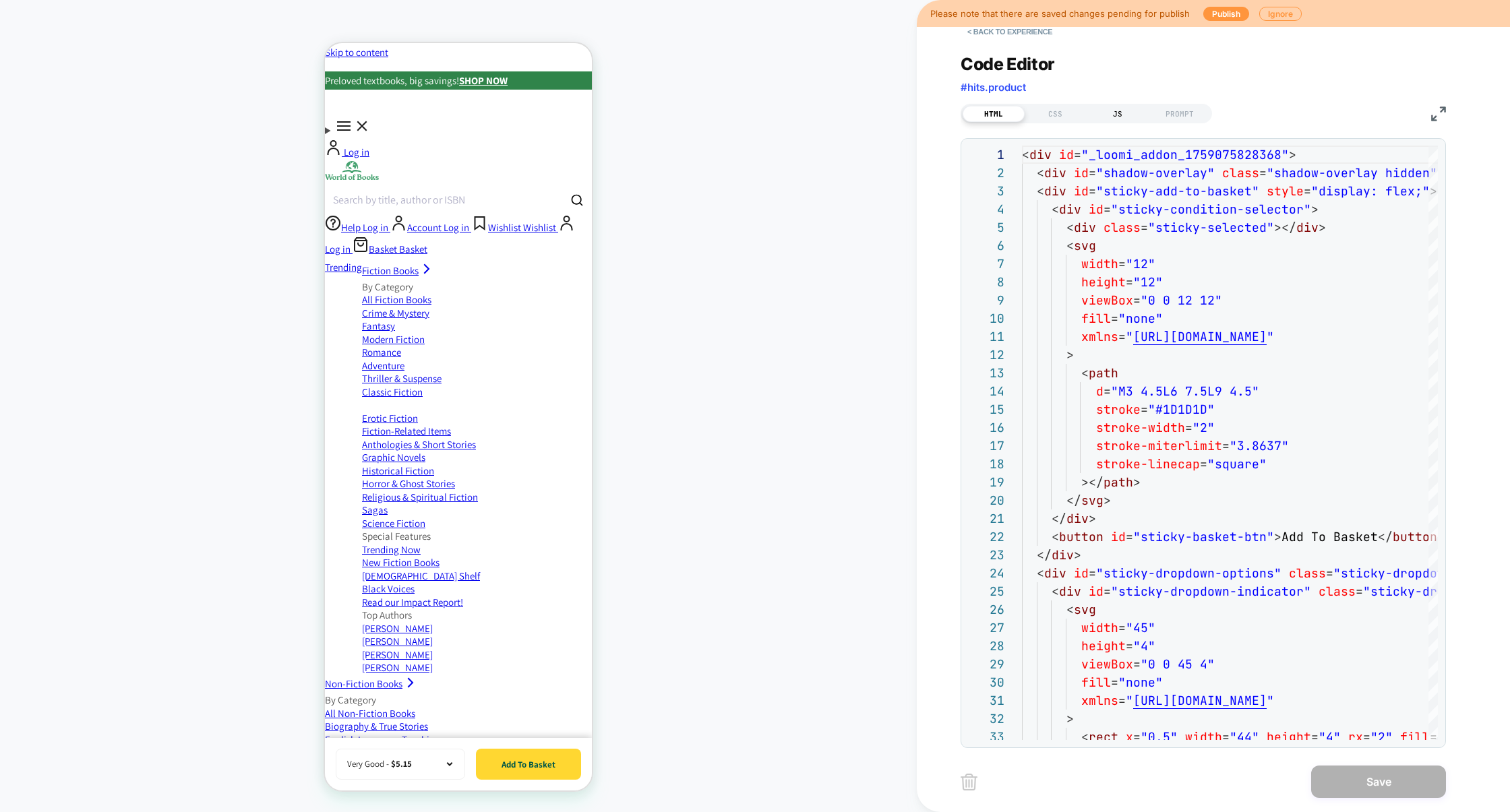
click at [1127, 110] on div "JS" at bounding box center [1117, 114] width 62 height 17
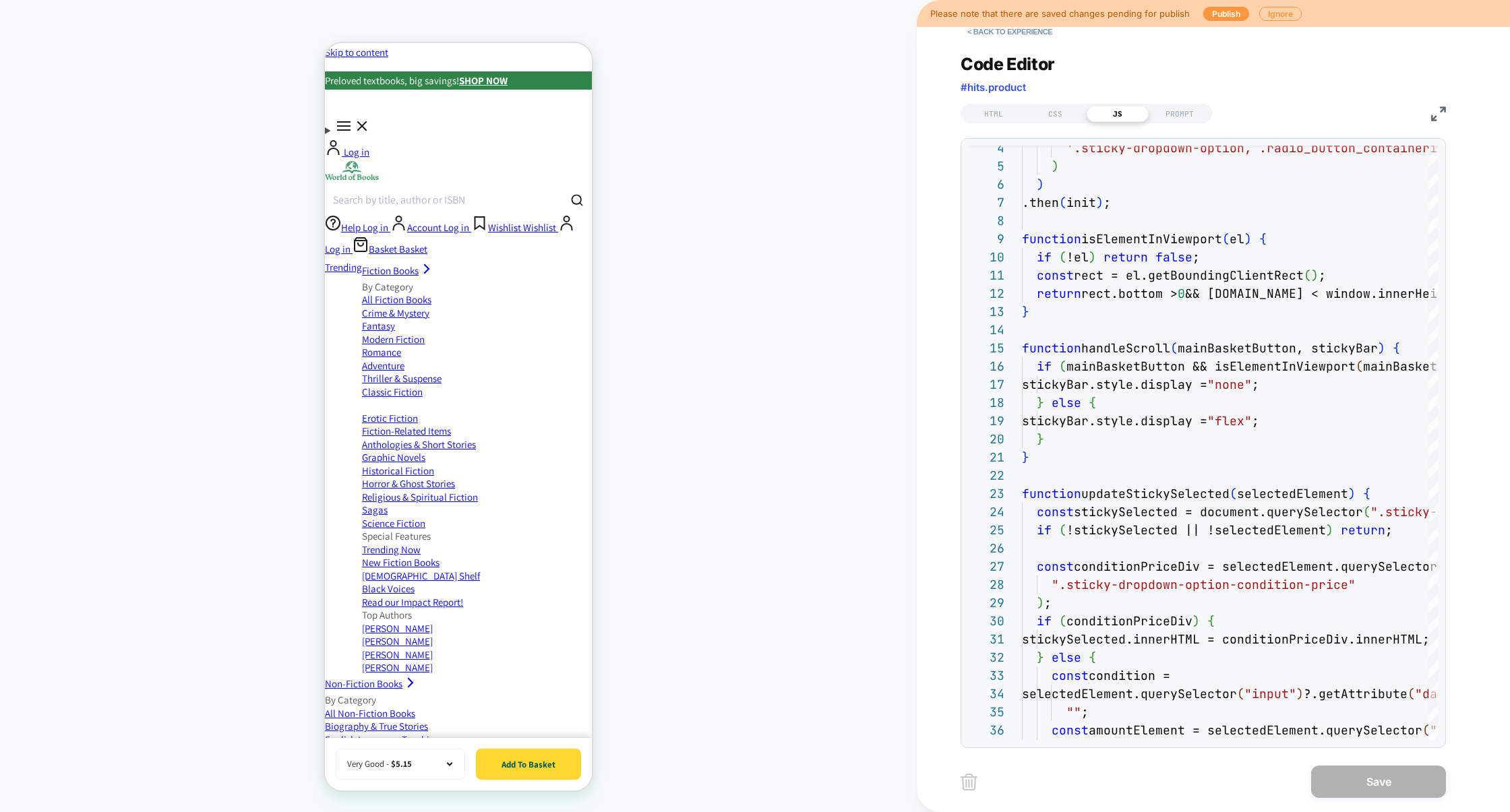
click at [1449, 110] on div "< Back to experience Code Editor #hits.product HTML CSS JS PROMPT 9 10 11 12 13…" at bounding box center [1213, 406] width 506 height 812
click at [1443, 112] on img at bounding box center [1438, 114] width 15 height 15
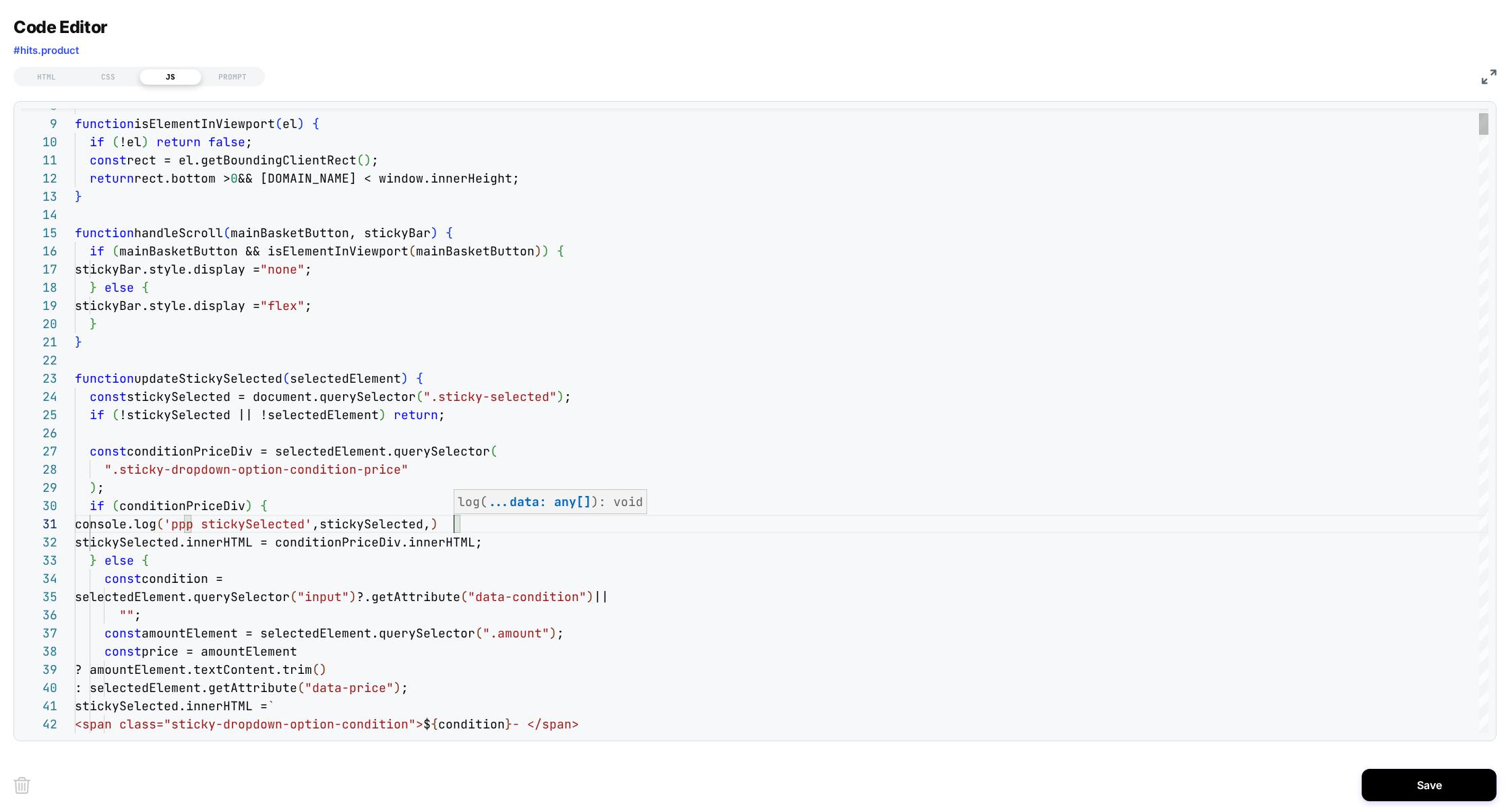
scroll to position [0, 379]
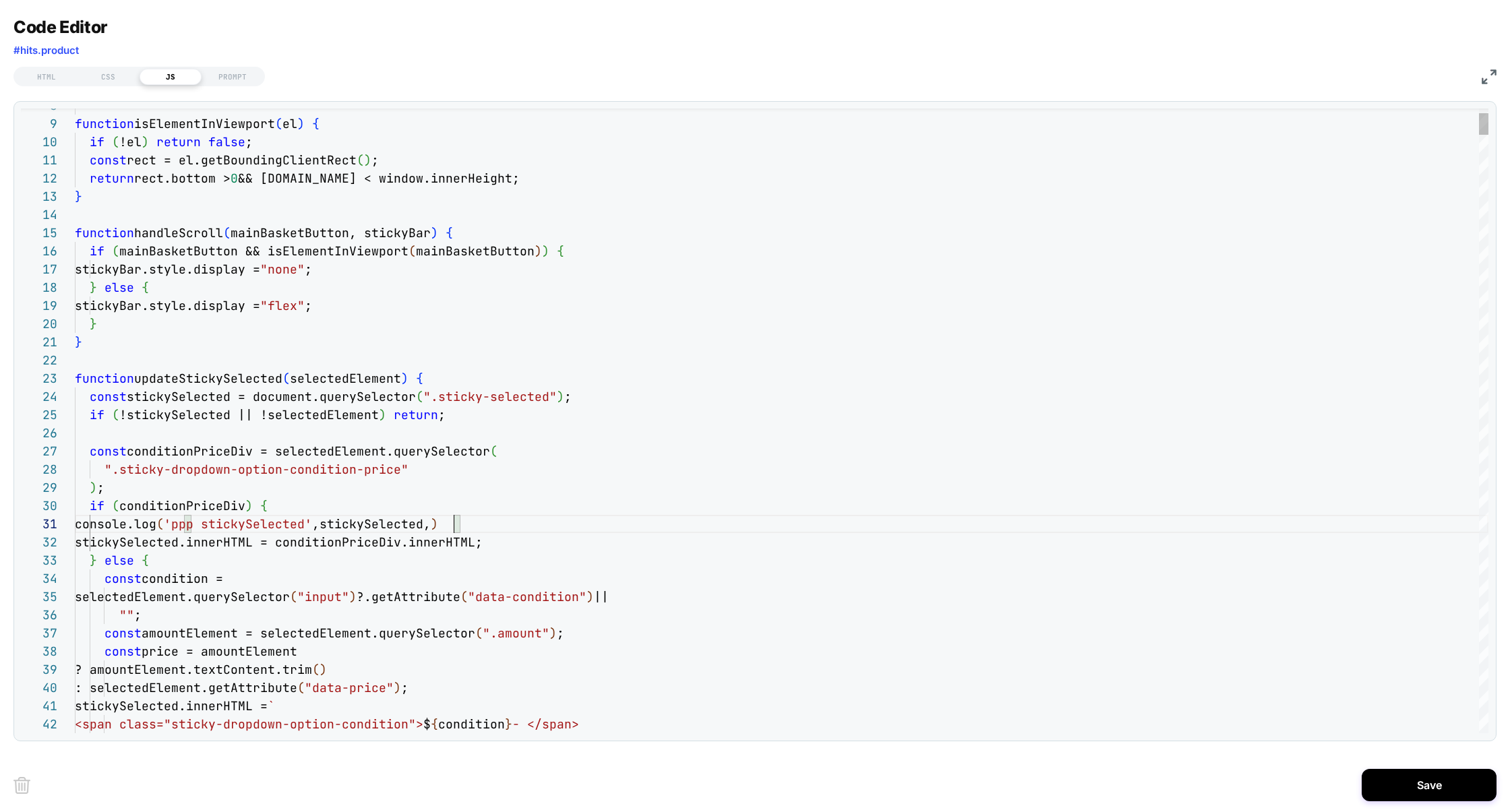
scroll to position [0, 503]
type textarea "**********"
click at [1455, 809] on div "Save" at bounding box center [755, 784] width 1483 height 54
click at [1439, 800] on button "Save" at bounding box center [1428, 784] width 135 height 32
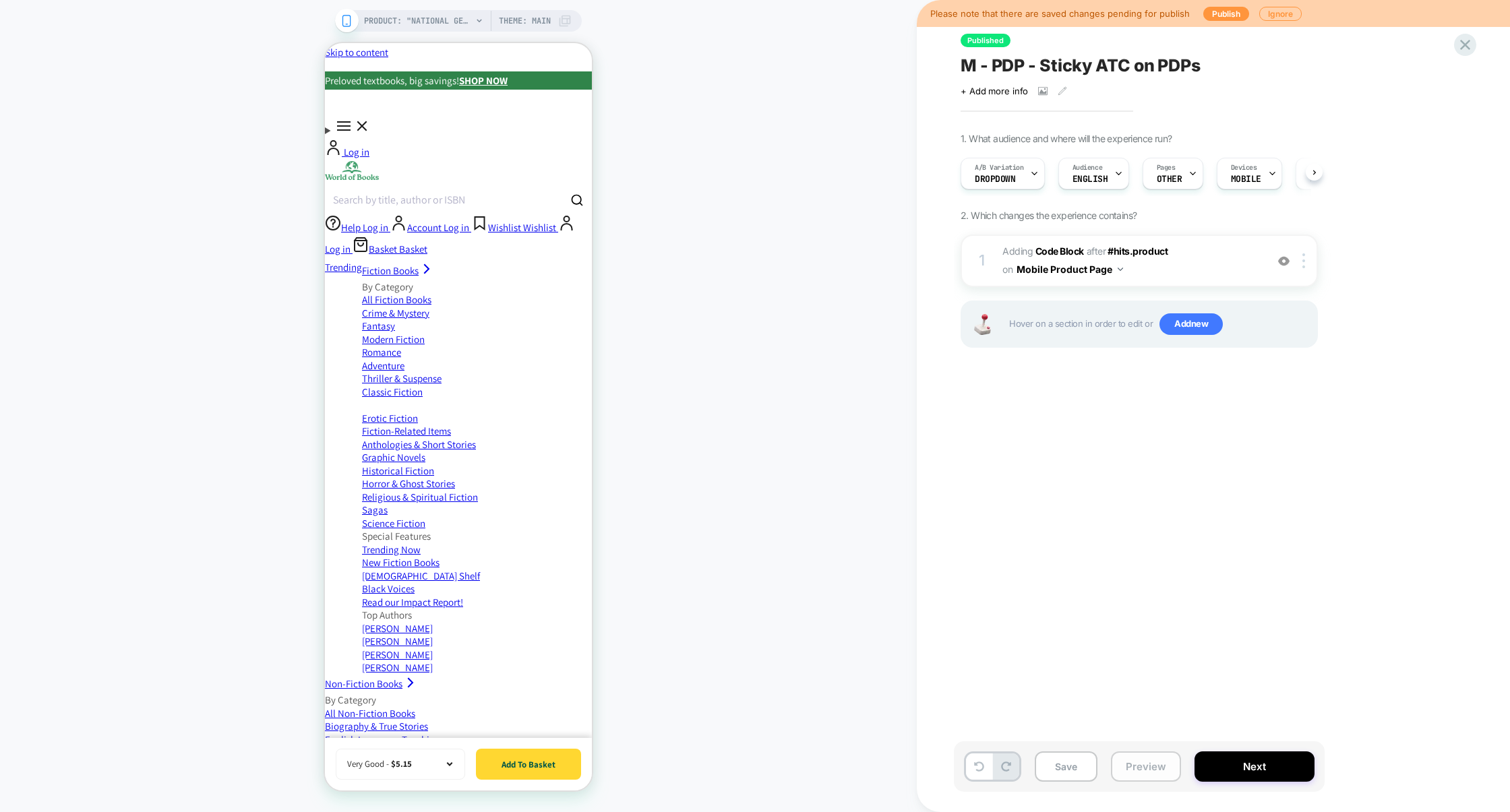
scroll to position [0, 1]
click at [1157, 768] on button "Preview" at bounding box center [1146, 766] width 70 height 31
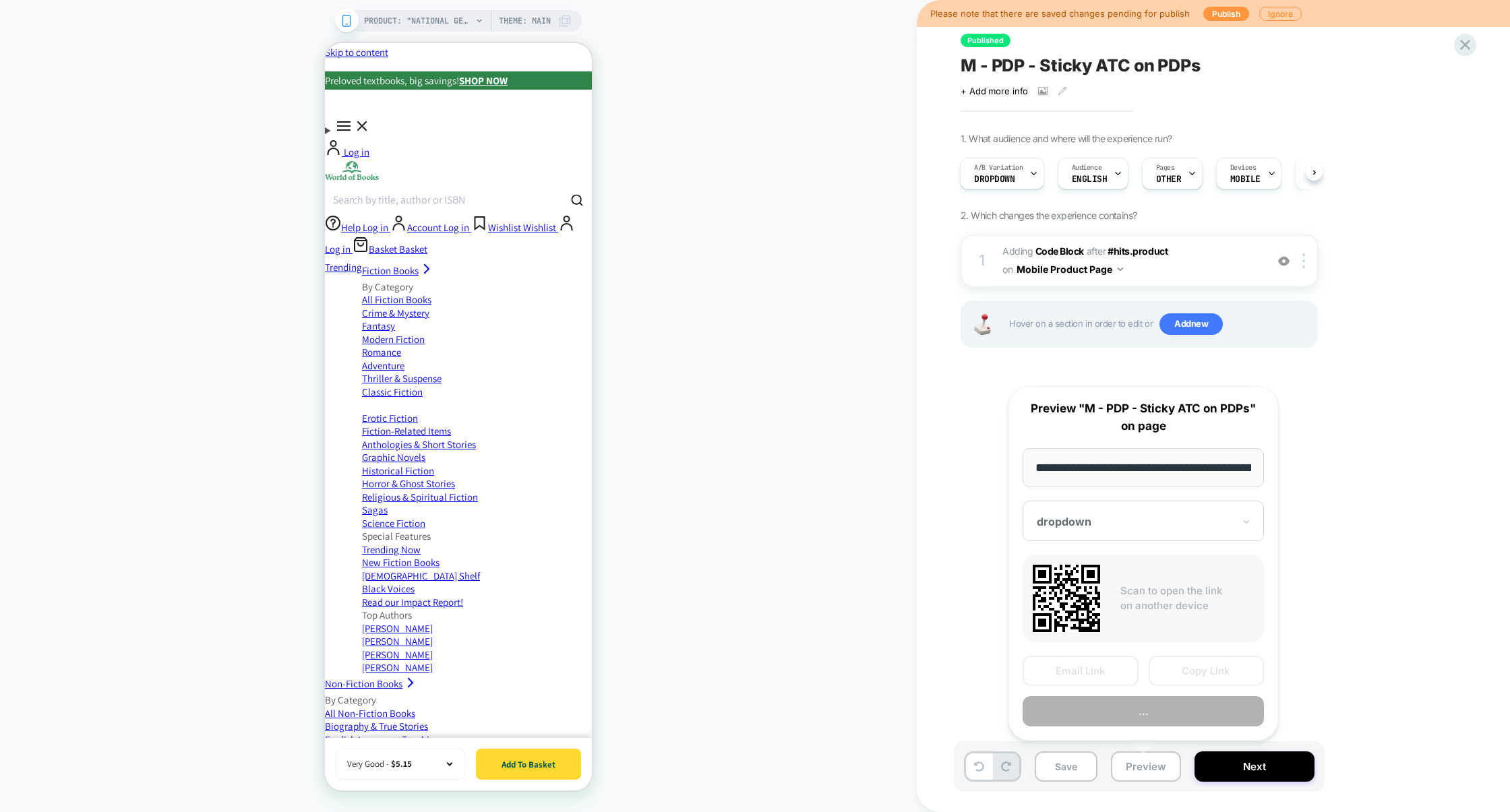
scroll to position [0, 545]
click at [1156, 713] on button "Preview" at bounding box center [1143, 711] width 241 height 31
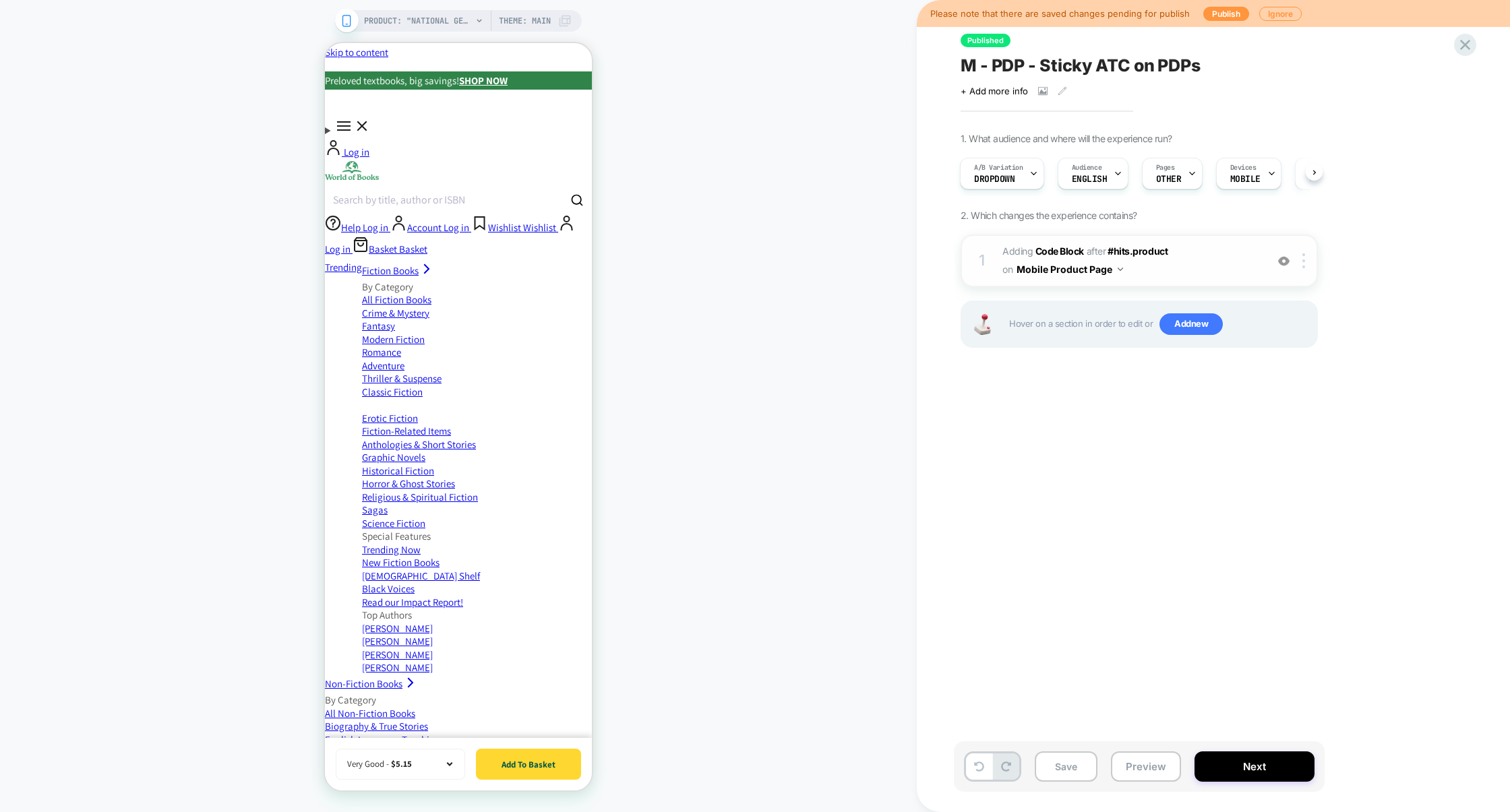
click at [1206, 271] on span "Adding Code Block AFTER #hits.product #hits.product on Mobile Product Page" at bounding box center [1131, 261] width 257 height 36
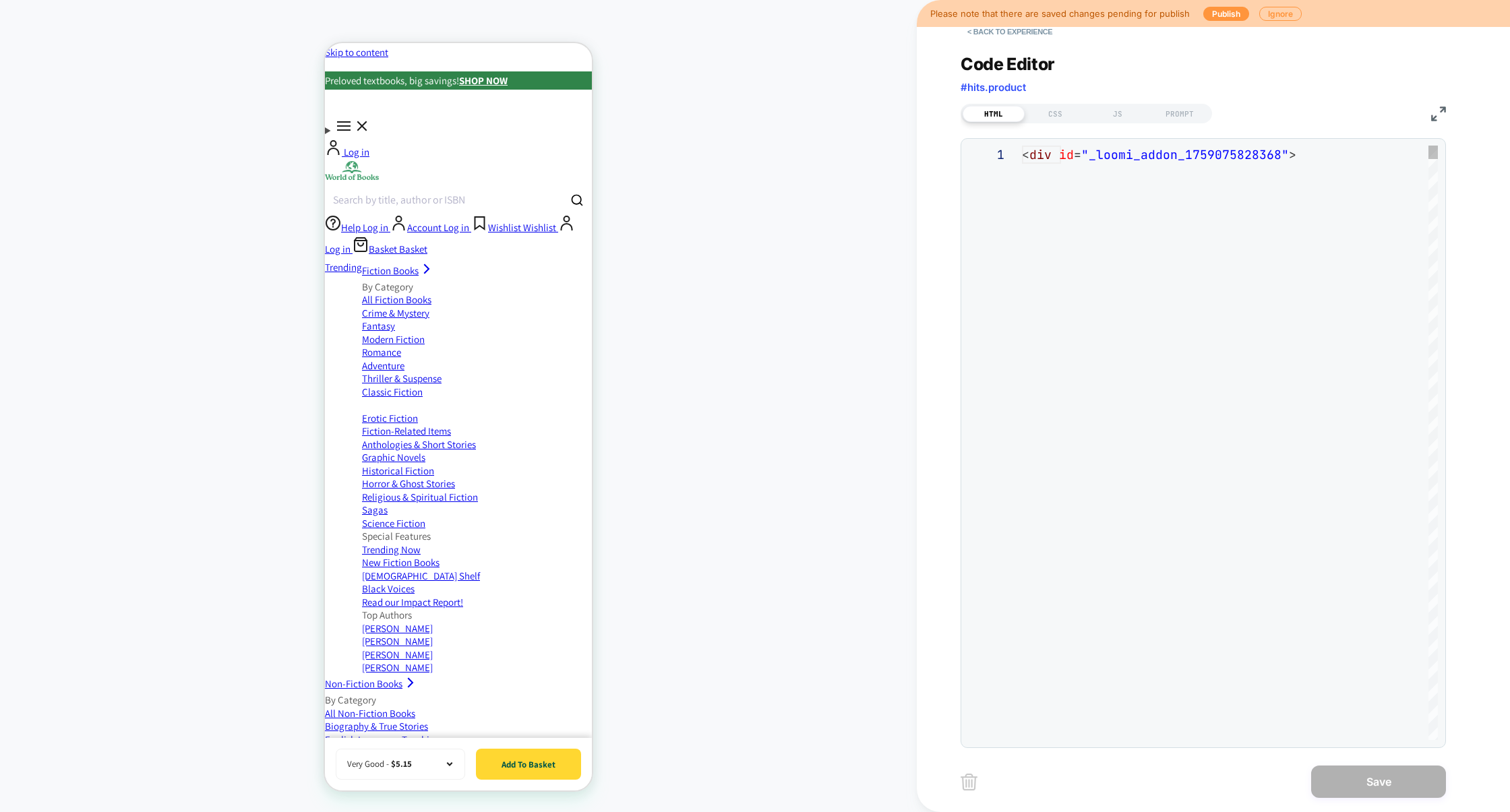
scroll to position [182, 0]
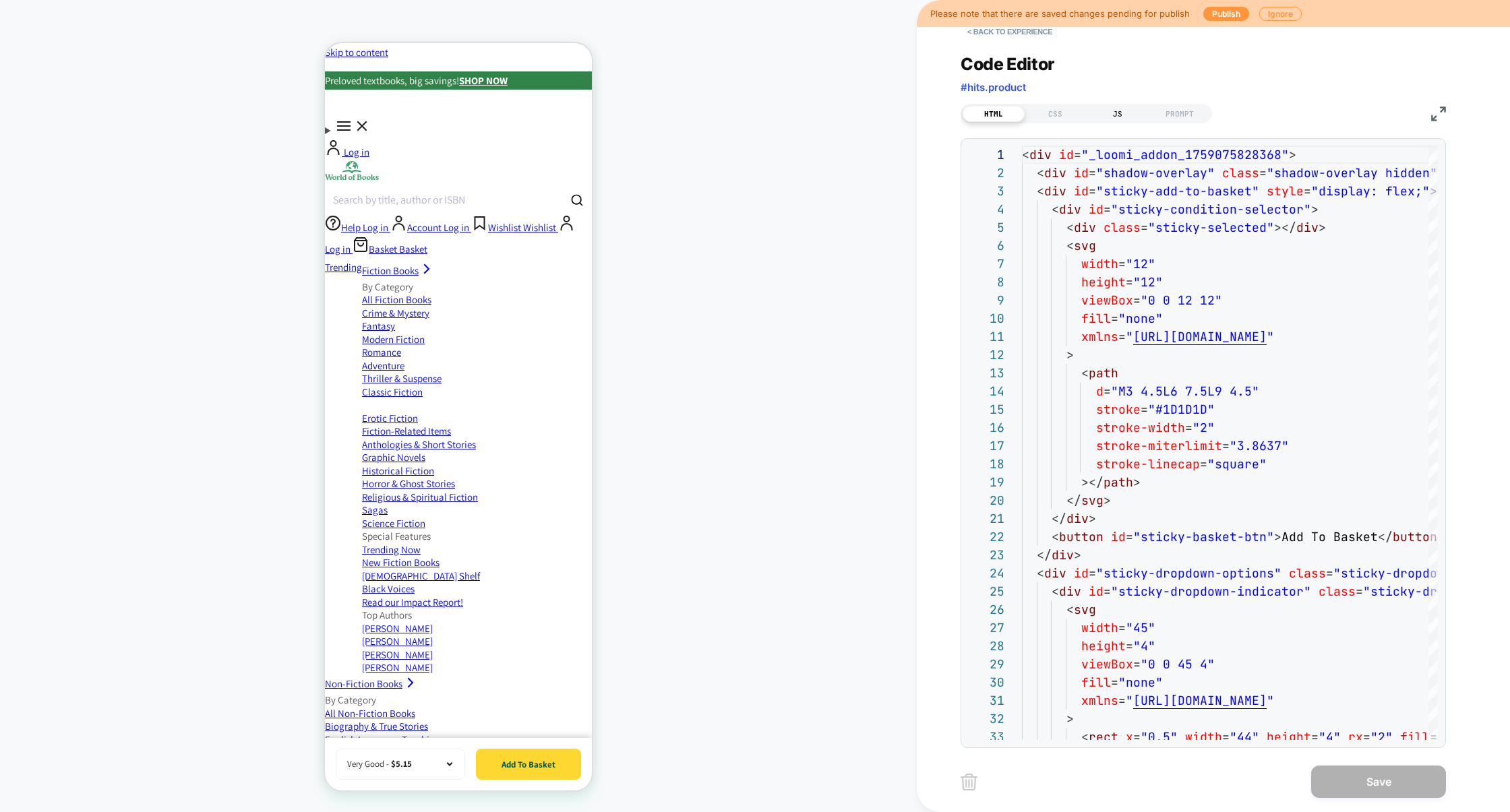
click at [1108, 115] on div "JS" at bounding box center [1117, 114] width 62 height 17
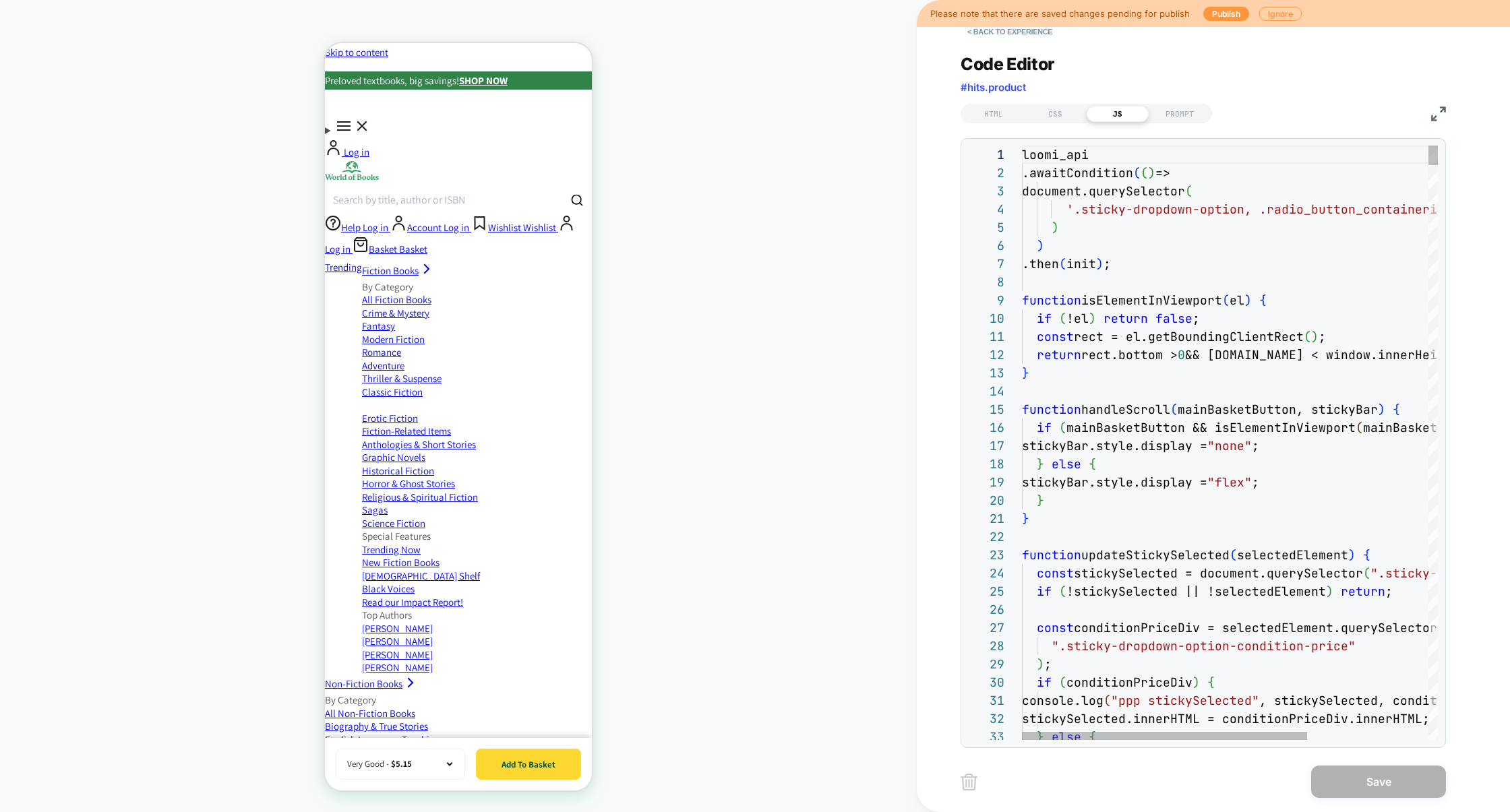
click at [1441, 114] on img at bounding box center [1438, 114] width 15 height 15
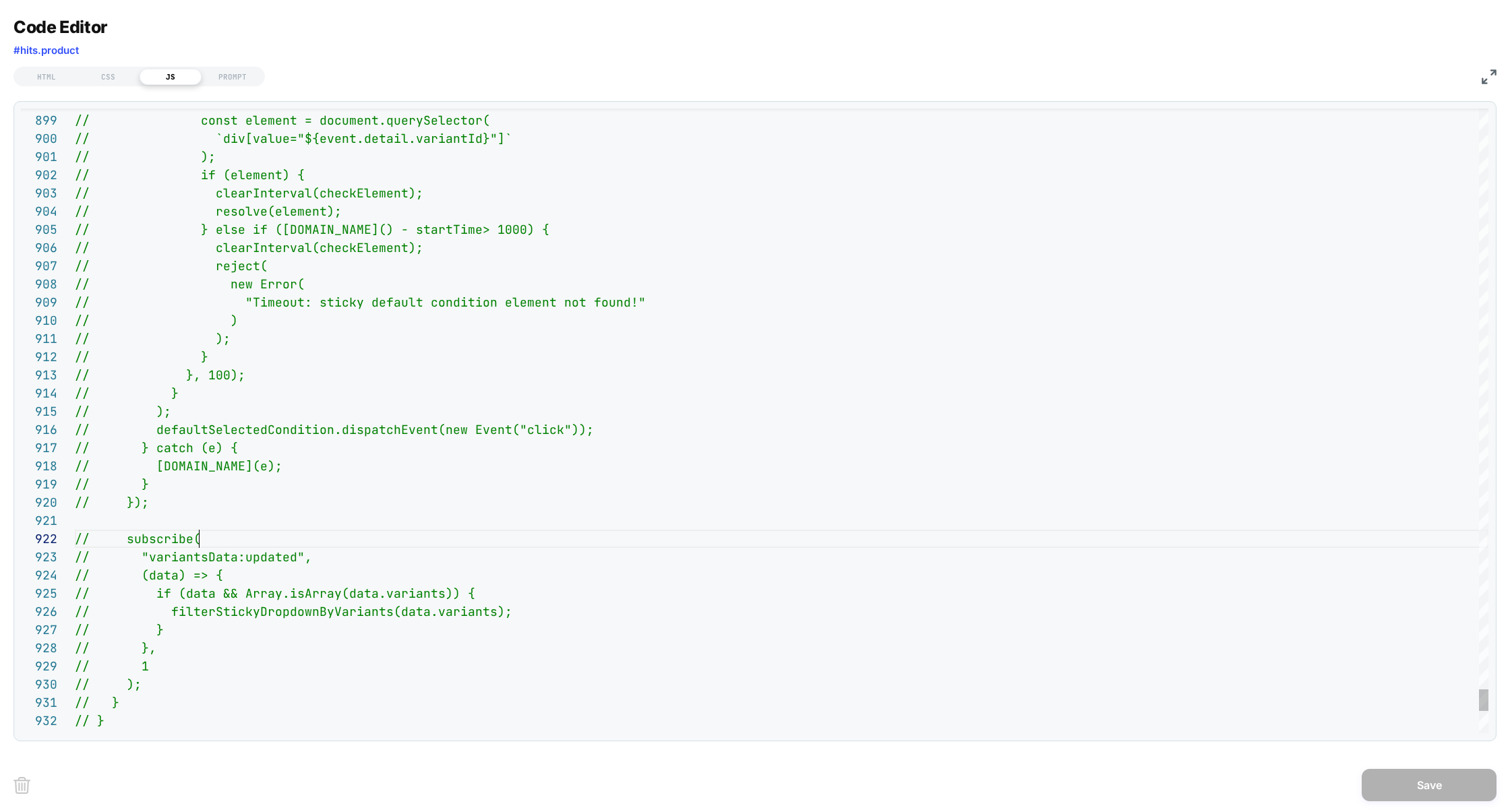
scroll to position [17, 124]
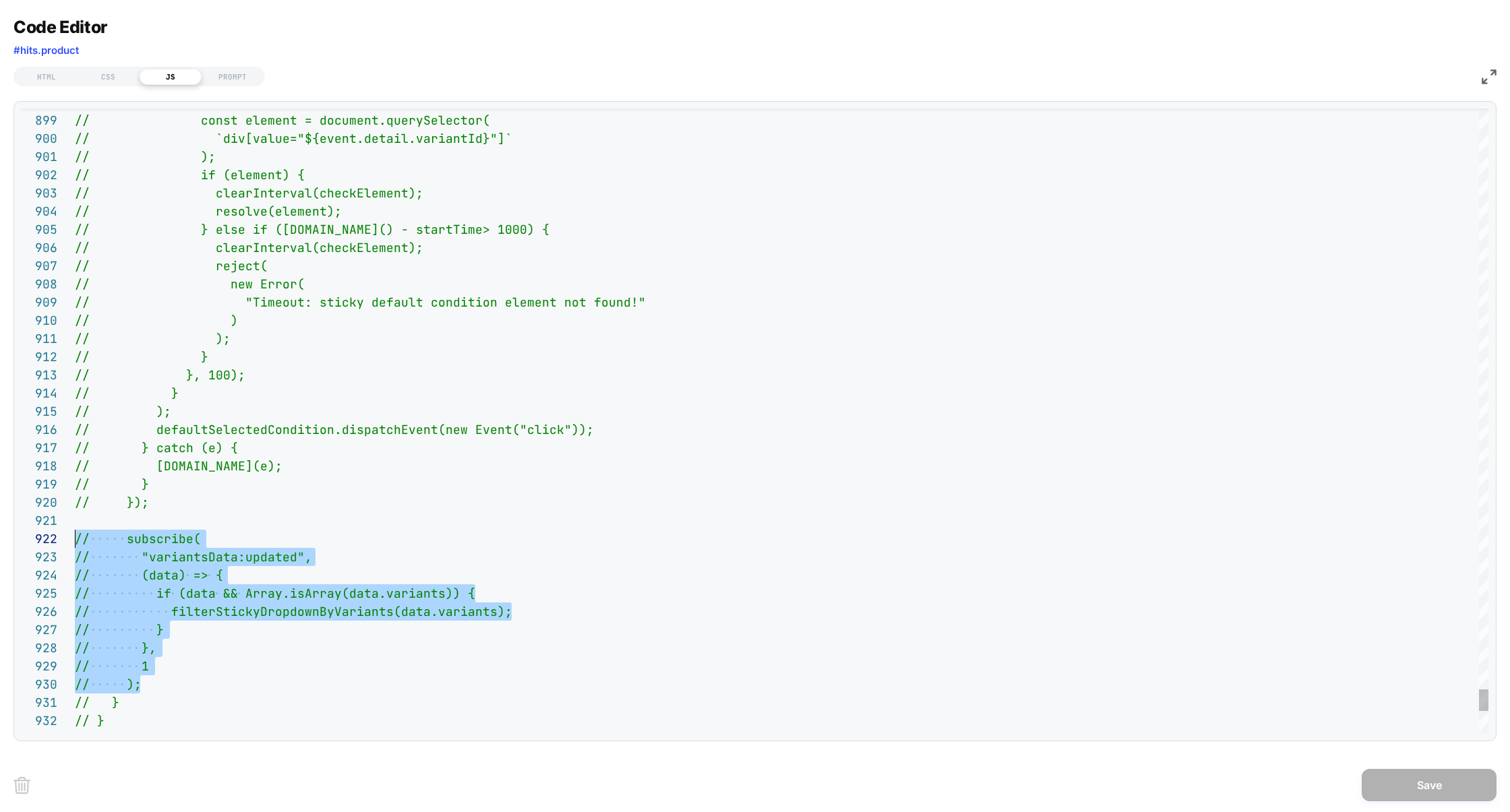
scroll to position [17, 0]
drag, startPoint x: 160, startPoint y: 683, endPoint x: 2, endPoint y: 546, distance: 209.1
click at [2, 545] on div "Code Editor #hits.product HTML CSS JS PROMPT 933 932 931 929 930 927 928 926 92…" at bounding box center [755, 406] width 1510 height 812
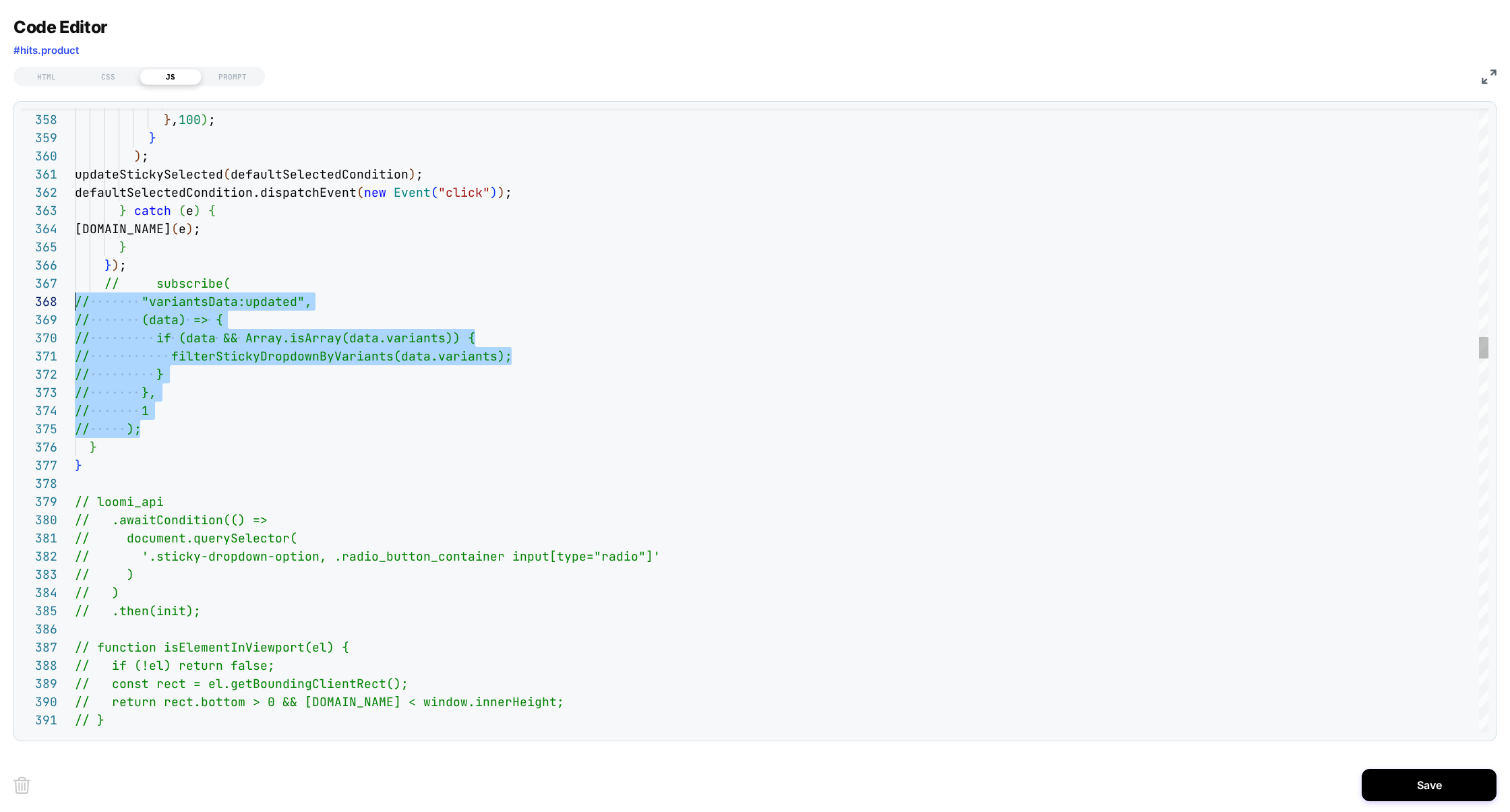
scroll to position [109, 0]
drag, startPoint x: 177, startPoint y: 429, endPoint x: 1, endPoint y: 290, distance: 224.3
click at [1, 290] on div "Code Editor #hits.product HTML CSS JS PROMPT 366 376 377 378 379 380 381 382 38…" at bounding box center [755, 406] width 1510 height 812
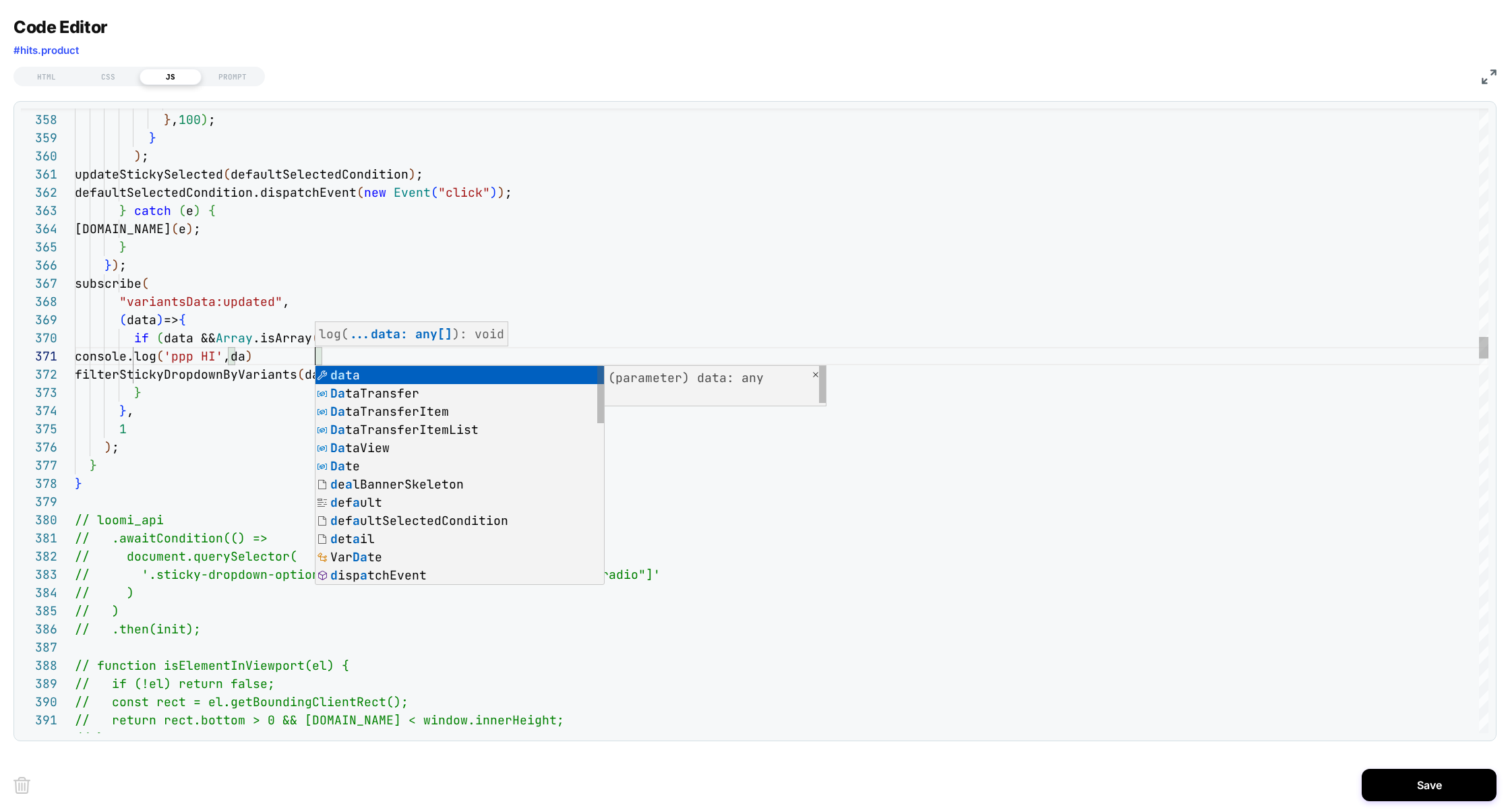
scroll to position [0, 255]
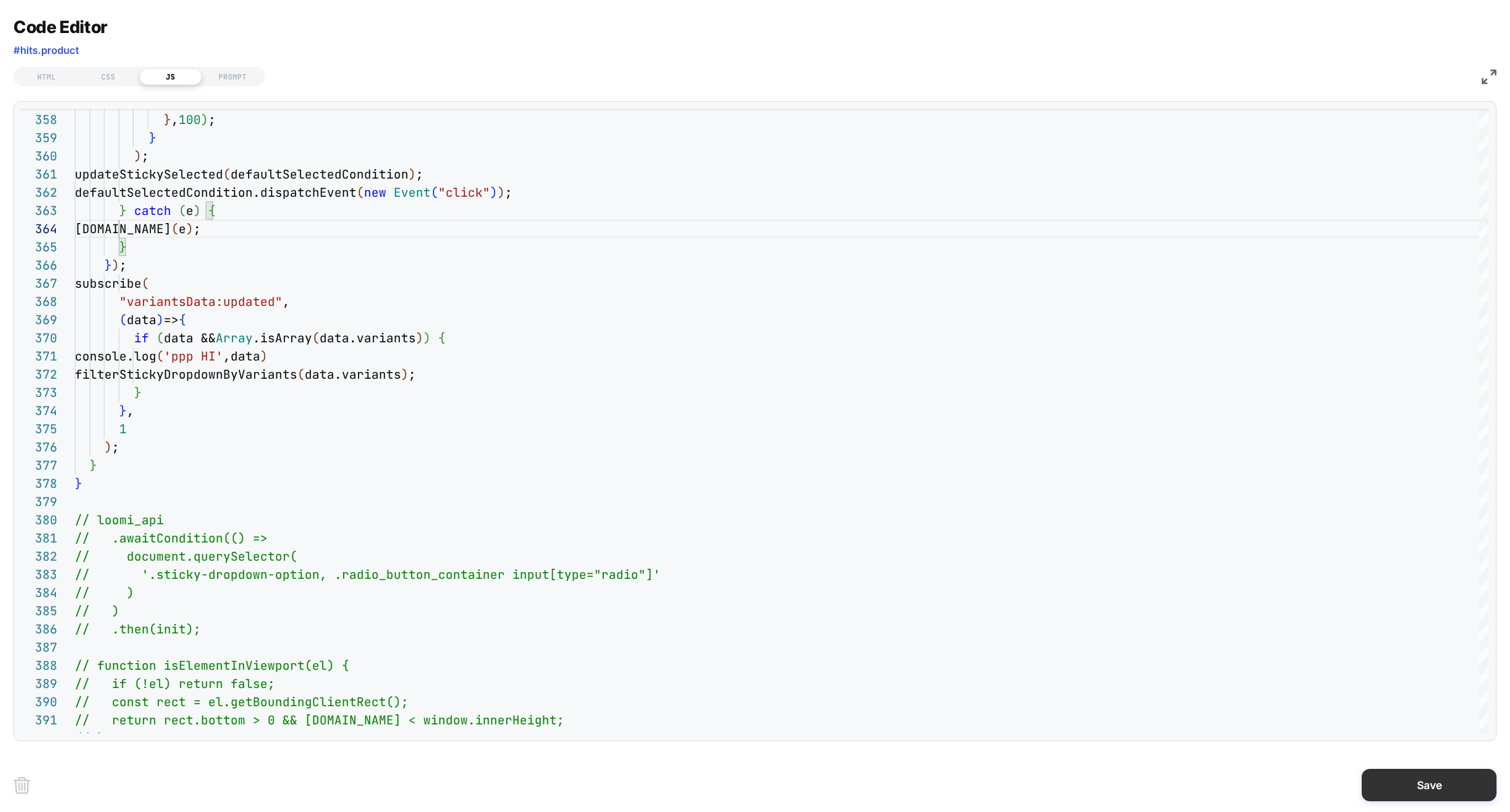
type textarea "**********"
click at [1407, 774] on button "Save" at bounding box center [1428, 784] width 135 height 32
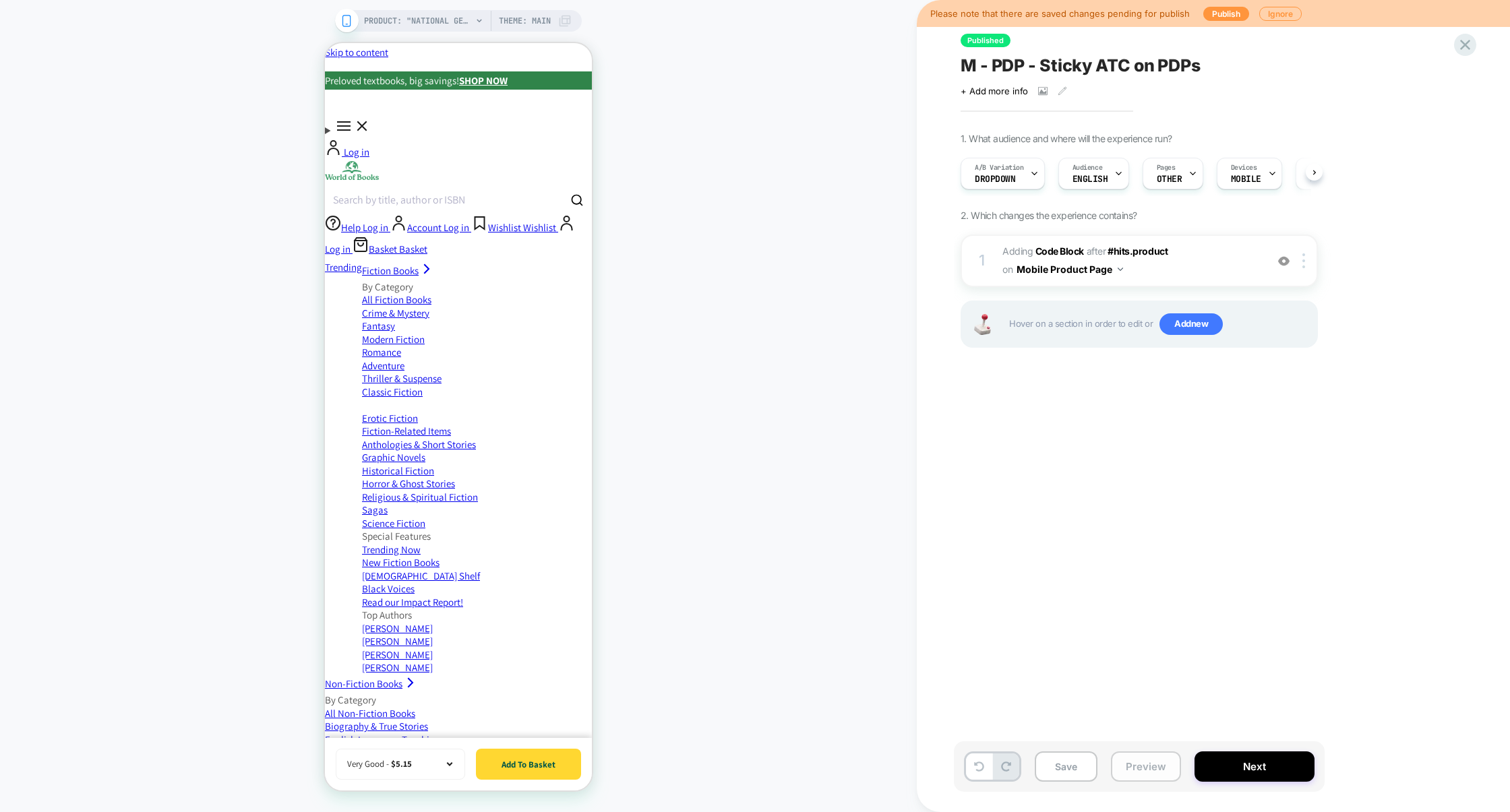
scroll to position [0, 1]
click at [1141, 763] on button "Preview" at bounding box center [1146, 766] width 70 height 31
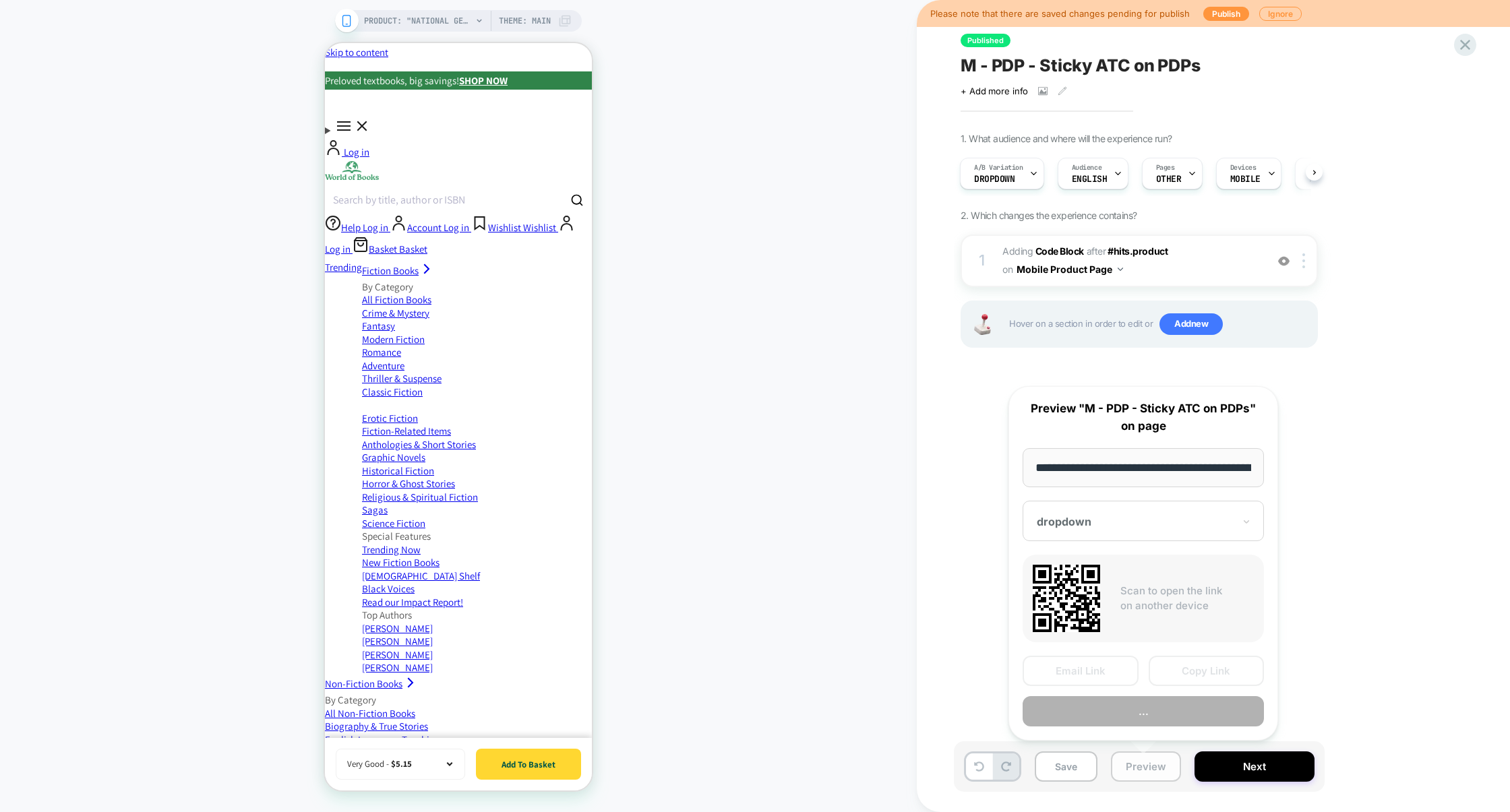
scroll to position [0, 545]
click at [1151, 710] on button "Preview" at bounding box center [1143, 711] width 241 height 31
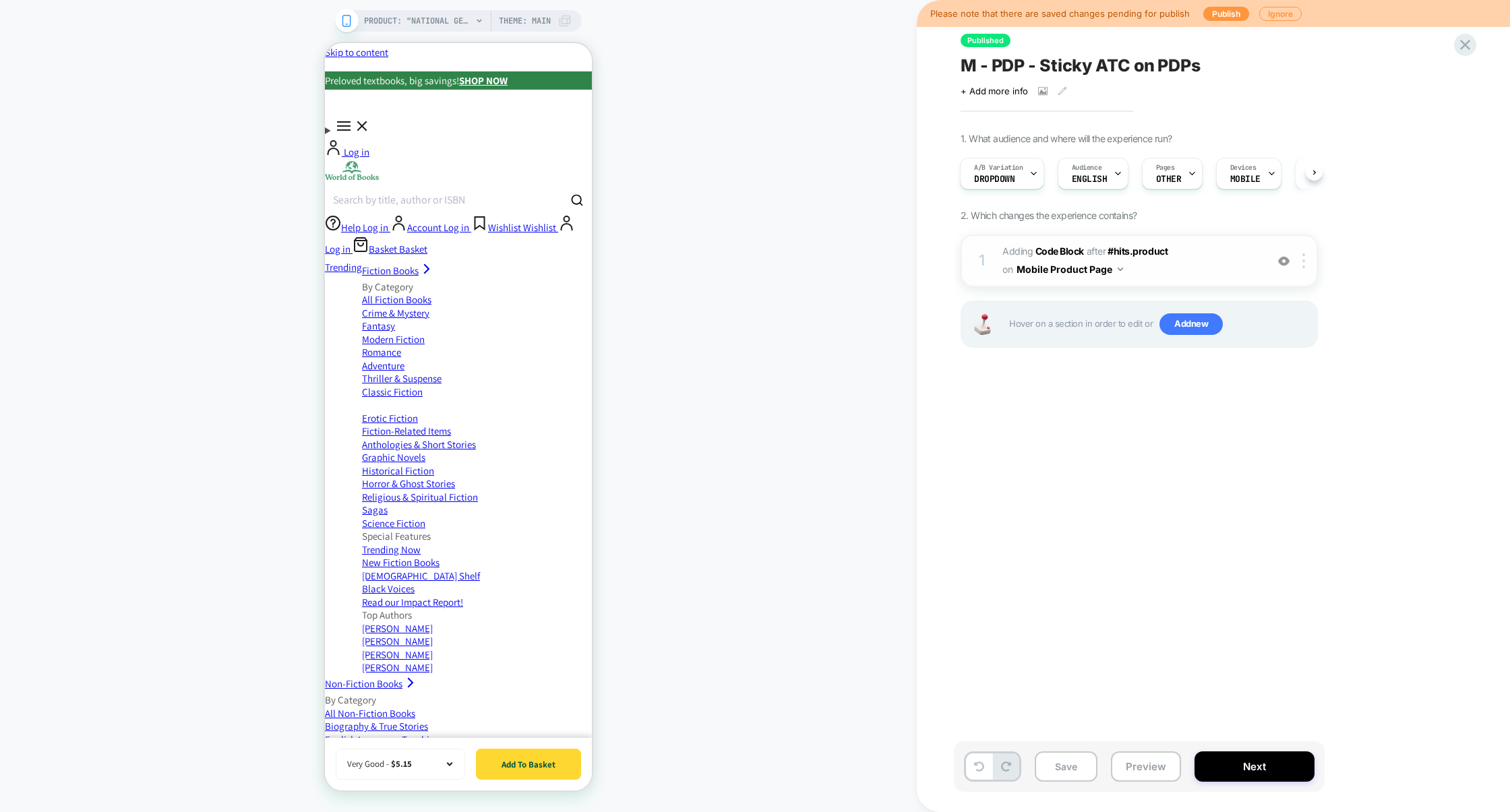
click at [1212, 261] on span "Adding Code Block AFTER #hits.product #hits.product on Mobile Product Page" at bounding box center [1131, 261] width 257 height 36
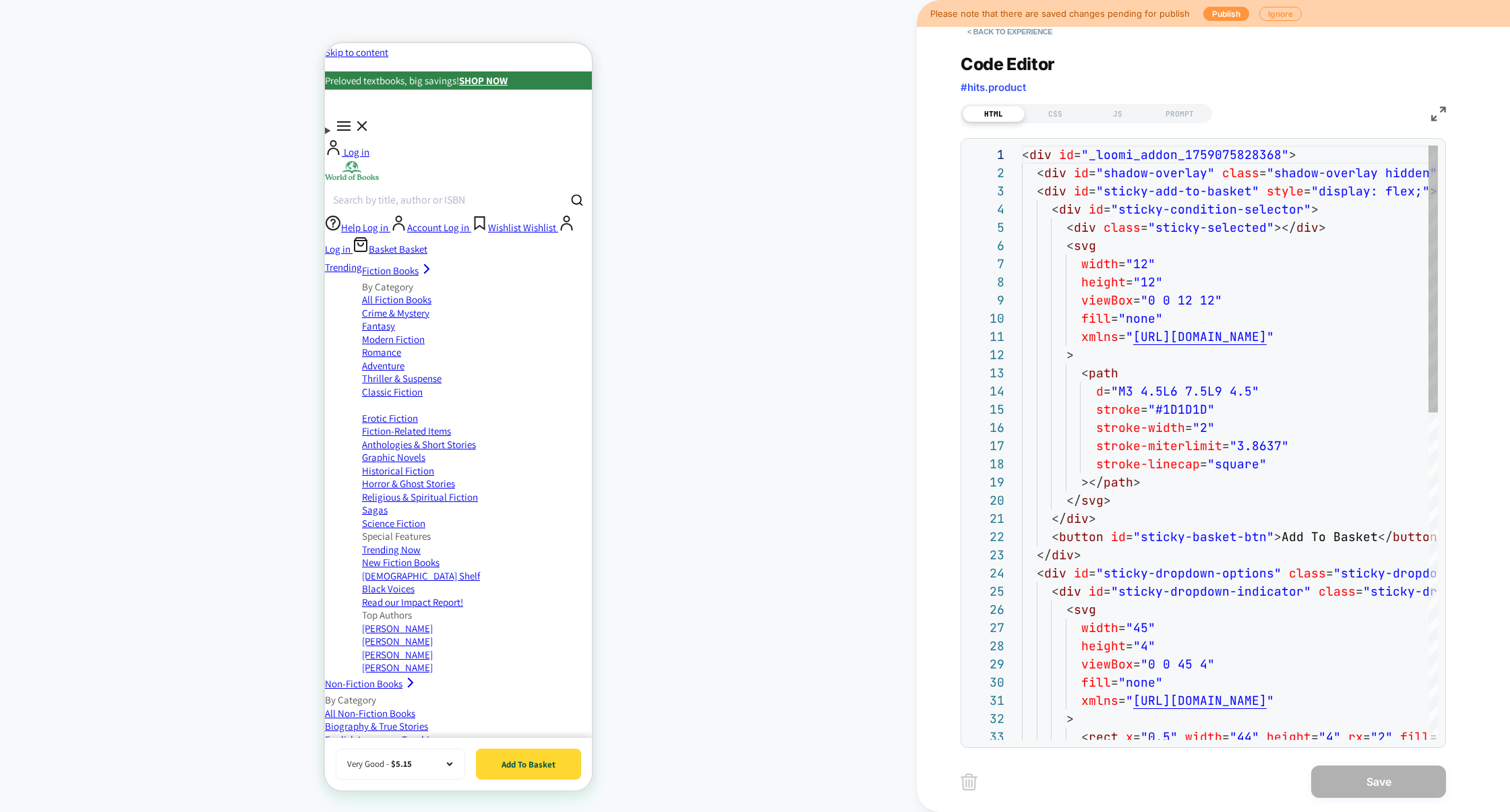
scroll to position [182, 0]
click at [1122, 117] on div "JS" at bounding box center [1117, 114] width 62 height 17
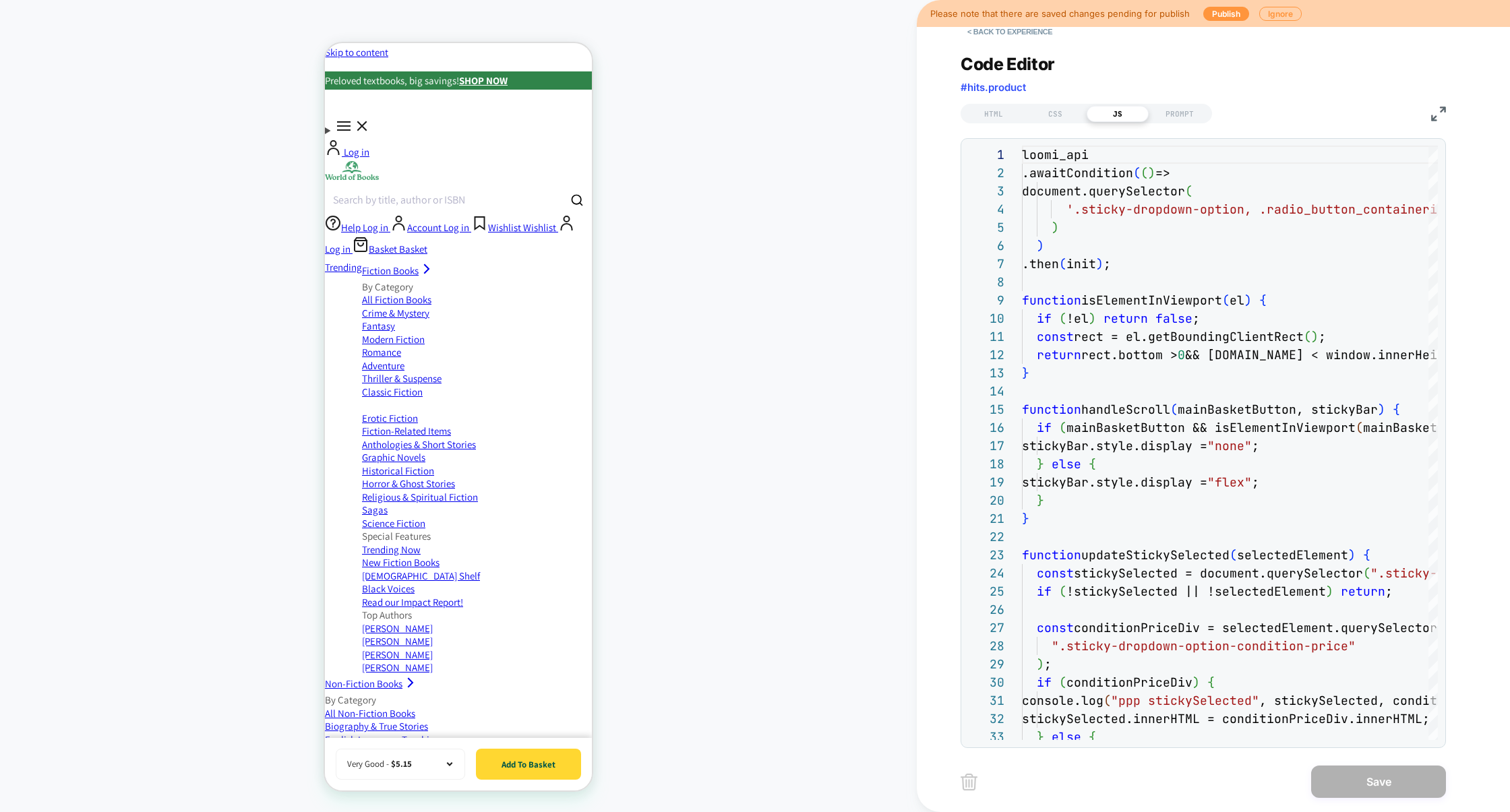
click at [1439, 115] on img at bounding box center [1438, 114] width 15 height 15
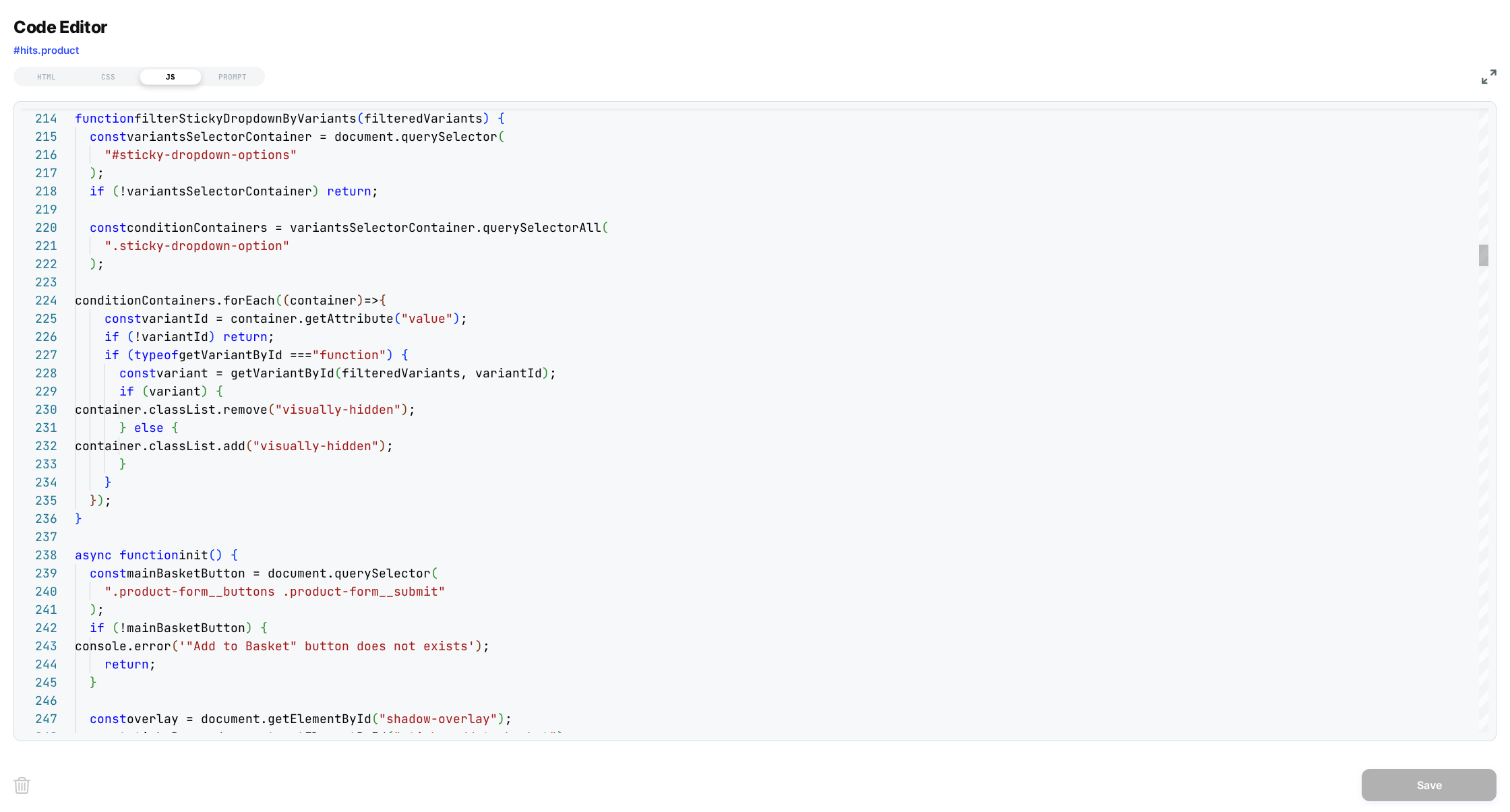
type textarea "**********"
type textarea "*"
type textarea "**********"
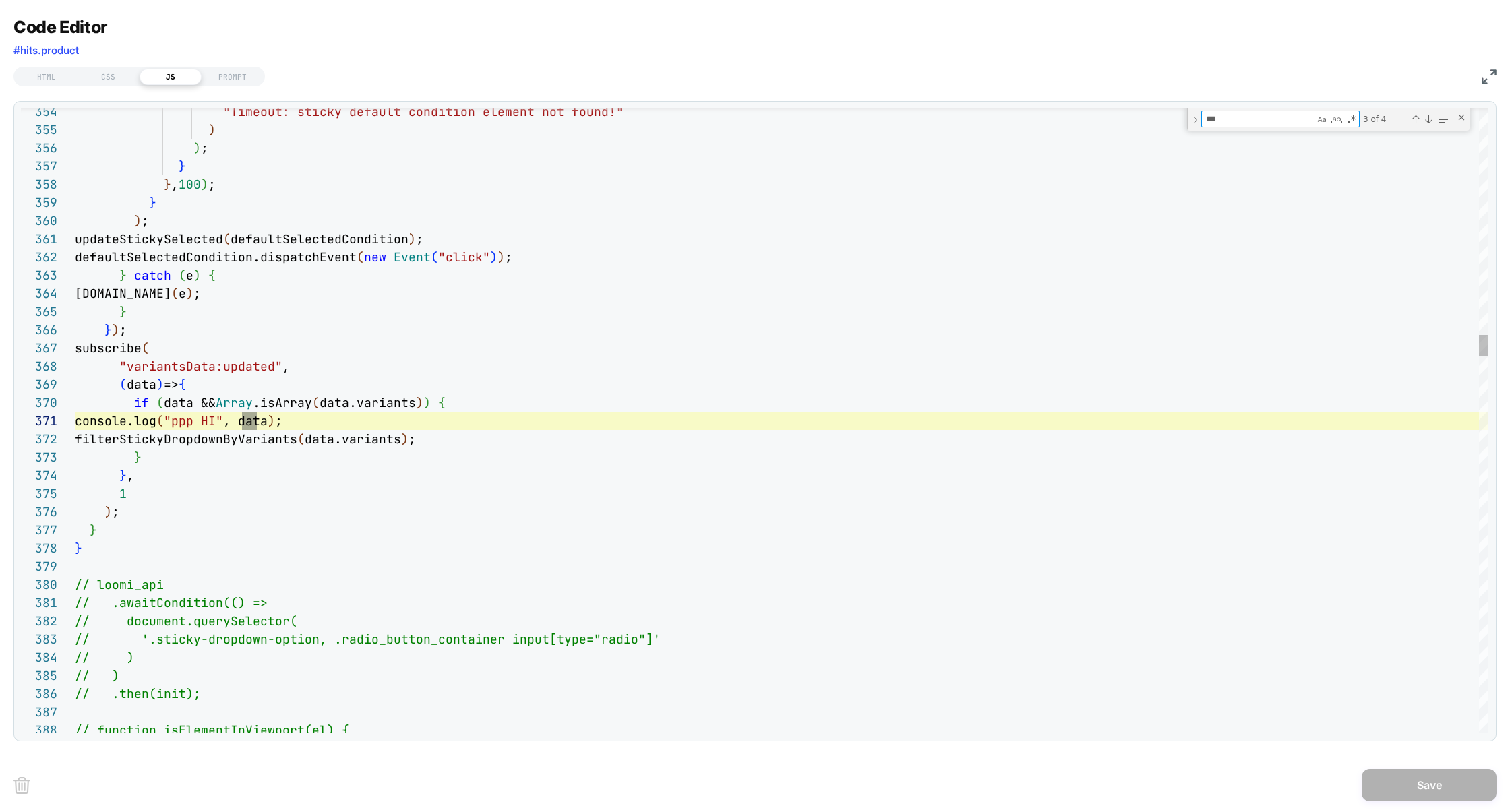
scroll to position [182, 189]
type textarea "***"
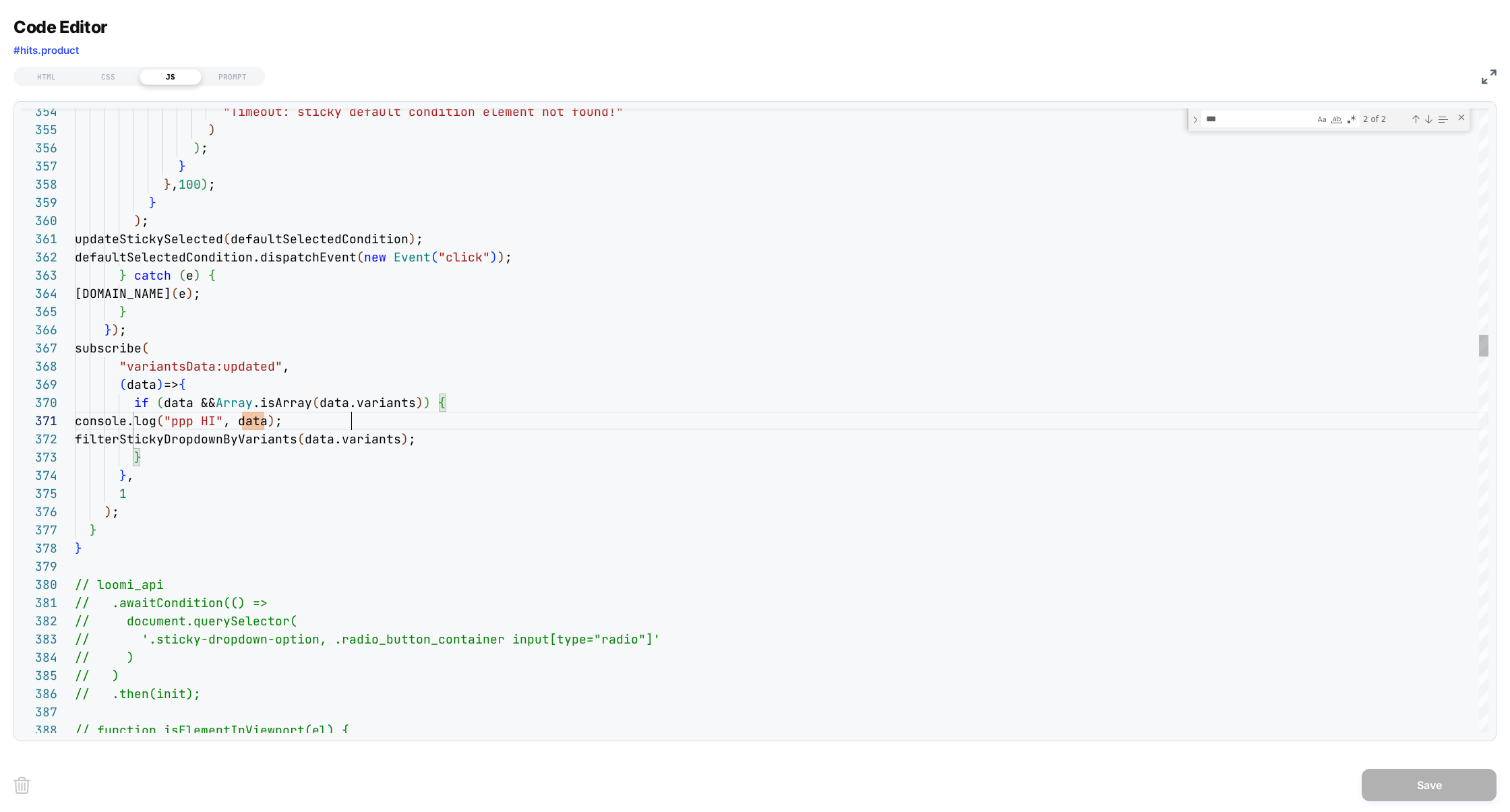
scroll to position [0, 0]
drag, startPoint x: 389, startPoint y: 420, endPoint x: 2, endPoint y: 420, distance: 387.0
click at [1, 420] on div "Code Editor #hits.product HTML CSS JS PROMPT 354 355 356 357 358 359 360 361 36…" at bounding box center [755, 406] width 1510 height 812
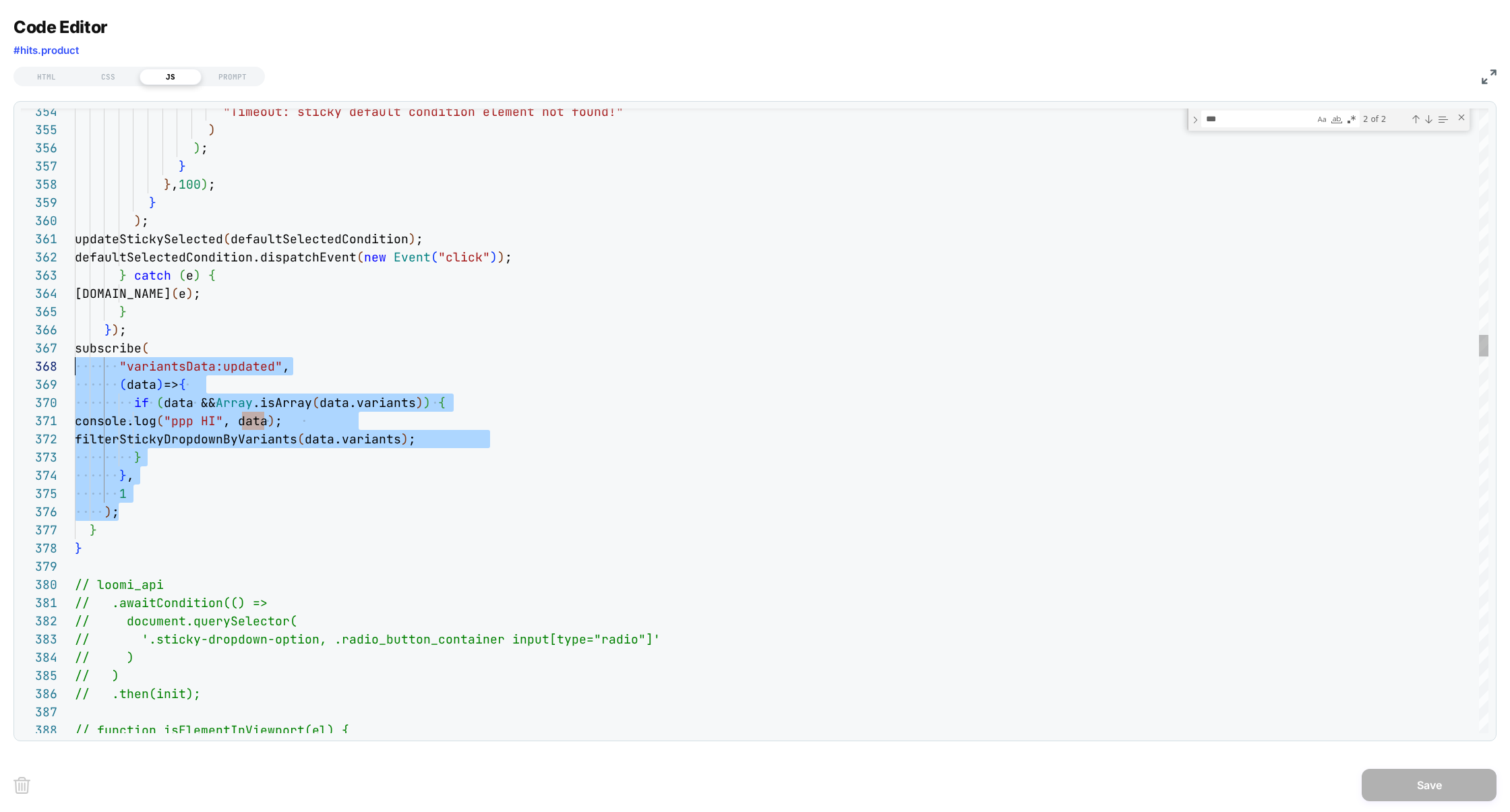
scroll to position [109, 0]
drag, startPoint x: 142, startPoint y: 506, endPoint x: 0, endPoint y: 356, distance: 206.6
click at [2, 354] on div "Code Editor #hits.product HTML CSS JS PROMPT 354 355 356 357 358 359 360 361 36…" at bounding box center [755, 406] width 1510 height 812
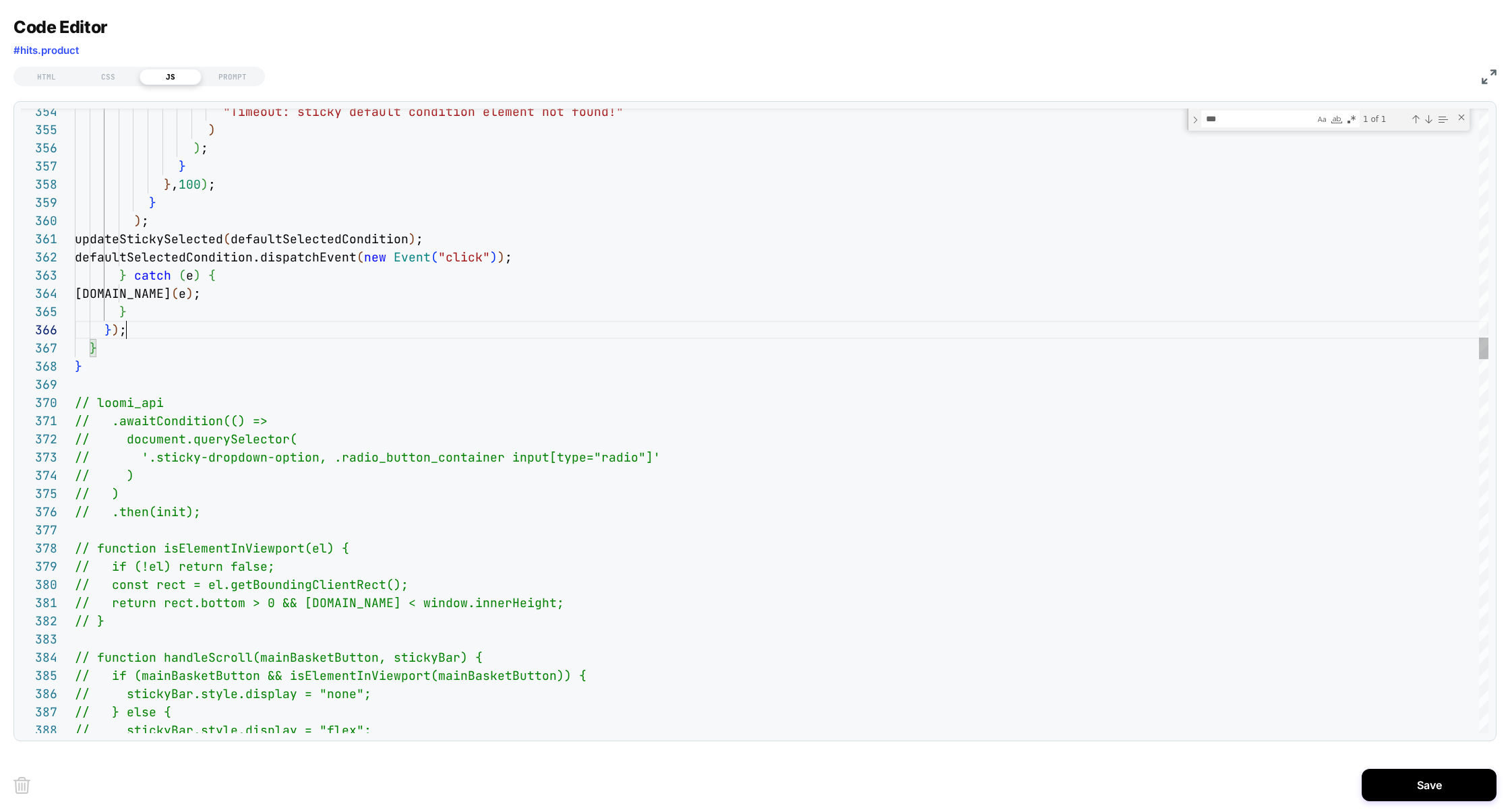
scroll to position [90, 51]
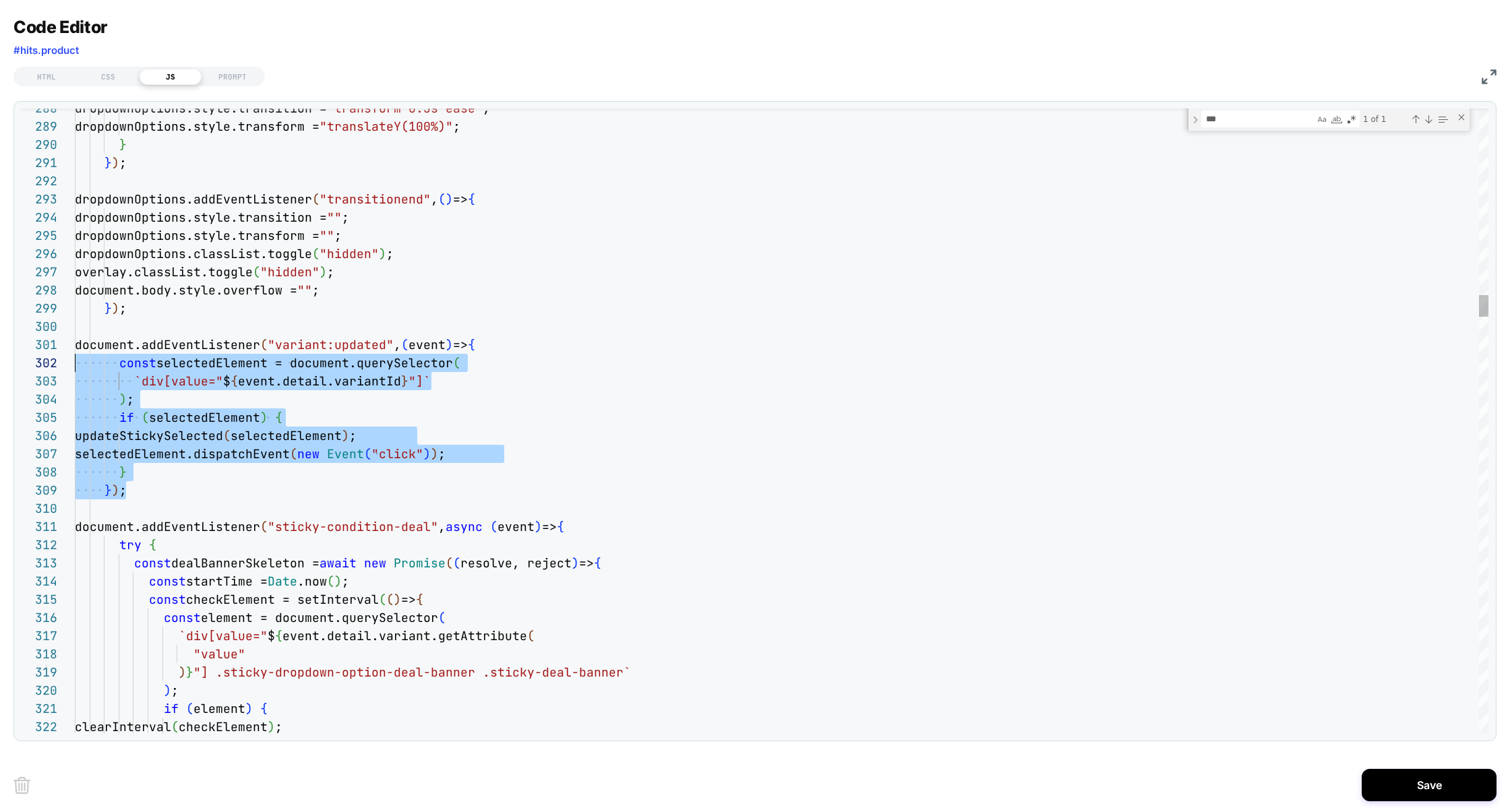
scroll to position [0, 0]
drag, startPoint x: 157, startPoint y: 491, endPoint x: 0, endPoint y: 349, distance: 211.7
click at [0, 349] on div "Code Editor #hits.product HTML CSS JS PROMPT 322 319 320 321 318 317 316 315 31…" at bounding box center [755, 406] width 1510 height 812
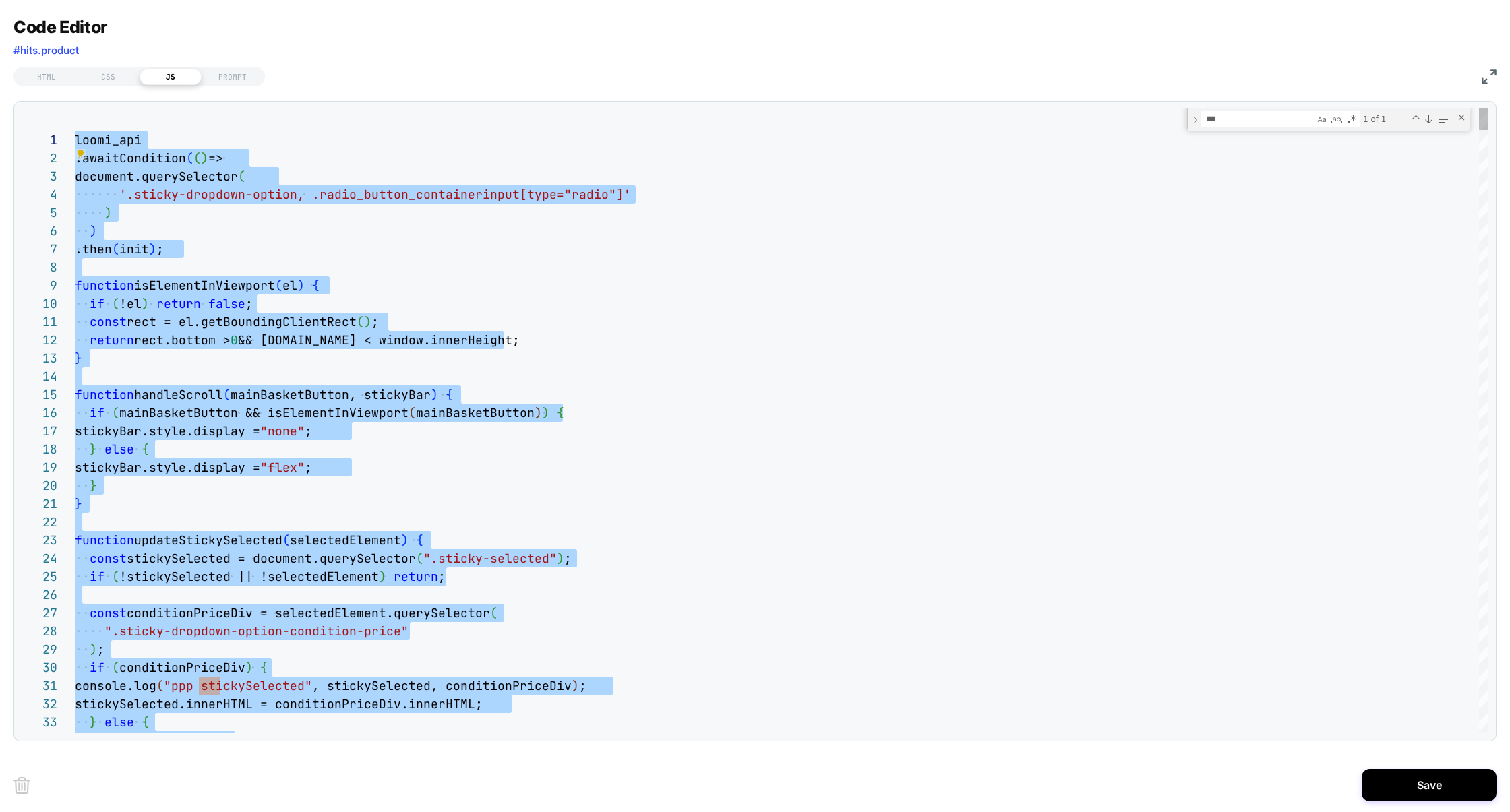
drag, startPoint x: 174, startPoint y: 371, endPoint x: 0, endPoint y: -131, distance: 531.3
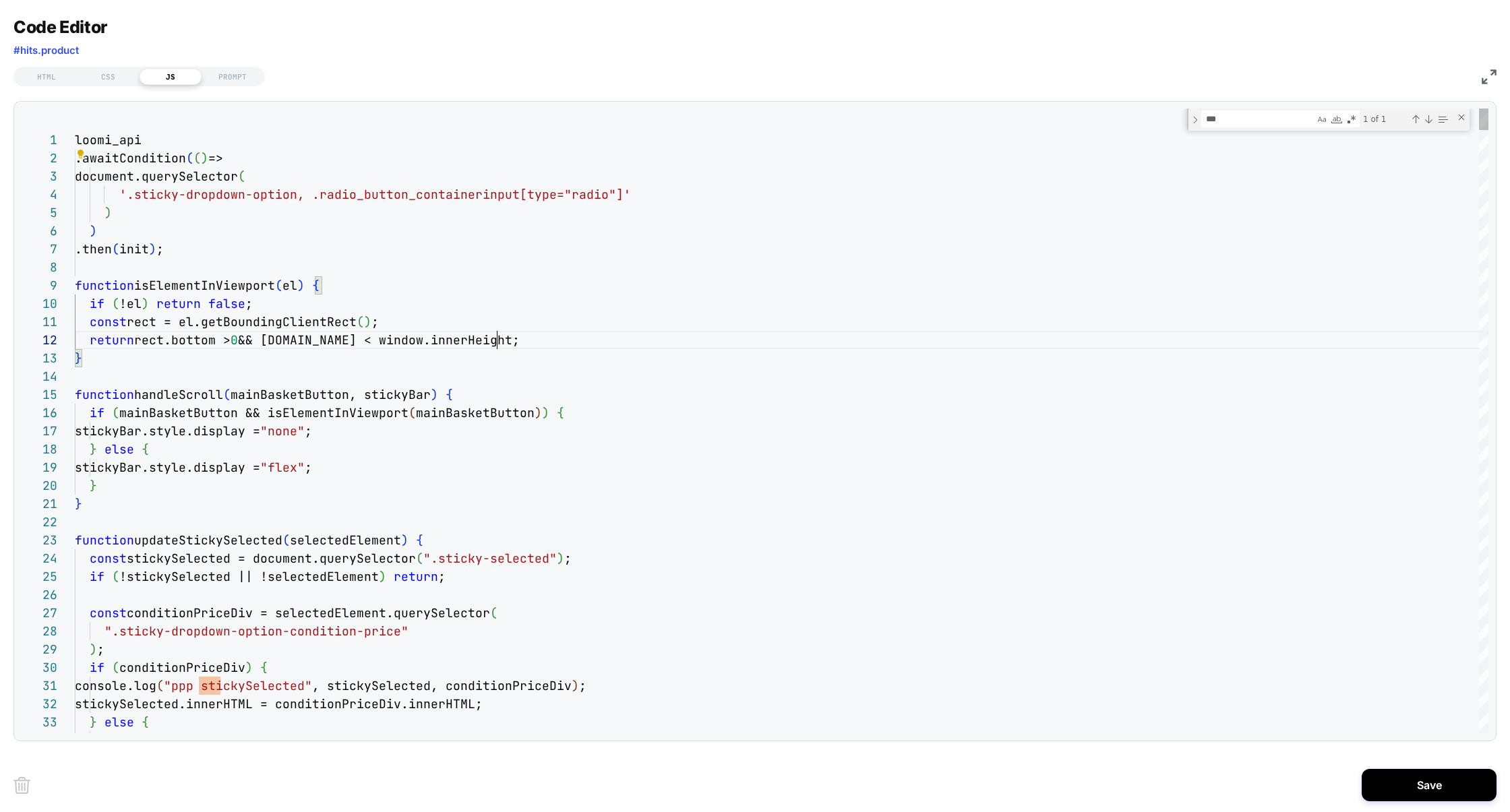
scroll to position [17, 422]
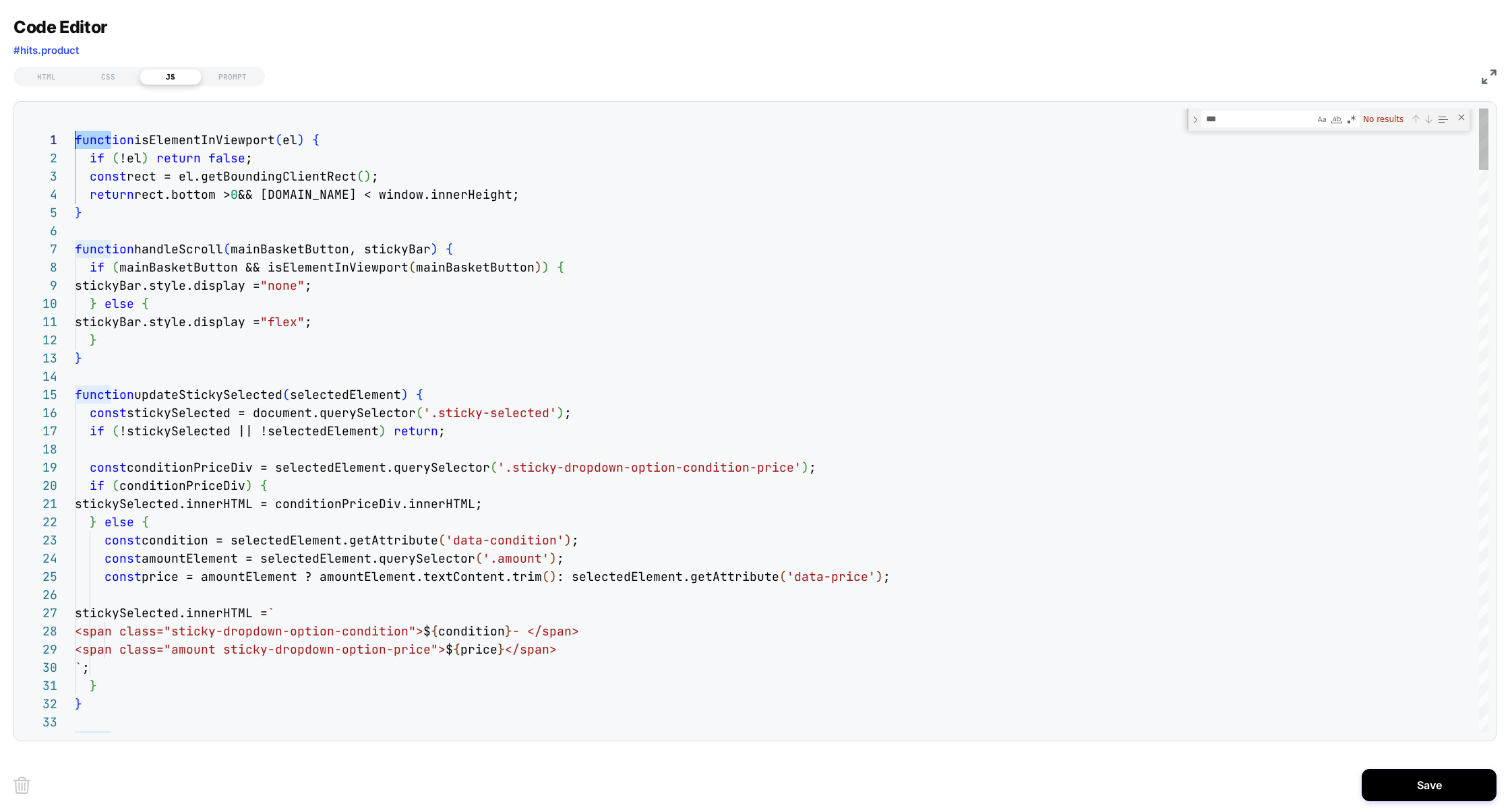
scroll to position [0, 0]
drag, startPoint x: 110, startPoint y: 140, endPoint x: 0, endPoint y: 140, distance: 110.0
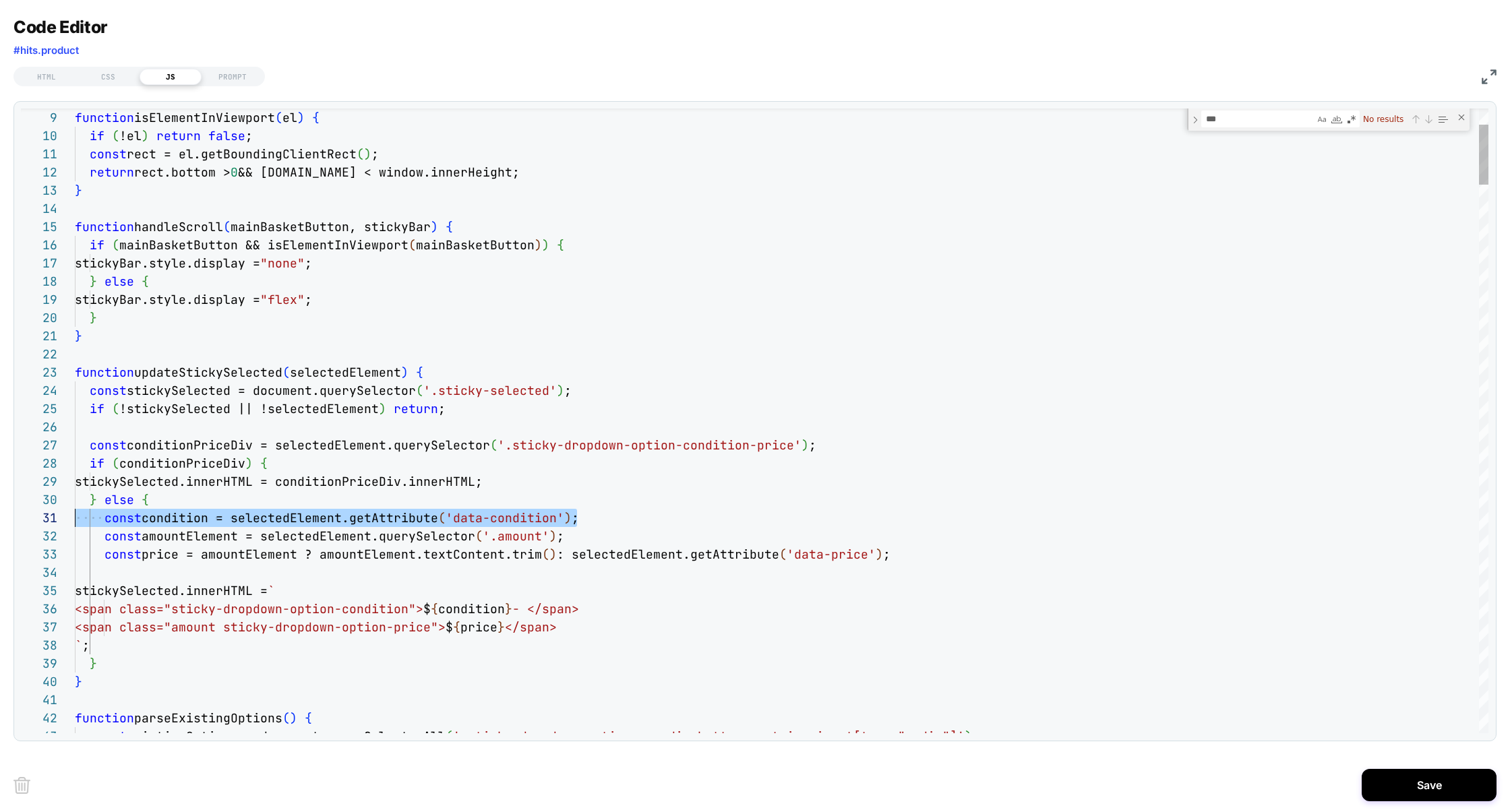
drag, startPoint x: 610, startPoint y: 510, endPoint x: 0, endPoint y: 506, distance: 610.0
click at [0, 506] on div "Code Editor #hits.product HTML CSS JS PROMPT 33 34 26 27 28 29 30 31 32 20 21 2…" at bounding box center [755, 406] width 1510 height 812
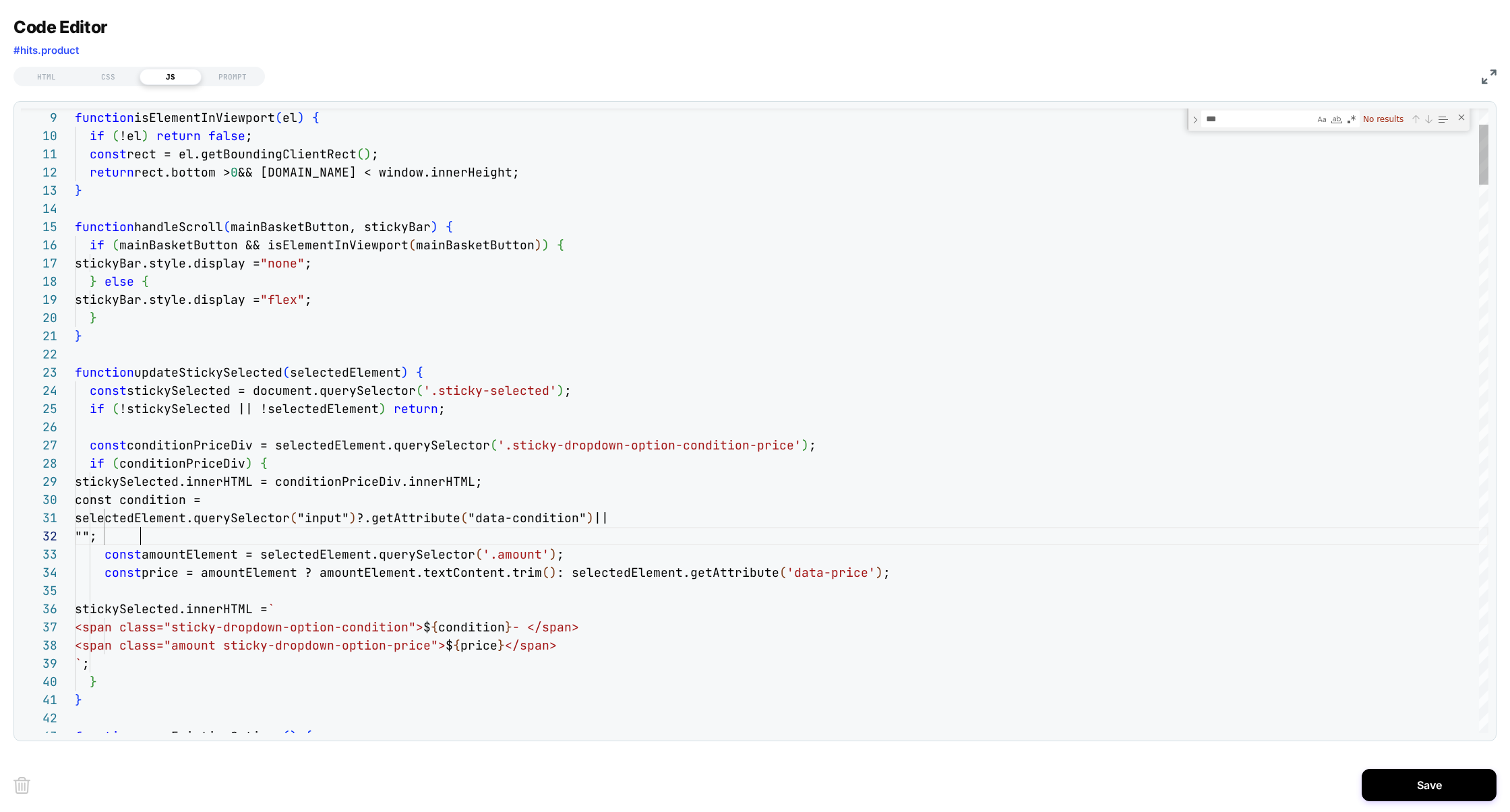
scroll to position [17, 65]
type textarea "**********"
click at [1421, 768] on div "Save" at bounding box center [755, 784] width 1483 height 54
click at [1417, 782] on button "Save" at bounding box center [1428, 784] width 135 height 32
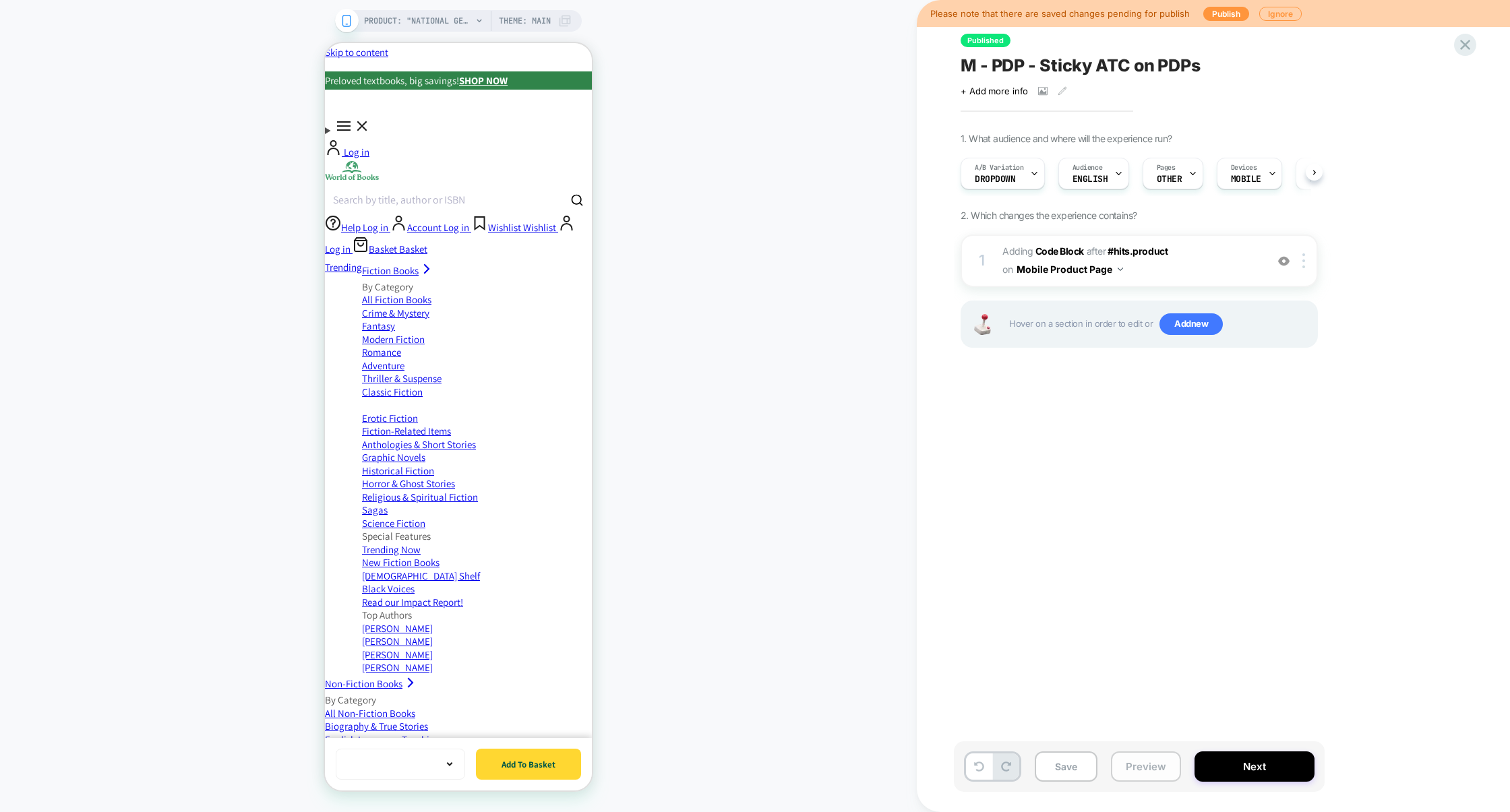
scroll to position [0, 1]
click at [1142, 769] on button "Preview" at bounding box center [1146, 766] width 70 height 31
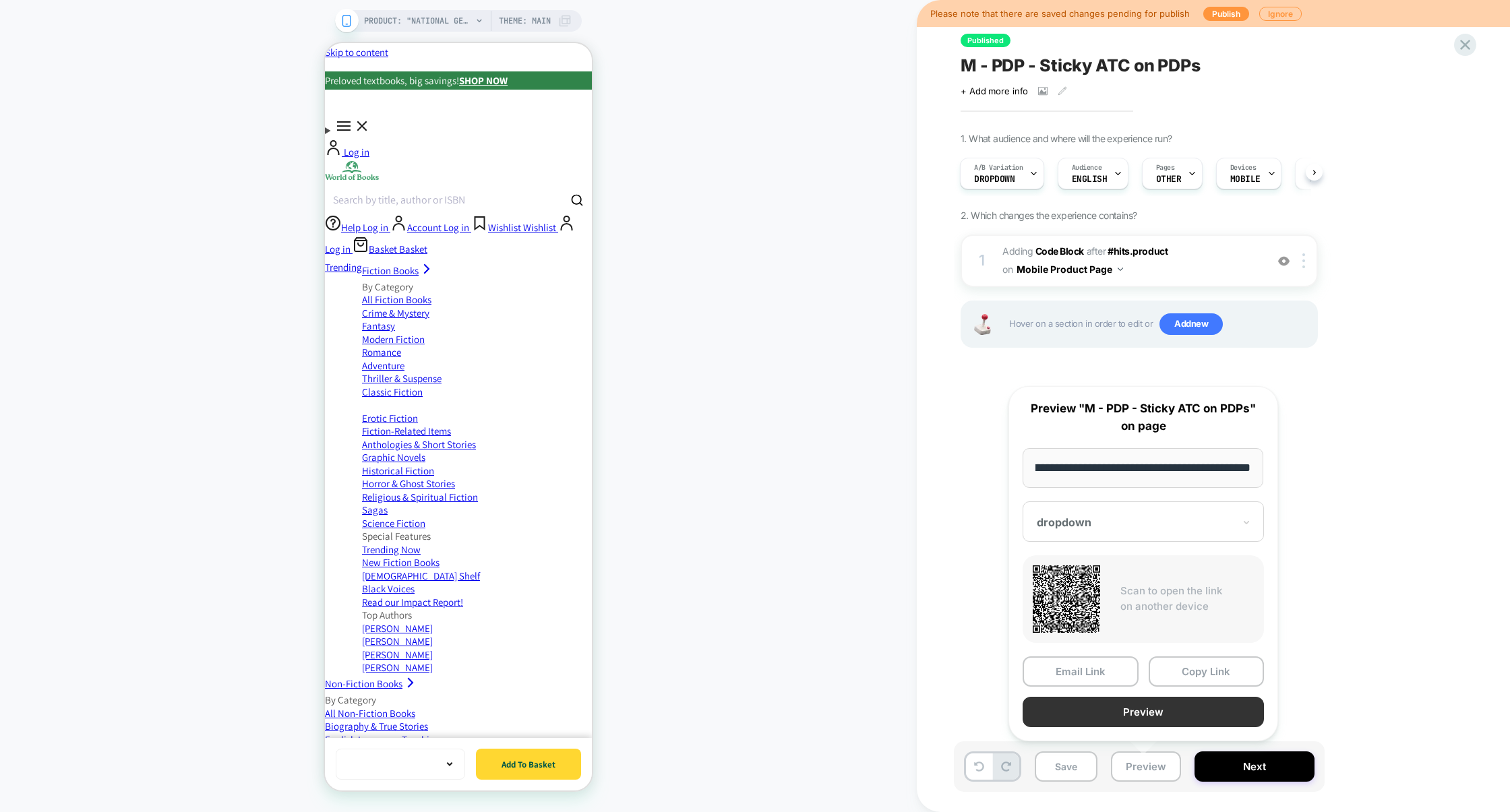
scroll to position [0, 0]
click at [1147, 710] on button "Preview" at bounding box center [1143, 711] width 241 height 31
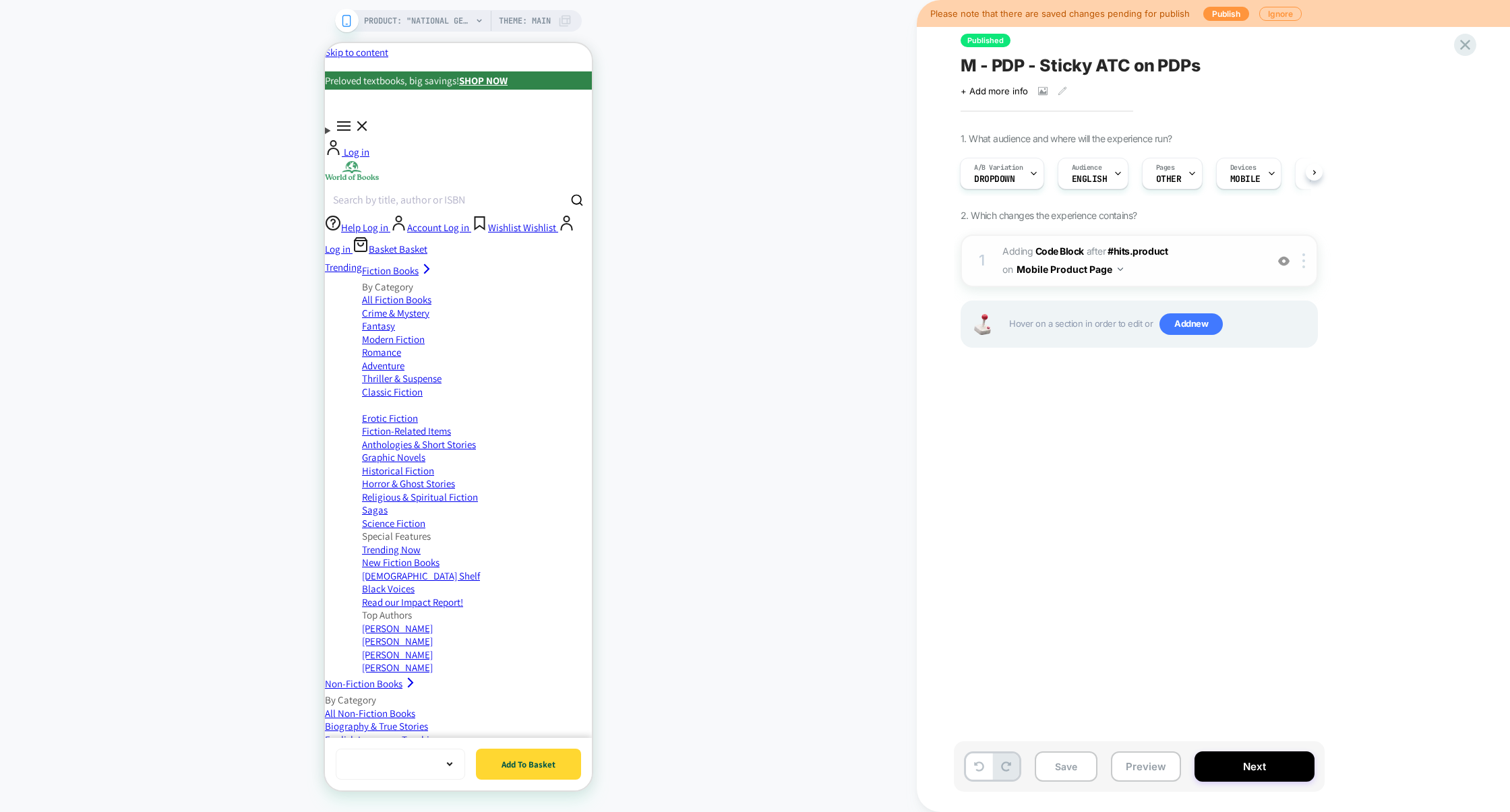
click at [1212, 270] on span "Adding Code Block AFTER #hits.product #hits.product on Mobile Product Page" at bounding box center [1131, 261] width 257 height 36
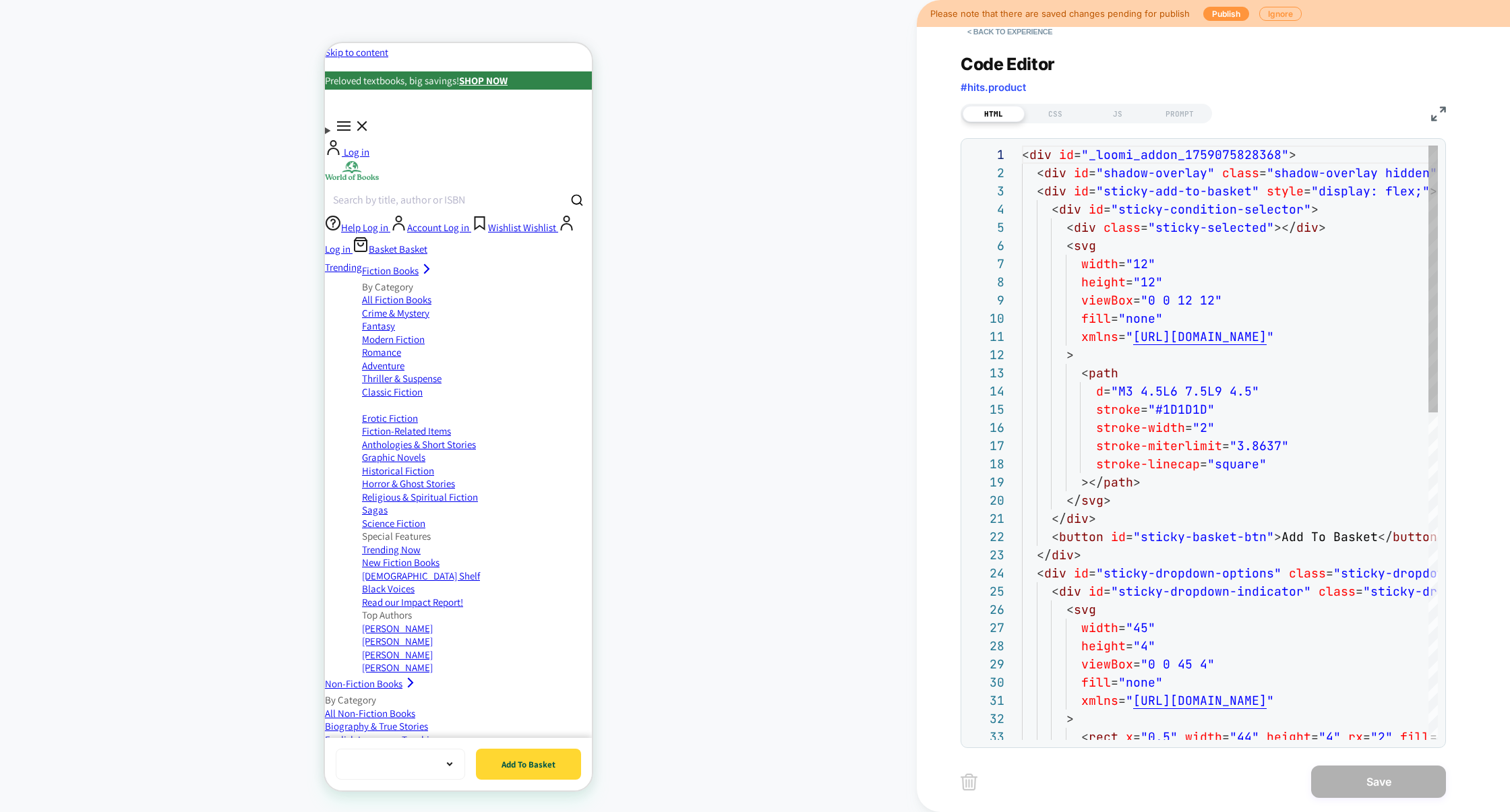
scroll to position [182, 0]
click at [1108, 116] on div "JS" at bounding box center [1117, 114] width 62 height 17
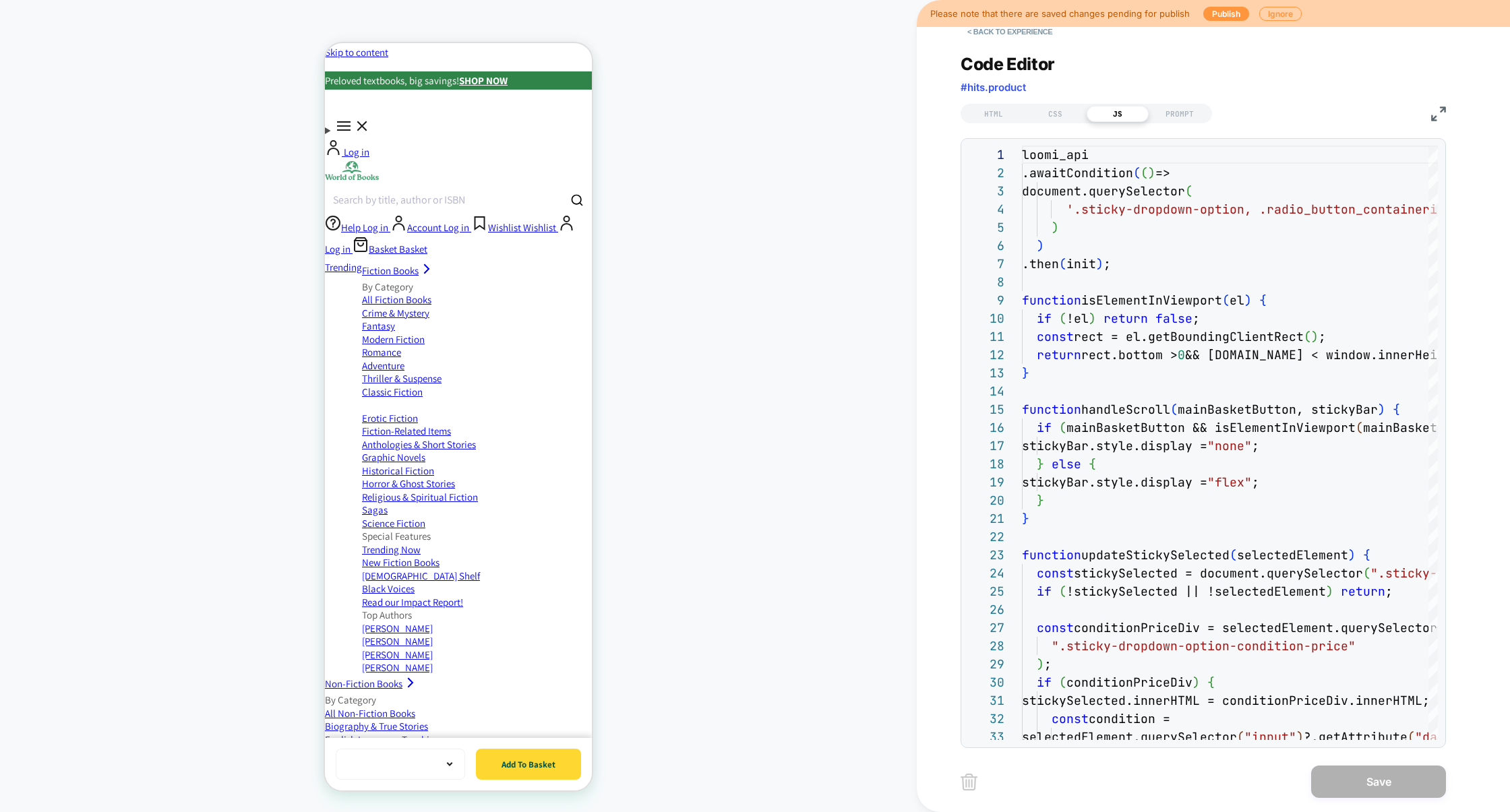
click at [1440, 111] on img at bounding box center [1438, 114] width 15 height 15
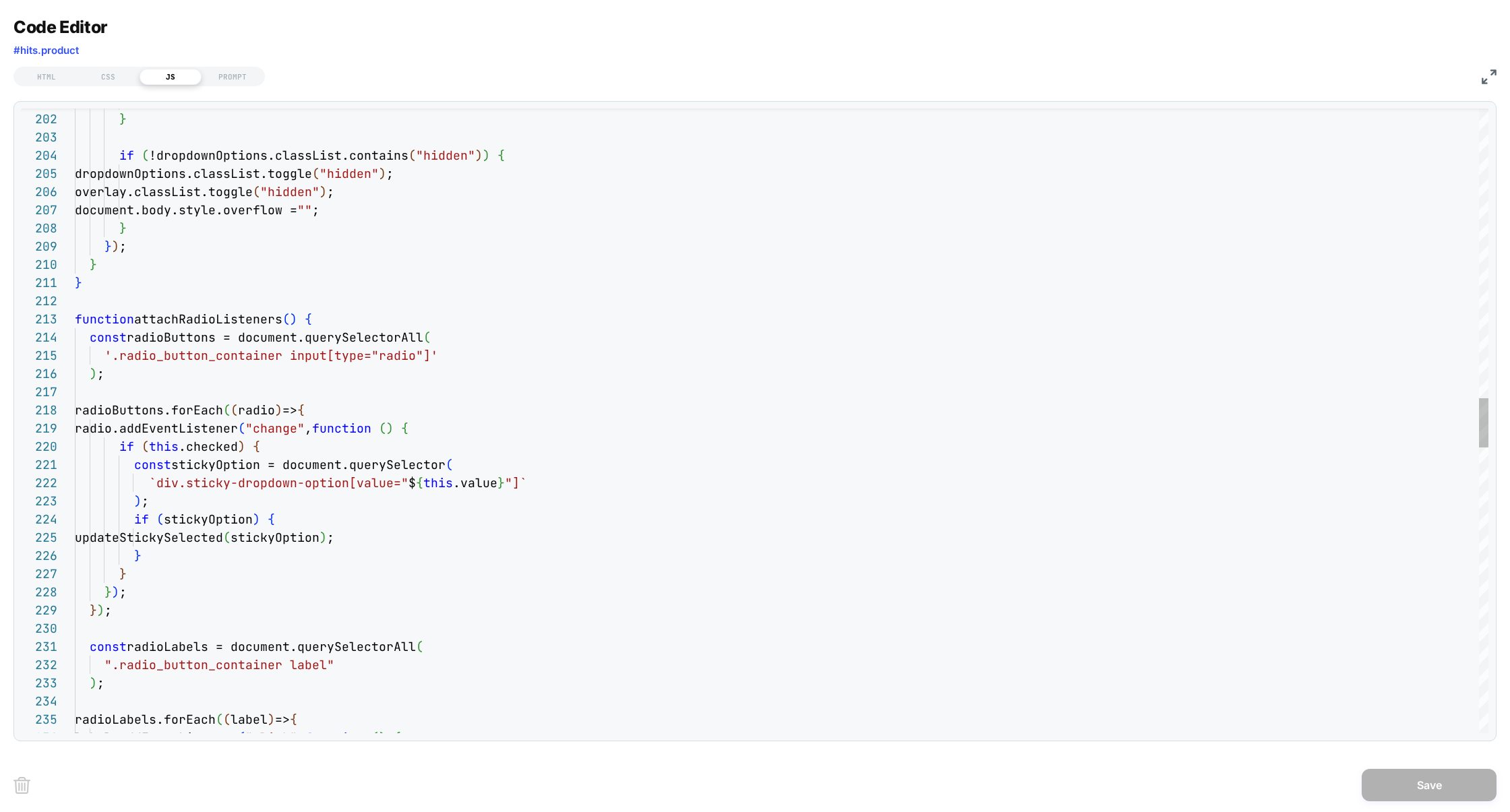
click at [214, 320] on div ") ; } if ( !dropdownOptions.classList.contains ( "hidden" ) ) { dropdownOptions…" at bounding box center [782, 394] width 1413 height 7881
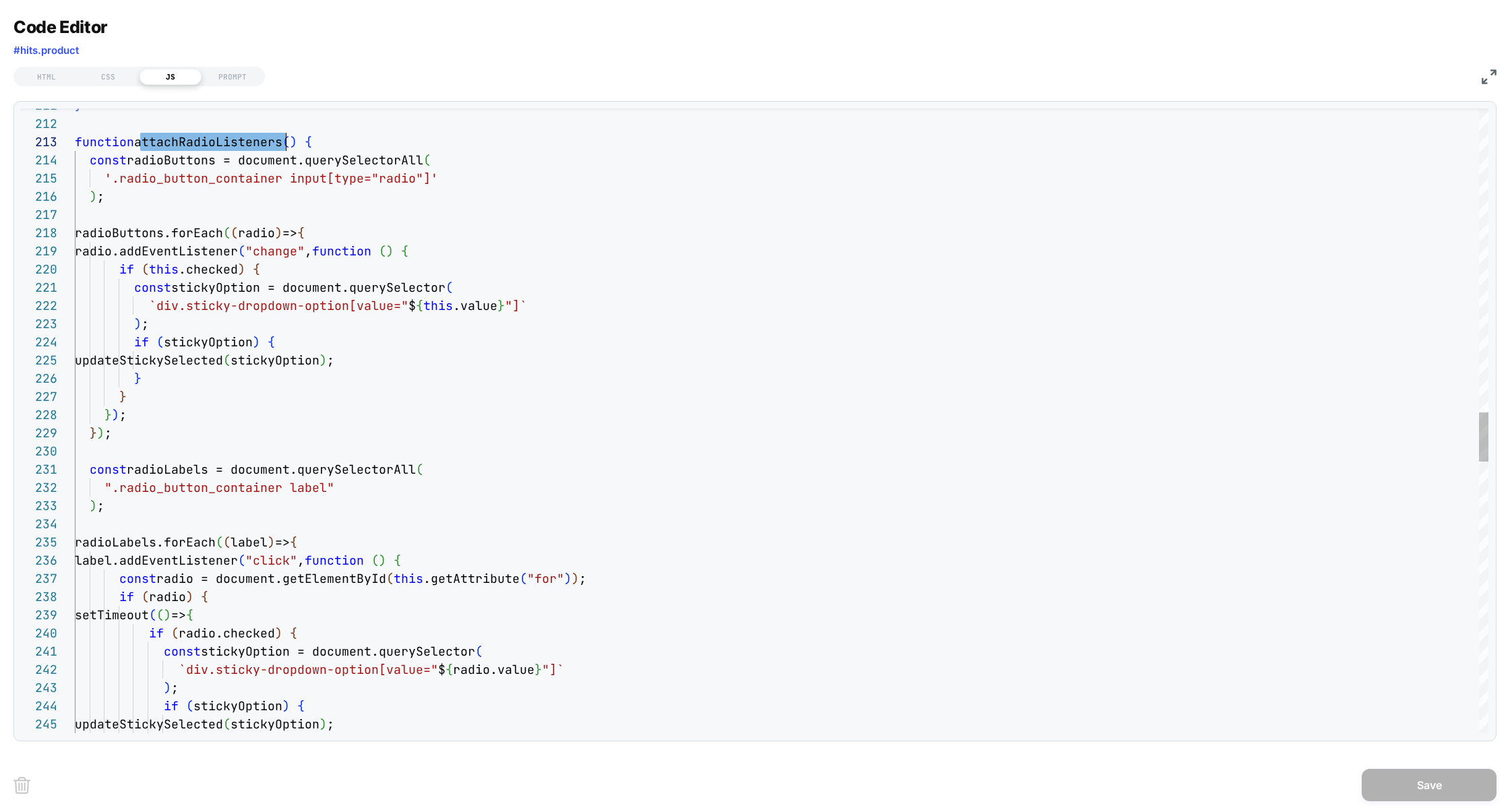
click at [221, 359] on div "} function attachRadioListeners ( ) { const radioButtons = document.querySelect…" at bounding box center [782, 217] width 1413 height 7881
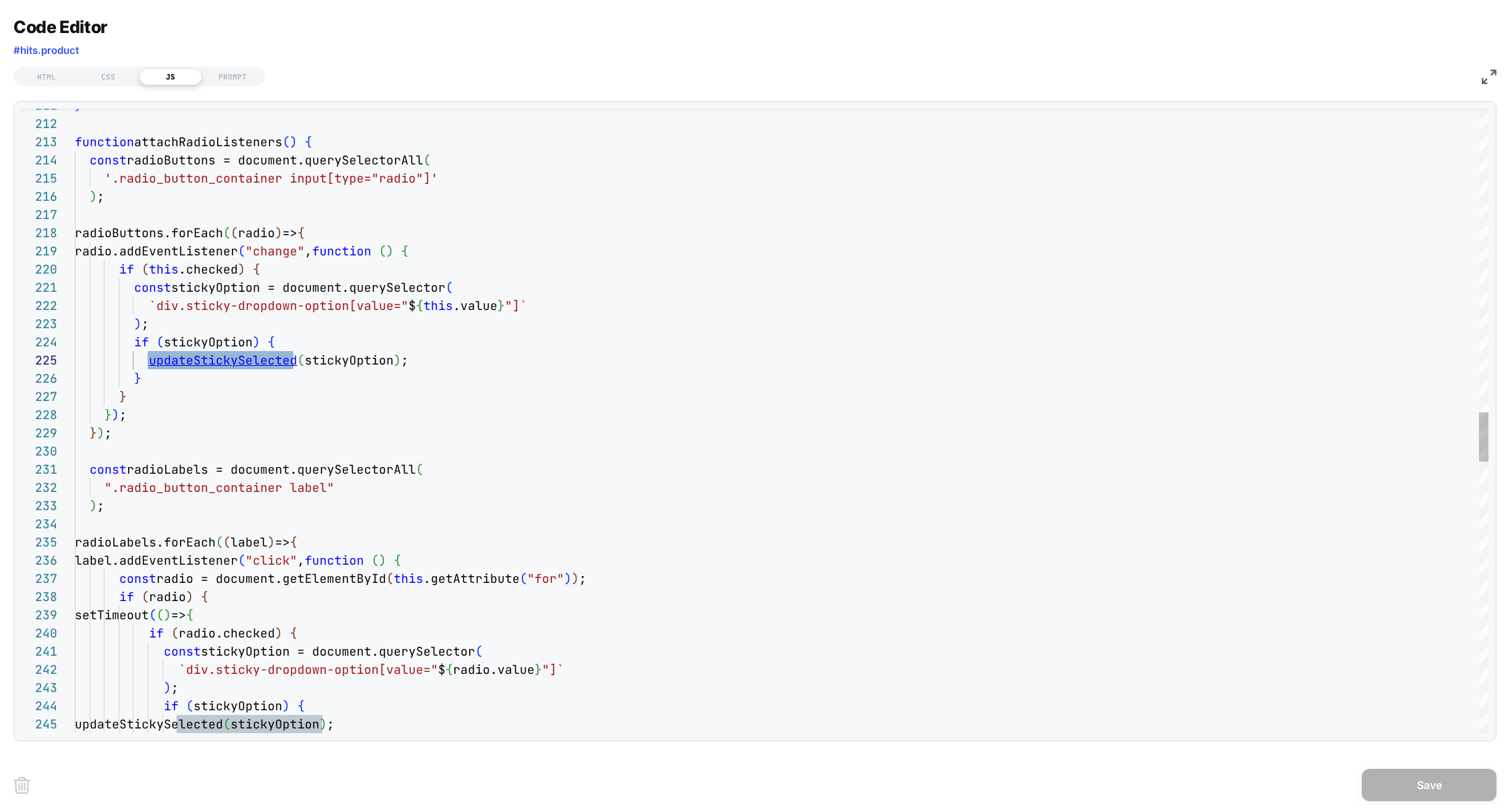
click at [240, 363] on div "} function attachRadioListeners ( ) { const radioButtons = document.querySelect…" at bounding box center [782, 217] width 1413 height 7881
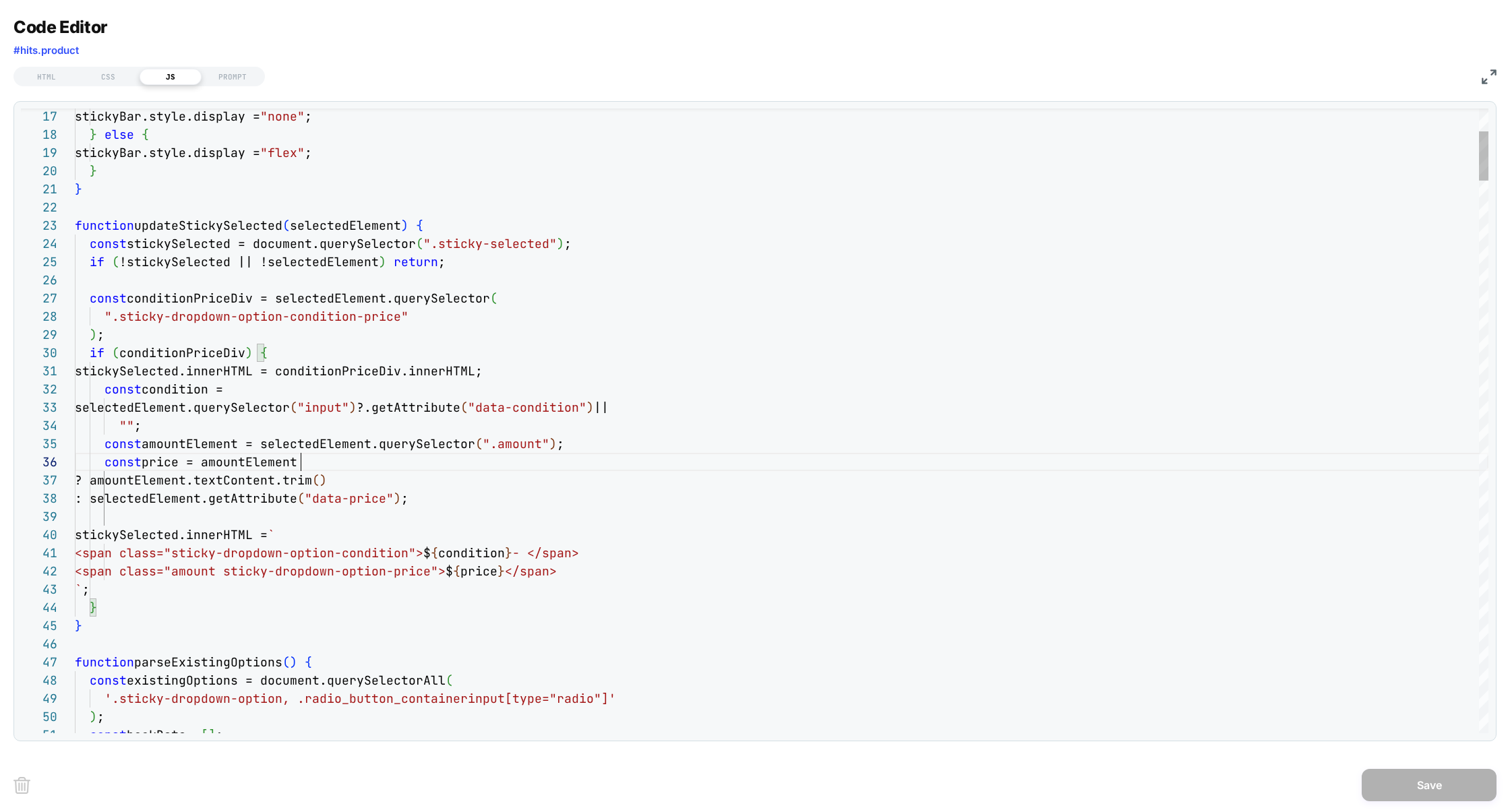
scroll to position [90, 225]
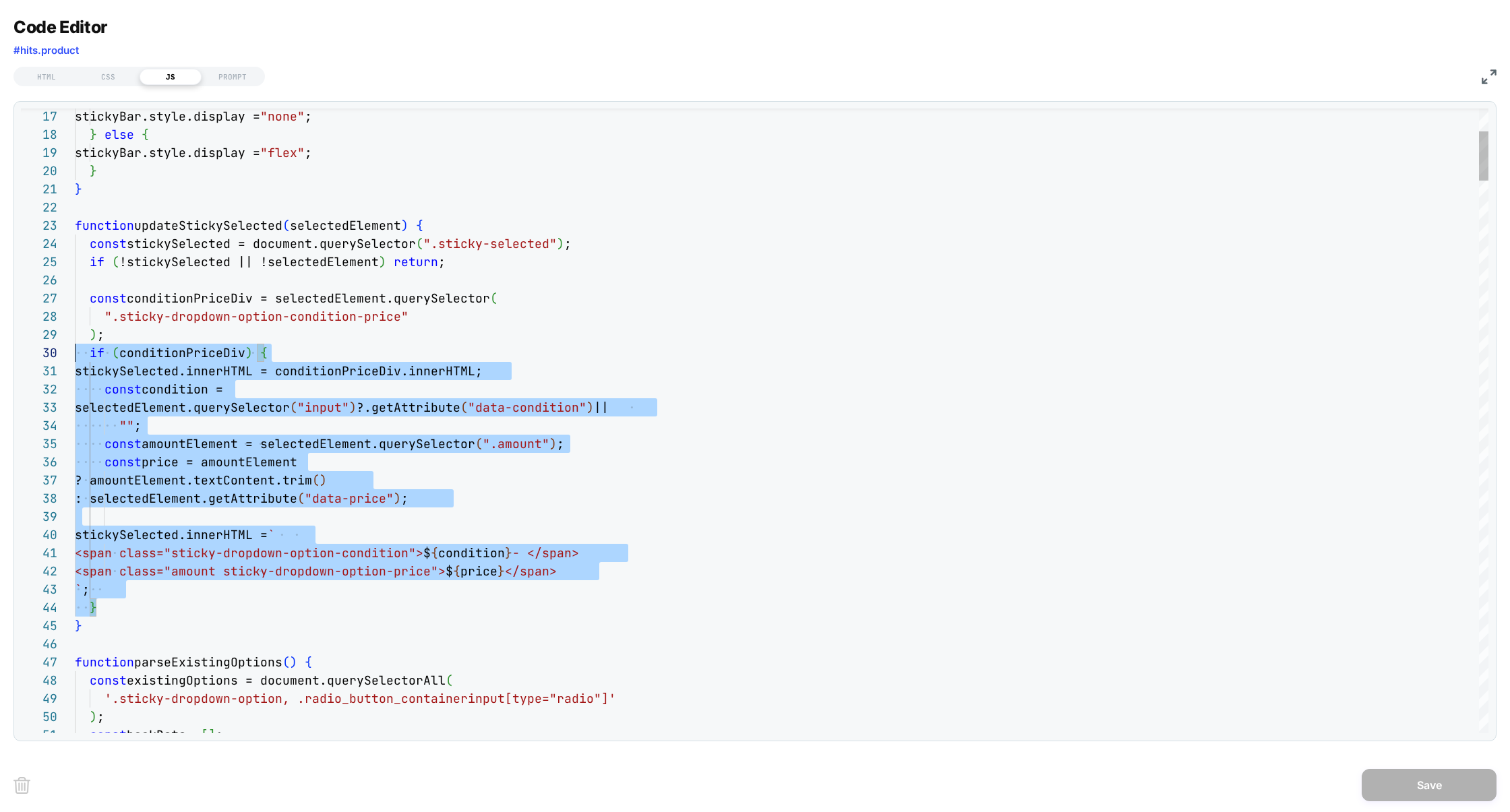
scroll to position [163, 0]
drag, startPoint x: 114, startPoint y: 613, endPoint x: 0, endPoint y: 349, distance: 287.6
click at [0, 349] on div "Code Editor #hits.product HTML CSS JS PROMPT 17 18 19 20 21 22 23 24 25 26 27 2…" at bounding box center [755, 406] width 1510 height 812
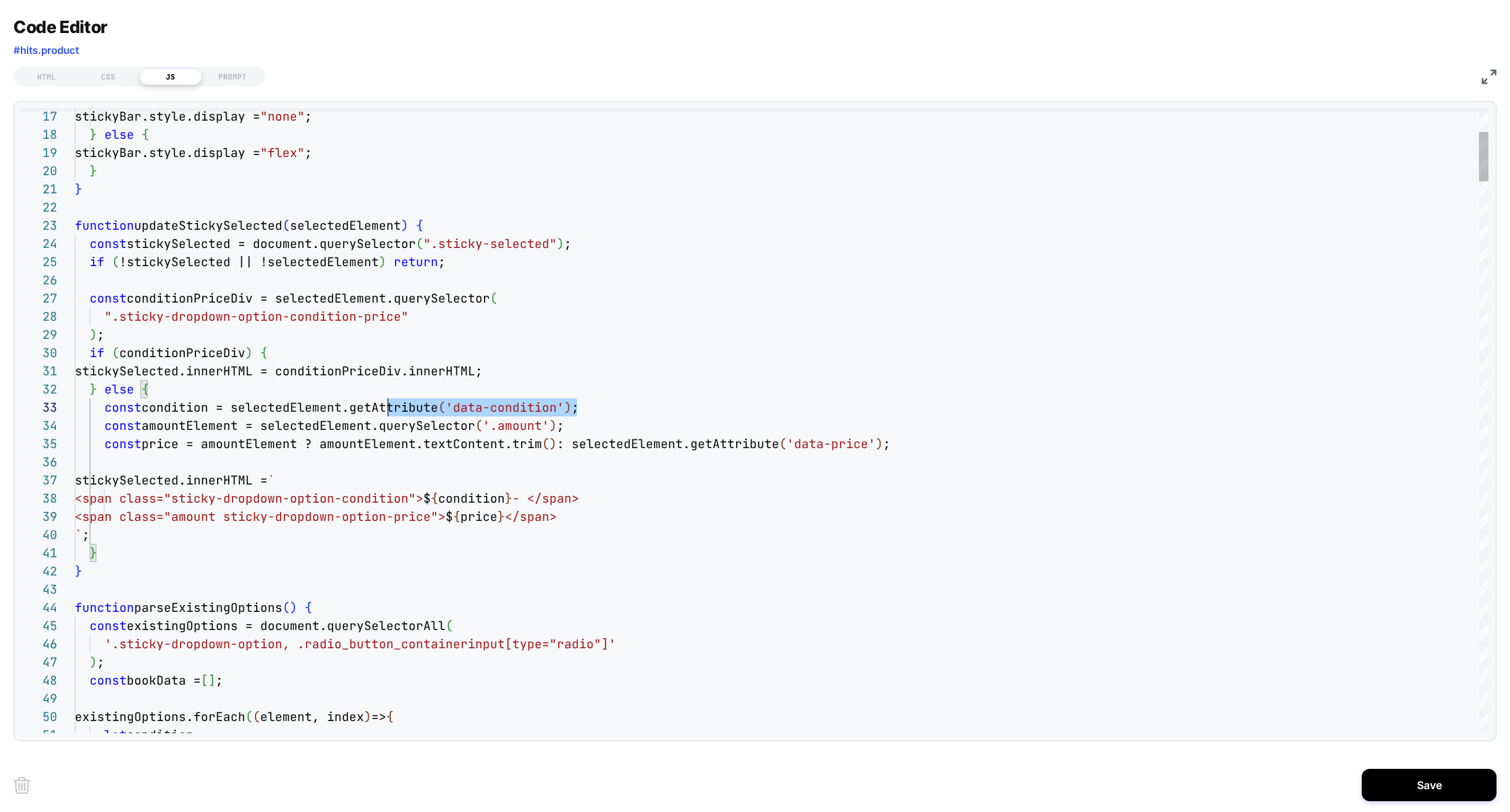
scroll to position [36, 0]
drag, startPoint x: 385, startPoint y: 408, endPoint x: 0, endPoint y: 411, distance: 385.0
type textarea "**********"
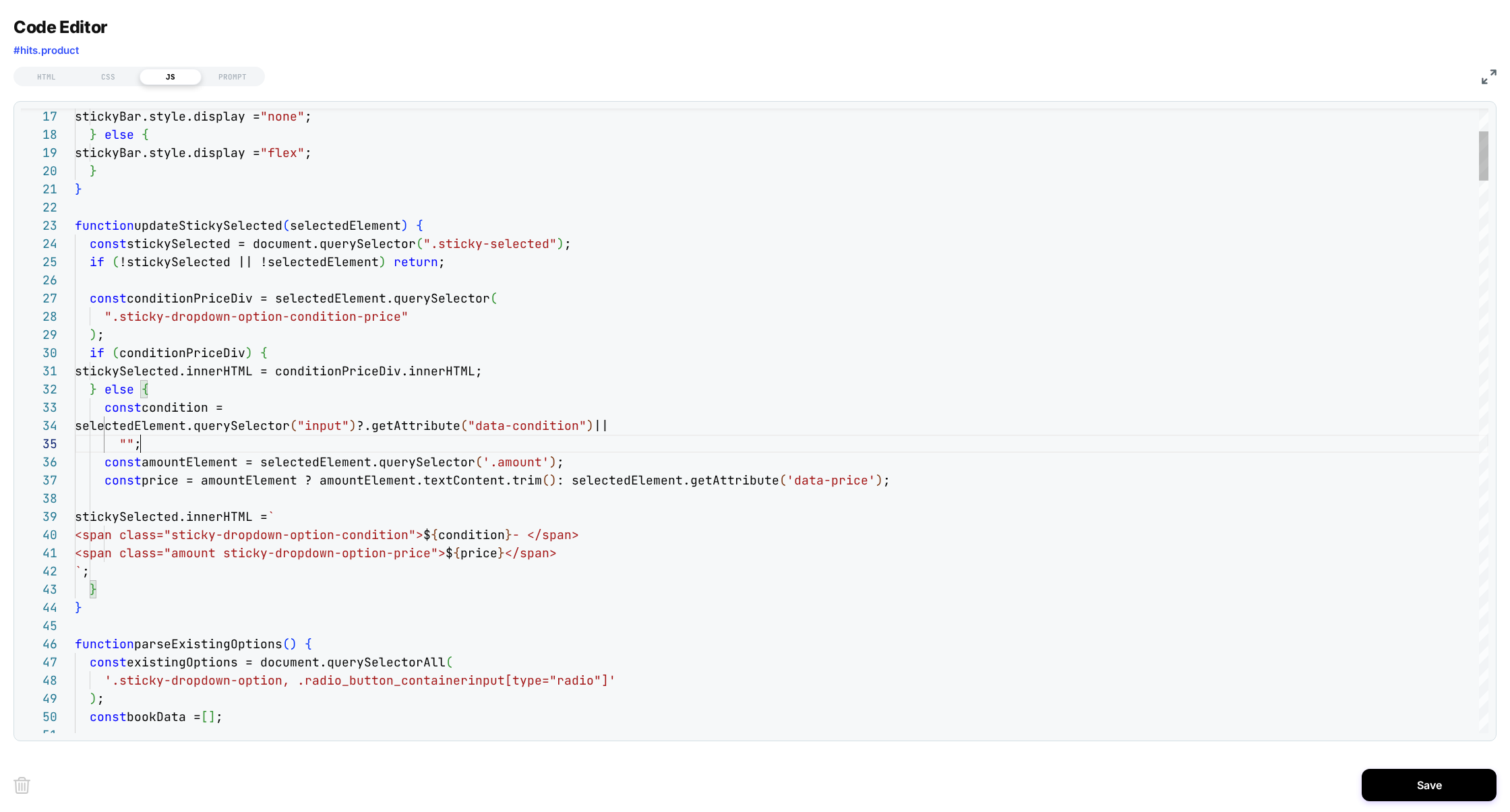
scroll to position [73, 65]
click at [1436, 779] on button "Save" at bounding box center [1428, 784] width 135 height 32
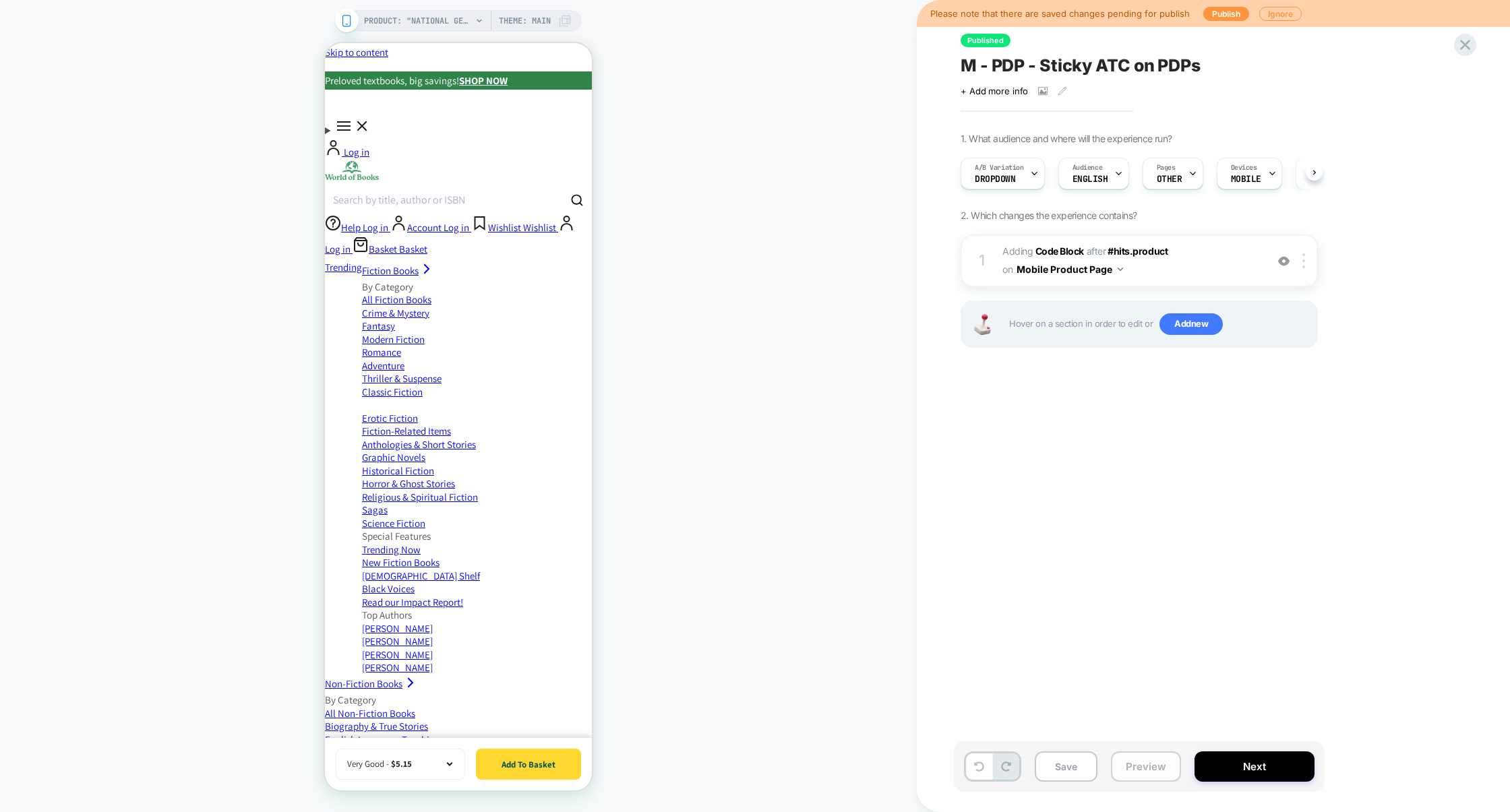
scroll to position [0, 1]
click at [1156, 767] on button "Preview" at bounding box center [1146, 766] width 70 height 31
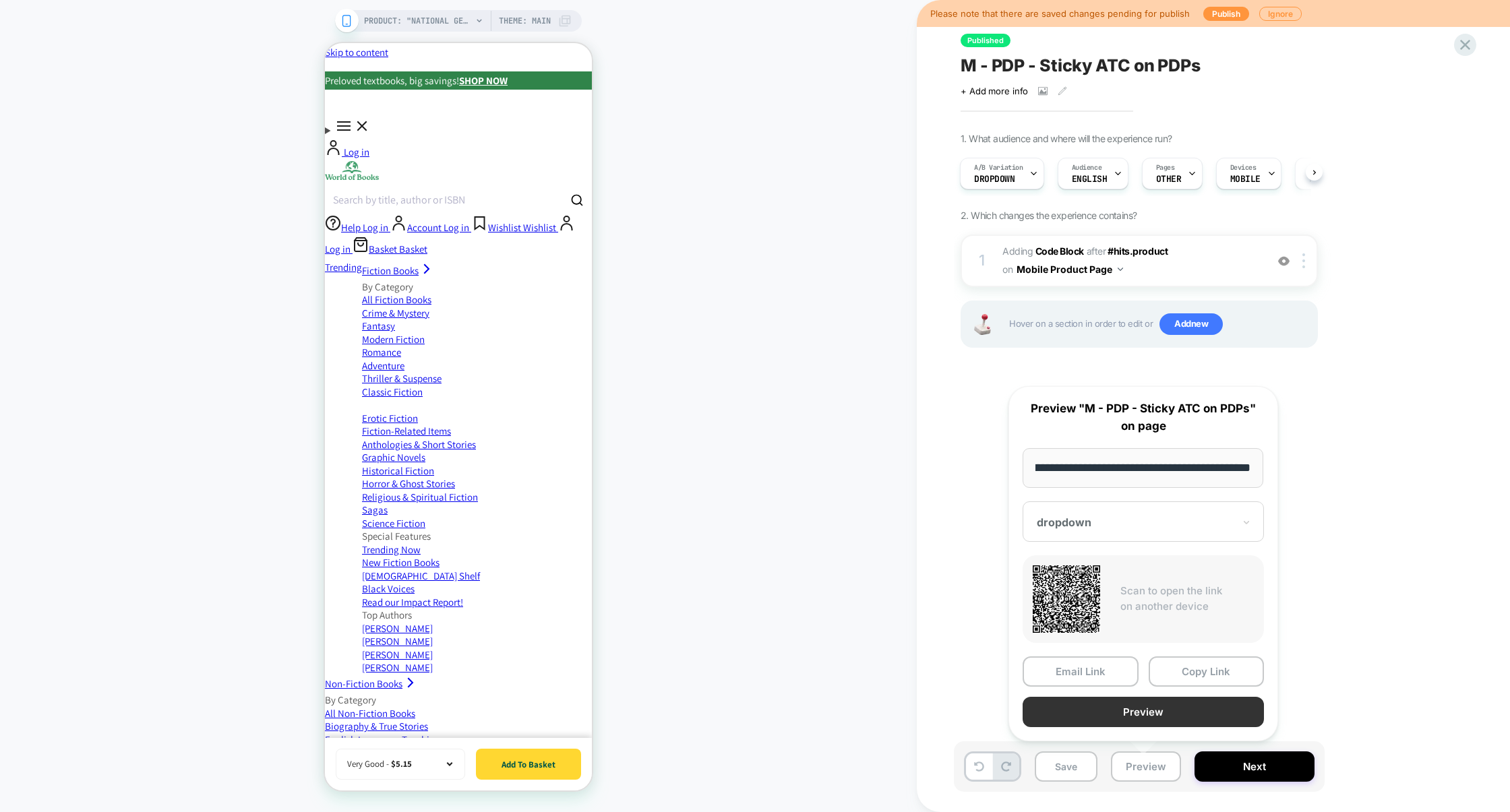
scroll to position [0, 0]
click at [1167, 709] on button "Preview" at bounding box center [1143, 711] width 241 height 31
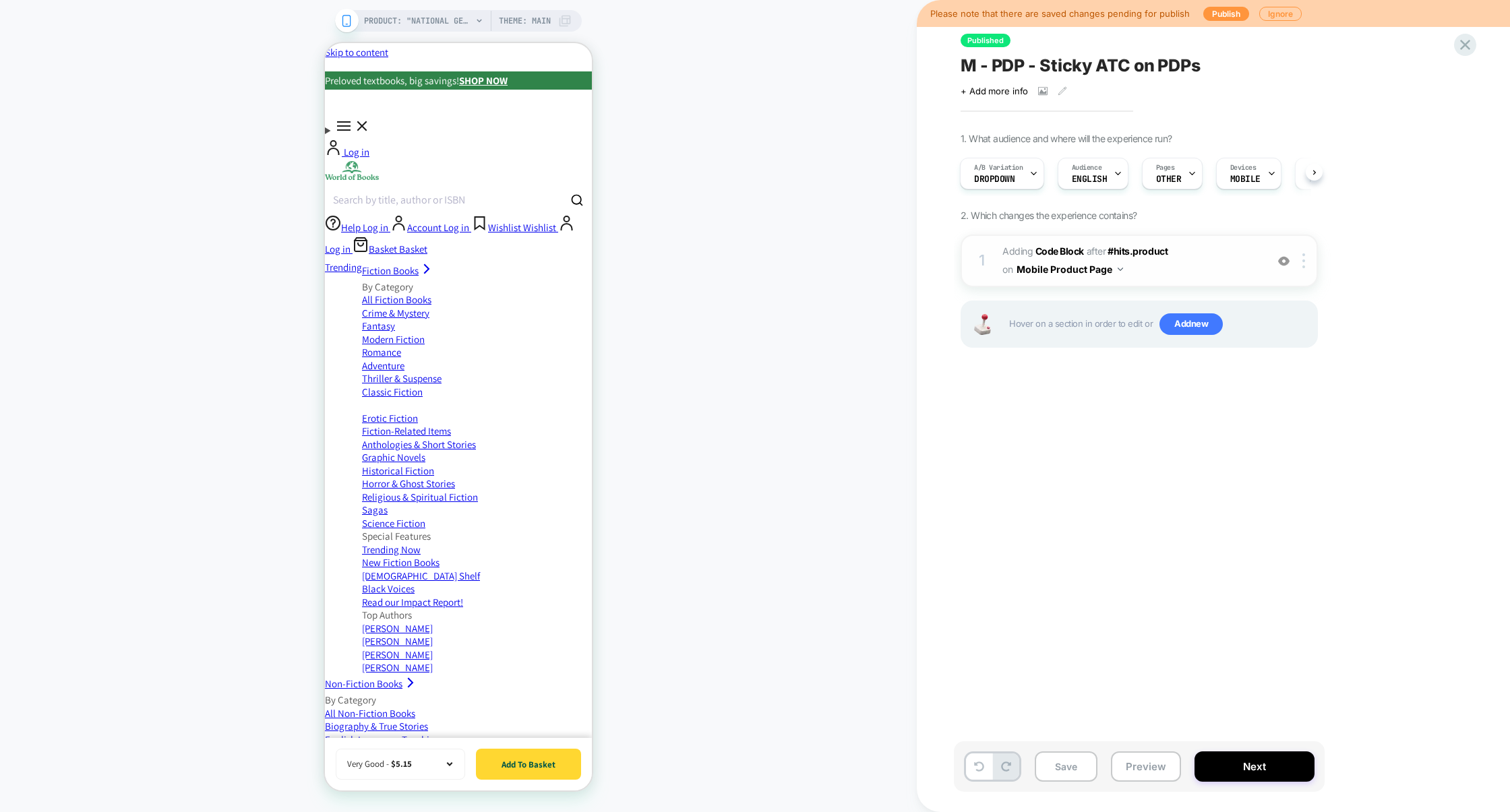
click at [1281, 263] on img at bounding box center [1284, 261] width 12 height 12
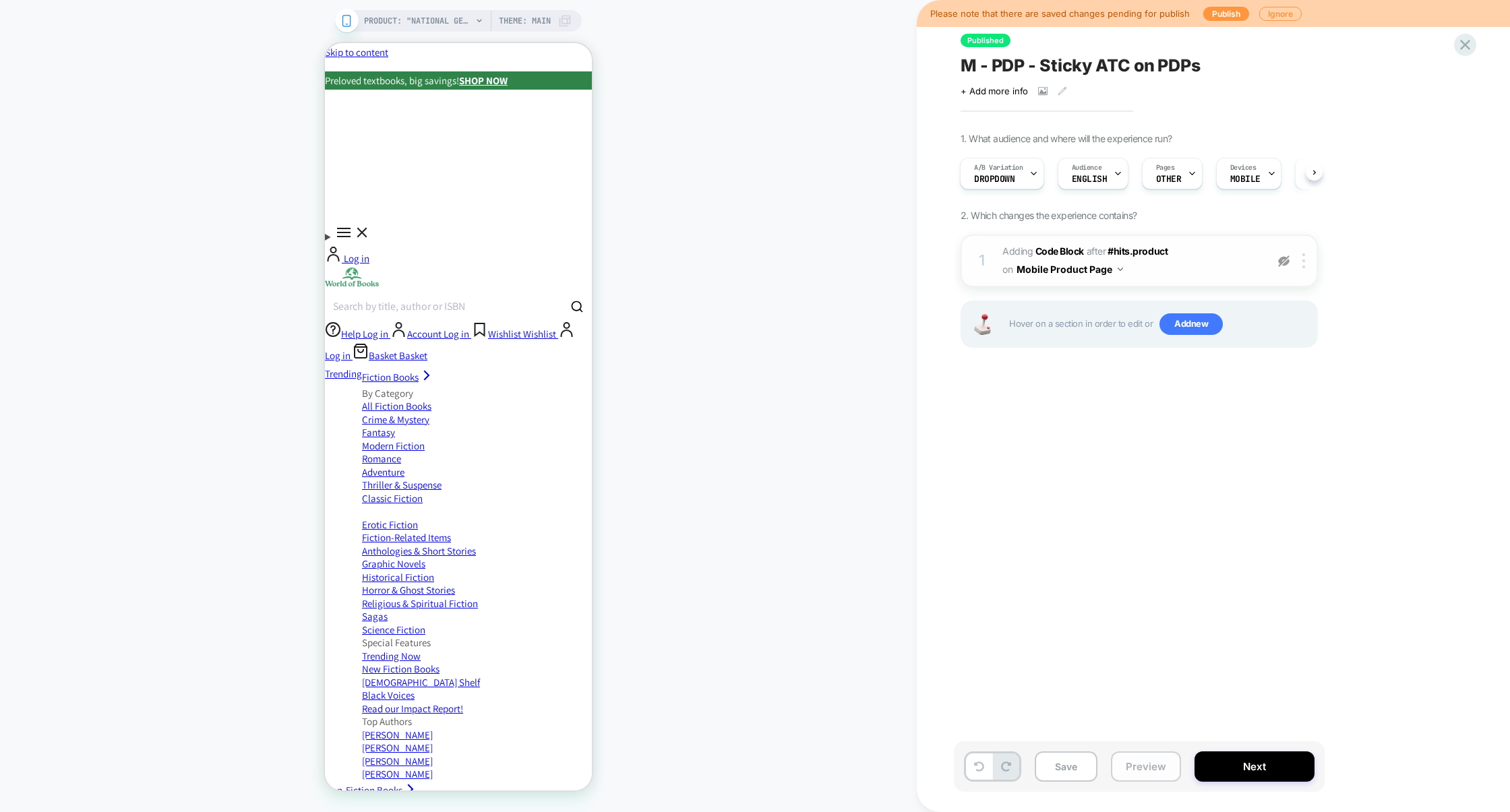
click at [1144, 757] on button "Preview" at bounding box center [1146, 766] width 70 height 31
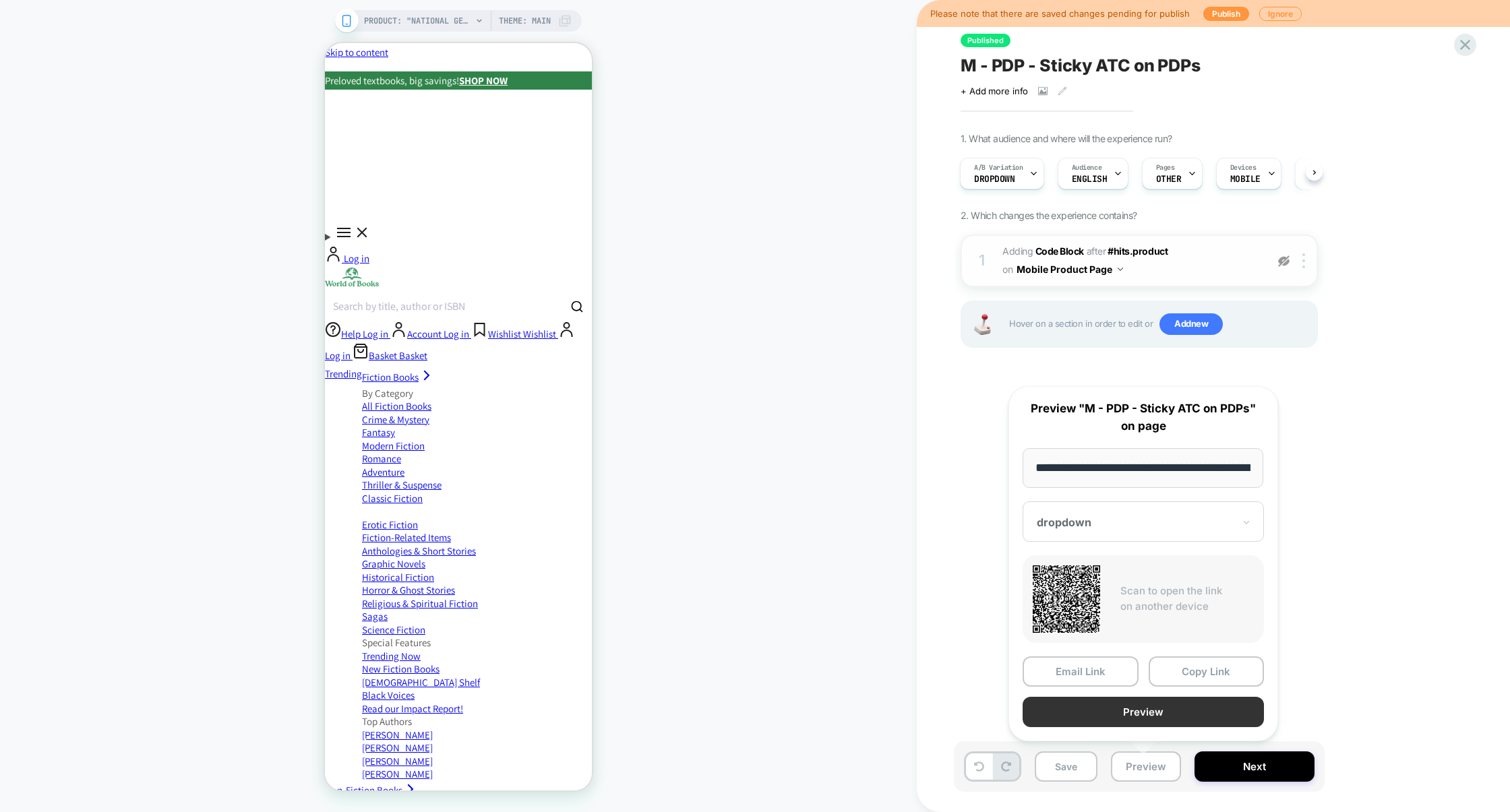
click at [1146, 711] on button "Preview" at bounding box center [1143, 711] width 241 height 31
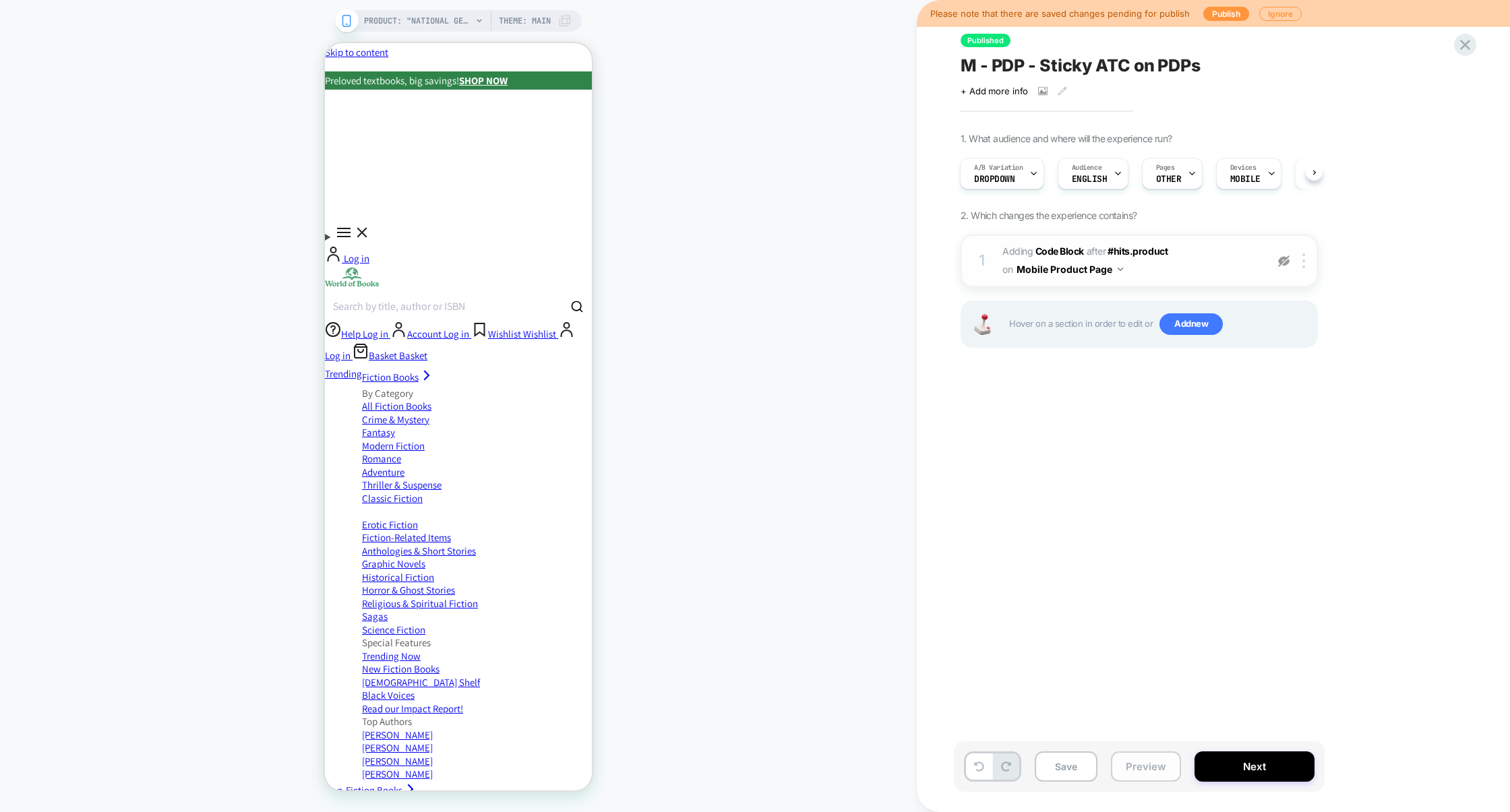
click at [1137, 765] on button "Preview" at bounding box center [1146, 766] width 70 height 31
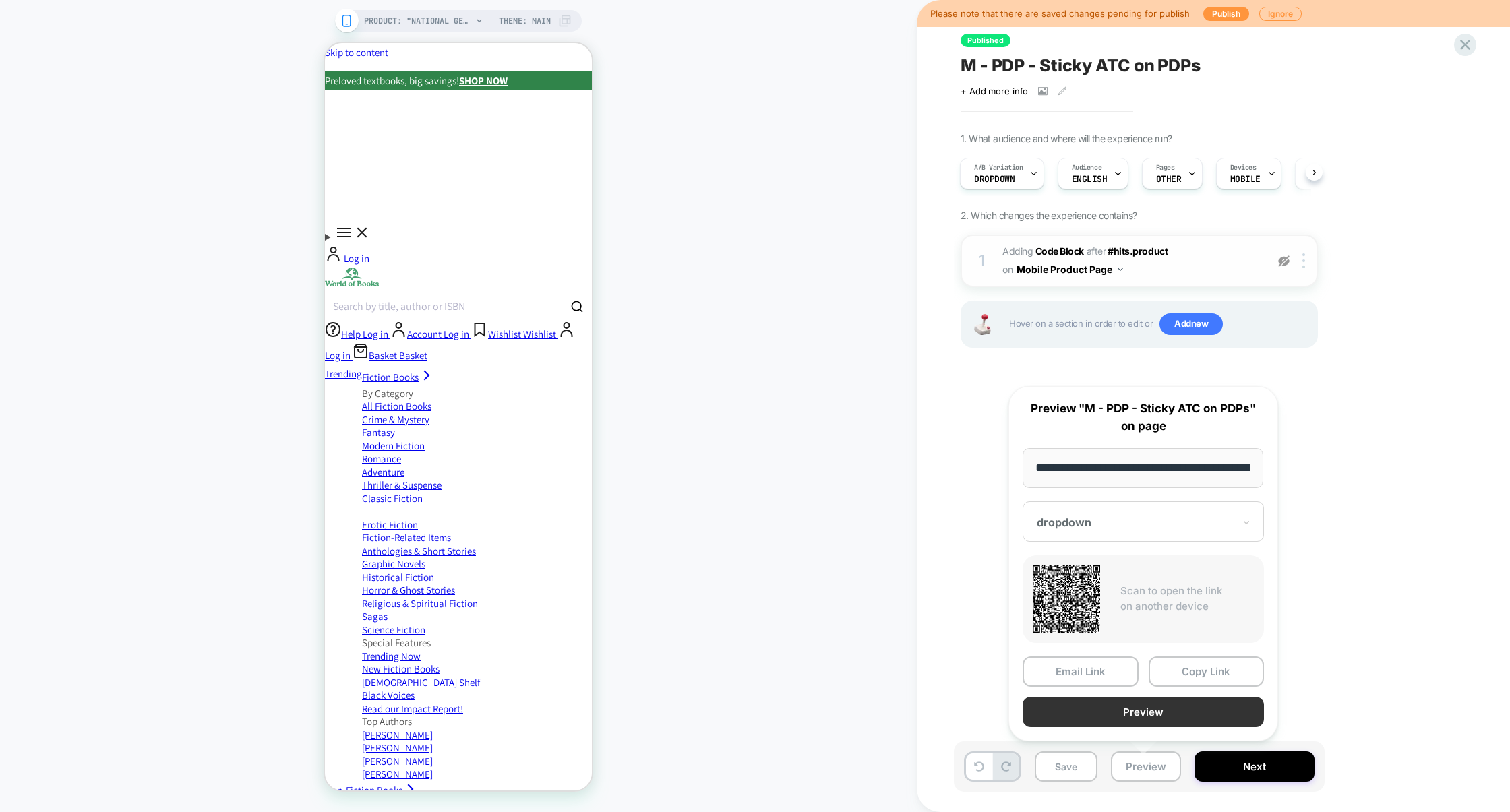
click at [1145, 705] on button "Preview" at bounding box center [1143, 711] width 241 height 31
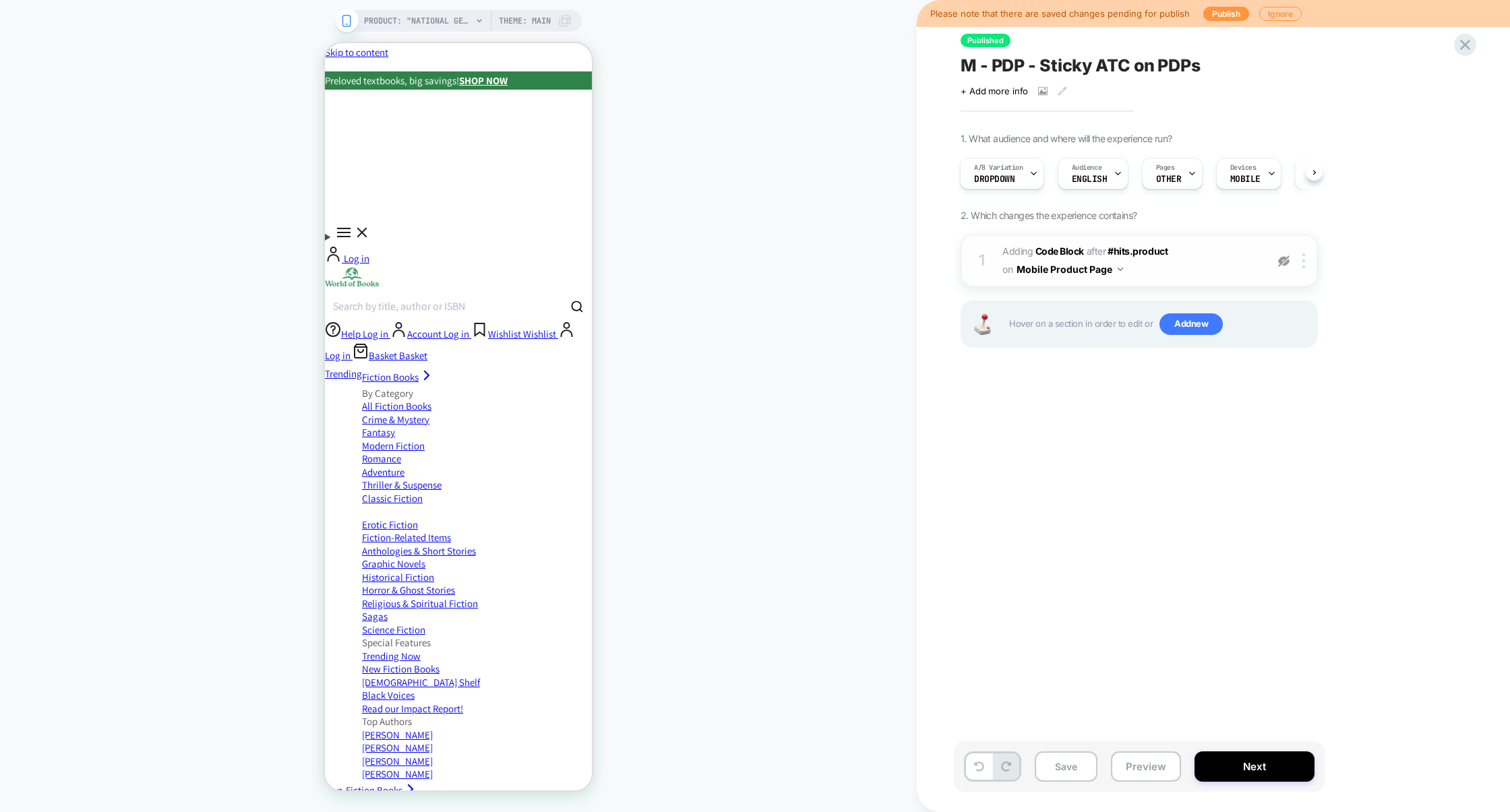
click at [1280, 255] on img at bounding box center [1284, 261] width 12 height 12
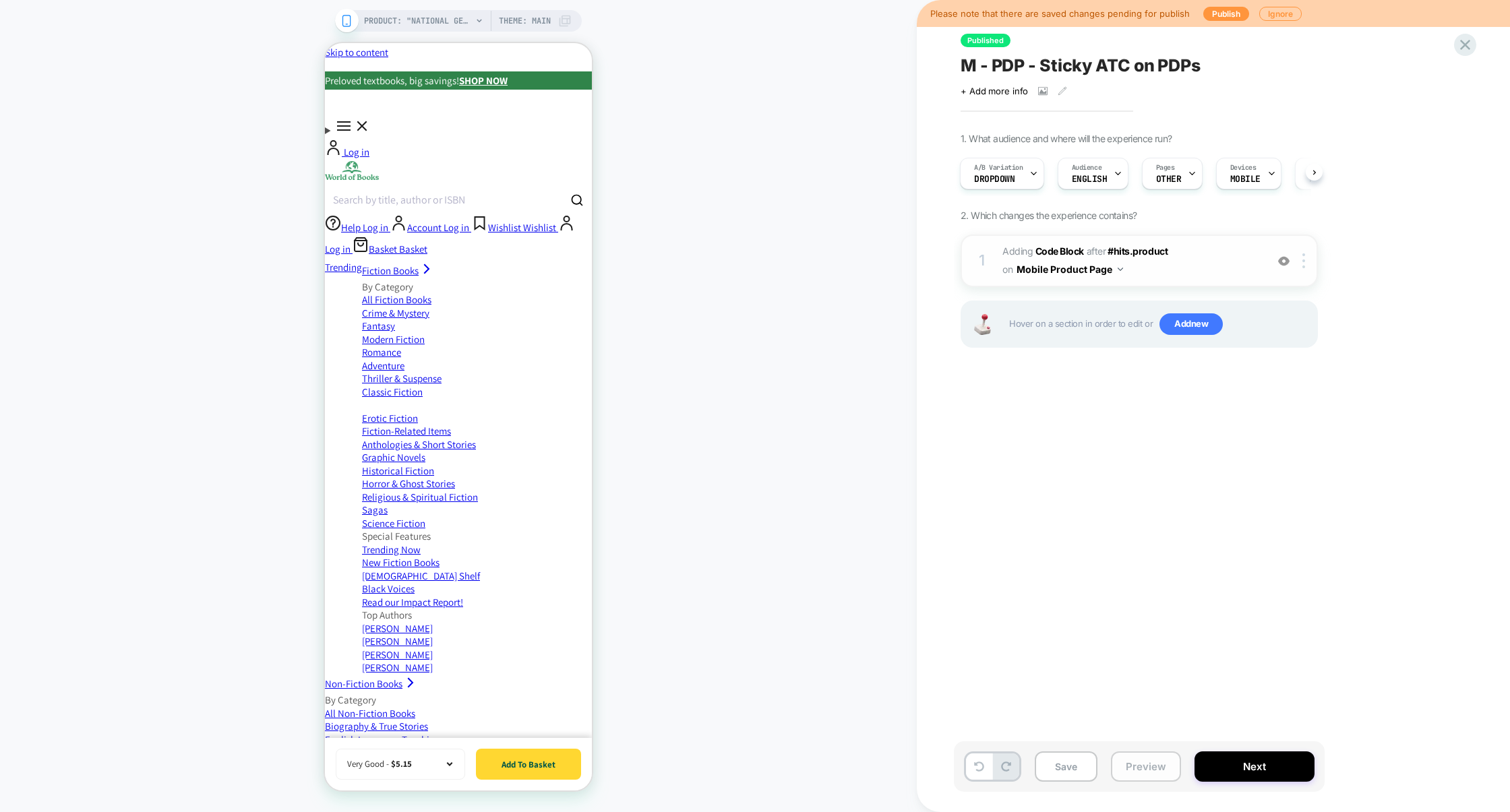
click at [1132, 757] on button "Preview" at bounding box center [1146, 766] width 70 height 31
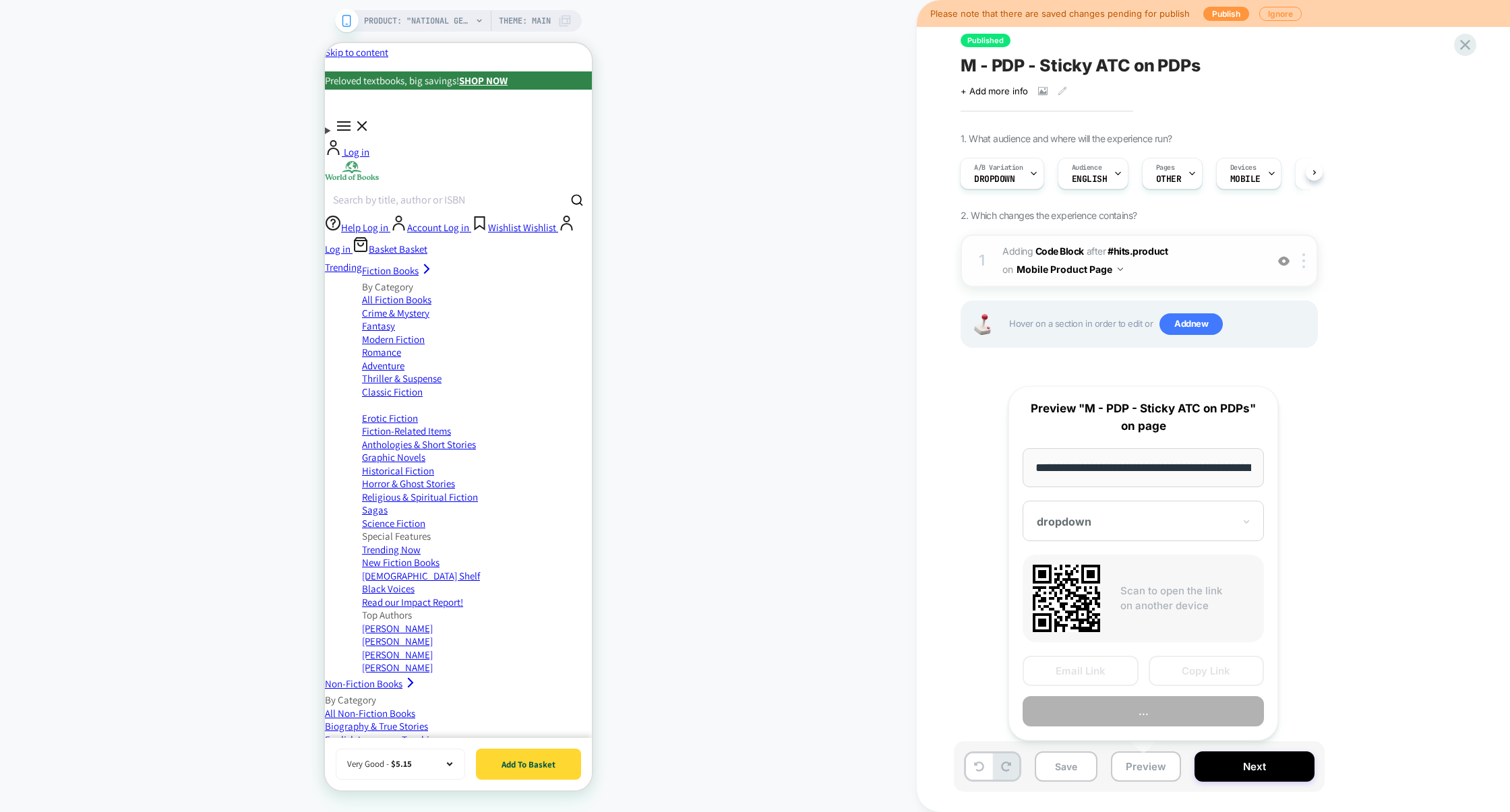
scroll to position [0, 545]
click at [1134, 719] on button "Preview" at bounding box center [1143, 711] width 241 height 31
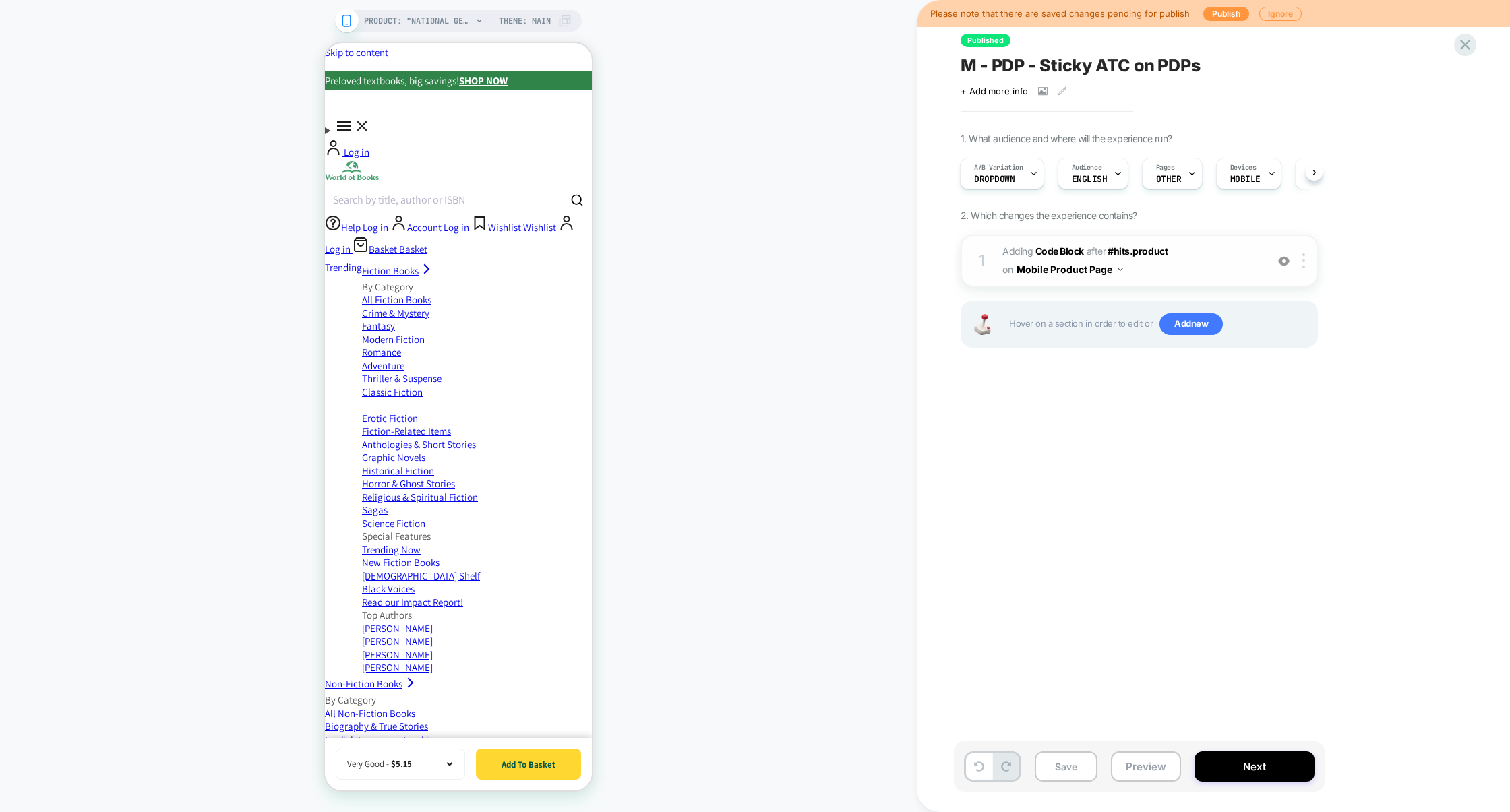
click at [1151, 284] on div "1 Adding Code Block AFTER #hits.product #hits.product on Mobile Product Page Ad…" at bounding box center [1139, 261] width 357 height 53
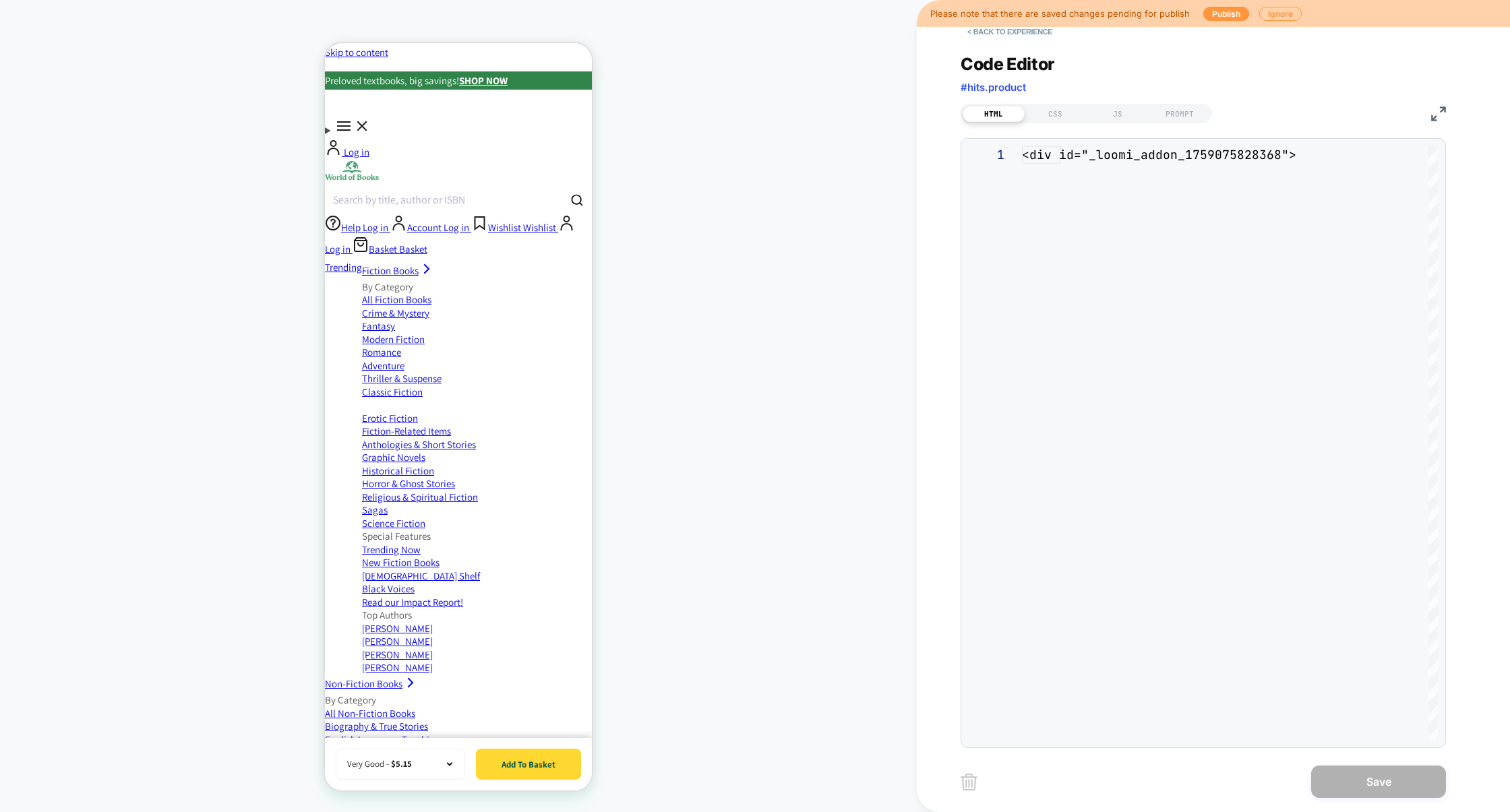
scroll to position [182, 0]
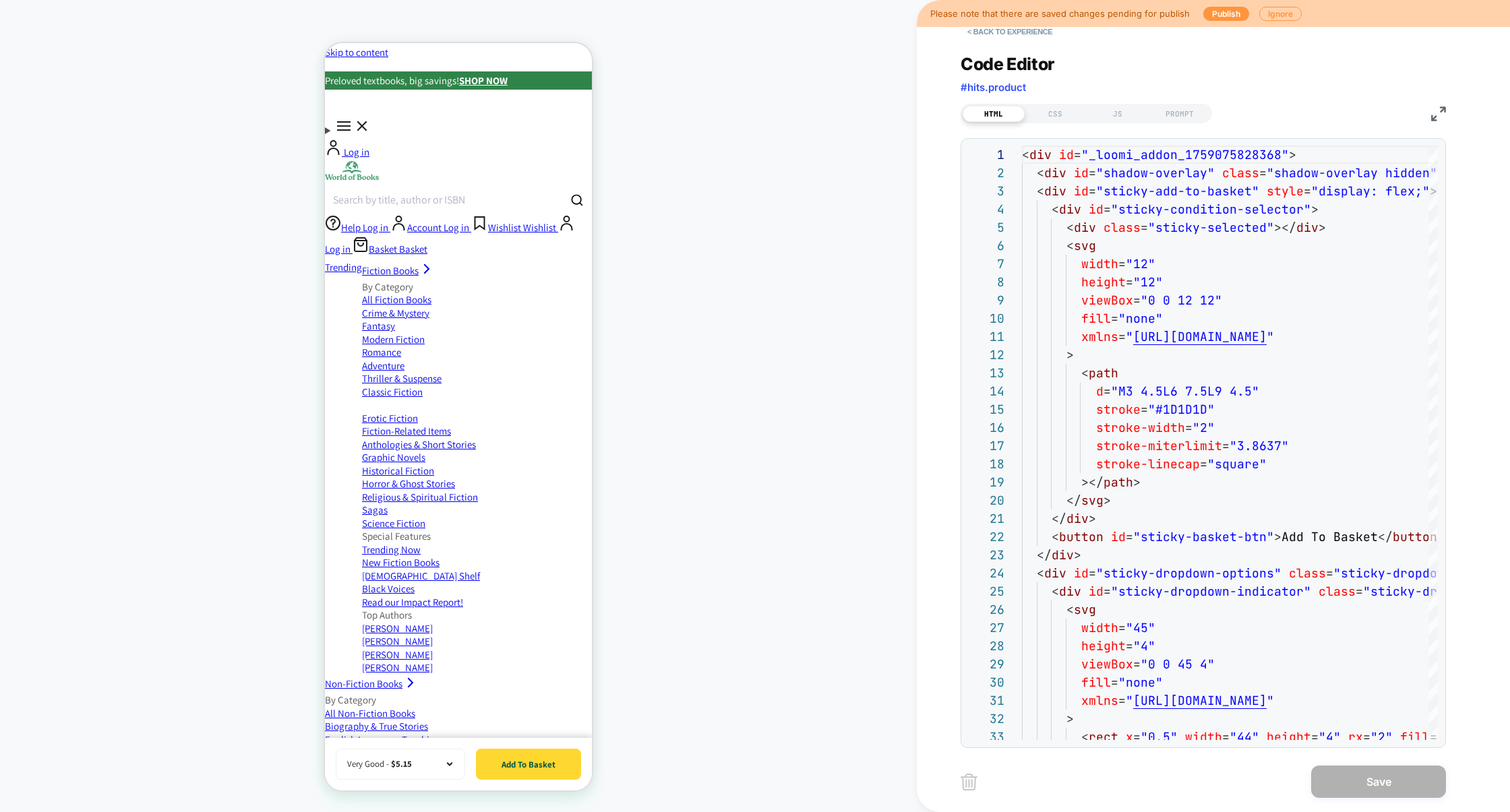
click at [1109, 122] on div "HTML CSS JS PROMPT" at bounding box center [1086, 114] width 251 height 20
click at [1119, 119] on div "JS" at bounding box center [1117, 114] width 62 height 17
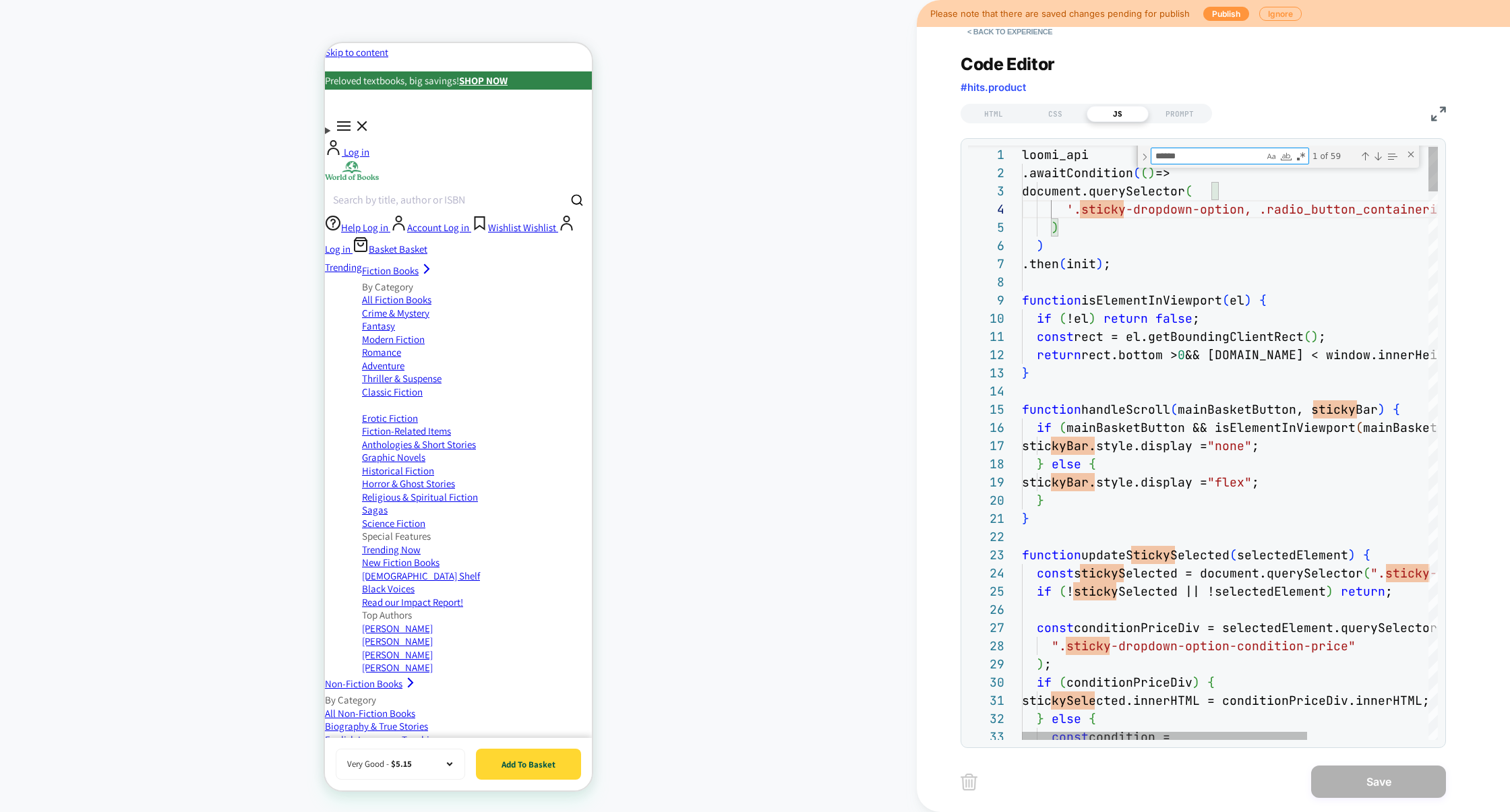
type textarea "*"
type textarea "**********"
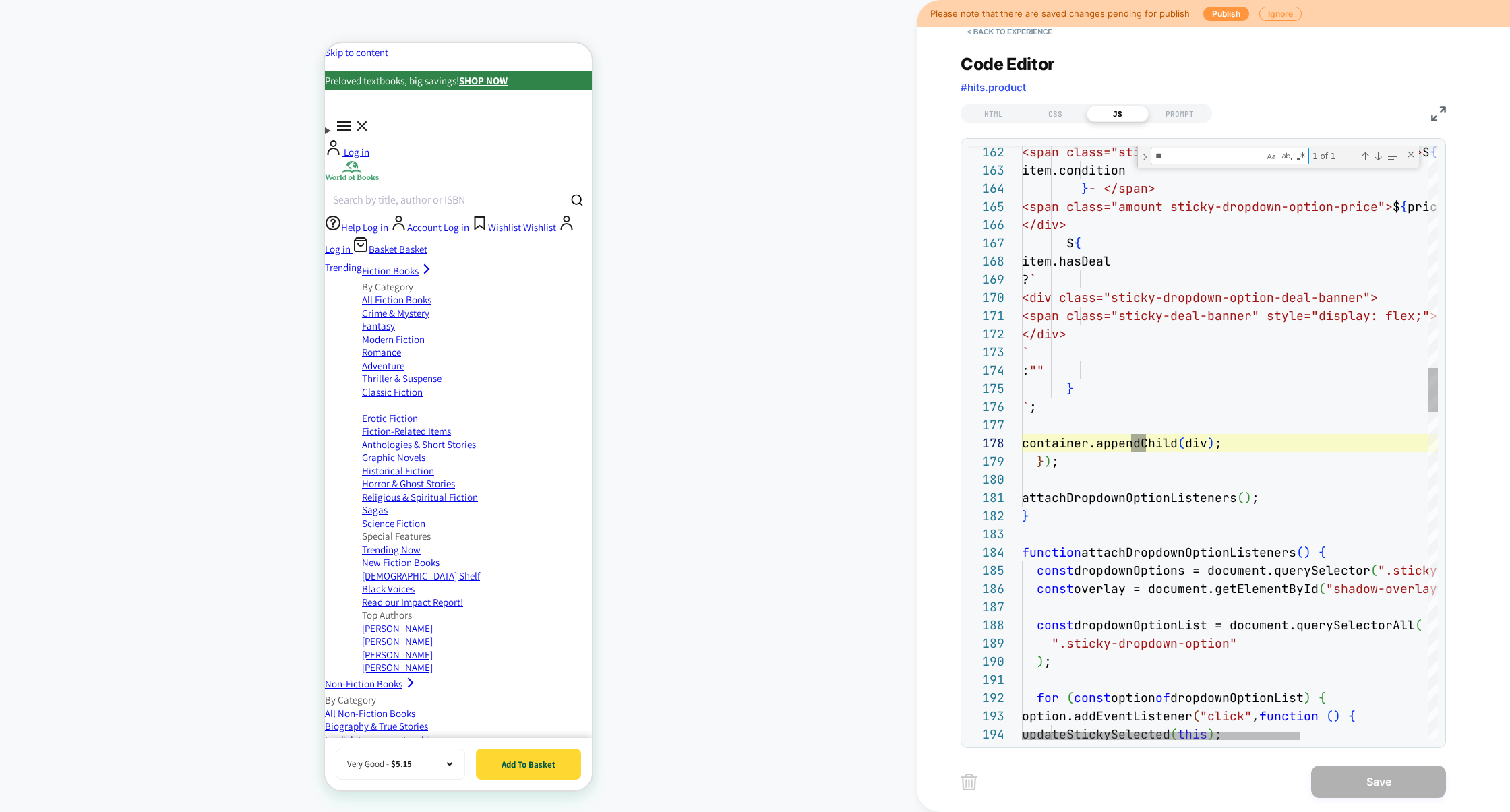
scroll to position [182, 124]
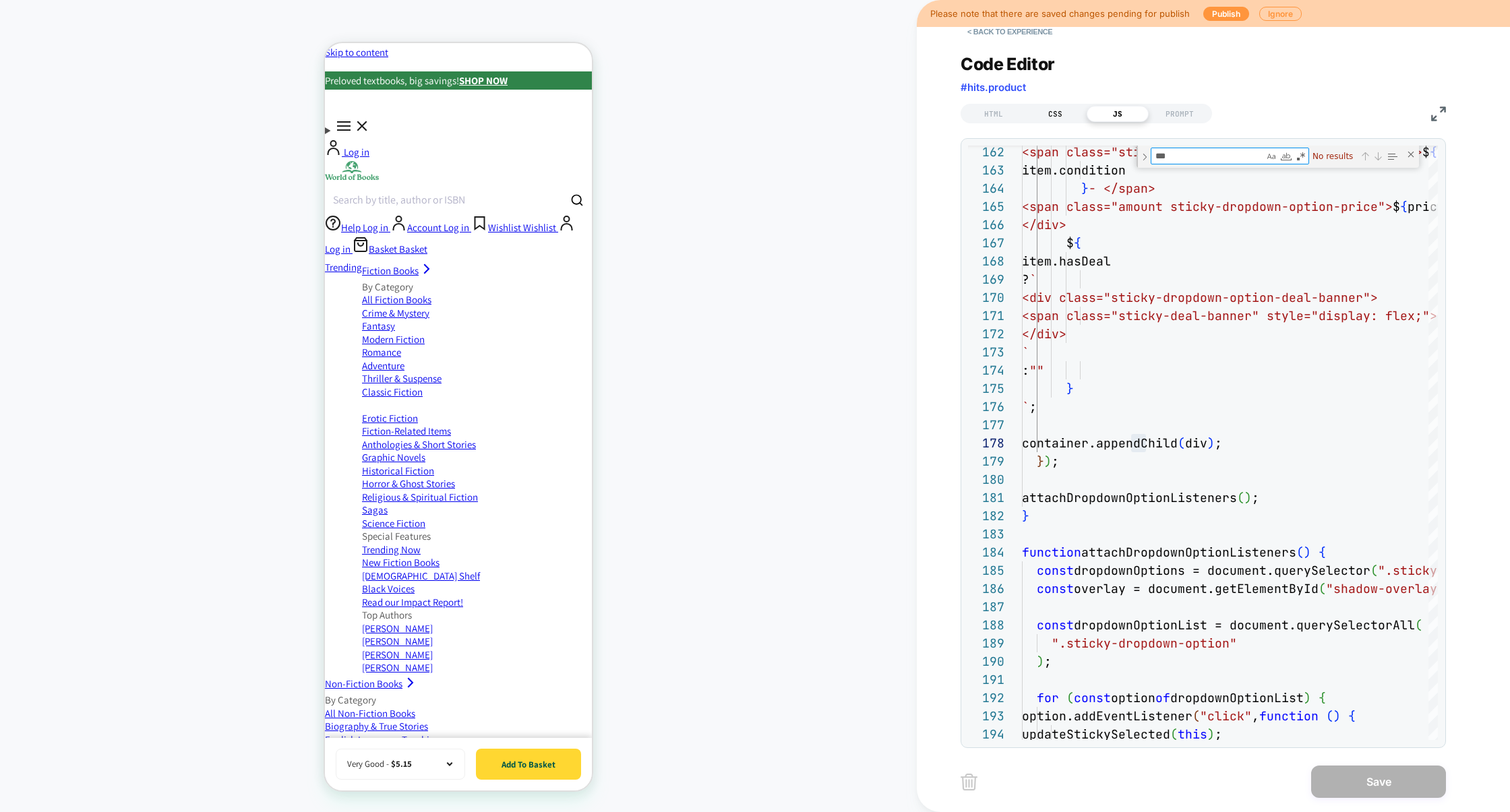
type textarea "***"
click at [1061, 113] on div "CSS" at bounding box center [1055, 114] width 62 height 17
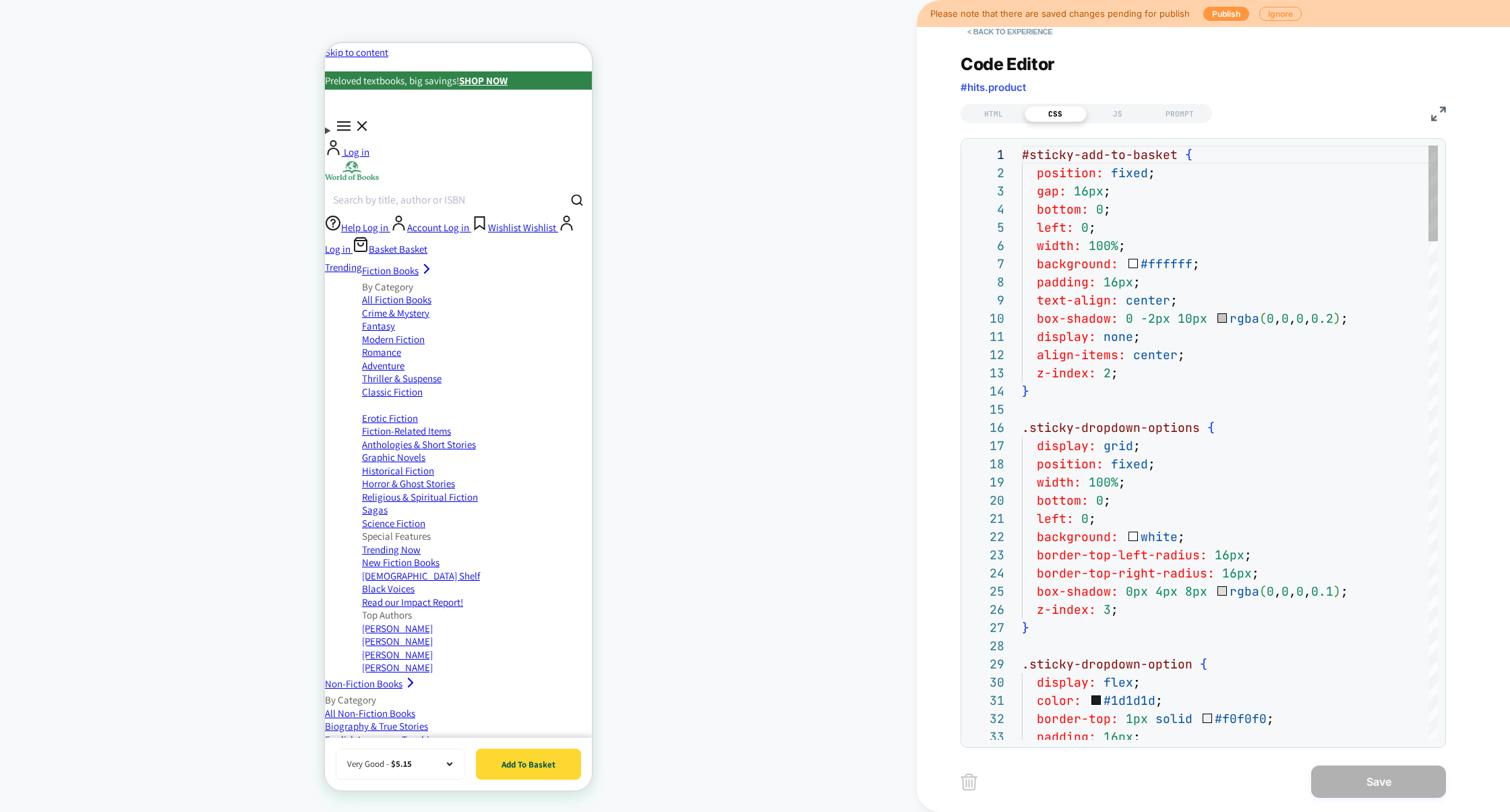
scroll to position [182, 0]
click at [999, 120] on div "HTML" at bounding box center [993, 114] width 62 height 17
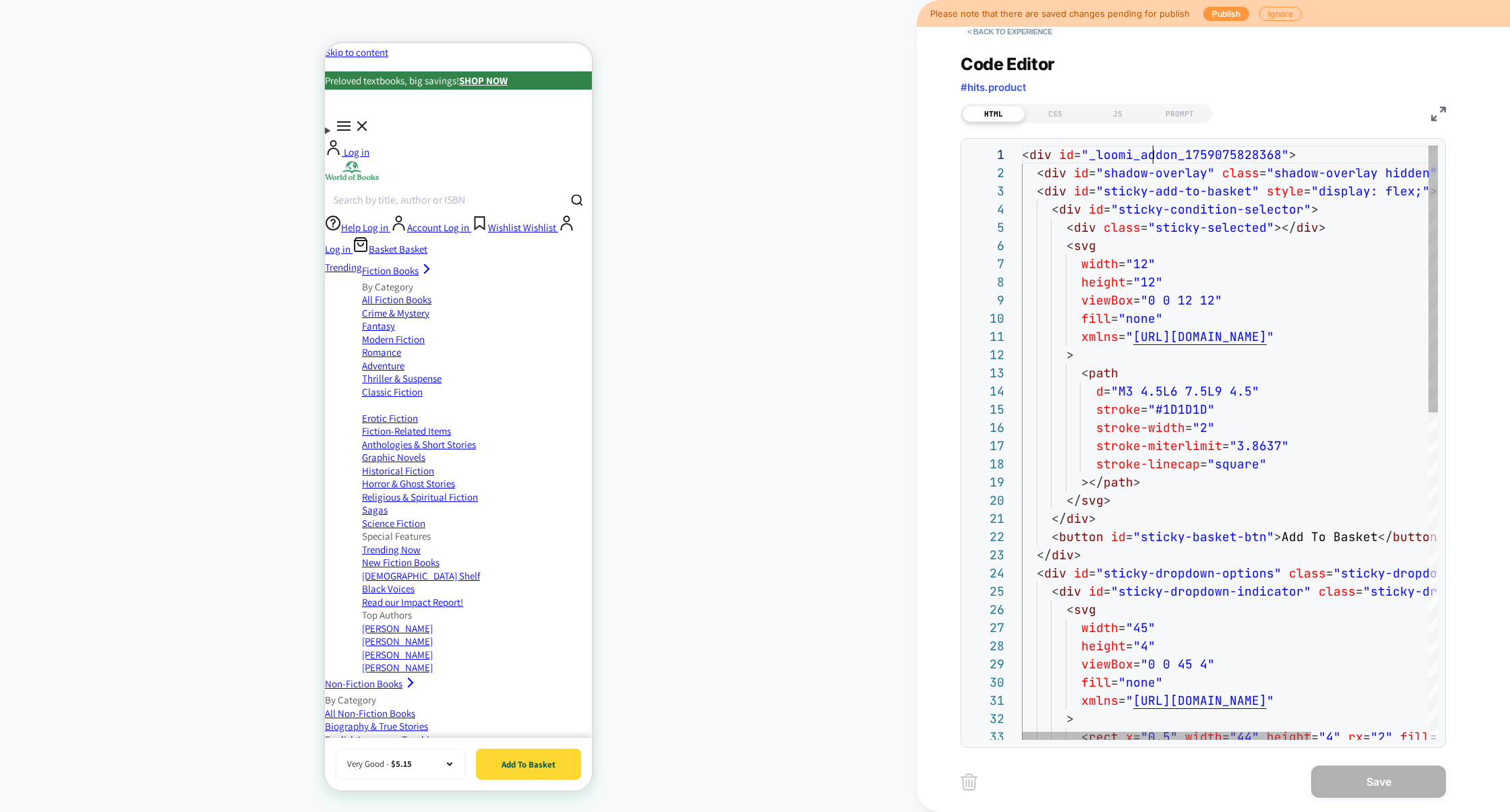
click at [1150, 156] on div "< div id = "_loomi_addon_1759075828368" > < div id = "shadow-overlay" class = "…" at bounding box center [1313, 806] width 584 height 1322
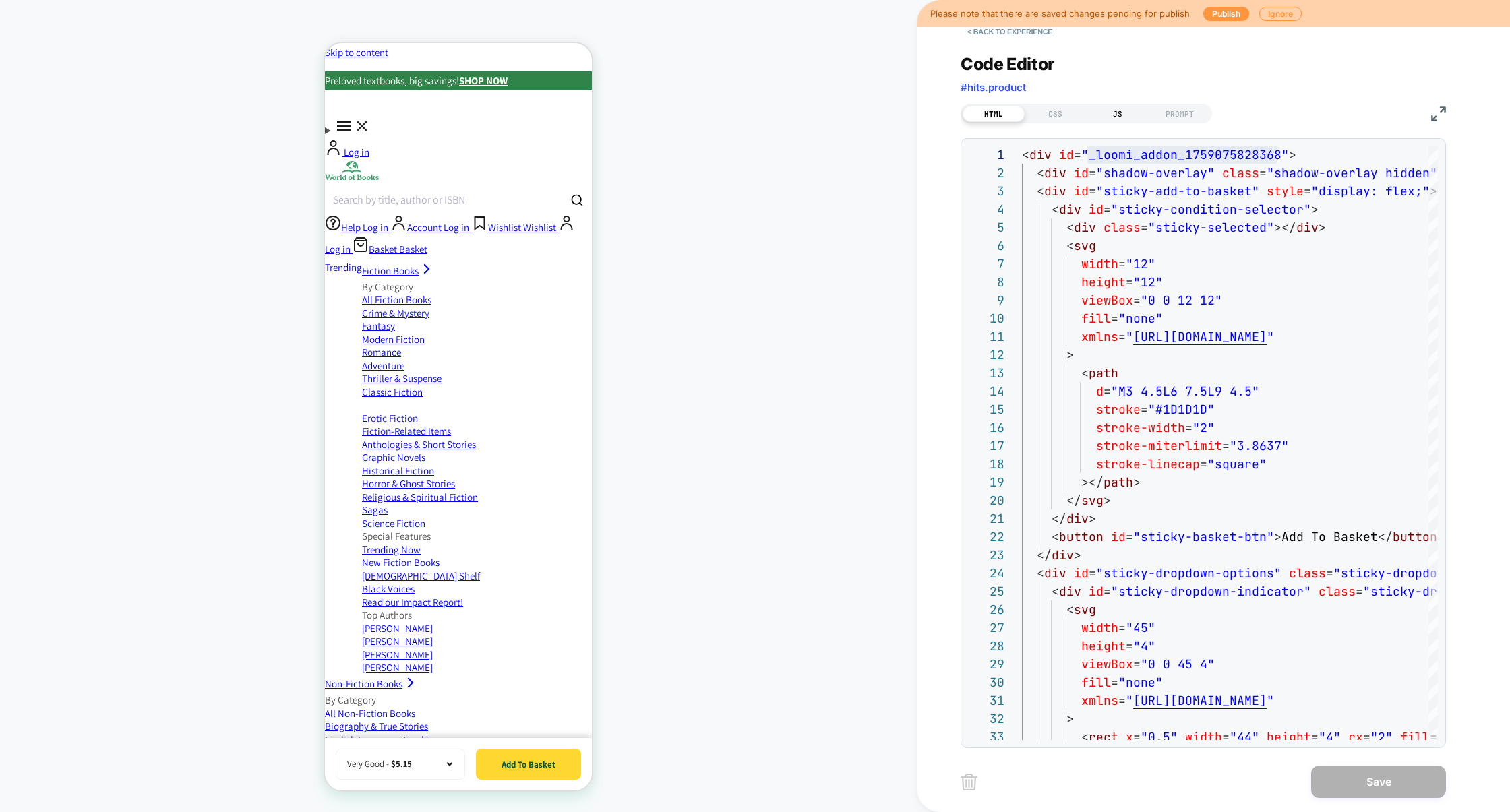
click at [1098, 109] on div "JS" at bounding box center [1117, 114] width 62 height 17
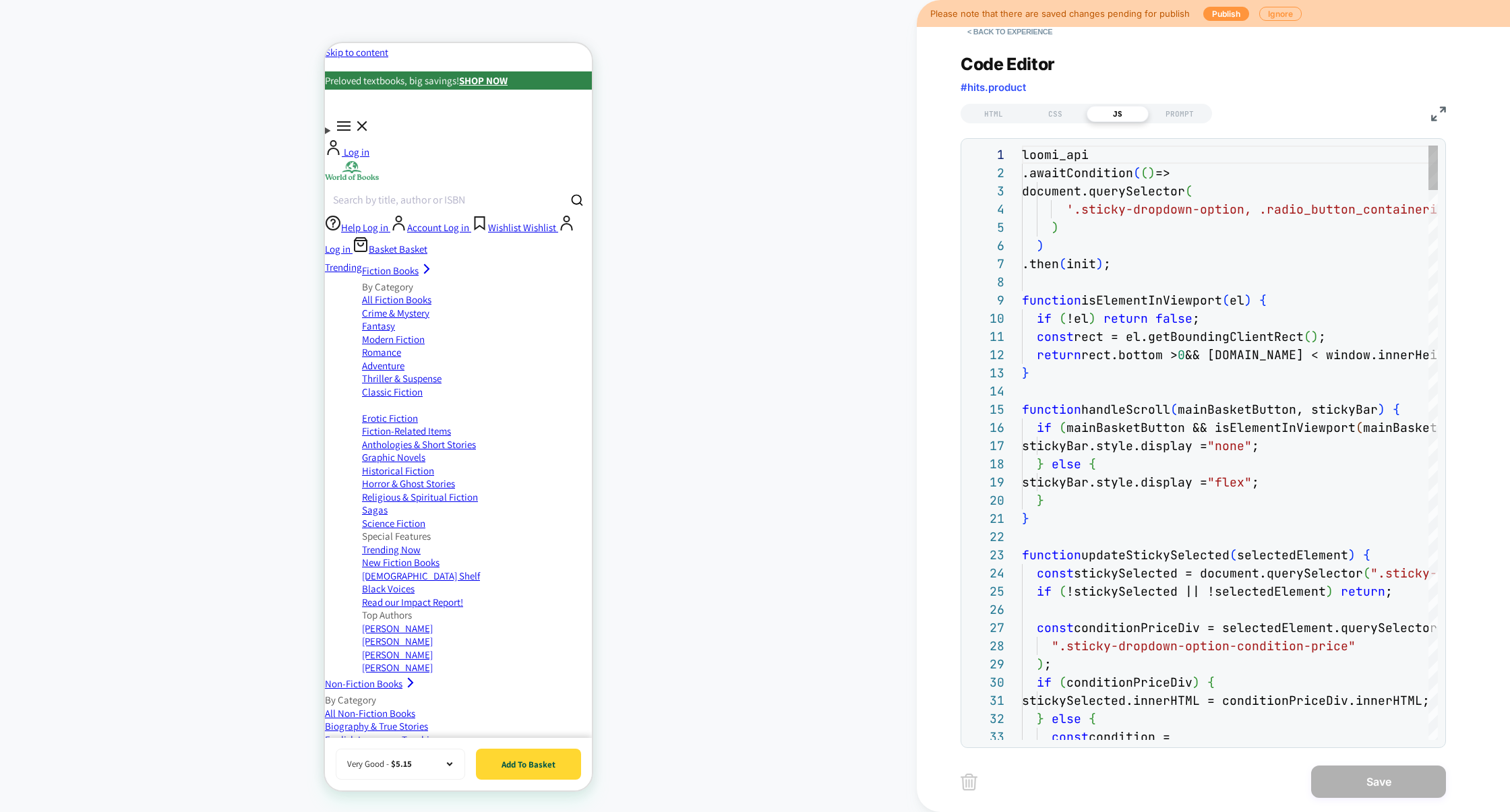
scroll to position [182, 0]
click at [1028, 35] on button "< Back to experience" at bounding box center [1009, 31] width 98 height 21
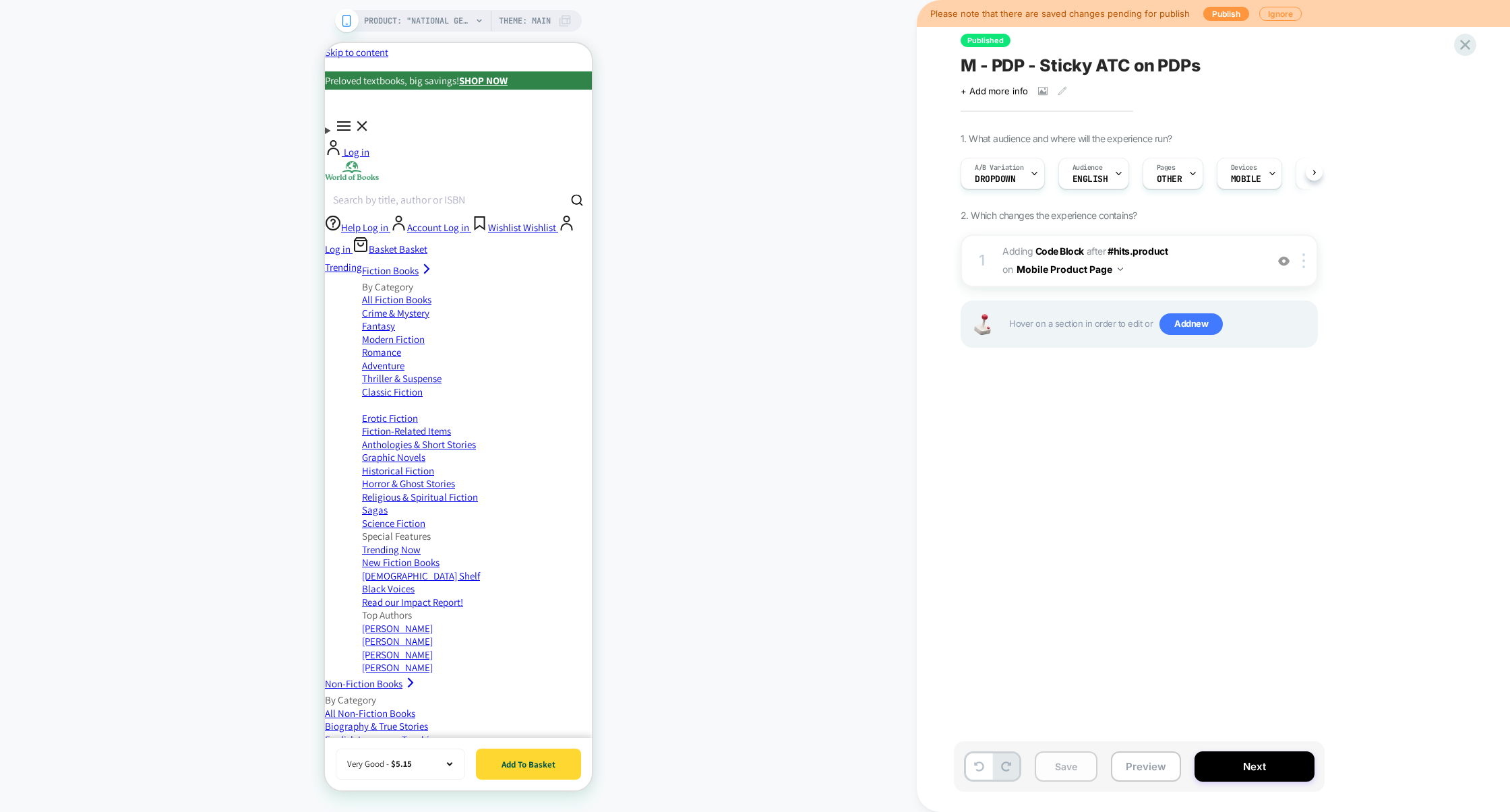
scroll to position [0, 1]
click at [1068, 767] on button "Save" at bounding box center [1066, 766] width 63 height 31
click at [1145, 759] on button "Preview" at bounding box center [1146, 766] width 70 height 31
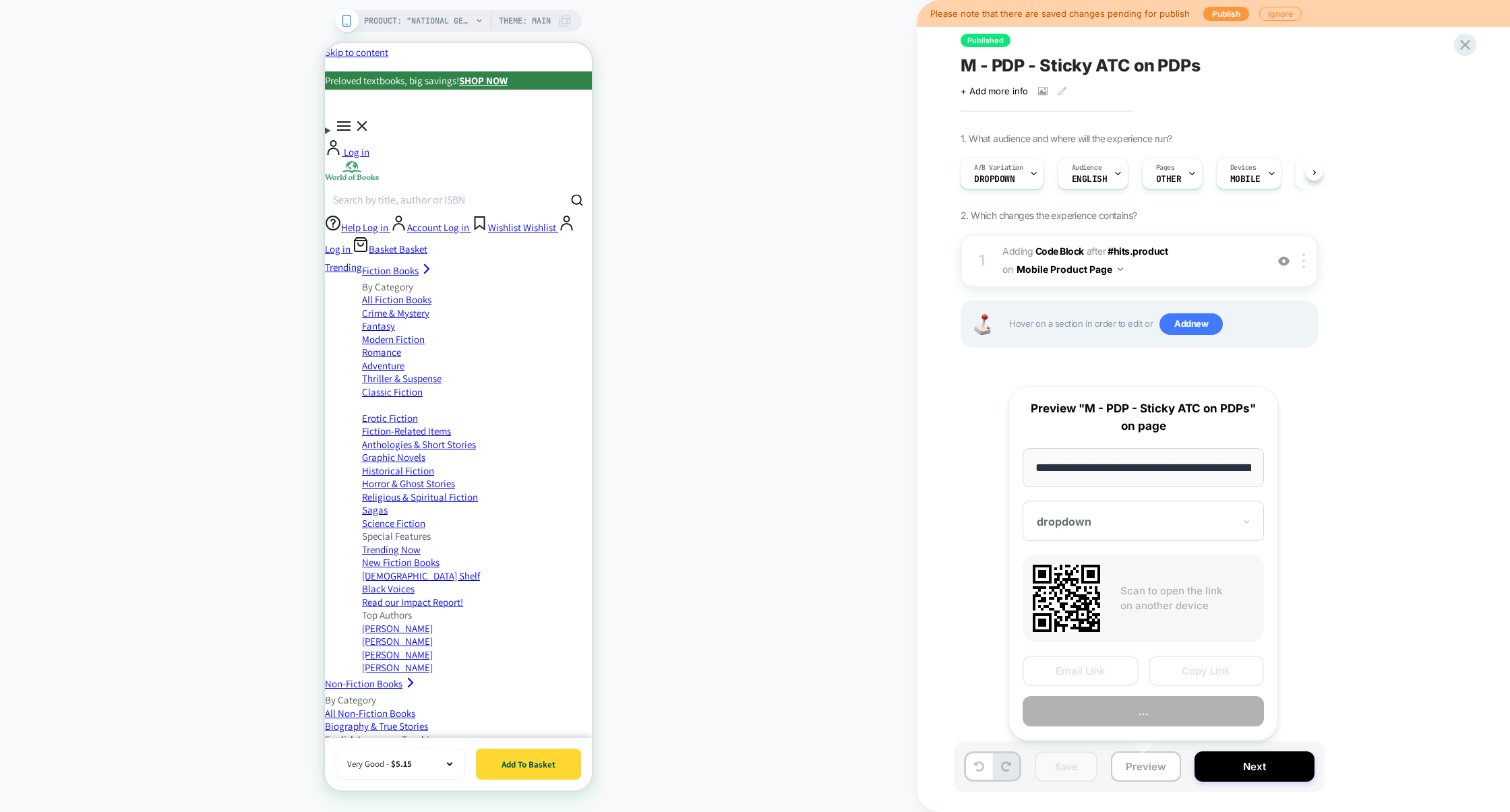
scroll to position [0, 545]
click at [1191, 677] on button "Copy Link" at bounding box center [1207, 671] width 116 height 31
